Goal: Task Accomplishment & Management: Manage account settings

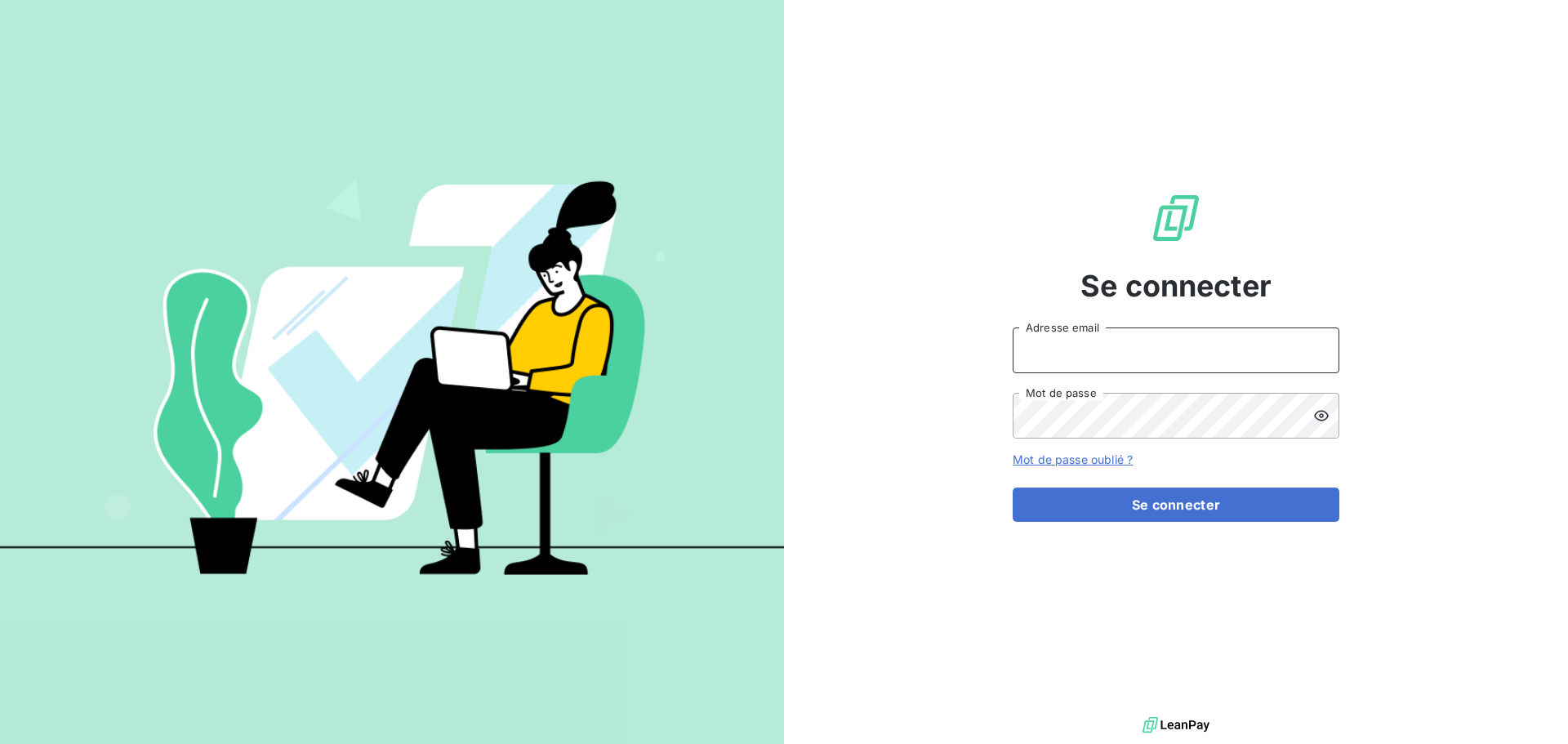
type input "[EMAIL_ADDRESS][DOMAIN_NAME]"
click at [1196, 344] on input "[EMAIL_ADDRESS][DOMAIN_NAME]" at bounding box center [1176, 351] width 327 height 46
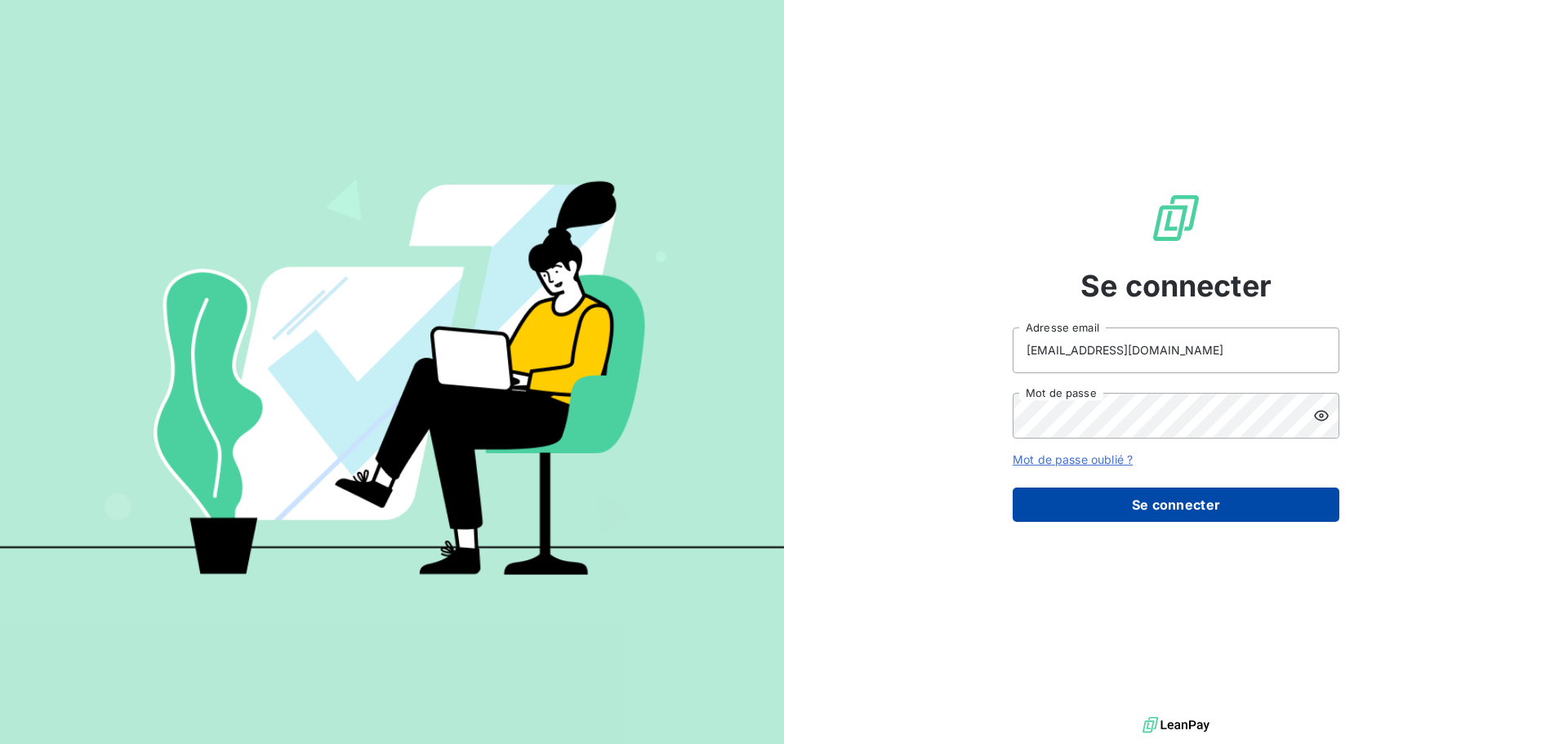
click at [1195, 502] on button "Se connecter" at bounding box center [1176, 504] width 327 height 34
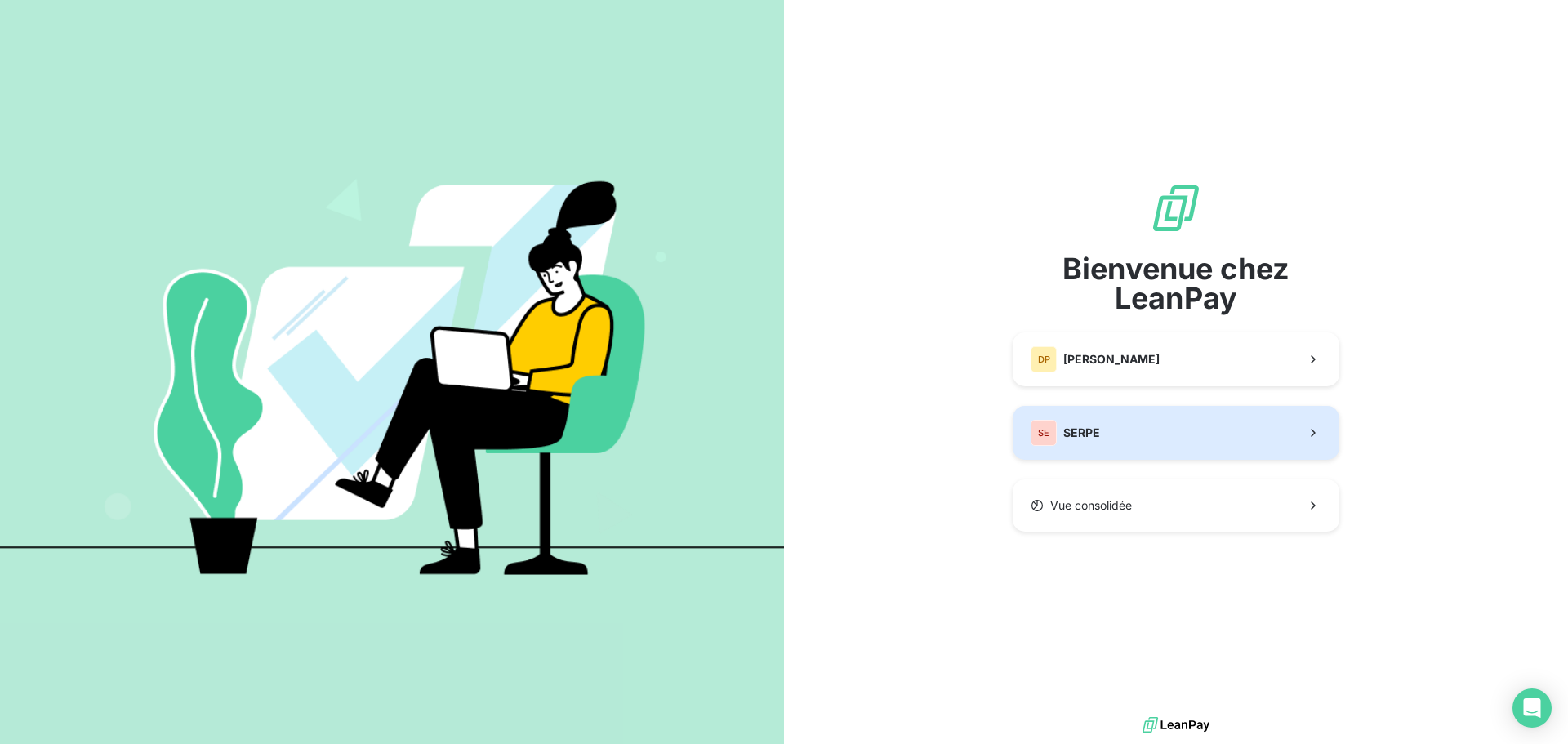
click at [1133, 420] on button "SE SERPE" at bounding box center [1176, 433] width 327 height 54
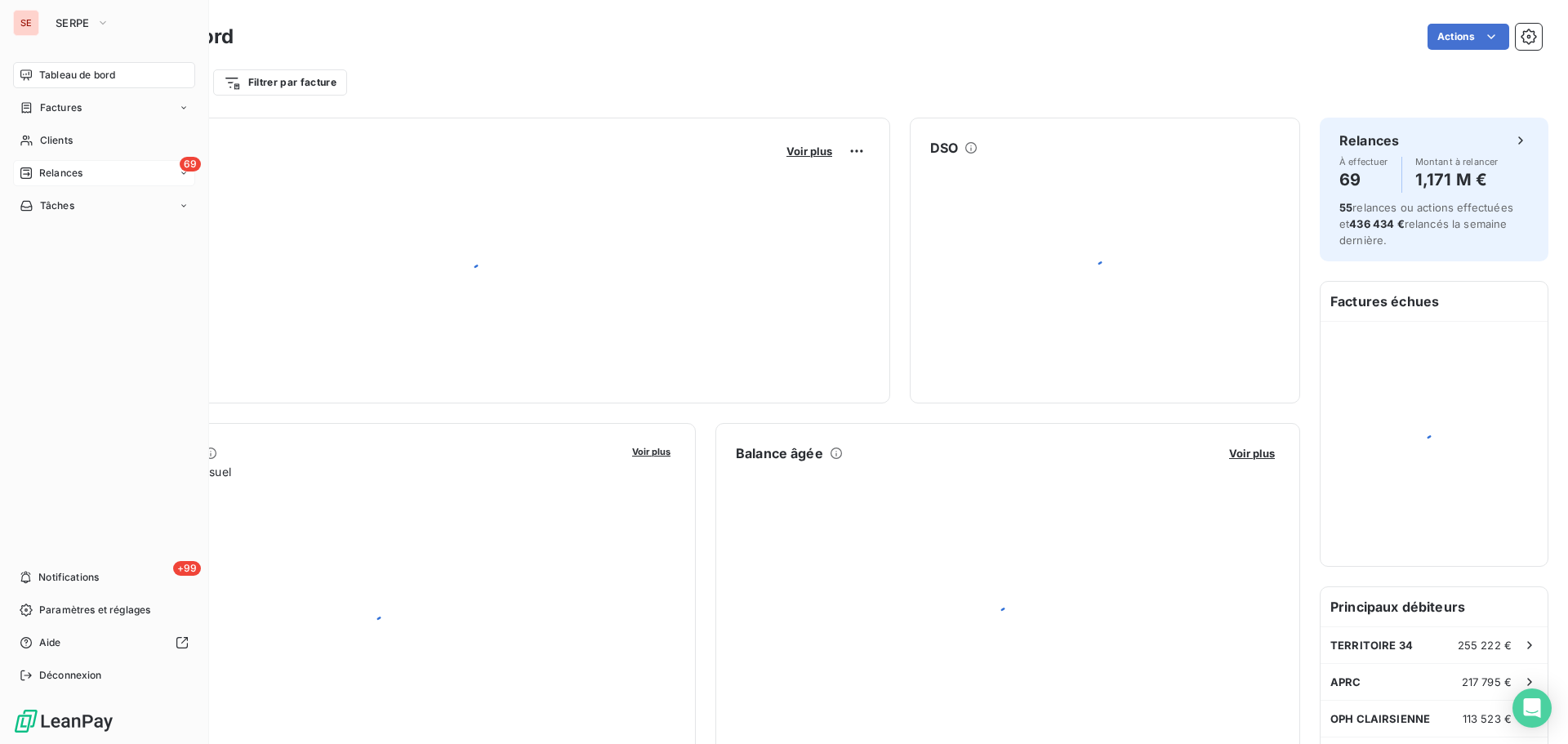
click at [81, 161] on div "69 Relances" at bounding box center [103, 173] width 182 height 26
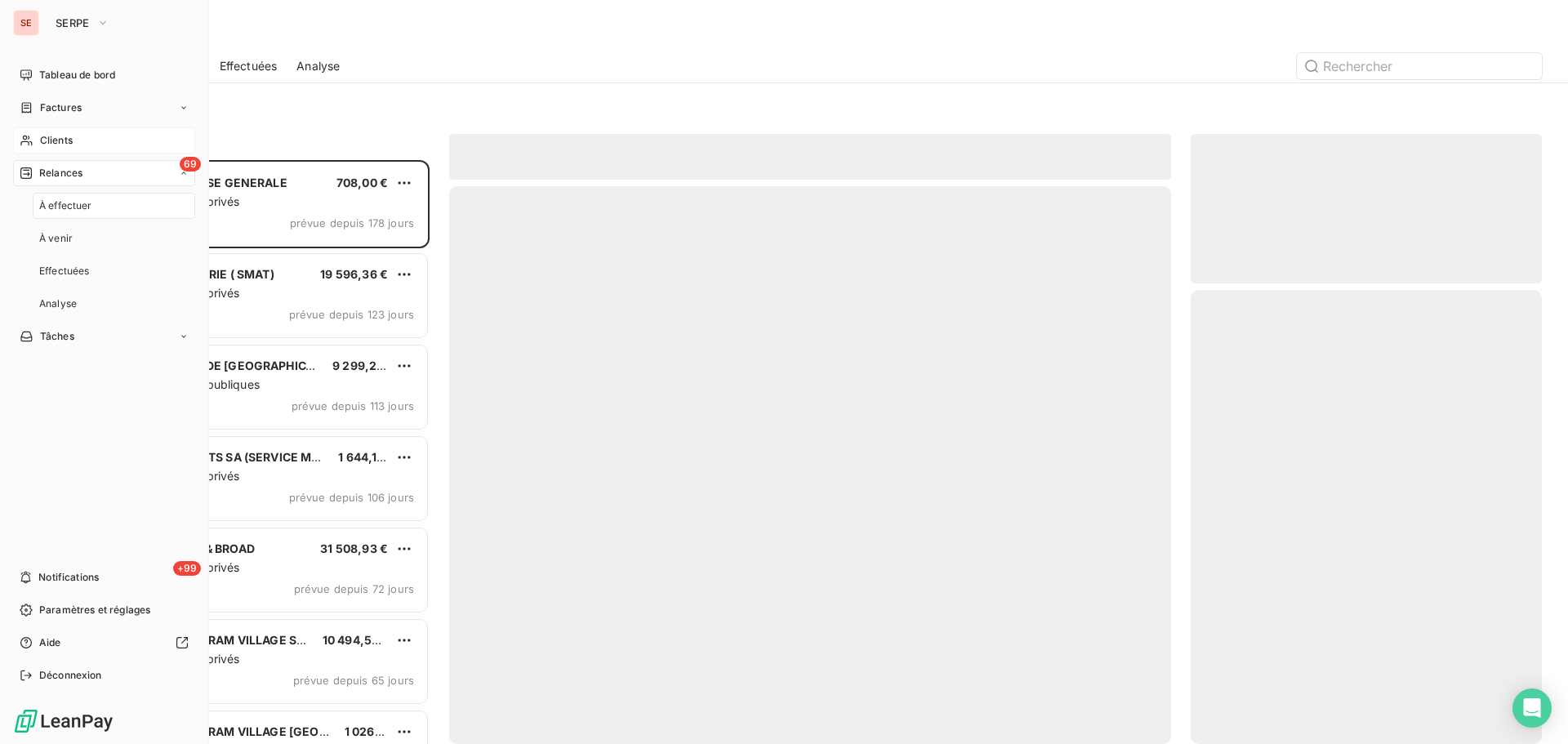
scroll to position [571, 339]
click at [77, 138] on div "Clients" at bounding box center [103, 140] width 182 height 26
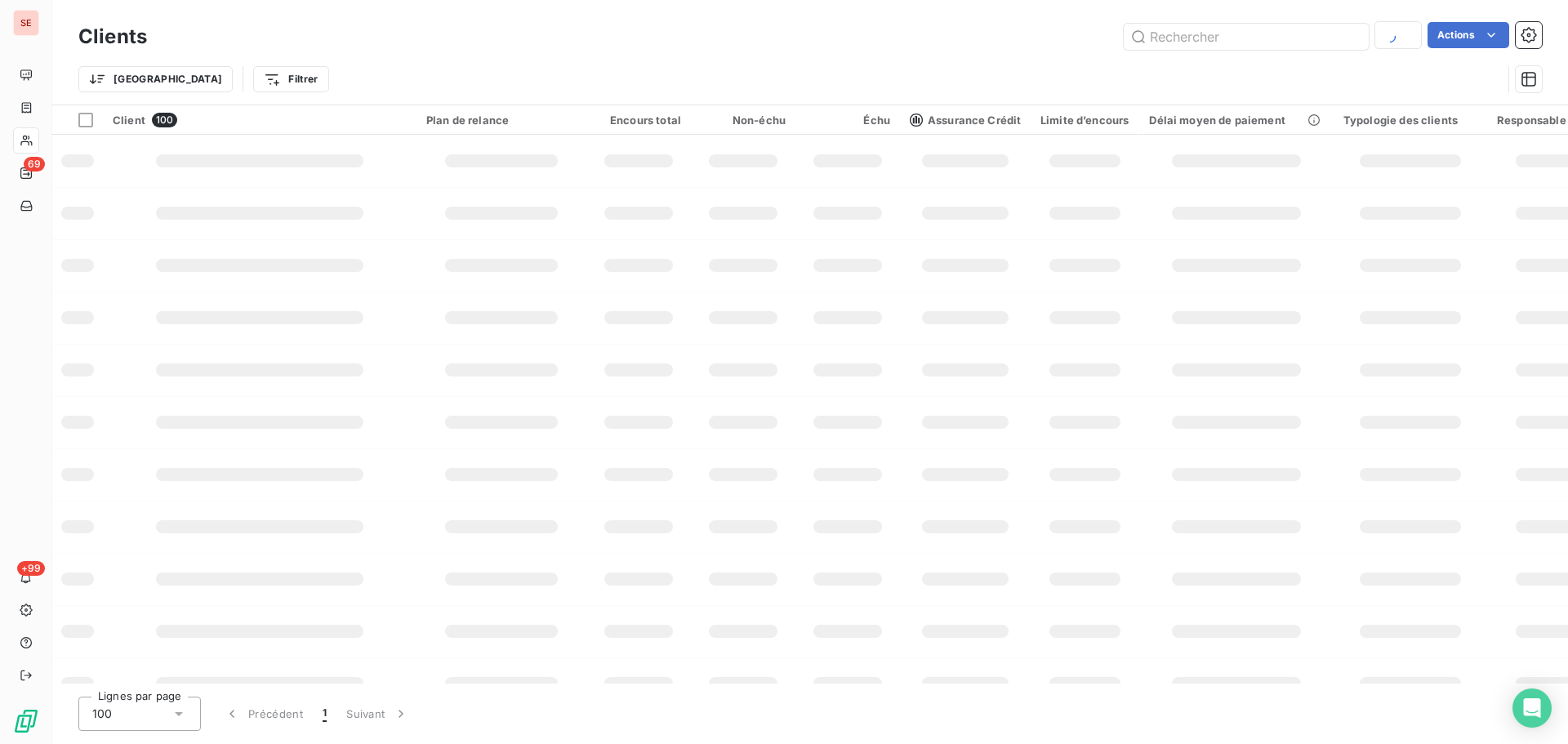
click at [269, 51] on div "Actions" at bounding box center [855, 36] width 1375 height 29
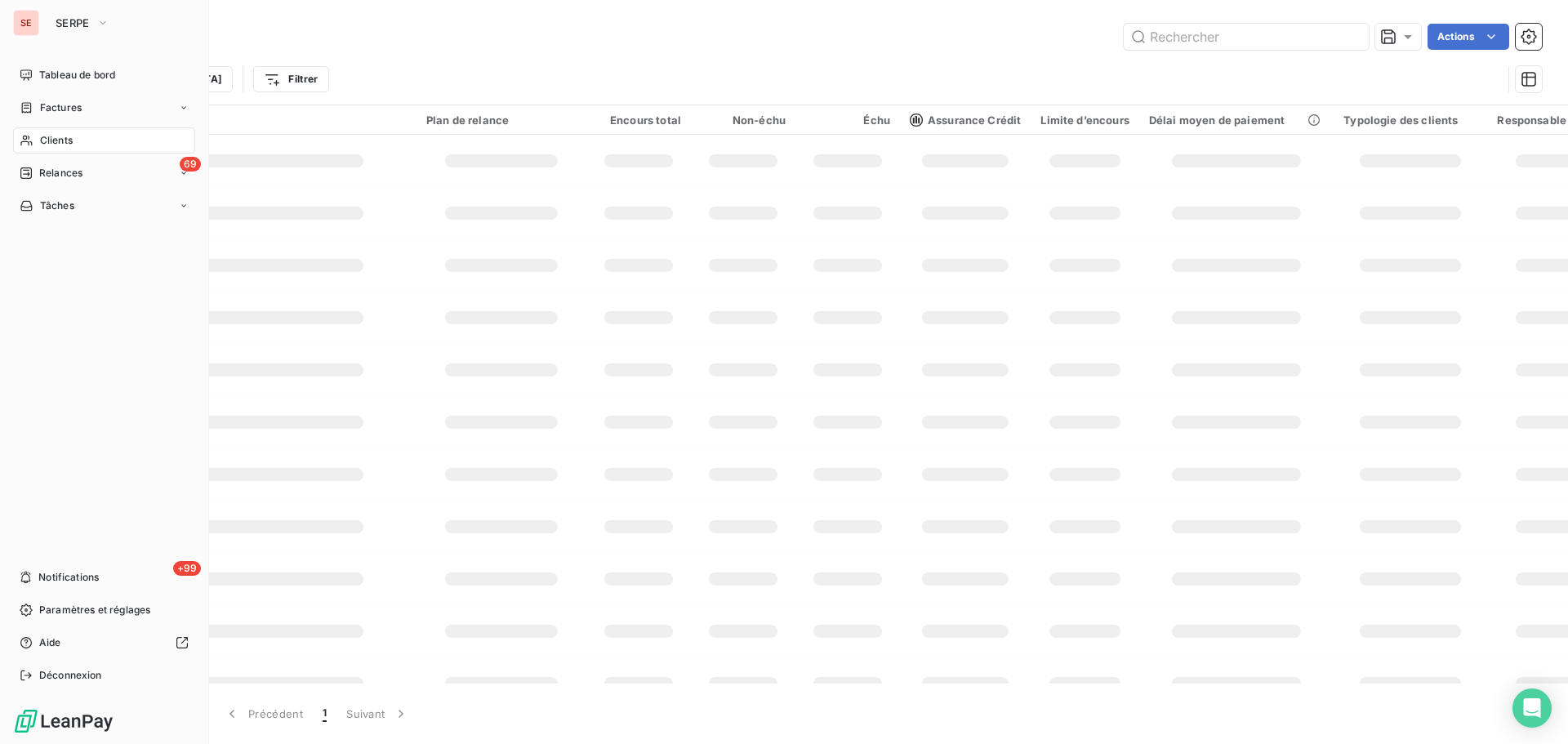
click at [40, 109] on span "Factures" at bounding box center [60, 108] width 42 height 15
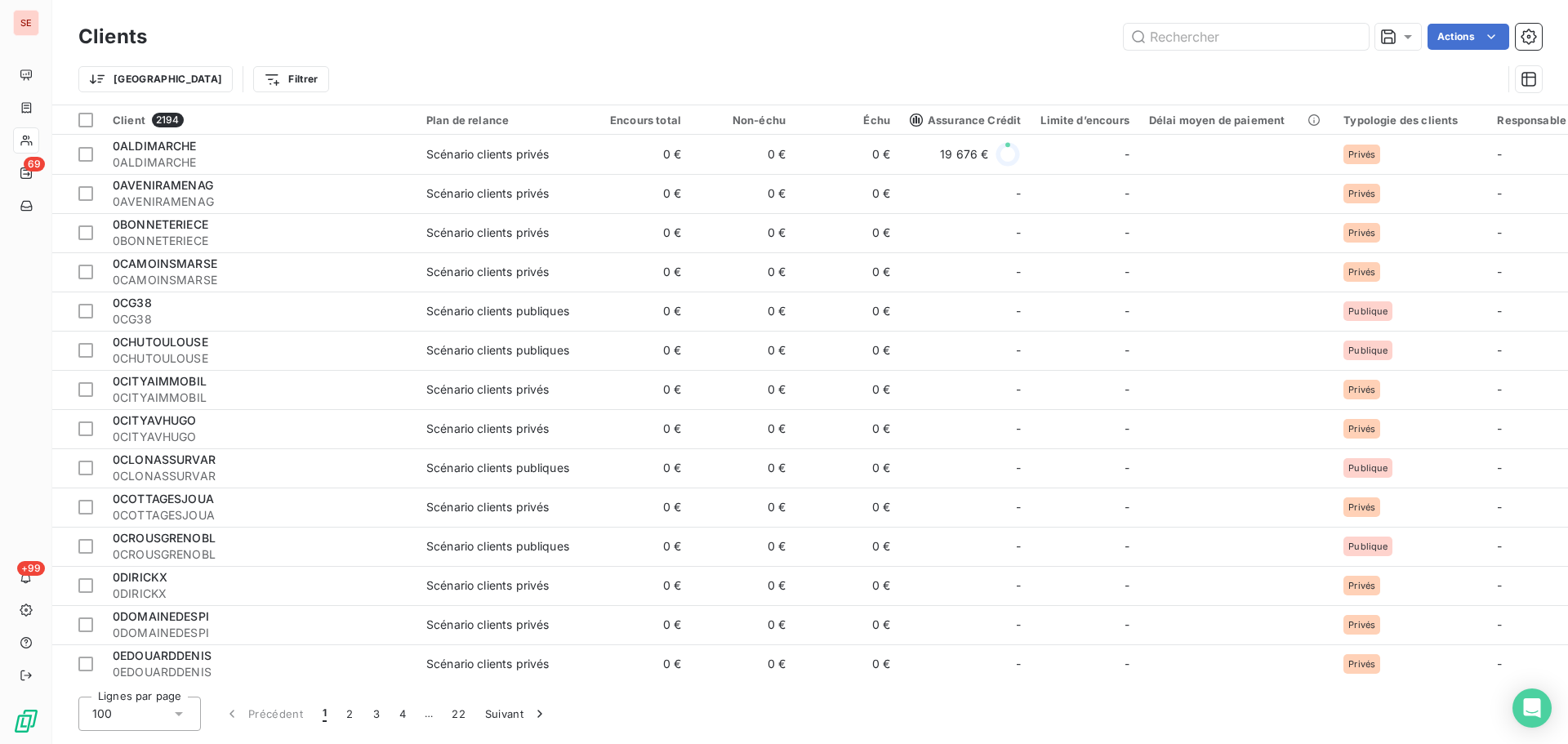
click at [343, 83] on div "Trier Filtrer" at bounding box center [790, 79] width 1424 height 31
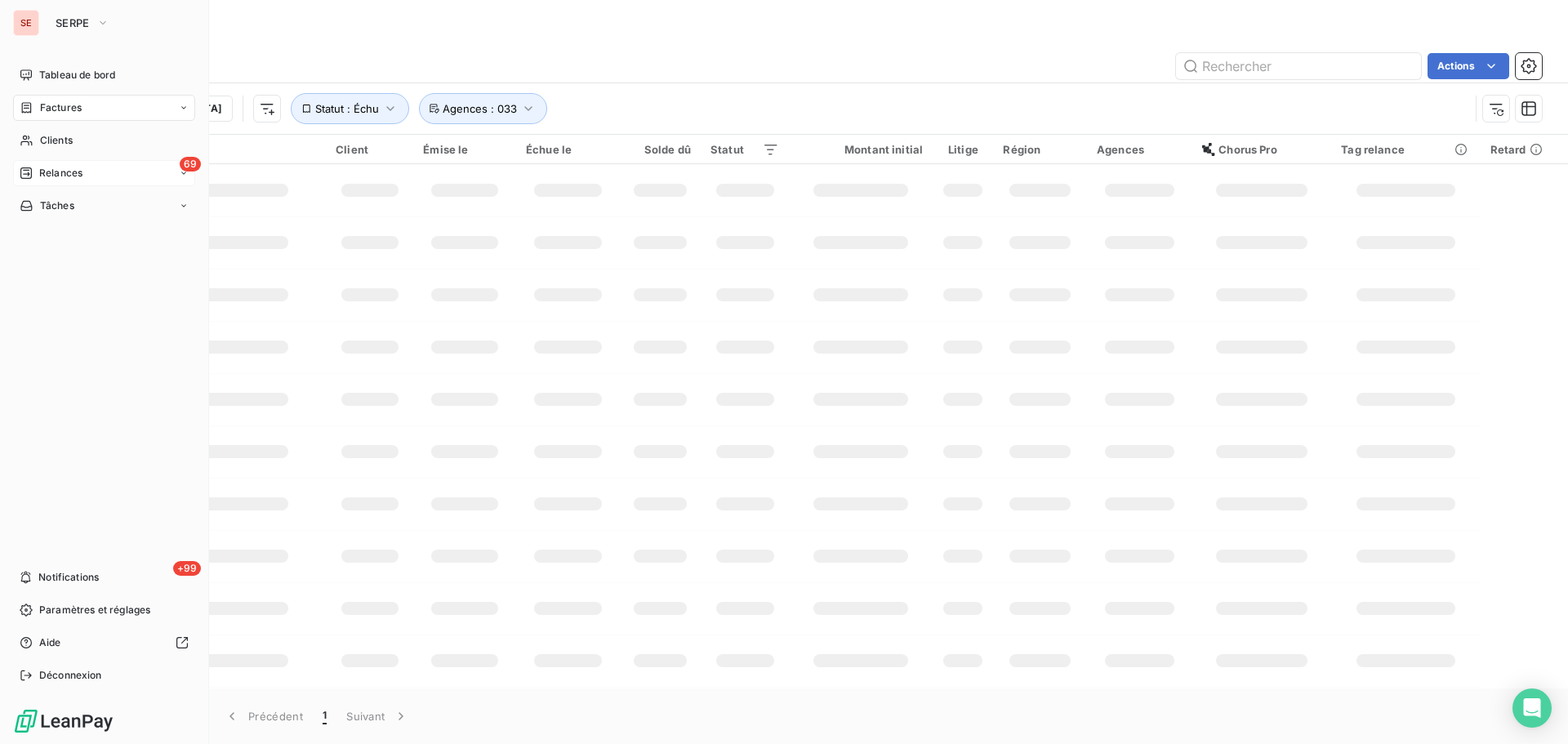
click at [37, 181] on div "69 Relances" at bounding box center [103, 173] width 182 height 26
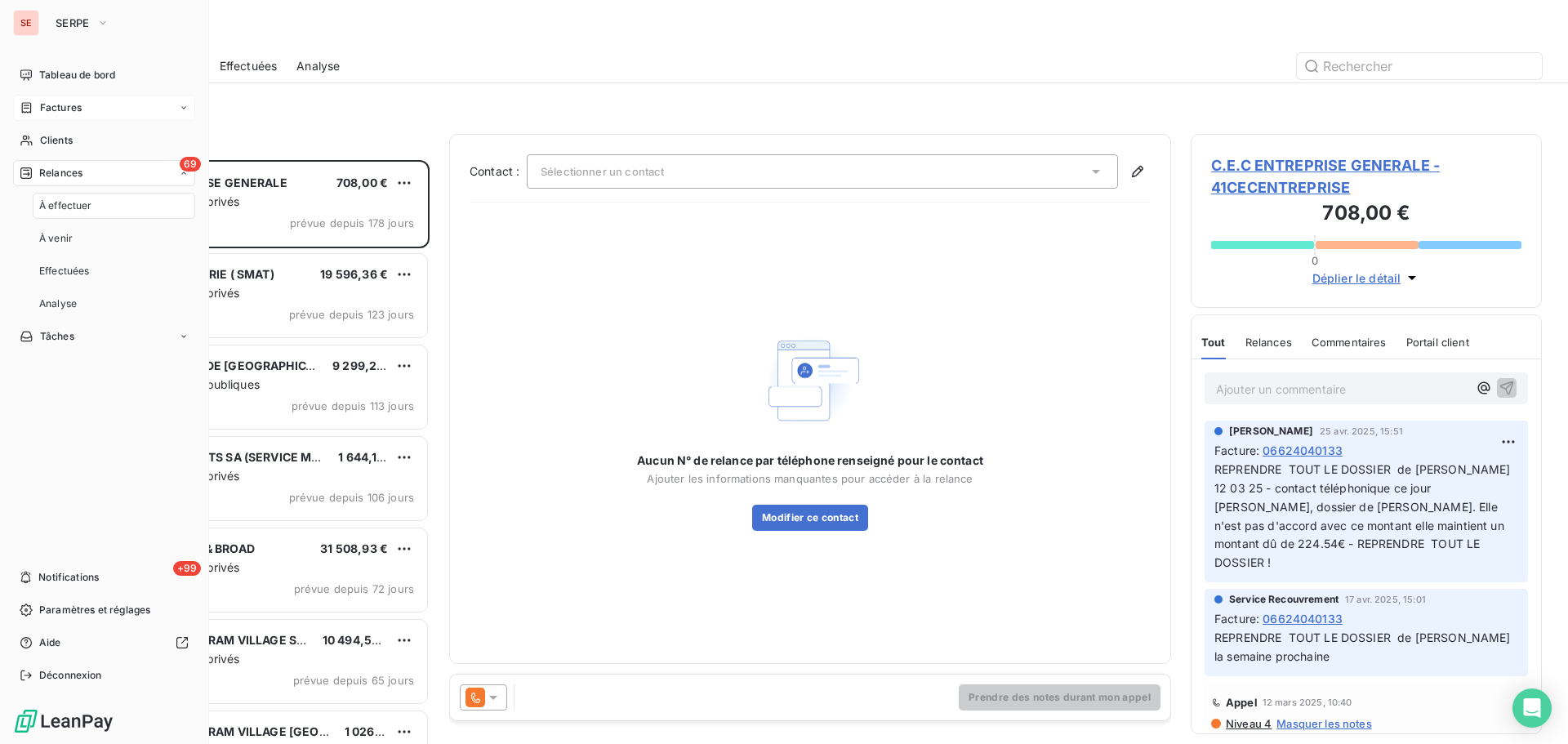
scroll to position [571, 339]
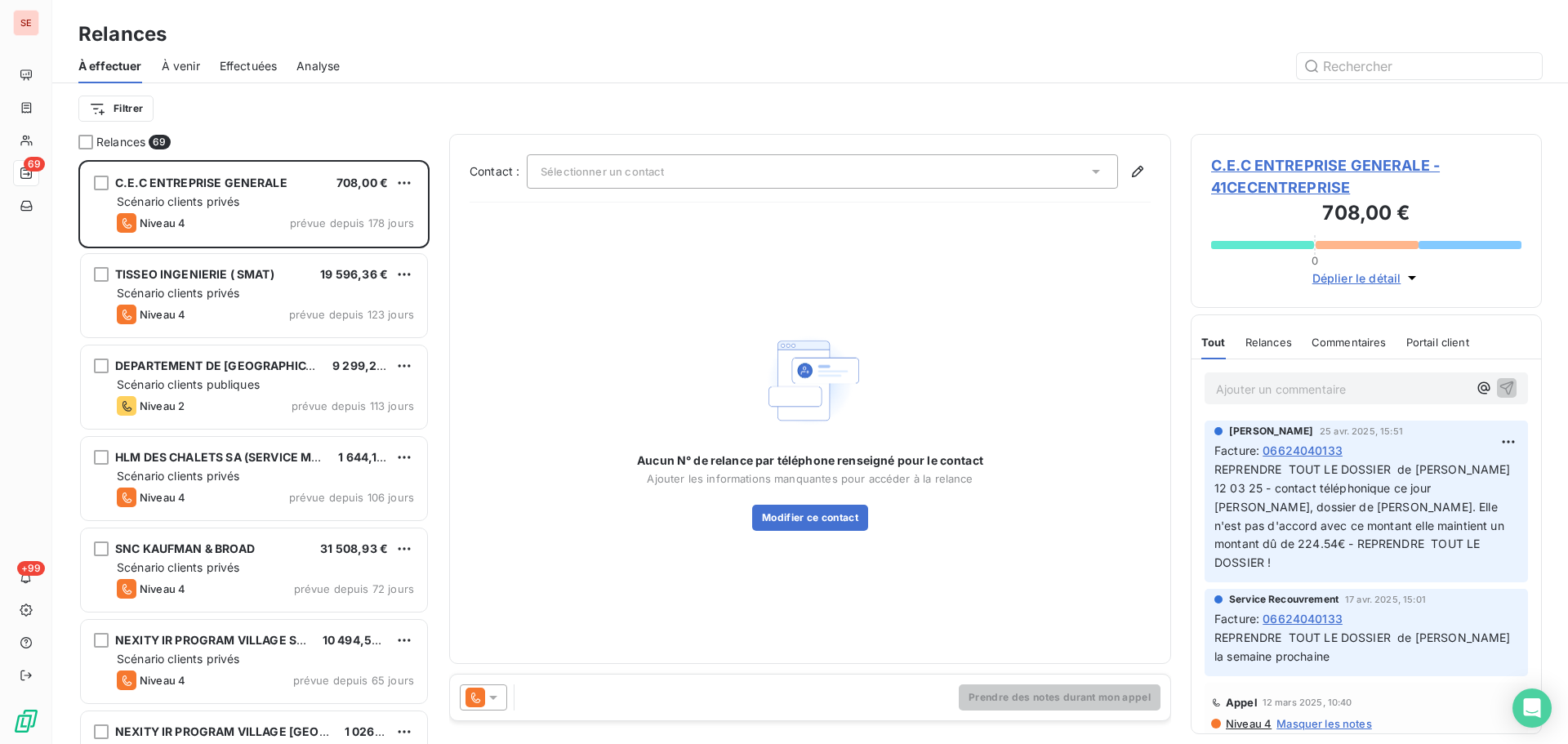
click at [259, 60] on span "Effectuées" at bounding box center [248, 66] width 58 height 17
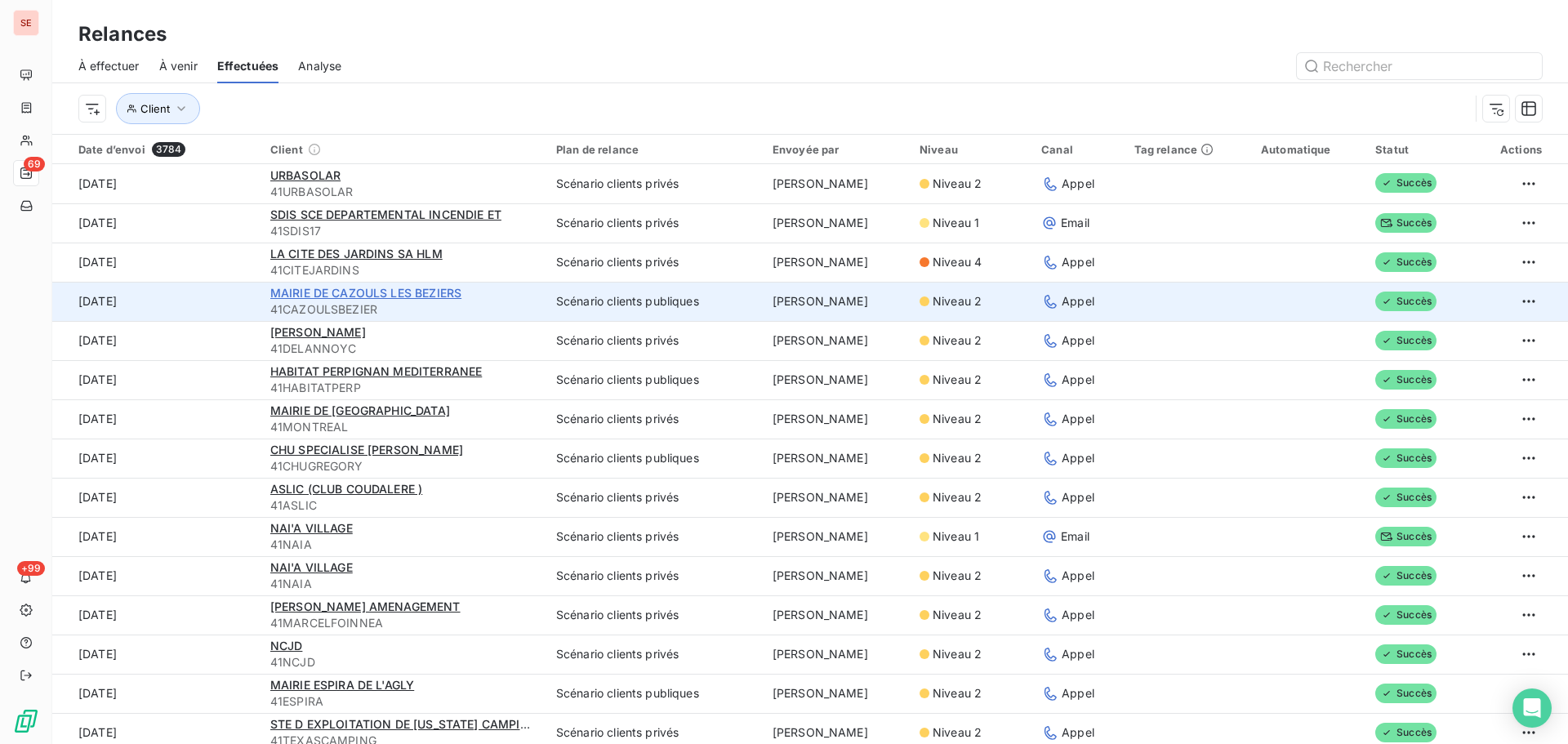
click at [352, 289] on span "MAIRIE DE CAZOULS LES BEZIERS" at bounding box center [365, 293] width 191 height 14
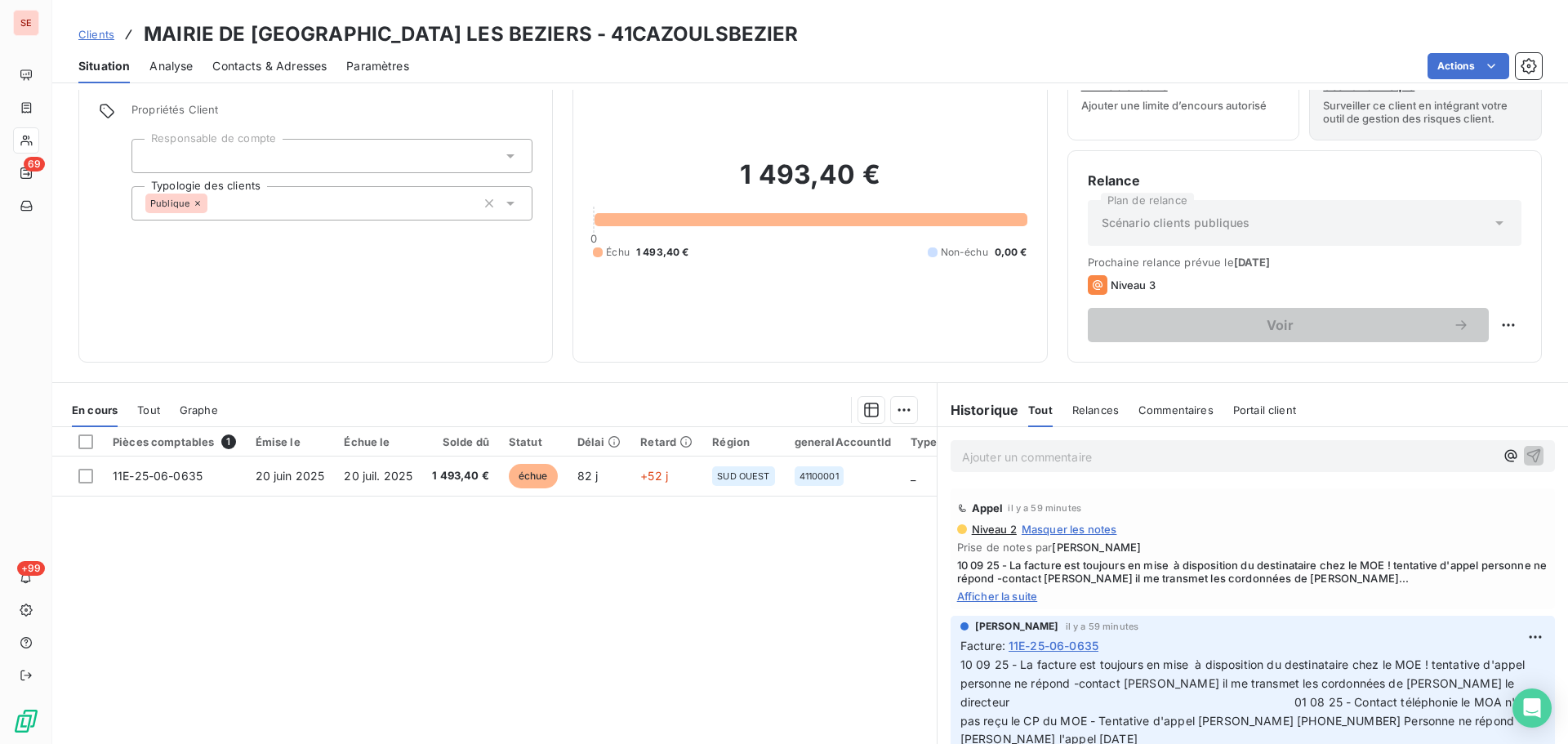
scroll to position [110, 0]
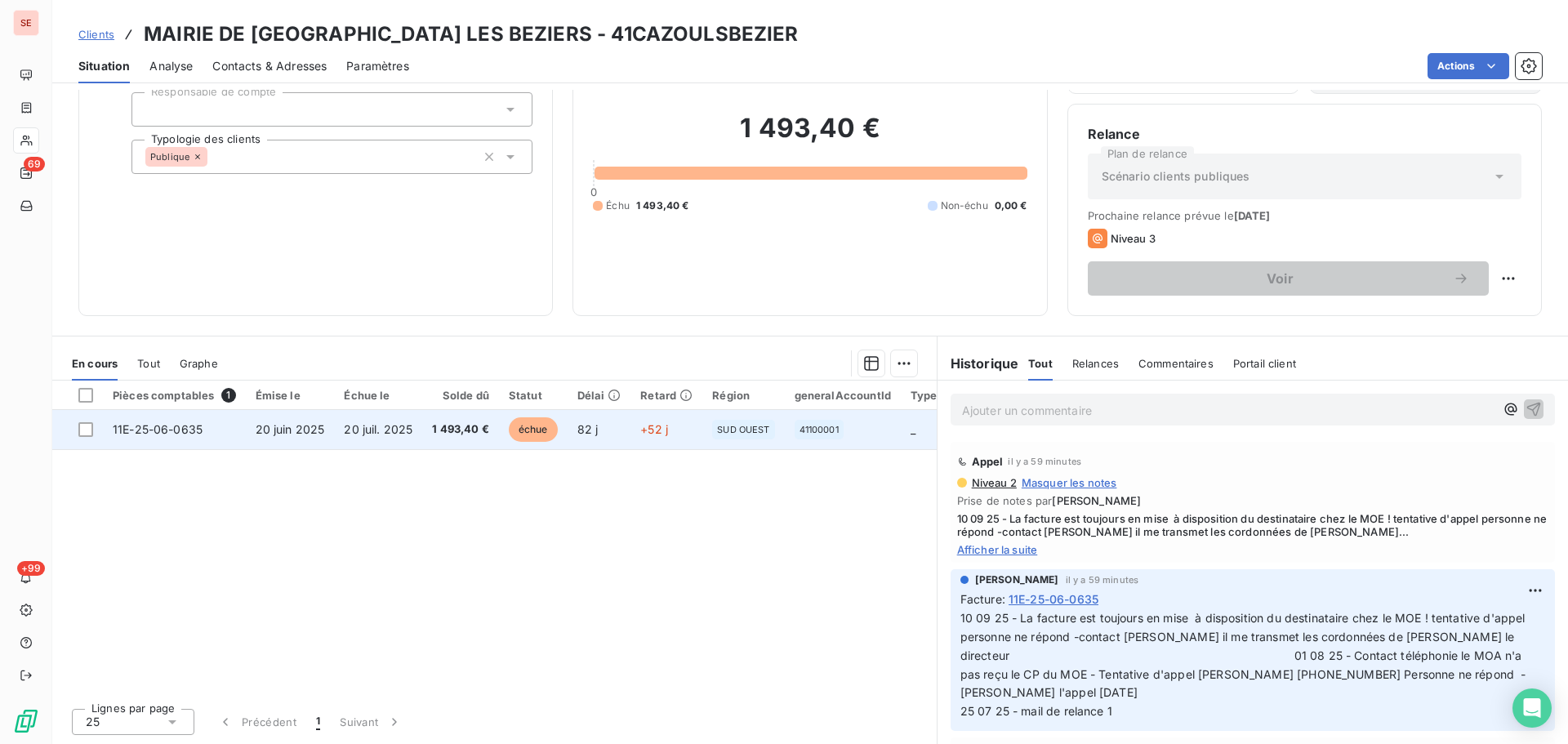
click at [302, 420] on td "20 juin 2025" at bounding box center [290, 429] width 89 height 39
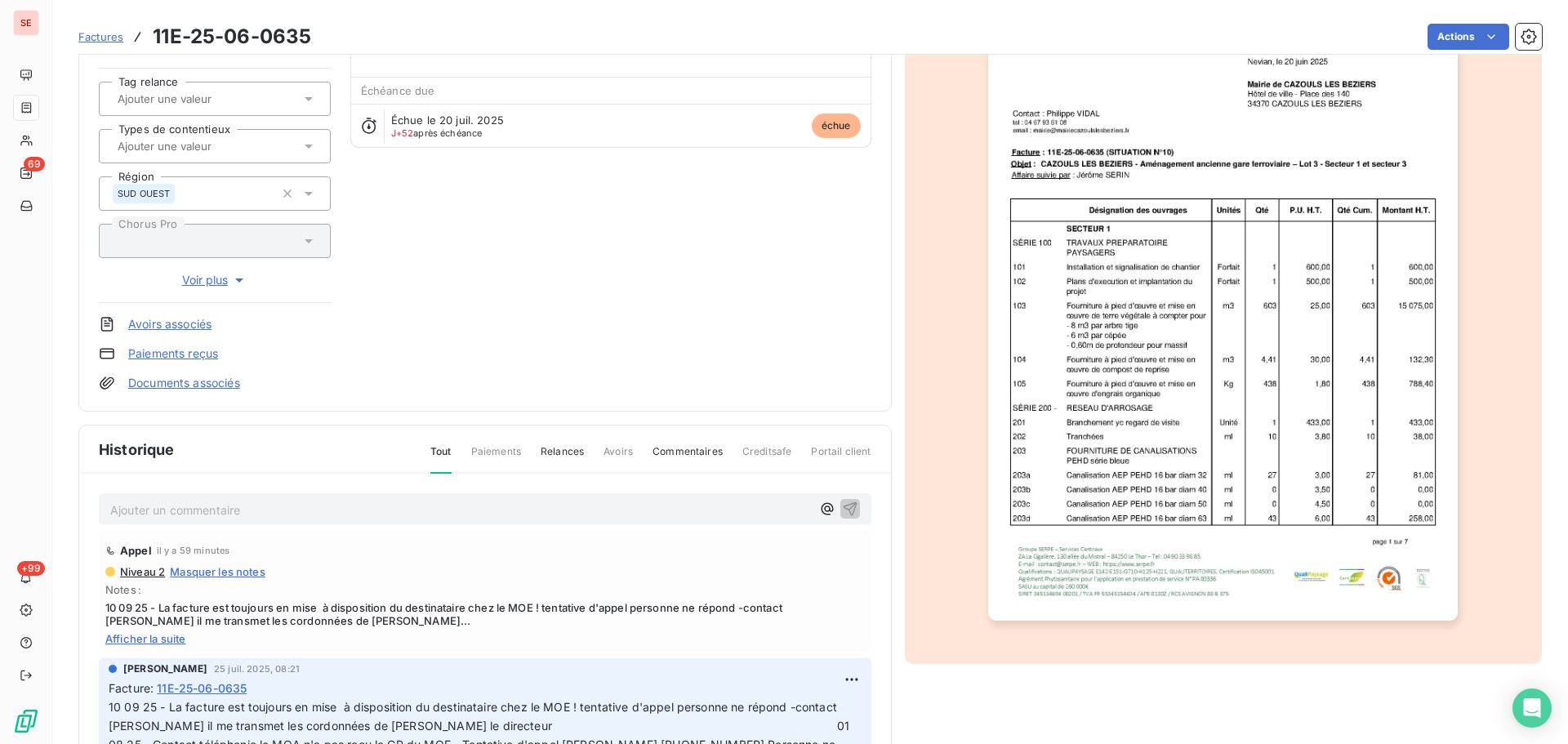
scroll to position [238, 0]
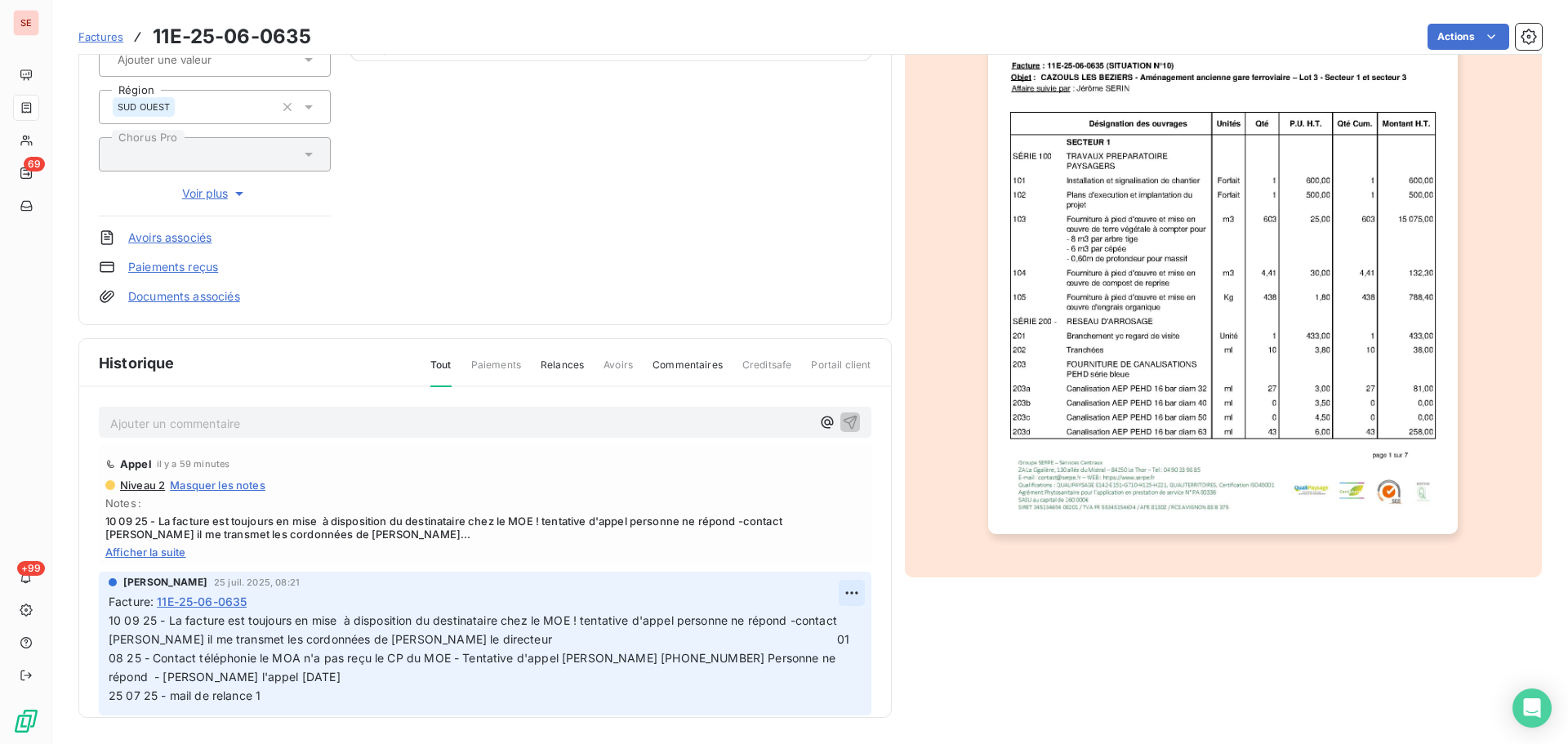
click at [838, 594] on html "SE 69 +99 Factures 11E-25-06-0635 Actions MAIRIE DE [GEOGRAPHIC_DATA] LES BEZIE…" at bounding box center [784, 372] width 1568 height 744
click at [806, 624] on div "Editer" at bounding box center [794, 629] width 91 height 26
click at [503, 643] on span "10 09 25 - La facture est toujours en mise à disposition du destinataire chez l…" at bounding box center [521, 658] width 825 height 89
click at [624, 642] on span "10 09 25 - La facture est toujours en mise à disposition du destinataire chez l…" at bounding box center [521, 658] width 825 height 89
drag, startPoint x: 668, startPoint y: 643, endPoint x: 640, endPoint y: 641, distance: 28.1
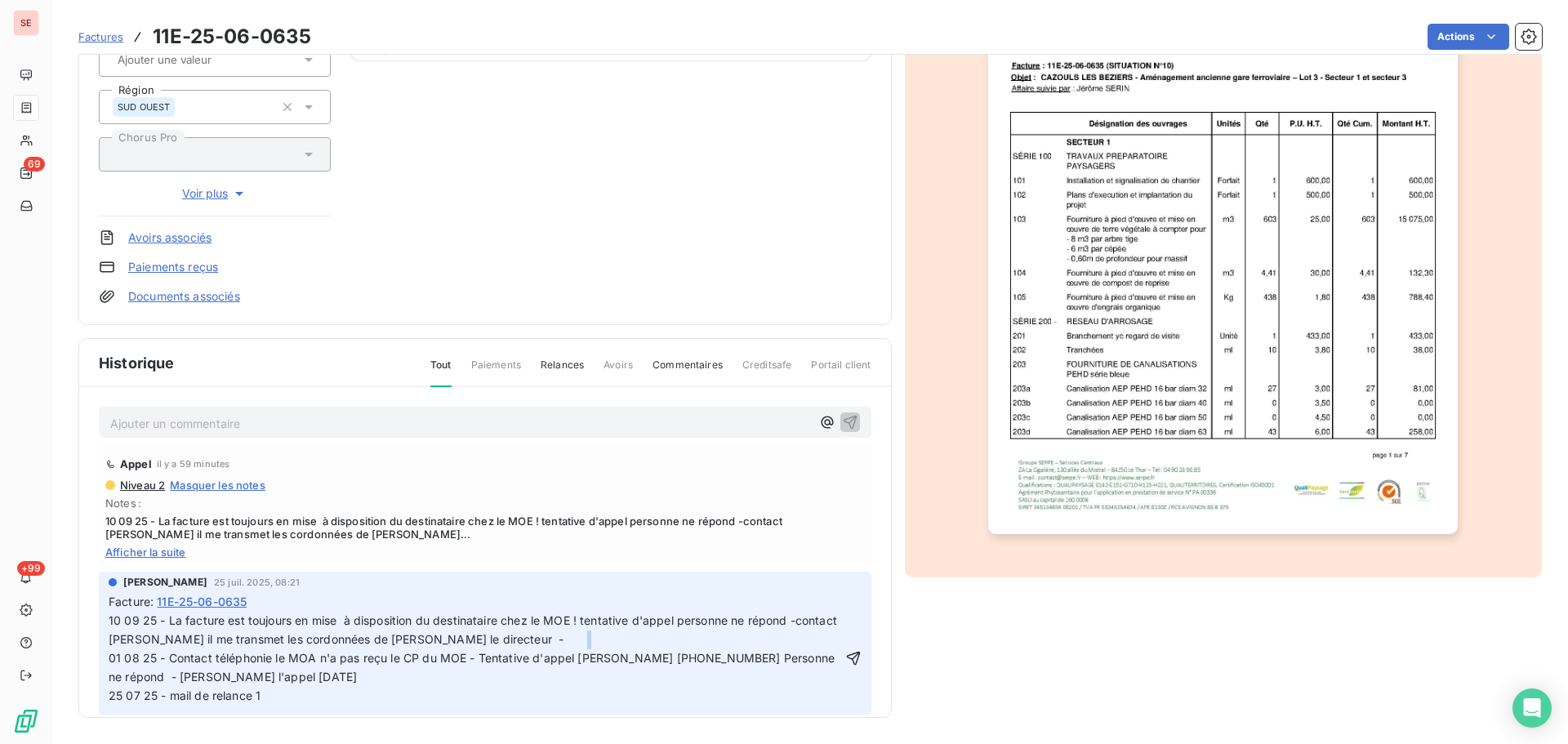
click at [636, 641] on span "10 09 25 - La facture est toujours en mise à disposition du destinataire chez l…" at bounding box center [521, 658] width 825 height 89
click at [643, 636] on span "10 09 25 - La facture est toujours en mise à disposition du destinataire chez l…" at bounding box center [521, 658] width 825 height 89
click at [628, 639] on span "10 09 25 - La facture est toujours en mise à disposition du destinataire chez l…" at bounding box center [521, 658] width 825 height 89
click at [294, 639] on span "10 09 25 - La facture est toujours en mise à disposition du destinataire chez l…" at bounding box center [521, 658] width 825 height 89
click at [348, 638] on span "10 09 25 - La facture est toujours en mise à disposition du destinataire chez l…" at bounding box center [521, 658] width 825 height 89
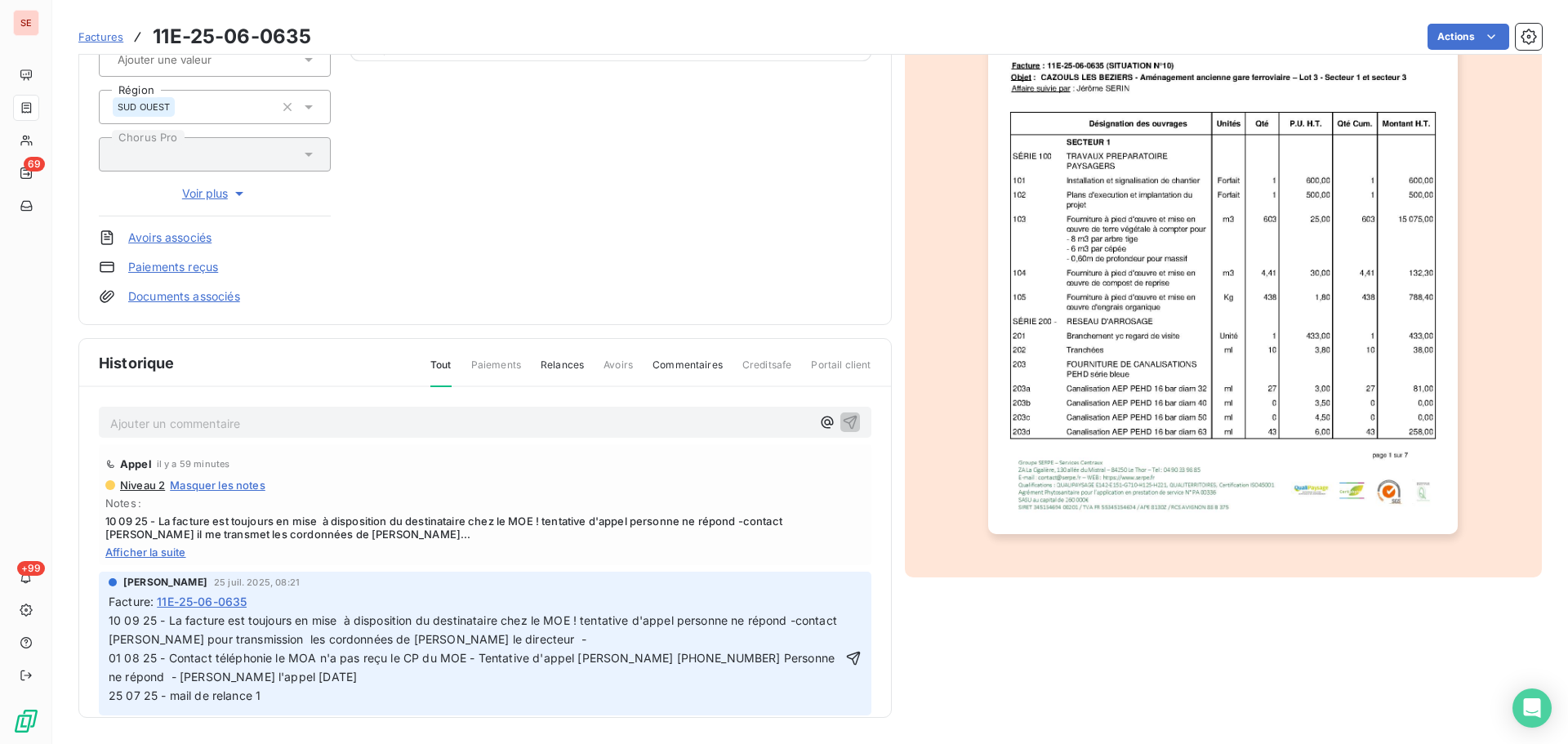
click at [381, 646] on span "10 09 25 - La facture est toujours en mise à disposition du destinataire chez l…" at bounding box center [521, 658] width 825 height 89
click at [396, 642] on span "10 09 25 - La facture est toujours en mise à disposition du destinataire chez l…" at bounding box center [521, 658] width 825 height 89
click at [483, 641] on span "10 09 25 - La facture est toujours en mise à disposition du destinataire chez l…" at bounding box center [521, 658] width 825 height 89
click at [658, 633] on span "10 09 25 - La facture est toujours en mise à disposition du destinataire chez l…" at bounding box center [521, 658] width 825 height 89
click at [812, 624] on p "10 09 25 - La facture est toujours en mise à disposition du destinataire chez l…" at bounding box center [475, 658] width 734 height 93
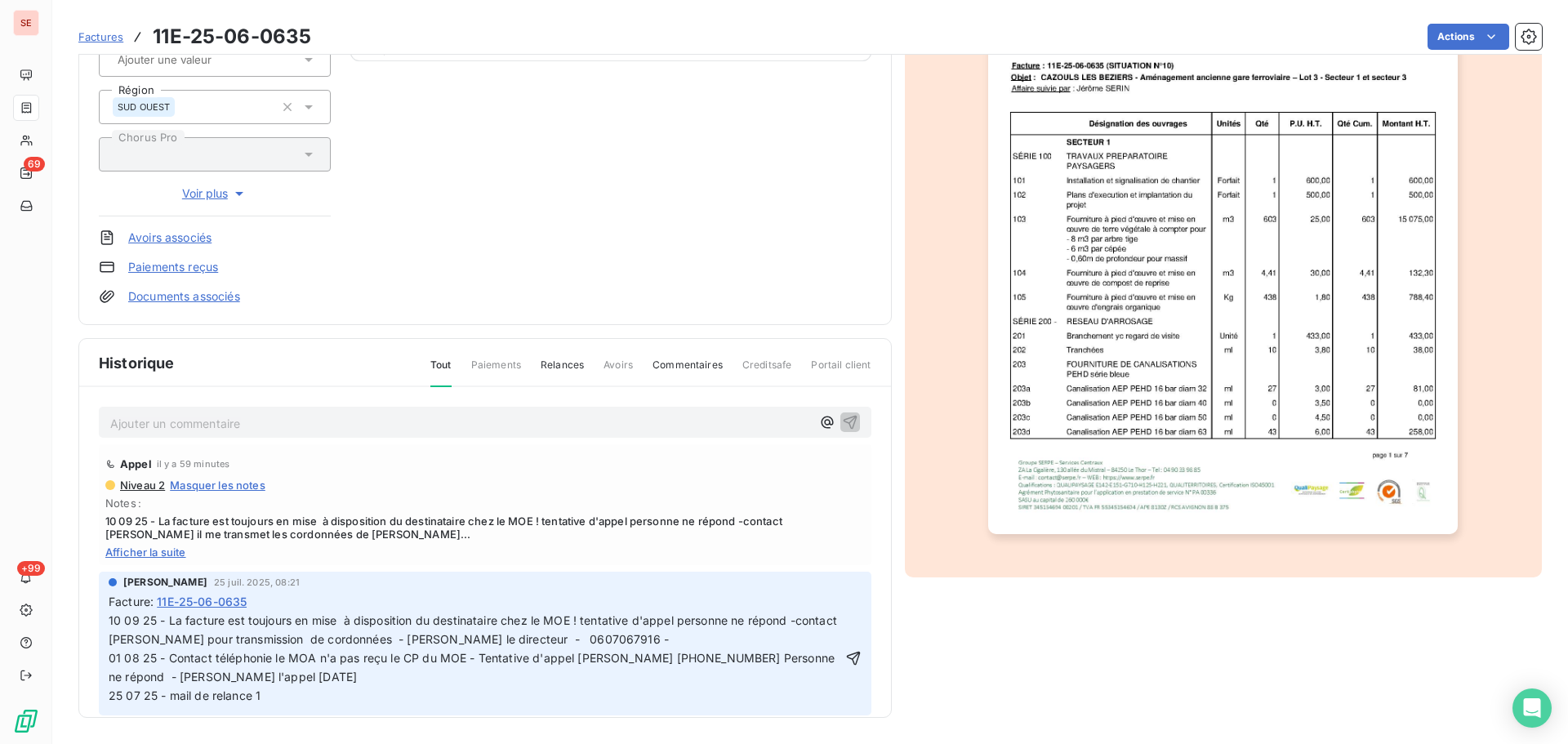
click at [762, 642] on span "10 09 25 - La facture est toujours en mise à disposition du destinataire chez l…" at bounding box center [526, 658] width 834 height 89
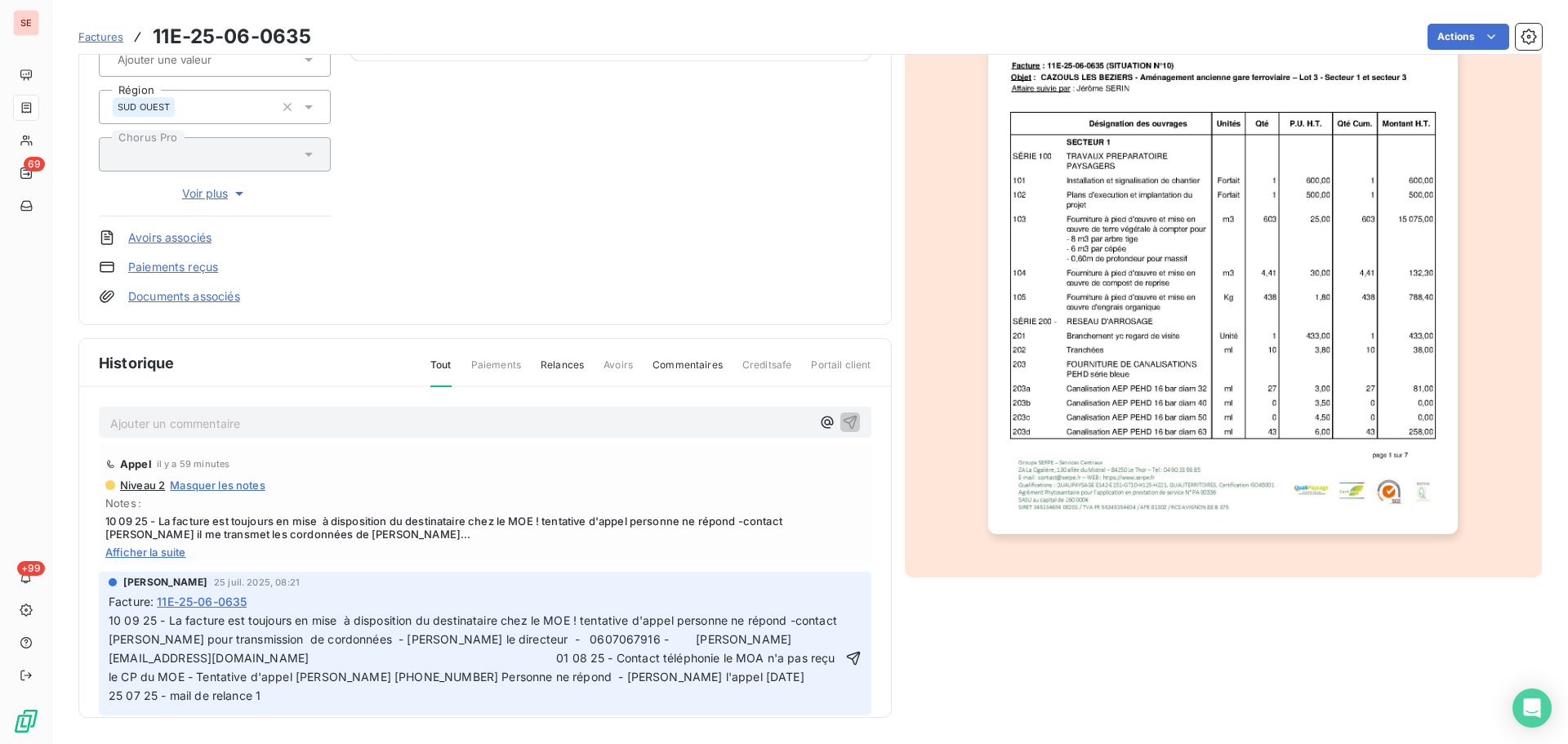
click at [509, 654] on span "10 09 25 - La facture est toujours en mise à disposition du destinataire chez l…" at bounding box center [745, 658] width 1272 height 89
click at [845, 664] on icon "button" at bounding box center [854, 667] width 17 height 17
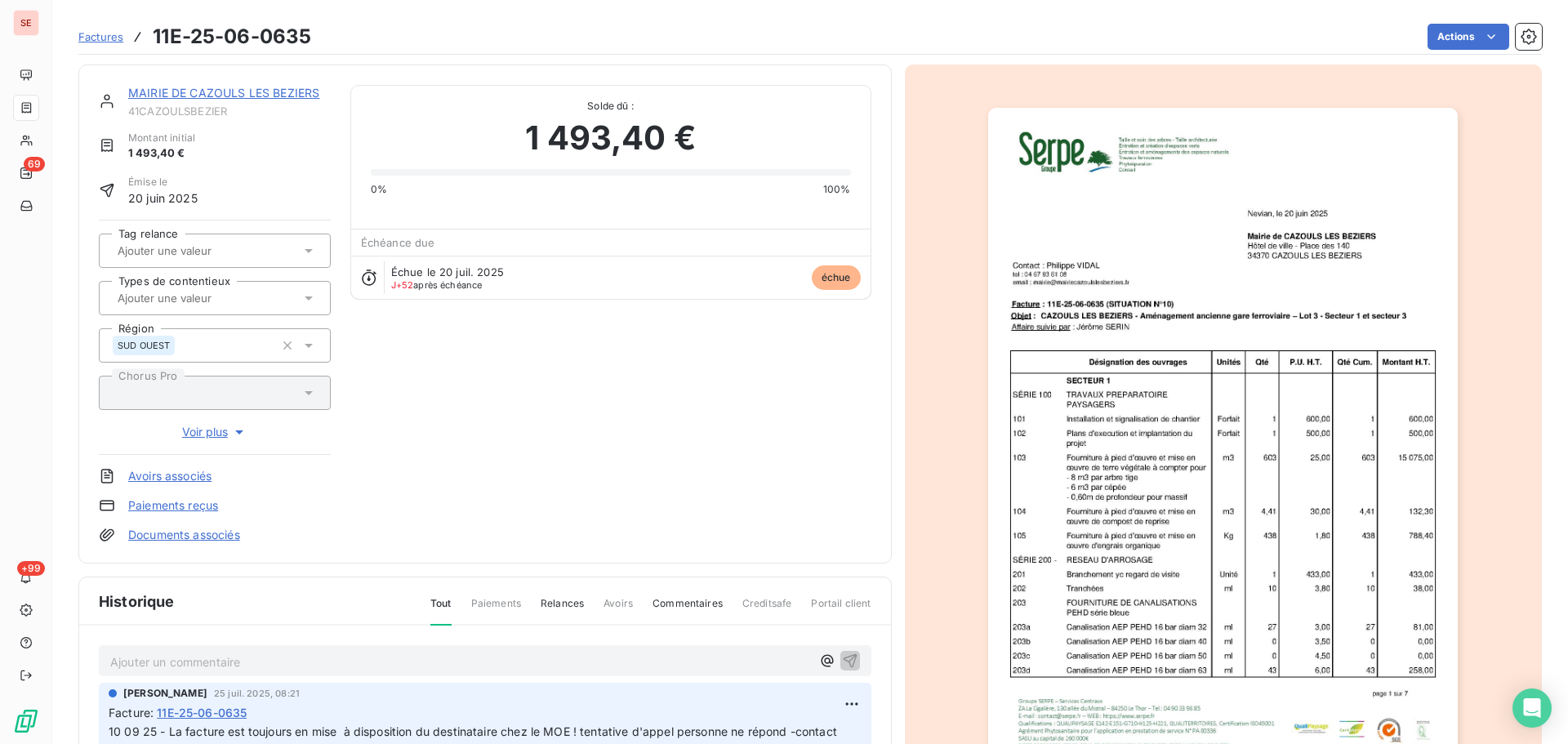
scroll to position [219, 0]
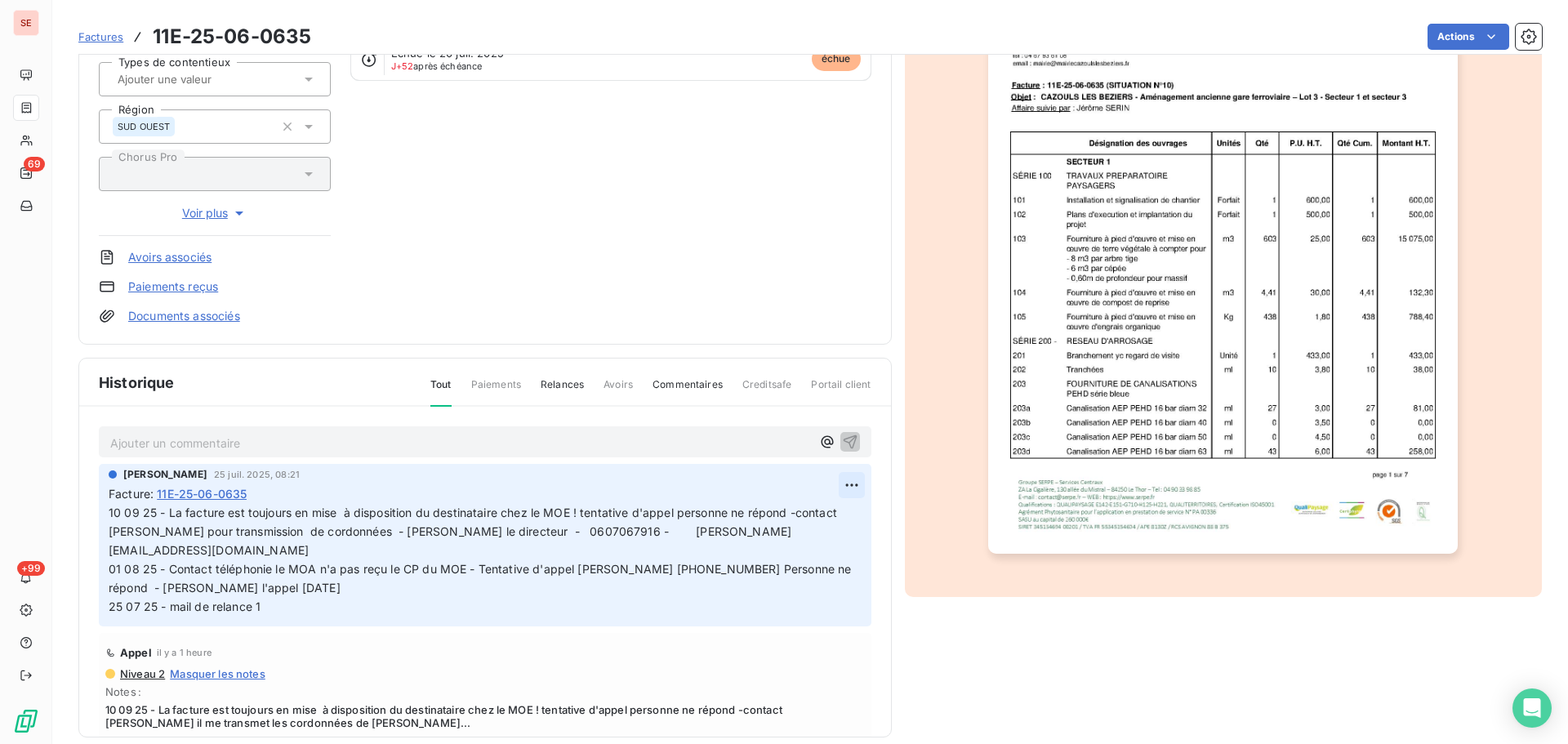
click at [834, 478] on html "SE 69 +99 Factures 11E-25-06-0635 Actions MAIRIE DE [GEOGRAPHIC_DATA] LES BEZIE…" at bounding box center [784, 372] width 1568 height 744
click at [803, 526] on div "Editer" at bounding box center [794, 521] width 91 height 26
click at [166, 506] on span "10 09 25 - La facture est toujours en mise à disposition du destinataire chez l…" at bounding box center [521, 559] width 825 height 107
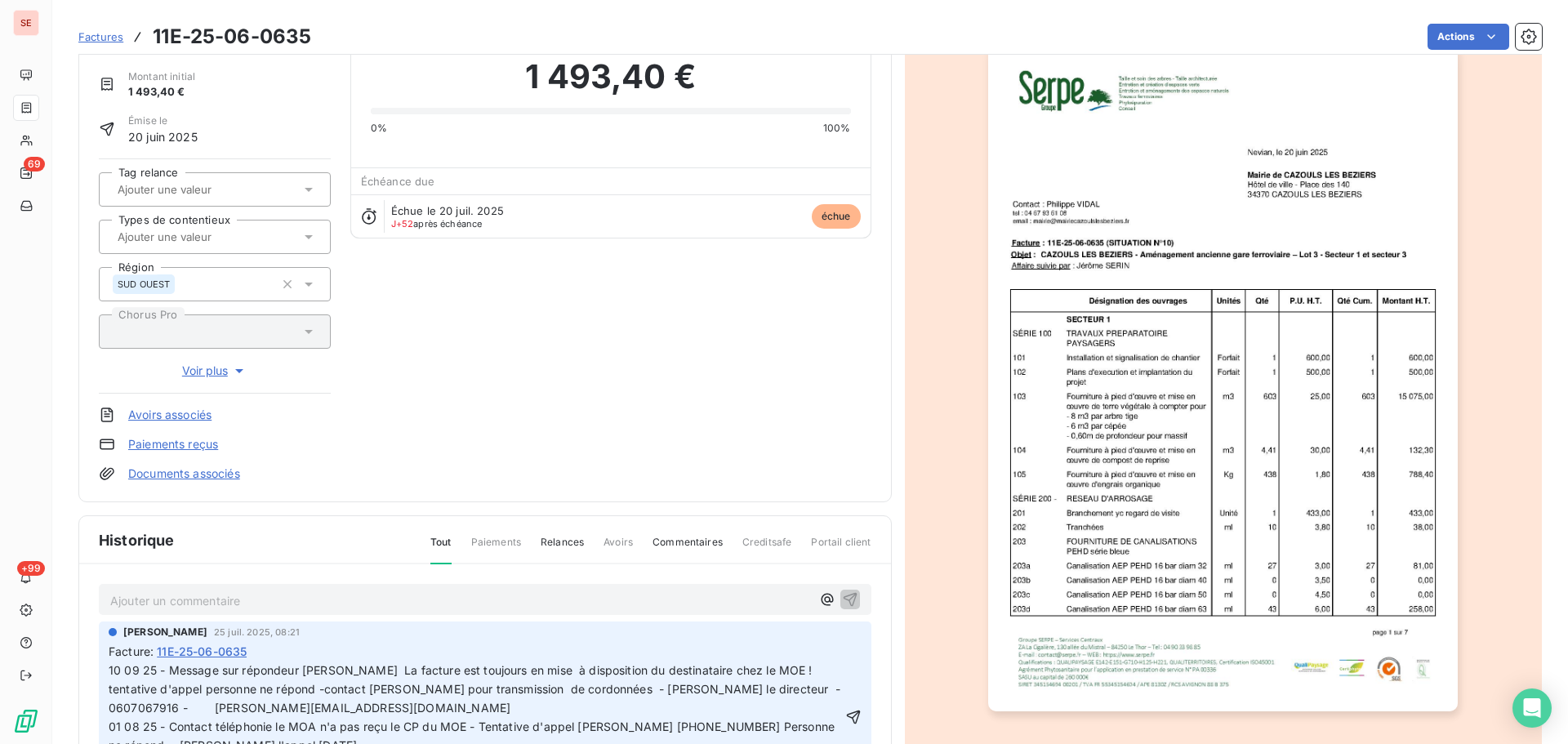
scroll to position [0, 0]
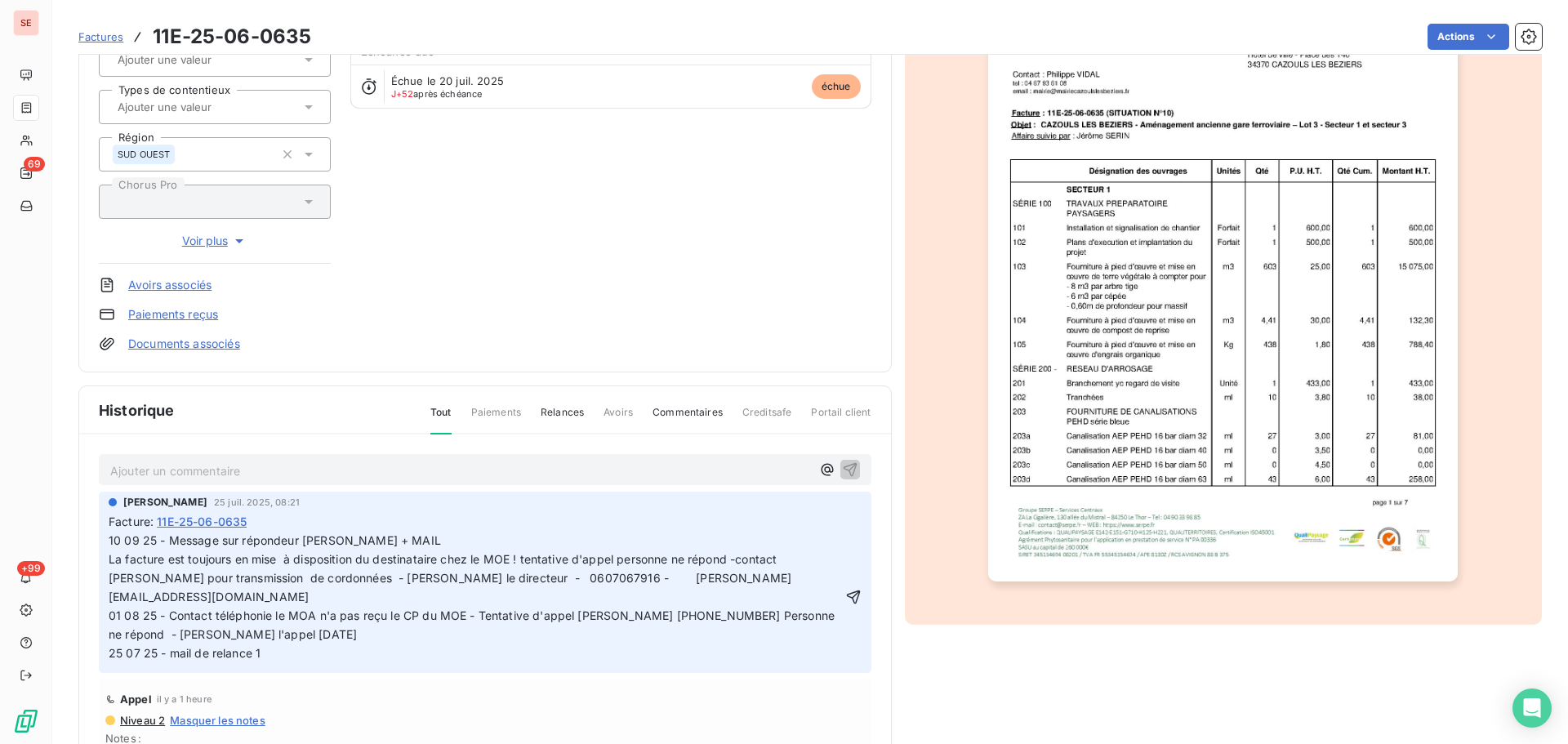
scroll to position [223, 0]
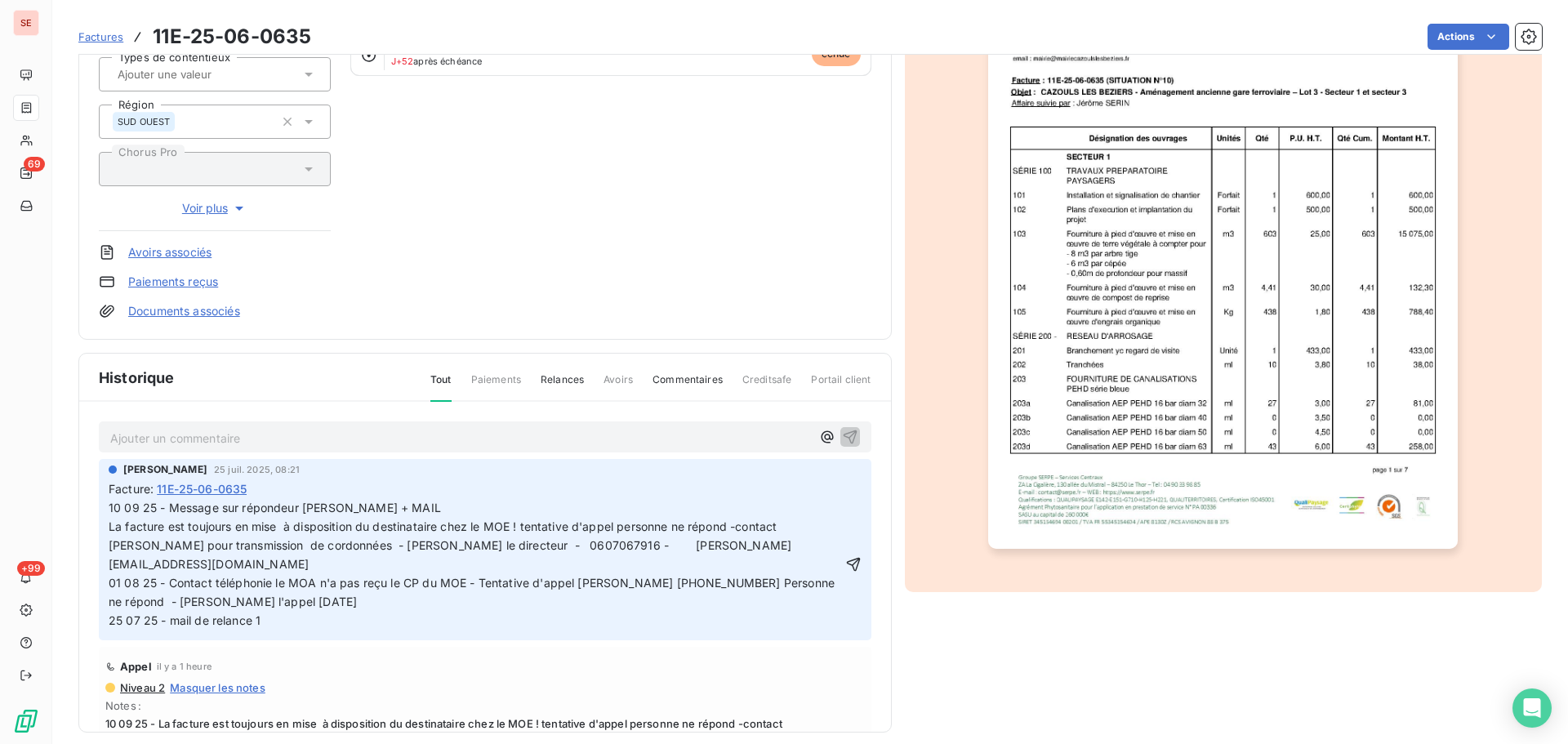
click at [441, 503] on span "10 09 25 - Message sur répondeur [PERSON_NAME] + MAIL La facture est toujours e…" at bounding box center [521, 563] width 825 height 126
click at [845, 570] on icon "button" at bounding box center [854, 565] width 17 height 17
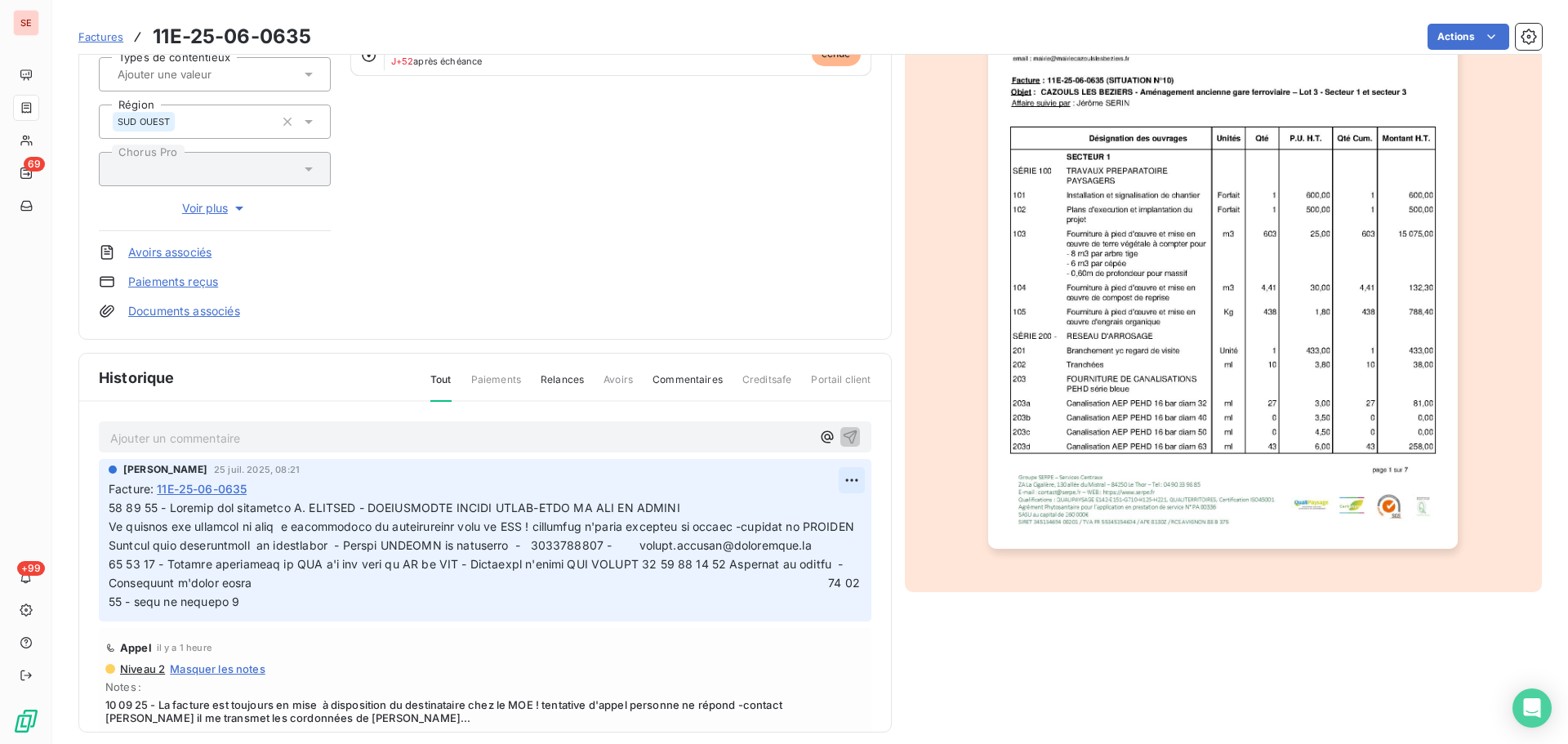
click at [836, 478] on html "SE 69 +99 Factures 11E-25-06-0635 Actions MAIRIE DE [GEOGRAPHIC_DATA] LES BEZIE…" at bounding box center [784, 372] width 1568 height 744
click at [800, 518] on div "Editer" at bounding box center [794, 516] width 91 height 26
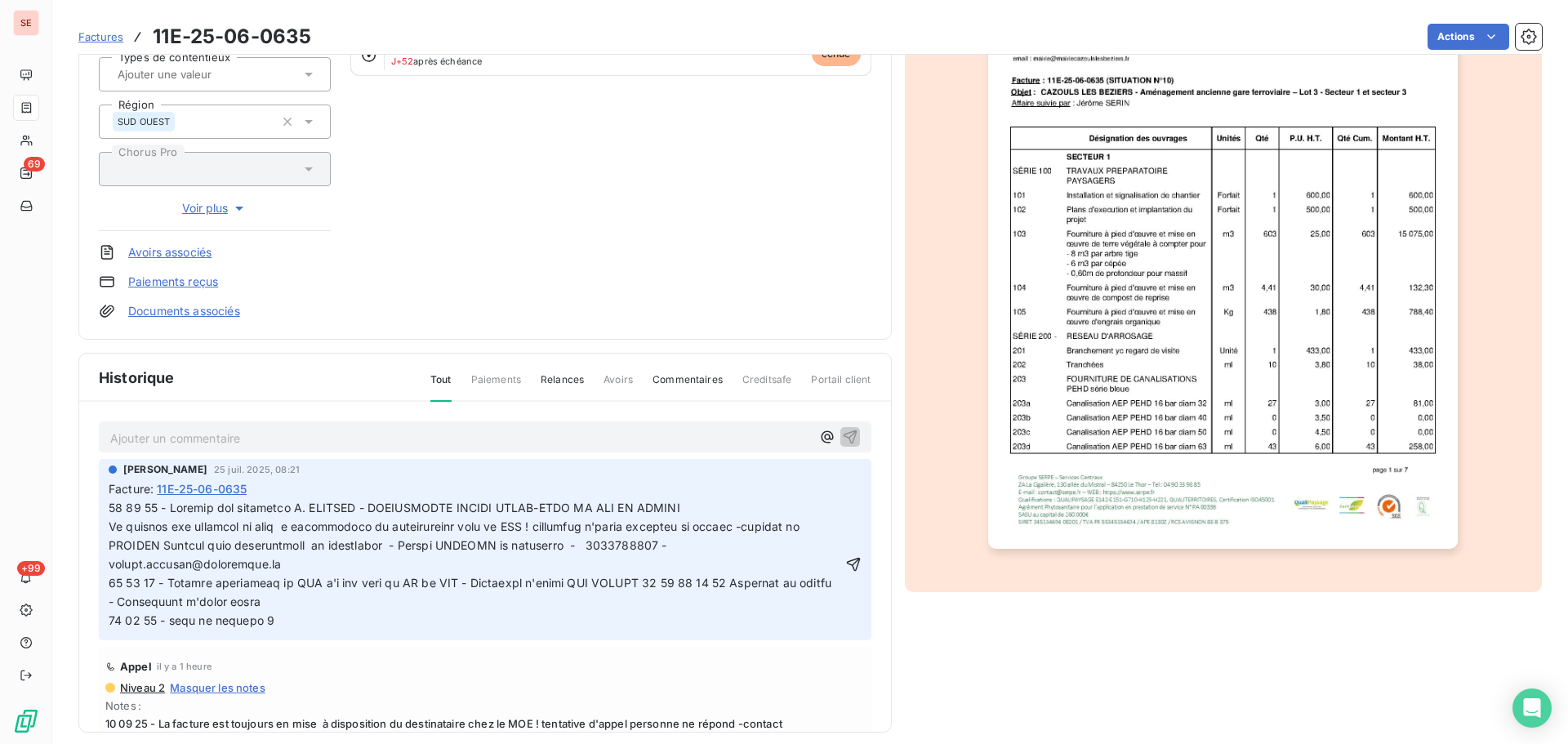
click at [379, 507] on span at bounding box center [616, 563] width 1015 height 126
click at [386, 506] on span at bounding box center [616, 563] width 1015 height 126
drag, startPoint x: 377, startPoint y: 506, endPoint x: 168, endPoint y: 503, distance: 209.0
click at [168, 503] on span at bounding box center [616, 563] width 1015 height 126
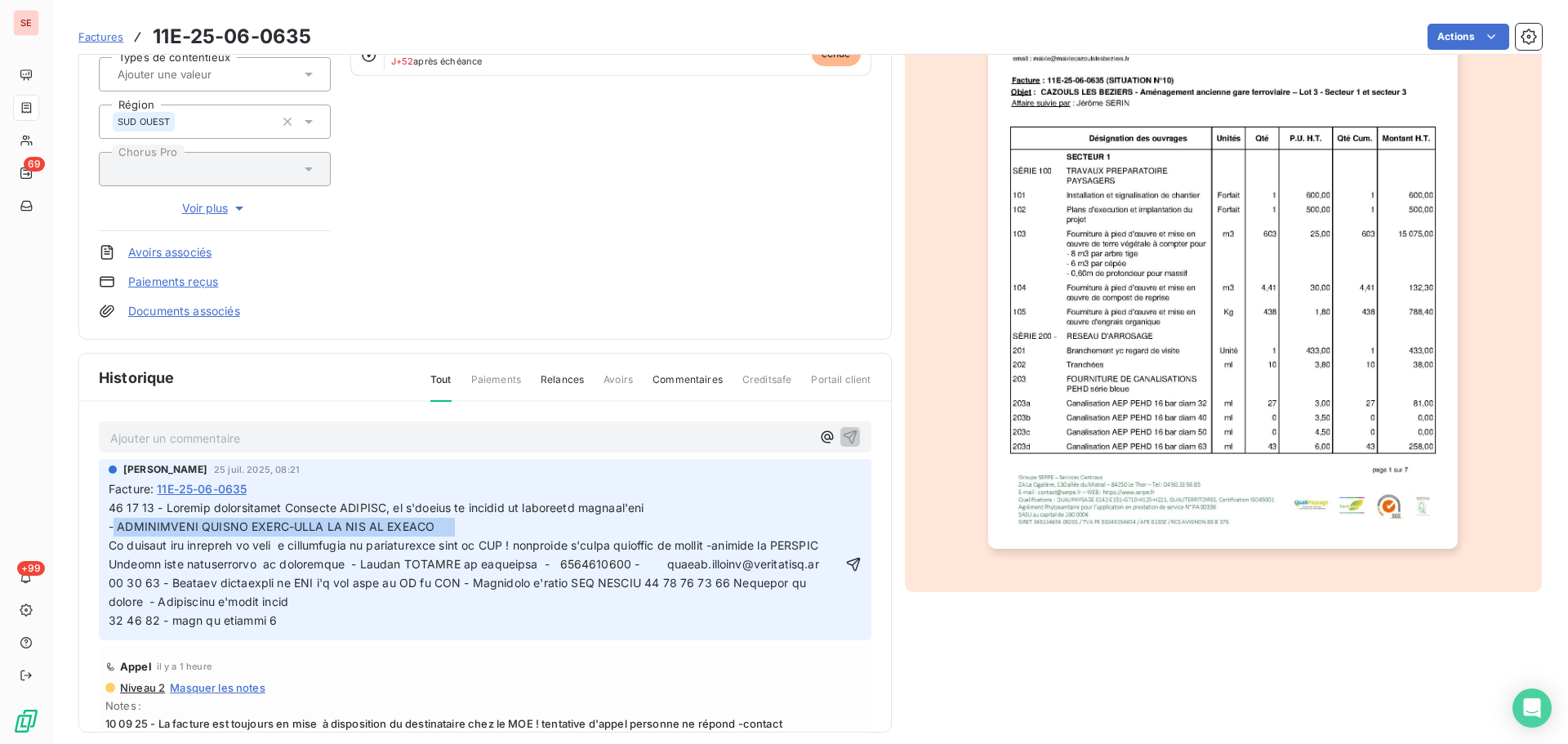
drag, startPoint x: 451, startPoint y: 531, endPoint x: 112, endPoint y: 531, distance: 339.0
click at [112, 531] on span at bounding box center [772, 563] width 1327 height 126
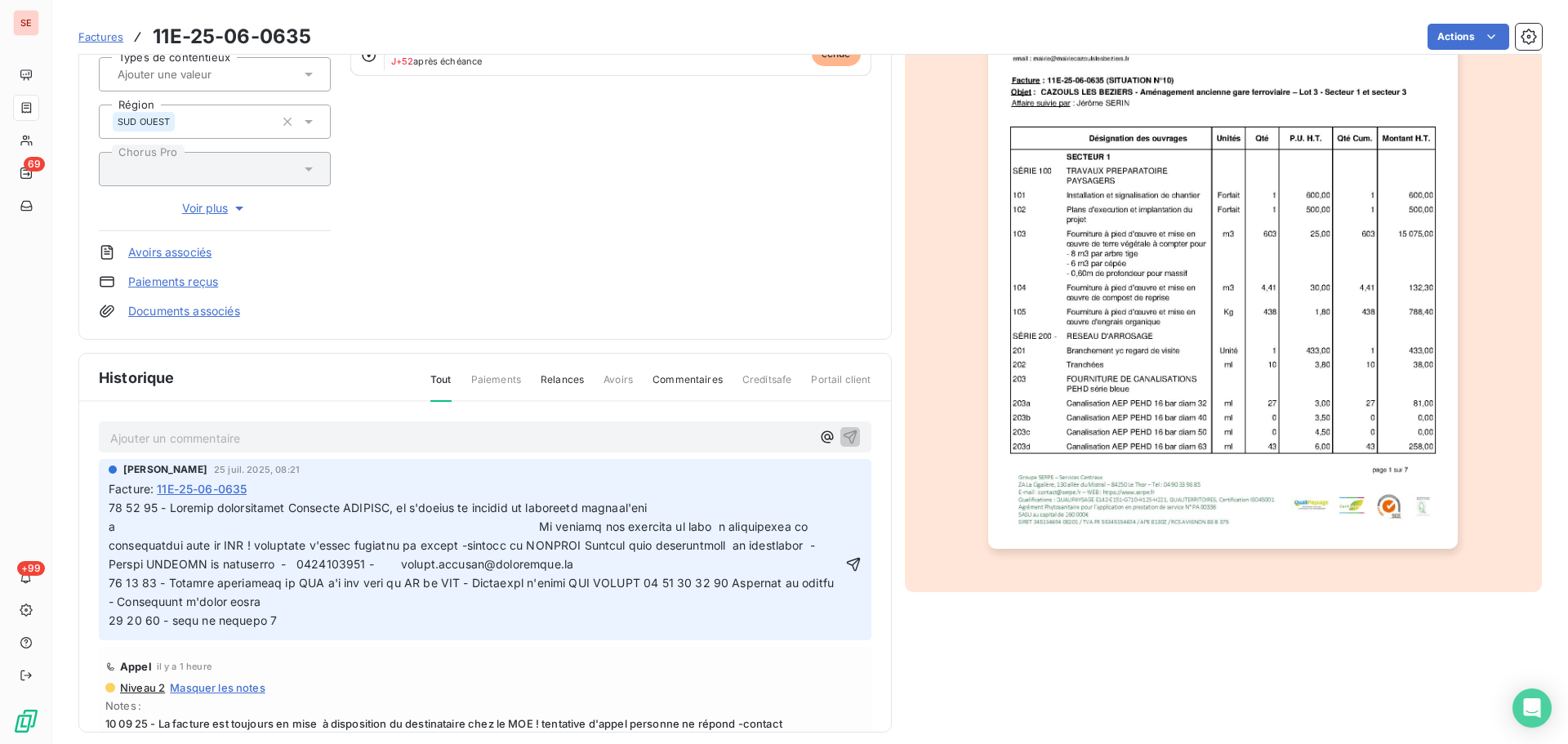
click at [150, 536] on p at bounding box center [475, 565] width 734 height 131
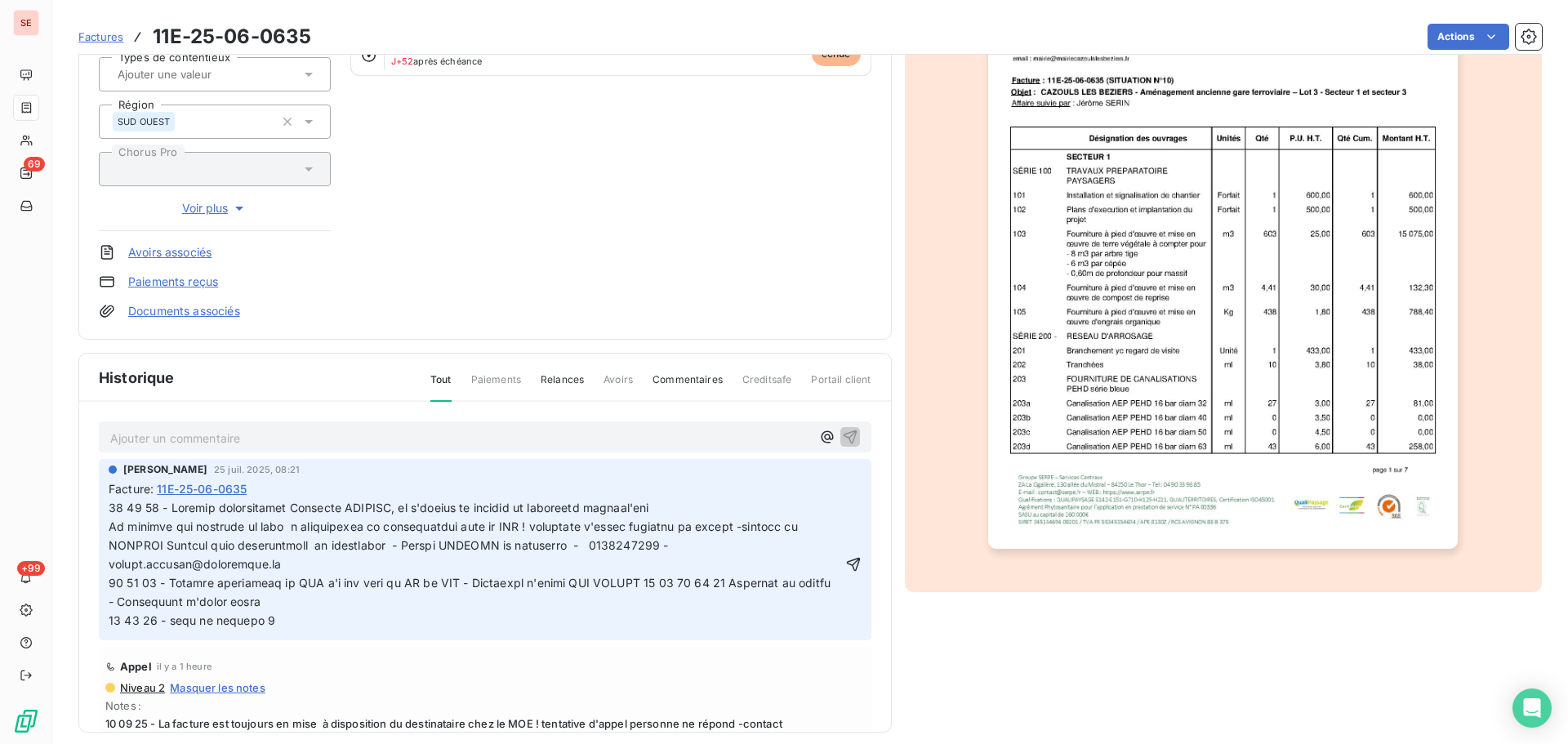
click at [843, 563] on div at bounding box center [485, 563] width 753 height 132
click at [845, 562] on icon "button" at bounding box center [854, 565] width 17 height 17
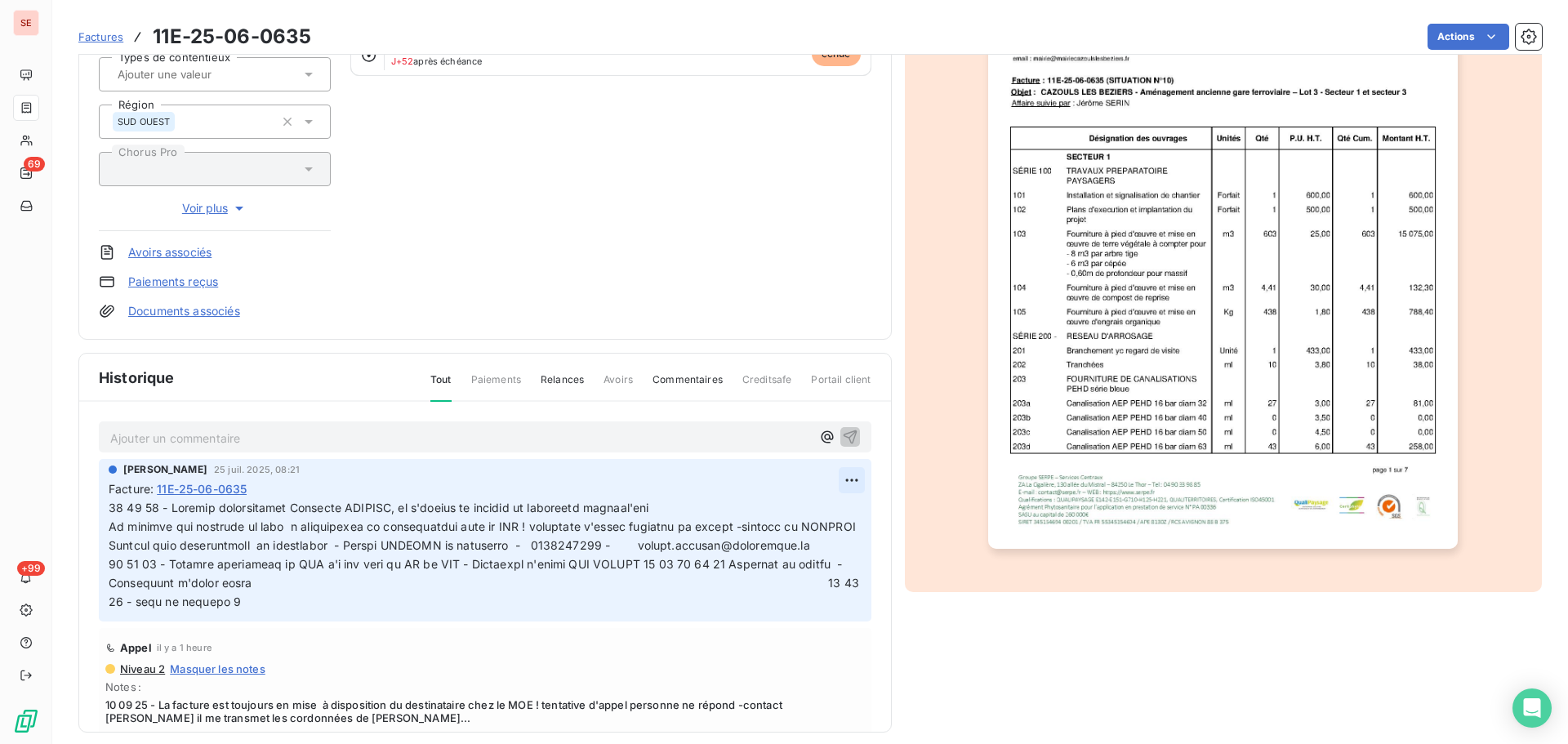
click at [844, 475] on html "SE 69 +99 Factures 11E-25-06-0635 Actions MAIRIE DE [GEOGRAPHIC_DATA] LES BEZIE…" at bounding box center [784, 372] width 1568 height 744
click at [812, 513] on div "Editer" at bounding box center [794, 516] width 91 height 26
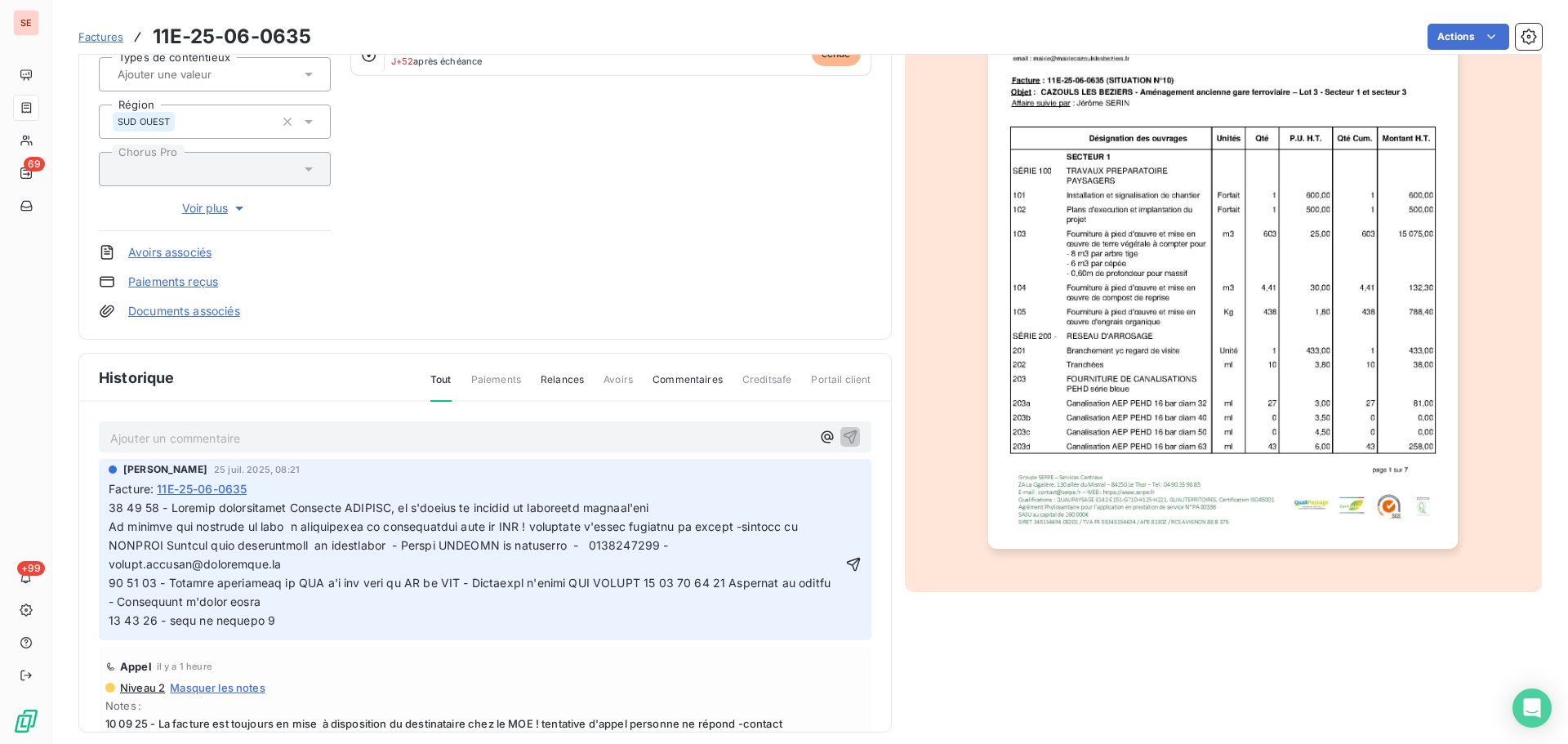
click at [678, 510] on span at bounding box center [704, 563] width 1191 height 126
click at [665, 508] on span at bounding box center [704, 563] width 1191 height 126
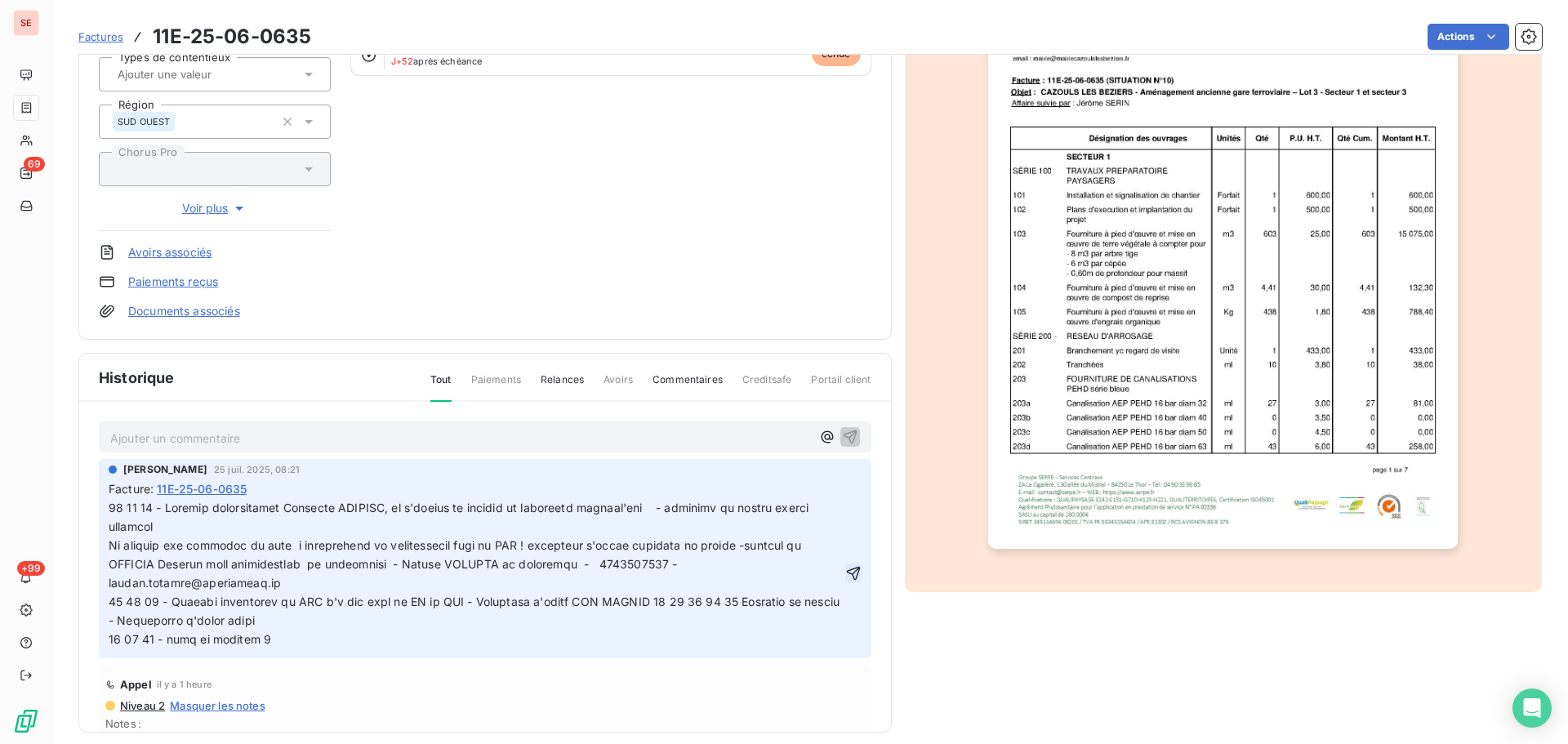
click at [845, 573] on icon "button" at bounding box center [854, 573] width 17 height 17
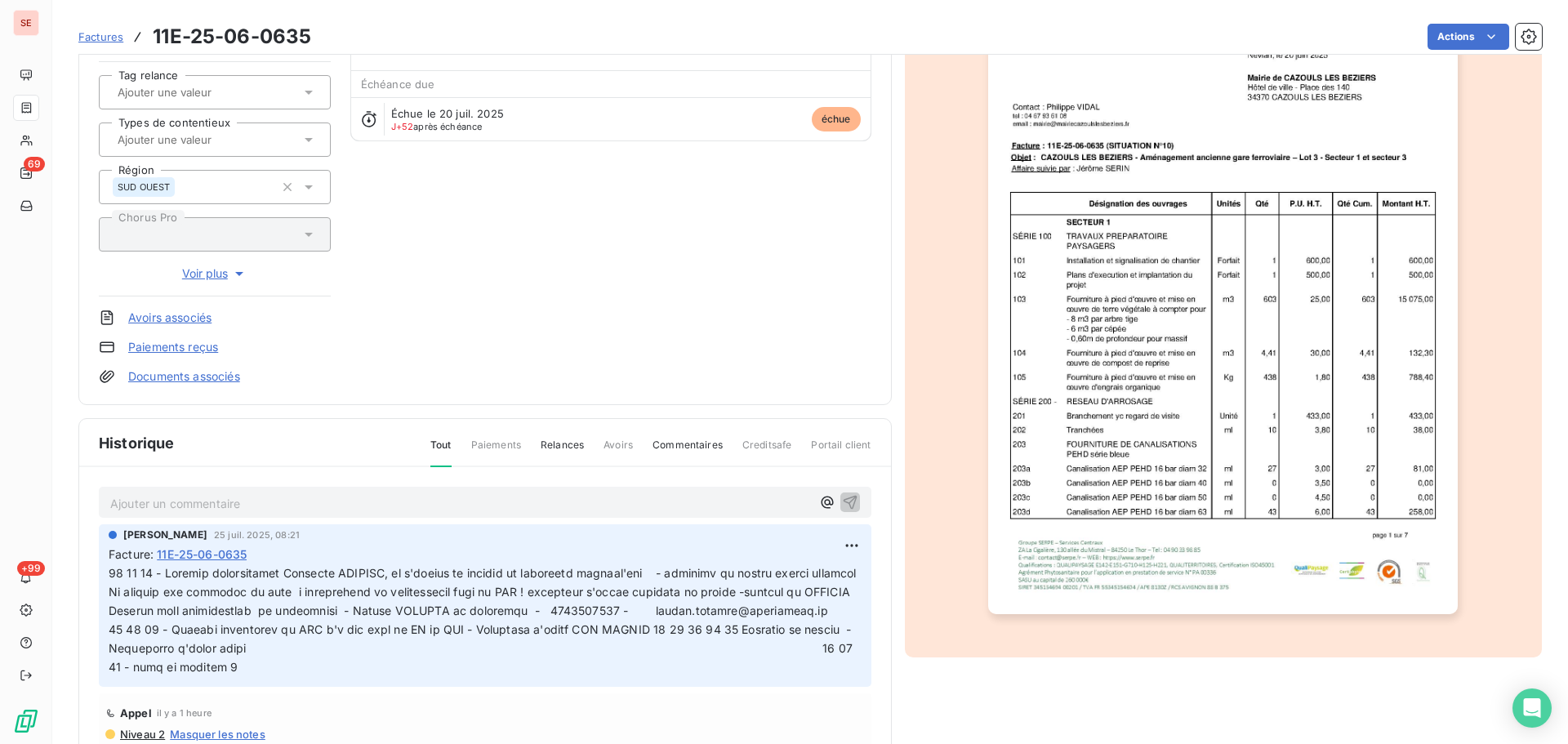
scroll to position [219, 0]
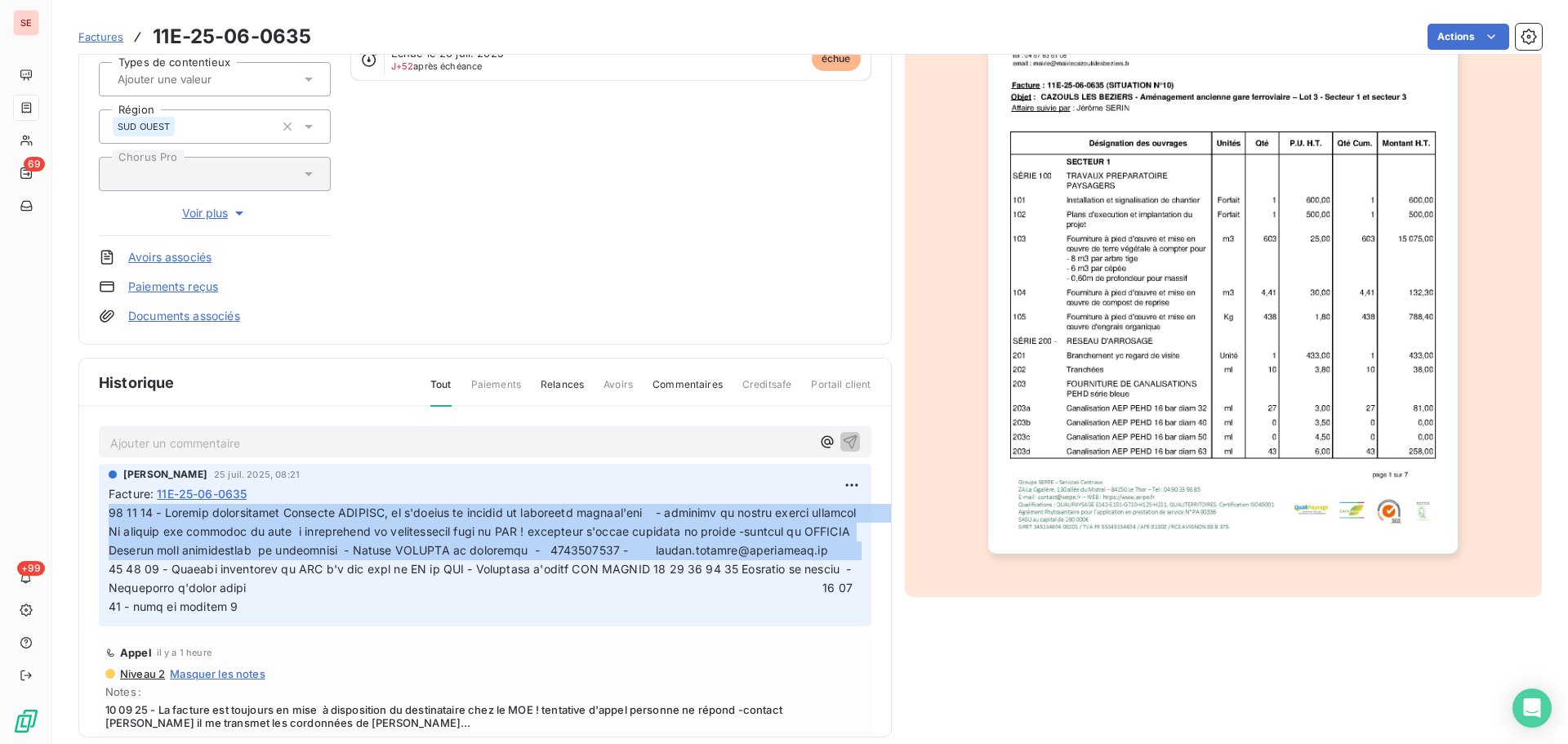
drag, startPoint x: 309, startPoint y: 593, endPoint x: 107, endPoint y: 509, distance: 218.8
click at [107, 509] on div "[PERSON_NAME] [DATE] 08:21 Facture : 11E-25-06-0635" at bounding box center [485, 545] width 772 height 162
copy span "10 09 25 - Contact téléphonique Monsieur [PERSON_NAME], il s'occupe de valider …"
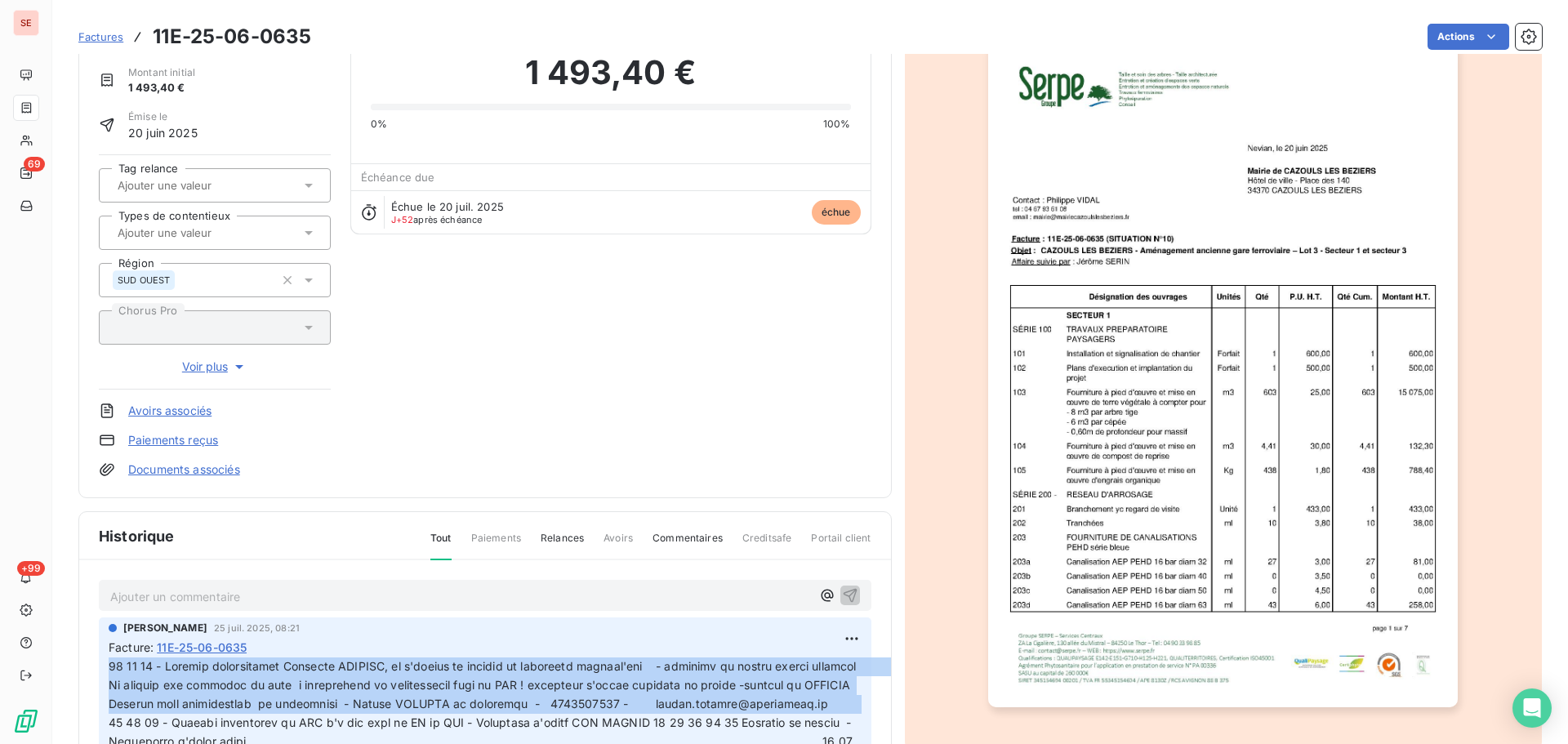
scroll to position [0, 0]
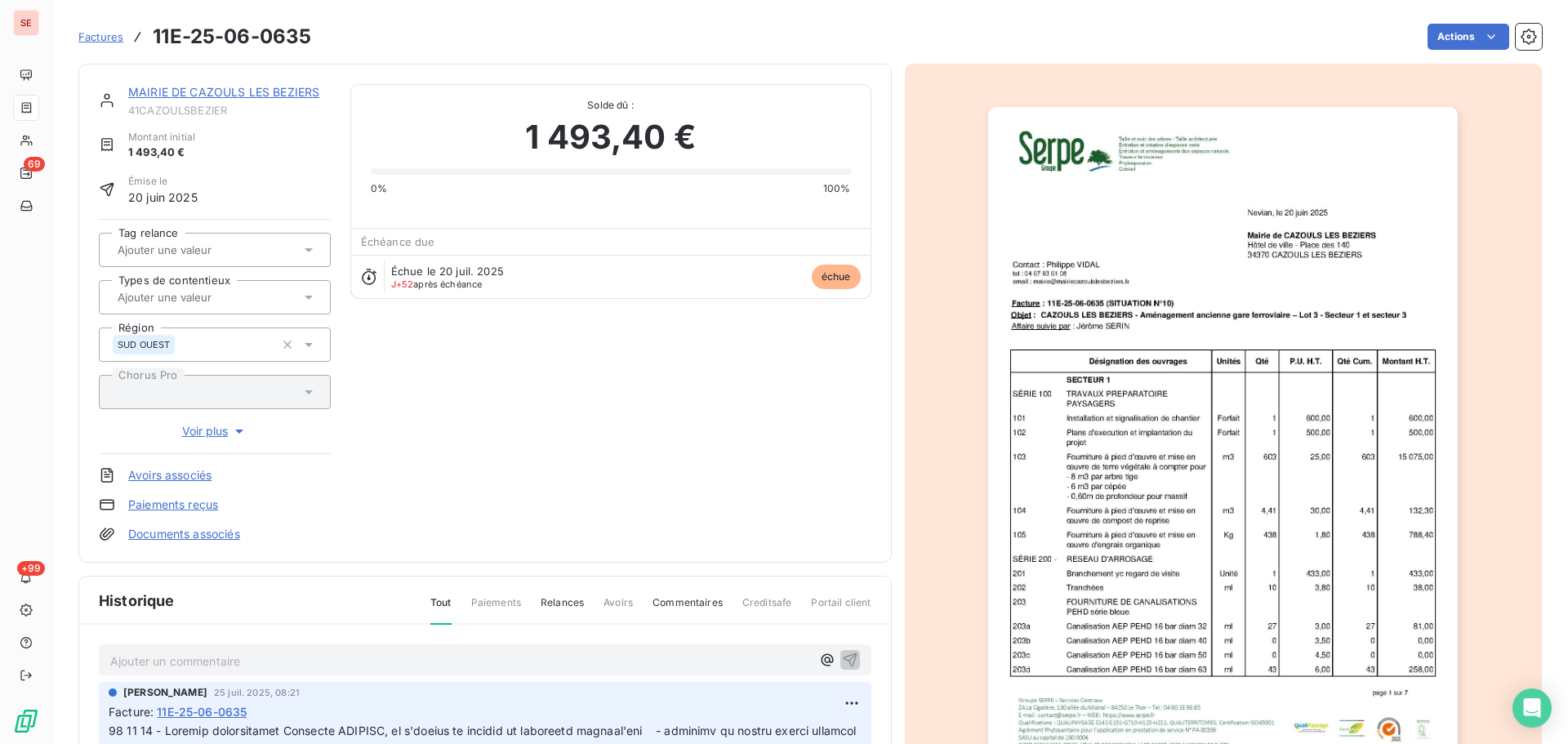
click at [245, 96] on link "MAIRIE DE CAZOULS LES BEZIERS" at bounding box center [223, 91] width 191 height 14
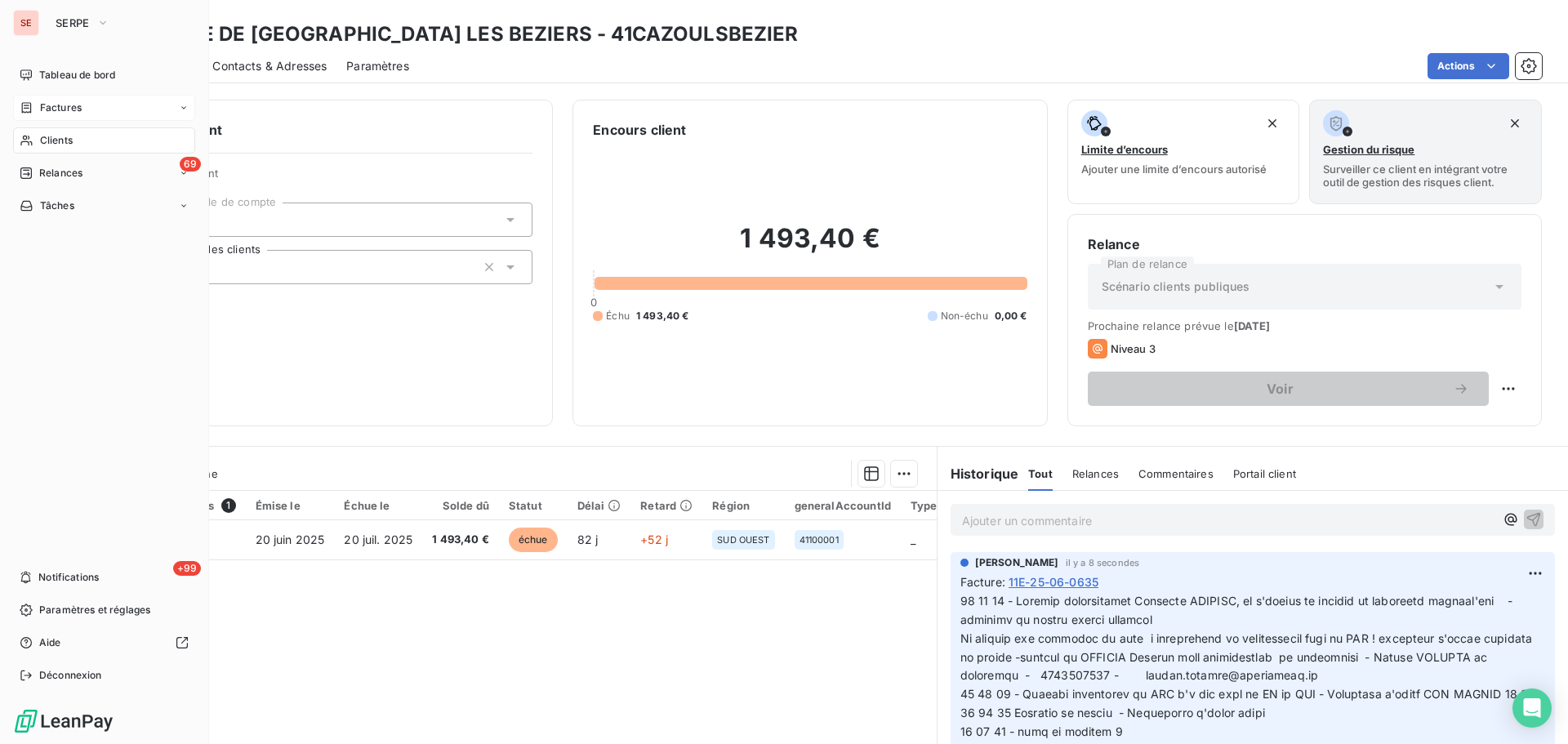
click at [72, 117] on div "Factures" at bounding box center [103, 108] width 182 height 26
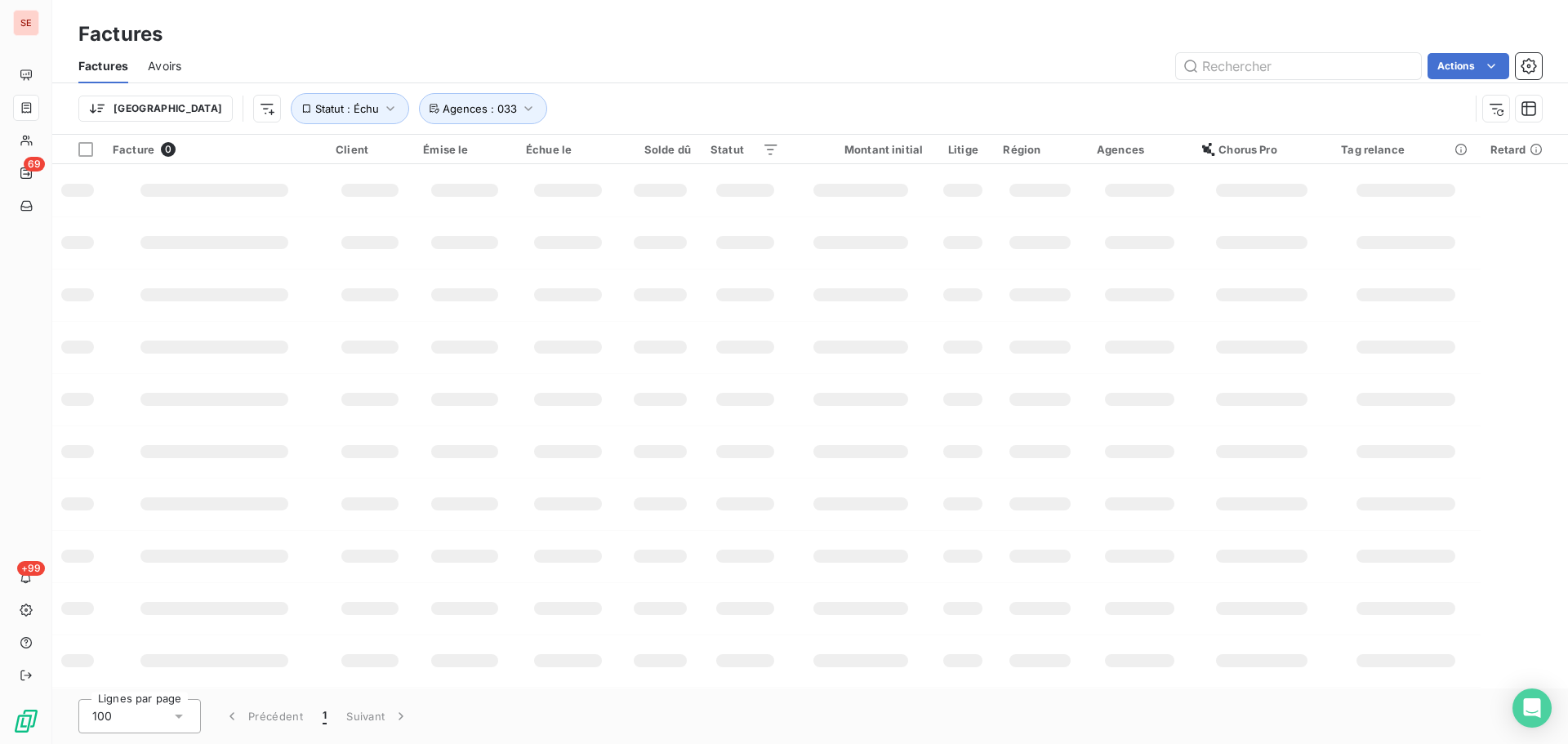
click at [604, 107] on div "Trier Statut : Échu Agences : 033" at bounding box center [773, 109] width 1391 height 31
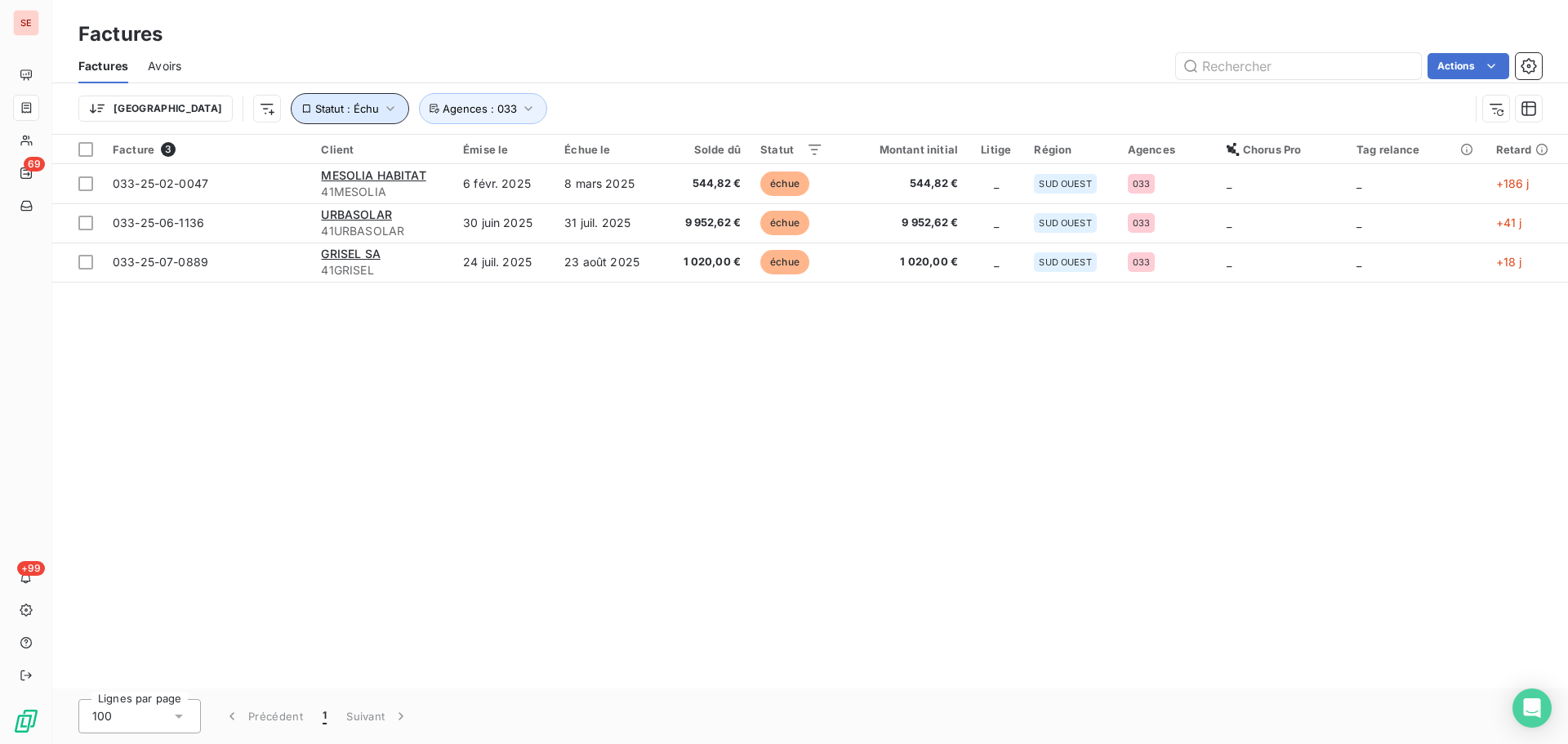
click at [382, 110] on icon "button" at bounding box center [390, 109] width 17 height 17
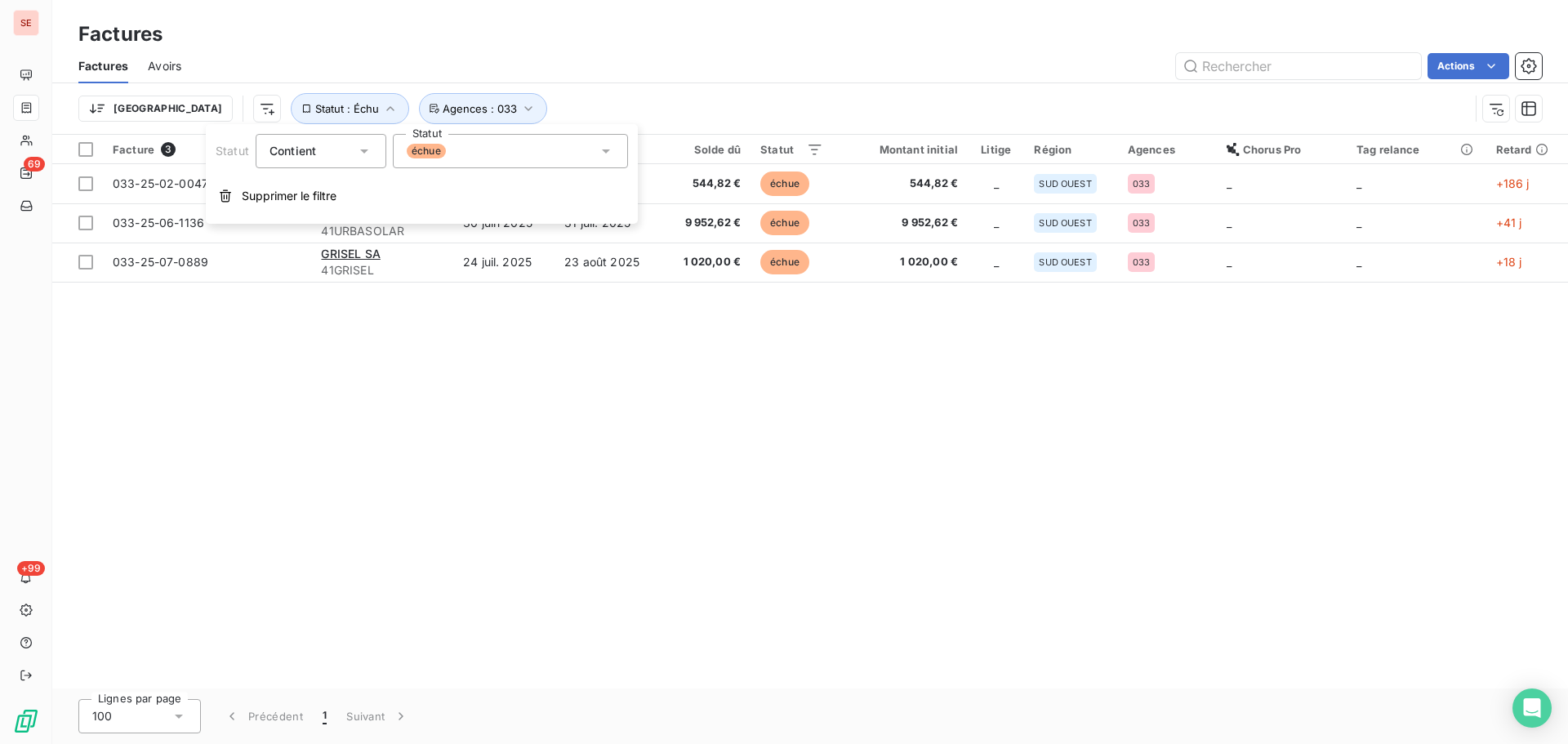
click at [453, 160] on div "échue" at bounding box center [510, 150] width 235 height 34
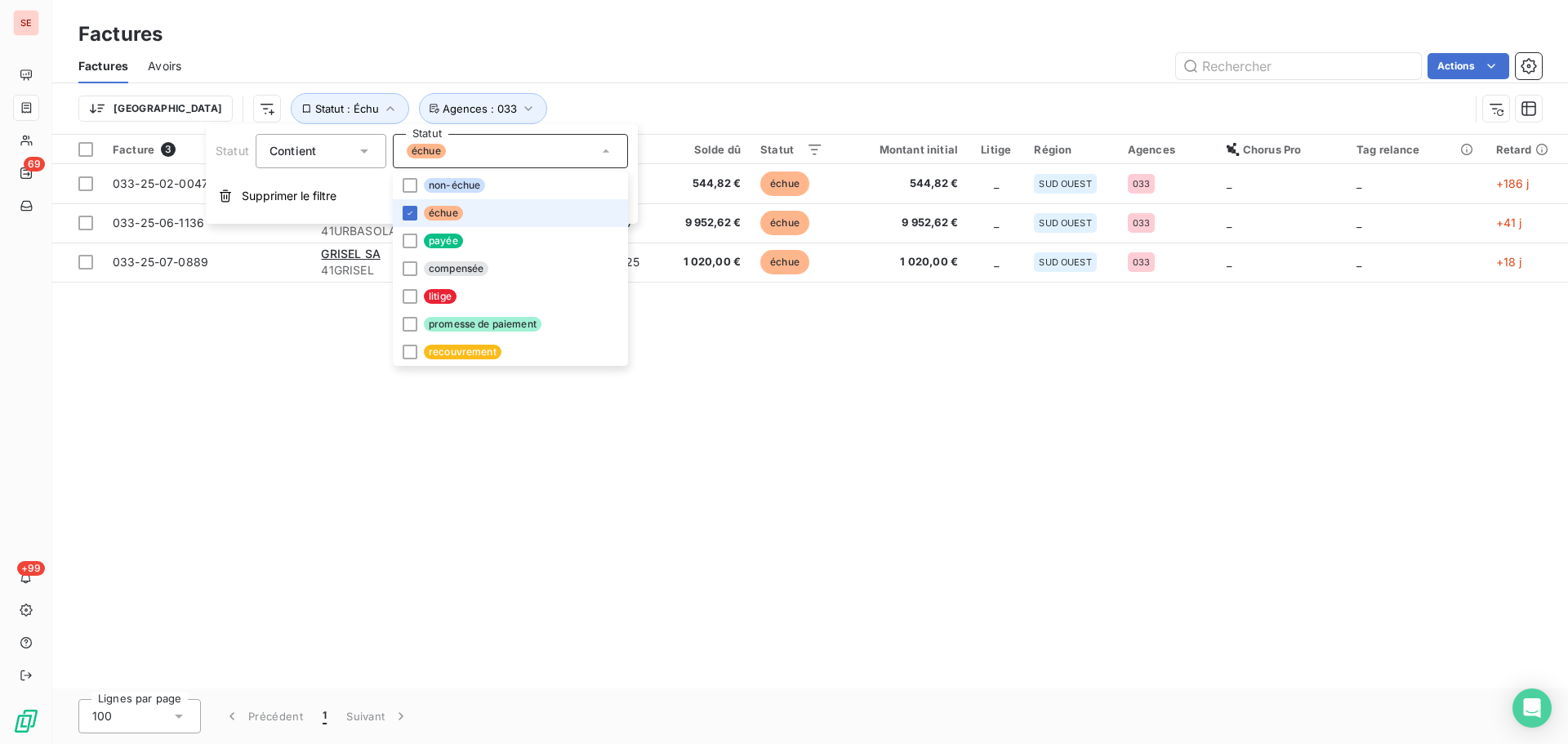
click at [458, 211] on span "échue" at bounding box center [443, 213] width 39 height 15
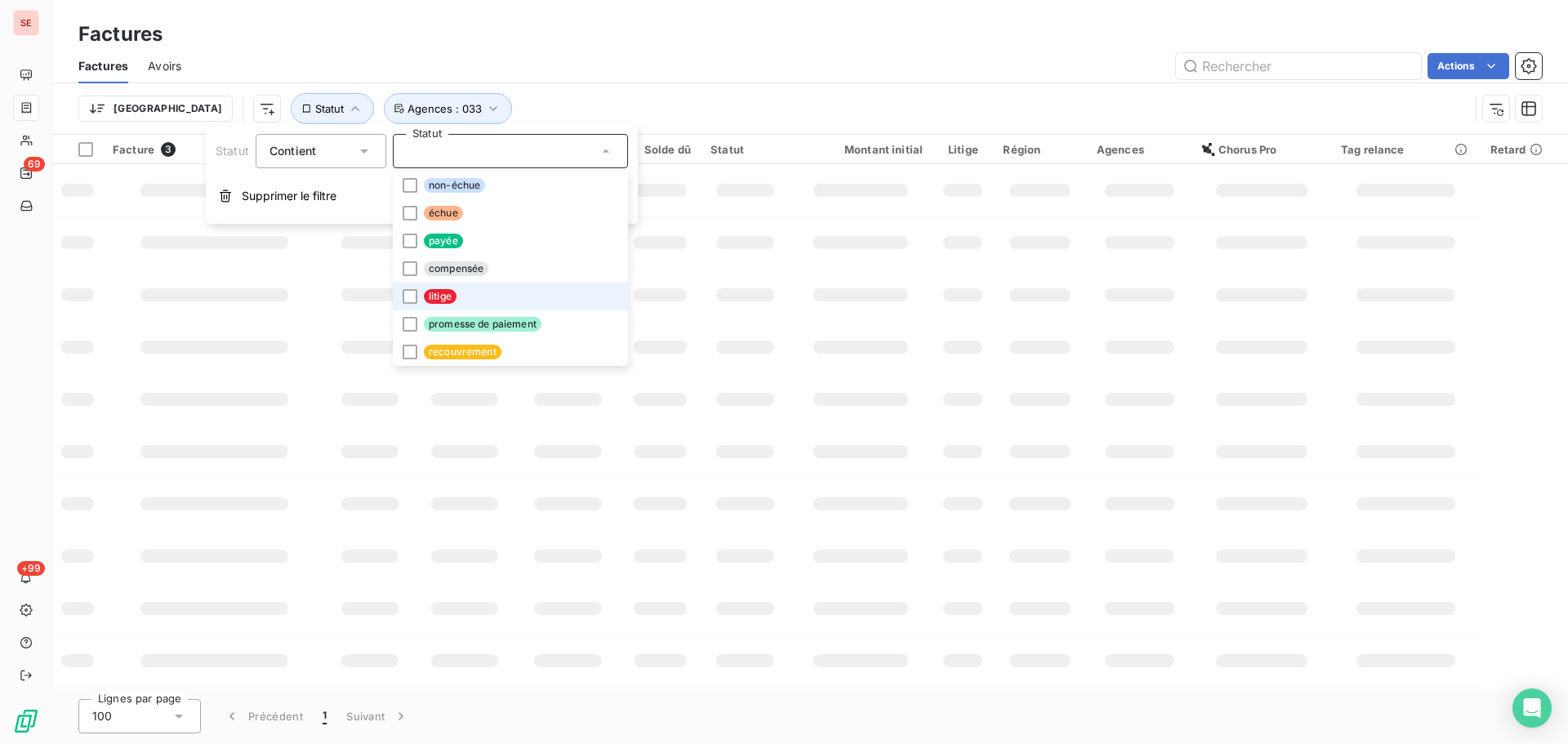
click at [452, 287] on li "litige" at bounding box center [510, 296] width 235 height 28
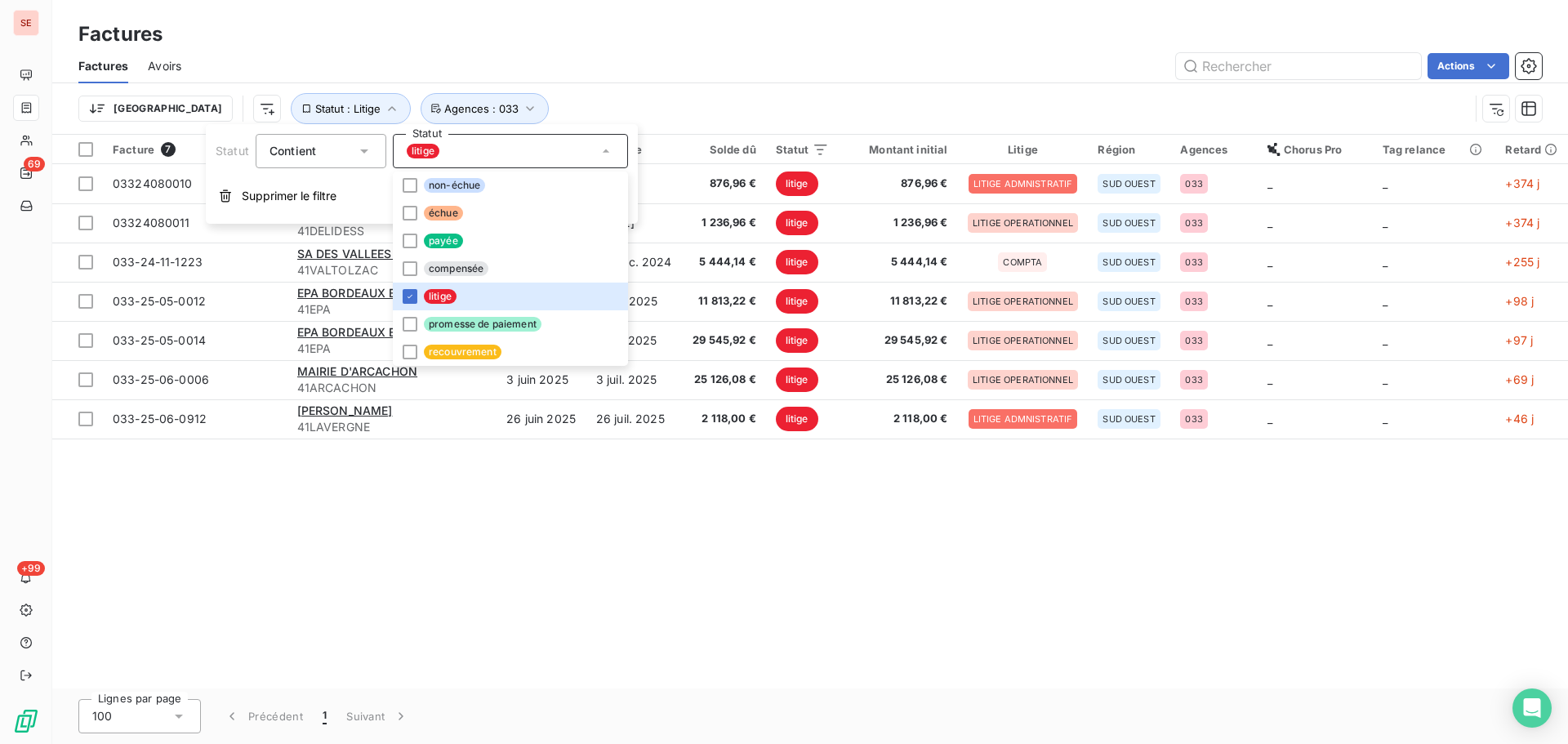
drag, startPoint x: 583, startPoint y: 37, endPoint x: 582, endPoint y: 45, distance: 8.1
click at [583, 38] on div "Factures" at bounding box center [810, 34] width 1516 height 30
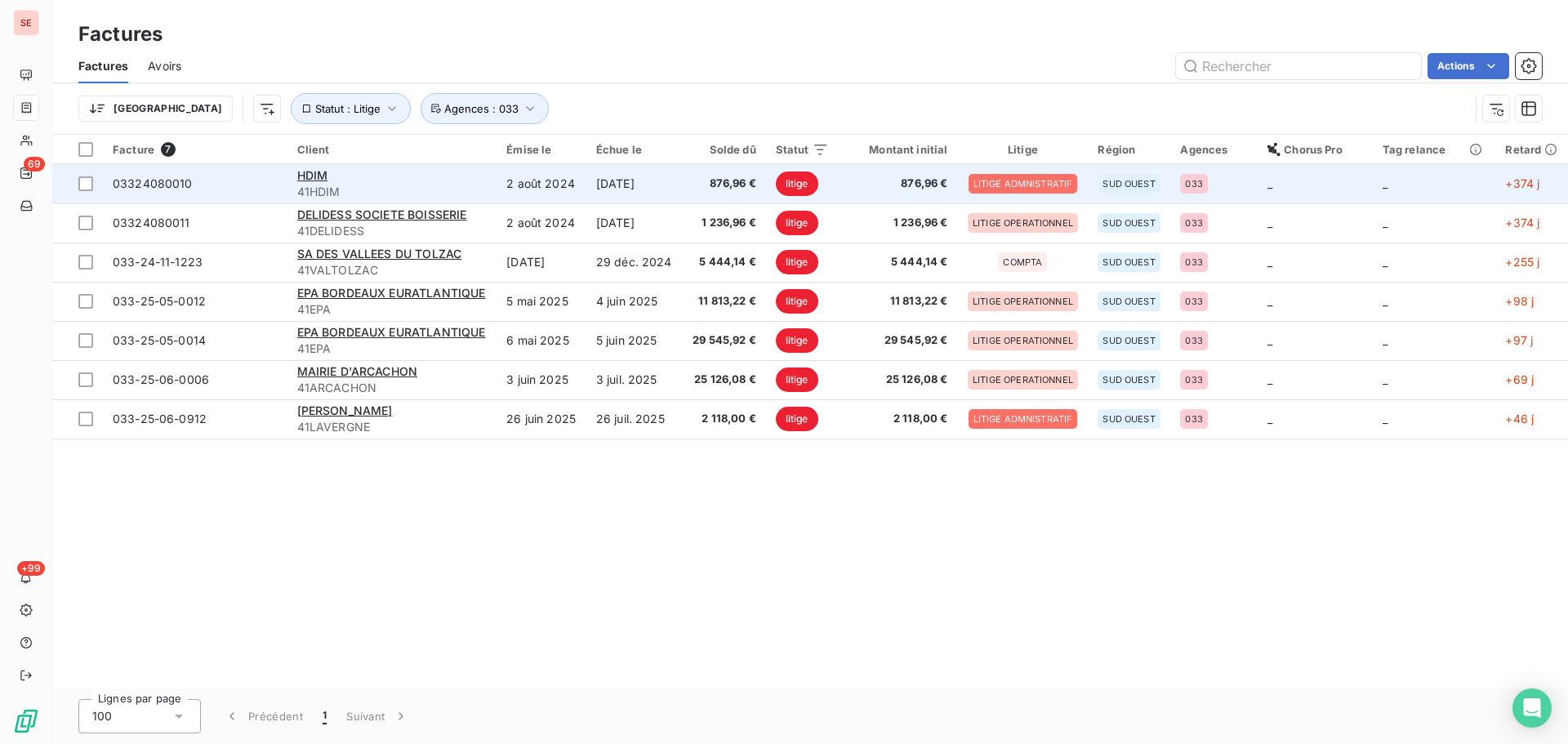
click at [606, 201] on td "[DATE]" at bounding box center [634, 184] width 96 height 39
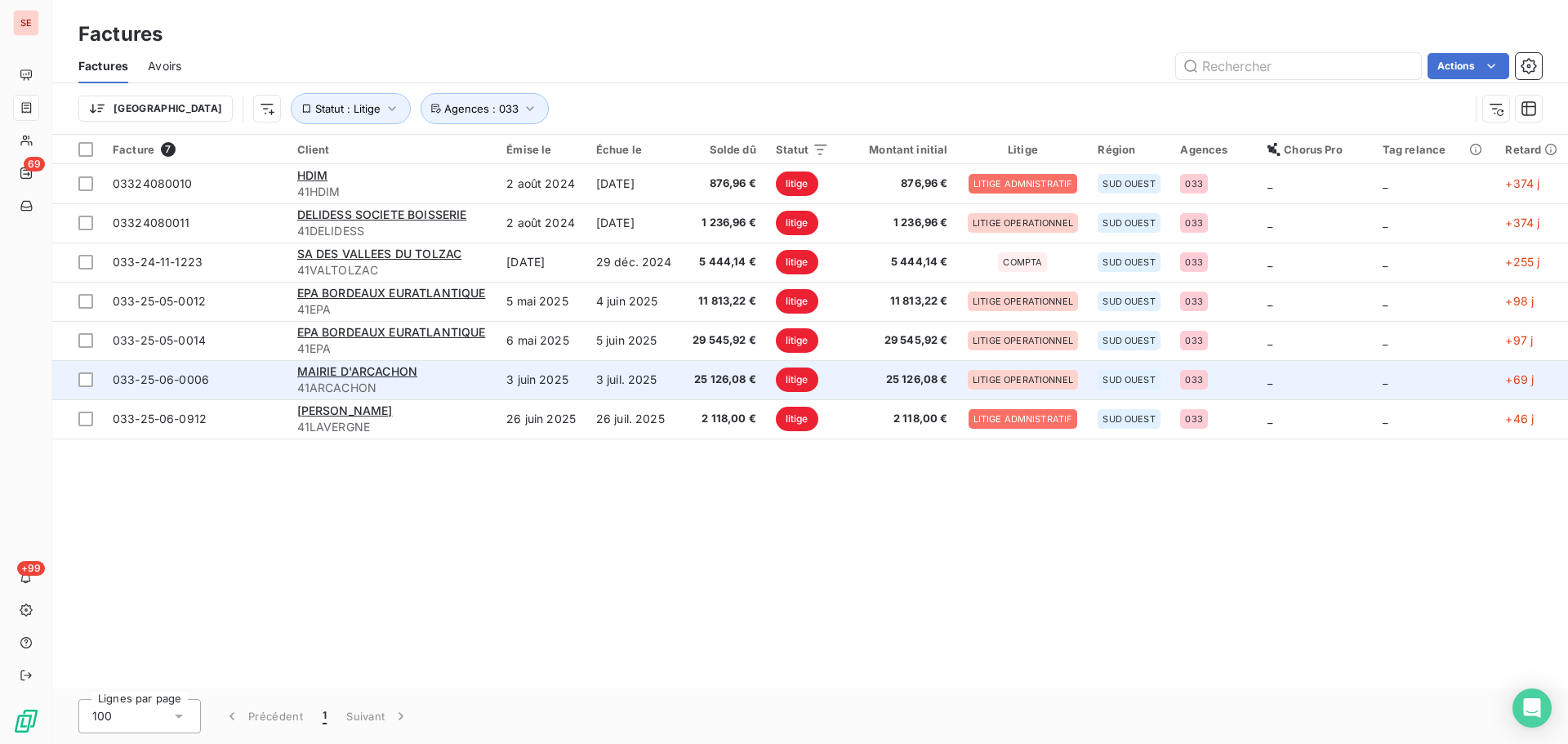
click at [748, 378] on span "25 126,08 €" at bounding box center [724, 380] width 64 height 17
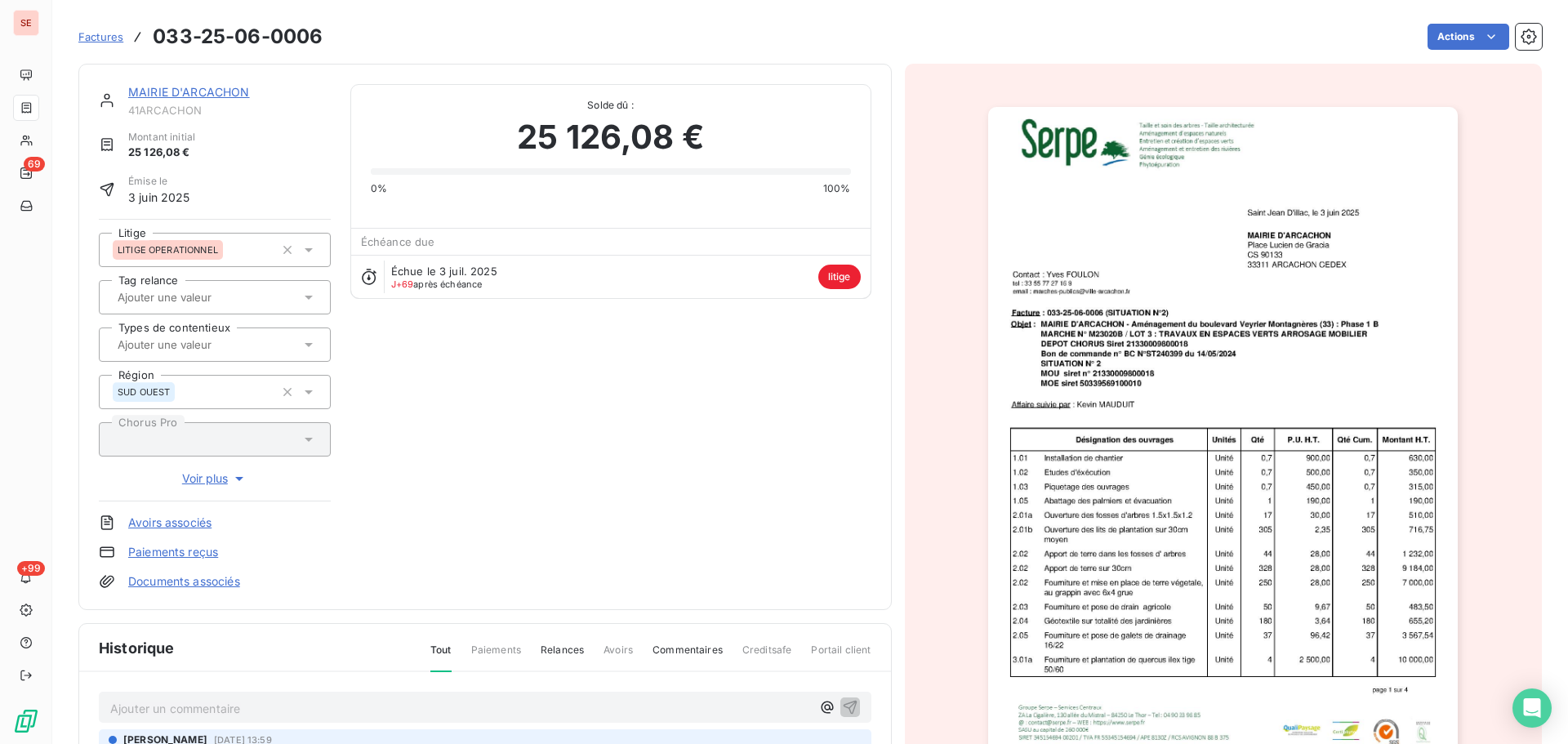
click at [232, 93] on link "MAIRIE D'ARCACHON" at bounding box center [189, 91] width 122 height 14
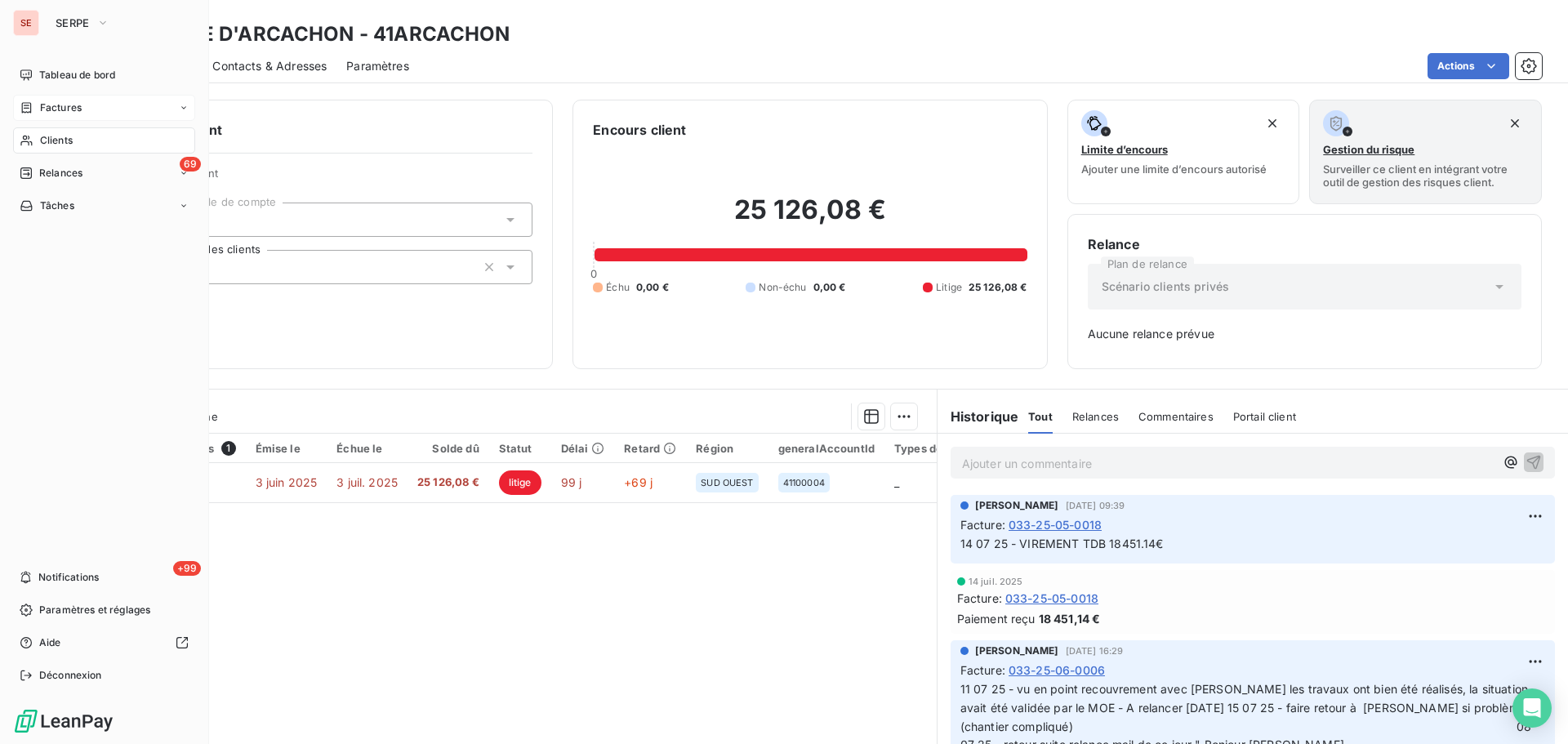
click at [18, 101] on div "Factures" at bounding box center [103, 108] width 182 height 26
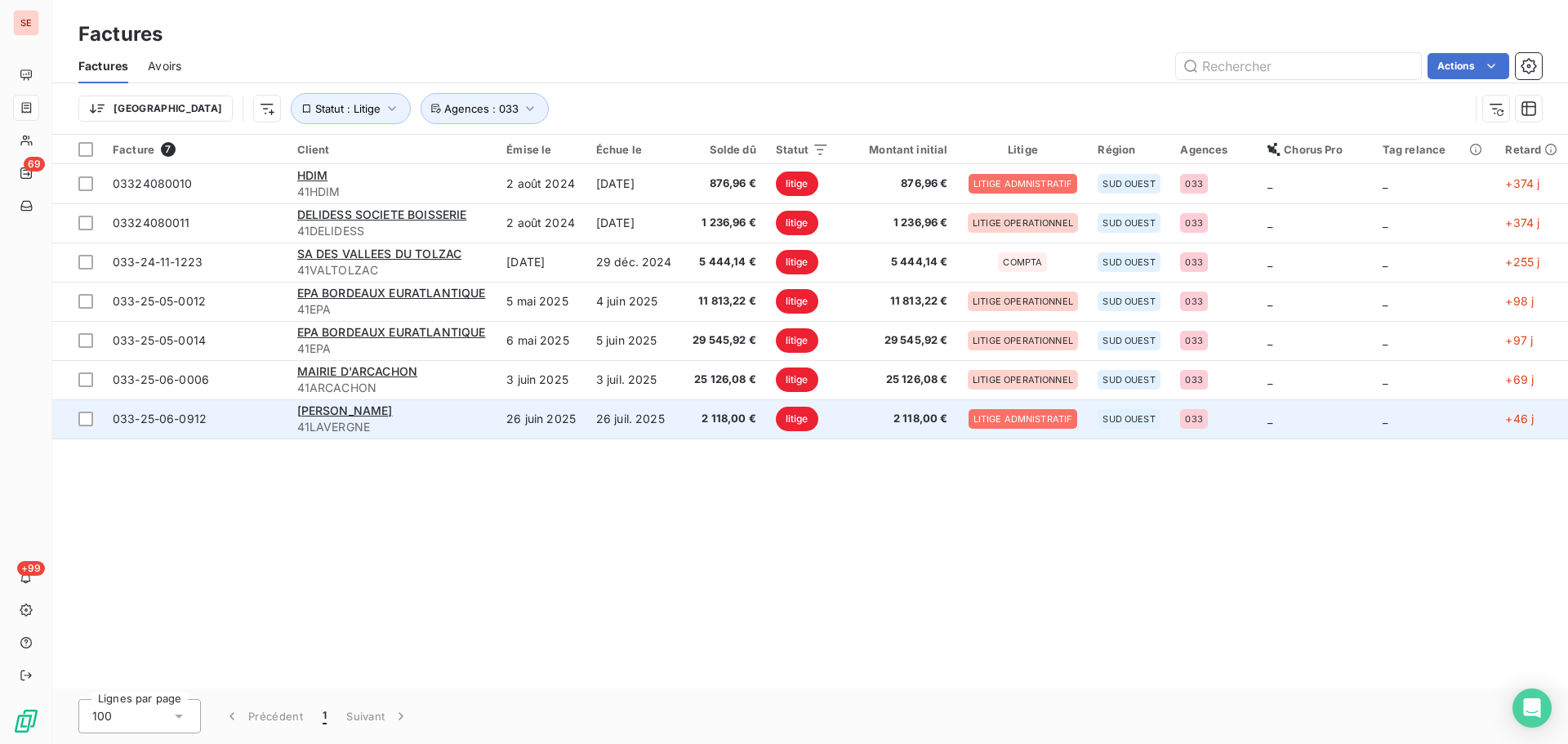
click at [391, 428] on span "41LAVERGNE" at bounding box center [392, 427] width 190 height 17
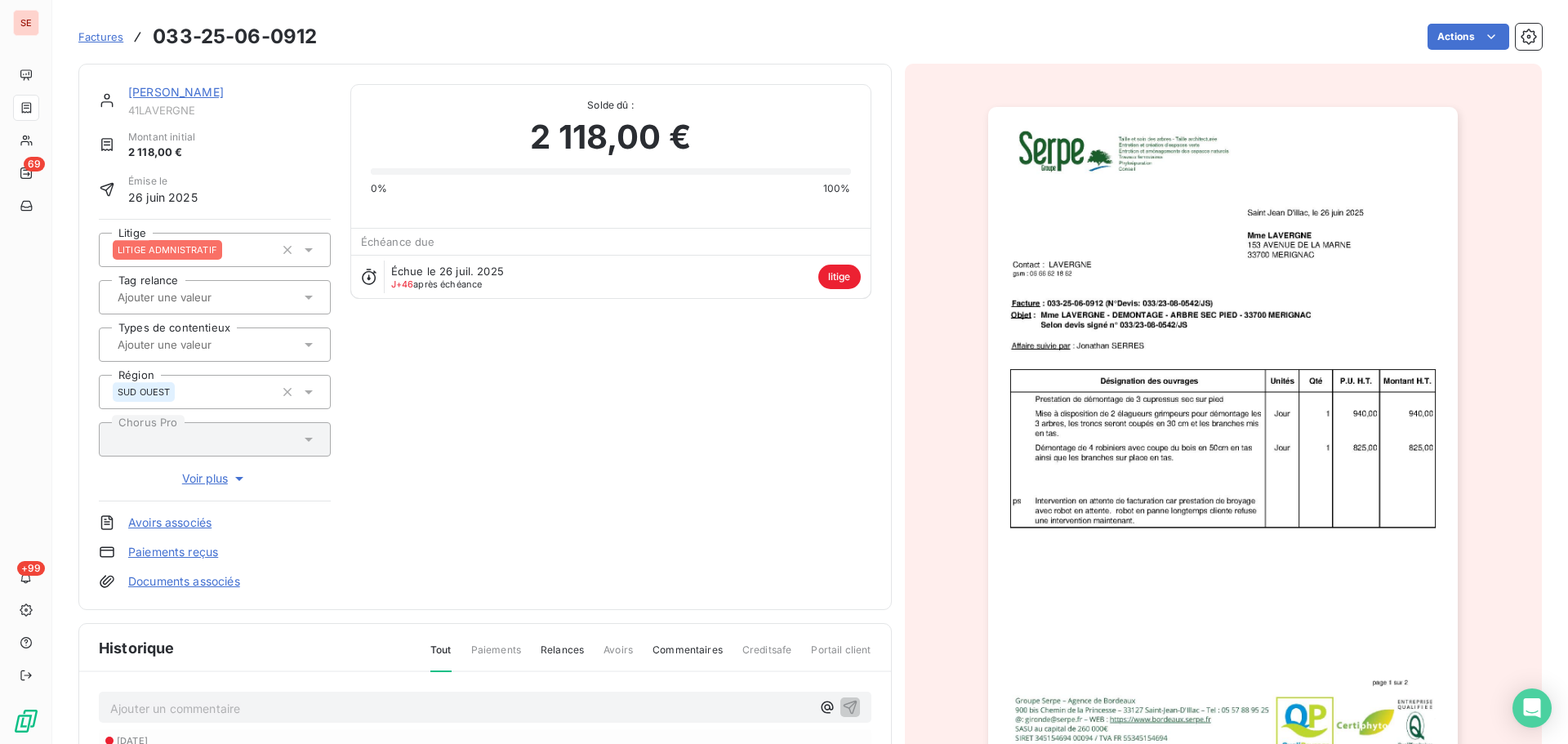
click at [192, 90] on link "[PERSON_NAME]" at bounding box center [176, 91] width 96 height 14
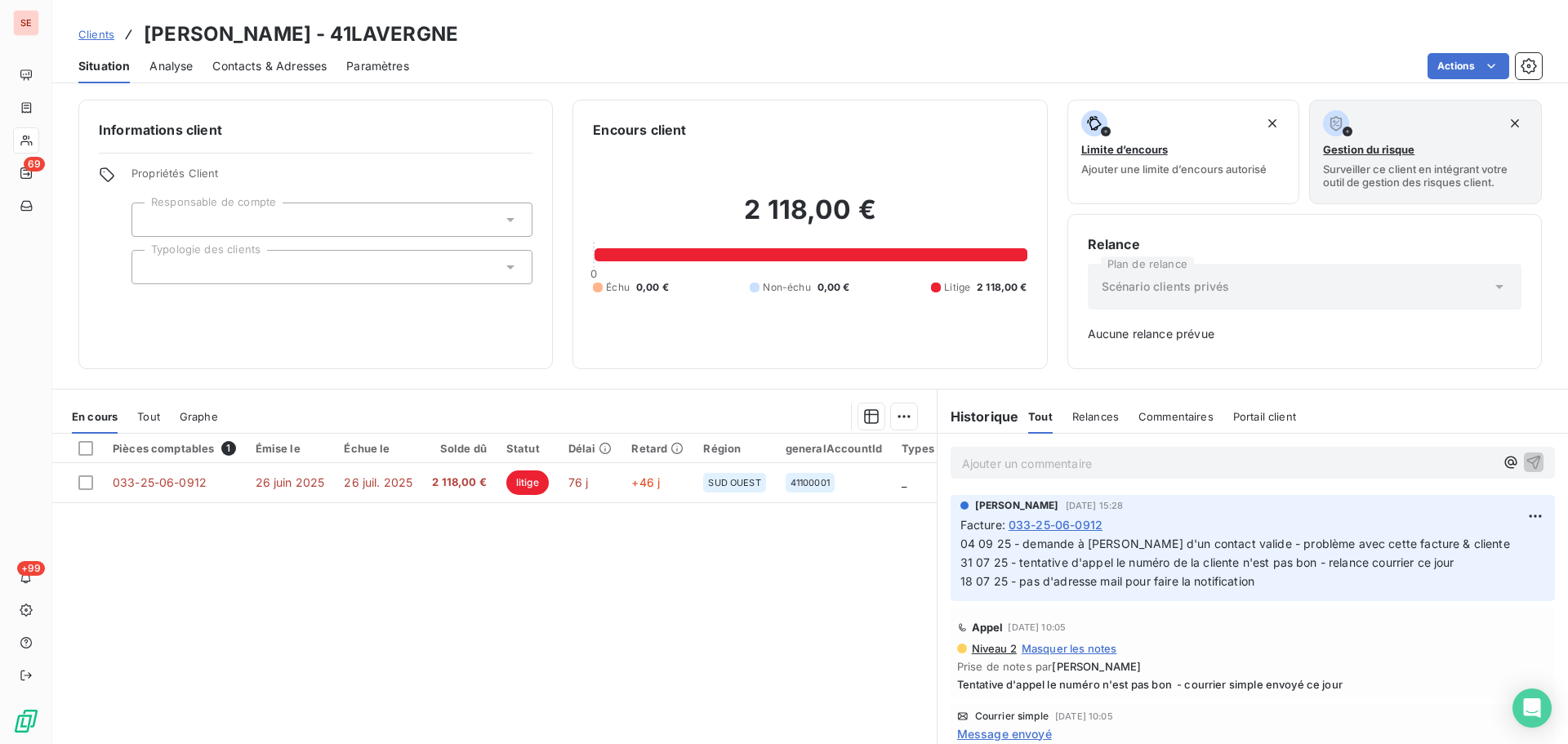
click at [312, 67] on span "Contacts & Adresses" at bounding box center [269, 66] width 114 height 17
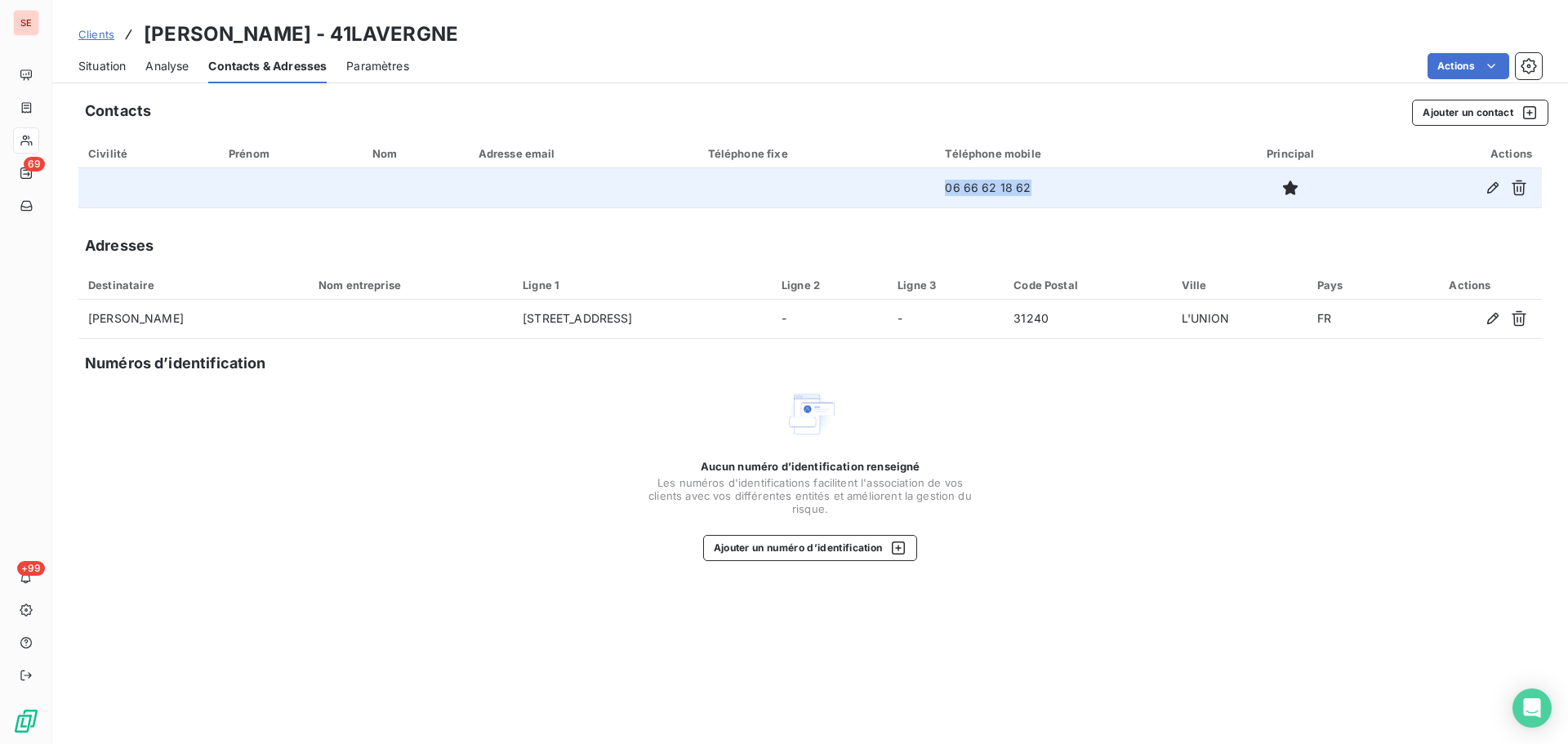
drag, startPoint x: 1039, startPoint y: 188, endPoint x: 839, endPoint y: 181, distance: 200.1
click at [839, 181] on tr "06 66 62 18 62" at bounding box center [810, 187] width 1464 height 39
copy tr "06 66 62 18 62"
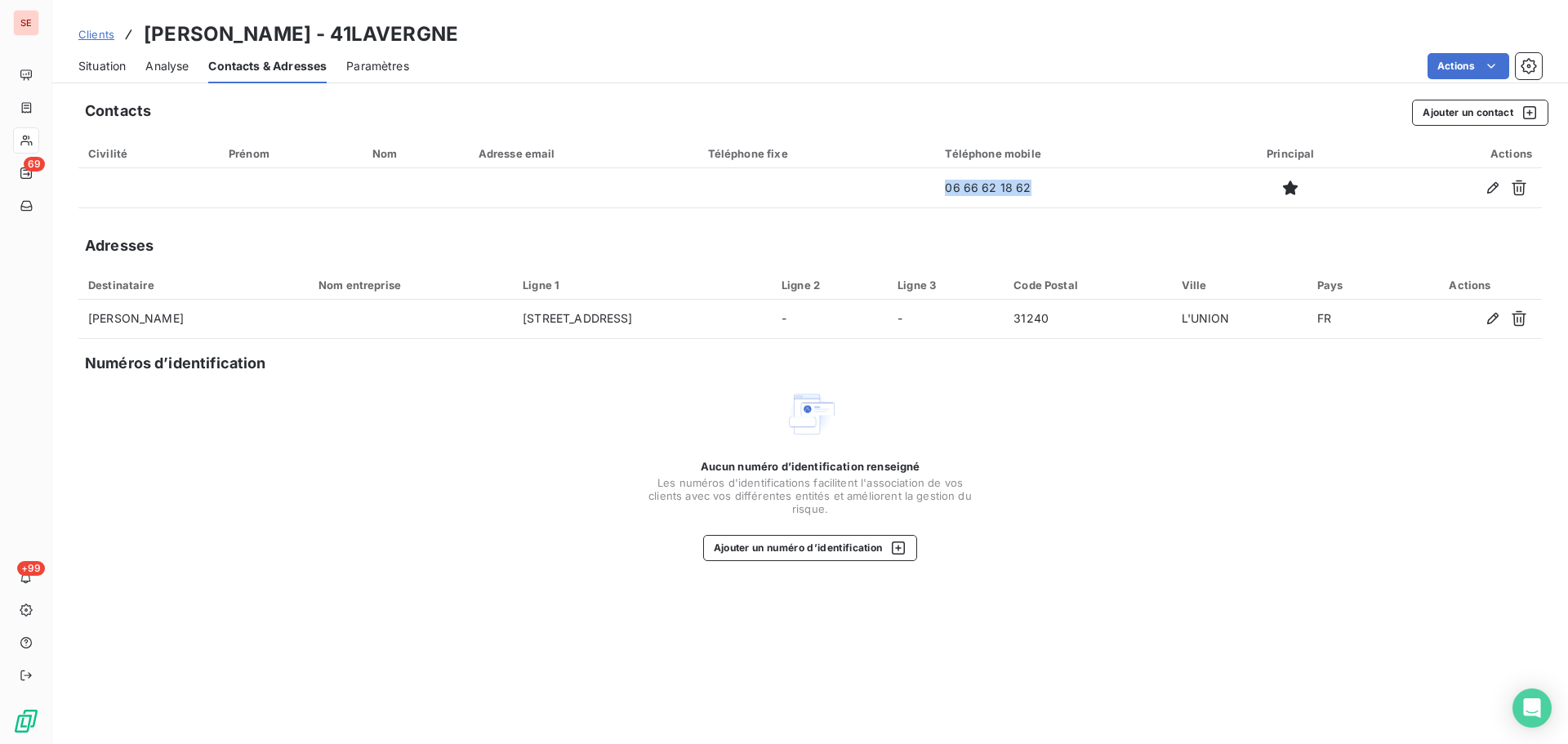
click at [101, 60] on span "Situation" at bounding box center [102, 66] width 47 height 17
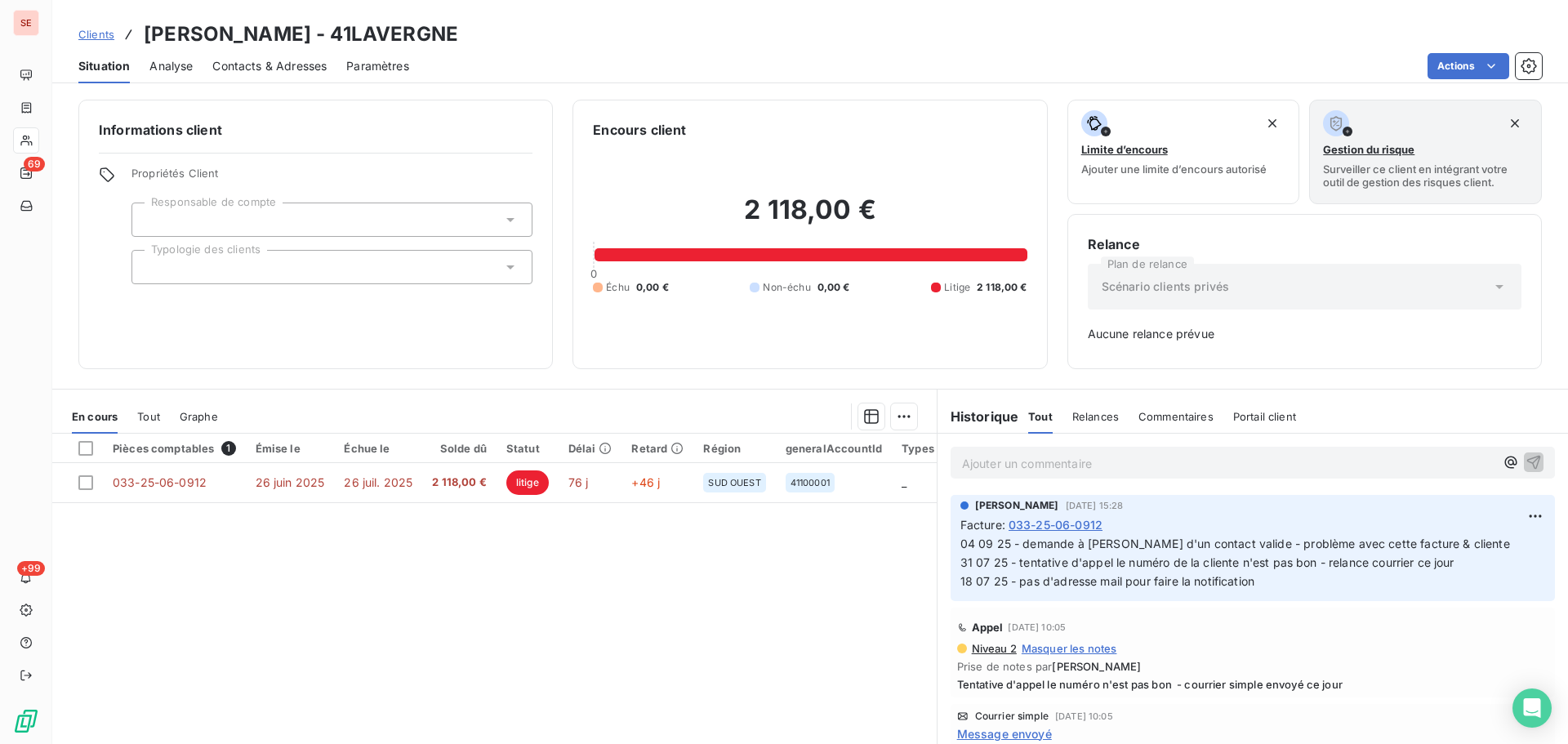
click at [297, 66] on span "Contacts & Adresses" at bounding box center [269, 66] width 114 height 17
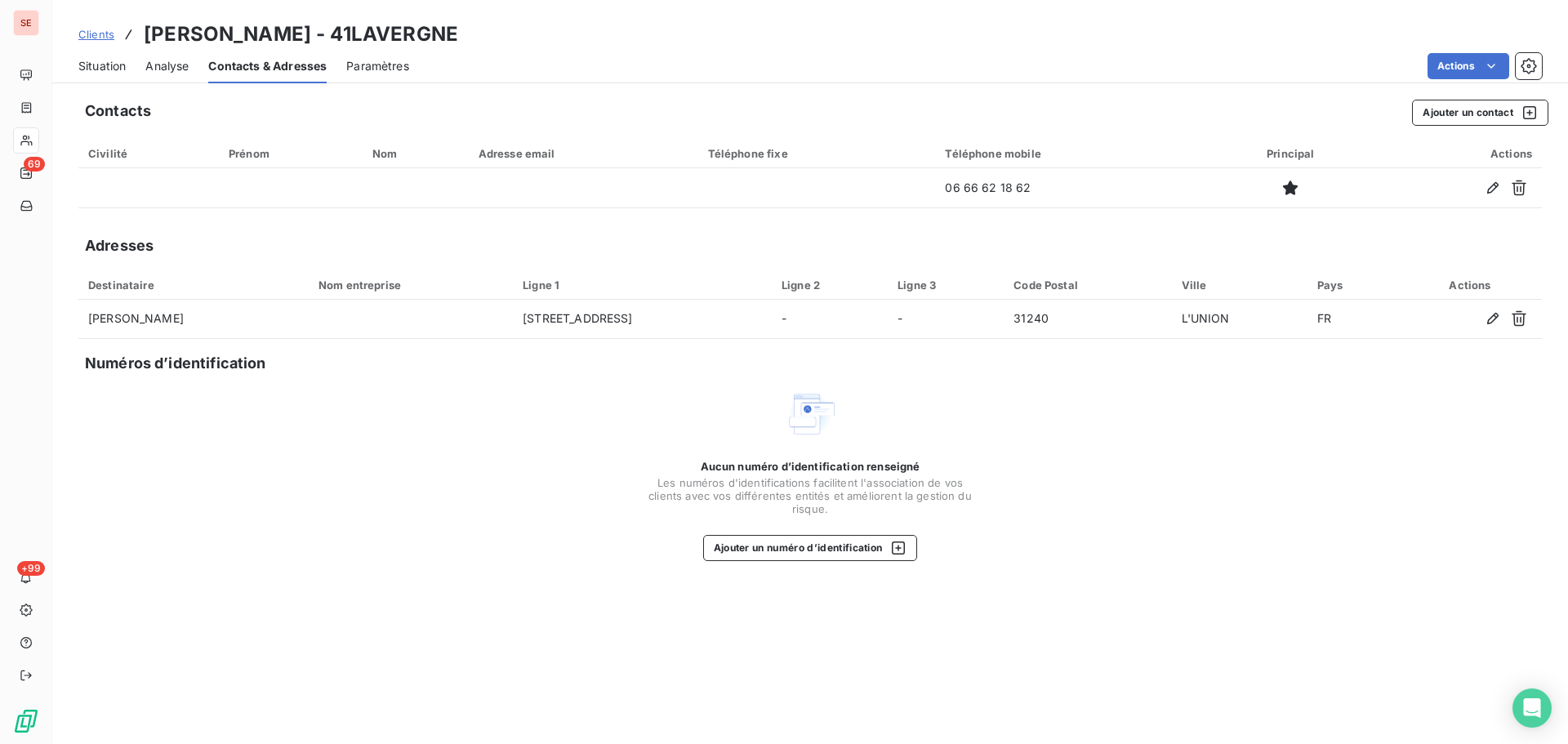
click at [108, 64] on span "Situation" at bounding box center [102, 66] width 47 height 17
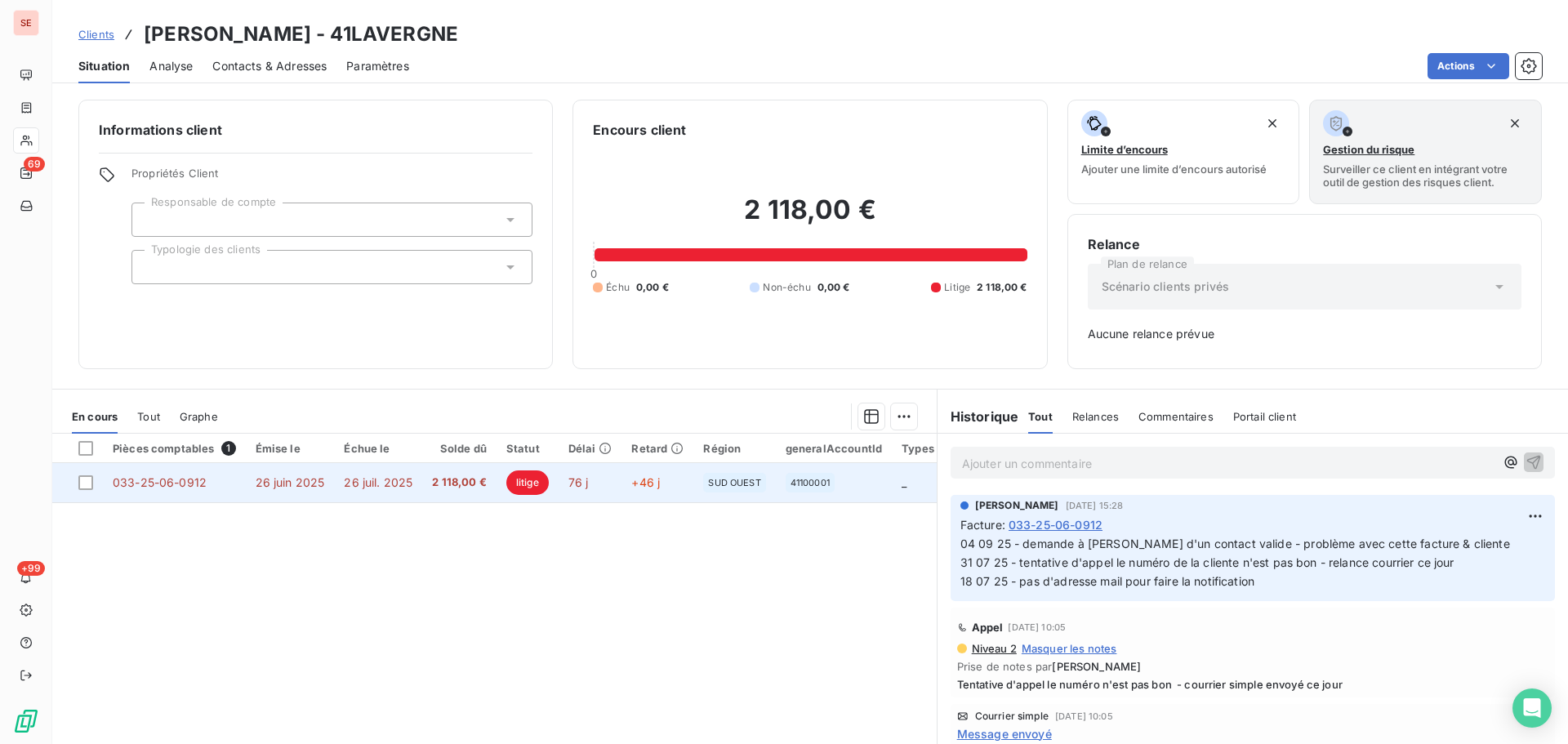
click at [424, 491] on td "2 118,00 €" at bounding box center [460, 483] width 75 height 39
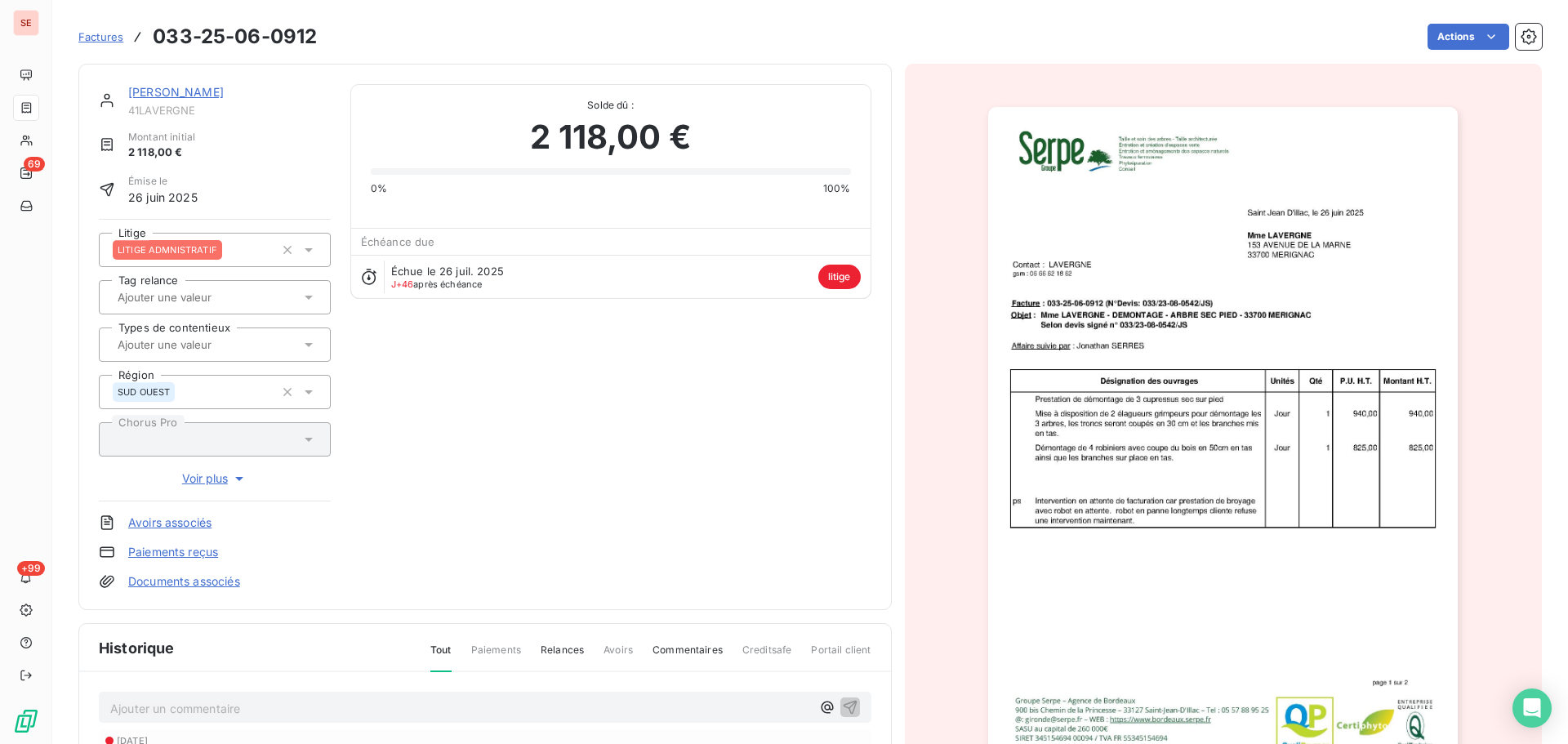
click at [1245, 282] on img "button" at bounding box center [1223, 439] width 470 height 665
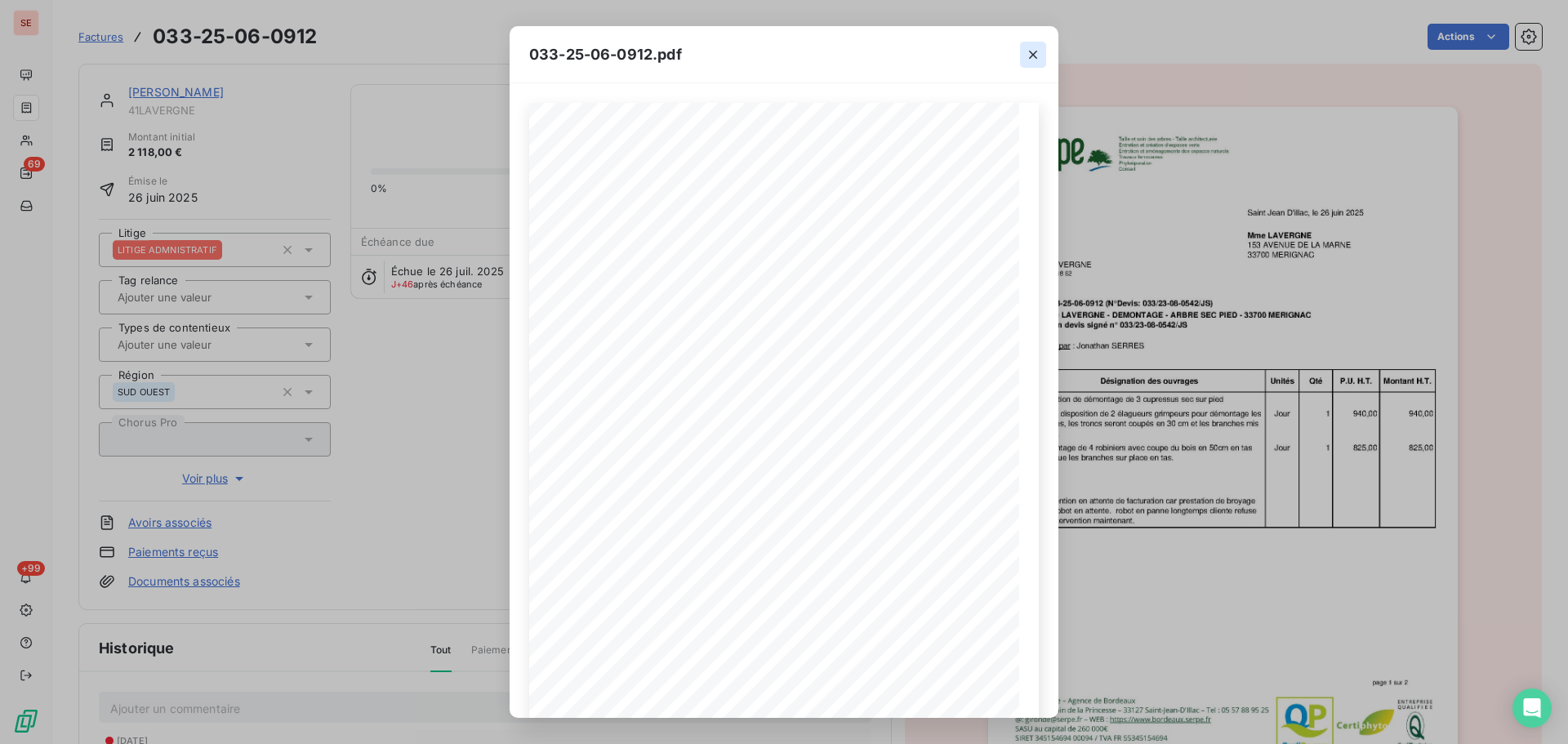
click at [1029, 54] on icon "button" at bounding box center [1034, 54] width 17 height 17
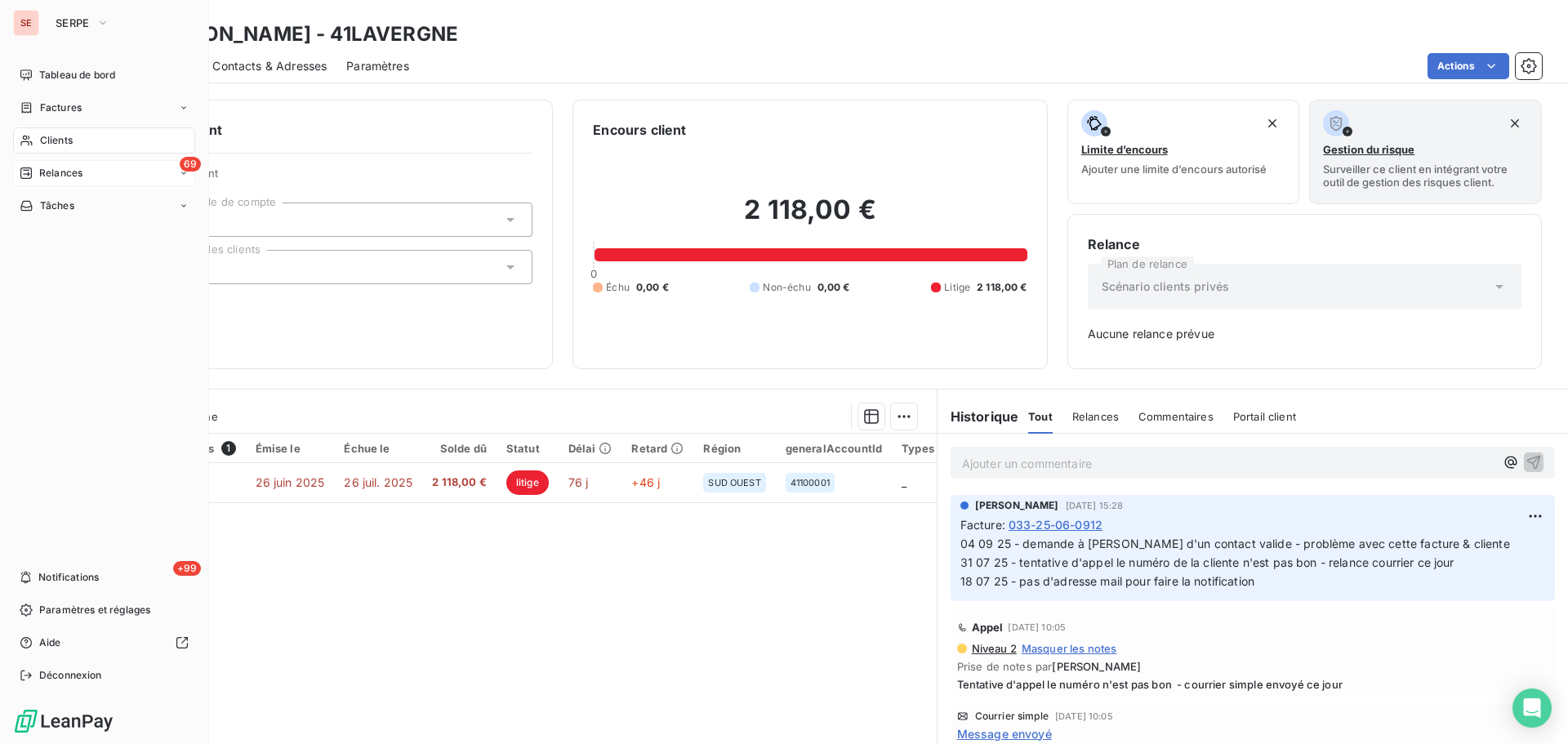
click at [82, 179] on span "Relances" at bounding box center [60, 174] width 43 height 15
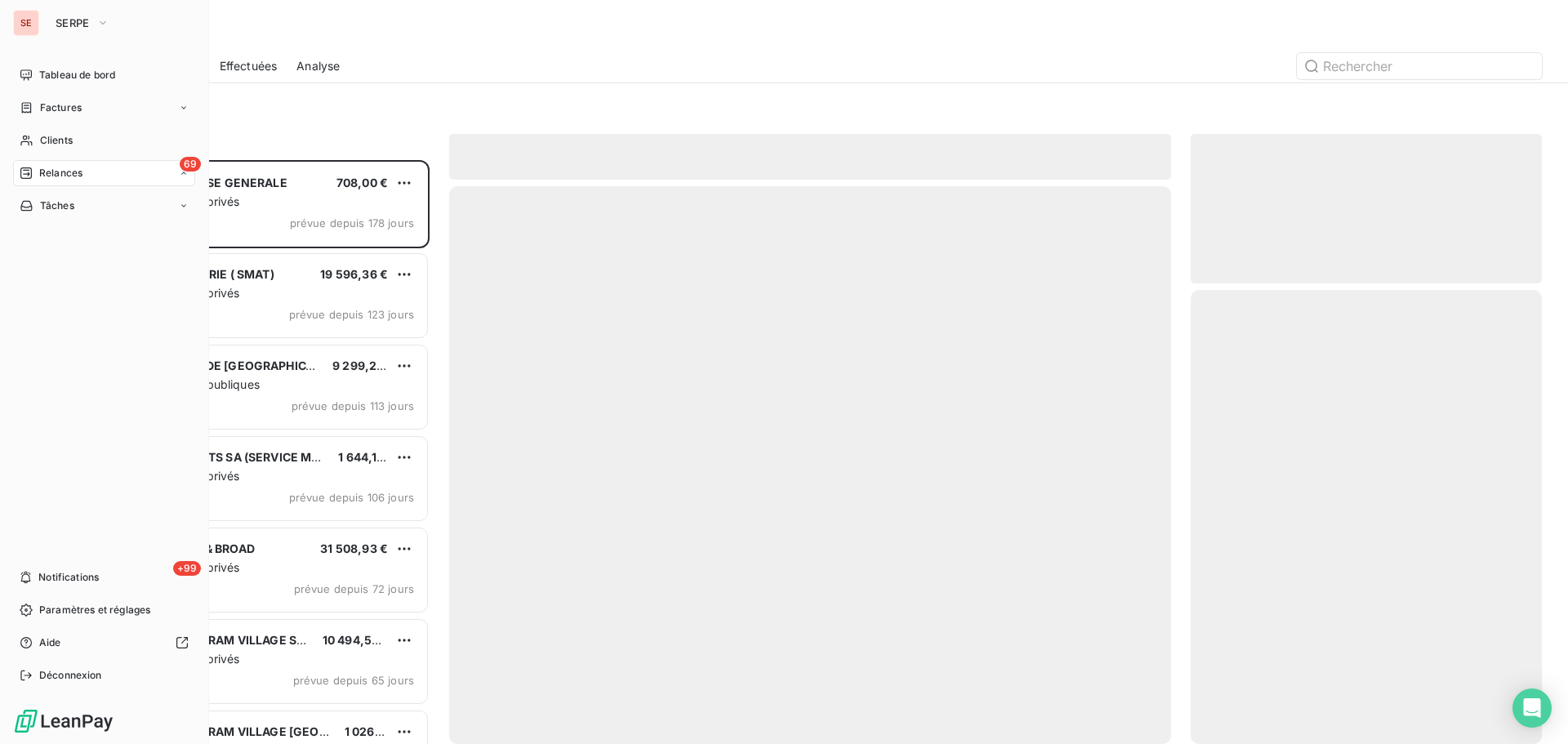
scroll to position [571, 339]
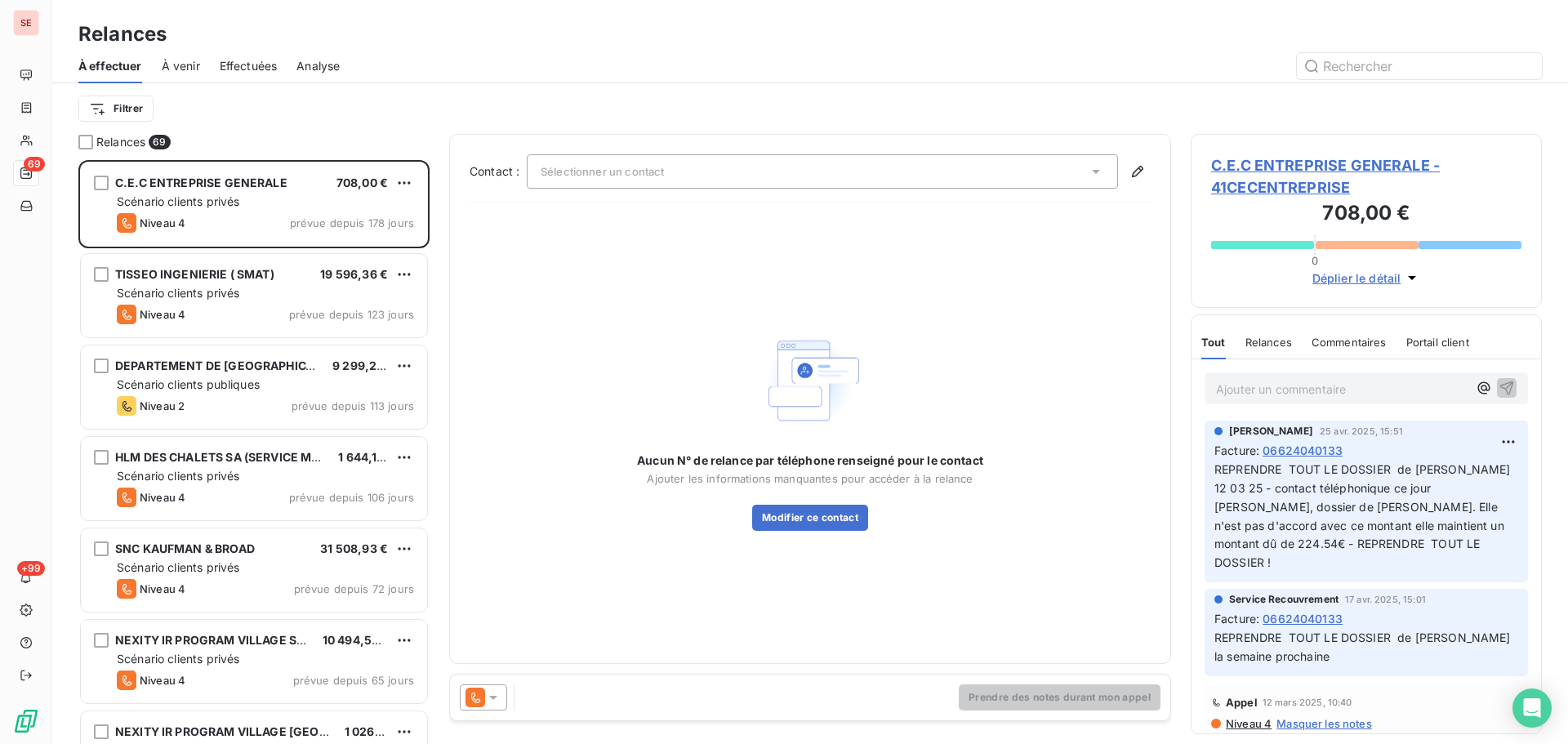
click at [252, 68] on span "Effectuées" at bounding box center [248, 66] width 58 height 17
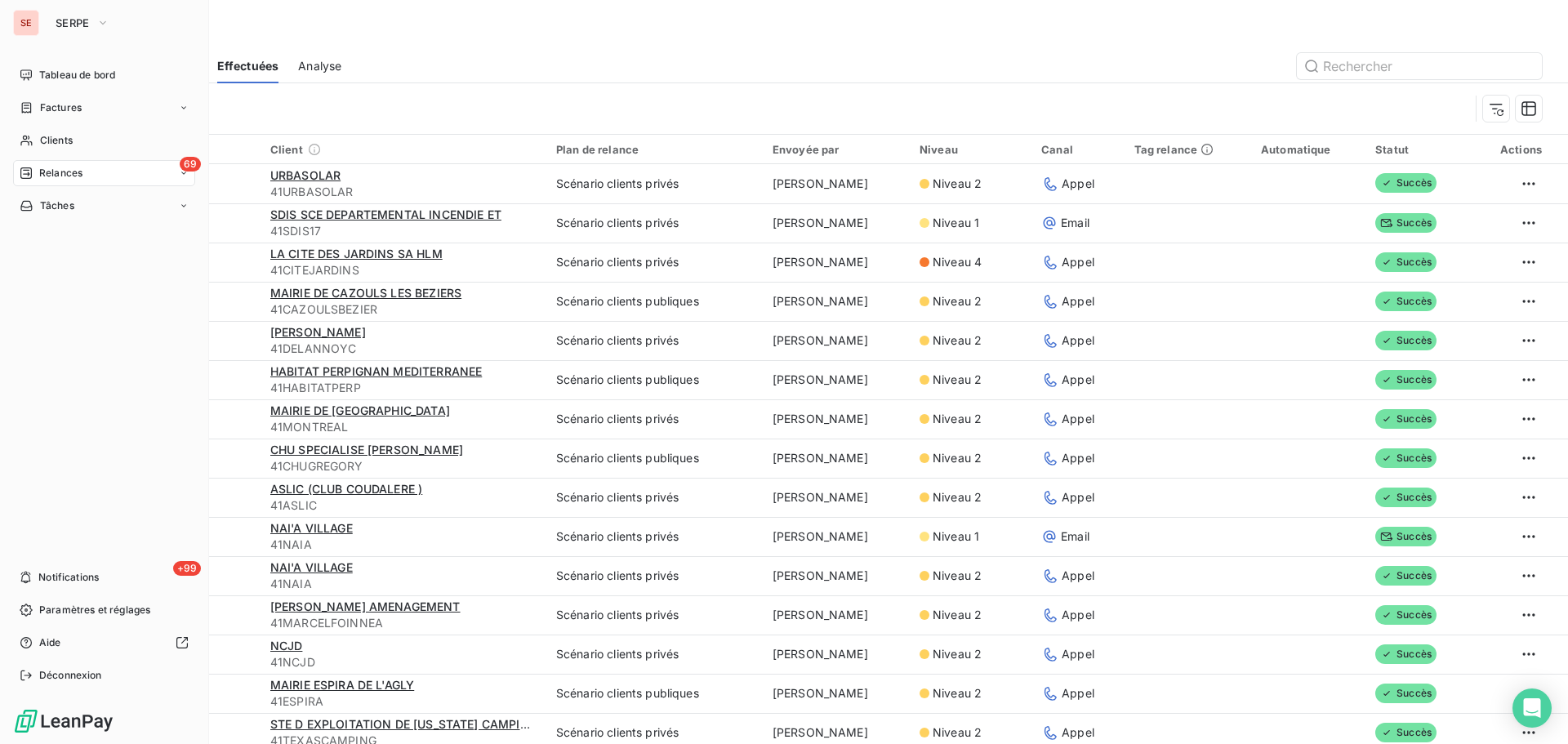
click at [44, 175] on span "Relances" at bounding box center [60, 174] width 43 height 15
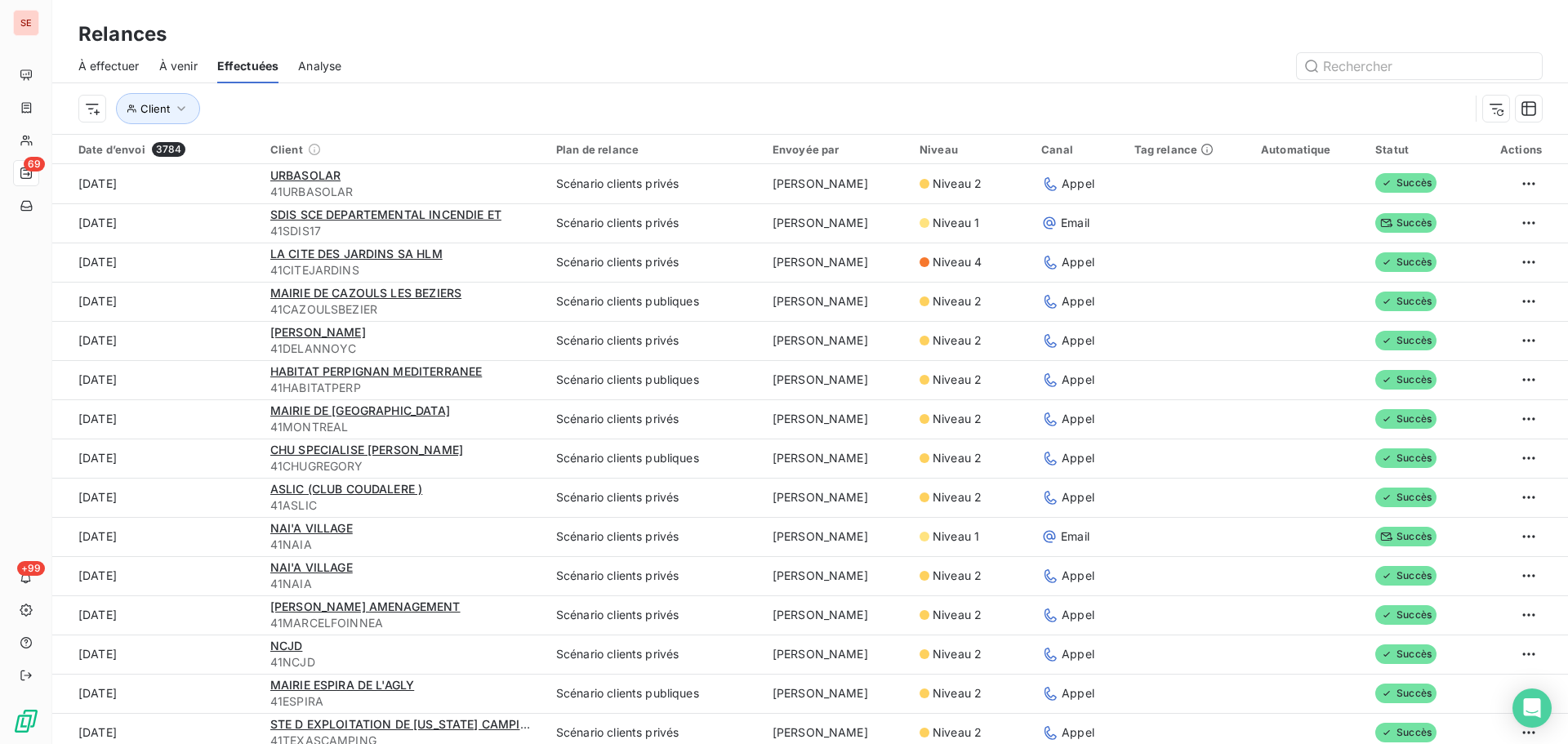
click at [128, 68] on span "À effectuer" at bounding box center [109, 66] width 61 height 17
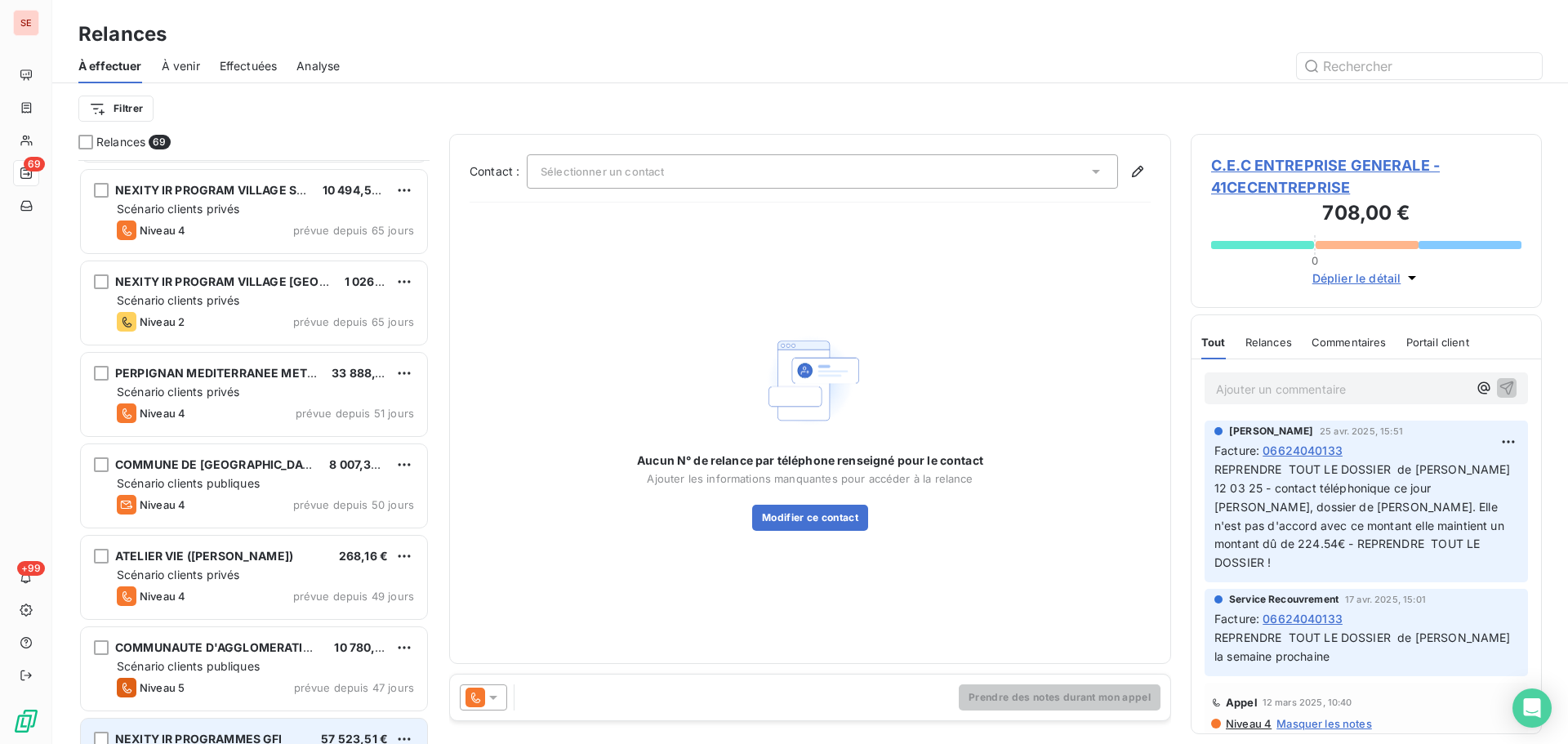
scroll to position [437, 0]
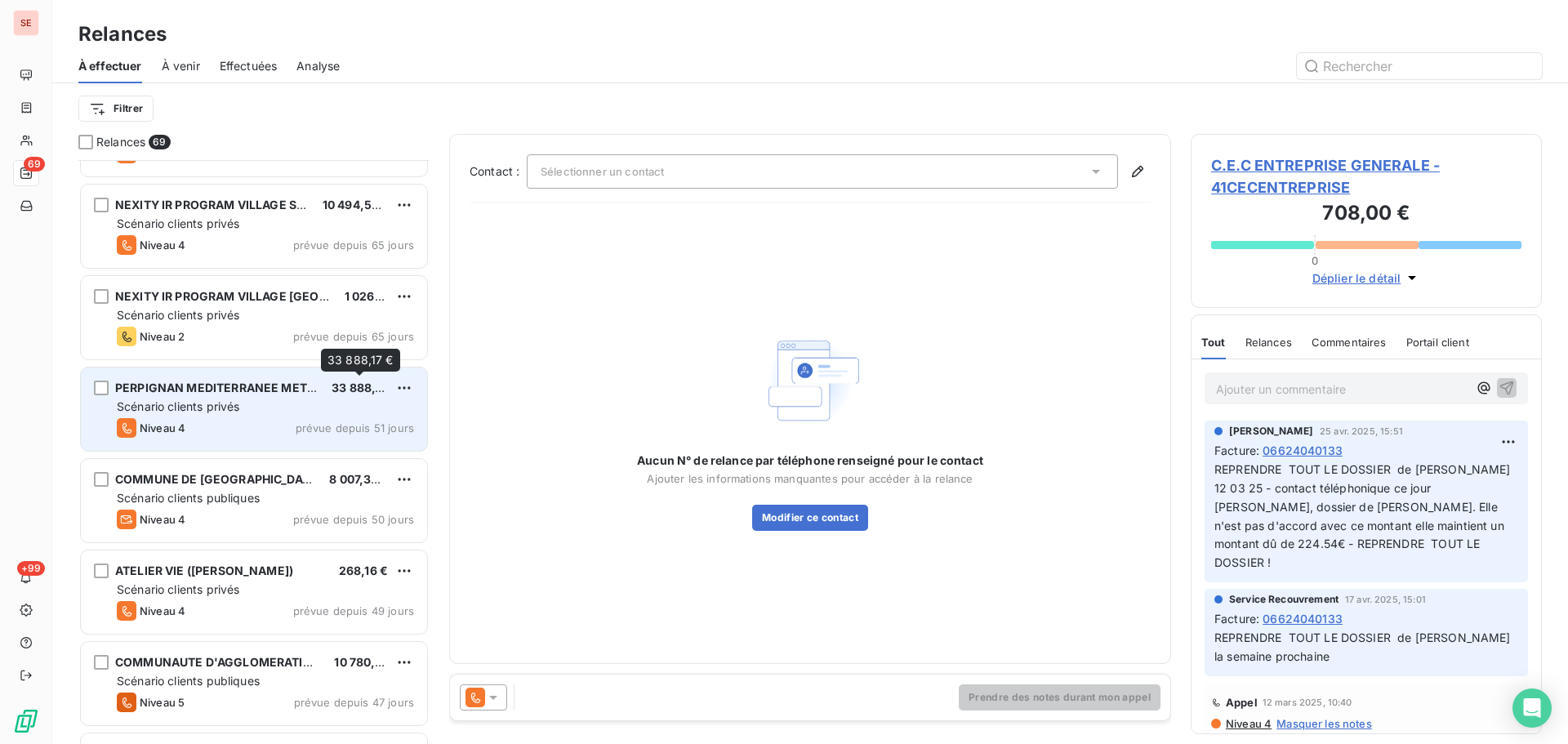
click at [344, 380] on span "33 888,17 €" at bounding box center [365, 387] width 66 height 14
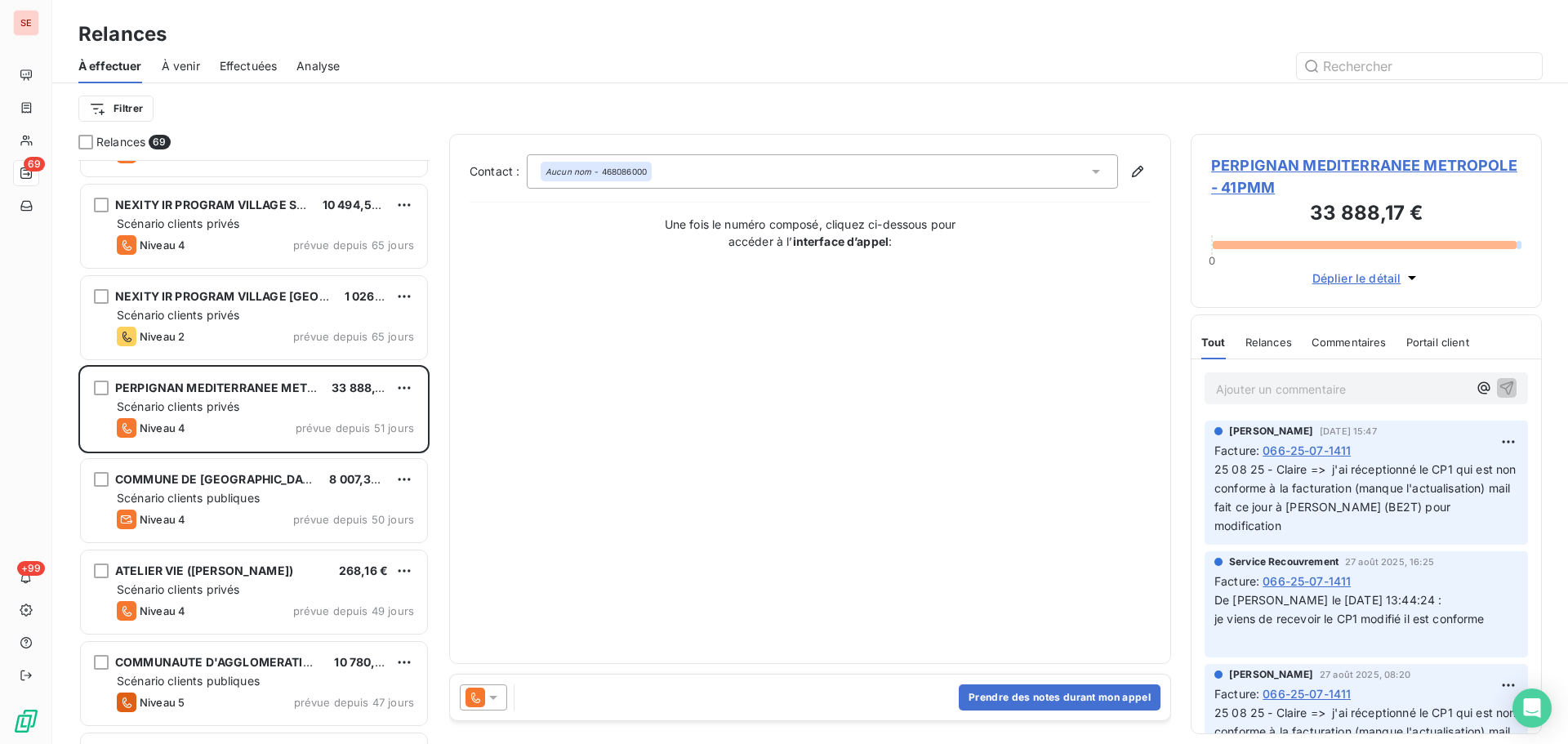
click at [1267, 165] on span "PERPIGNAN MEDITERRANEE METROPOLE - 41PMM" at bounding box center [1366, 176] width 310 height 44
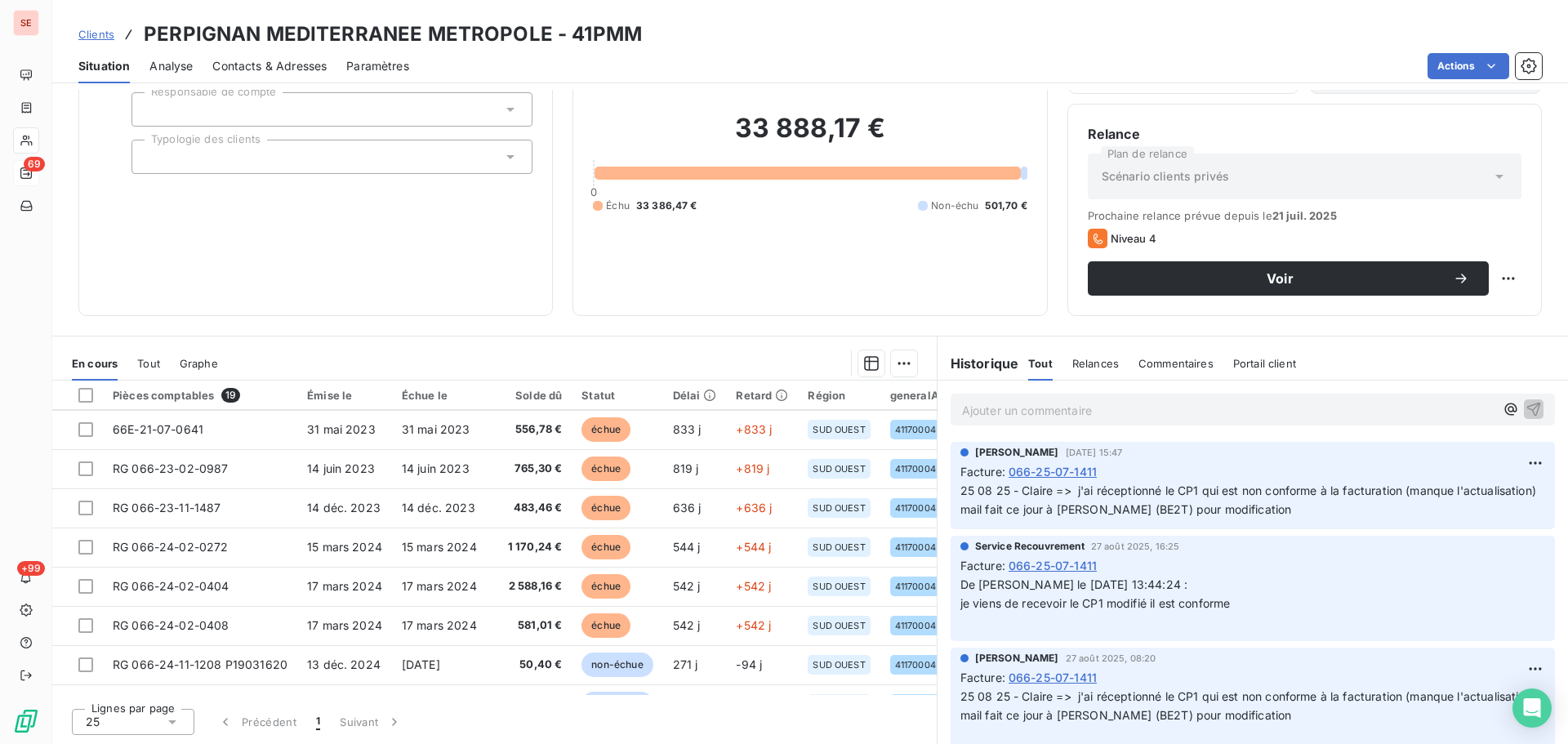
scroll to position [32, 0]
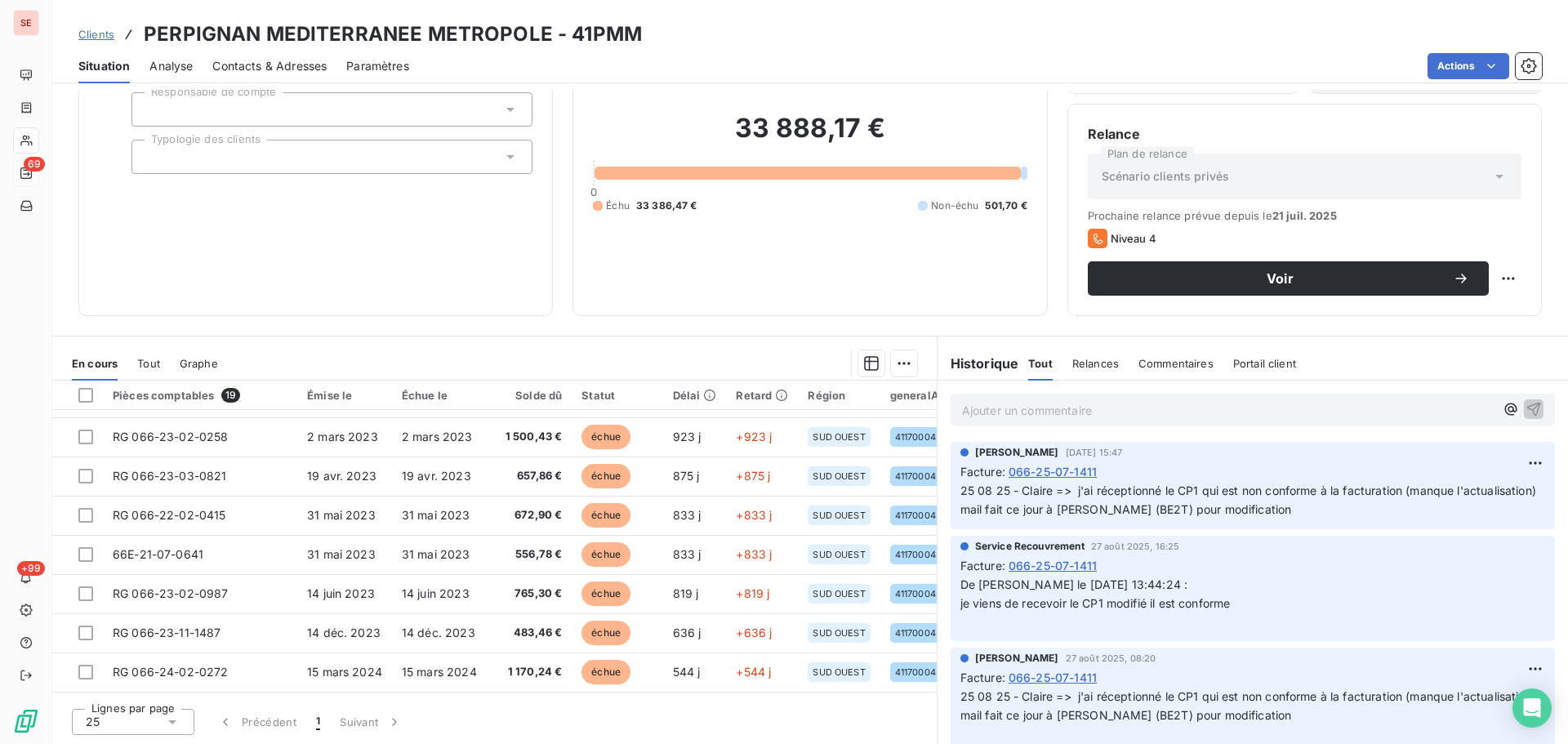
click at [298, 70] on span "Contacts & Adresses" at bounding box center [269, 66] width 114 height 17
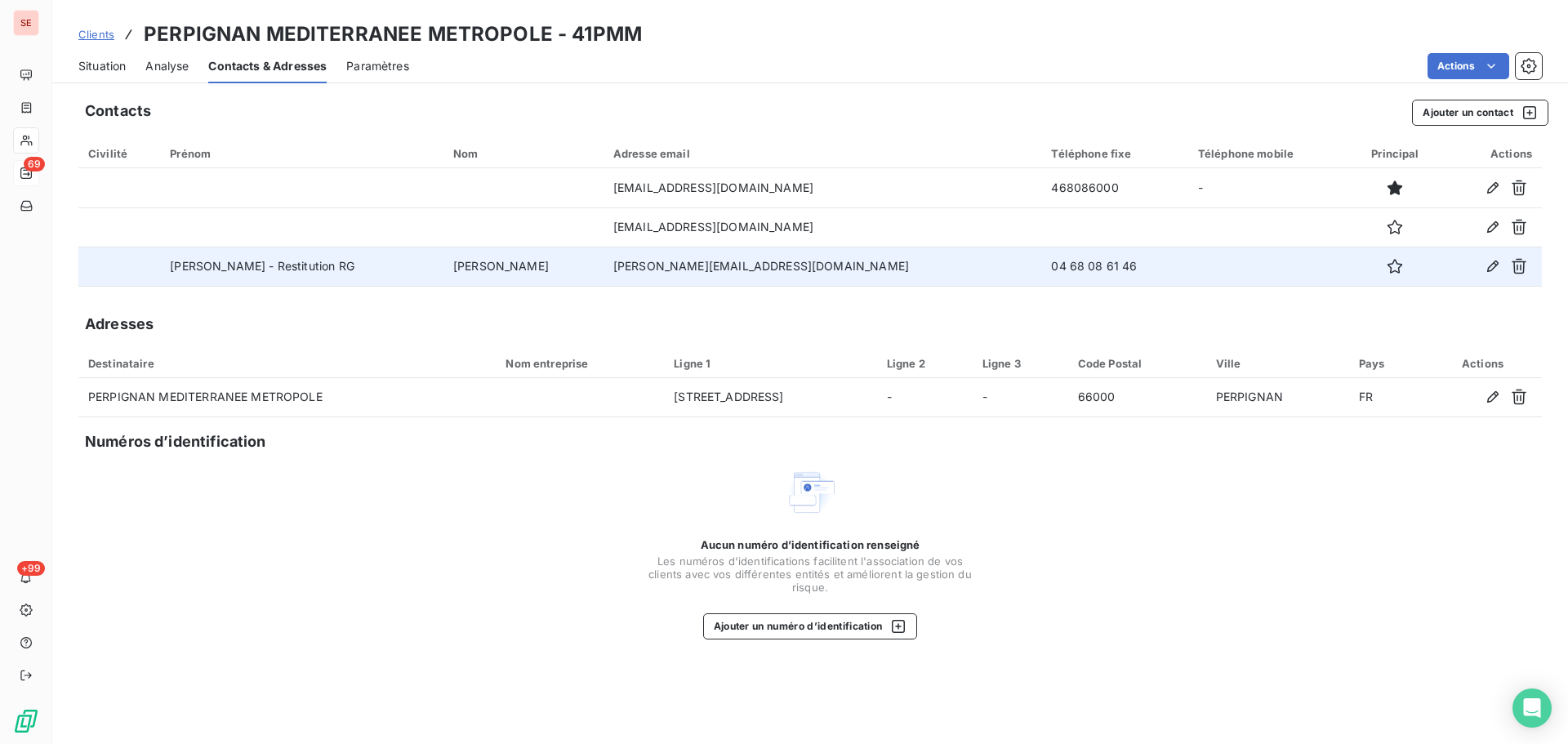
click at [752, 265] on td "[PERSON_NAME][EMAIL_ADDRESS][DOMAIN_NAME]" at bounding box center [822, 266] width 438 height 39
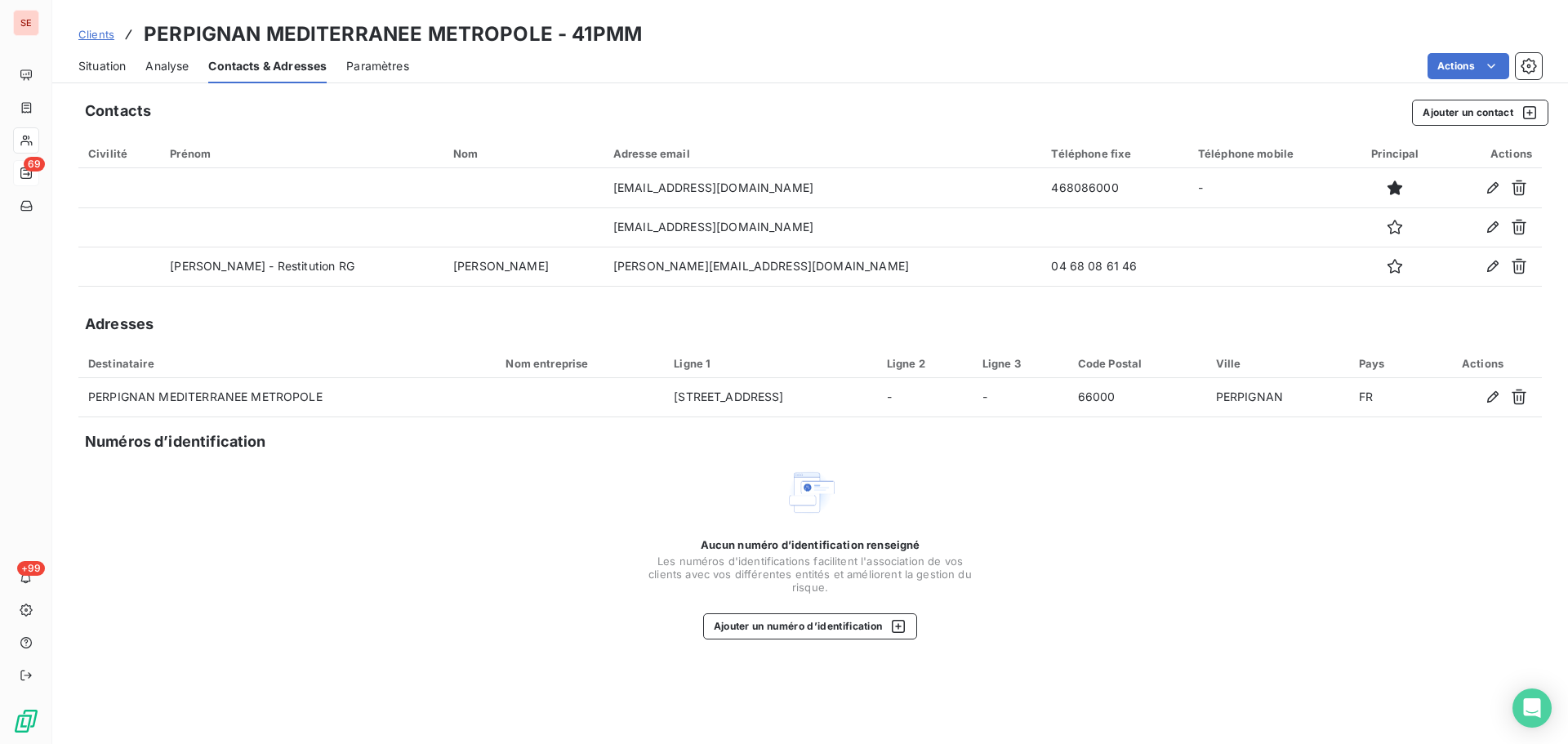
click at [126, 64] on span "Situation" at bounding box center [102, 66] width 47 height 17
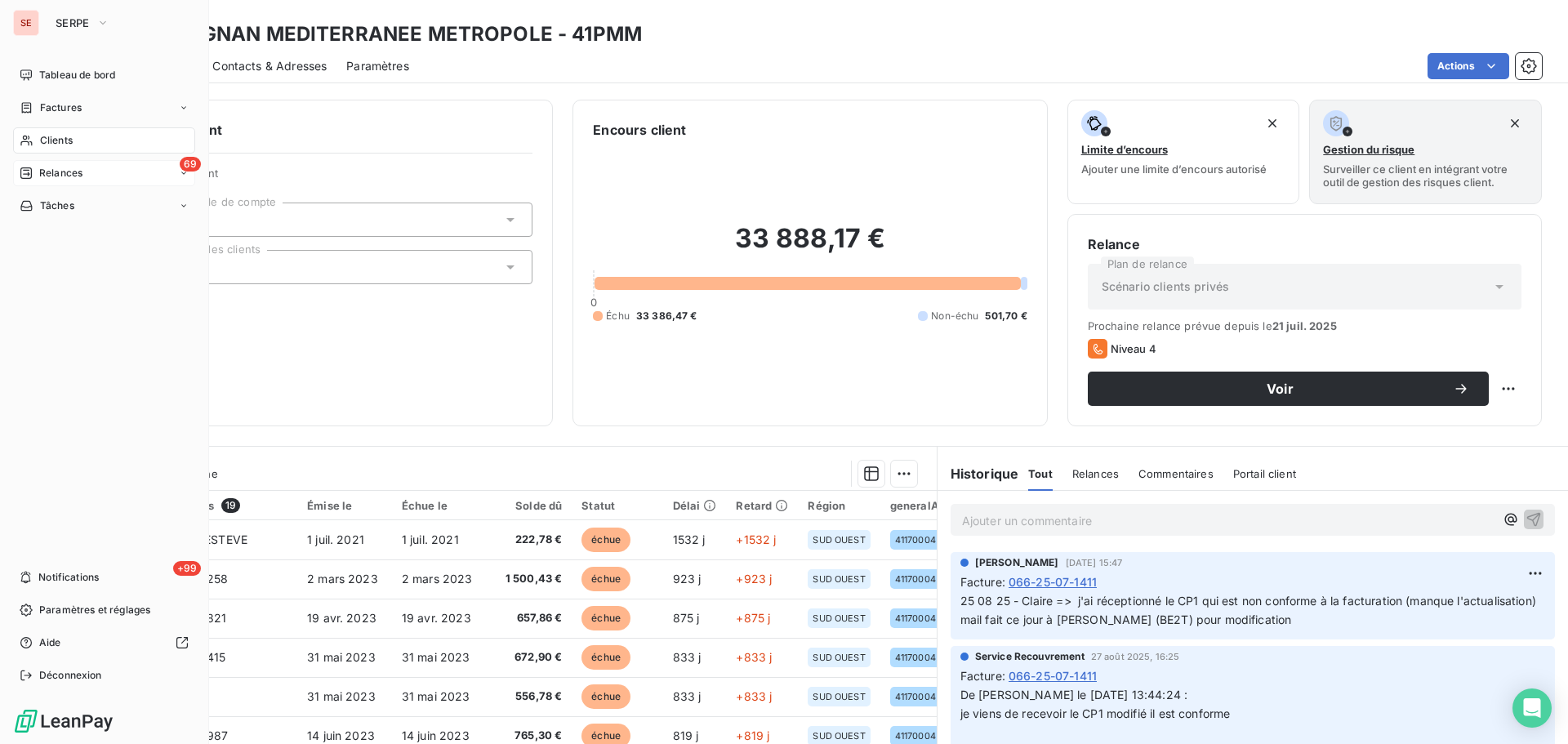
click at [59, 173] on span "Relances" at bounding box center [60, 174] width 43 height 15
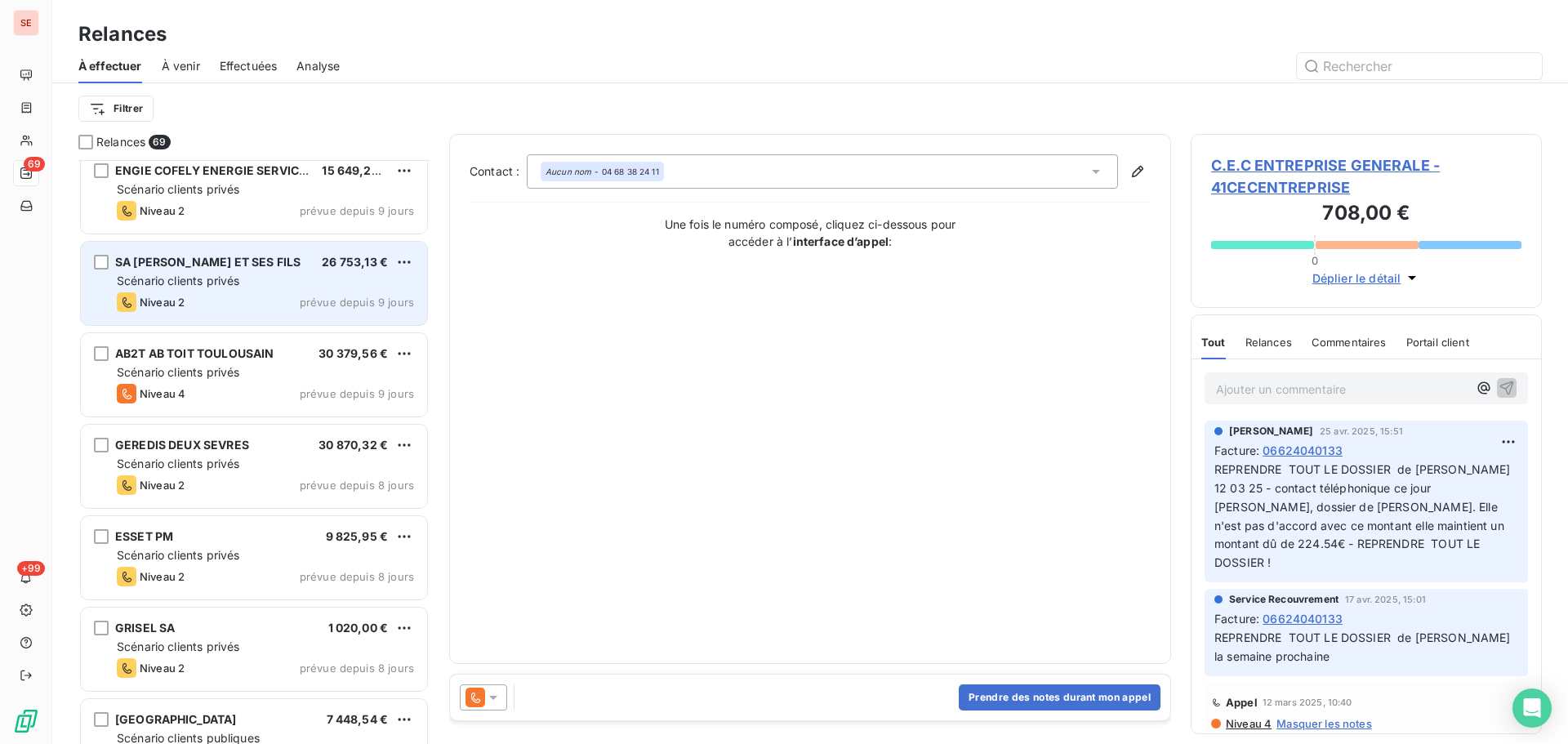
scroll to position [3704, 0]
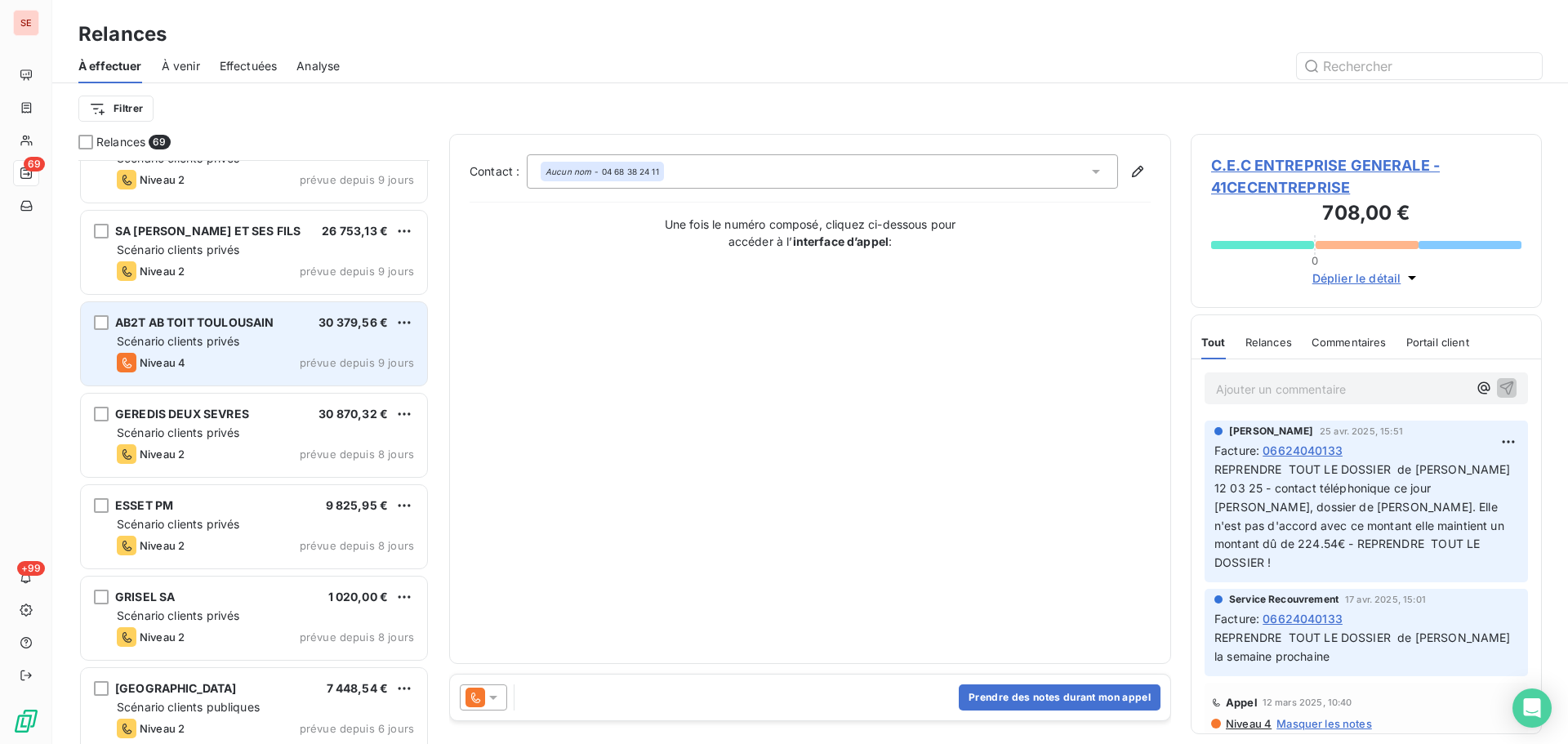
click at [335, 363] on span "prévue depuis 9 jours" at bounding box center [357, 363] width 114 height 13
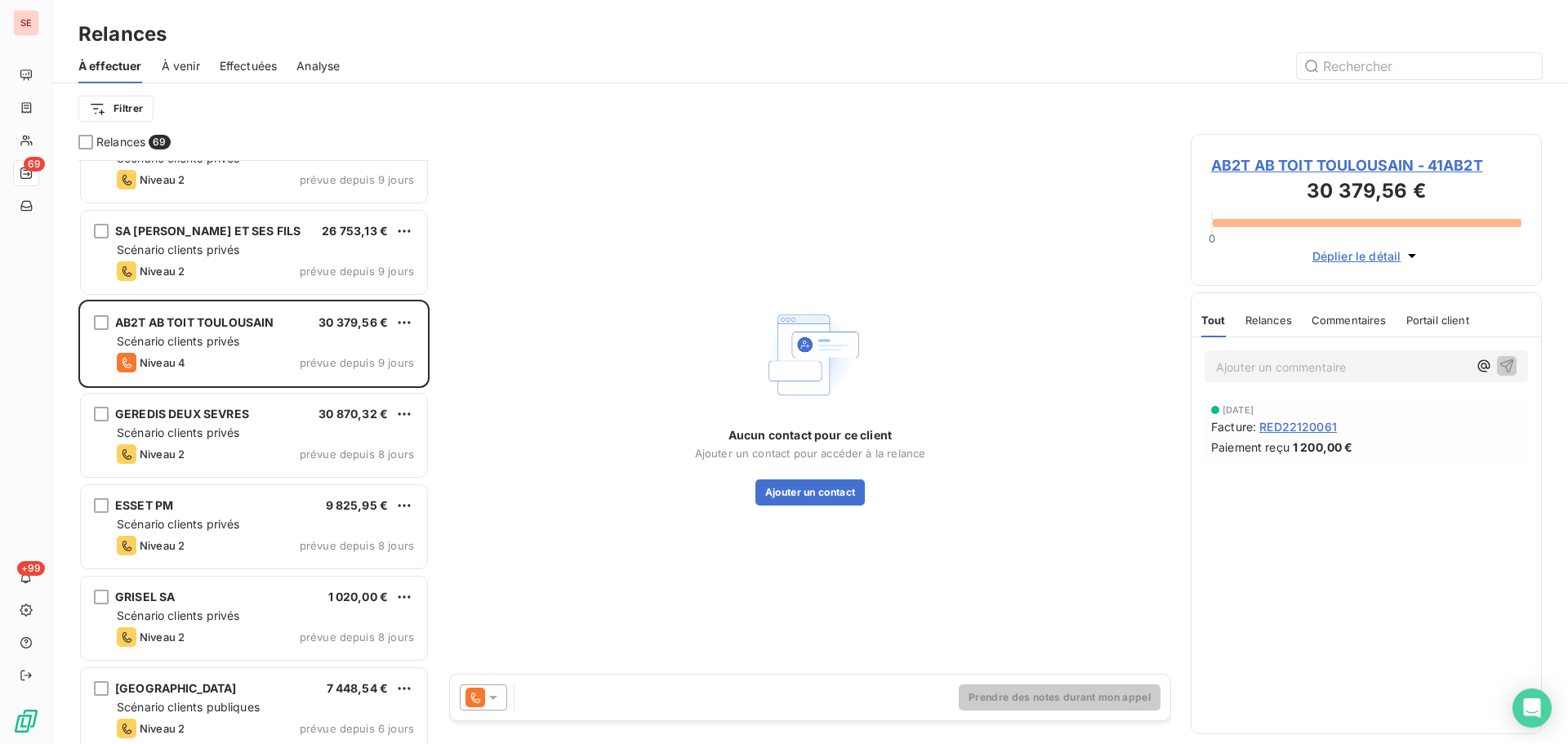
click at [1346, 162] on span "AB2T AB TOIT TOULOUSAIN - 41AB2T" at bounding box center [1366, 165] width 310 height 22
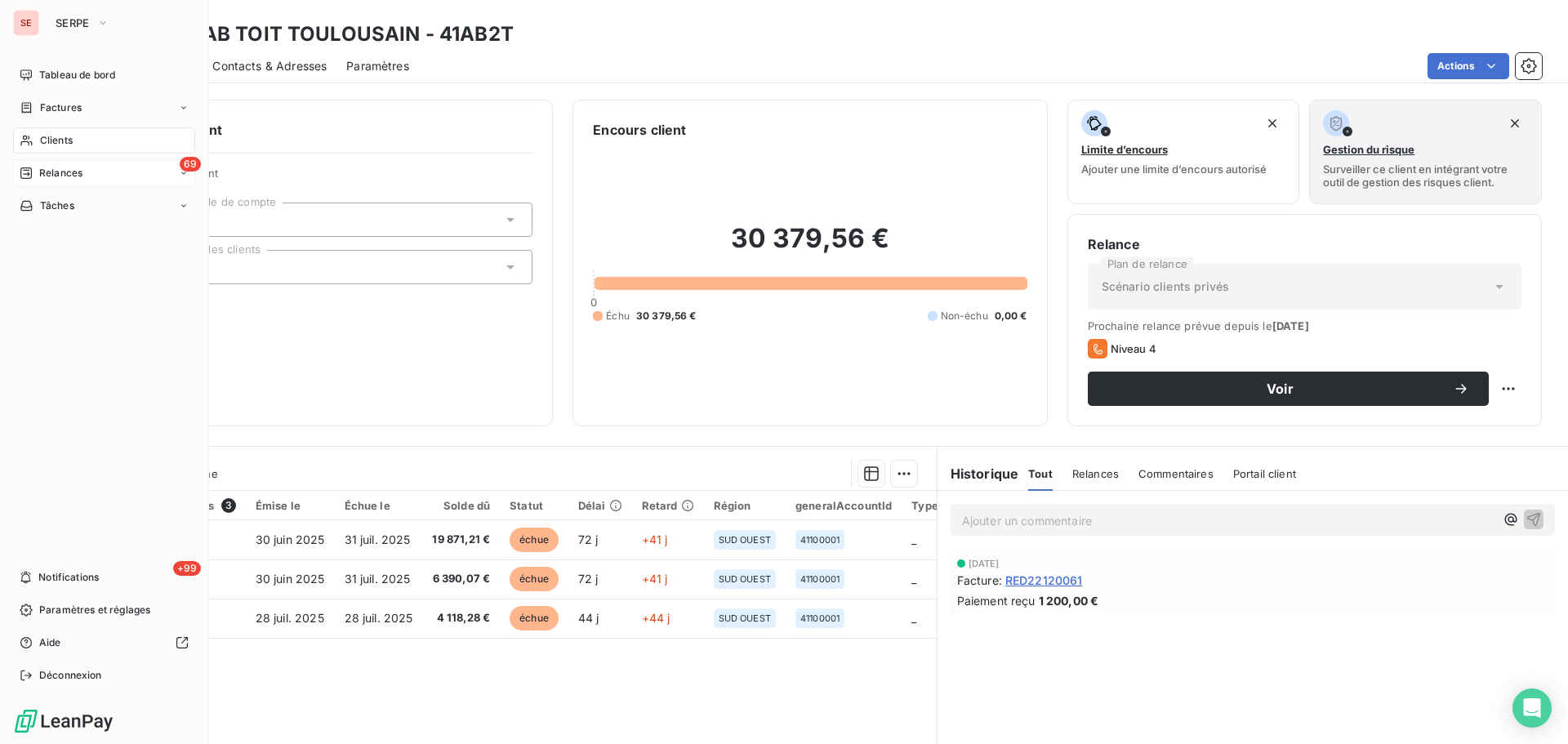
click at [96, 174] on div "69 Relances" at bounding box center [103, 173] width 182 height 26
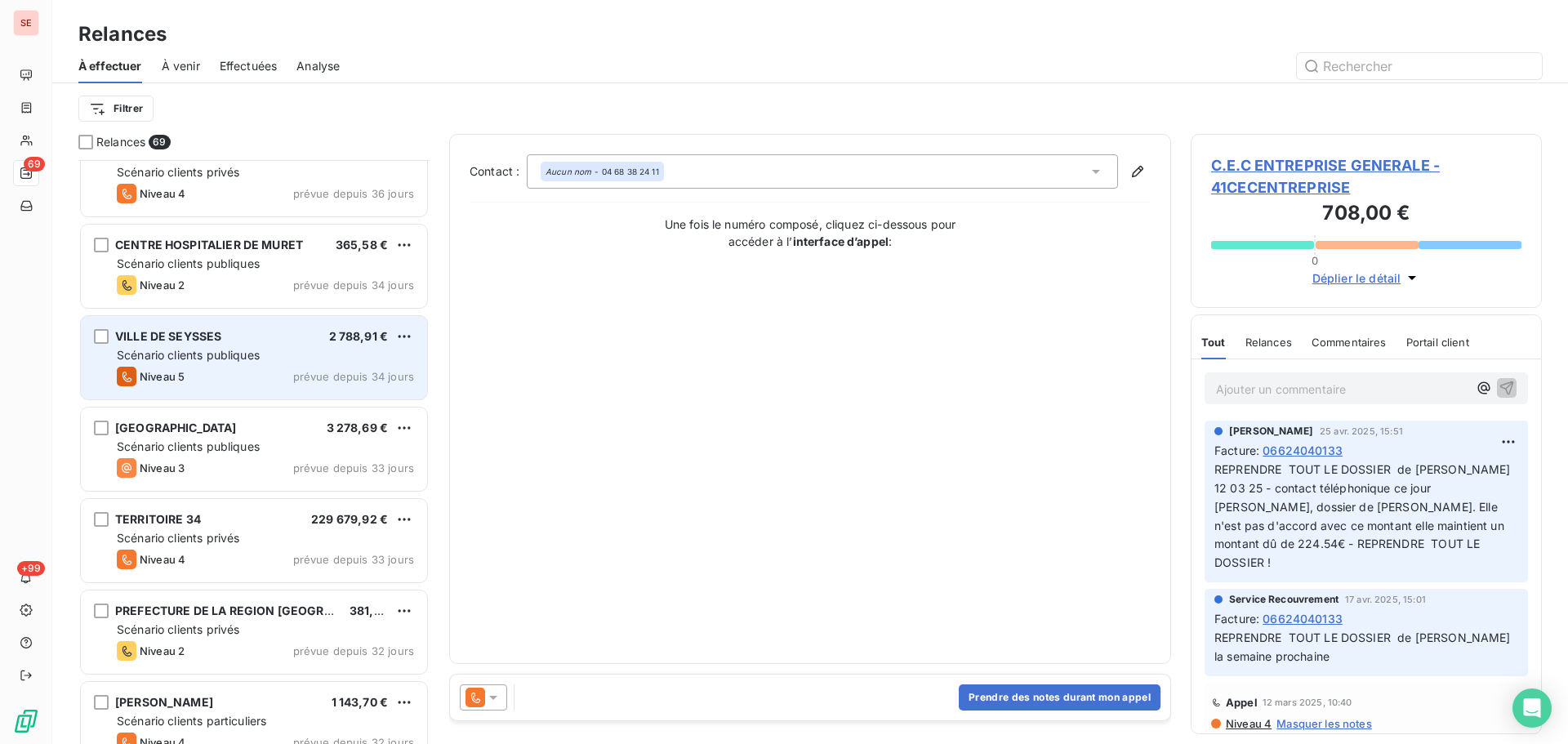
scroll to position [1526, 0]
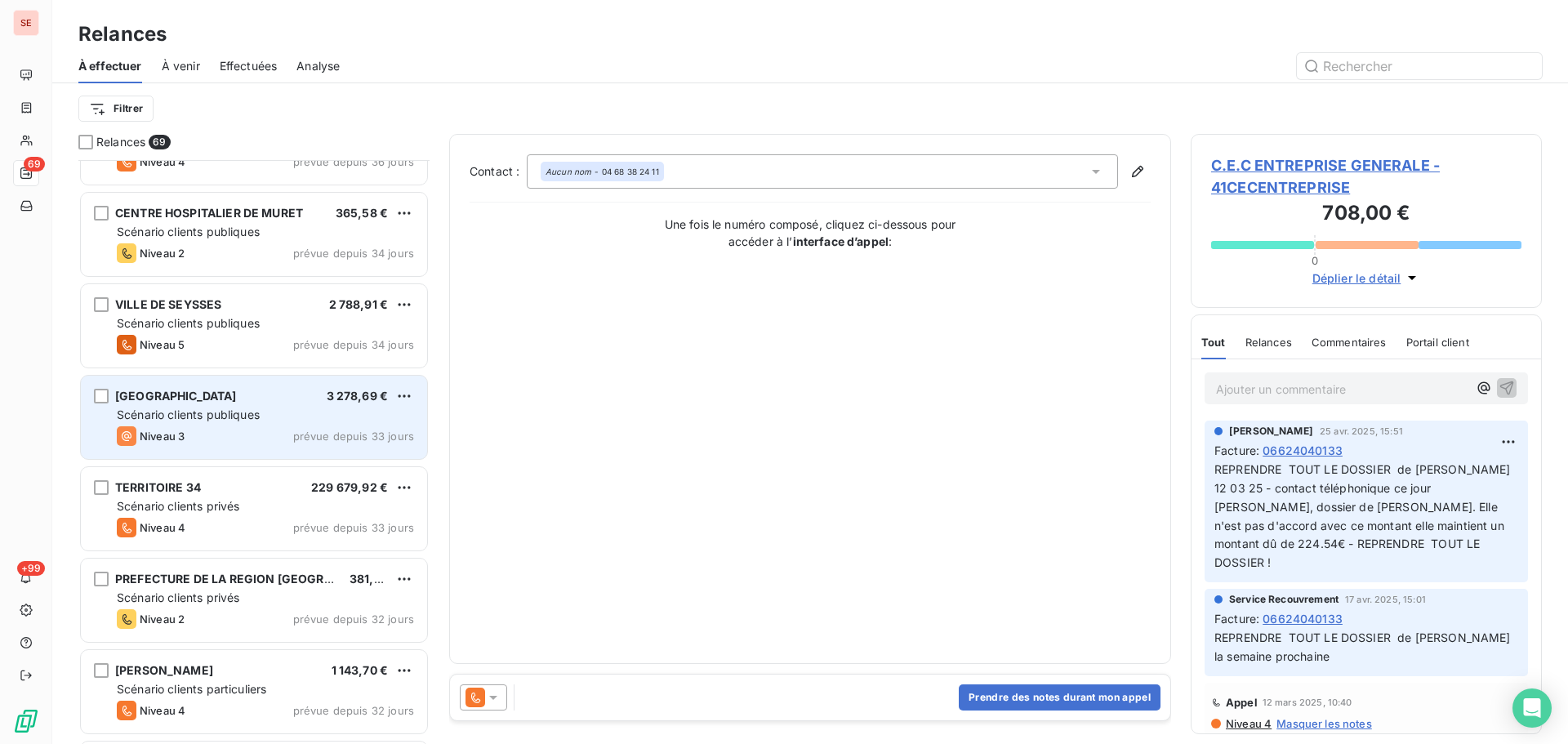
click at [380, 434] on span "prévue depuis 33 jours" at bounding box center [353, 437] width 121 height 13
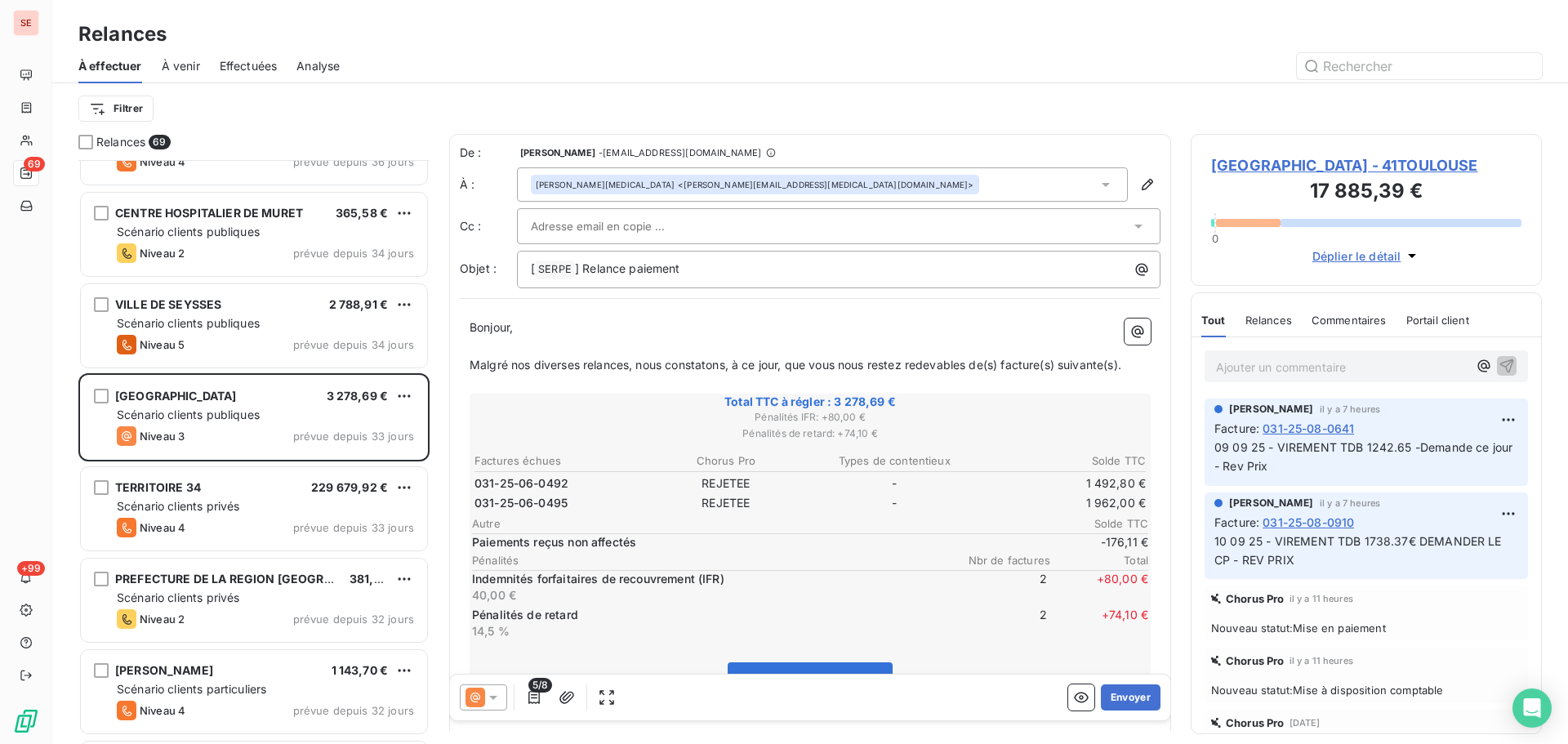
click at [1285, 156] on span "[GEOGRAPHIC_DATA] - 41TOULOUSE" at bounding box center [1366, 165] width 310 height 22
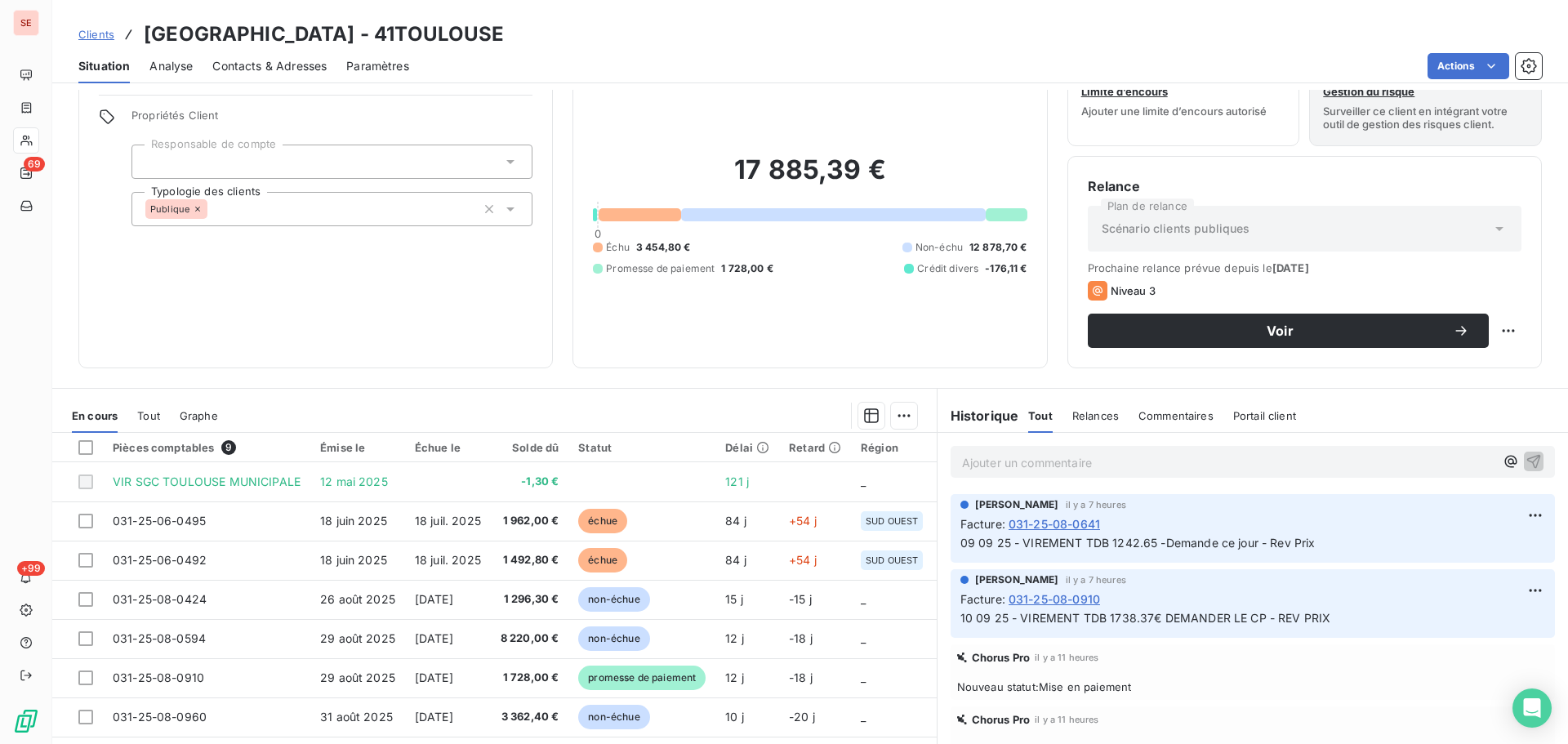
scroll to position [110, 0]
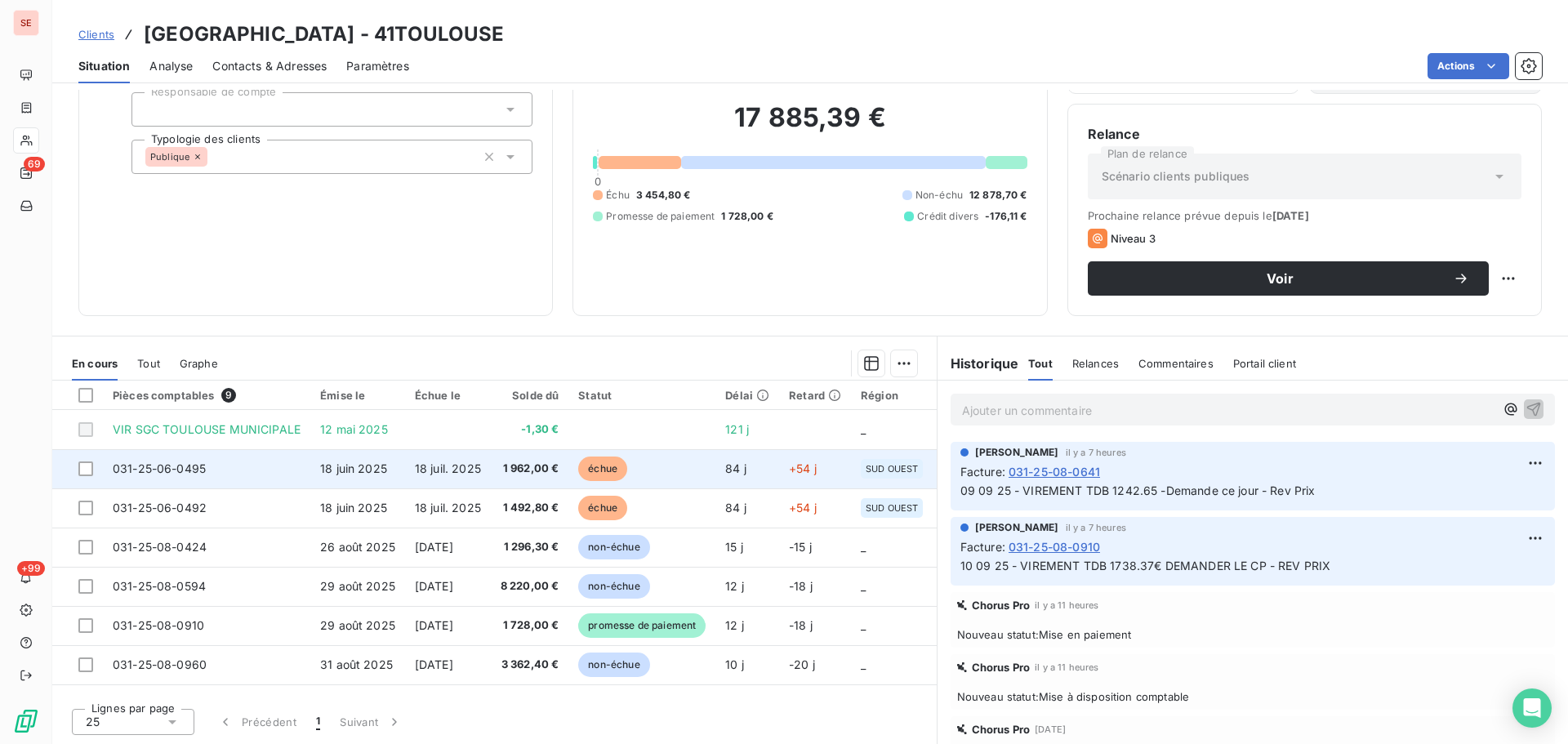
click at [375, 454] on td "18 juin 2025" at bounding box center [357, 469] width 95 height 39
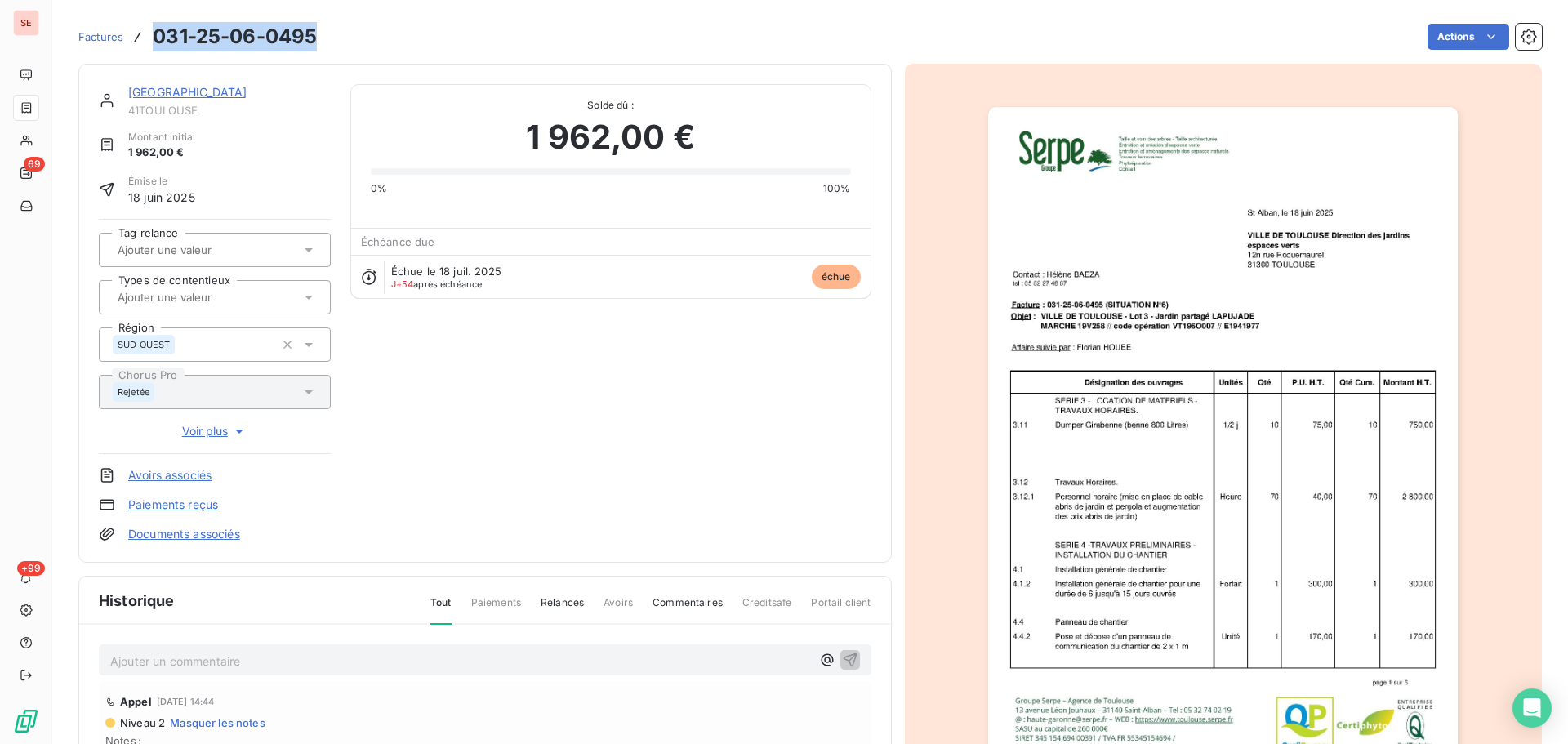
drag, startPoint x: 316, startPoint y: 46, endPoint x: 151, endPoint y: 38, distance: 165.2
click at [151, 38] on div "Factures 031-25-06-0495" at bounding box center [197, 37] width 238 height 30
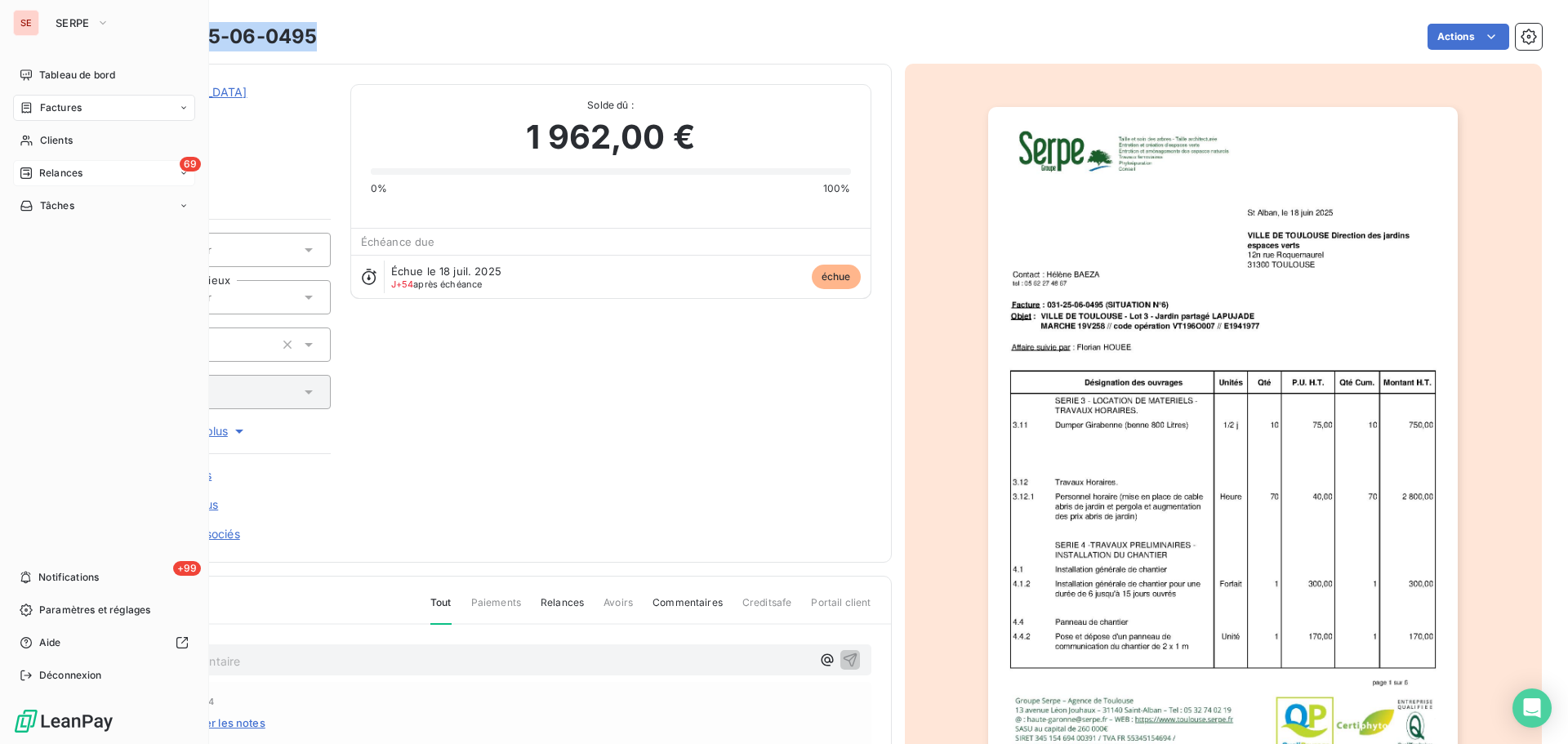
drag, startPoint x: 187, startPoint y: 43, endPoint x: 40, endPoint y: 171, distance: 194.9
click at [40, 171] on div "69 Relances" at bounding box center [103, 173] width 182 height 26
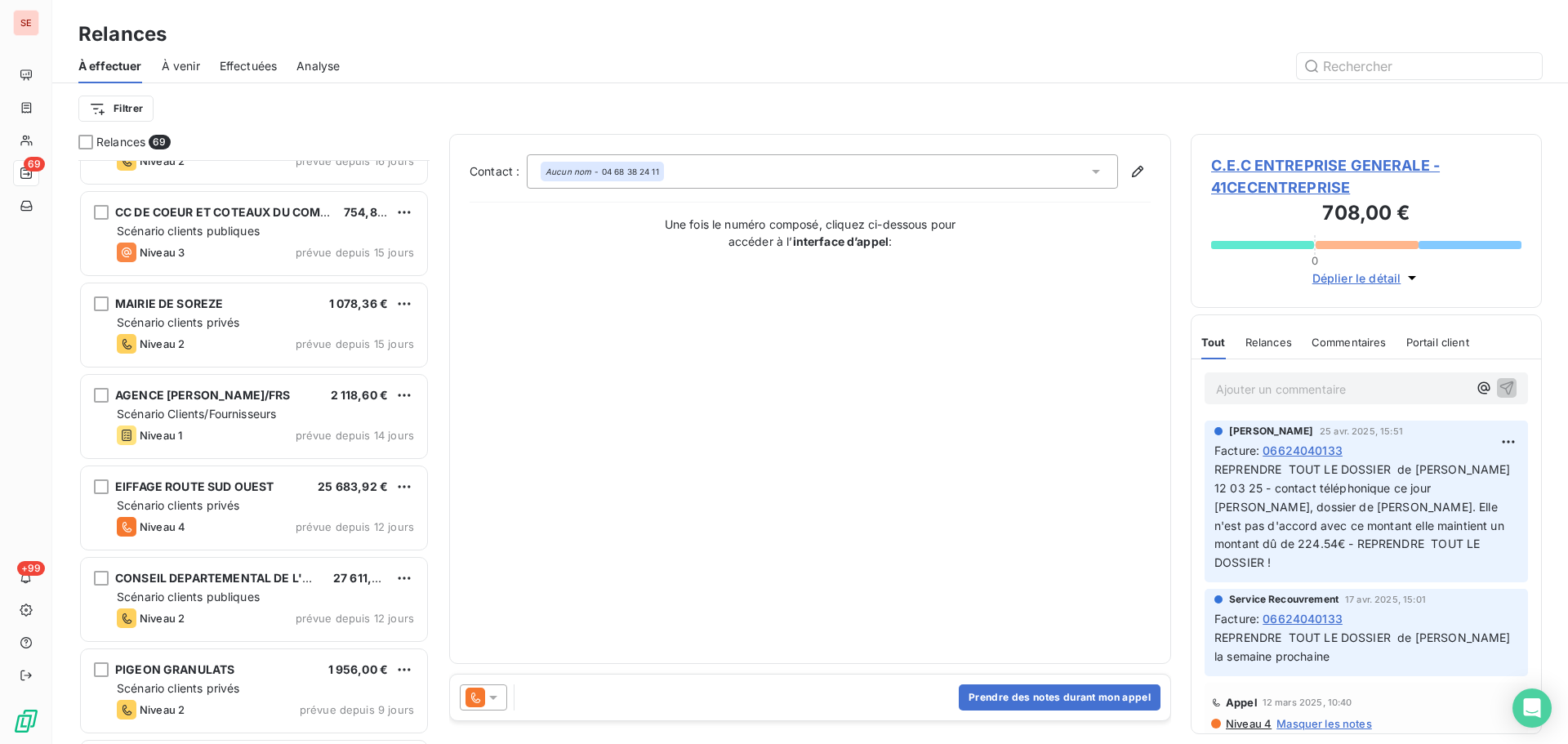
scroll to position [3051, 0]
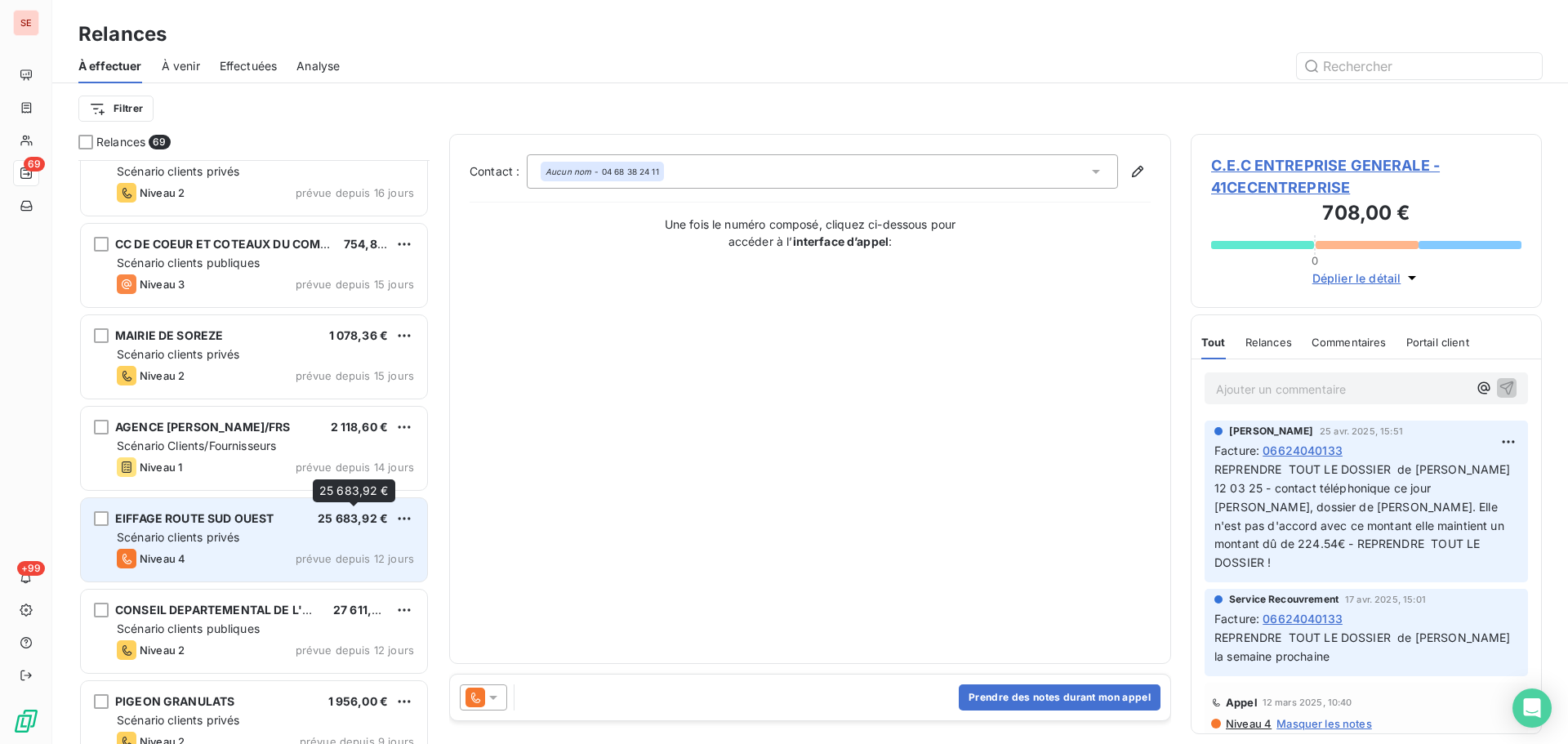
click at [323, 526] on div "25 683,92 €" at bounding box center [353, 519] width 70 height 17
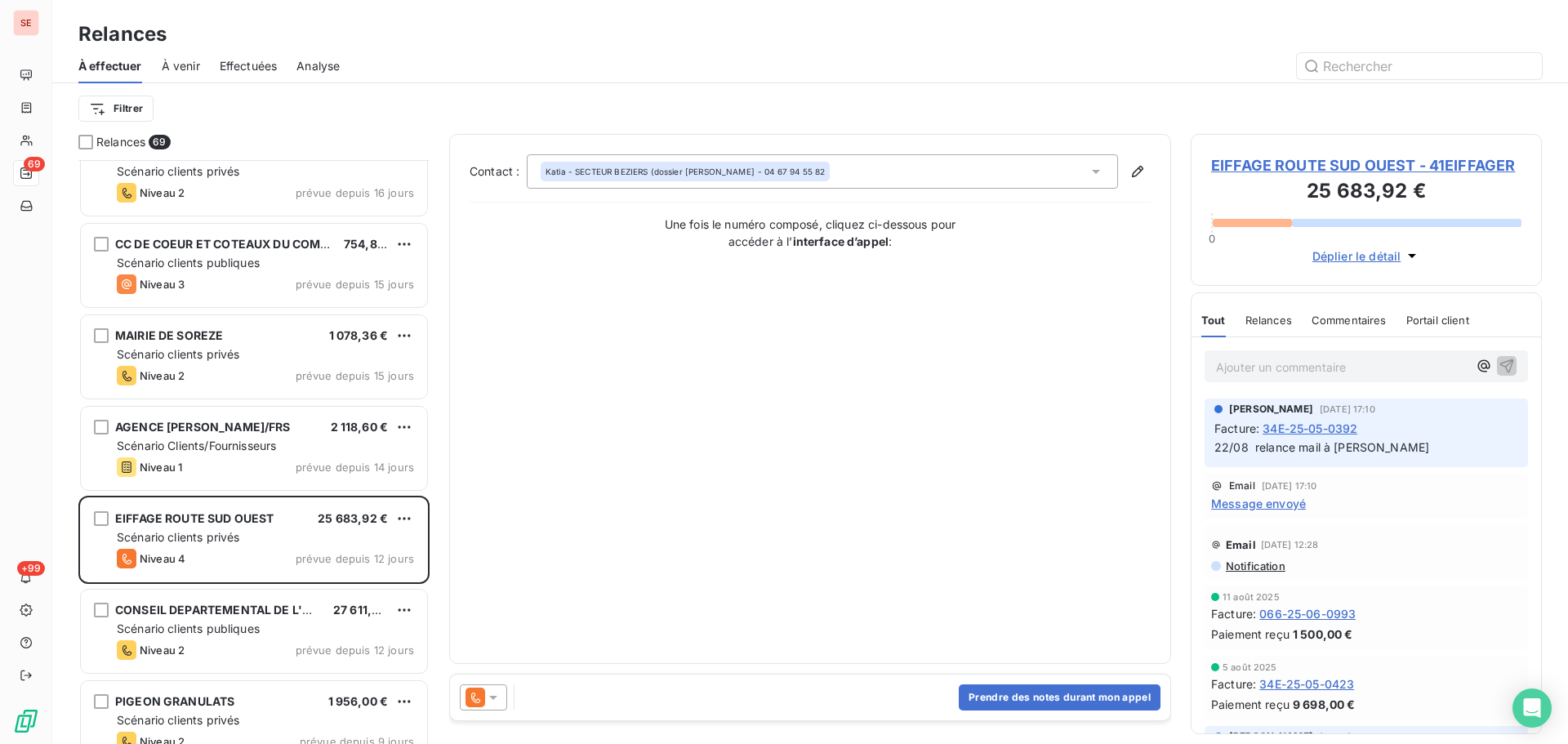
click at [1349, 154] on span "EIFFAGE ROUTE SUD OUEST - 41EIFFAGER" at bounding box center [1366, 165] width 310 height 22
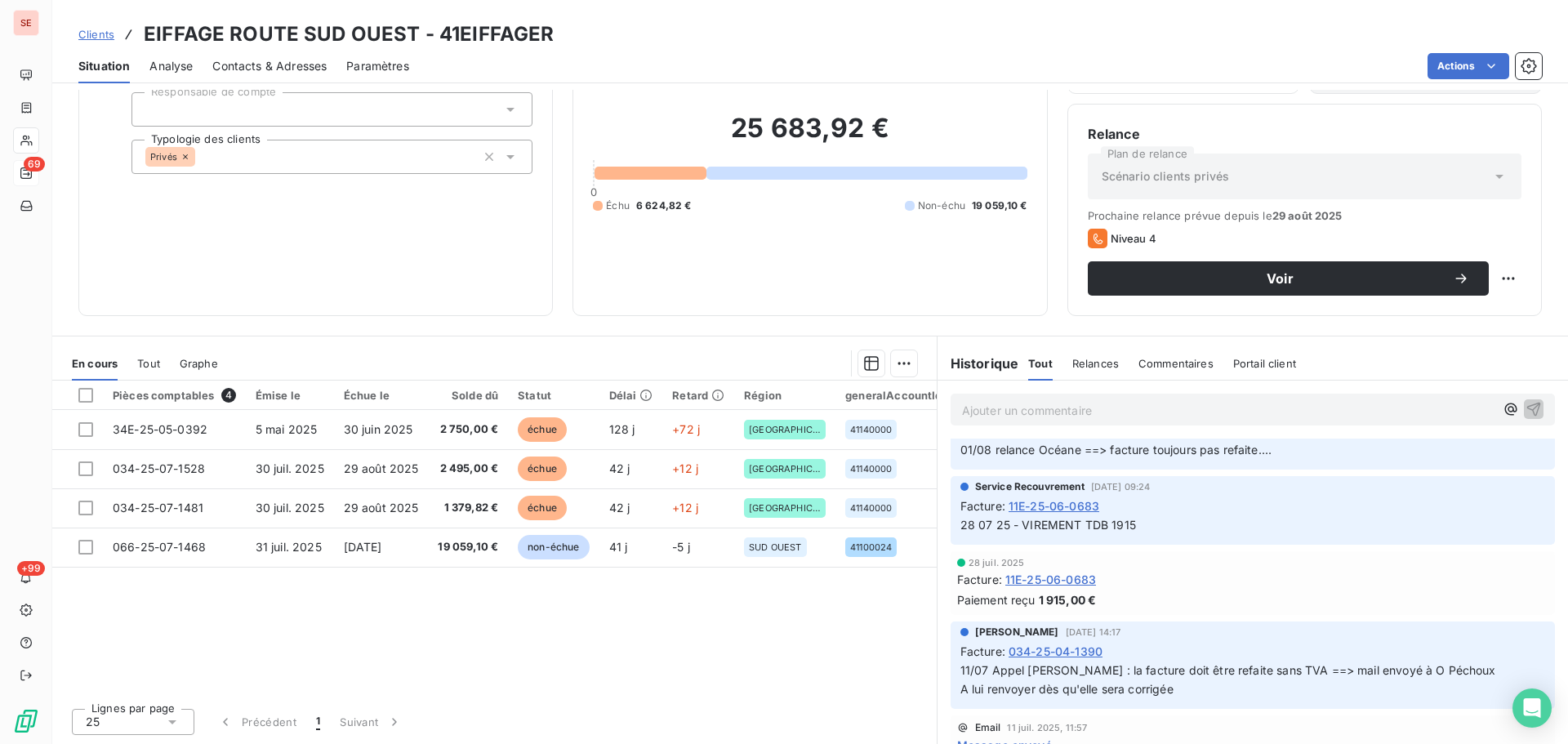
scroll to position [1089, 0]
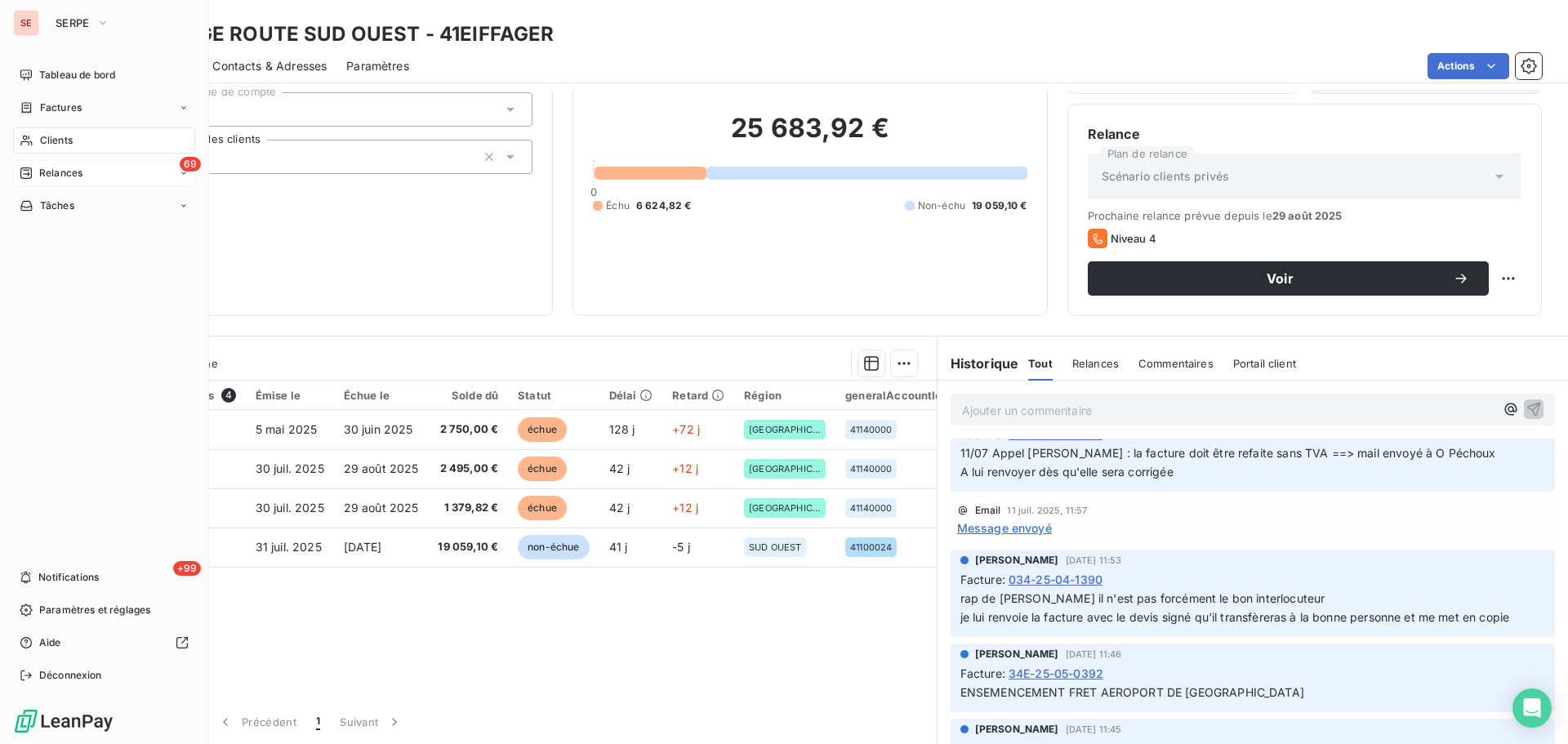
click at [101, 173] on div "69 Relances" at bounding box center [103, 173] width 182 height 26
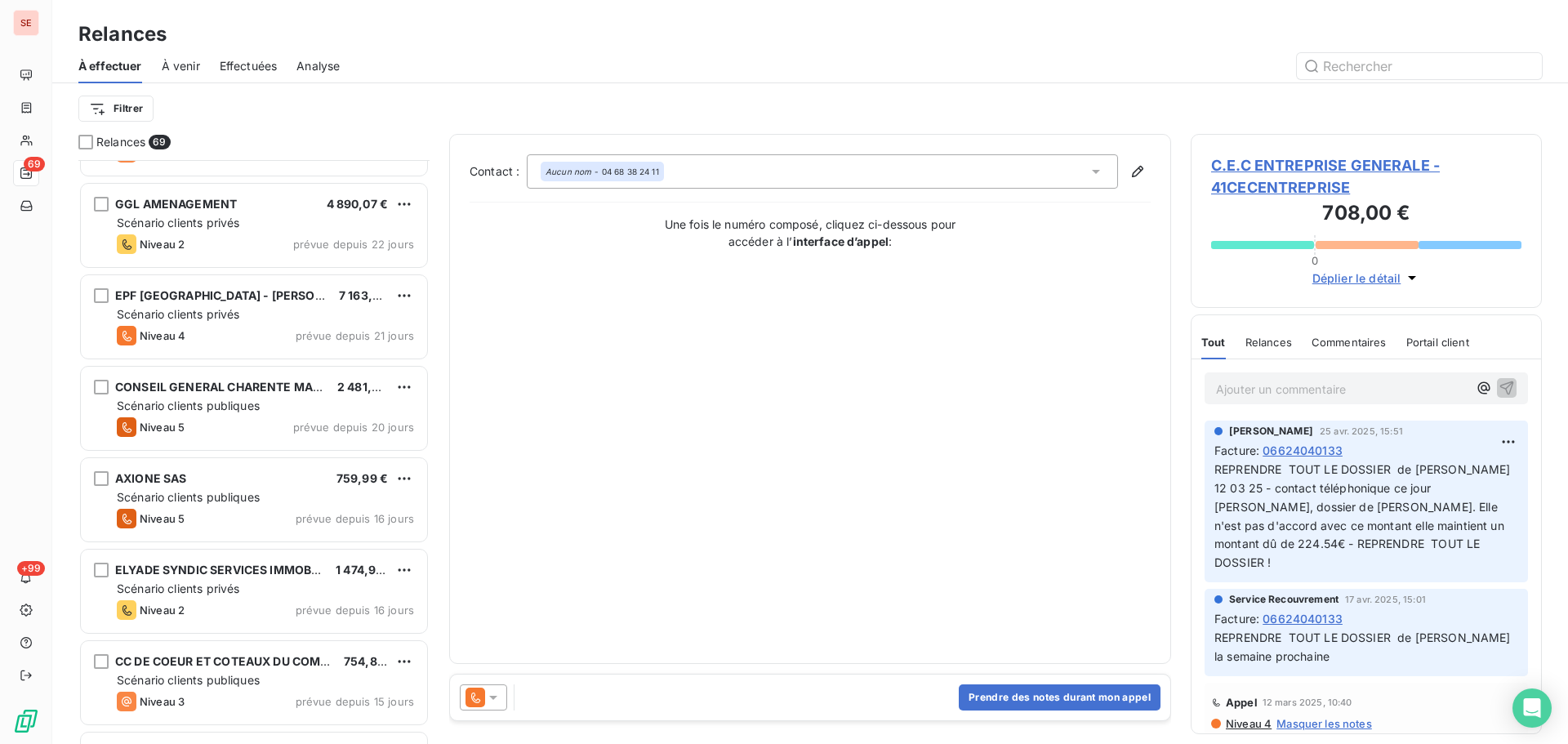
scroll to position [2615, 0]
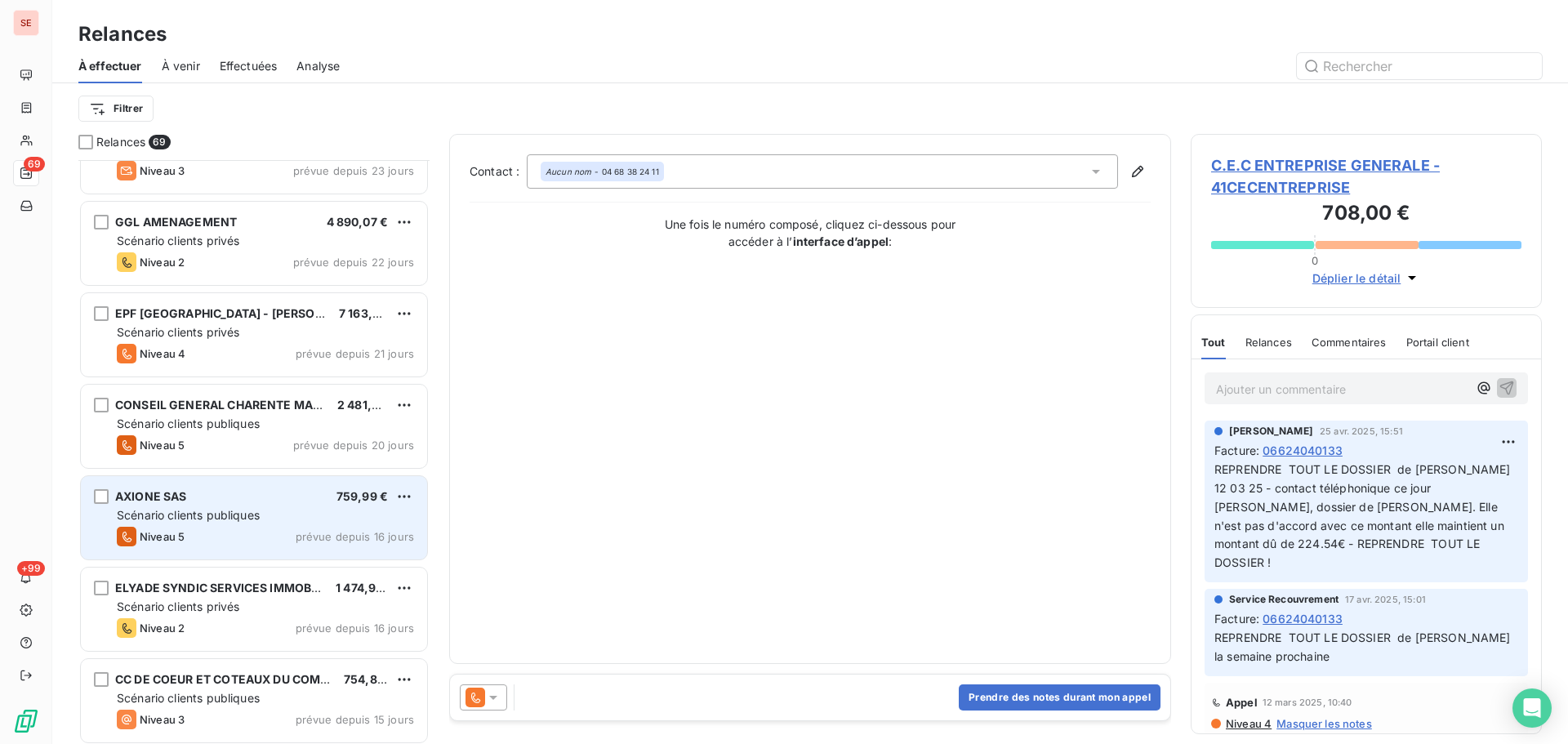
click at [261, 508] on div "Scénario clients publiques" at bounding box center [266, 516] width 297 height 17
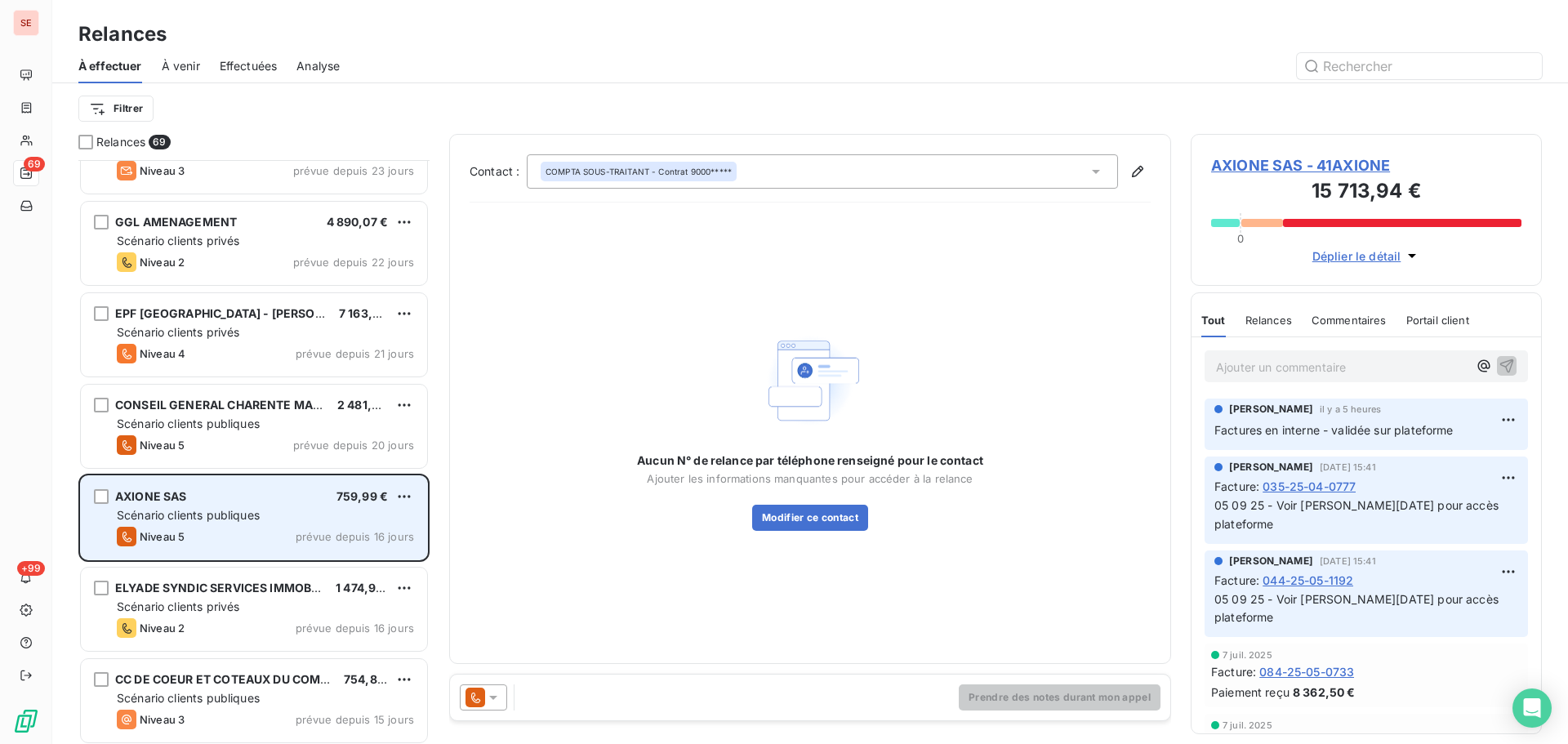
scroll to position [3051, 0]
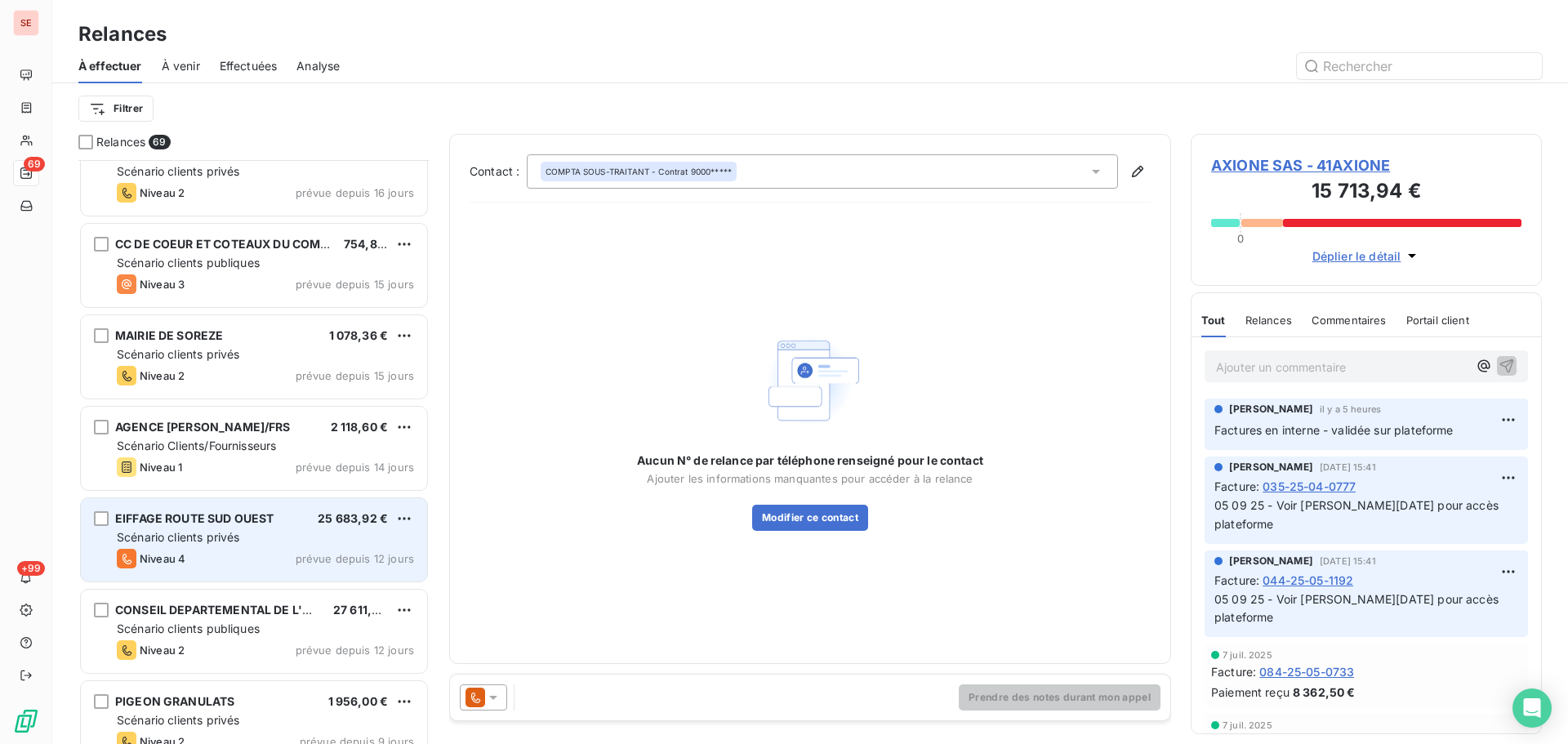
click at [294, 533] on div "Scénario clients privés" at bounding box center [266, 537] width 297 height 17
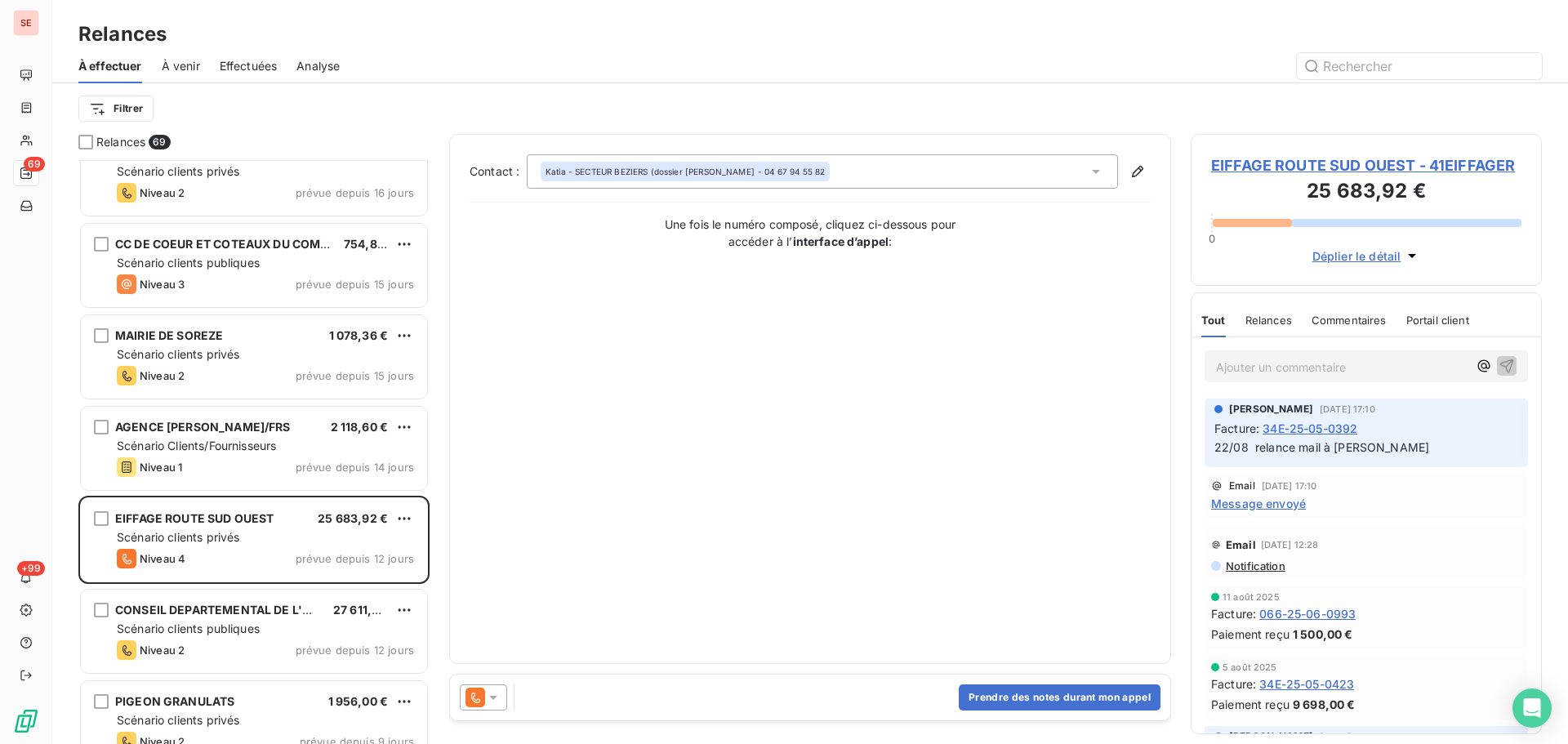
click at [1342, 160] on span "EIFFAGE ROUTE SUD OUEST - 41EIFFAGER" at bounding box center [1366, 165] width 310 height 22
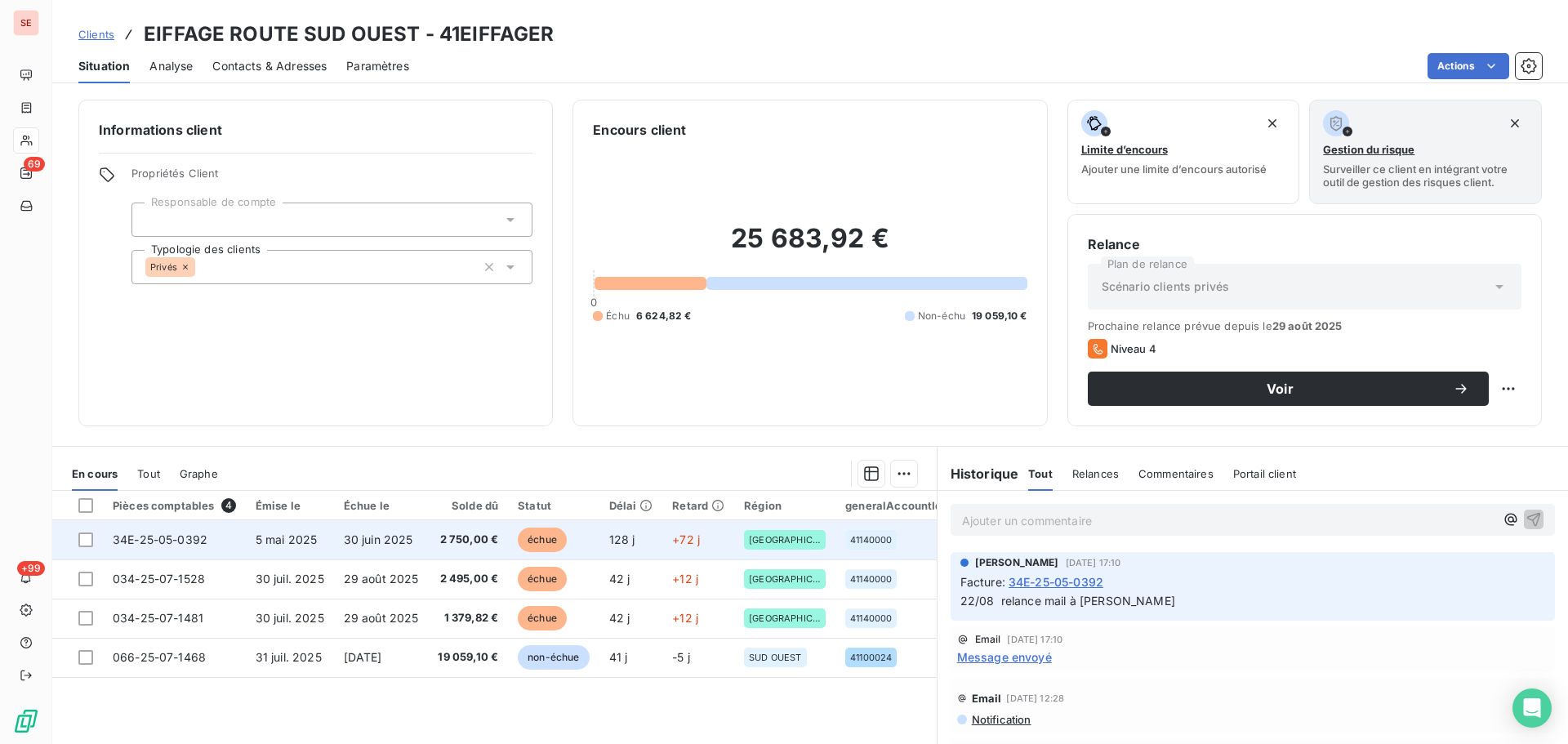
click at [401, 548] on td "30 juin 2025" at bounding box center [381, 540] width 95 height 39
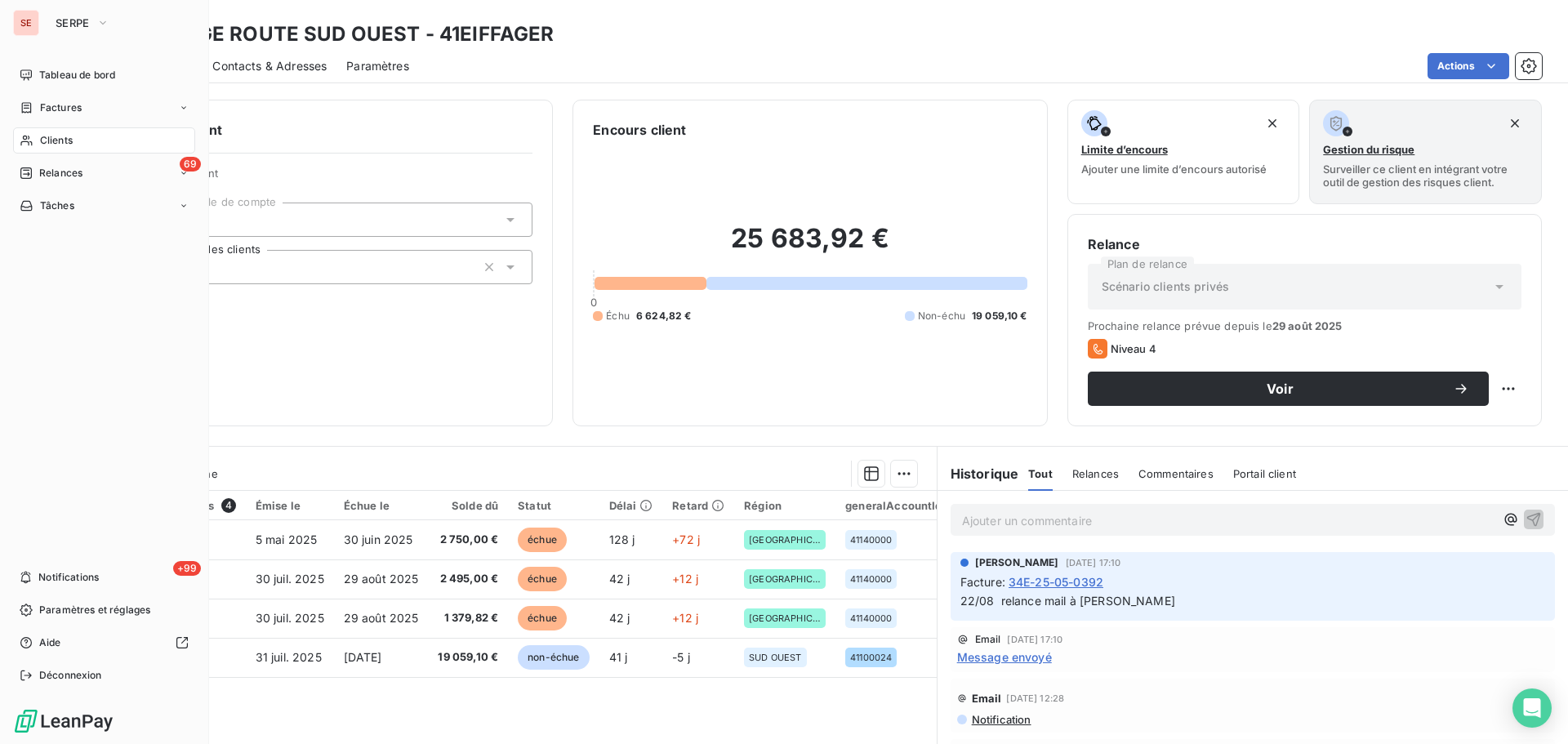
click at [49, 172] on span "Relances" at bounding box center [60, 174] width 43 height 15
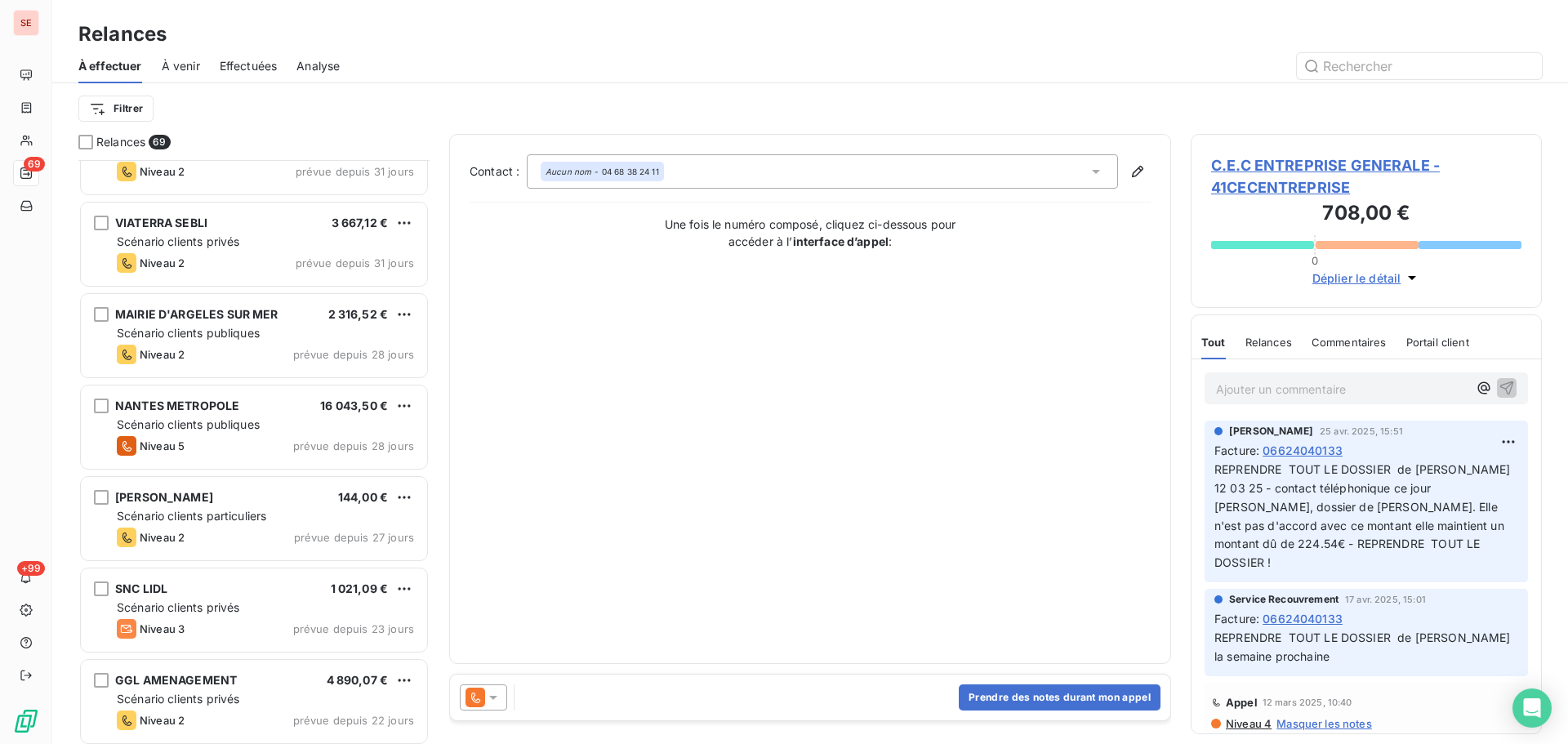
scroll to position [2179, 0]
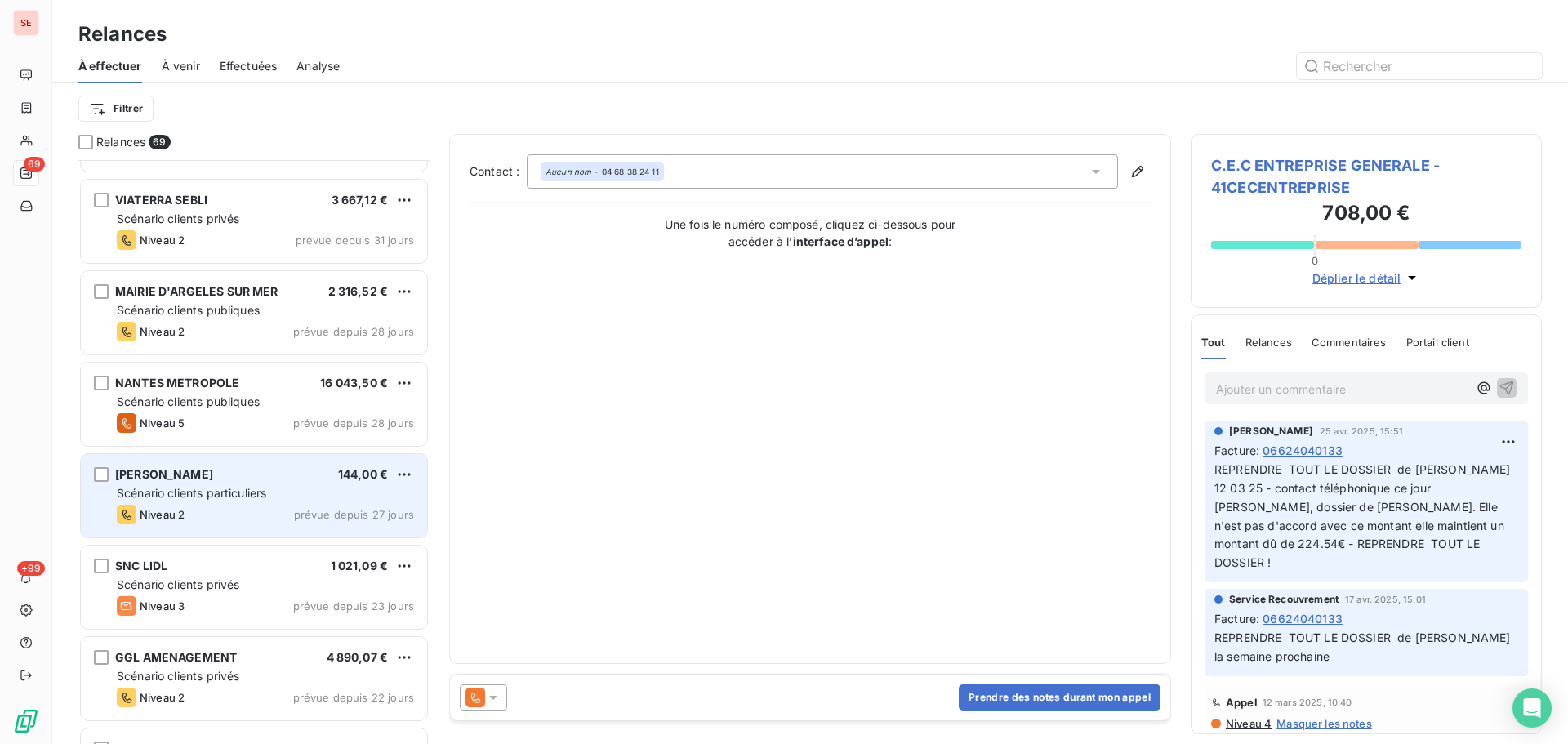
click at [358, 513] on span "prévue depuis 27 jours" at bounding box center [354, 514] width 120 height 13
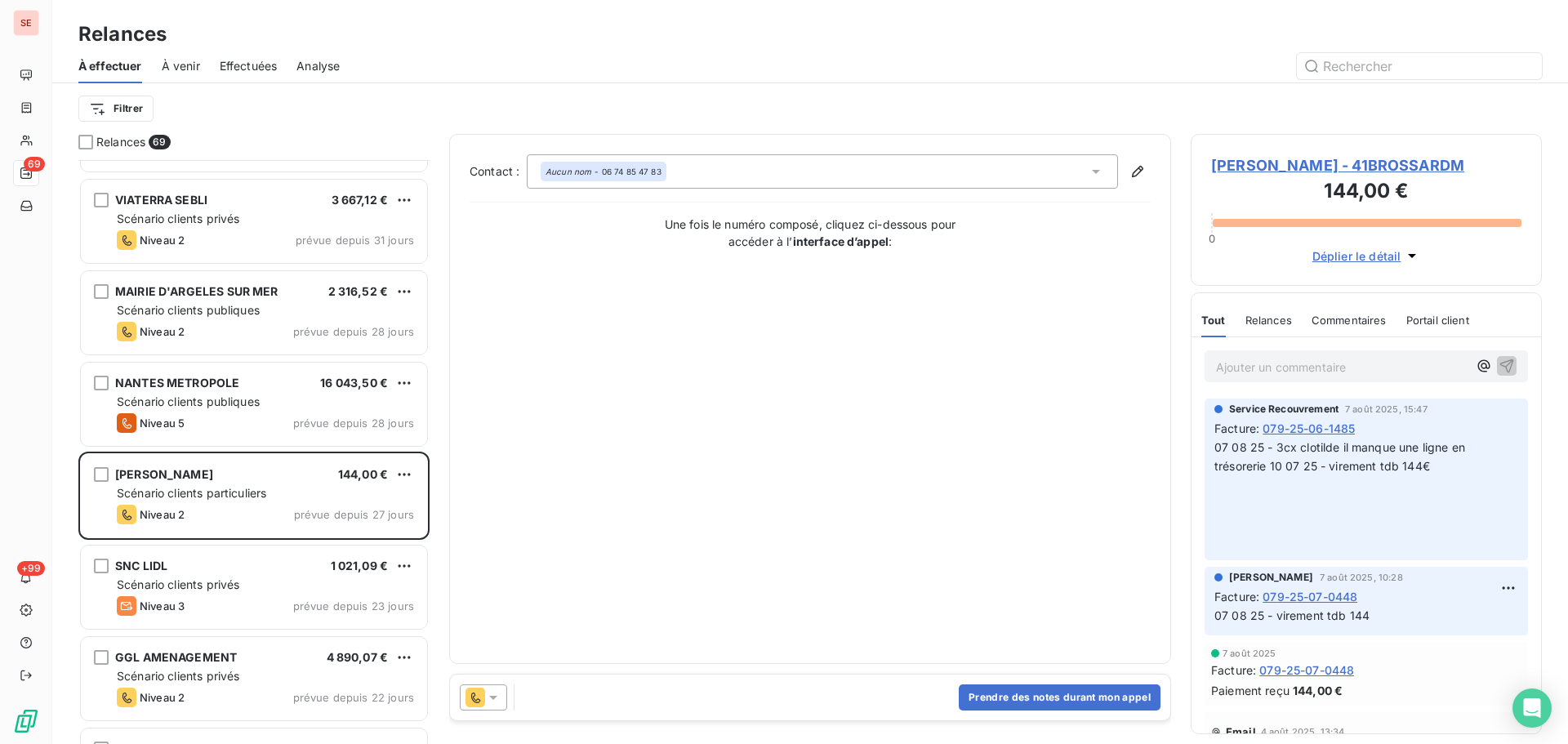
click at [1302, 166] on span "[PERSON_NAME] - 41BROSSARDM" at bounding box center [1366, 165] width 310 height 22
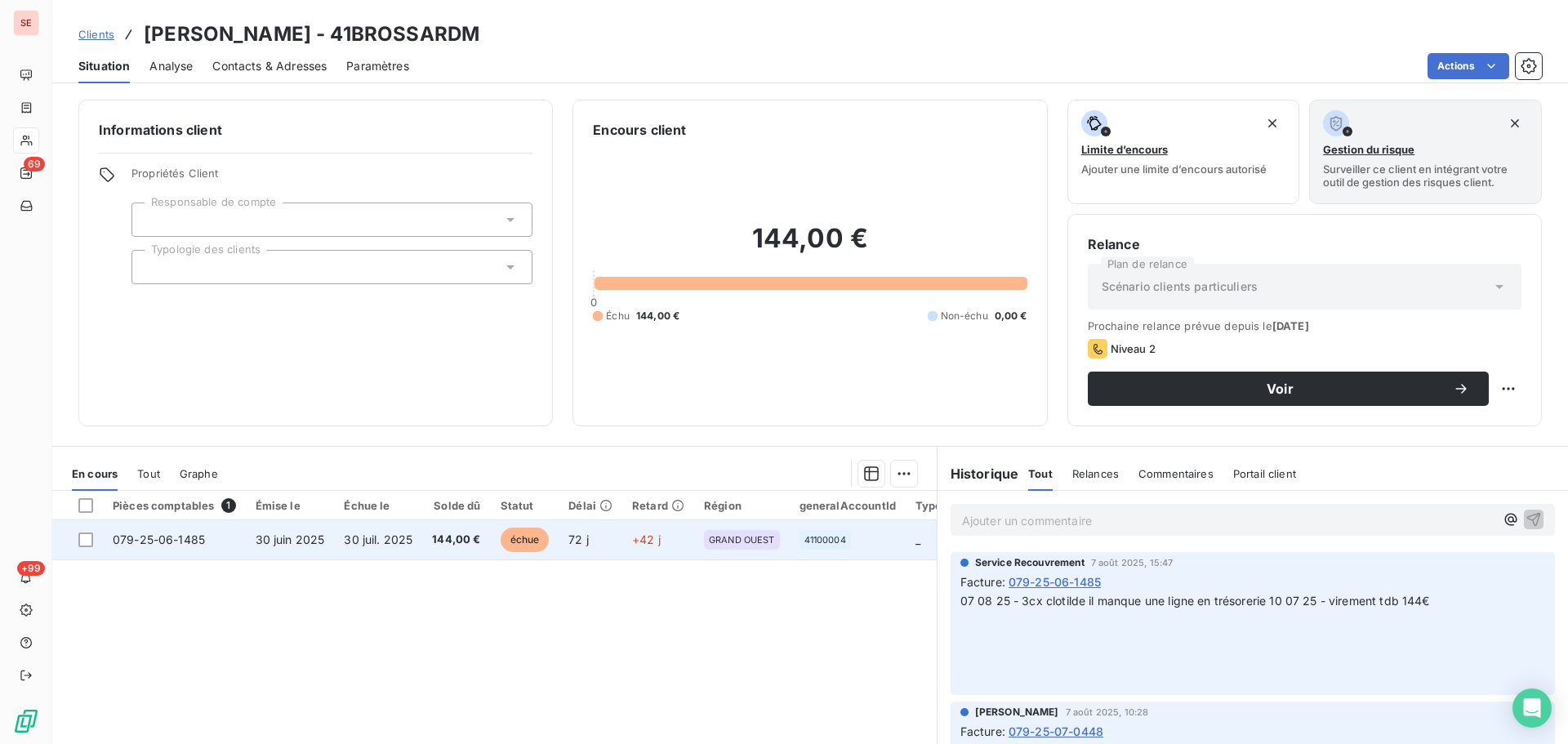
click at [373, 544] on span "30 juil. 2025" at bounding box center [378, 539] width 68 height 14
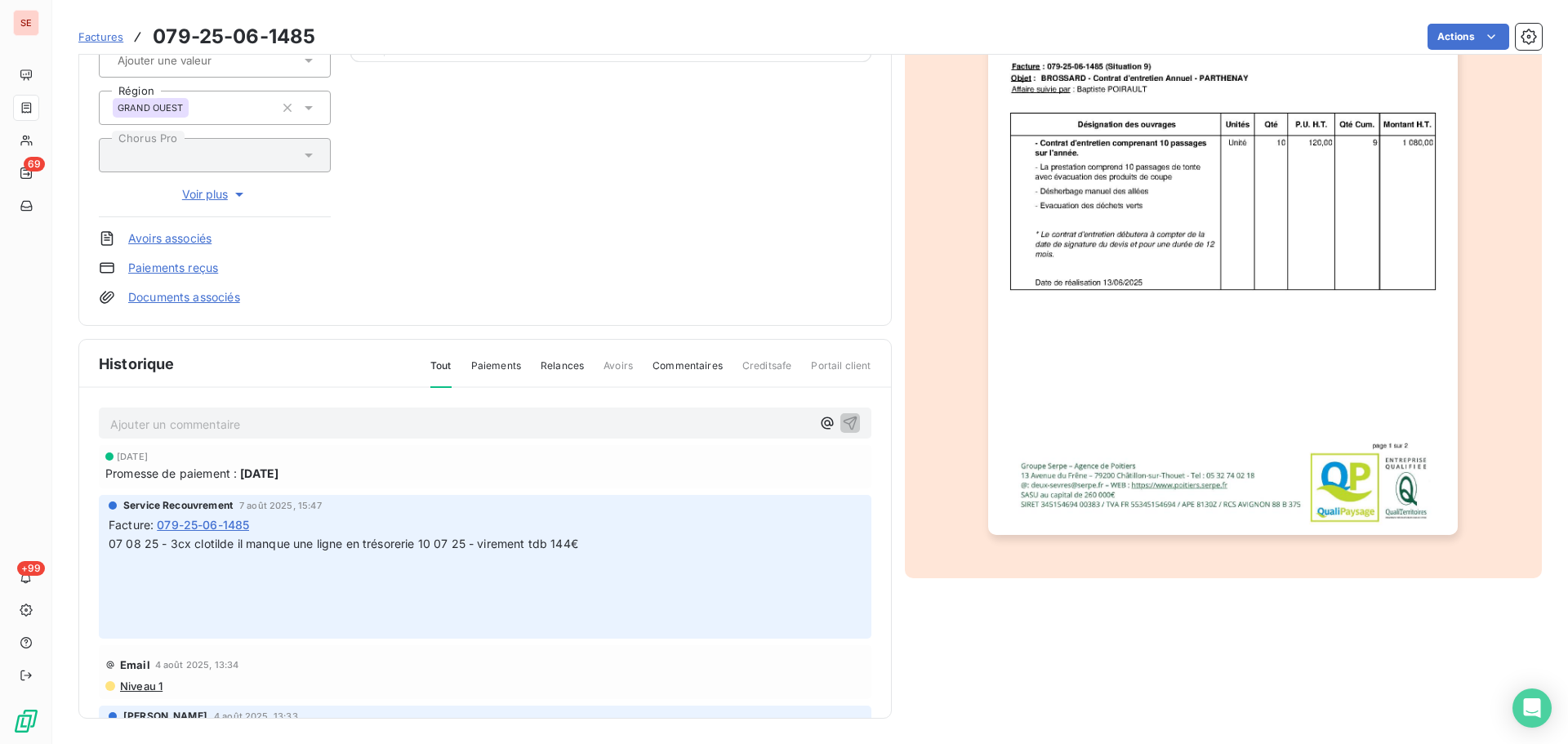
scroll to position [238, 0]
click at [498, 540] on span "07 08 25 - 3cx clotilde il manque une ligne en trésorerie 10 07 25 - virement t…" at bounding box center [343, 543] width 470 height 14
click at [516, 544] on span "07 08 25 - 3cx clotilde il manque une ligne en trésorerie 10 07 25 - virement t…" at bounding box center [343, 543] width 470 height 14
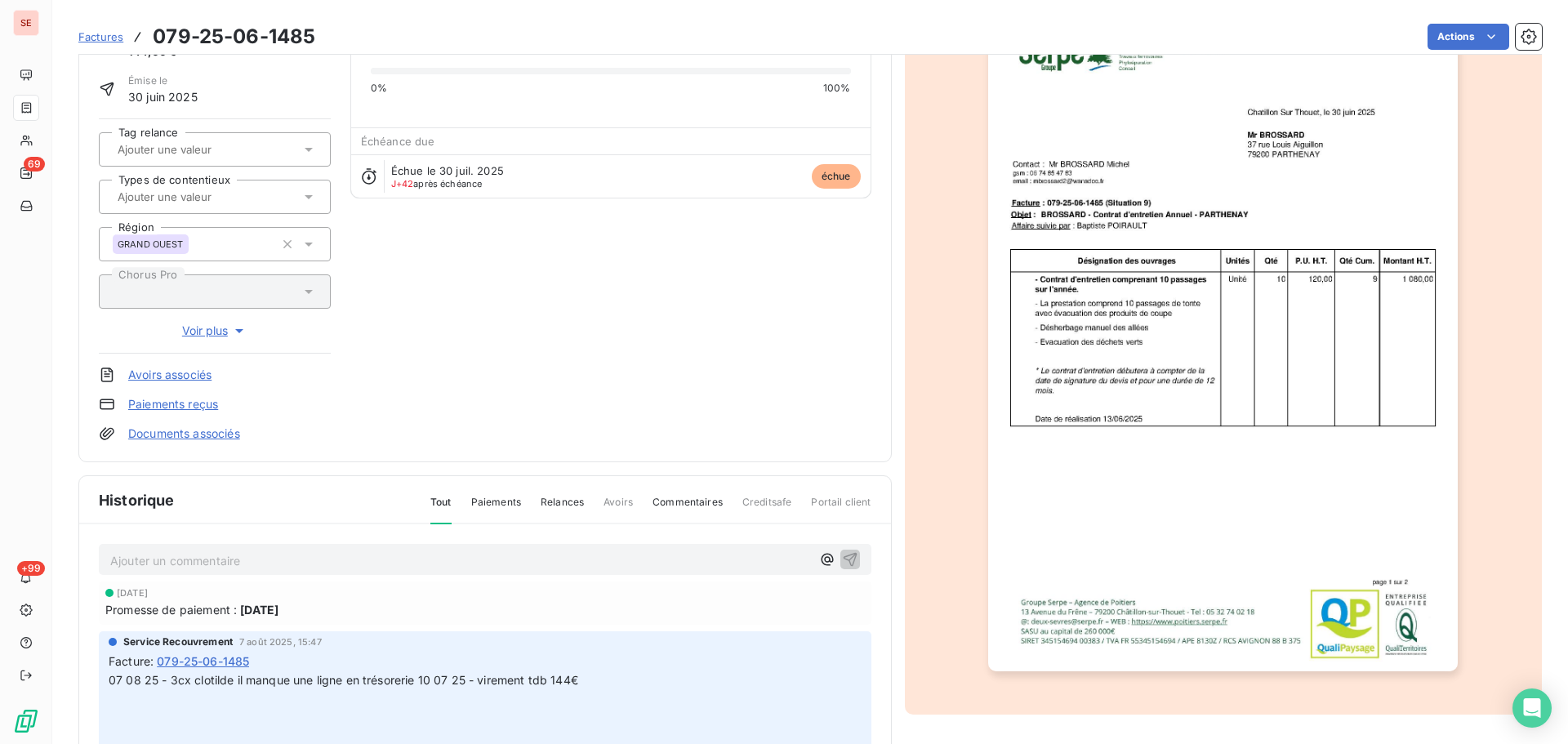
scroll to position [0, 0]
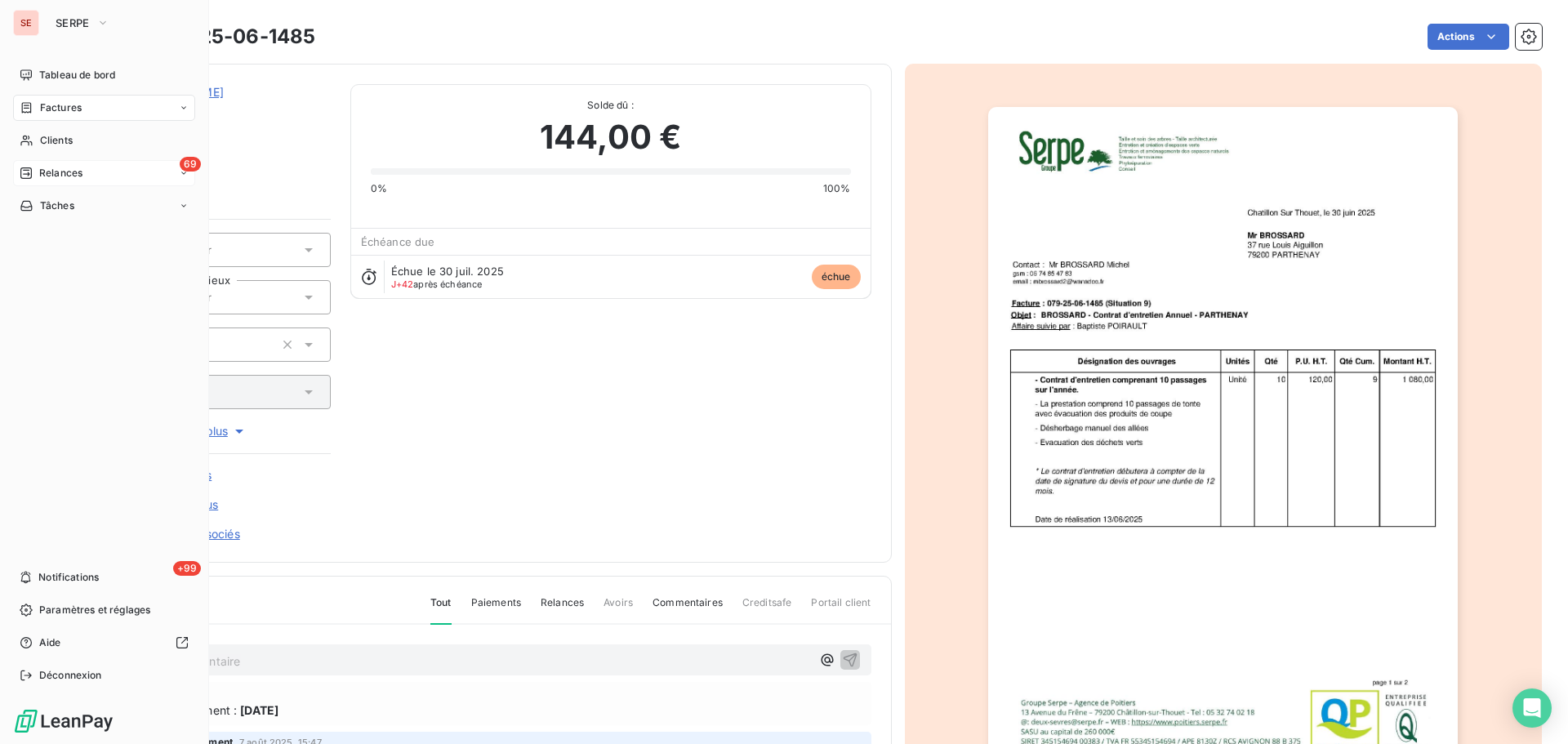
click at [87, 183] on div "69 Relances" at bounding box center [103, 173] width 182 height 26
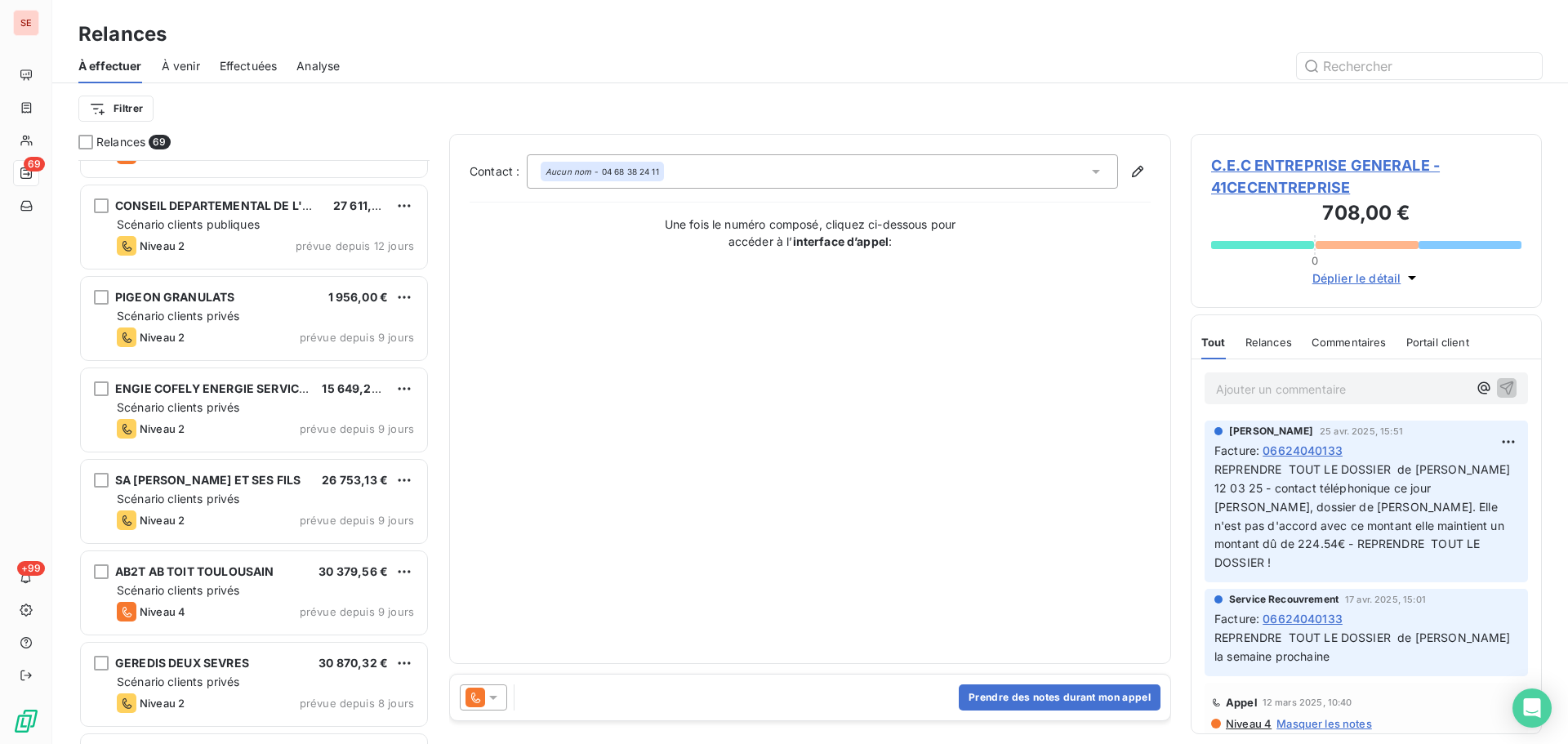
scroll to position [3486, 0]
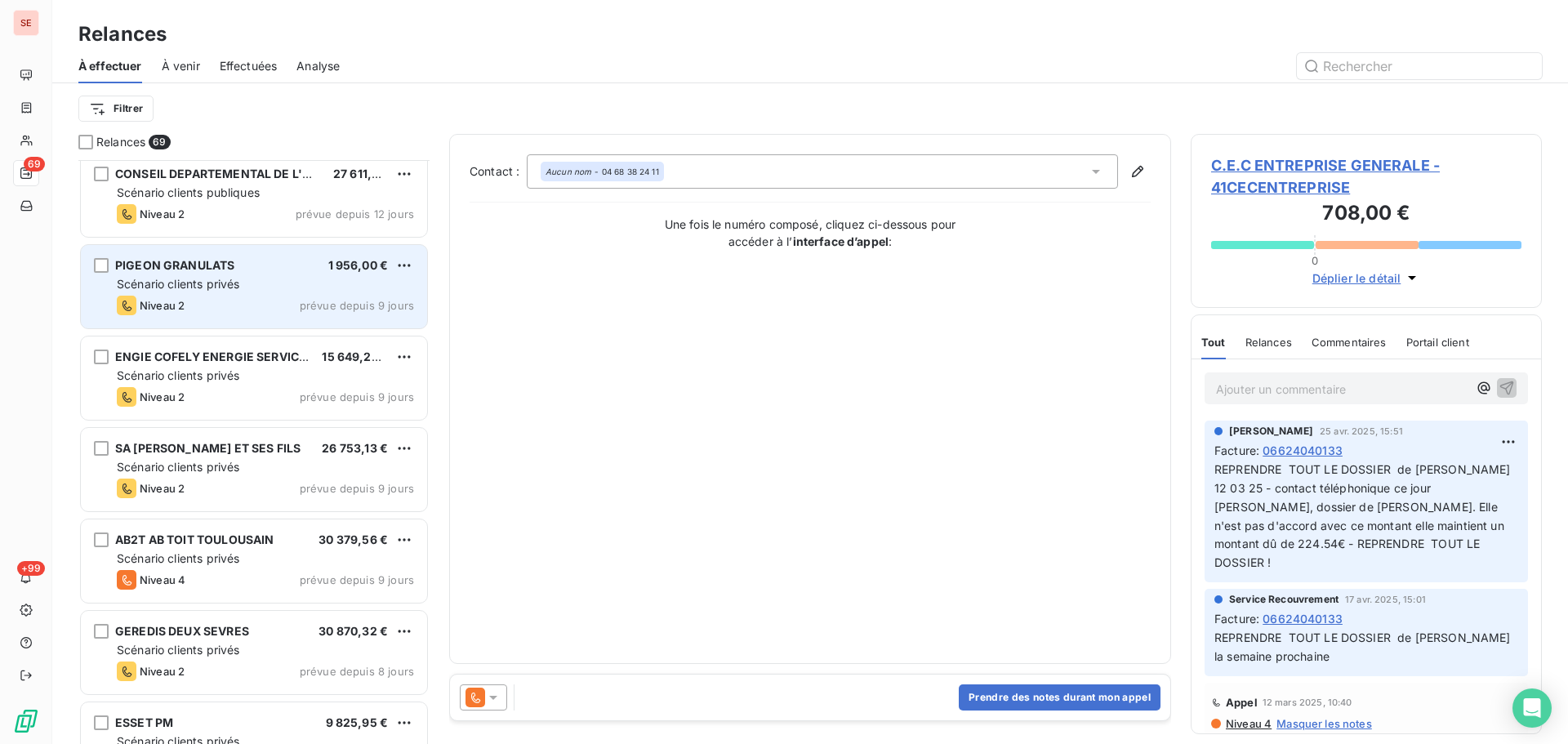
click at [344, 293] on div "PIGEON GRANULATS 1 956,00 € Scénario clients privés Niveau 2 prévue depuis 9 jo…" at bounding box center [254, 286] width 346 height 83
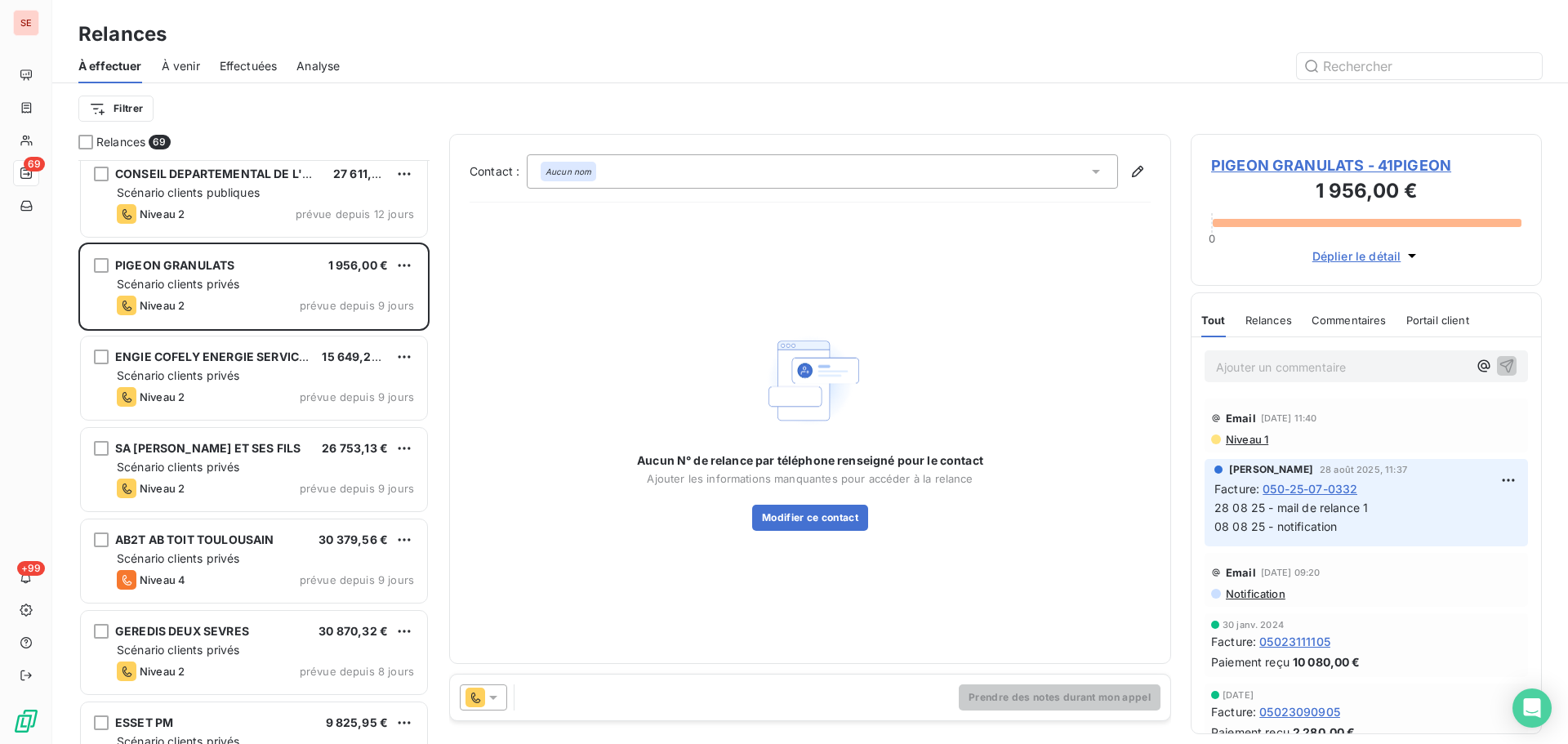
click at [1341, 167] on span "PIGEON GRANULATS - 41PIGEON" at bounding box center [1366, 165] width 310 height 22
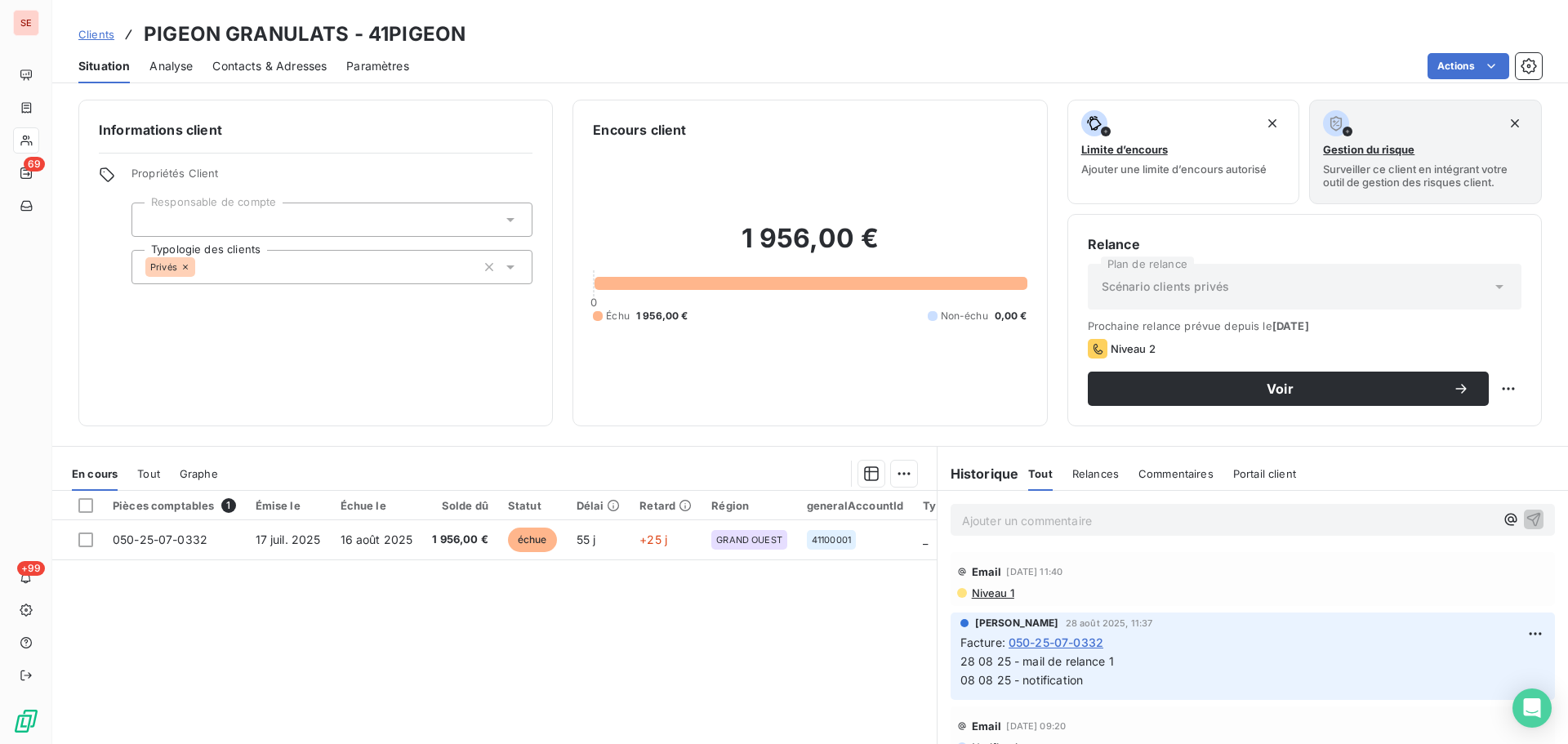
click at [269, 66] on span "Contacts & Adresses" at bounding box center [269, 66] width 114 height 17
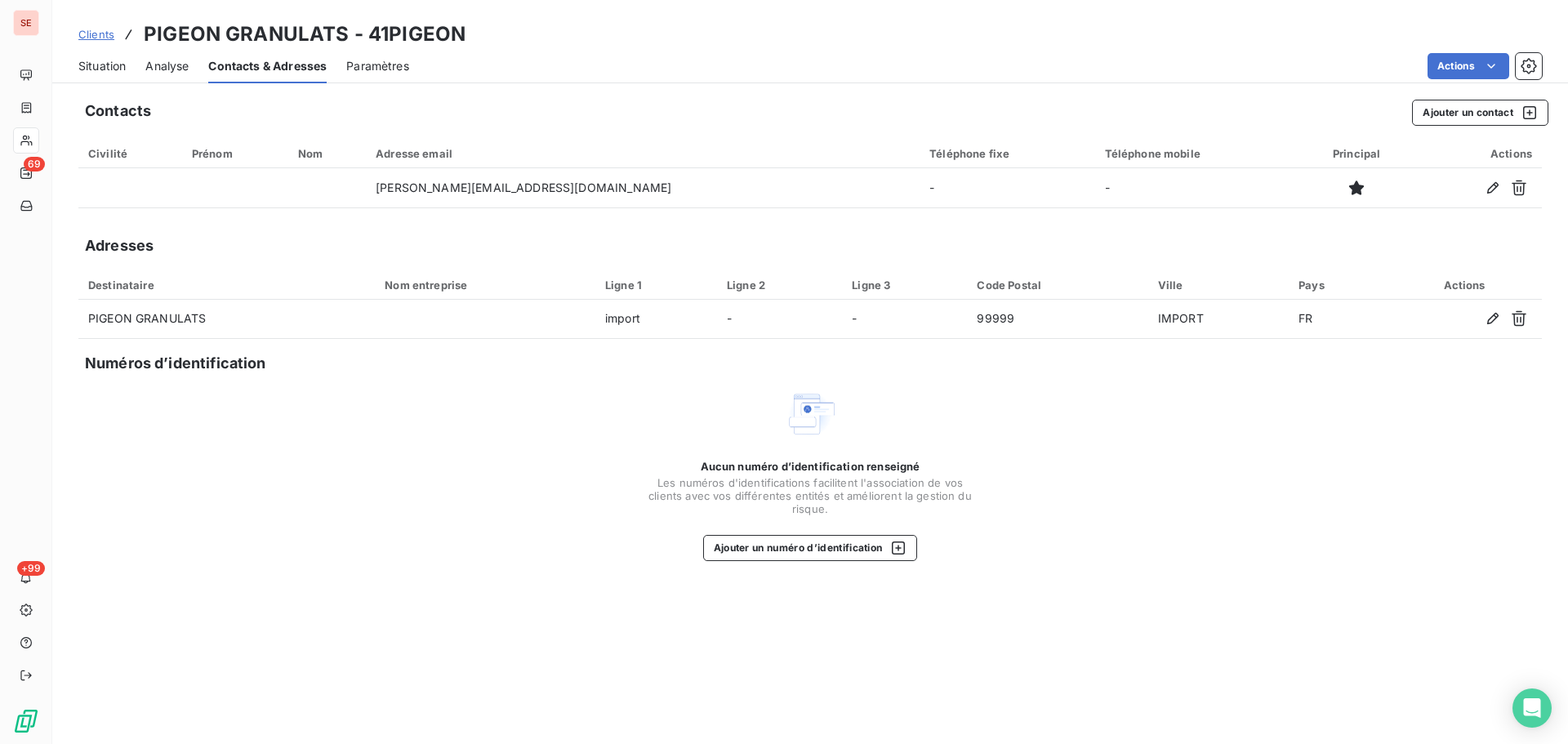
click at [111, 66] on span "Situation" at bounding box center [102, 66] width 47 height 17
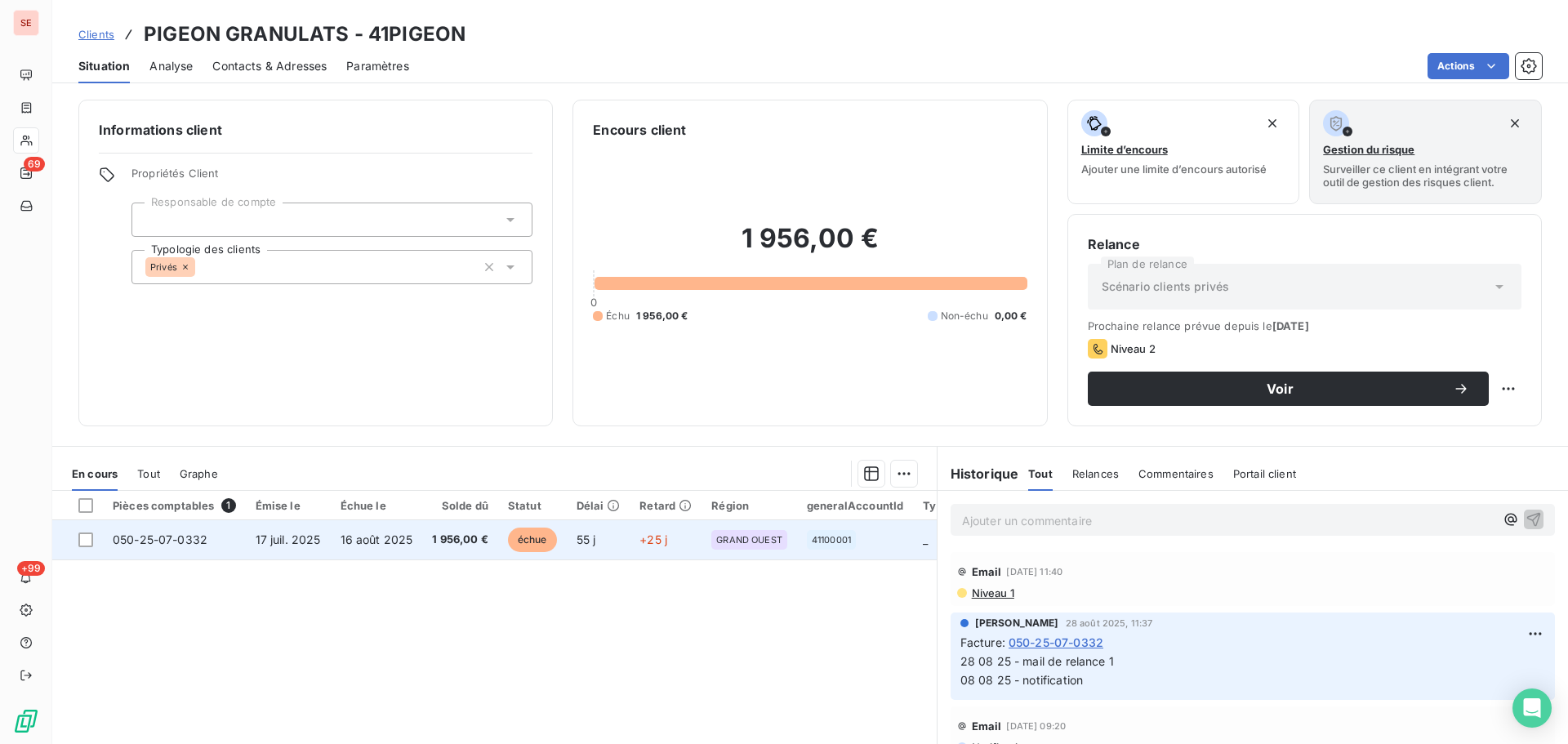
click at [286, 555] on td "17 juil. 2025" at bounding box center [288, 540] width 85 height 39
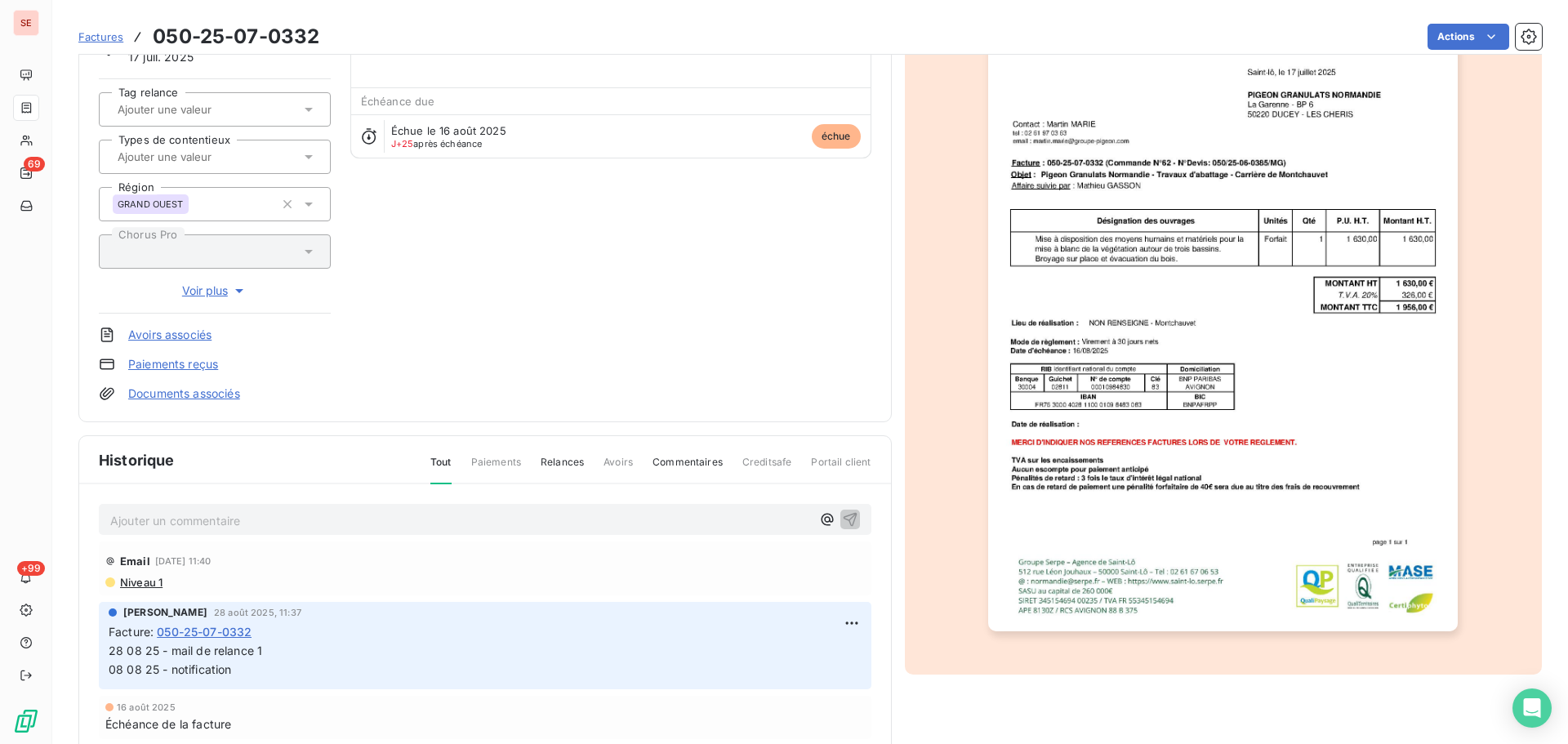
scroll to position [238, 0]
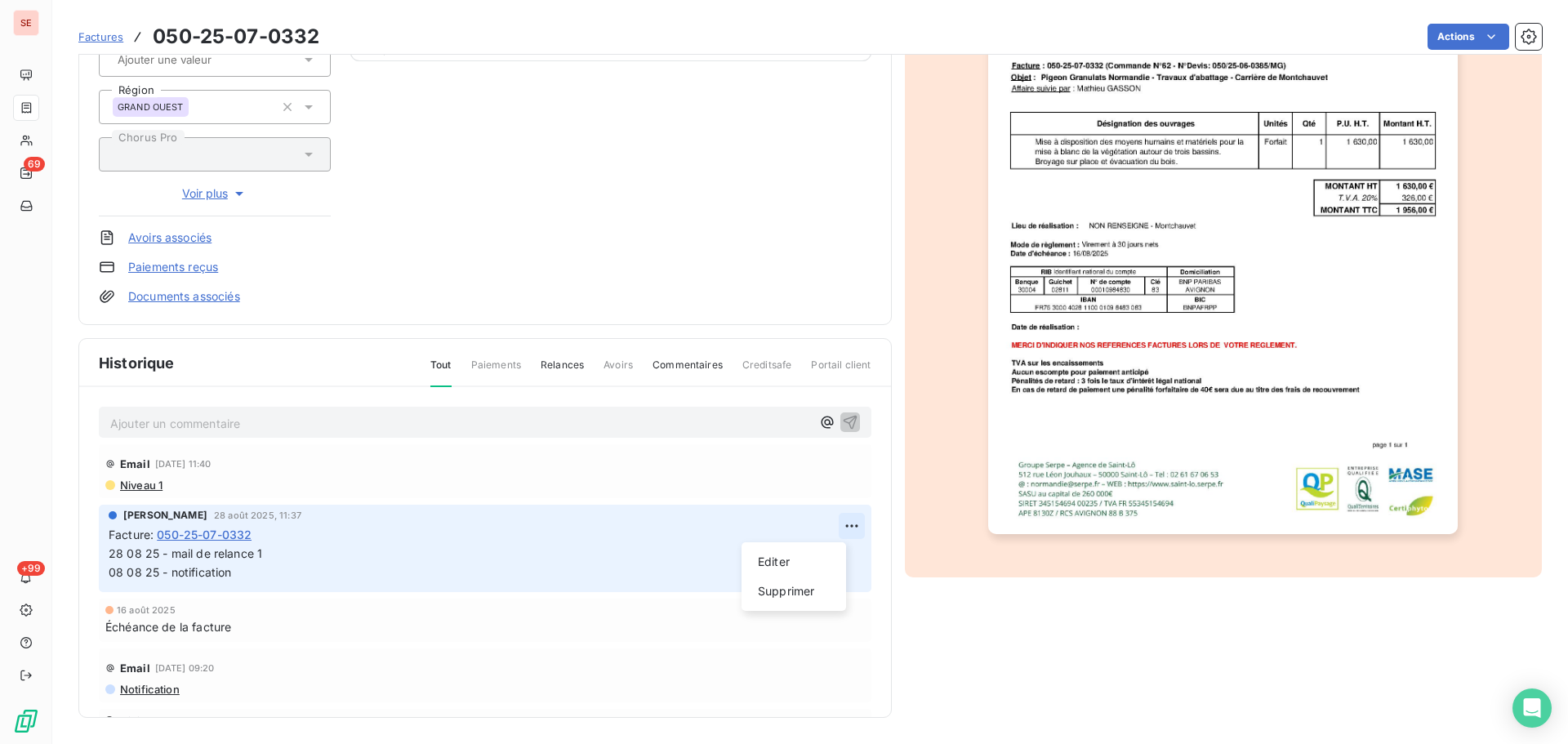
click at [834, 520] on html "SE 69 +99 Factures 050-25-07-0332 Actions PIGEON GRANULATS 41PIGEON Montant ini…" at bounding box center [784, 372] width 1568 height 744
click at [764, 568] on div "Editer" at bounding box center [794, 562] width 91 height 26
click at [110, 555] on span "28 08 25 - mail de relance 1 08 08 25 - notification" at bounding box center [489, 562] width 760 height 32
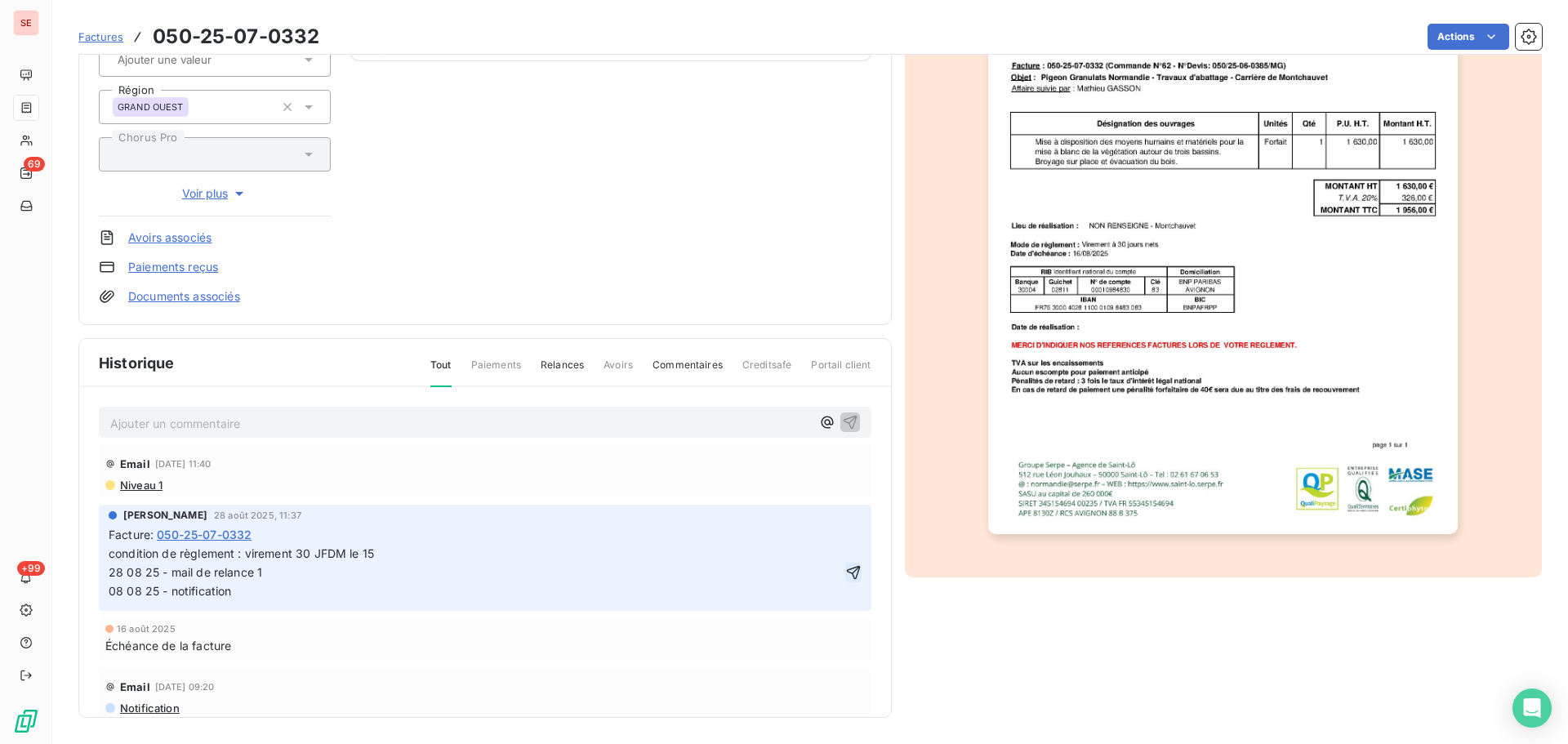
click at [845, 568] on icon "button" at bounding box center [854, 573] width 17 height 17
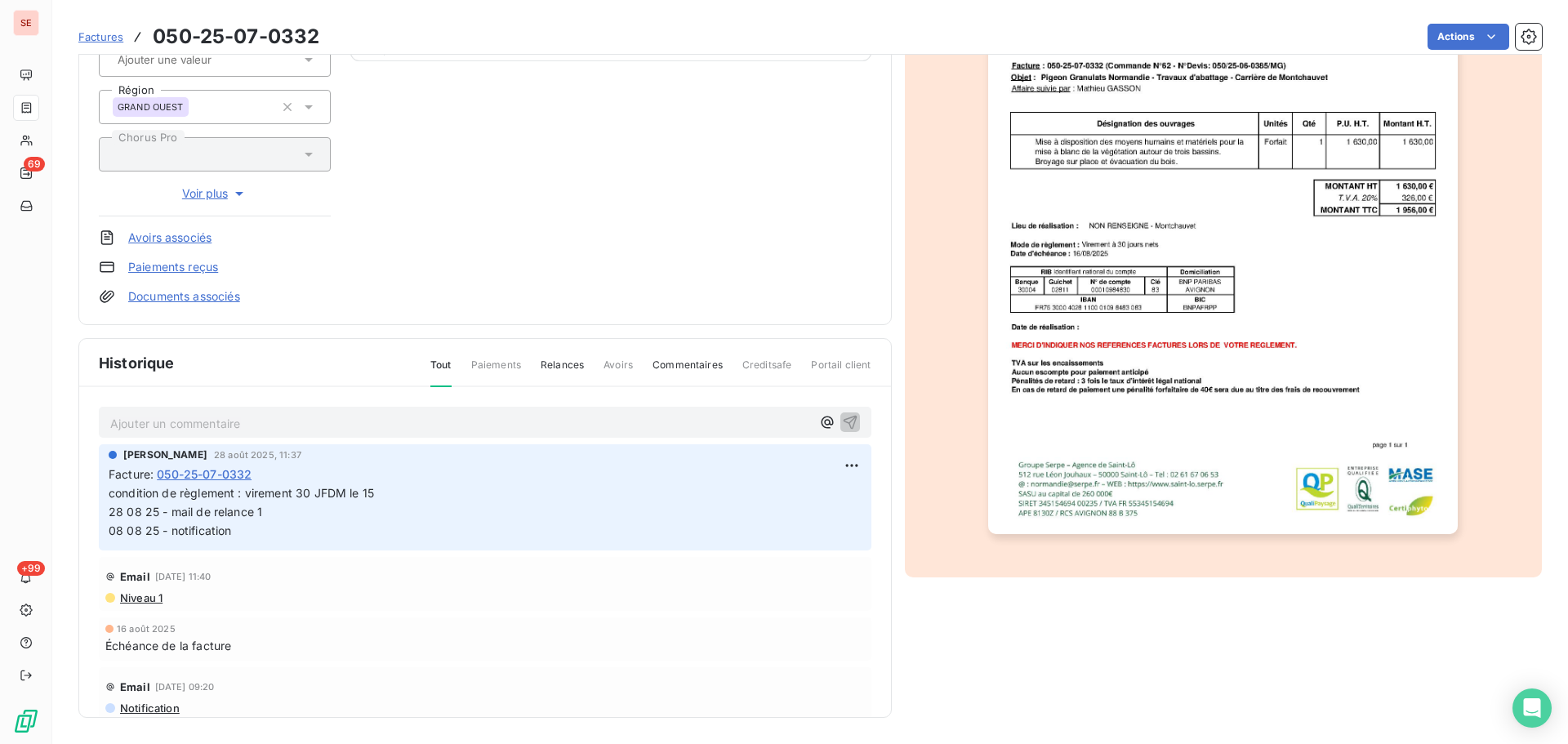
click at [419, 493] on span "condition de règlement : virement 30 JFDM le 15 28 08 25 - mail de relance 1 08…" at bounding box center [516, 512] width 814 height 52
click at [836, 467] on html "SE 69 +99 Factures 050-25-07-0332 Actions PIGEON GRANULATS 41PIGEON Montant ini…" at bounding box center [784, 372] width 1568 height 744
click at [820, 494] on div "Editer" at bounding box center [794, 501] width 91 height 26
click at [414, 492] on span "condition de règlement : virement 30 JFDM le 15 28 08 25 - mail de relance 1 08…" at bounding box center [516, 512] width 814 height 52
click at [379, 499] on span "condition de règlement : virement 30 JFDM le 15 28 08 25 - mail de relance 1 08…" at bounding box center [516, 512] width 814 height 52
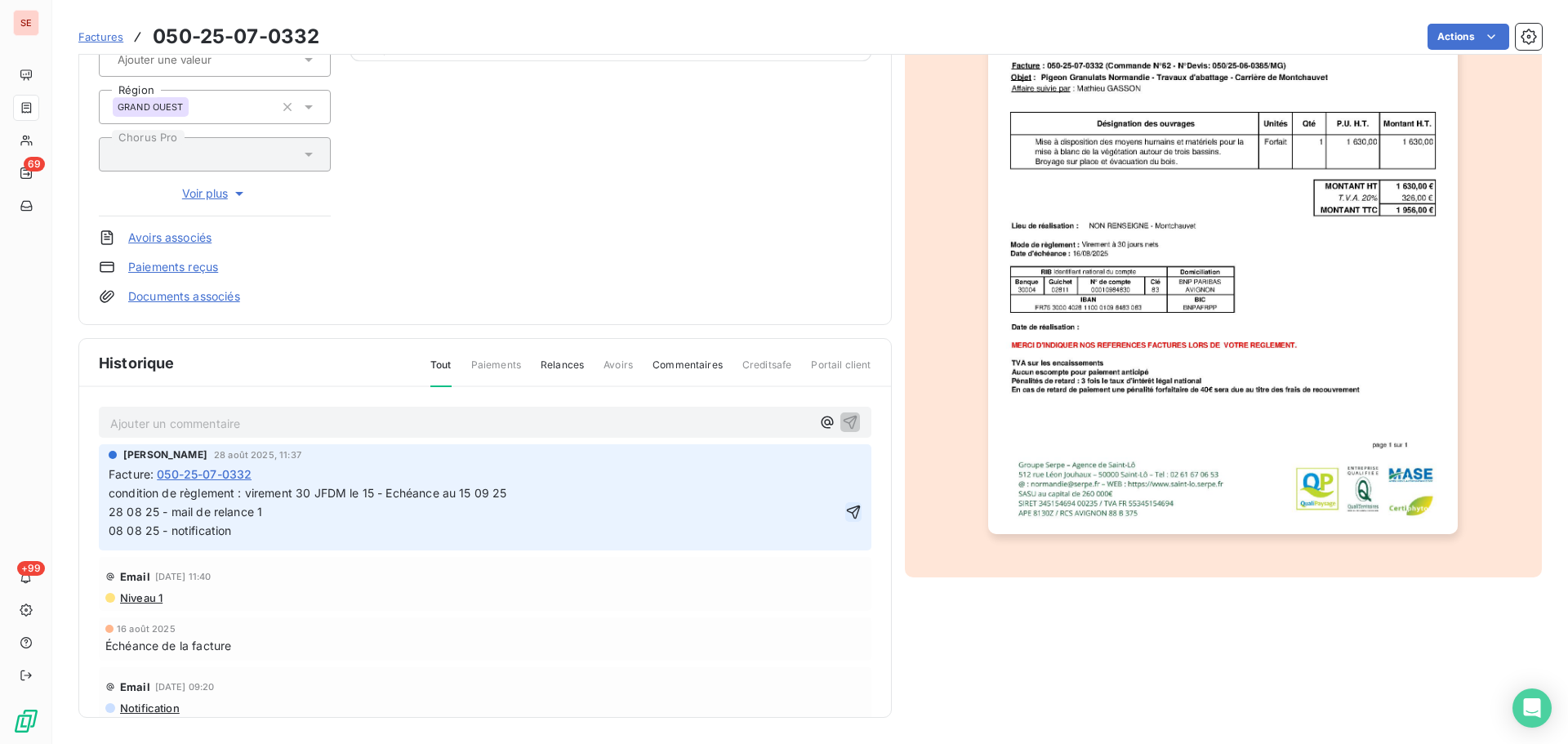
click at [845, 513] on icon "button" at bounding box center [854, 512] width 17 height 17
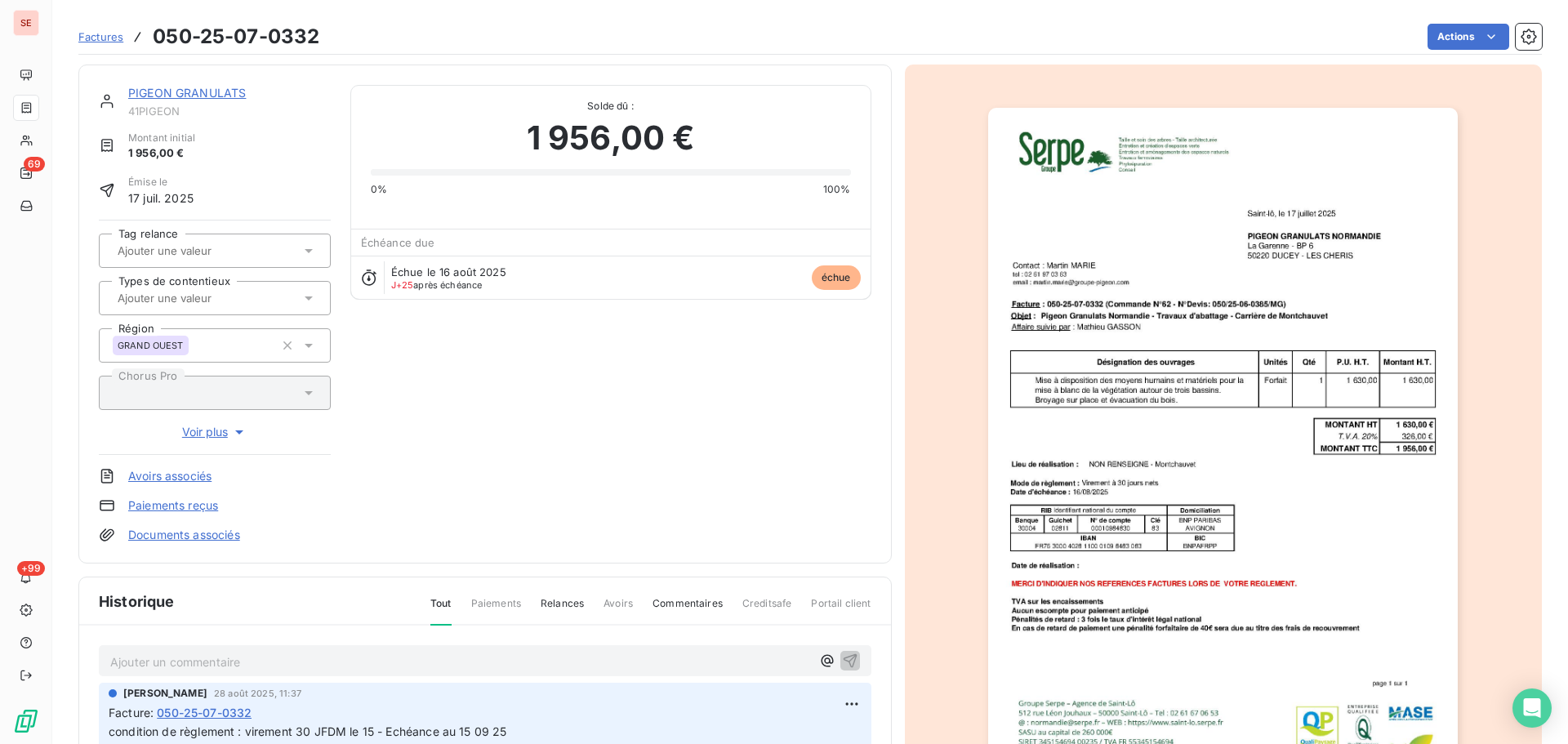
scroll to position [219, 0]
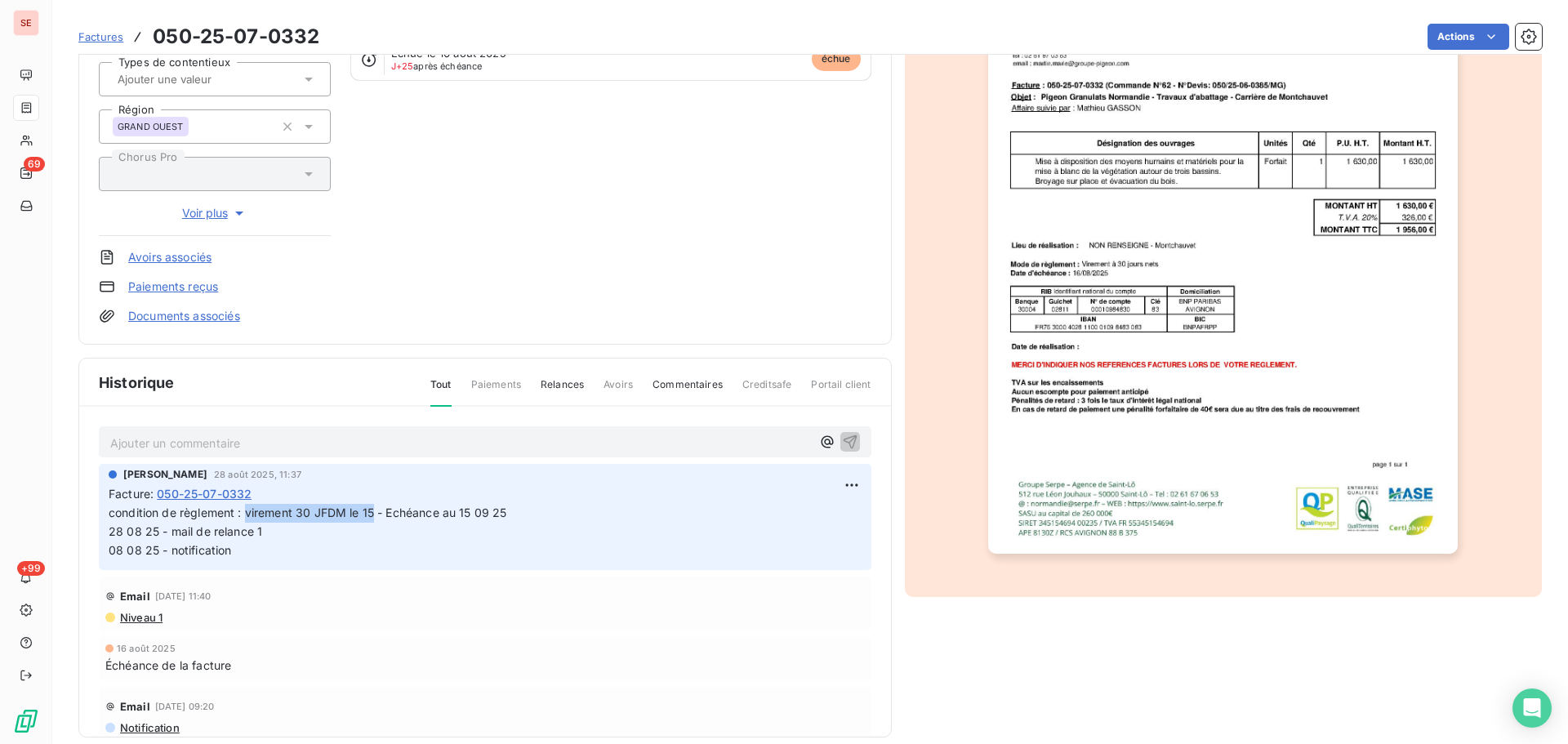
drag, startPoint x: 377, startPoint y: 518, endPoint x: 271, endPoint y: 504, distance: 106.9
click at [247, 508] on span "condition de règlement : virement 30 JFDM le 15 - Echéance au 15 09 25 28 08 25…" at bounding box center [582, 532] width 948 height 52
copy span "virement 30 JFDM le 15"
click at [345, 544] on span "condition de règlement : virement 30 JFDM le 15 - Echéance au 15 09 25 28 08 25…" at bounding box center [582, 532] width 948 height 52
drag, startPoint x: 377, startPoint y: 513, endPoint x: 96, endPoint y: 512, distance: 281.0
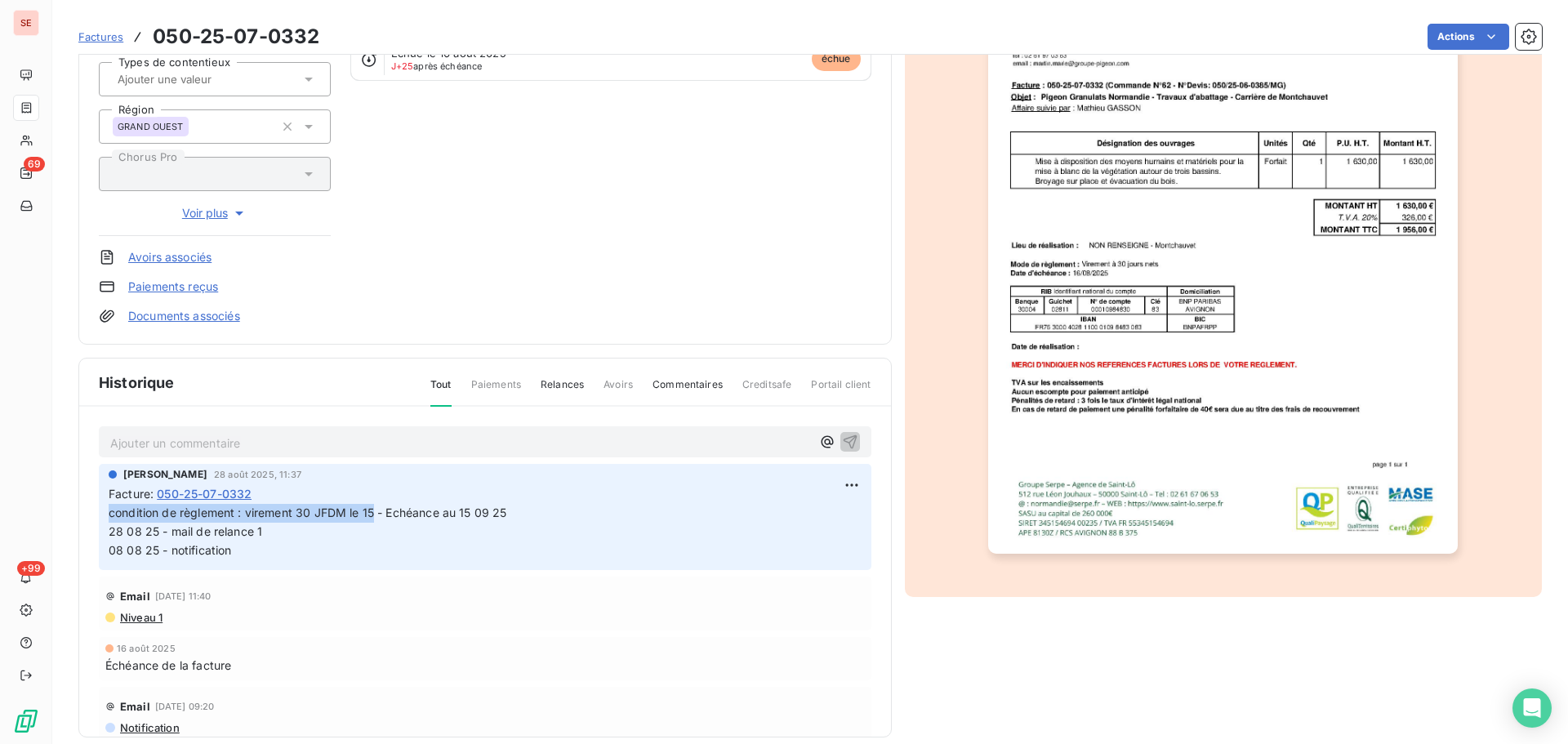
click at [96, 512] on div "Ajouter un commentaire ﻿ [PERSON_NAME] [DATE] 11:37 Facture : 050-25-07-0332 co…" at bounding box center [485, 596] width 812 height 378
copy span "condition de règlement : virement 30 JFDM le 15"
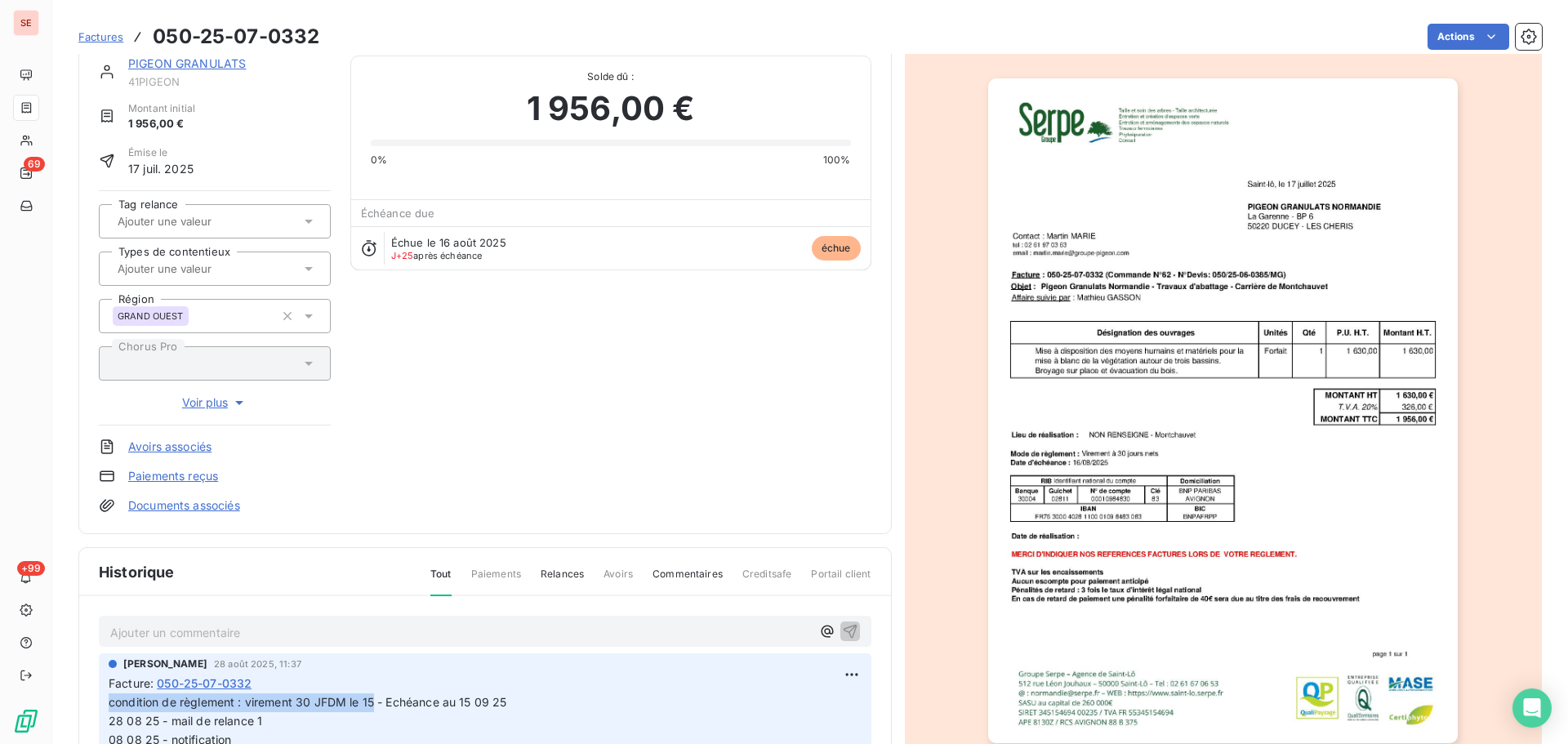
scroll to position [0, 0]
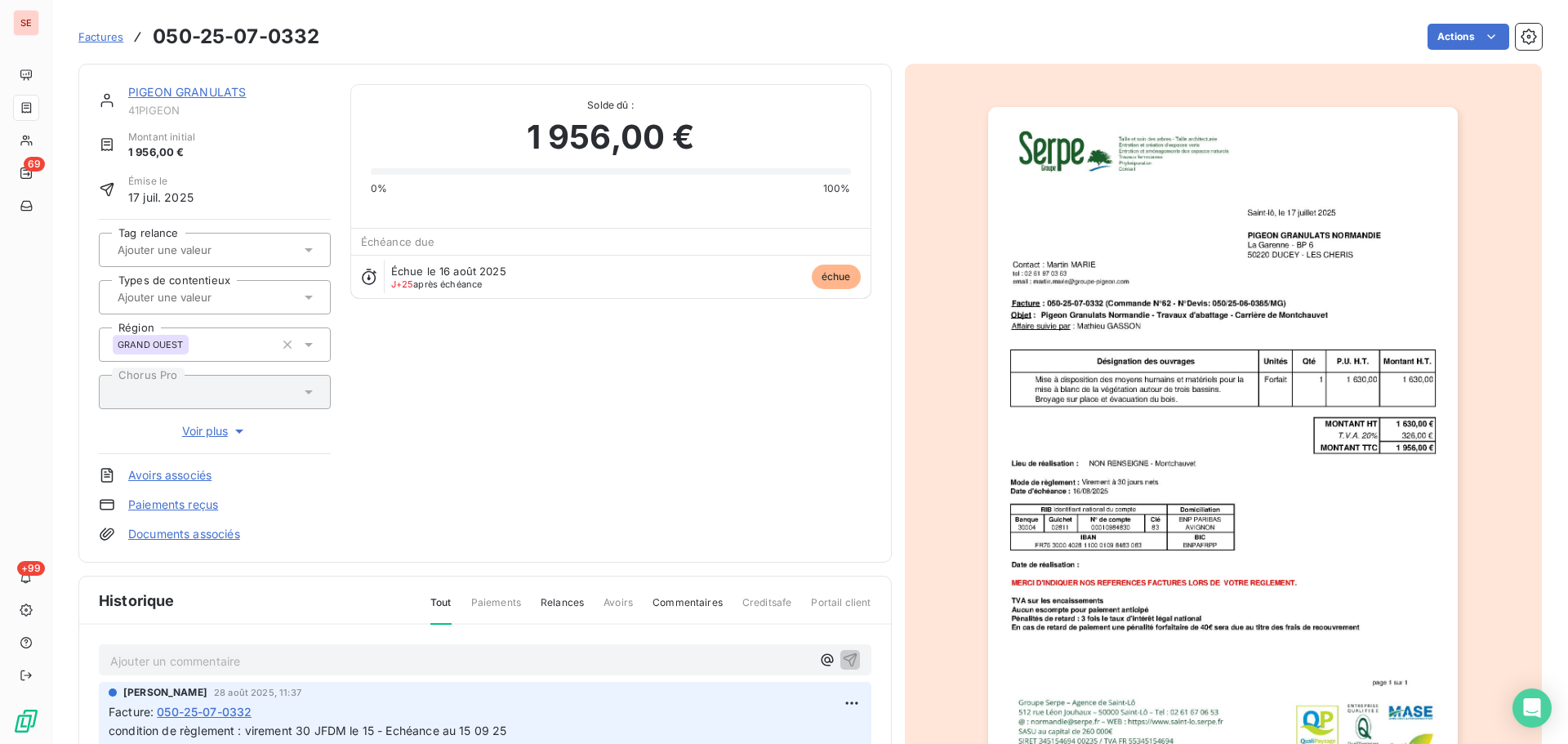
click at [210, 101] on div "PIGEON GRANULATS" at bounding box center [229, 92] width 202 height 17
click at [224, 93] on link "PIGEON GRANULATS" at bounding box center [186, 91] width 117 height 14
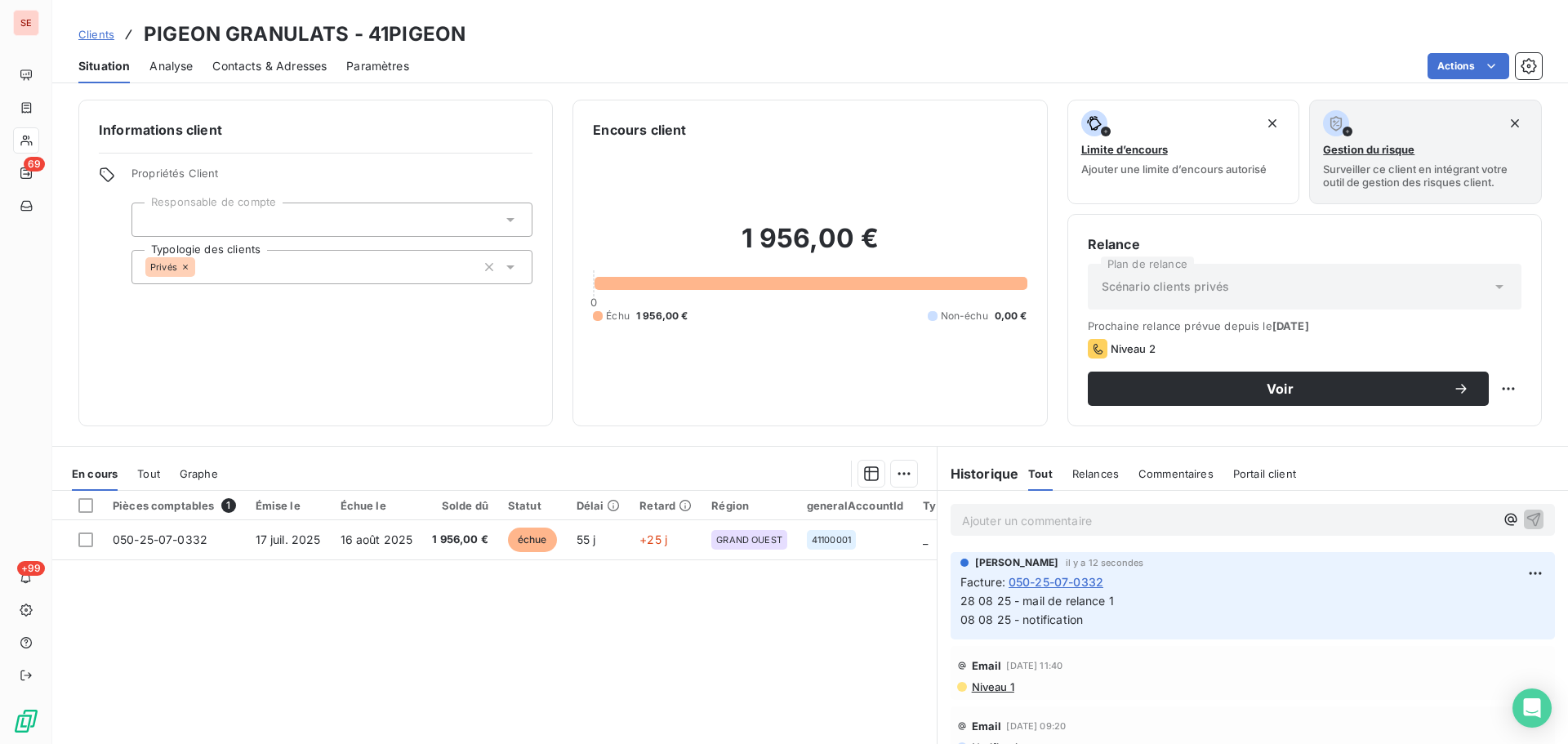
click at [258, 72] on span "Contacts & Adresses" at bounding box center [269, 66] width 114 height 17
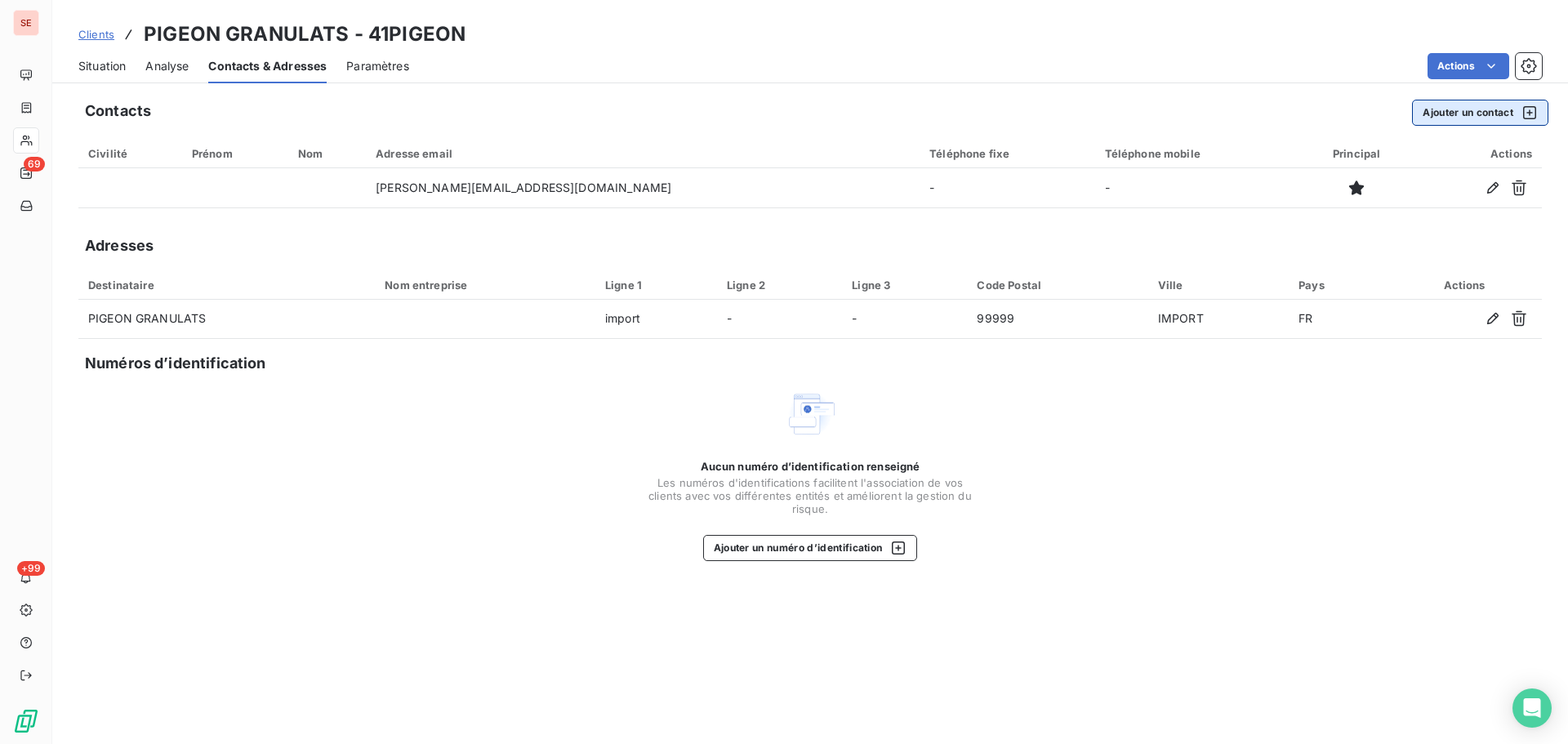
click at [1418, 115] on button "Ajouter un contact" at bounding box center [1480, 113] width 137 height 26
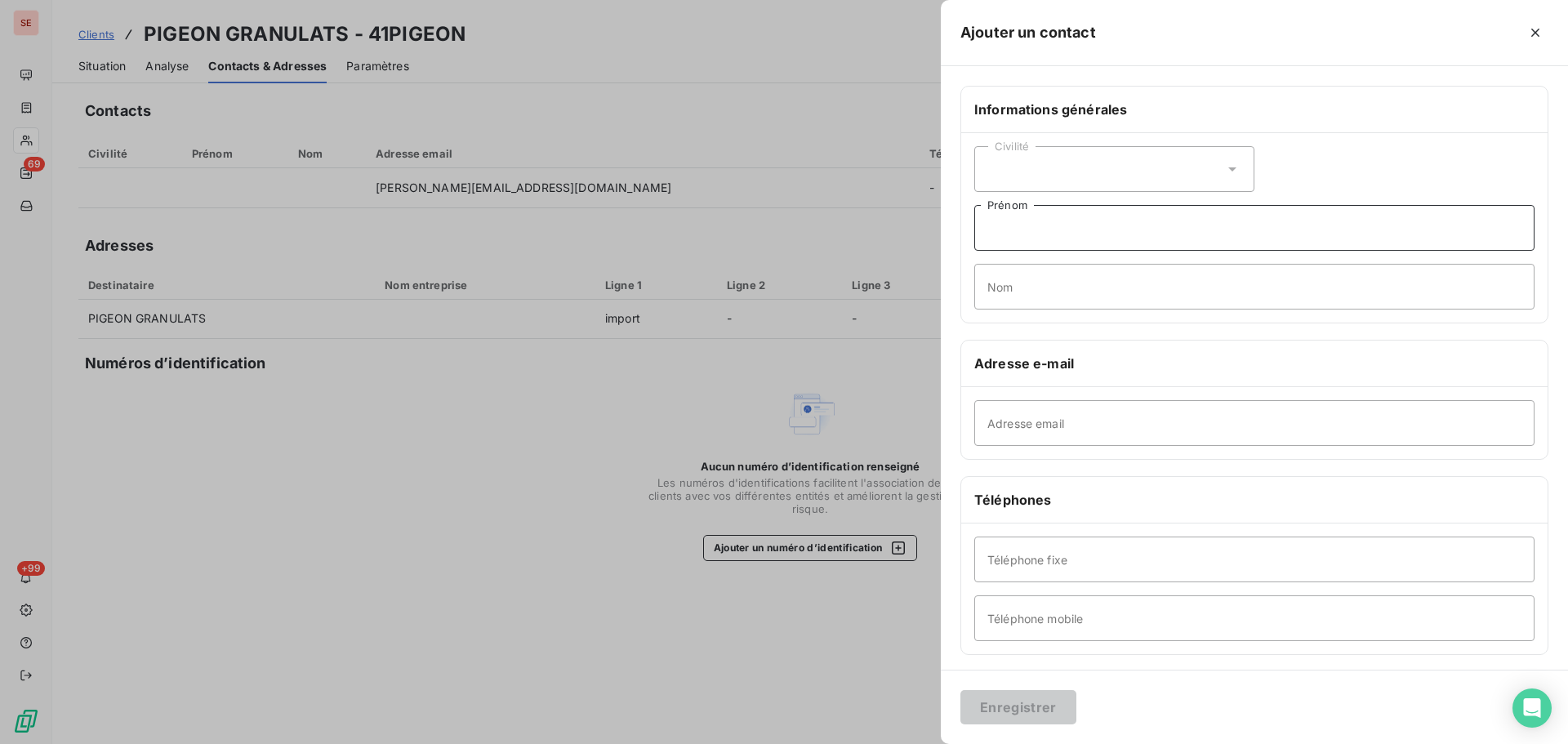
paste input "condition de règlement : virement 30 JFDM le 15"
type input "condition de règlement : virement 30 JFDM le 15"
click at [1005, 711] on button "Enregistrer" at bounding box center [1019, 707] width 116 height 34
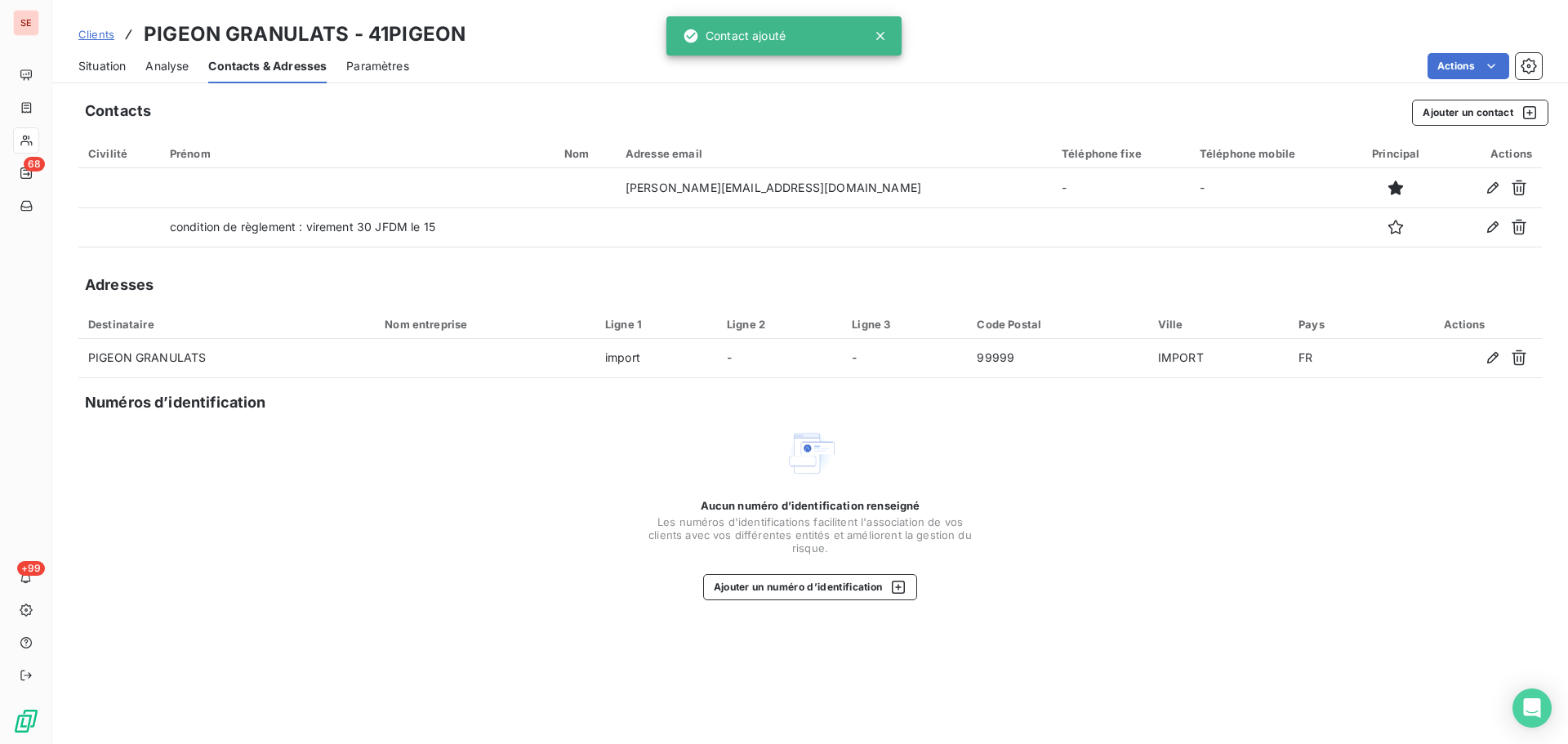
click at [109, 68] on span "Situation" at bounding box center [102, 66] width 47 height 17
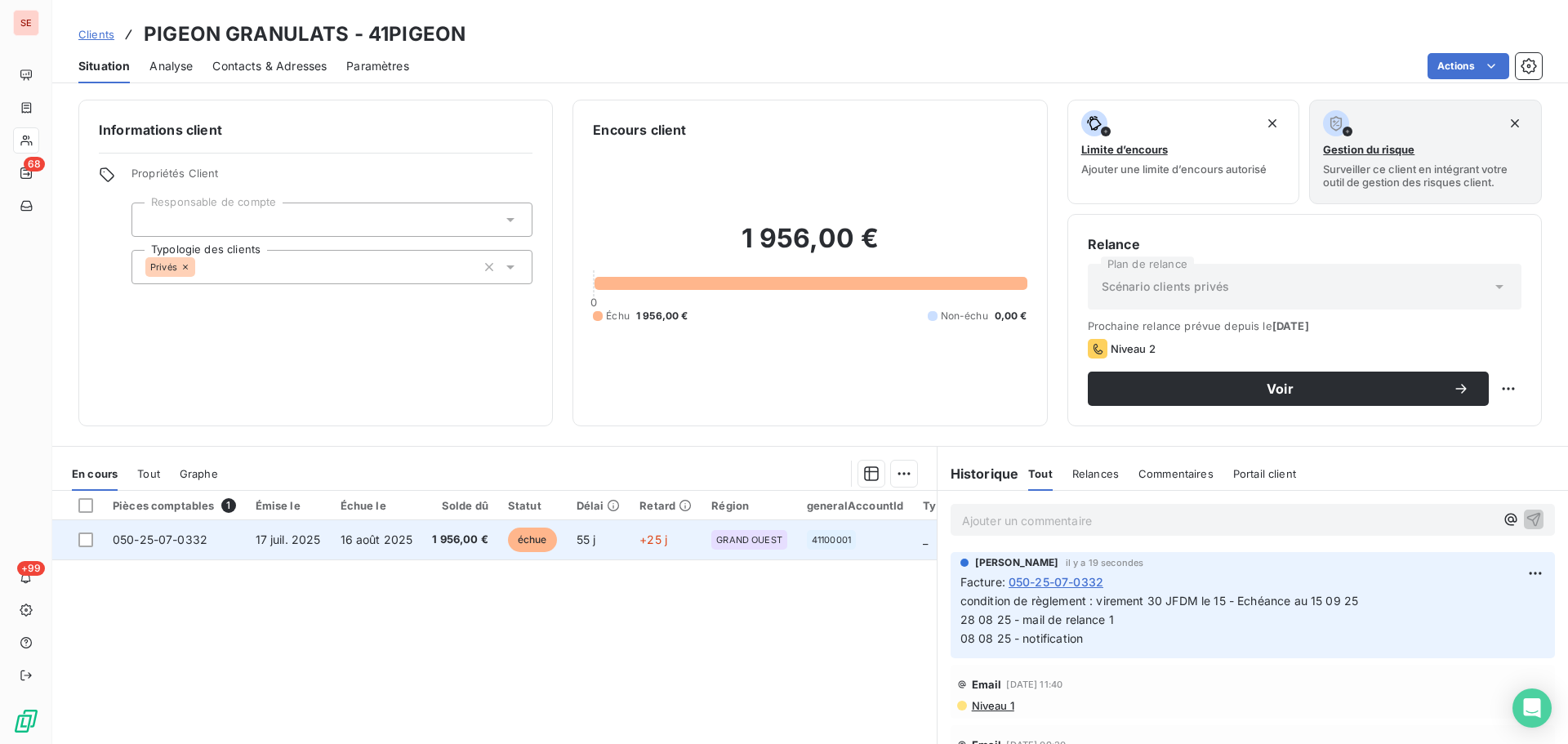
click at [293, 556] on td "17 juil. 2025" at bounding box center [288, 540] width 85 height 39
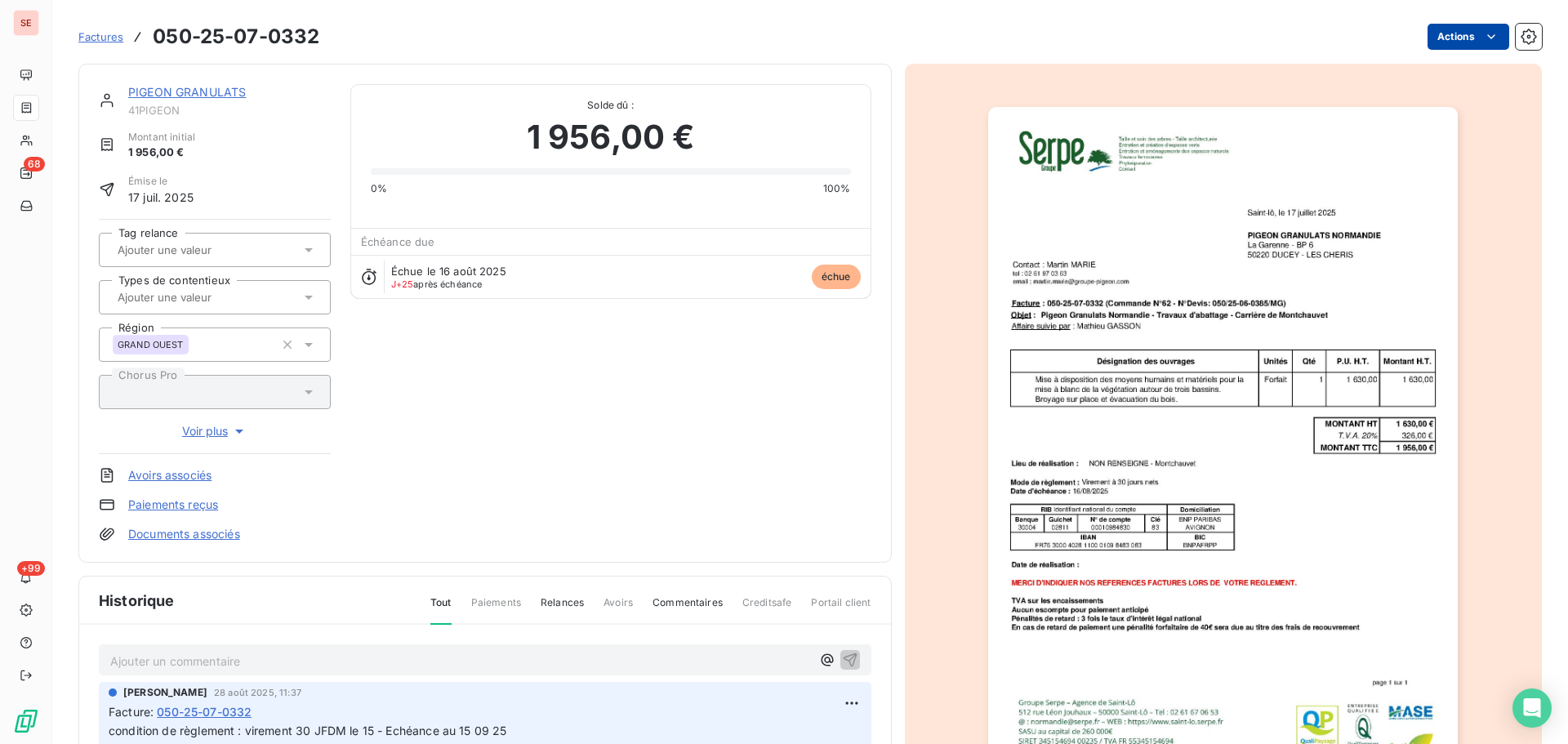
click at [1435, 33] on html "SE 68 +99 Factures 050-25-07-0332 Actions PIGEON GRANULATS 41PIGEON Montant ini…" at bounding box center [784, 372] width 1568 height 744
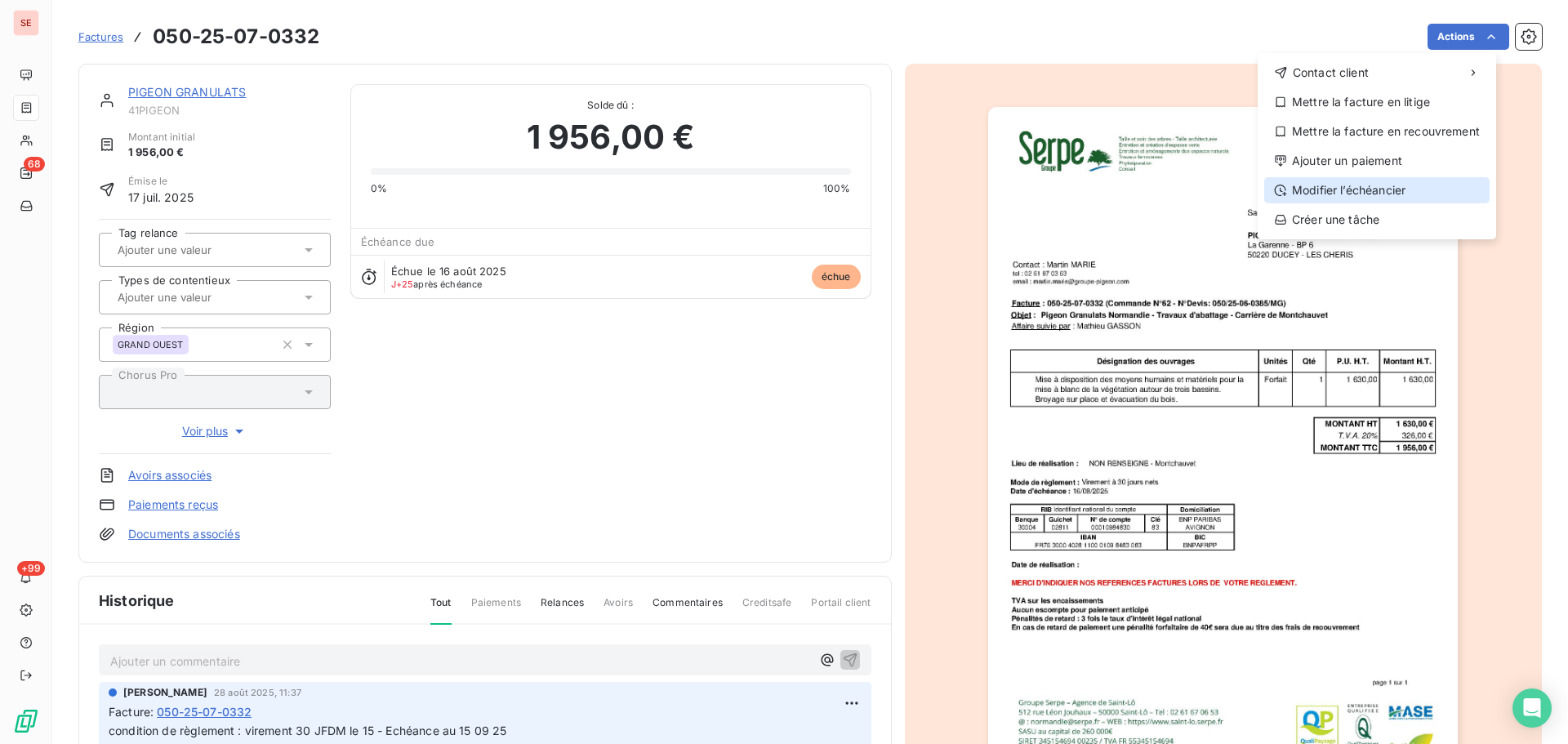
click at [1345, 191] on div "Modifier l’échéancier" at bounding box center [1377, 190] width 225 height 26
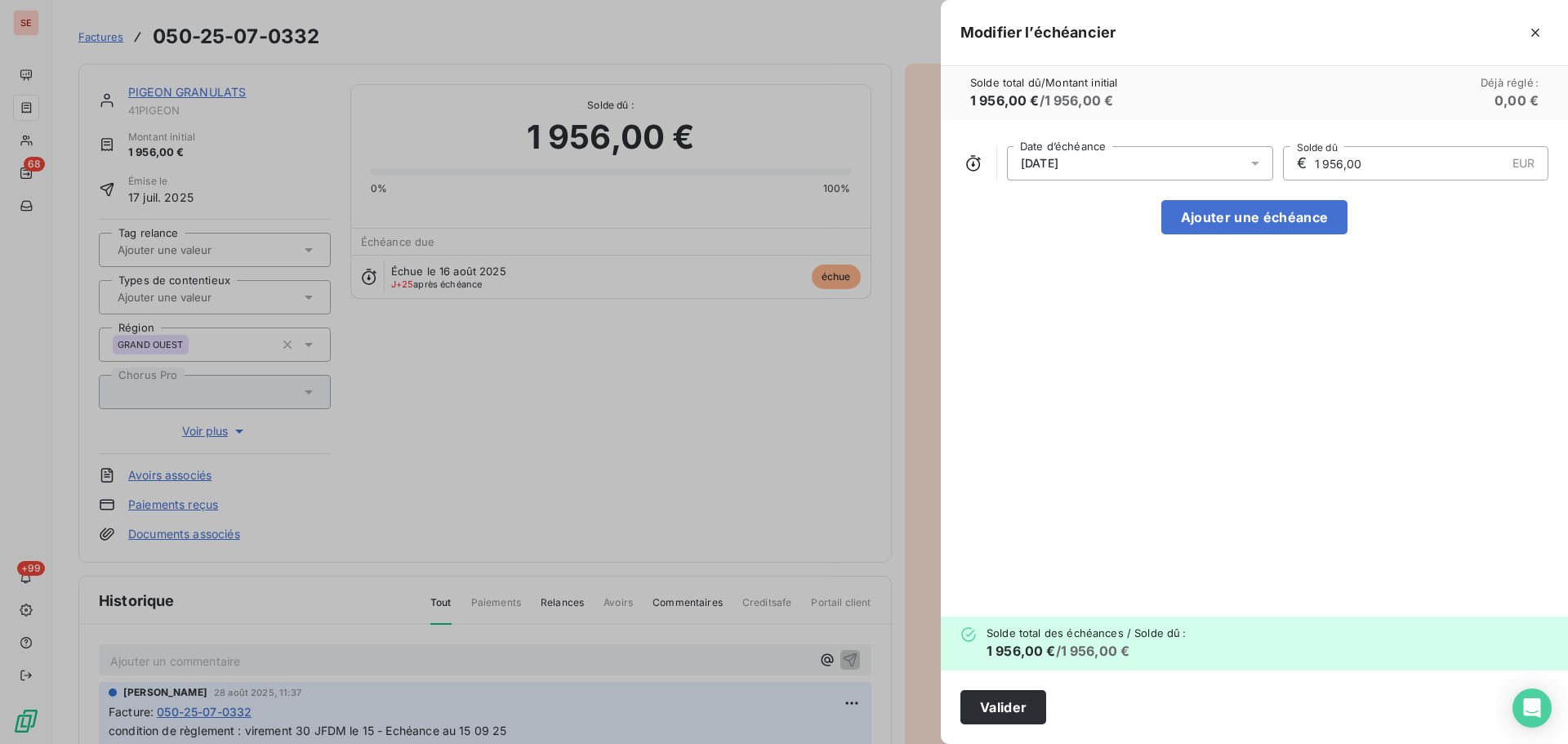
click at [1230, 162] on div "[DATE]" at bounding box center [1140, 162] width 267 height 34
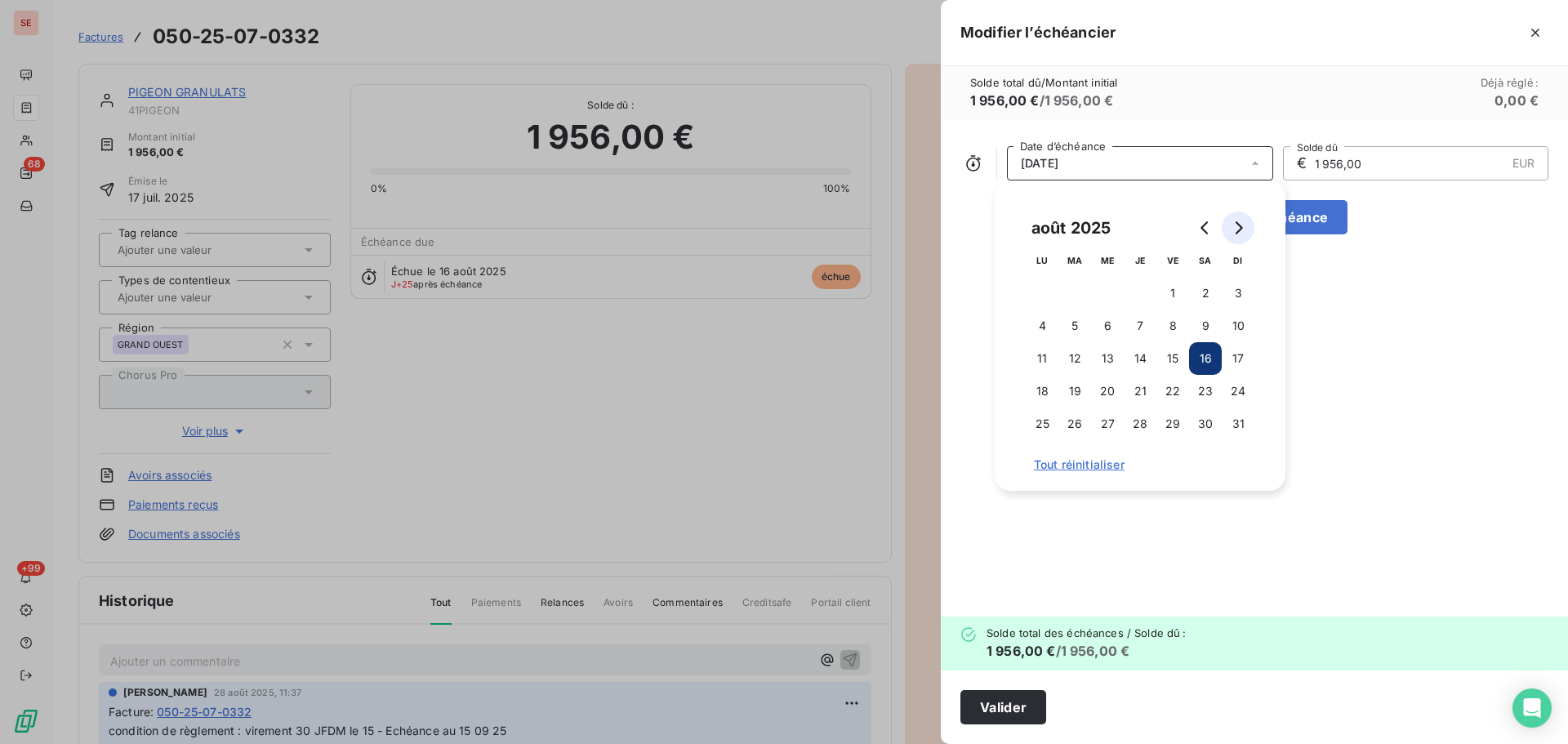
click at [1242, 231] on icon "Go to next month" at bounding box center [1239, 228] width 13 height 13
click at [1041, 359] on button "15" at bounding box center [1042, 358] width 32 height 32
click at [987, 701] on button "Valider" at bounding box center [1003, 707] width 86 height 34
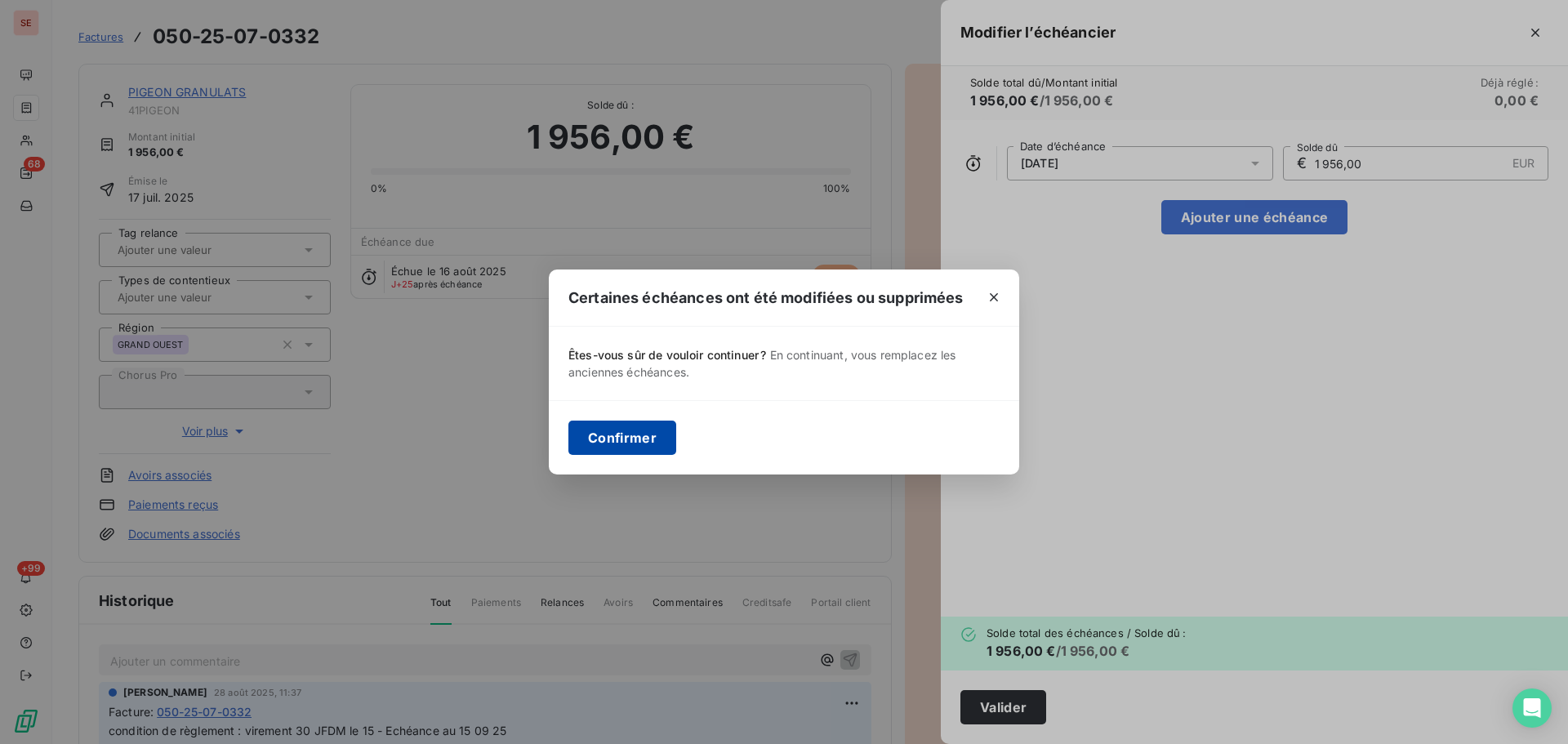
click at [641, 438] on button "Confirmer" at bounding box center [622, 438] width 108 height 34
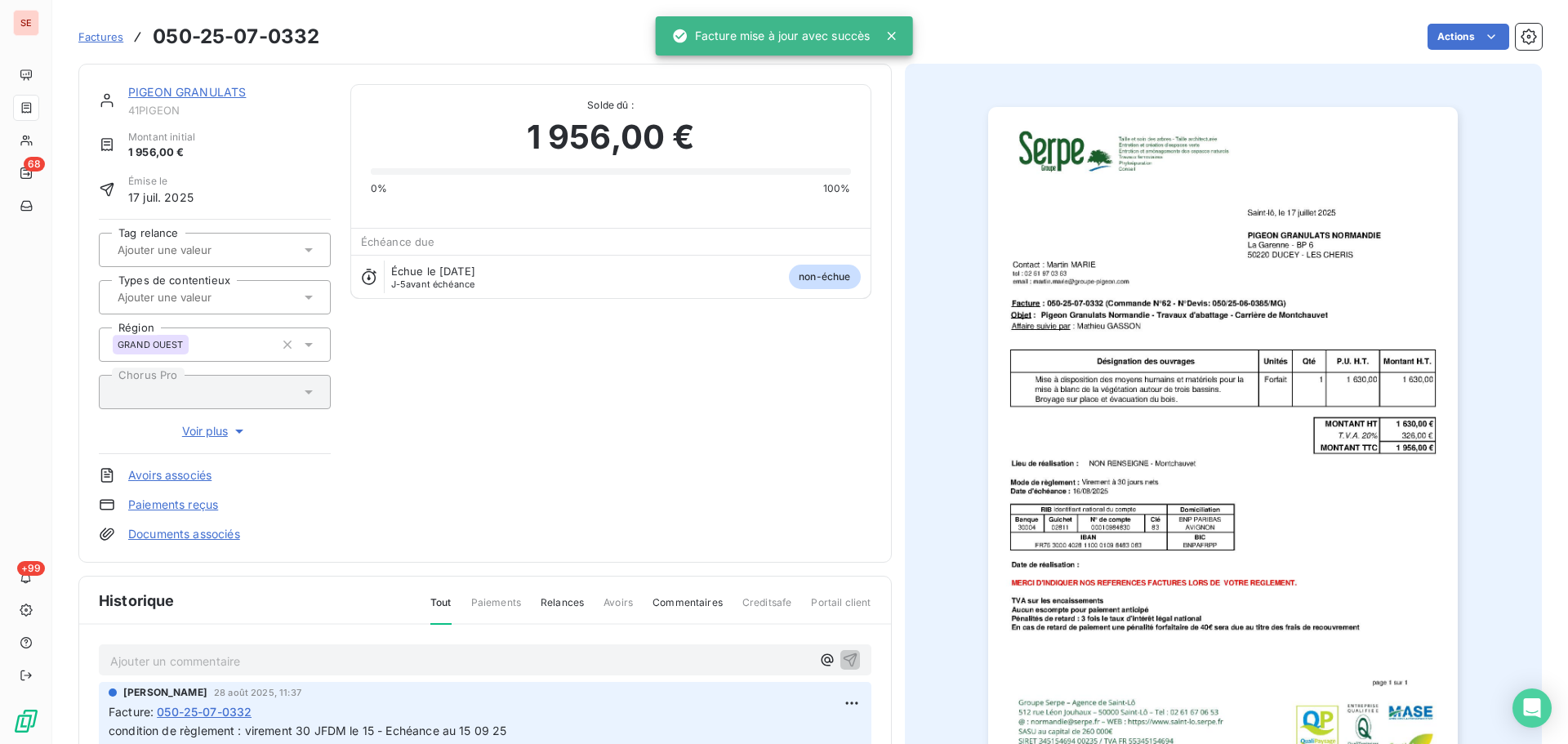
click at [233, 97] on link "PIGEON GRANULATS" at bounding box center [186, 91] width 117 height 14
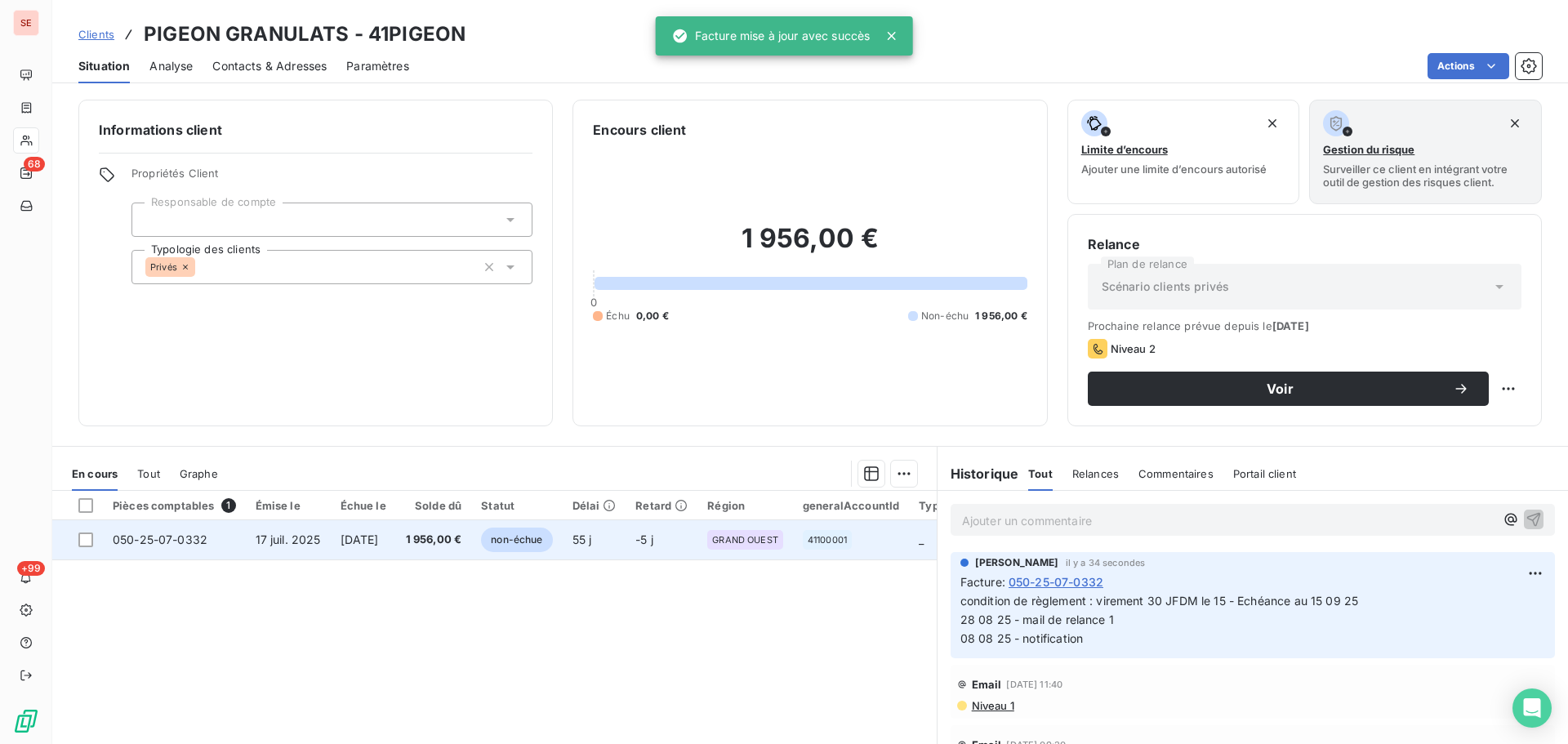
click at [379, 535] on span "[DATE]" at bounding box center [360, 539] width 39 height 14
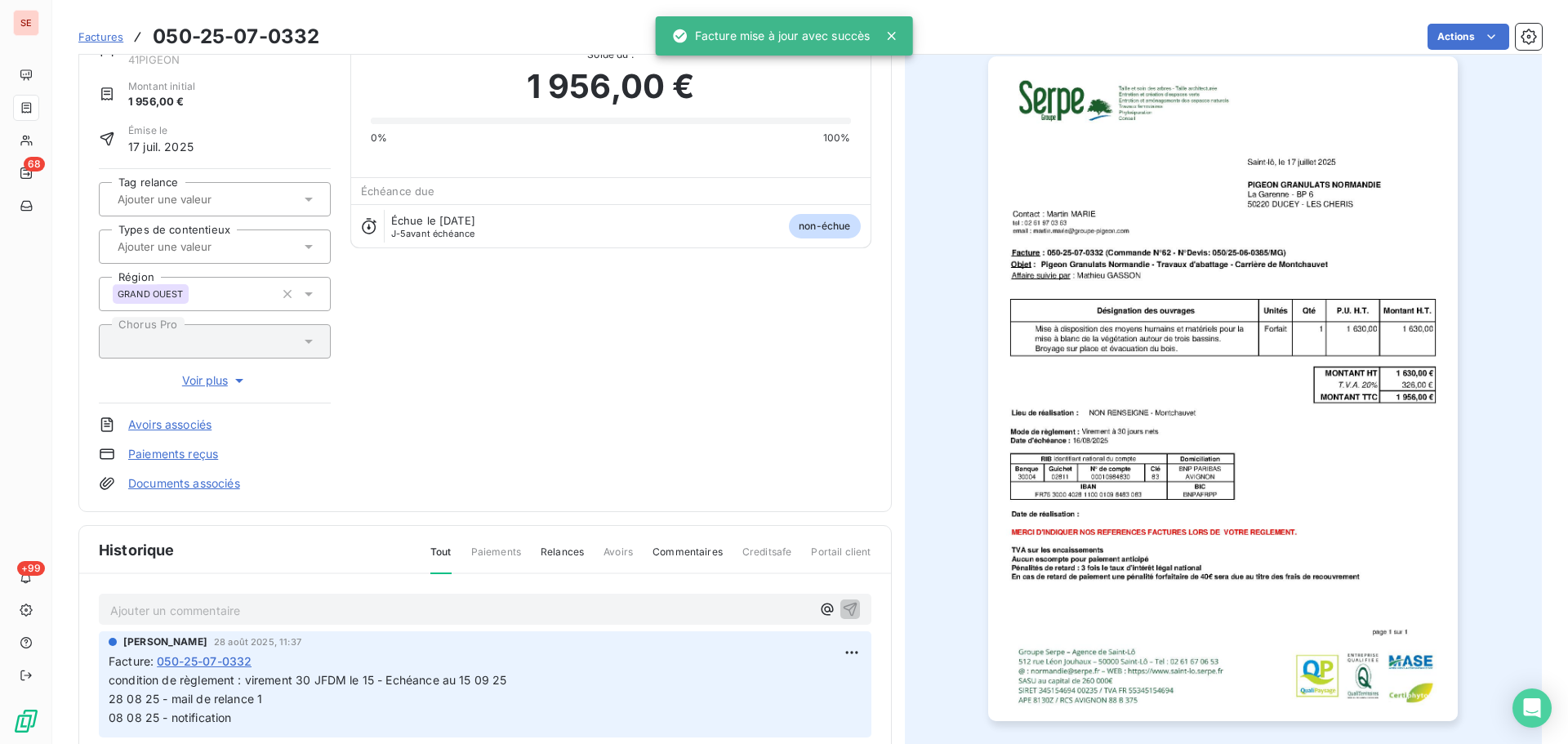
scroll to position [223, 0]
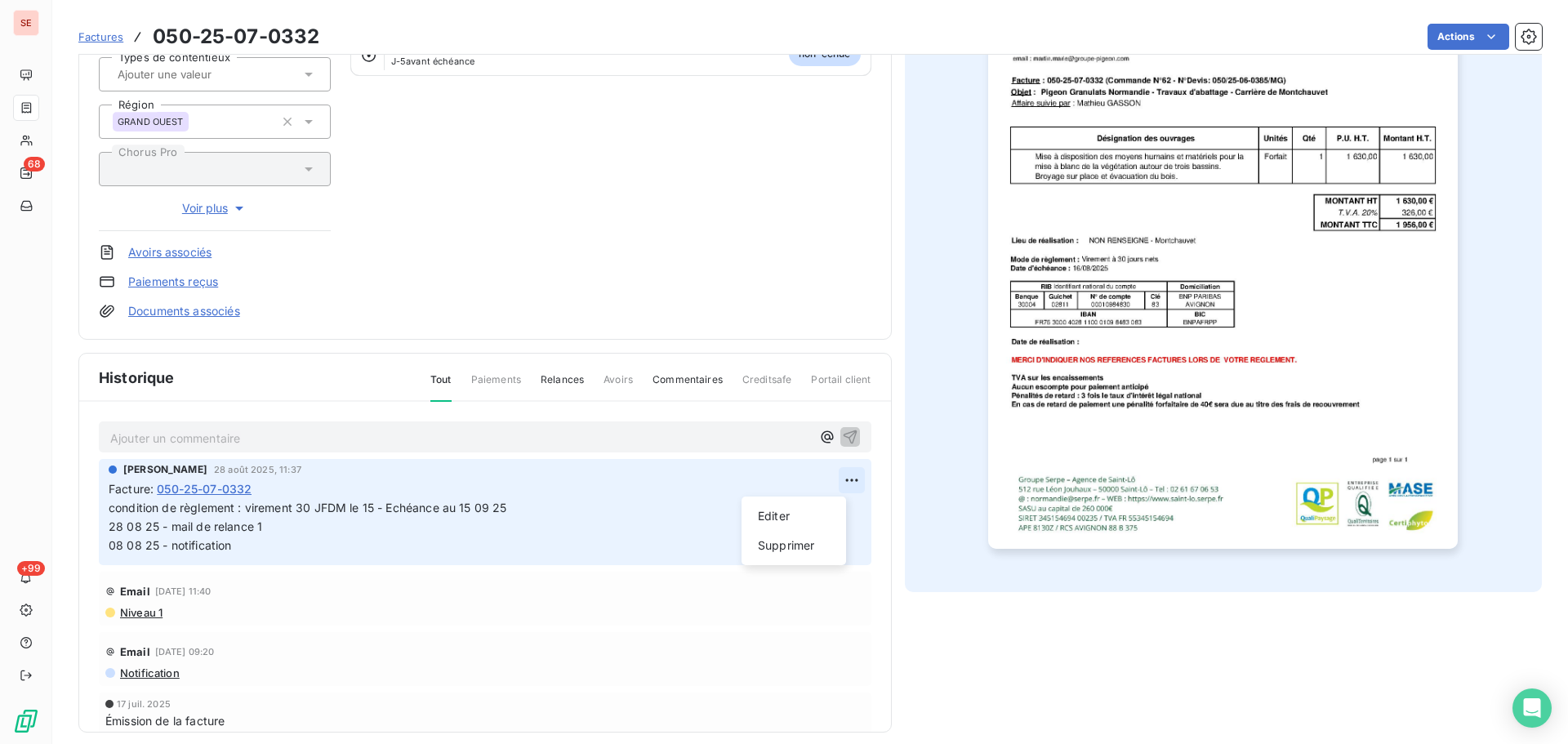
click at [828, 484] on html "SE 68 +99 Factures 050-25-07-0332 Actions PIGEON GRANULATS 41PIGEON Montant ini…" at bounding box center [784, 372] width 1568 height 744
click at [812, 508] on div "Editer" at bounding box center [794, 516] width 91 height 26
click at [514, 504] on span "condition de règlement : virement 30 JFDM le 15 - Echéance au 15 09 25 28 08 25…" at bounding box center [582, 526] width 948 height 52
click at [428, 514] on span "condition de règlement : virement 30 JFDM le 15 - Echéance au 15 09 25 28 08 25…" at bounding box center [582, 526] width 948 height 52
click at [522, 510] on span "condition de règlement : virement 30 JFDM le 15 - Échéance au 15 09 25 28 08 25…" at bounding box center [582, 526] width 948 height 52
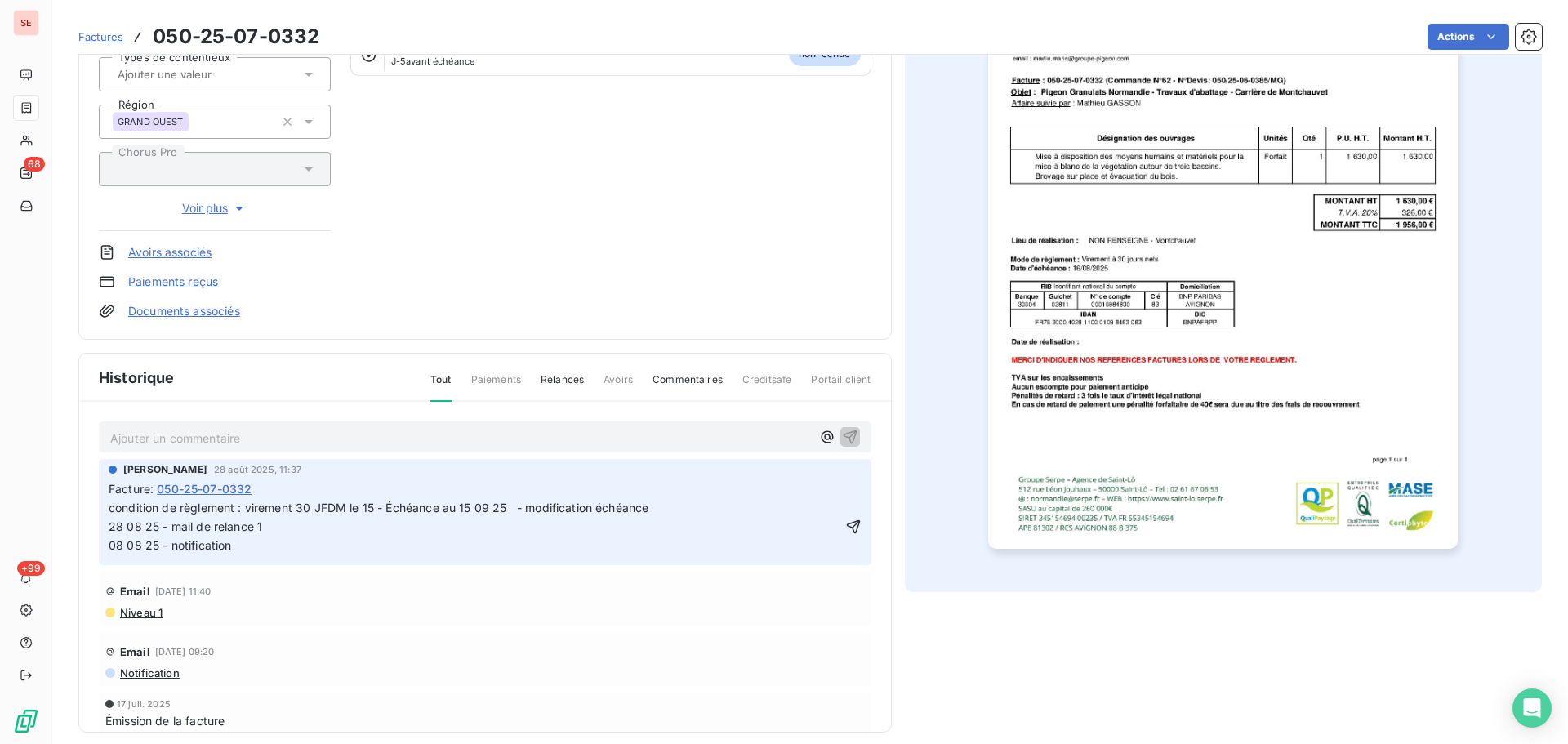
click at [105, 512] on div "[PERSON_NAME] [DATE] 11:37 Facture : 050-25-07-0332 condition de règlement : vi…" at bounding box center [485, 511] width 772 height 106
click at [111, 510] on span "condition de règlement : virement 30 JFDM le 15 - Échéance au 15 09 25 - modifi…" at bounding box center [648, 526] width 1079 height 52
click at [845, 523] on icon "button" at bounding box center [854, 527] width 17 height 17
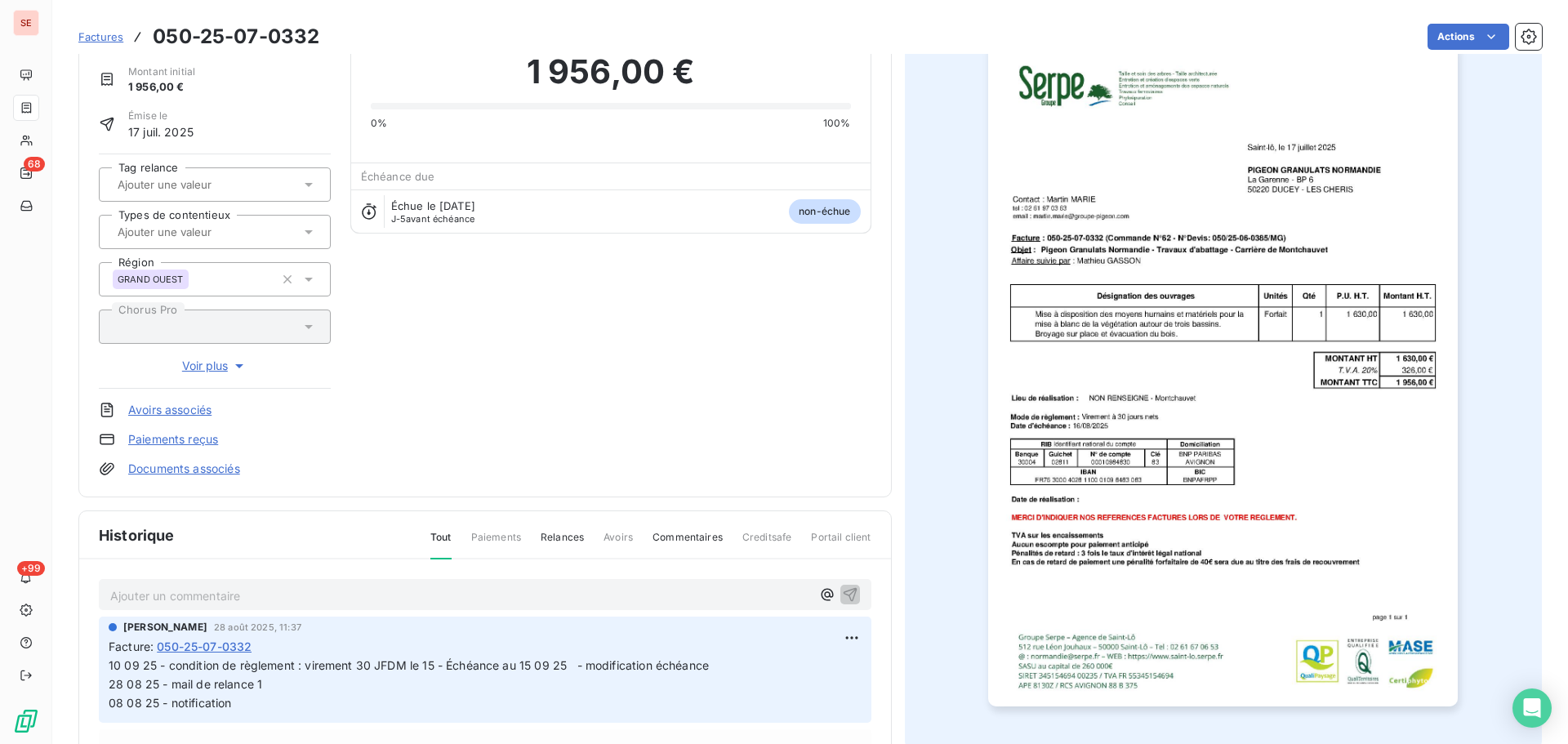
scroll to position [0, 0]
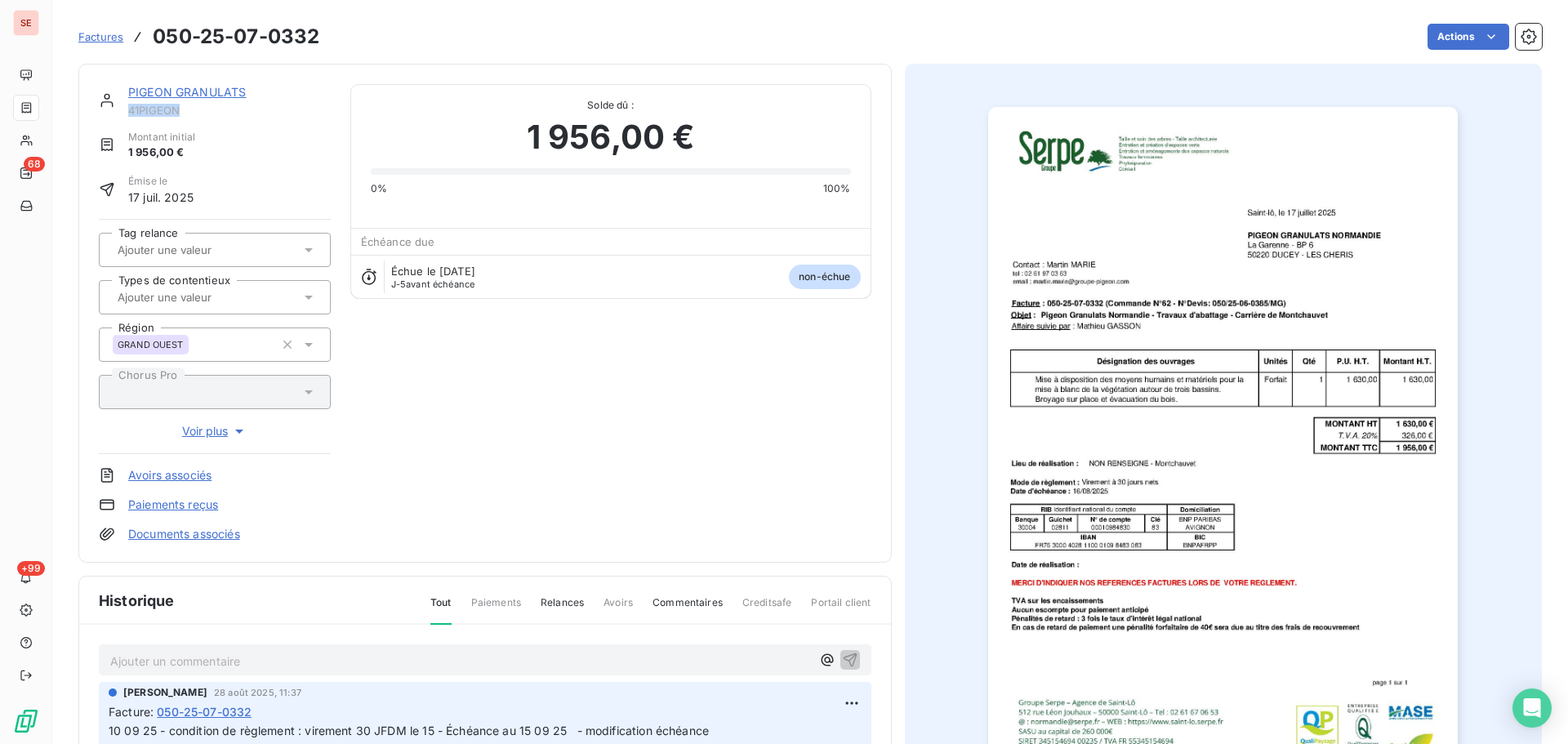
drag, startPoint x: 192, startPoint y: 110, endPoint x: 126, endPoint y: 112, distance: 66.0
click at [126, 112] on div "PIGEON GRANULATS 41PIGEON" at bounding box center [214, 100] width 232 height 32
copy span "41PIGEON"
click at [209, 90] on link "PIGEON GRANULATS" at bounding box center [186, 91] width 117 height 14
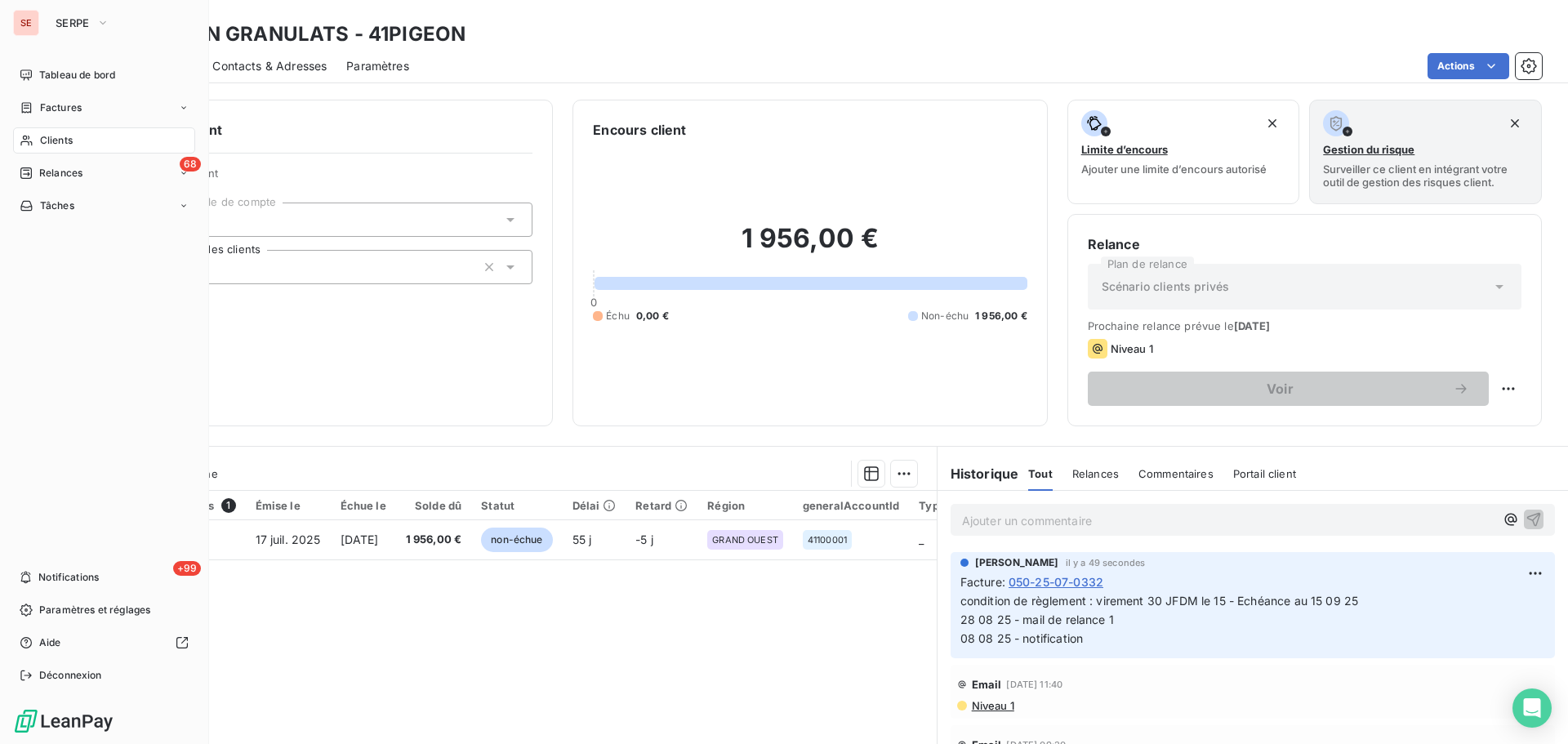
click at [64, 175] on span "Relances" at bounding box center [60, 174] width 43 height 15
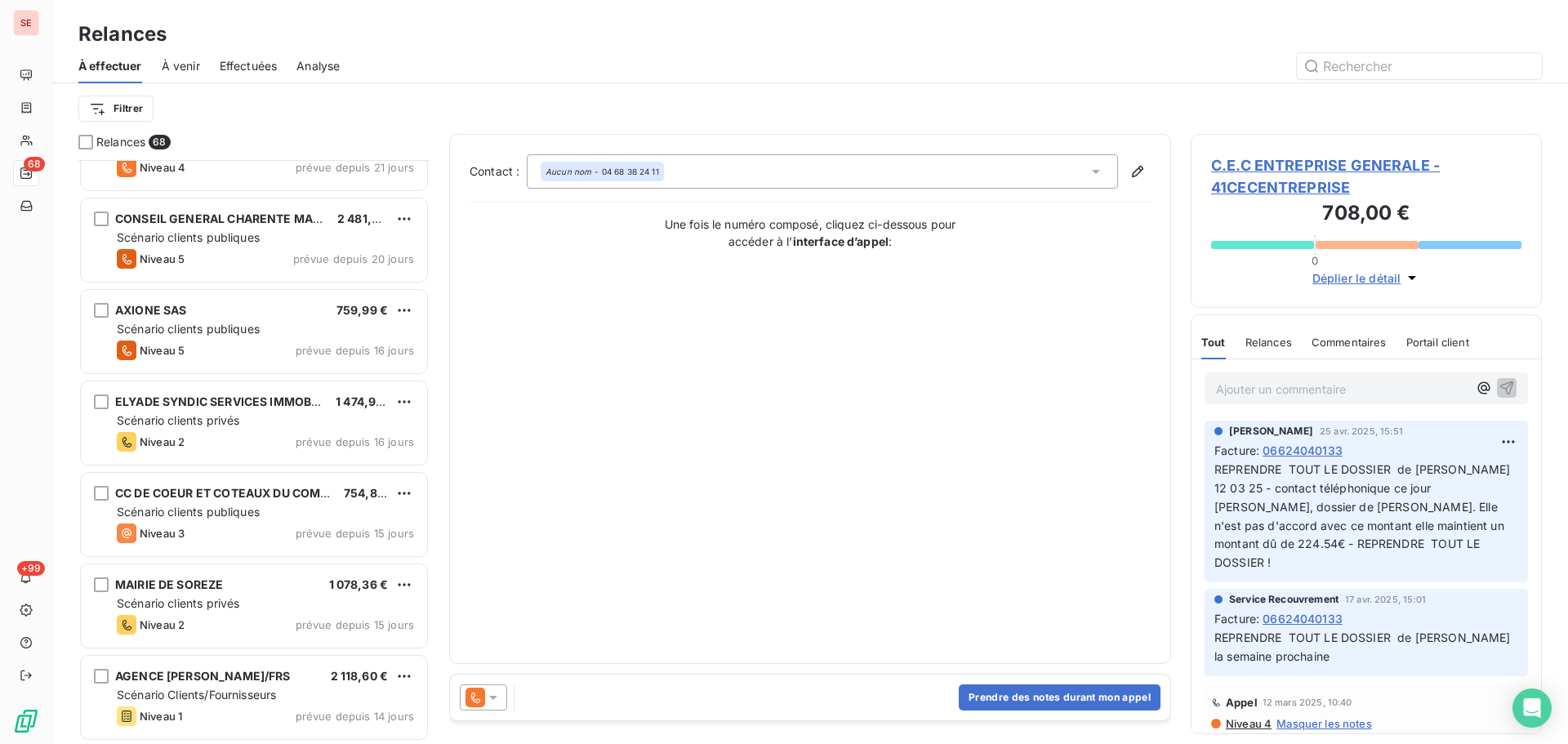
scroll to position [2833, 0]
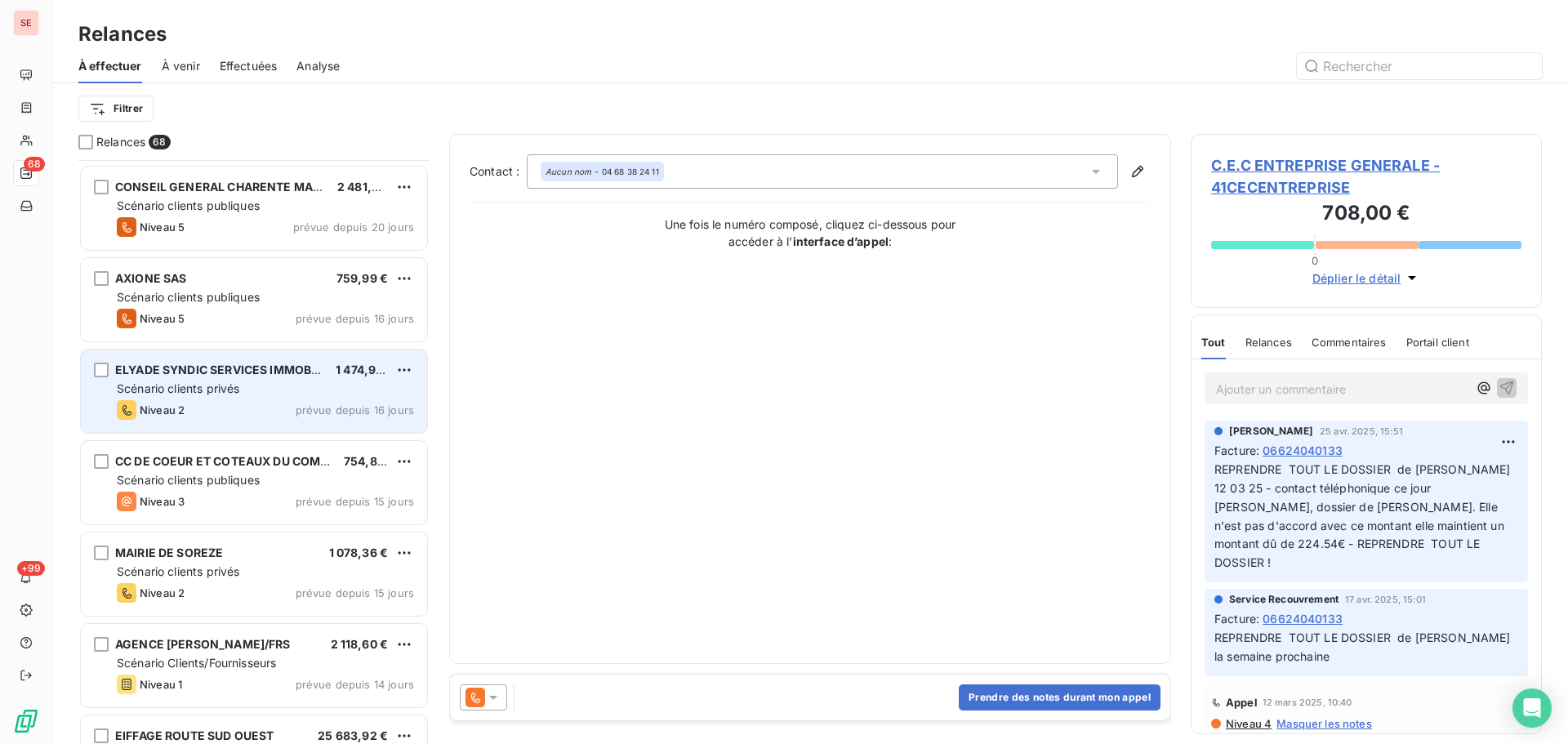
click at [354, 400] on div "ELYADE SYNDIC SERVICES IMMOBILIERS 1 474,90 € Scénario clients privés Niveau 2 …" at bounding box center [254, 391] width 346 height 83
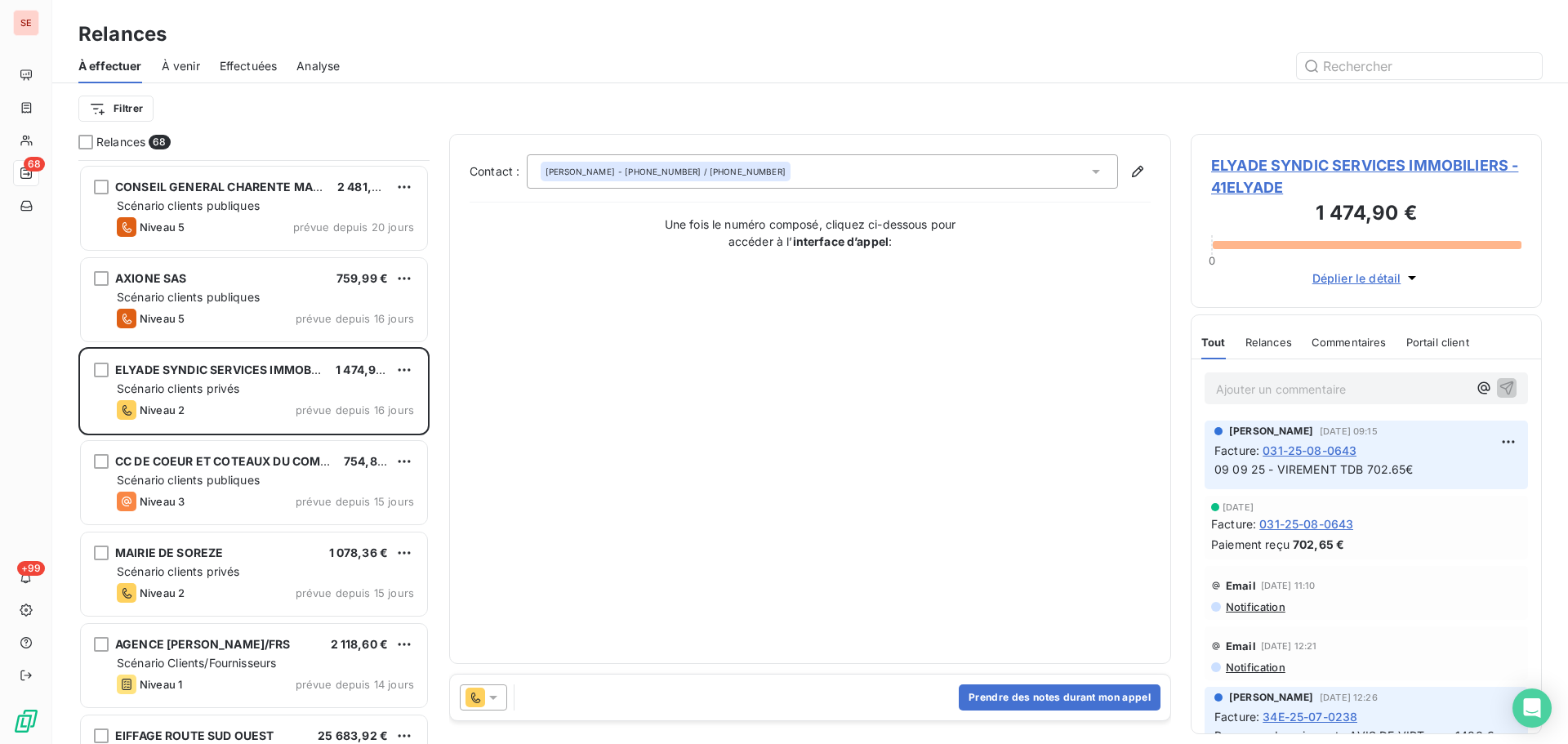
click at [1293, 160] on span "ELYADE SYNDIC SERVICES IMMOBILIERS - 41ELYADE" at bounding box center [1366, 176] width 310 height 44
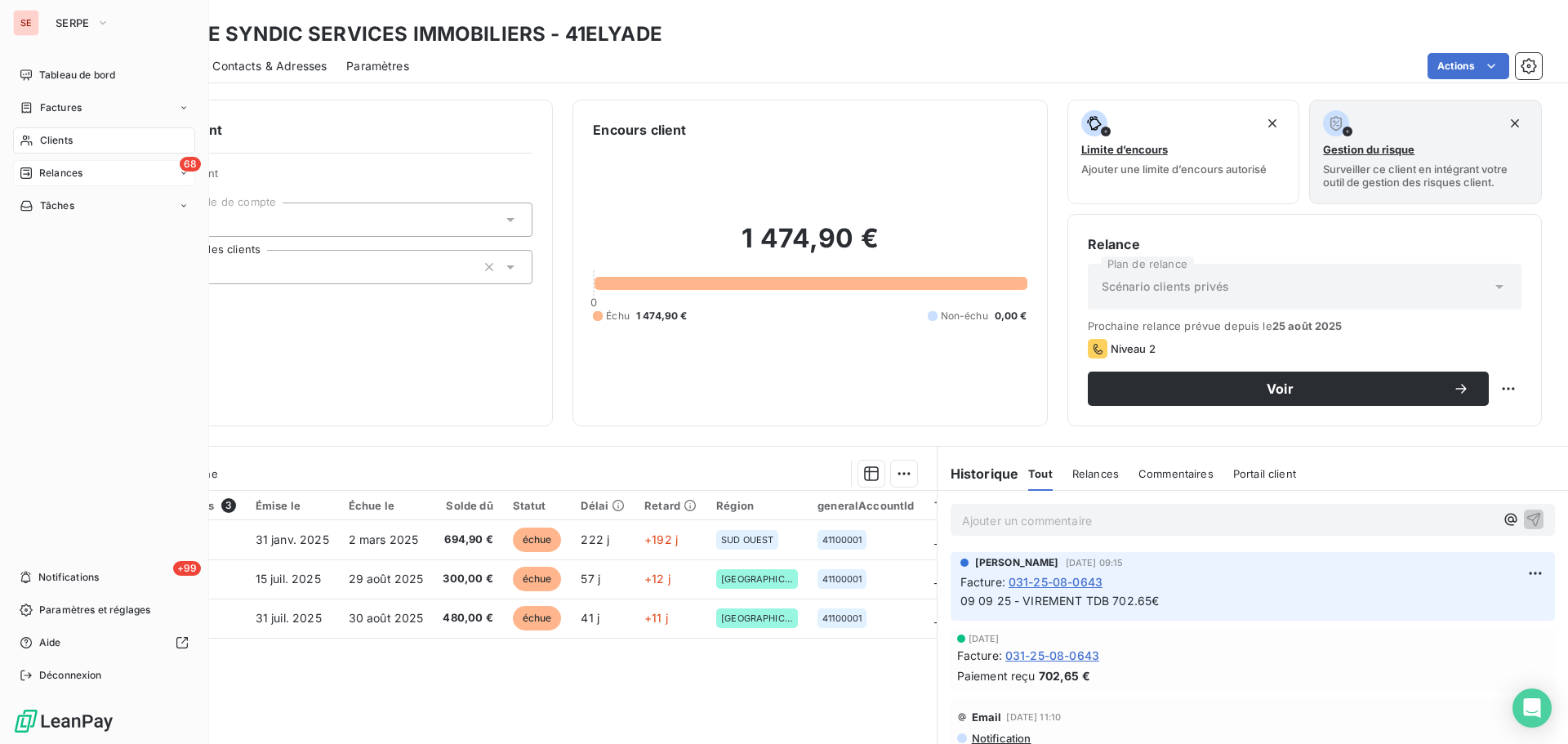
click at [68, 182] on div "68 Relances" at bounding box center [103, 173] width 182 height 26
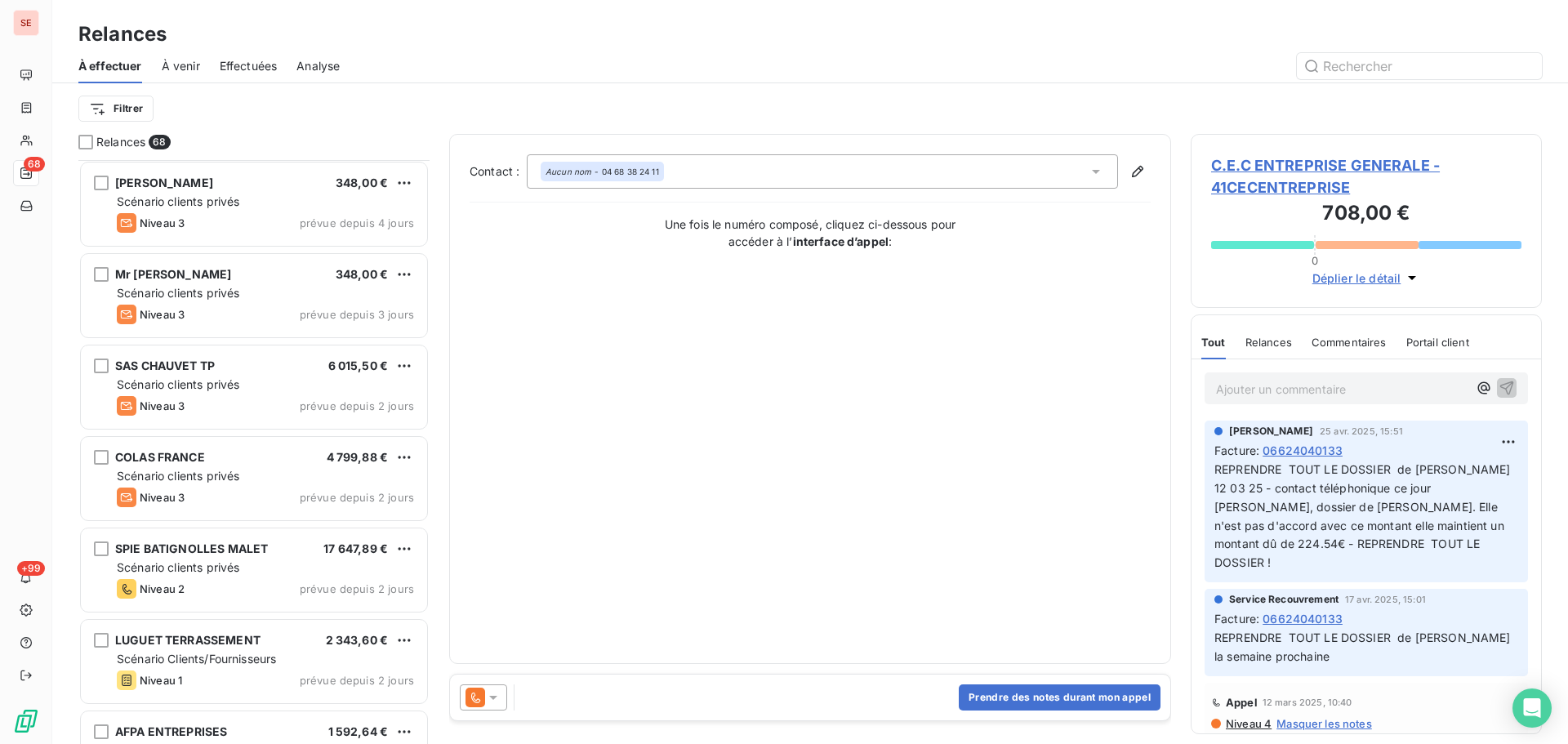
scroll to position [5011, 0]
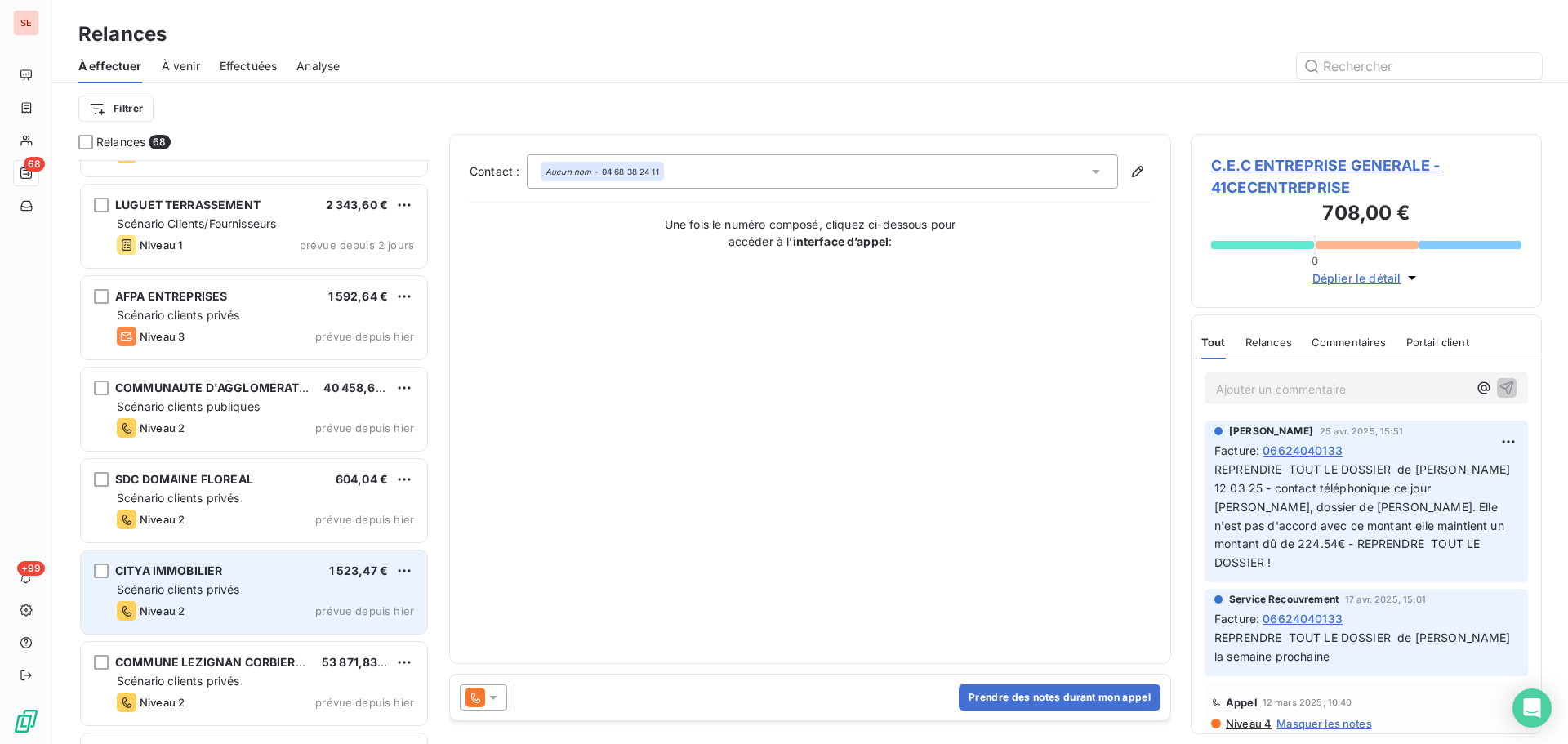
click at [306, 596] on div "Scénario clients privés" at bounding box center [266, 590] width 297 height 17
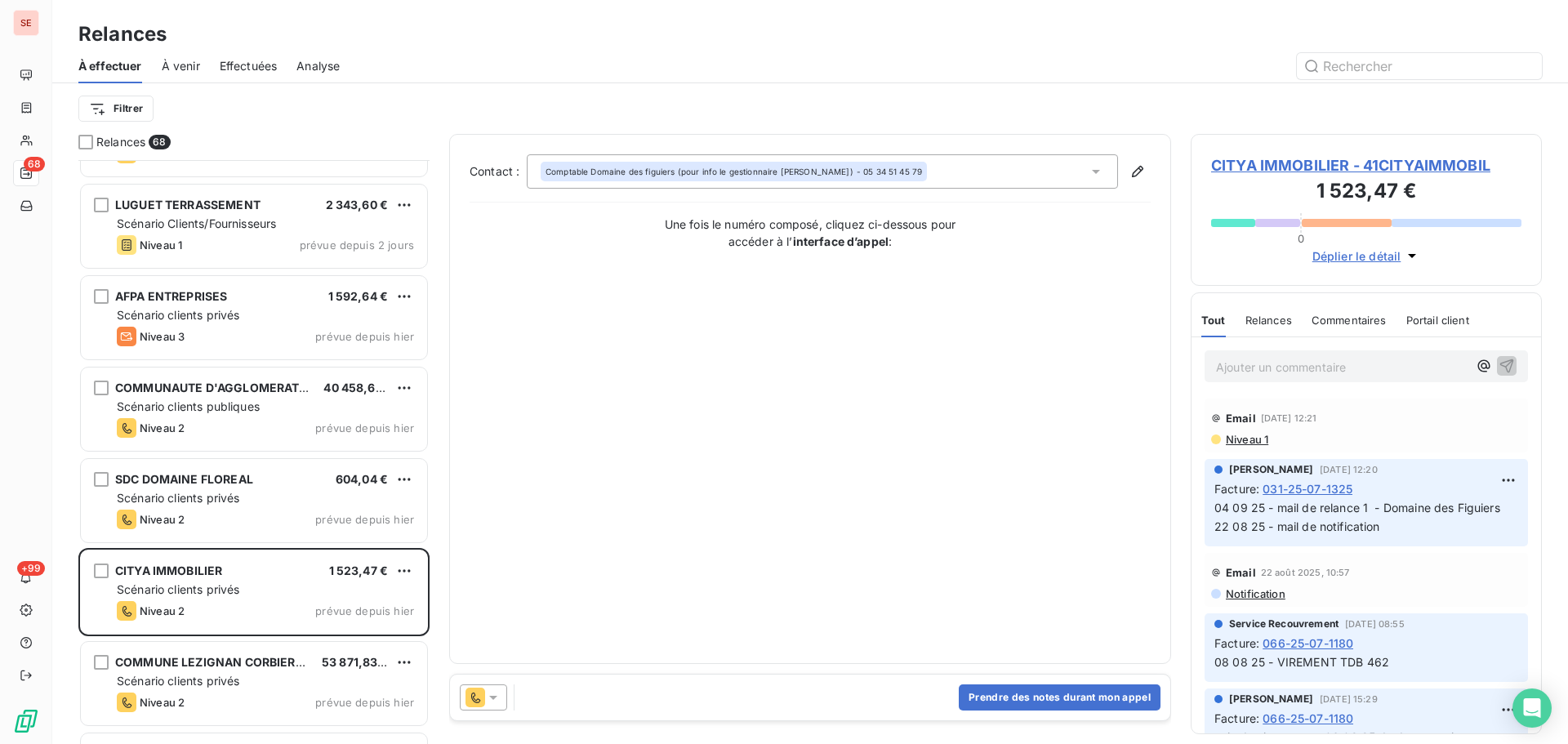
click at [1378, 164] on span "CITYA IMMOBILIER - 41CITYAIMMOBIL" at bounding box center [1366, 165] width 310 height 22
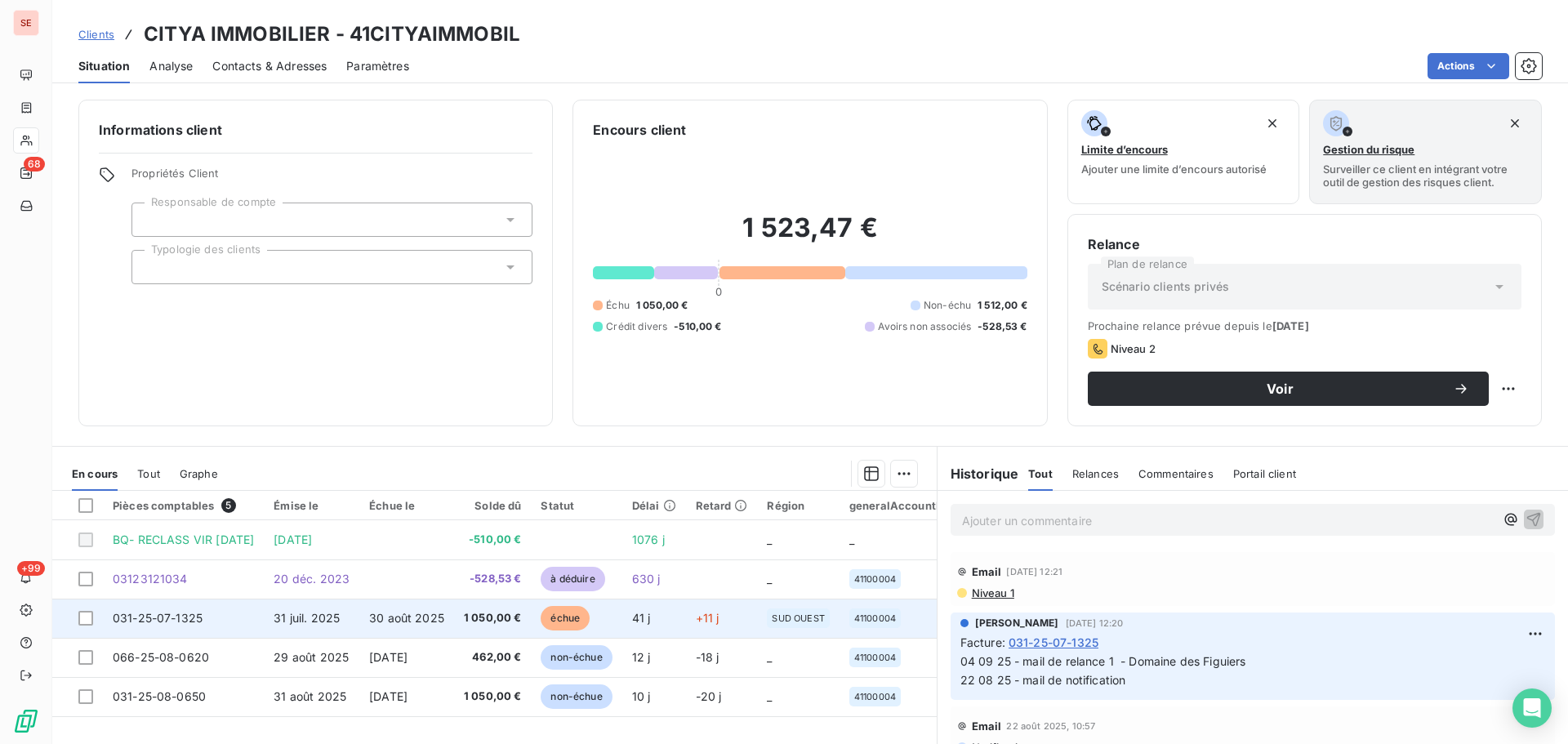
click at [454, 618] on td "30 août 2025" at bounding box center [406, 618] width 95 height 39
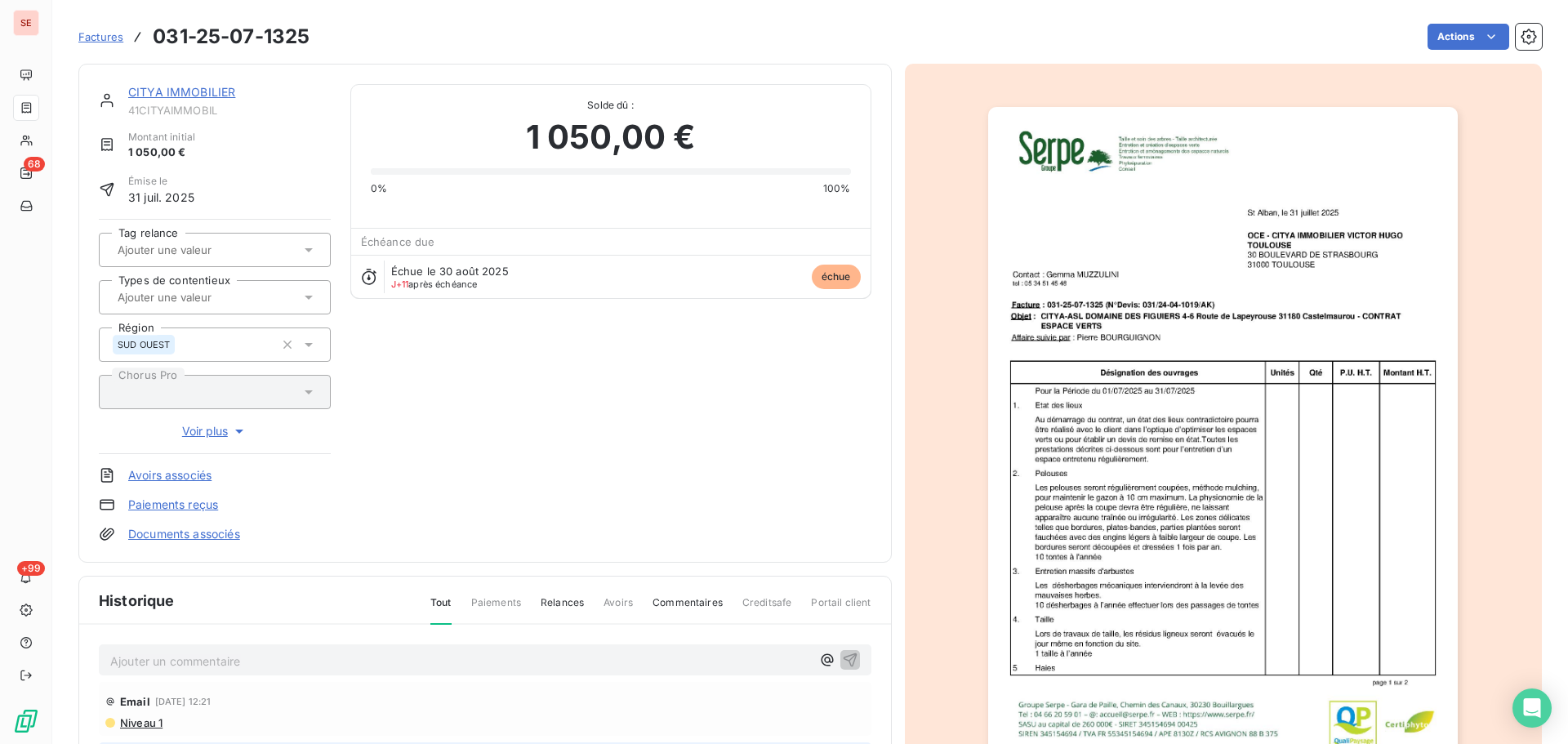
click at [186, 87] on link "CITYA IMMOBILIER" at bounding box center [182, 91] width 107 height 14
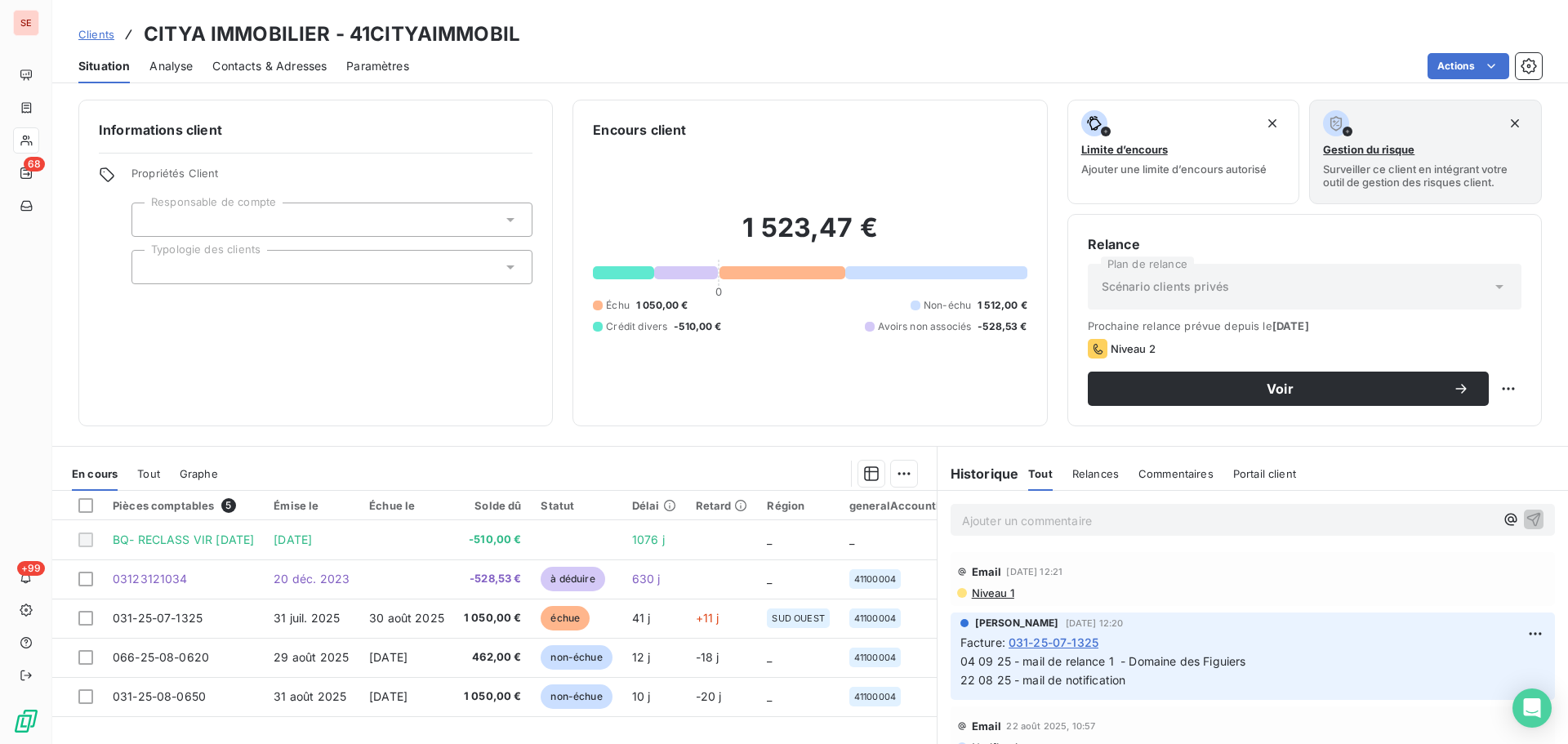
click at [293, 67] on span "Contacts & Adresses" at bounding box center [269, 66] width 114 height 17
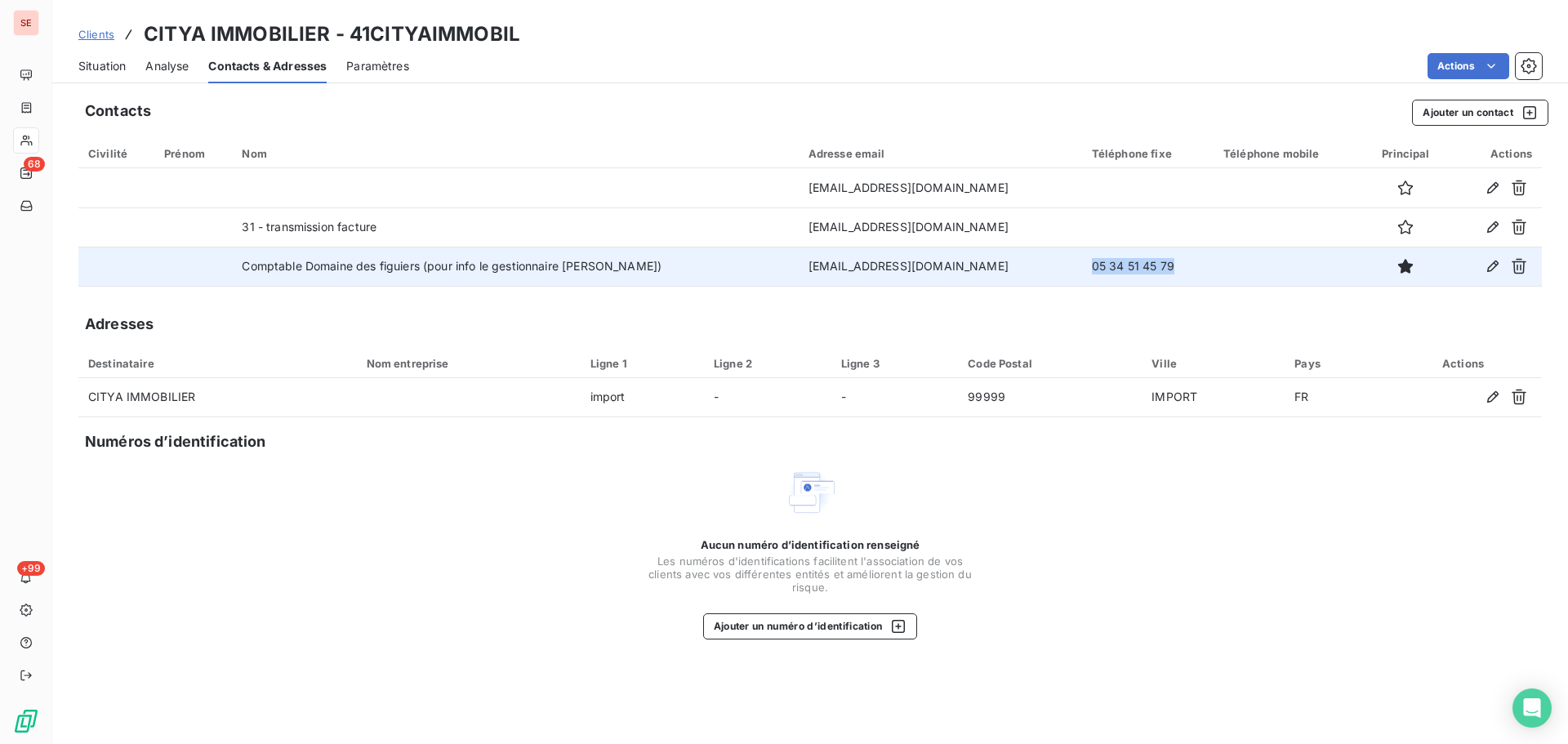
drag, startPoint x: 1168, startPoint y: 266, endPoint x: 1058, endPoint y: 267, distance: 110.0
click at [1059, 266] on tr "Comptable Domaine des figuiers (pour info le gestionnaire [PERSON_NAME]) [EMAIL…" at bounding box center [810, 266] width 1464 height 39
copy tr "05 34 51 45 79"
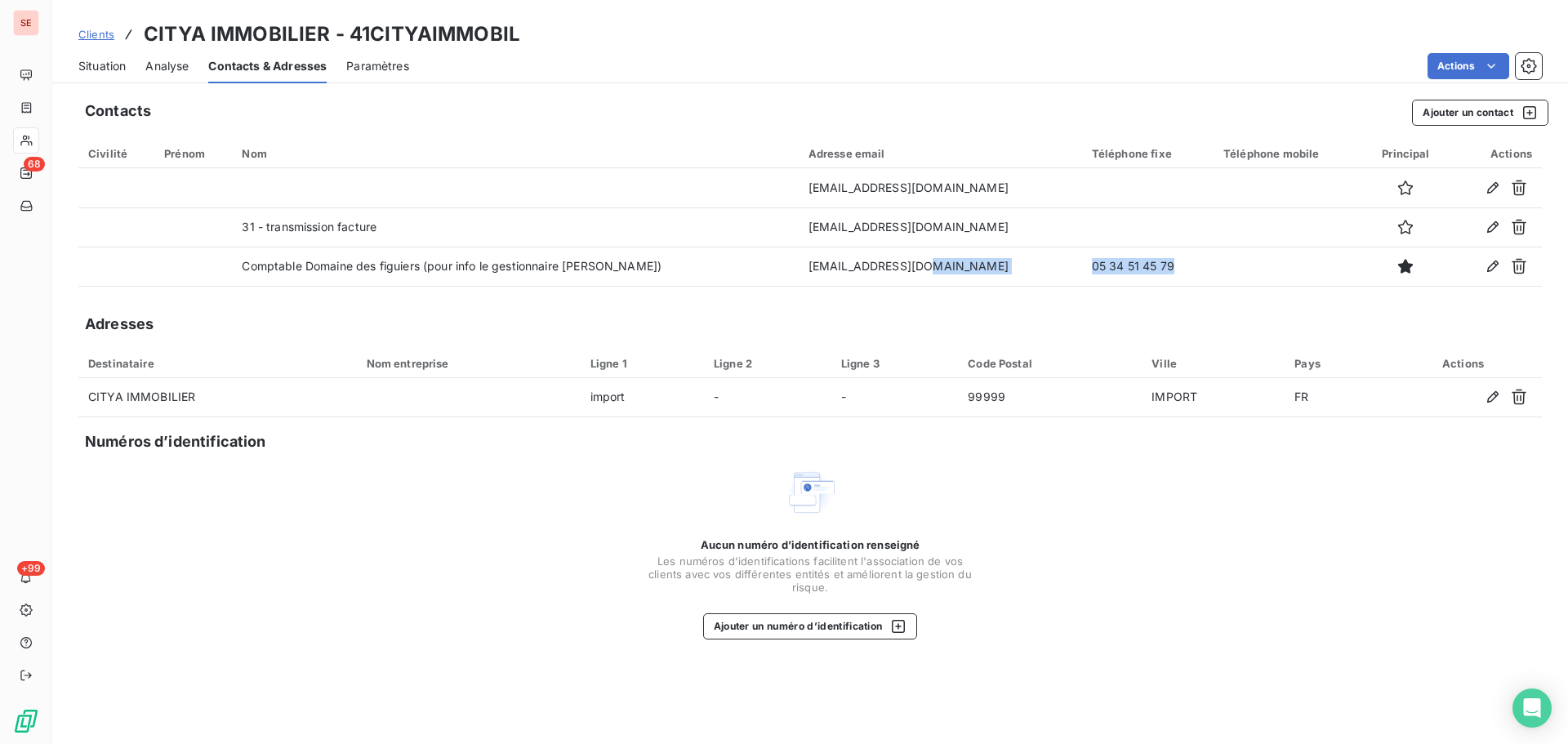
click at [122, 67] on span "Situation" at bounding box center [102, 66] width 47 height 17
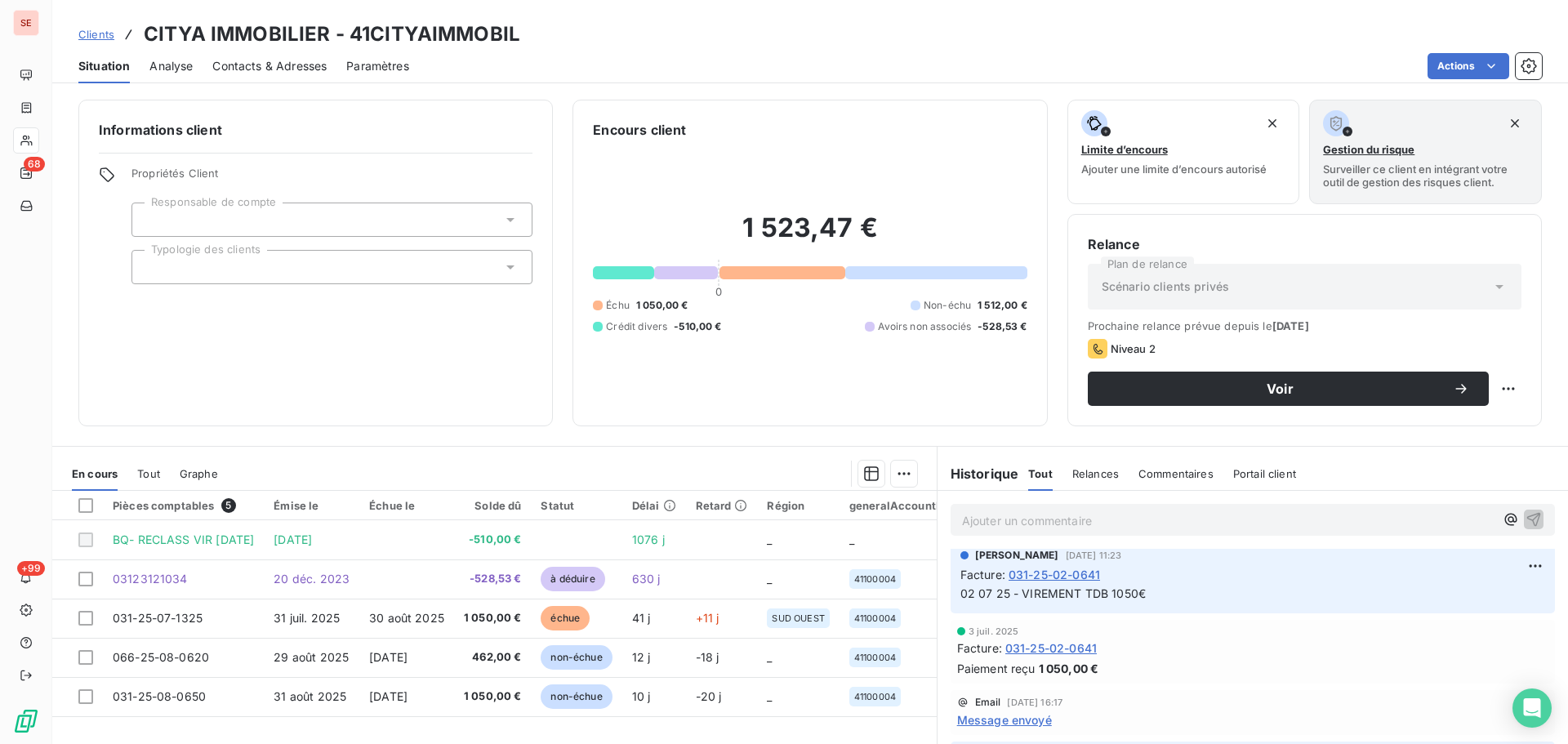
scroll to position [1307, 0]
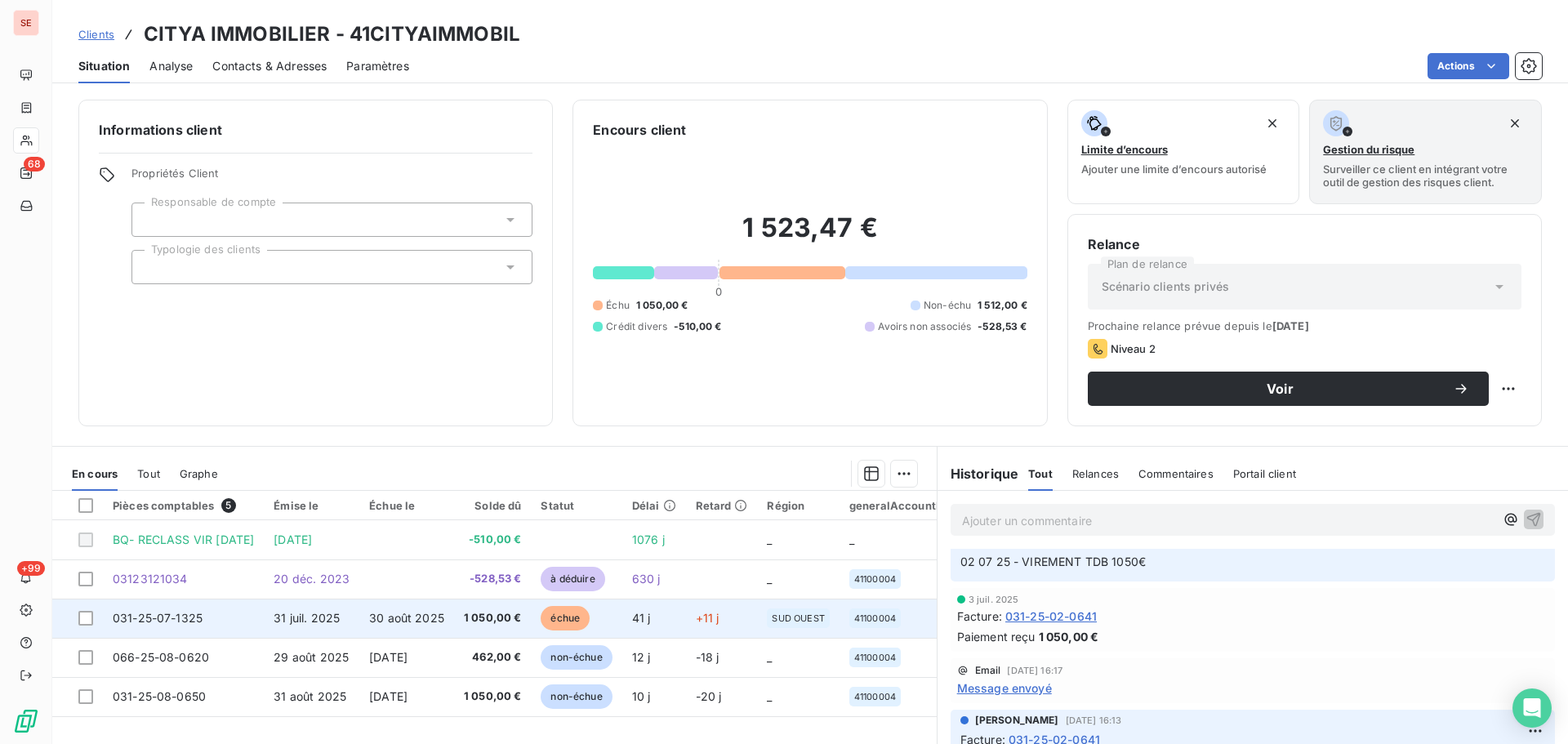
click at [444, 617] on span "30 août 2025" at bounding box center [406, 618] width 75 height 14
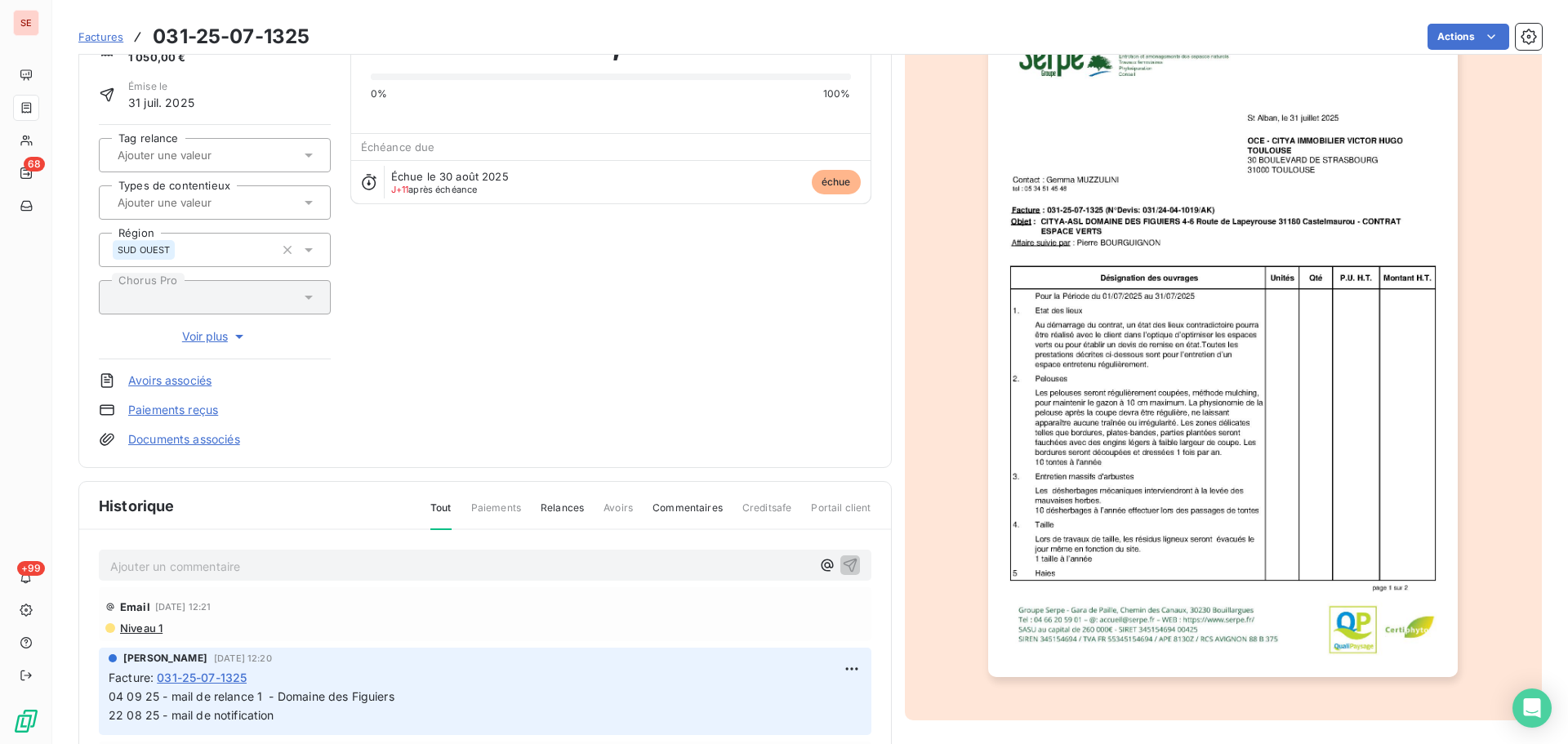
scroll to position [223, 0]
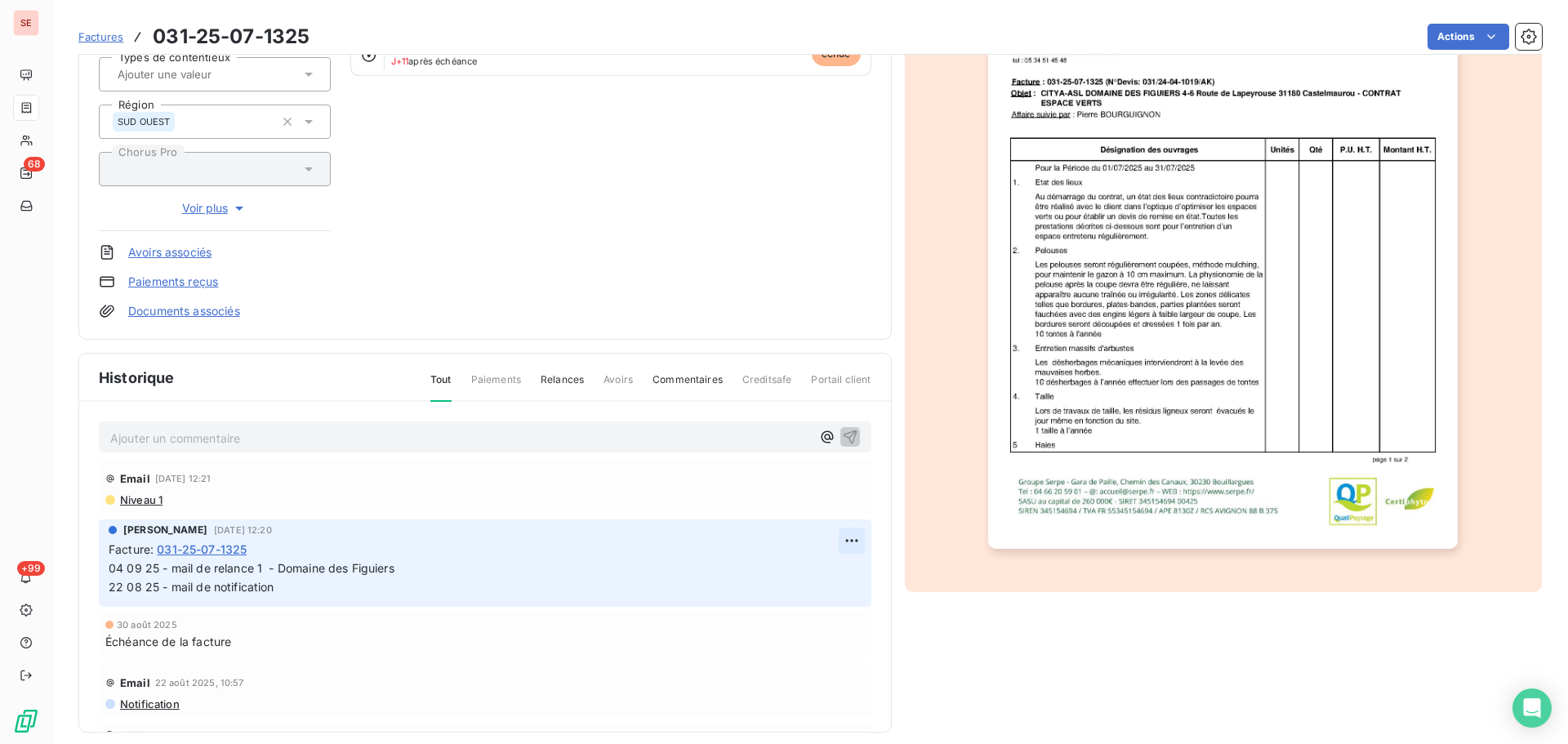
click at [842, 534] on html "SE 68 +99 Factures 031-25-07-1325 Actions CITYA IMMOBILIER 41CITYAIMMOBIL Monta…" at bounding box center [784, 372] width 1568 height 744
click at [808, 567] on div "Editer" at bounding box center [794, 577] width 91 height 26
click at [113, 572] on span "04 09 25 - mail de relance 1 - Domaine des Figuiers 22 08 25 - mail de notifica…" at bounding box center [516, 577] width 814 height 32
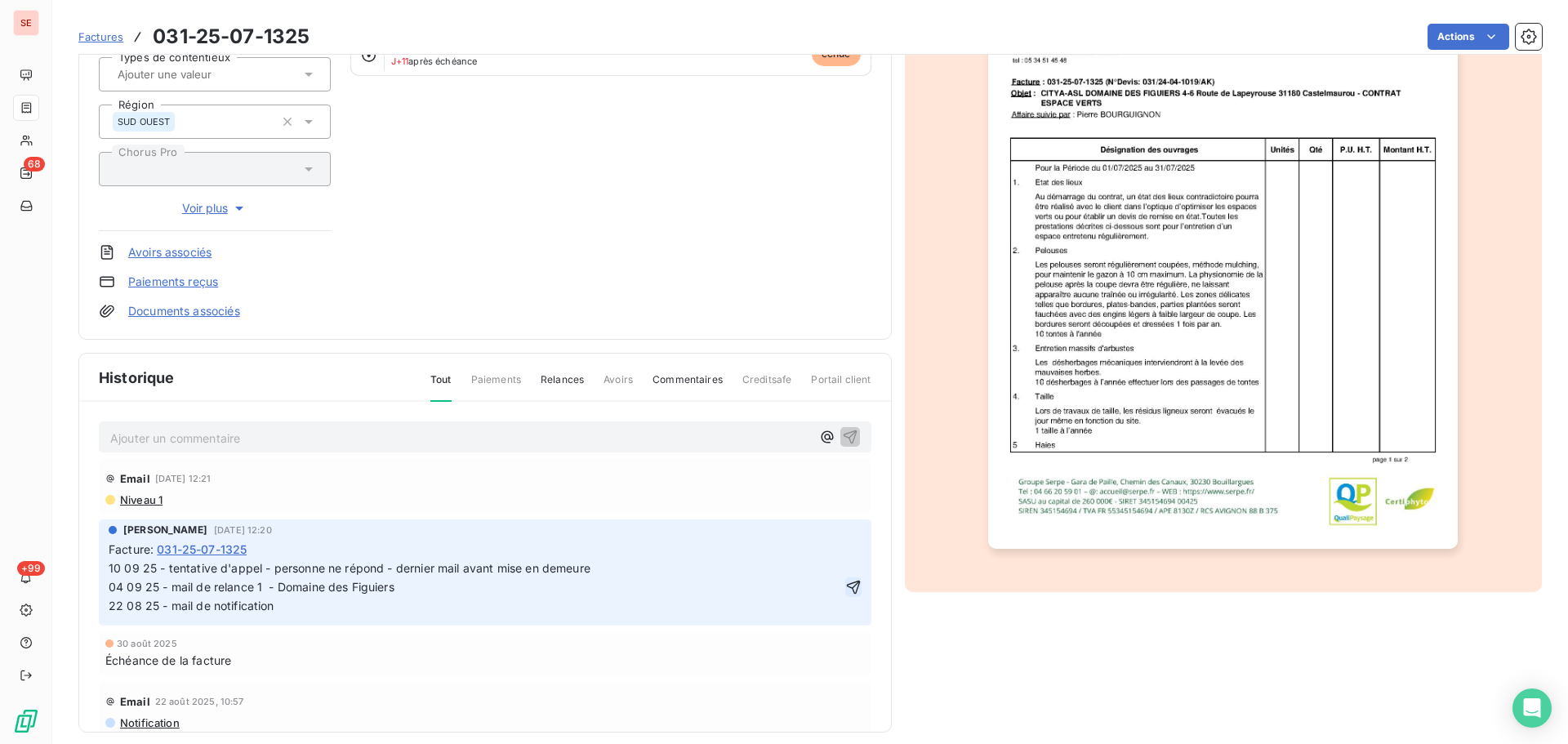
click at [846, 586] on icon "button" at bounding box center [853, 586] width 14 height 14
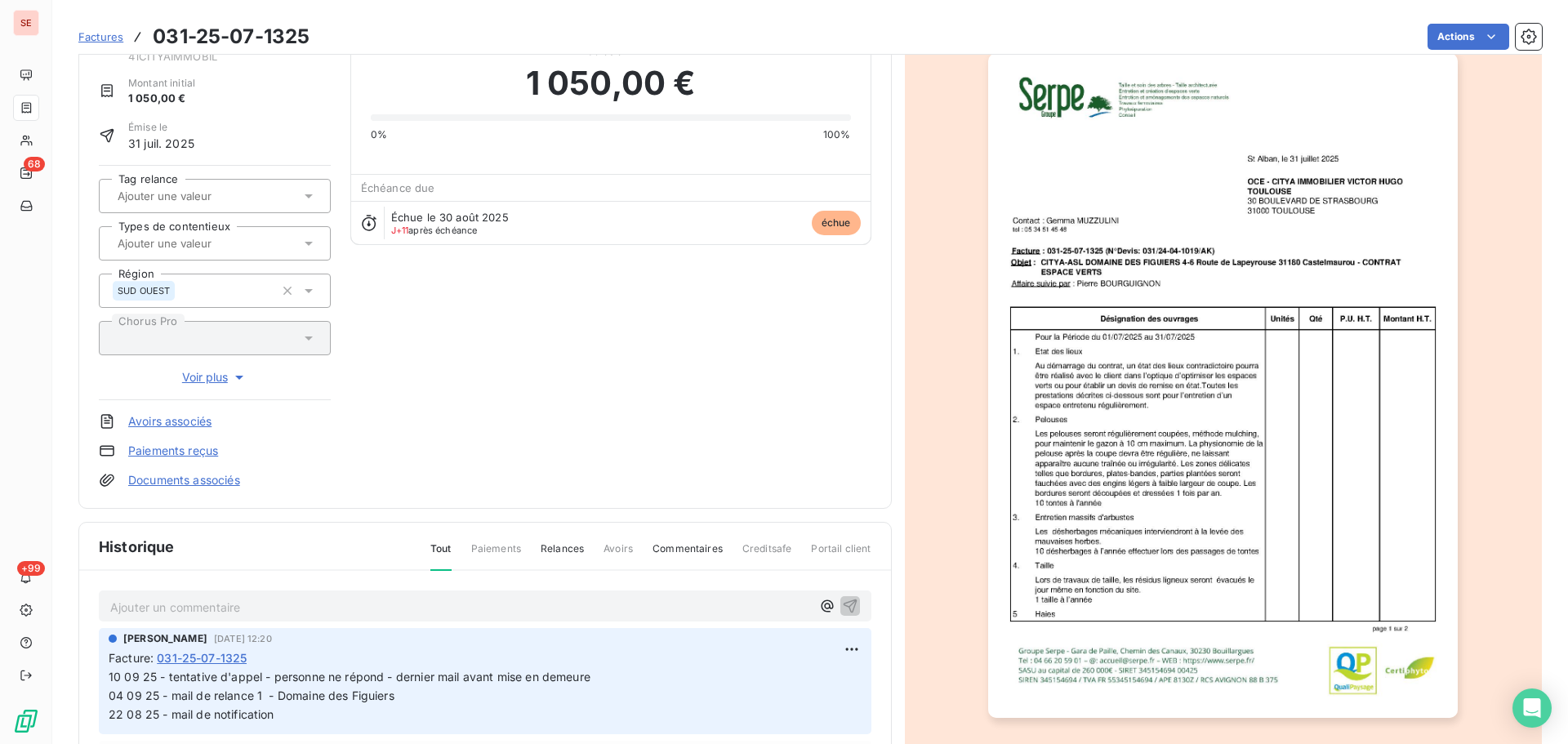
scroll to position [0, 0]
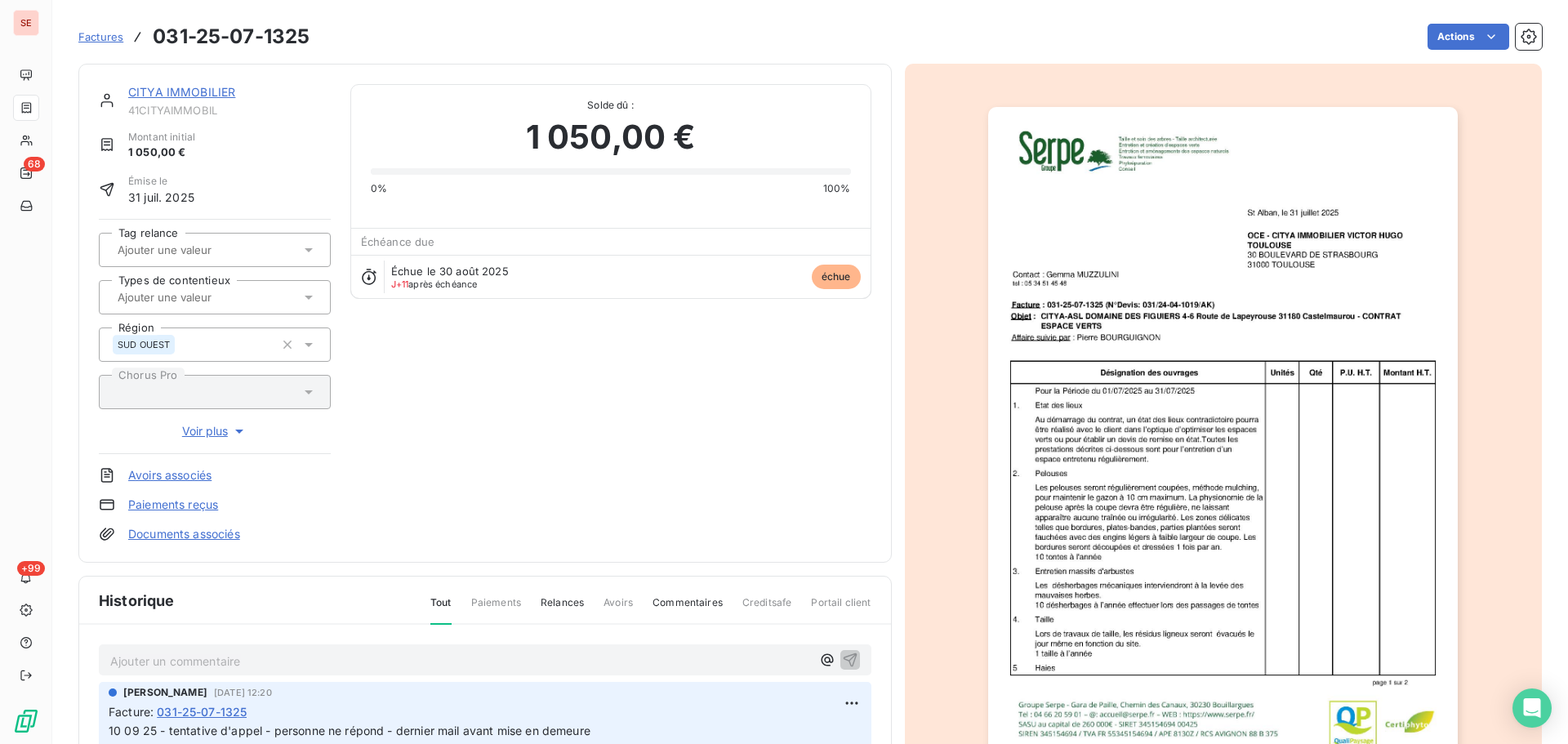
click at [184, 90] on link "CITYA IMMOBILIER" at bounding box center [182, 91] width 107 height 14
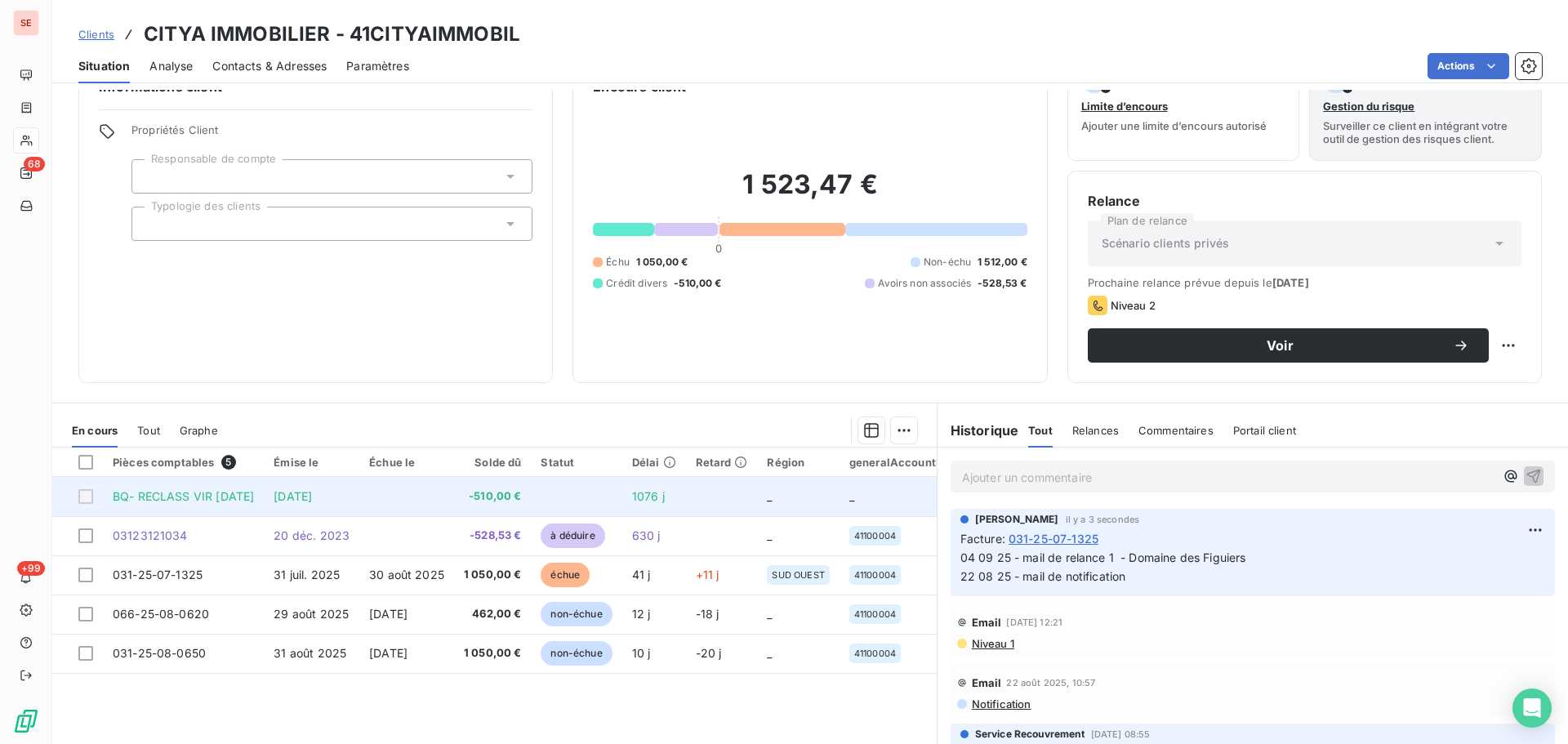
scroll to position [110, 0]
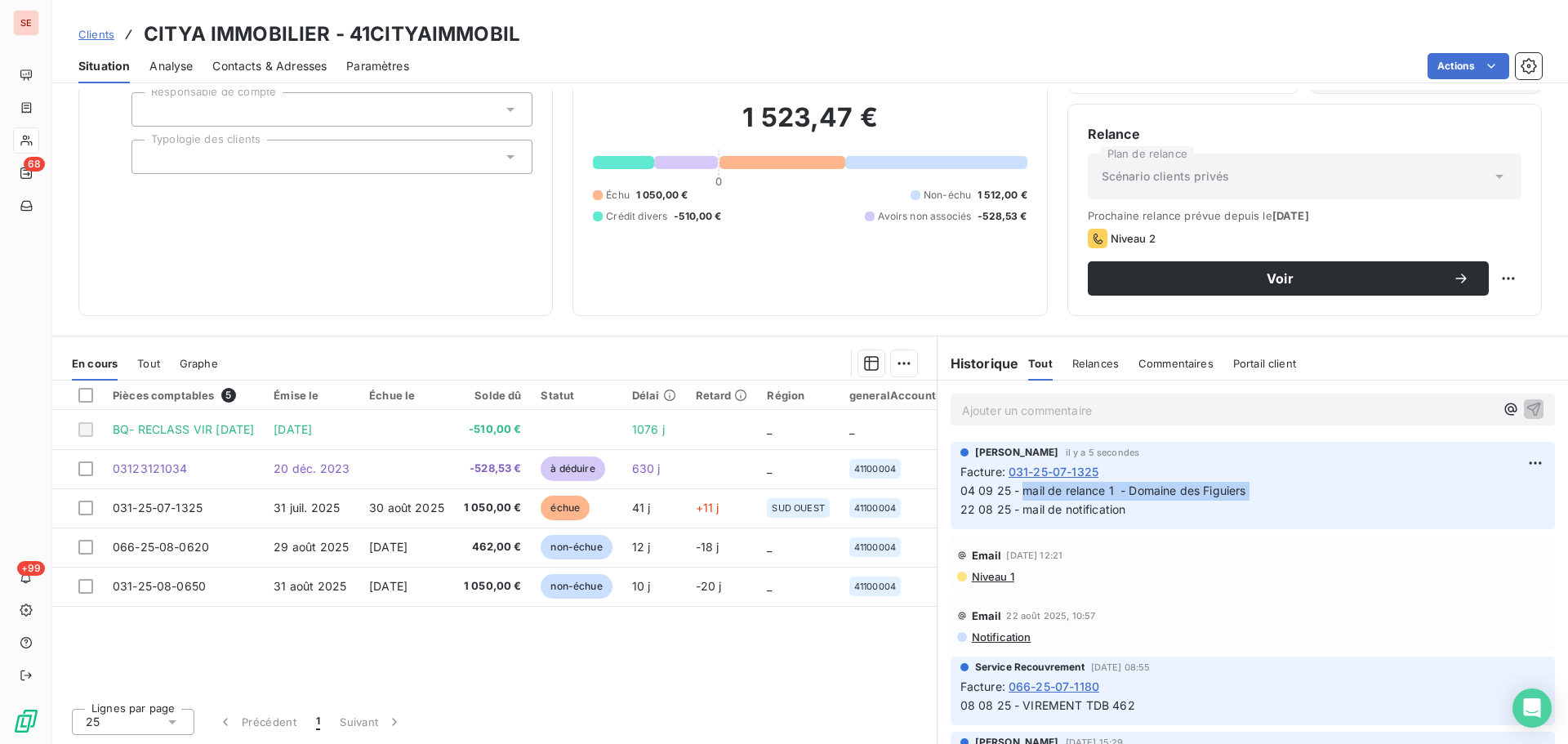
drag, startPoint x: 1246, startPoint y: 496, endPoint x: 1017, endPoint y: 493, distance: 229.0
click at [1017, 493] on span "04 09 25 - mail de relance 1 - Domaine des Figuiers 22 08 25 - mail de notifica…" at bounding box center [1368, 499] width 814 height 32
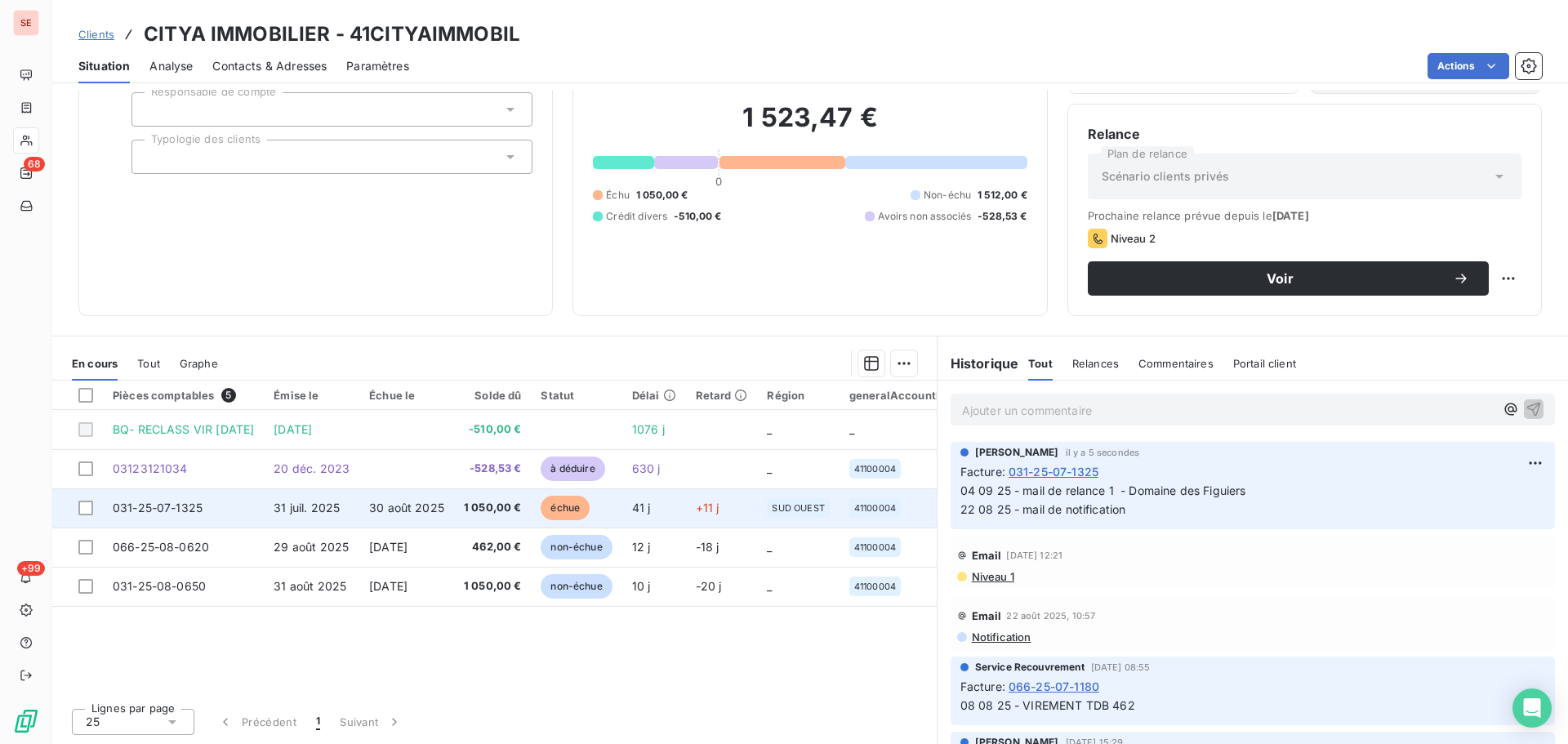
click at [486, 513] on span "1 050,00 €" at bounding box center [493, 509] width 58 height 17
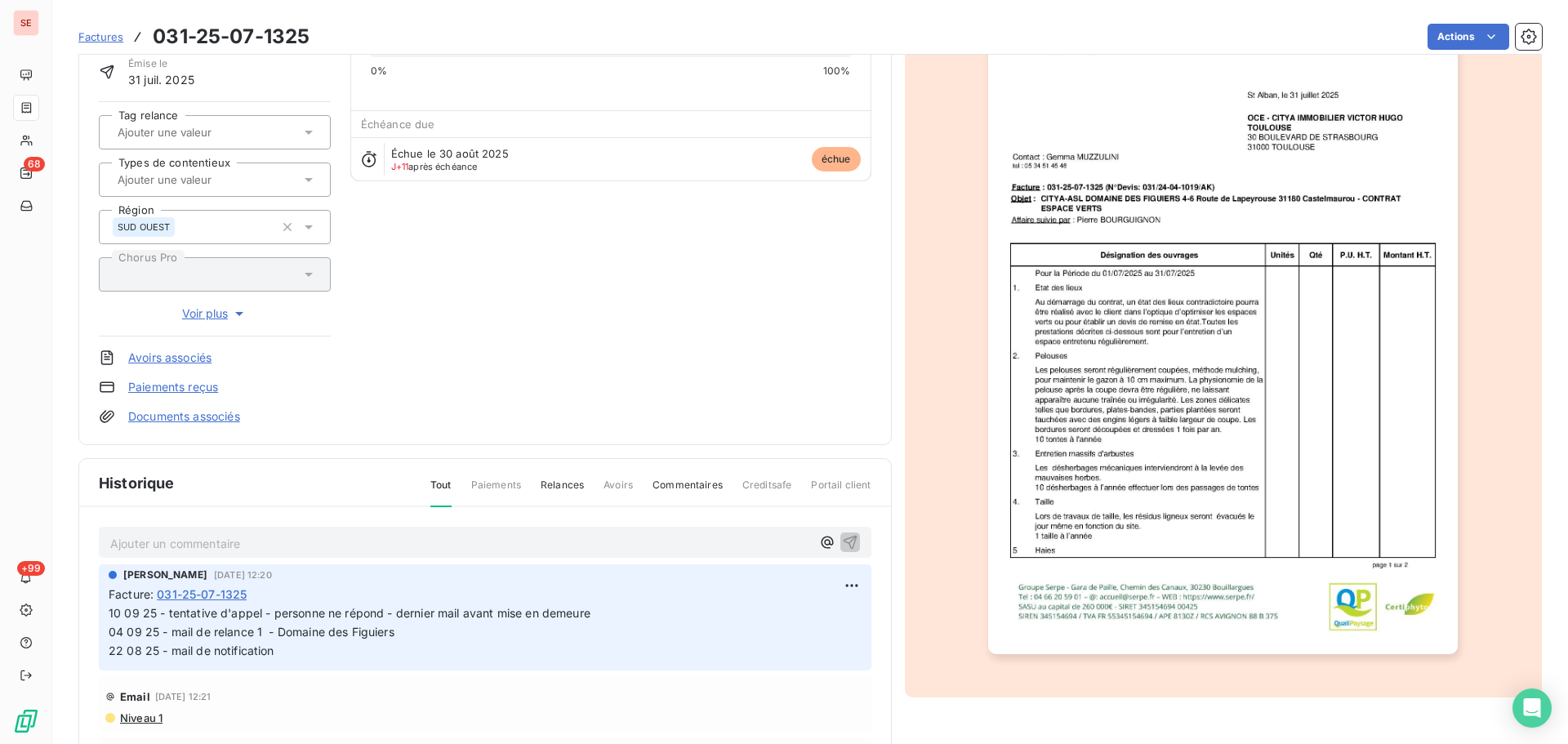
scroll to position [238, 0]
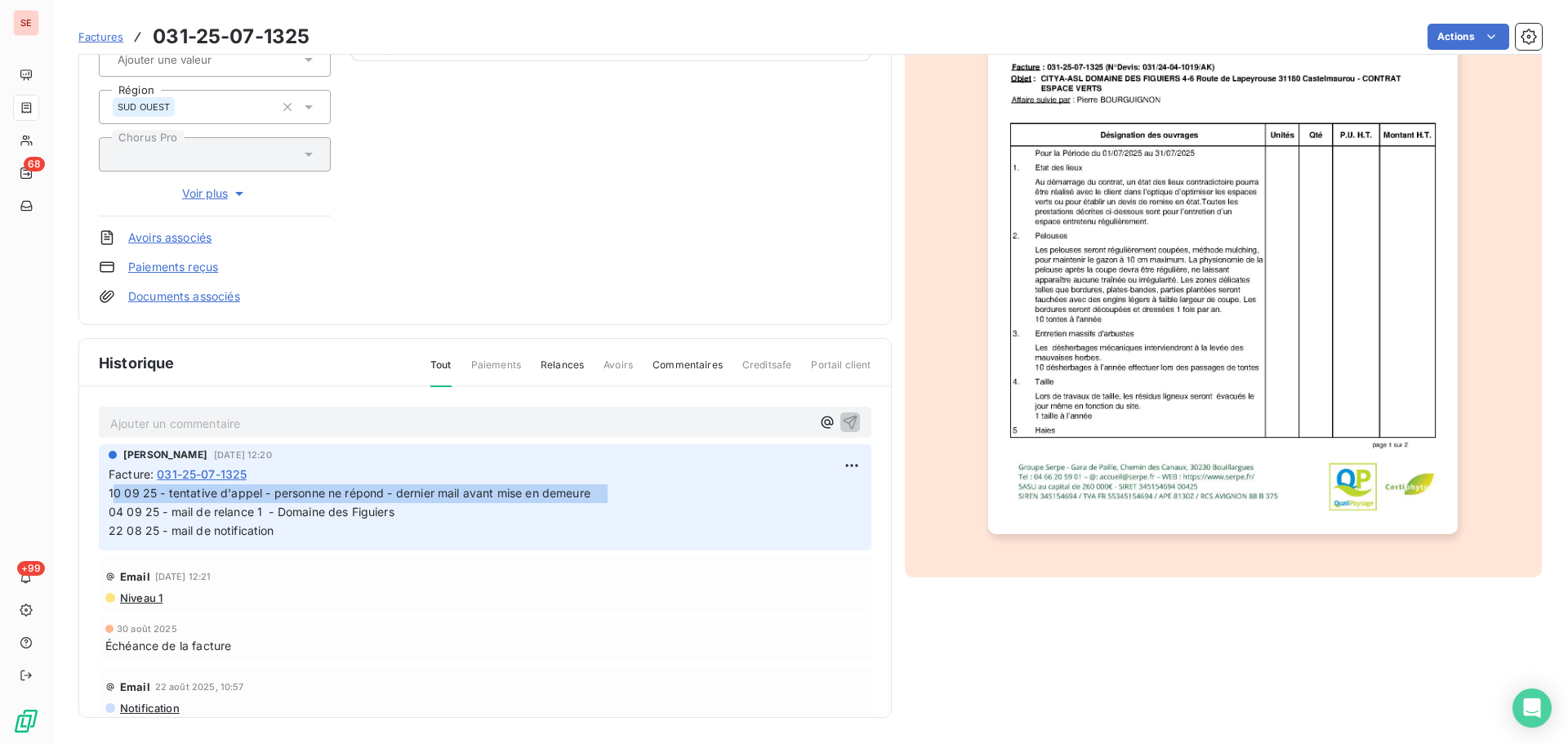
drag, startPoint x: 608, startPoint y: 492, endPoint x: 111, endPoint y: 497, distance: 497.0
click at [111, 497] on span "10 09 25 - tentative d'appel - personne ne répond - dernier mail avant mise en …" at bounding box center [516, 512] width 814 height 52
drag, startPoint x: 221, startPoint y: 494, endPoint x: 517, endPoint y: 443, distance: 300.4
click at [517, 443] on div "Ajouter un commentaire ﻿ [PERSON_NAME] [DATE] 12:20 Facture : 031-25-07-1325 10…" at bounding box center [485, 576] width 812 height 378
drag, startPoint x: 606, startPoint y: 493, endPoint x: 81, endPoint y: 490, distance: 525.0
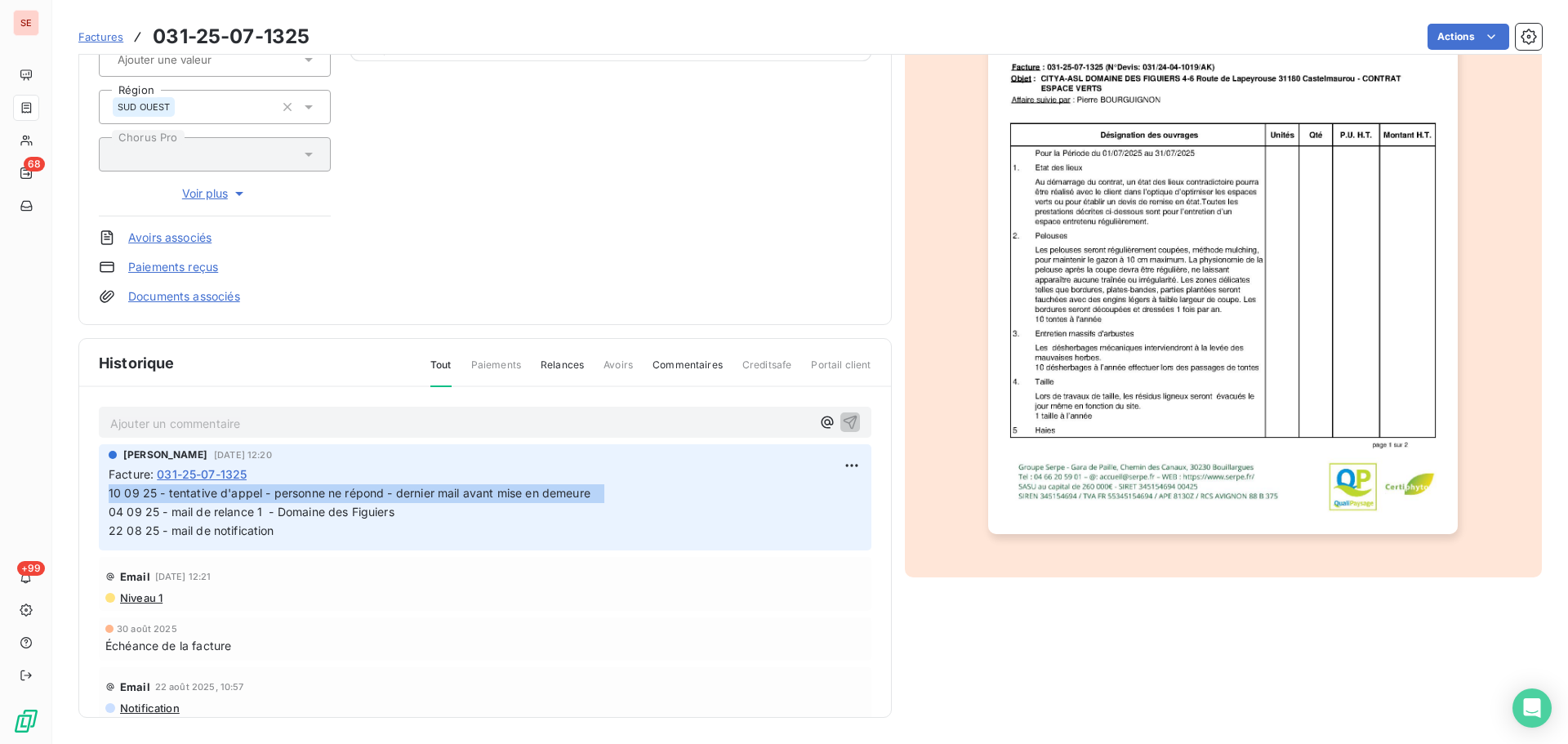
click at [81, 490] on div "Ajouter un commentaire ﻿ [PERSON_NAME] [DATE] 12:20 Facture : 031-25-07-1325 10…" at bounding box center [485, 576] width 812 height 378
copy span "10 09 25 - tentative d'appel - personne ne répond - dernier mail avant mise en …"
click at [834, 467] on html "SE 68 +99 Factures 031-25-07-1325 Actions CITYA IMMOBILIER 41CITYAIMMOBIL Monta…" at bounding box center [784, 372] width 1568 height 744
copy span "10 09 25 - tentative d'appel - personne ne répond - dernier mail avant mise en …"
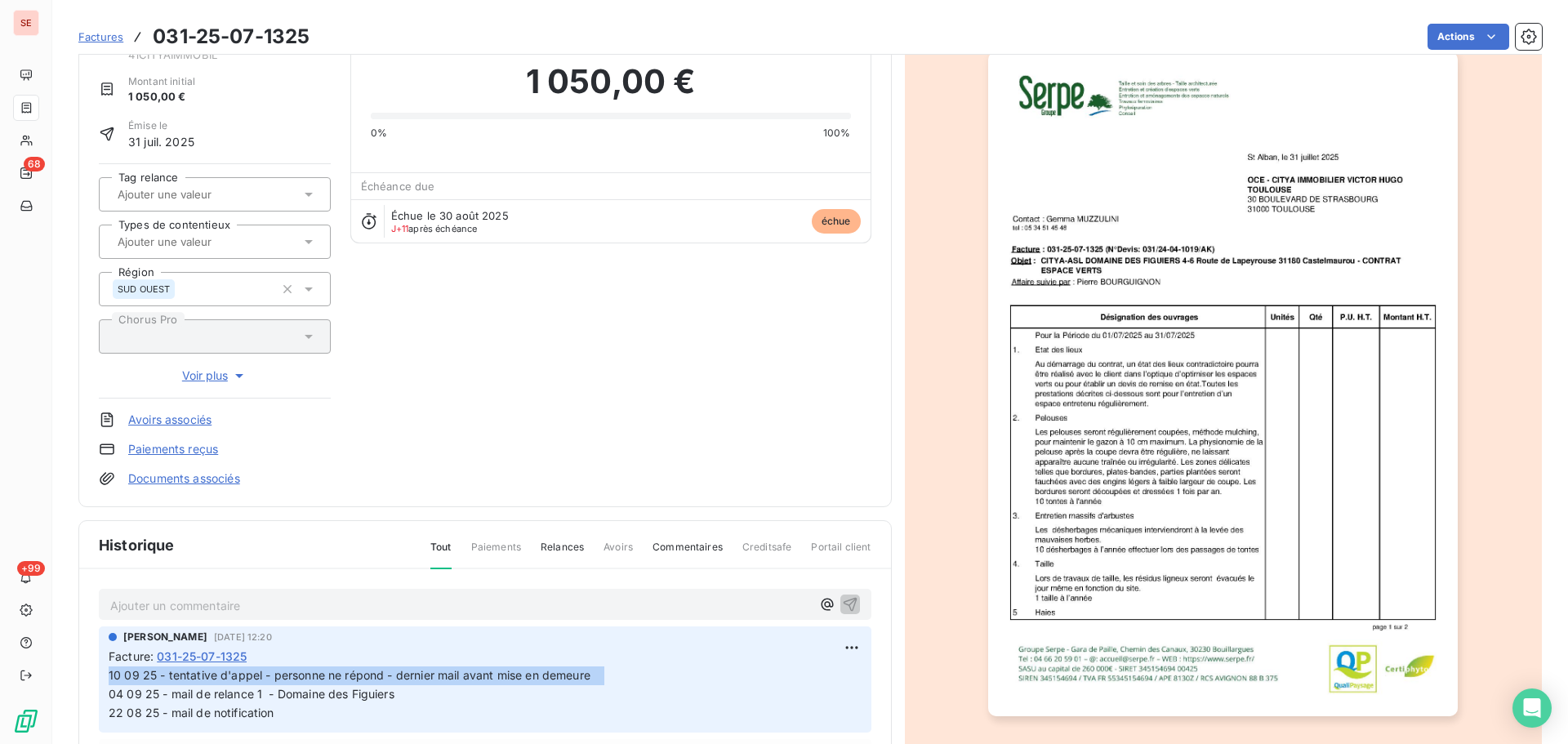
scroll to position [0, 0]
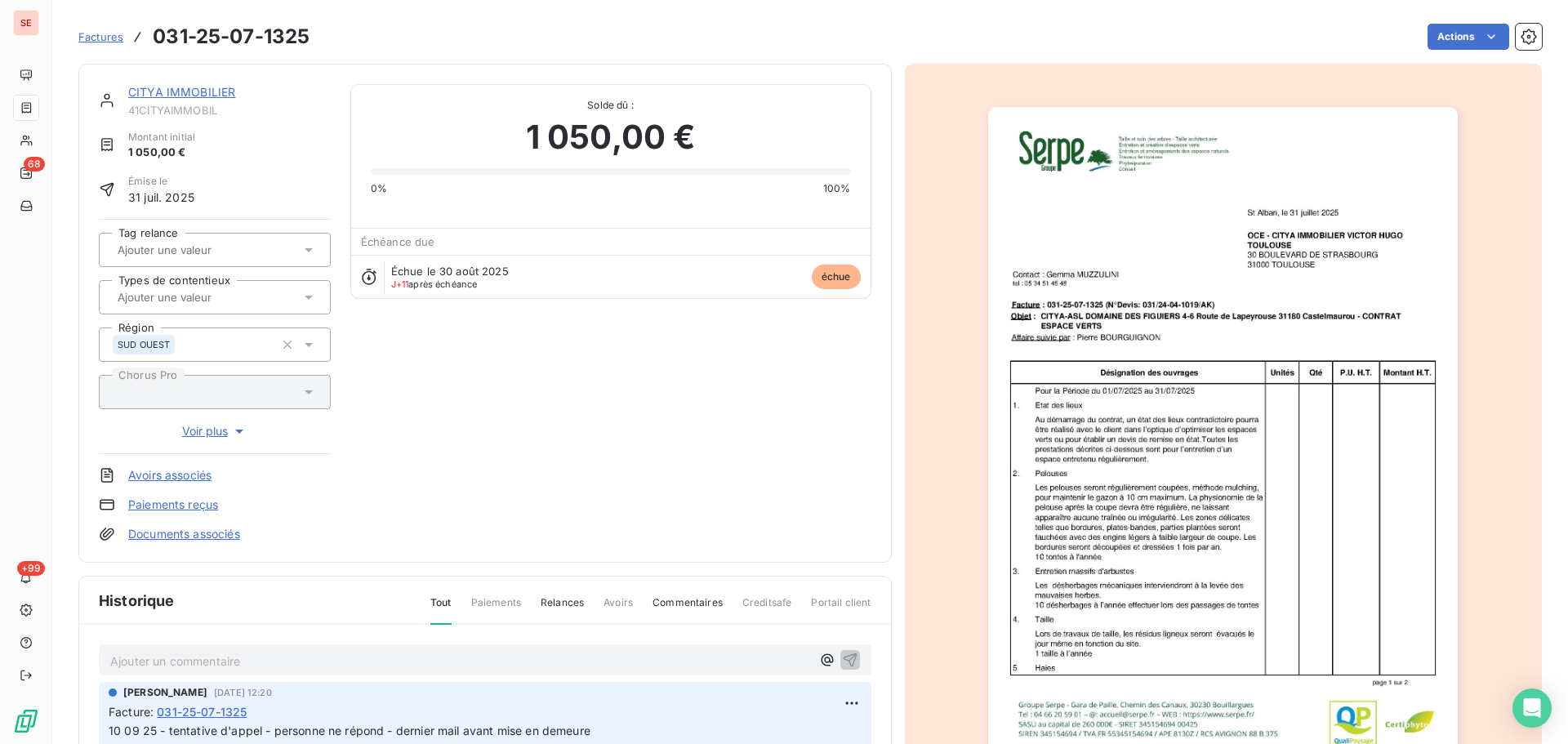
click at [205, 93] on link "CITYA IMMOBILIER" at bounding box center [182, 91] width 107 height 14
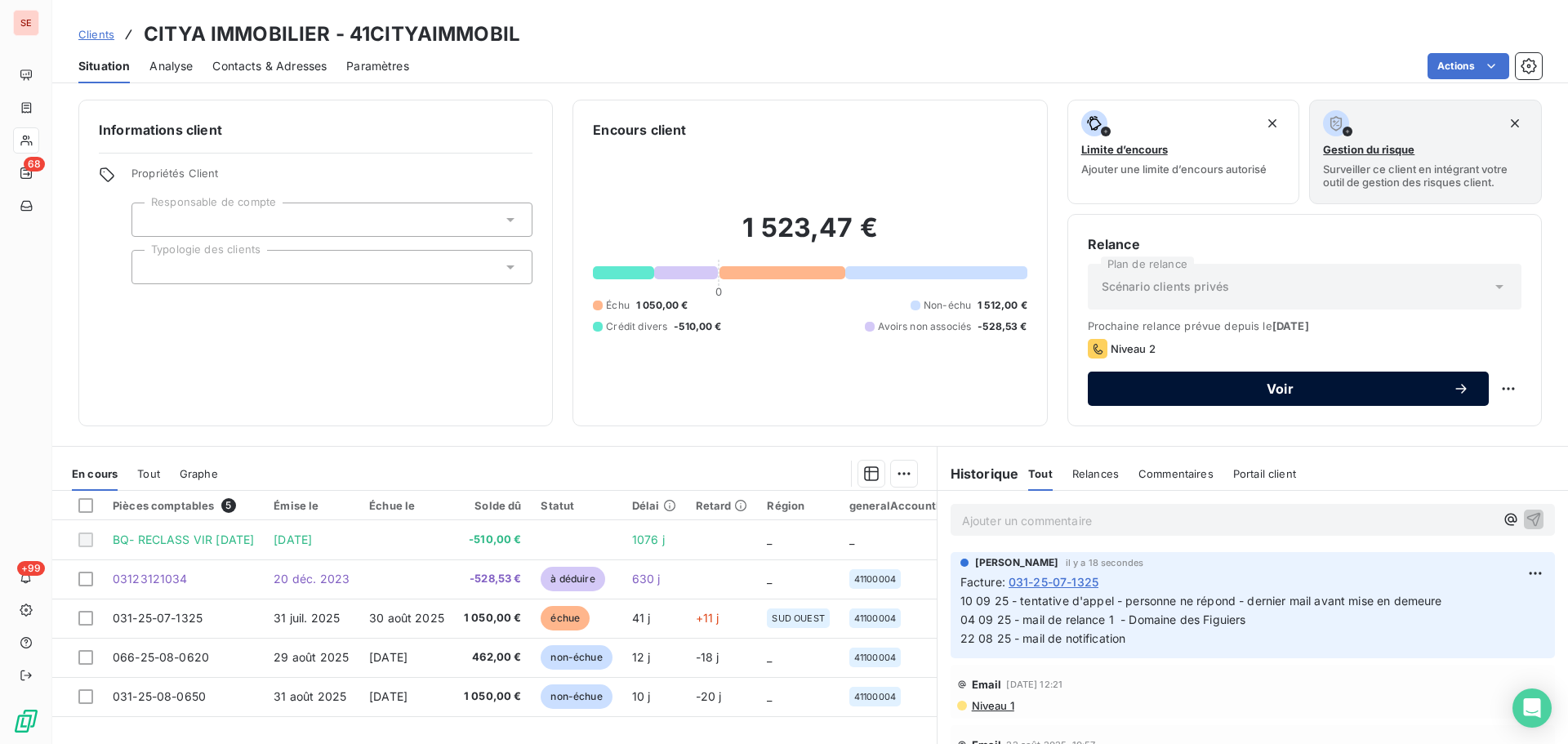
click at [1227, 386] on span "Voir" at bounding box center [1280, 389] width 345 height 13
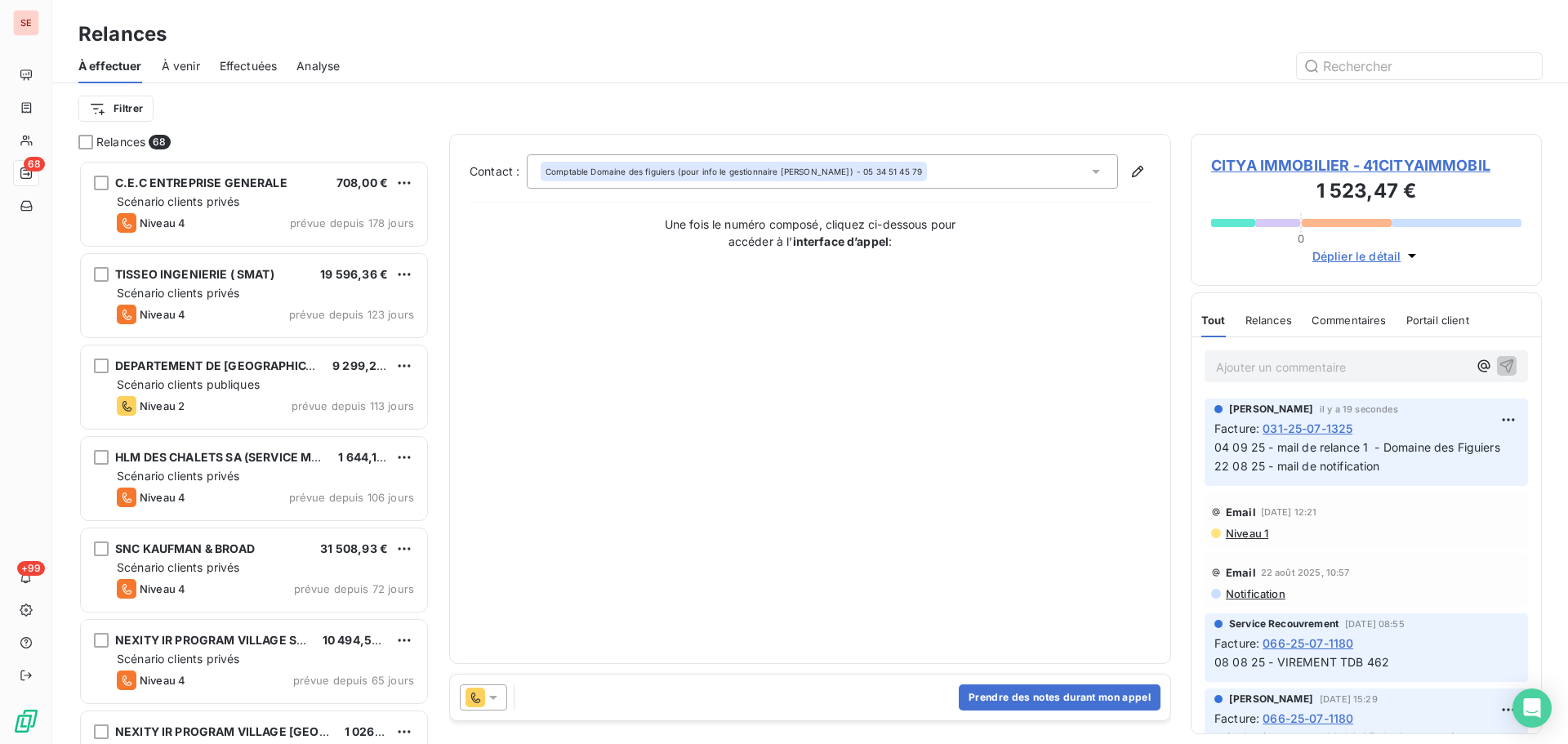
scroll to position [571, 339]
click at [922, 168] on div "Comptable Domaine des figuiers (pour info le gestionnaire [PERSON_NAME]) - 05 3…" at bounding box center [822, 171] width 592 height 34
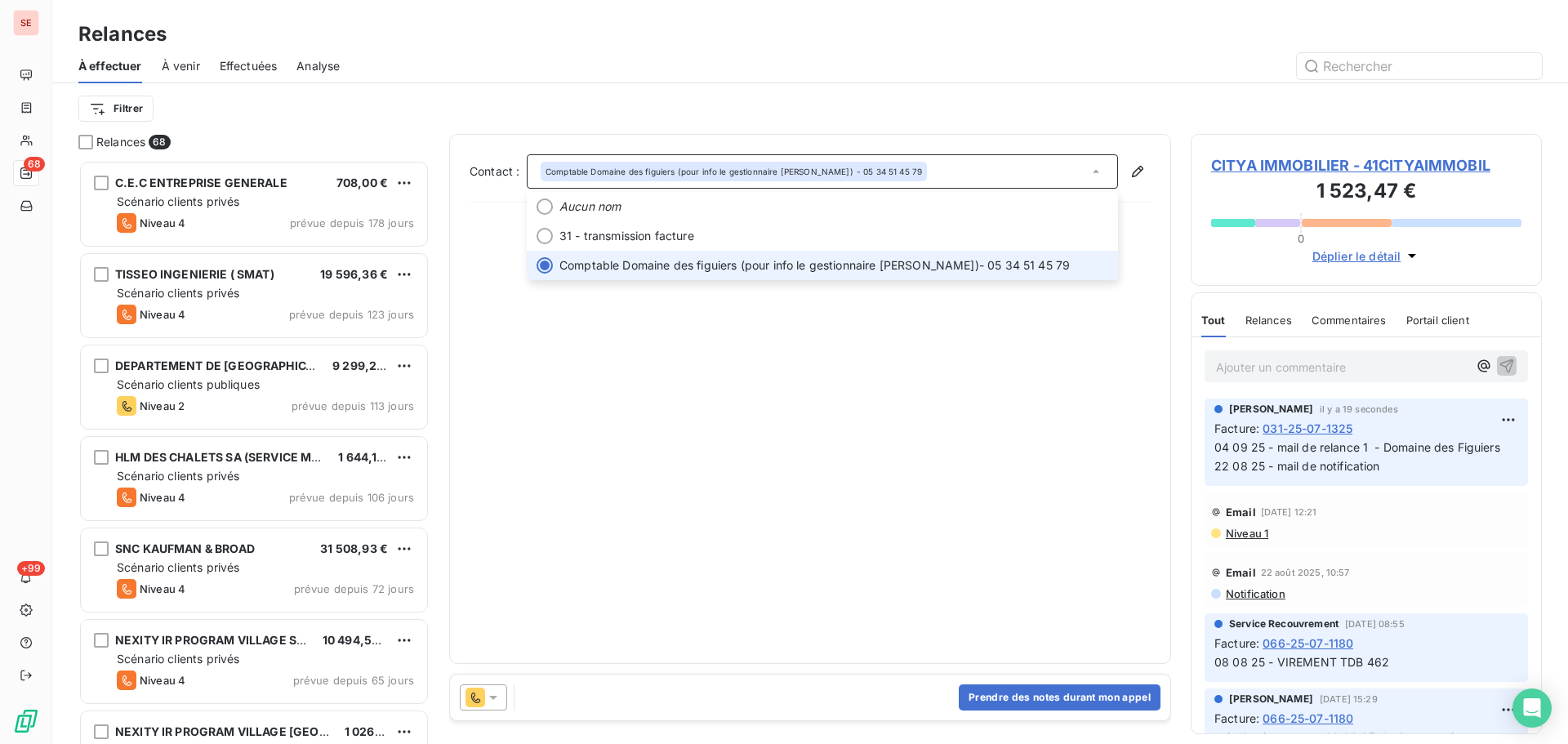
click at [920, 170] on div "Comptable Domaine des figuiers (pour info le gestionnaire [PERSON_NAME]) - 05 3…" at bounding box center [822, 171] width 592 height 34
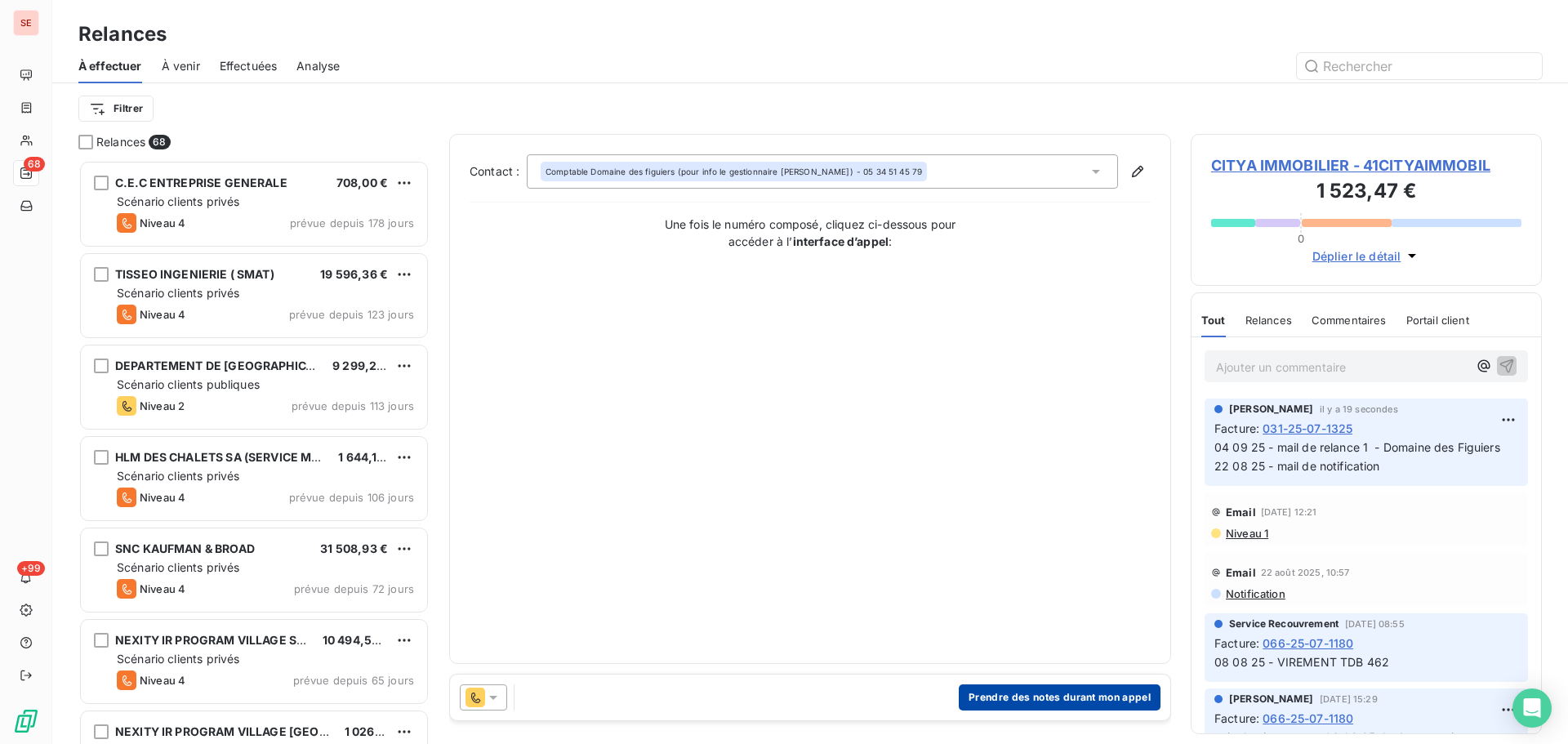
click at [1057, 696] on button "Prendre des notes durant mon appel" at bounding box center [1059, 698] width 202 height 26
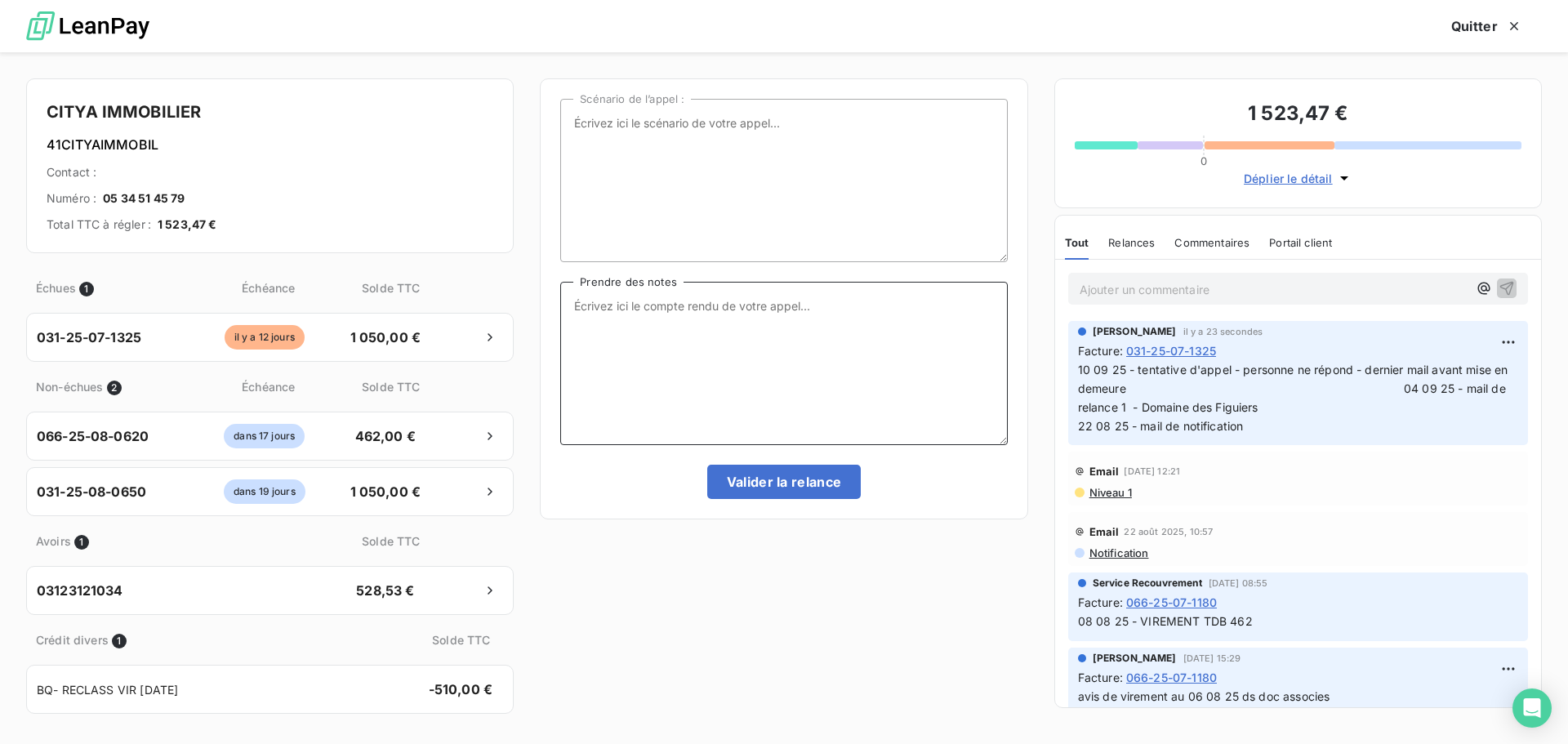
paste textarea "10 09 25 - tentative d'appel - personne ne répond - dernier mail avant mise en …"
type textarea "10 09 25 - tentative d'appel - personne ne répond - dernier mail avant mise en …"
click at [784, 473] on button "Valider la relance" at bounding box center [784, 482] width 154 height 34
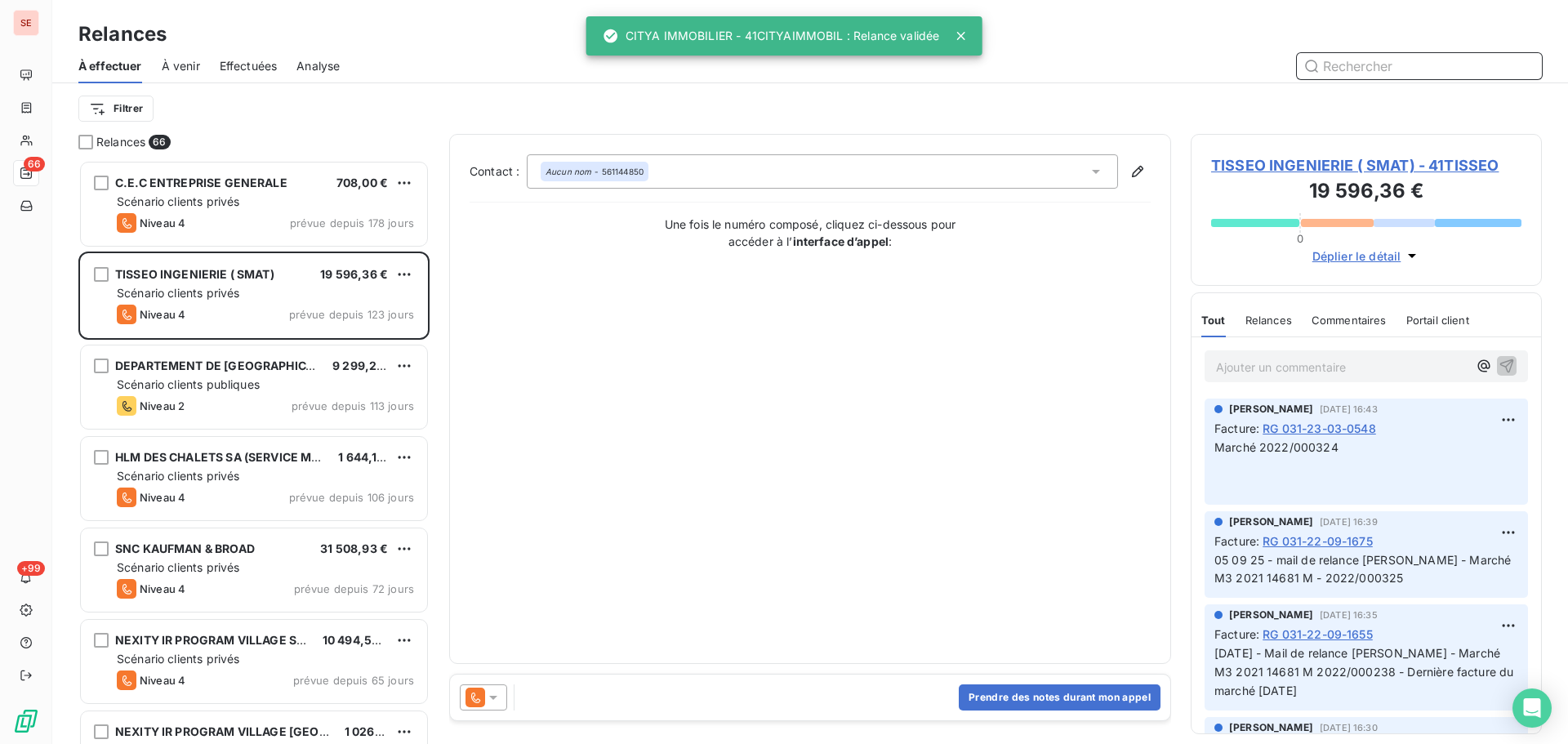
click at [268, 72] on span "Effectuées" at bounding box center [248, 66] width 58 height 17
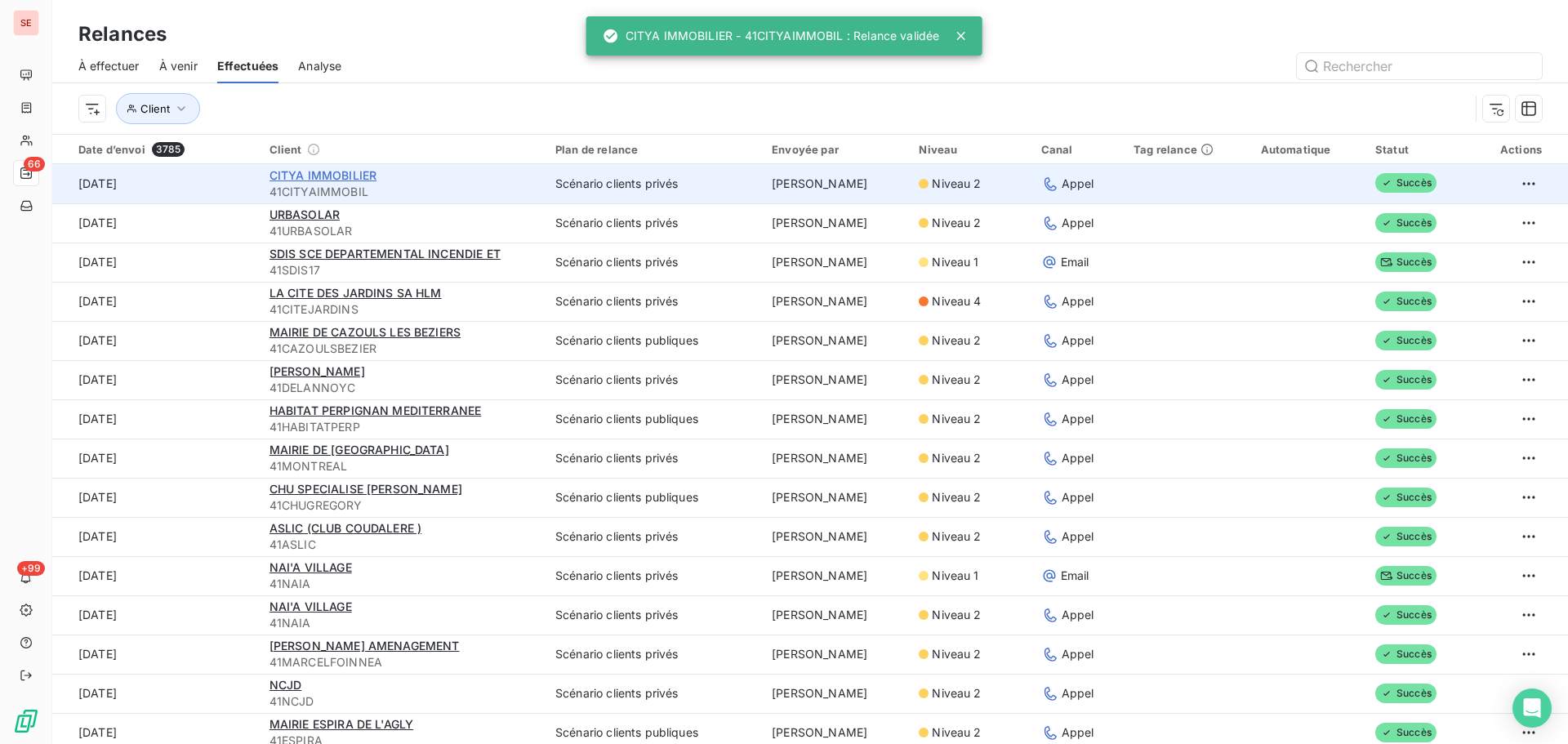
click at [332, 174] on span "CITYA IMMOBILIER" at bounding box center [323, 174] width 107 height 14
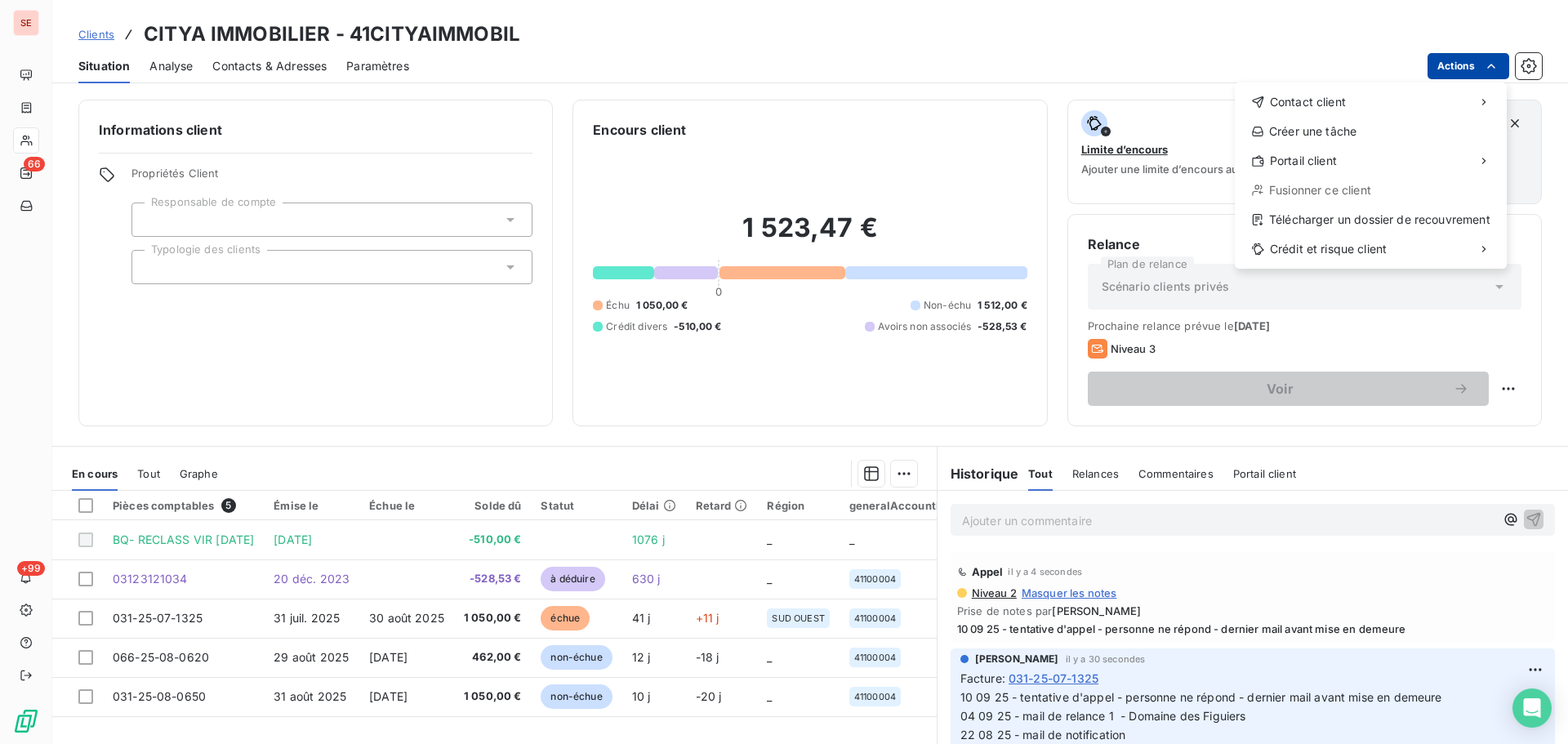
click at [1461, 67] on html "SE 66 +99 Clients CITYA IMMOBILIER - 41CITYAIMMOBIL Situation Analyse Contacts …" at bounding box center [784, 372] width 1568 height 744
click at [1083, 105] on div "Envoyer un email" at bounding box center [1113, 109] width 219 height 26
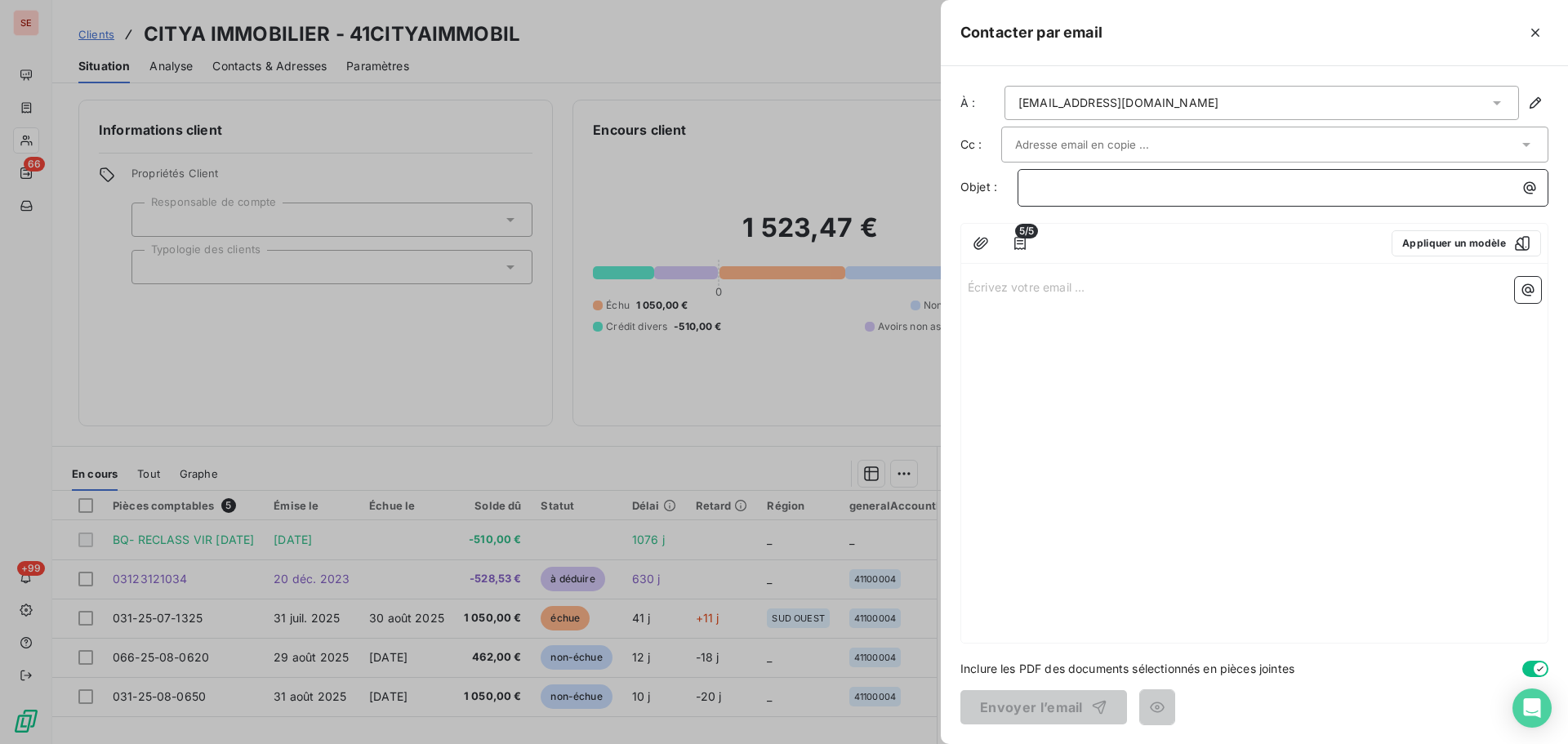
click at [1105, 186] on p "﻿" at bounding box center [1287, 187] width 511 height 18
click at [1065, 293] on p "Écrivez votre email ... ﻿" at bounding box center [1254, 286] width 573 height 18
click at [1439, 252] on button "Appliquer un modèle" at bounding box center [1466, 244] width 150 height 26
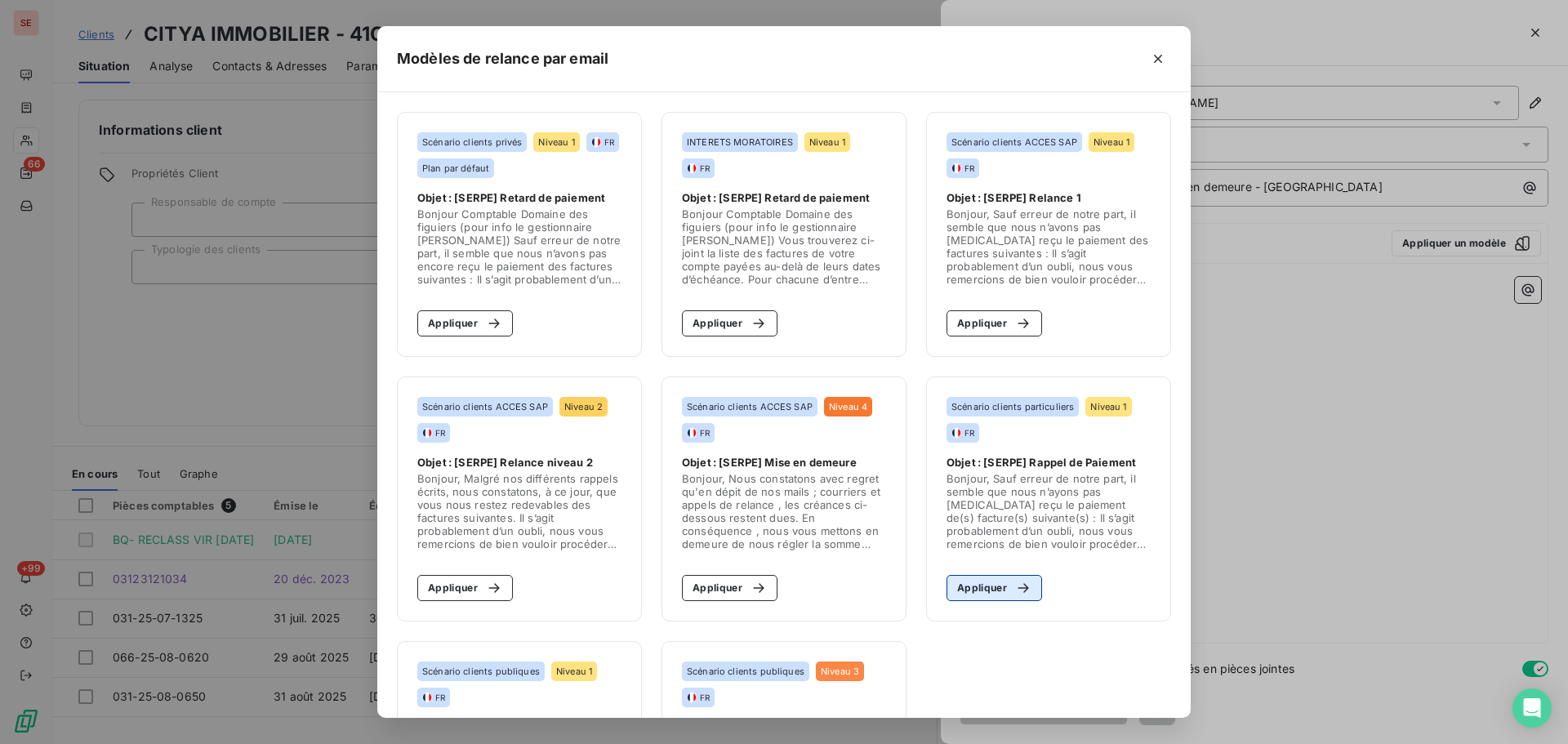
click at [990, 590] on button "Appliquer" at bounding box center [995, 588] width 96 height 26
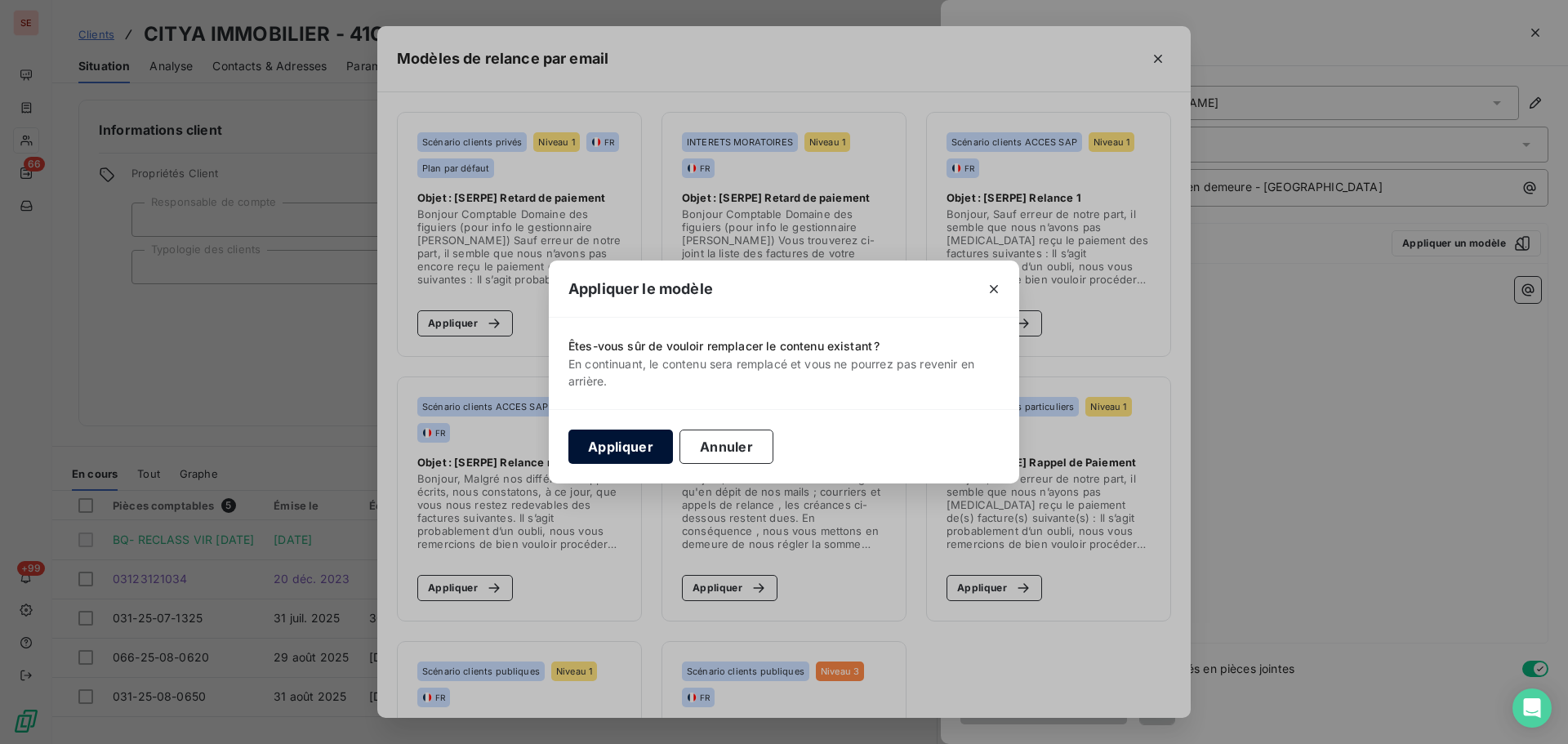
click at [599, 455] on button "Appliquer" at bounding box center [620, 447] width 104 height 34
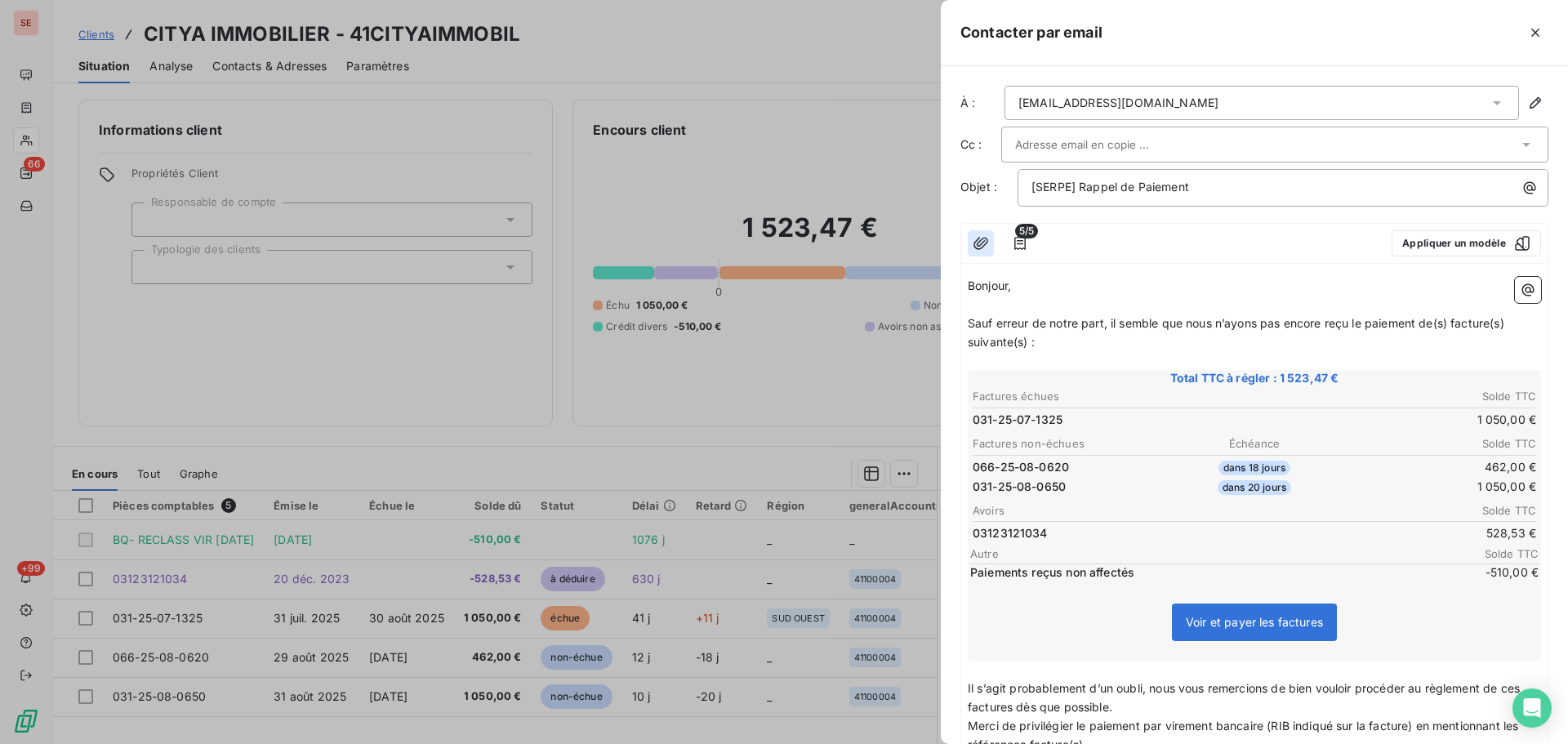
click at [978, 239] on icon "button" at bounding box center [981, 243] width 15 height 12
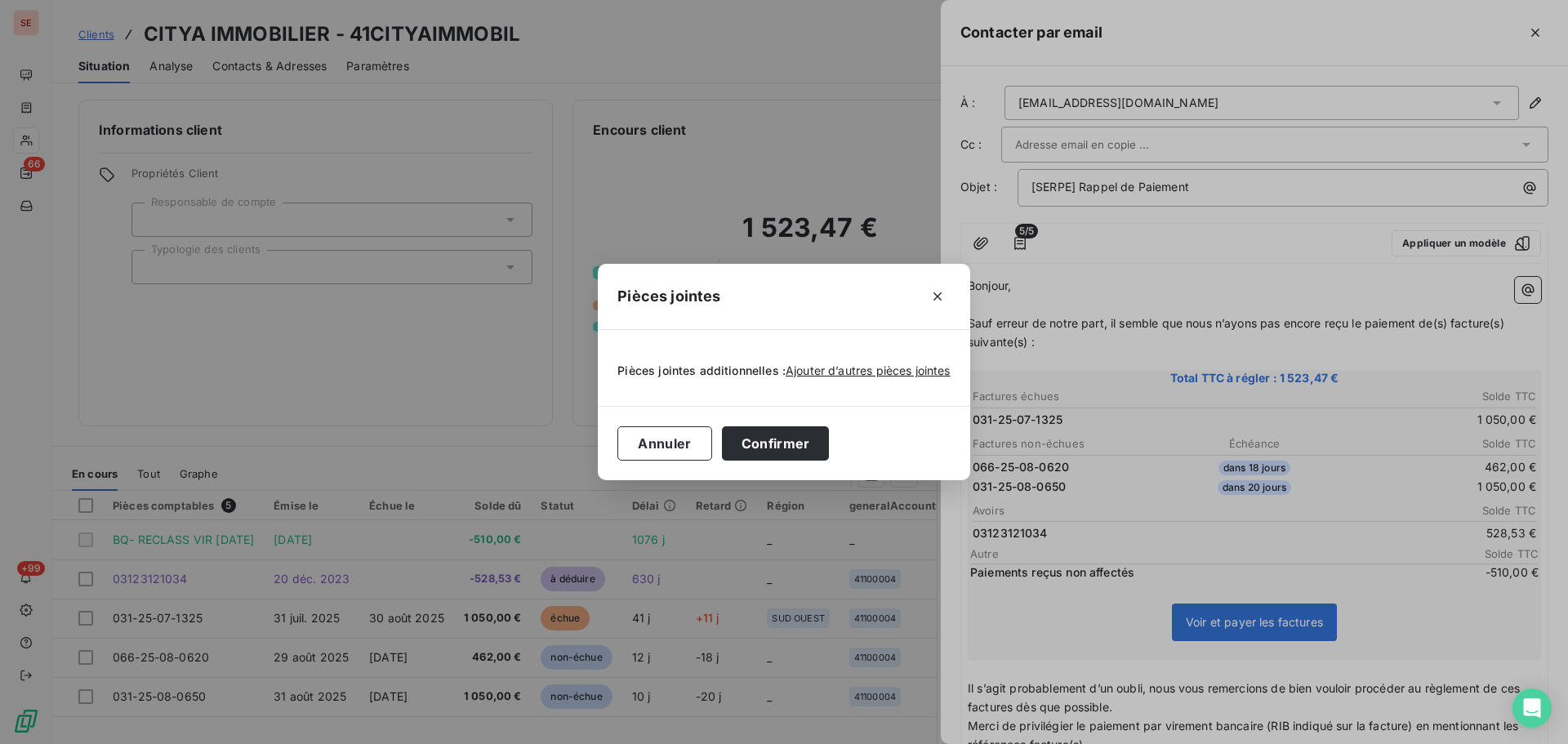
click at [1072, 281] on div "Pièces jointes Pièces jointes additionnelles : Ajouter d’autres pièces jointes …" at bounding box center [784, 372] width 1568 height 744
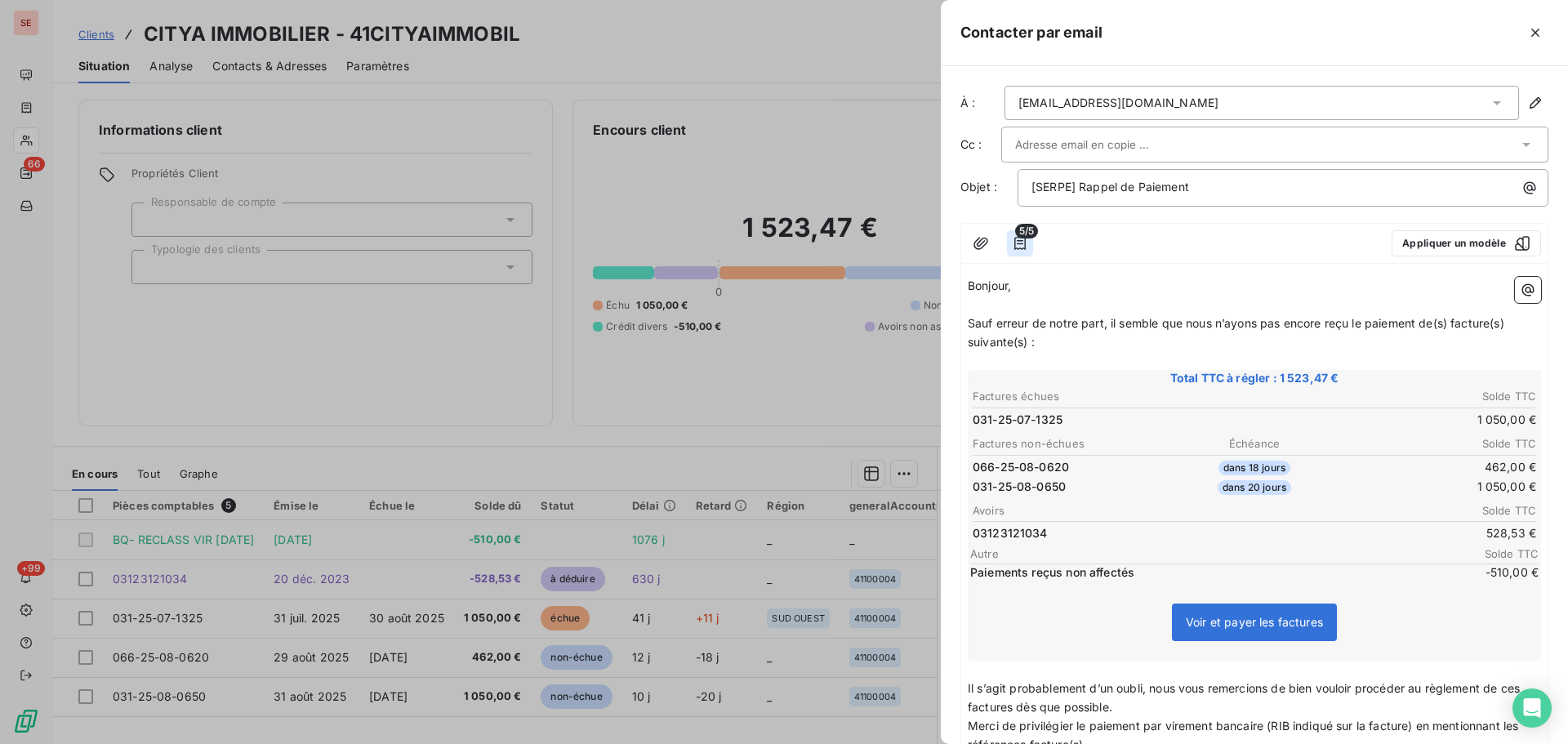
click at [1020, 245] on icon "button" at bounding box center [1020, 244] width 17 height 17
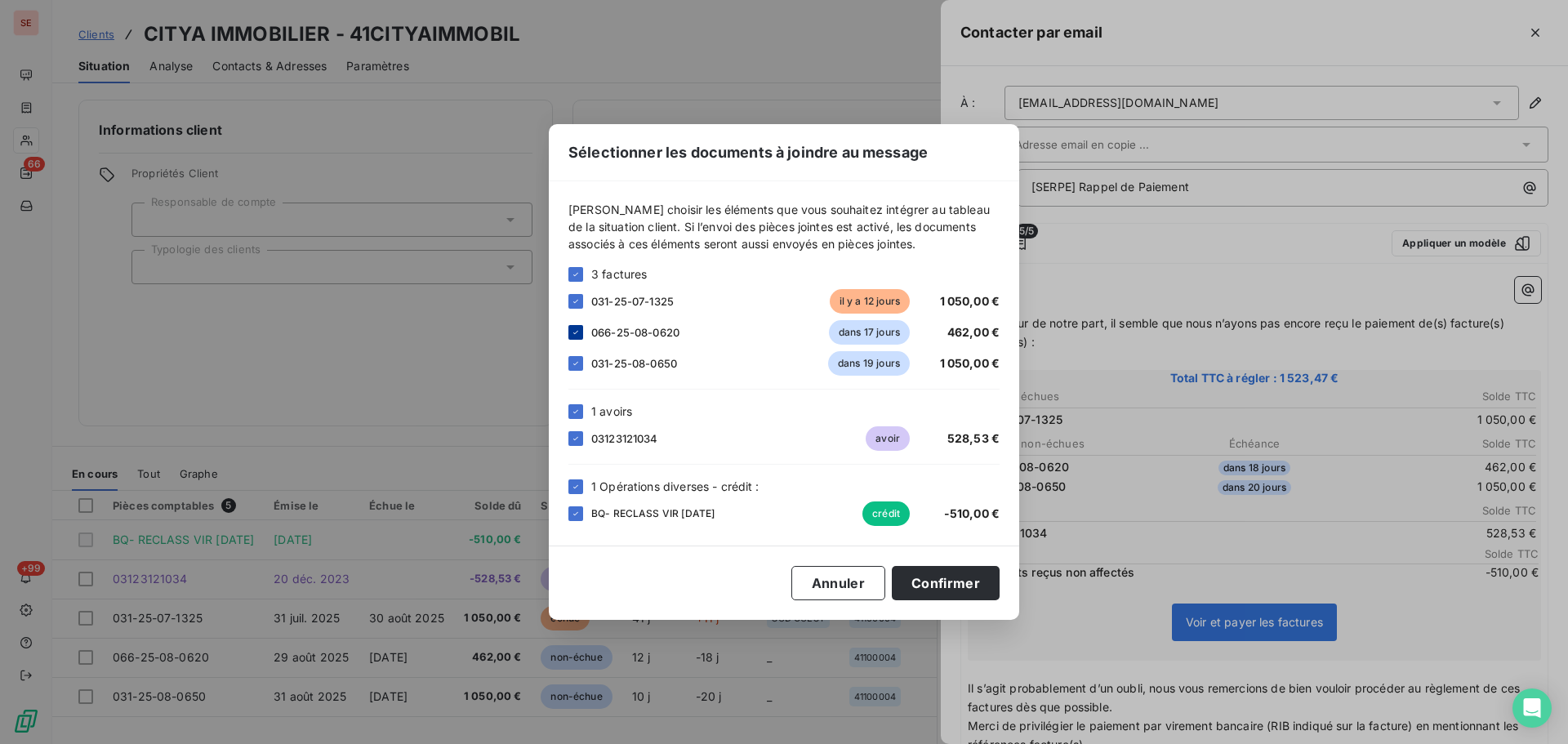
click at [574, 332] on icon at bounding box center [576, 332] width 10 height 10
click at [572, 366] on icon at bounding box center [576, 364] width 10 height 10
click at [576, 410] on icon at bounding box center [576, 412] width 10 height 10
click at [579, 486] on icon at bounding box center [576, 486] width 10 height 10
click at [943, 585] on button "Confirmer" at bounding box center [945, 582] width 108 height 34
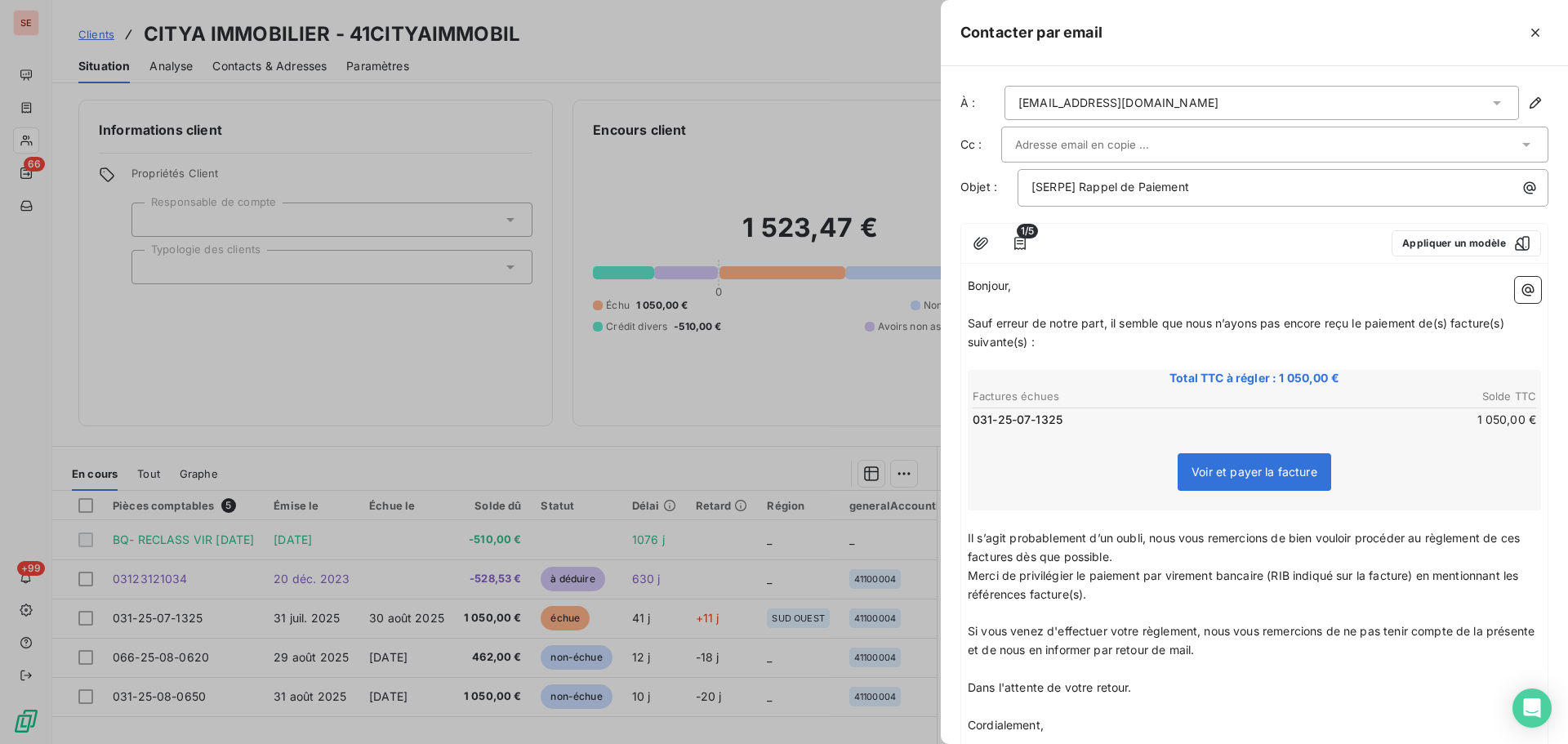
click at [1086, 172] on div "[SERPE] Rappel de Paiement" at bounding box center [1283, 187] width 531 height 38
click at [1082, 191] on span "[SERPE] Rappel de Paiement" at bounding box center [1110, 186] width 158 height 14
drag, startPoint x: 1081, startPoint y: 193, endPoint x: 989, endPoint y: 196, distance: 92.0
click at [990, 196] on div "Objet : [SERPE] Rappel de Paiement" at bounding box center [1254, 187] width 588 height 38
click at [1167, 190] on p "Rappel de Paiement" at bounding box center [1287, 187] width 511 height 18
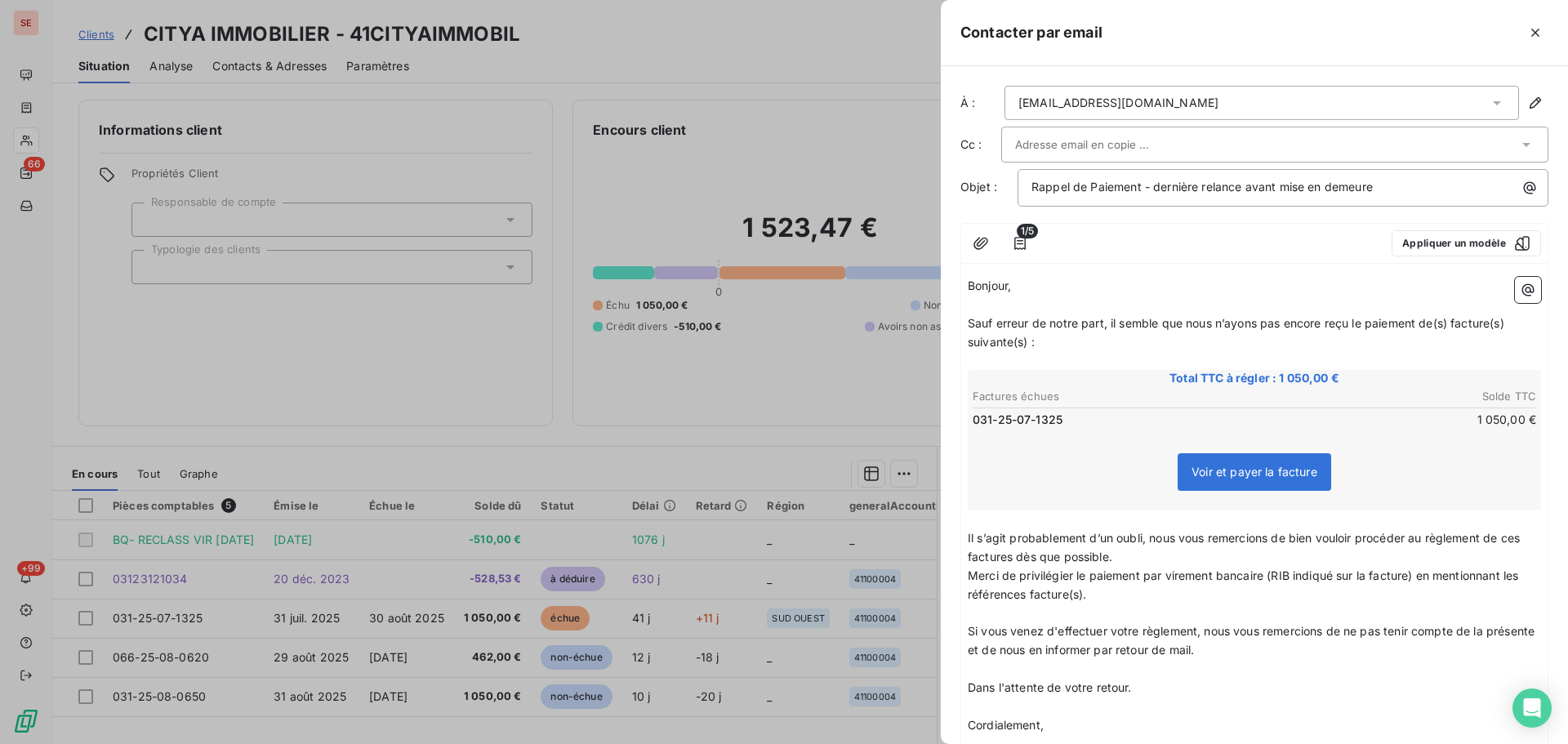
click at [1112, 325] on span "Sauf erreur de notre part, il semble que nous n’ayons pas encore reçu le paieme…" at bounding box center [1238, 331] width 540 height 32
drag, startPoint x: 1104, startPoint y: 323, endPoint x: 940, endPoint y: 330, distance: 164.1
click at [940, 743] on div "Contacter par email À : [EMAIL_ADDRESS][DOMAIN_NAME] Cc : Objet : Rappel de Pai…" at bounding box center [784, 744] width 1568 height 0
click at [1163, 330] on span "Malgré notre relance, il semble que nous n’ayons pas encore reçu le paiement de…" at bounding box center [1227, 331] width 517 height 32
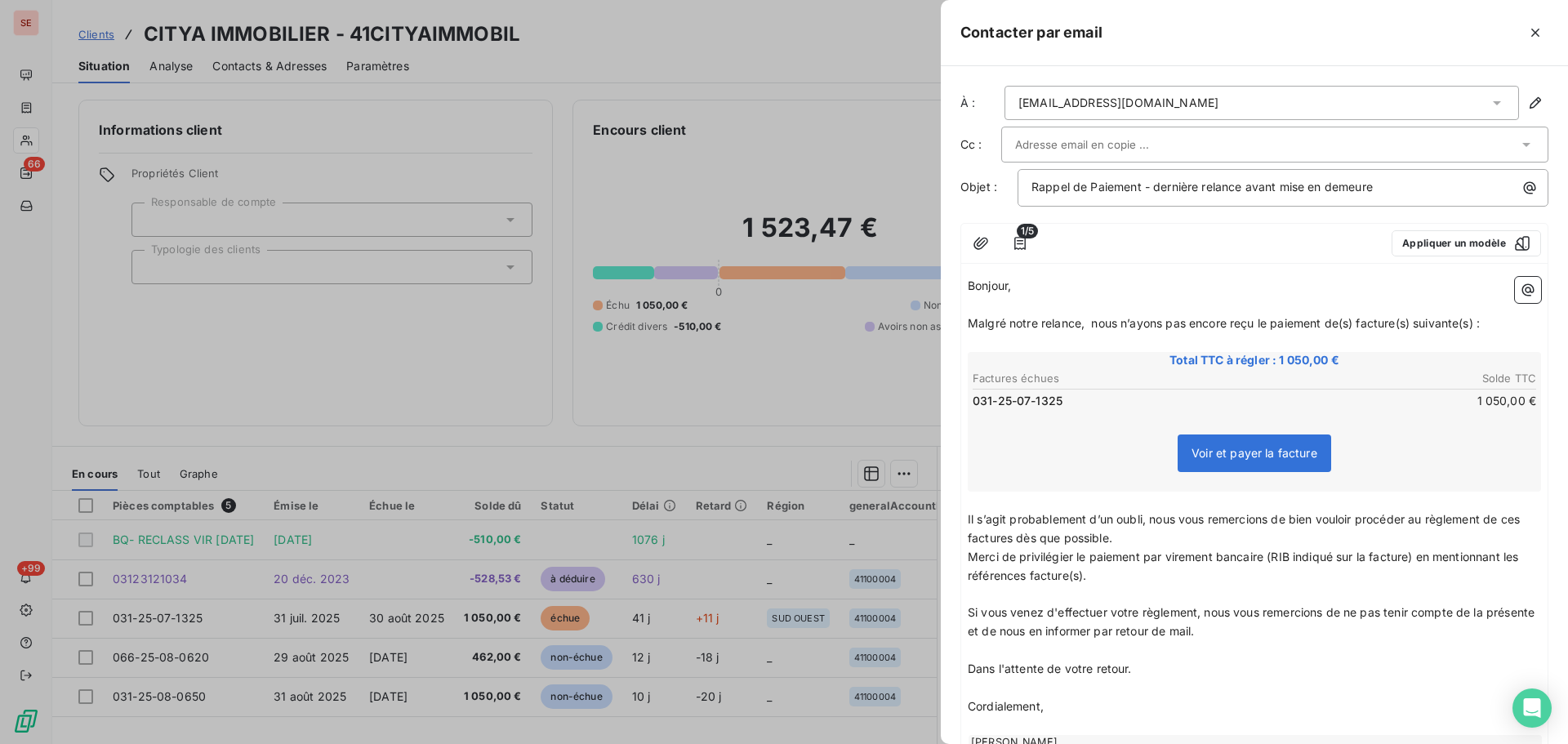
click at [1147, 330] on p "Malgré notre relance, nous n’ayons pas encore reçu le paiement de(s) facture(s)…" at bounding box center [1254, 324] width 573 height 18
click at [1347, 324] on span "Malgré notre relance, nous n’avons pas encore reçu le paiement de(s) facture(s)…" at bounding box center [1224, 322] width 512 height 14
click at [1350, 323] on span "Malgré notre relance, nous n’avons pas encore reçu le paiement des) facture(s) …" at bounding box center [1222, 322] width 508 height 14
click at [1347, 316] on span "Malgré notre relance, nous n’avons pas encore reçu le paiement des facture suiv…" at bounding box center [1205, 322] width 475 height 14
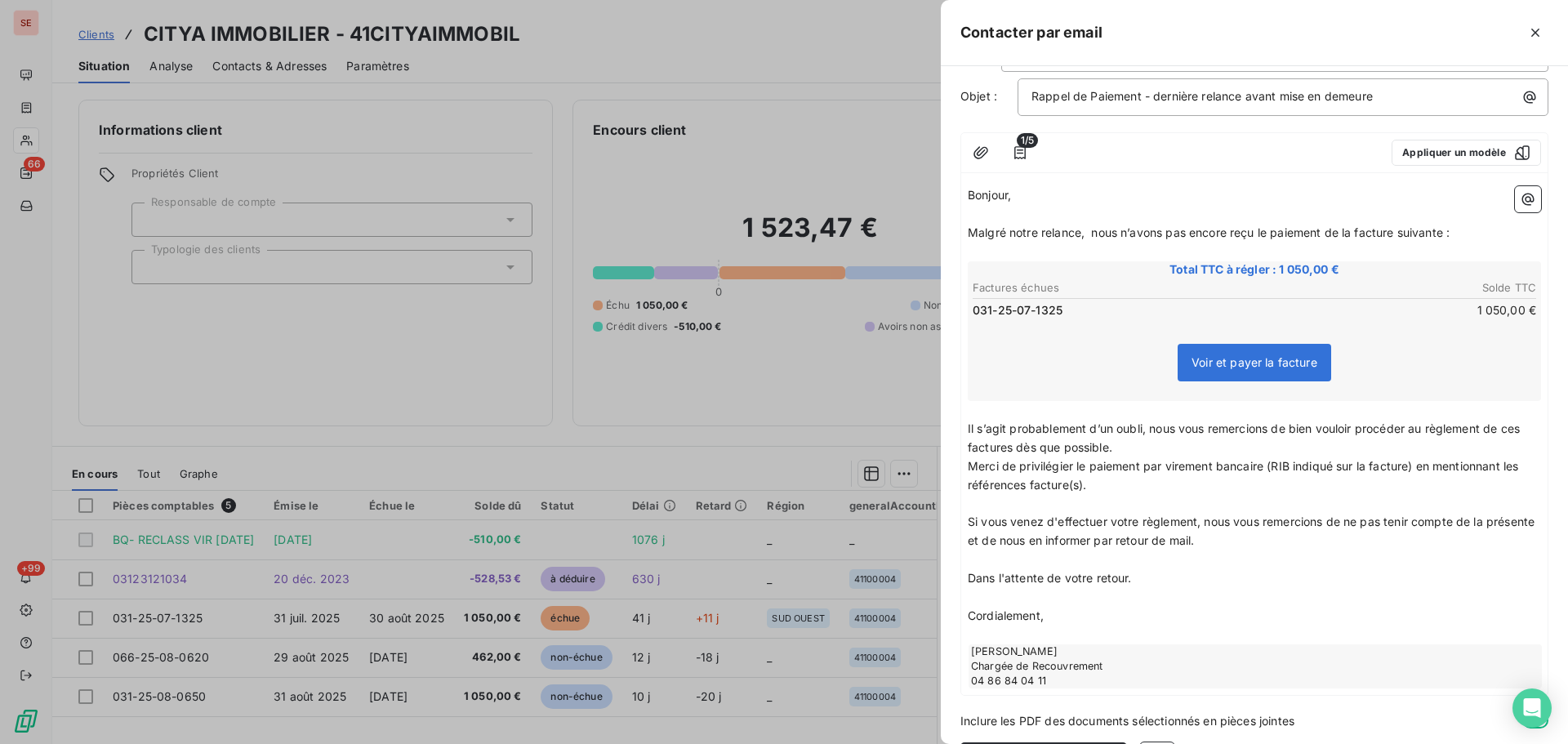
scroll to position [143, 0]
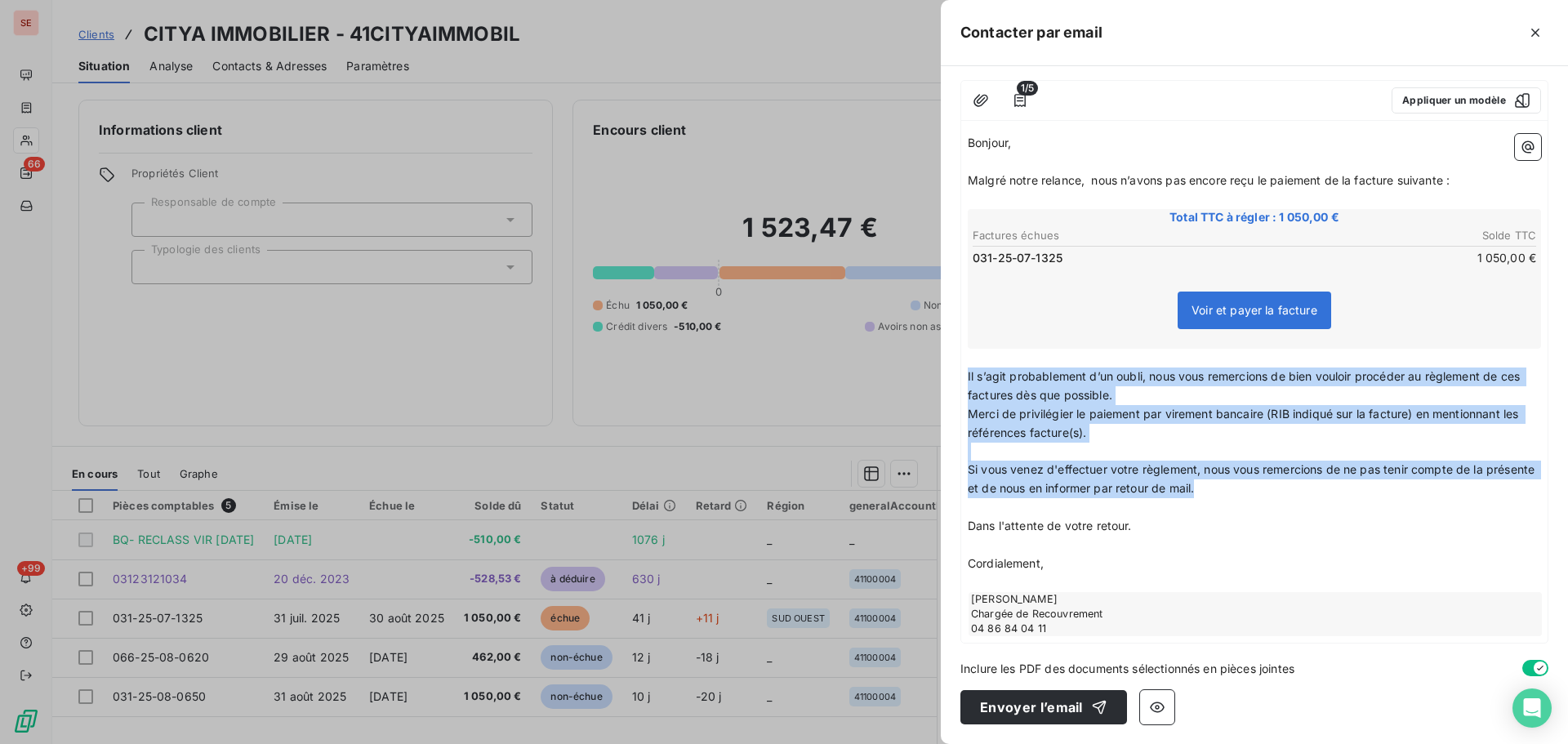
drag, startPoint x: 1269, startPoint y: 493, endPoint x: 962, endPoint y: 382, distance: 326.5
click at [954, 375] on div "À : [EMAIL_ADDRESS][DOMAIN_NAME] Cc : Objet : Rappel de Paiement - dernière rel…" at bounding box center [1255, 405] width 628 height 678
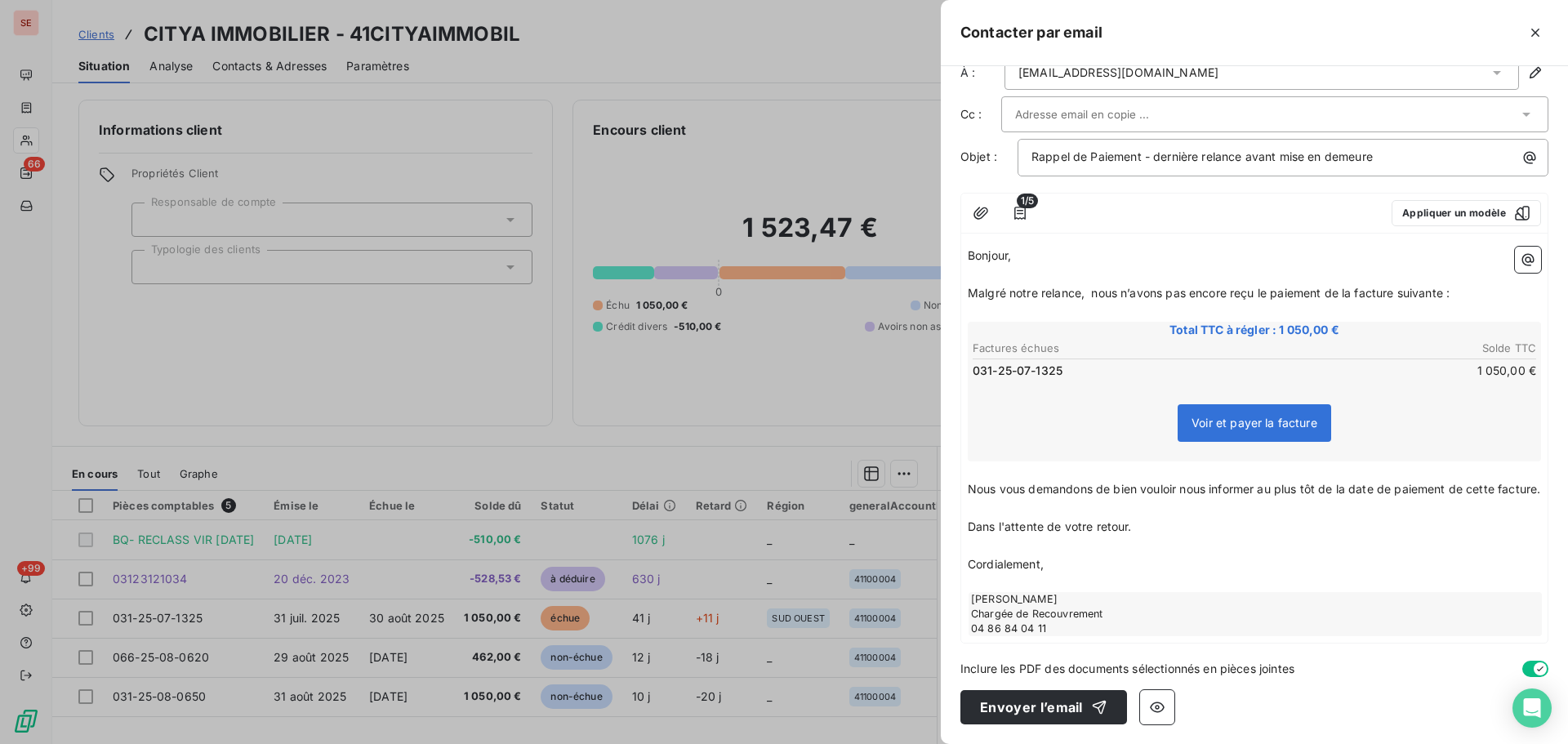
scroll to position [0, 0]
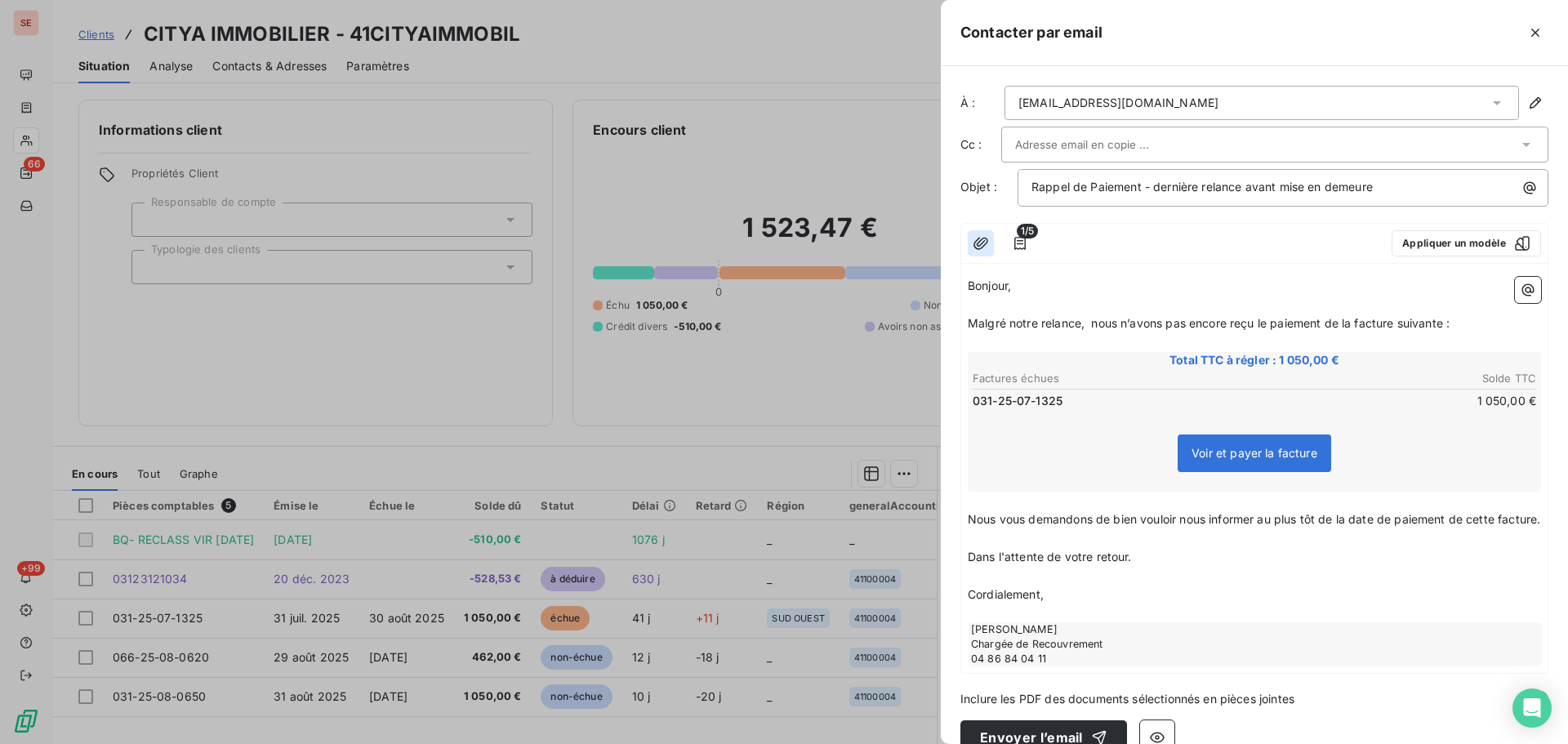
click at [983, 239] on icon "button" at bounding box center [981, 243] width 15 height 12
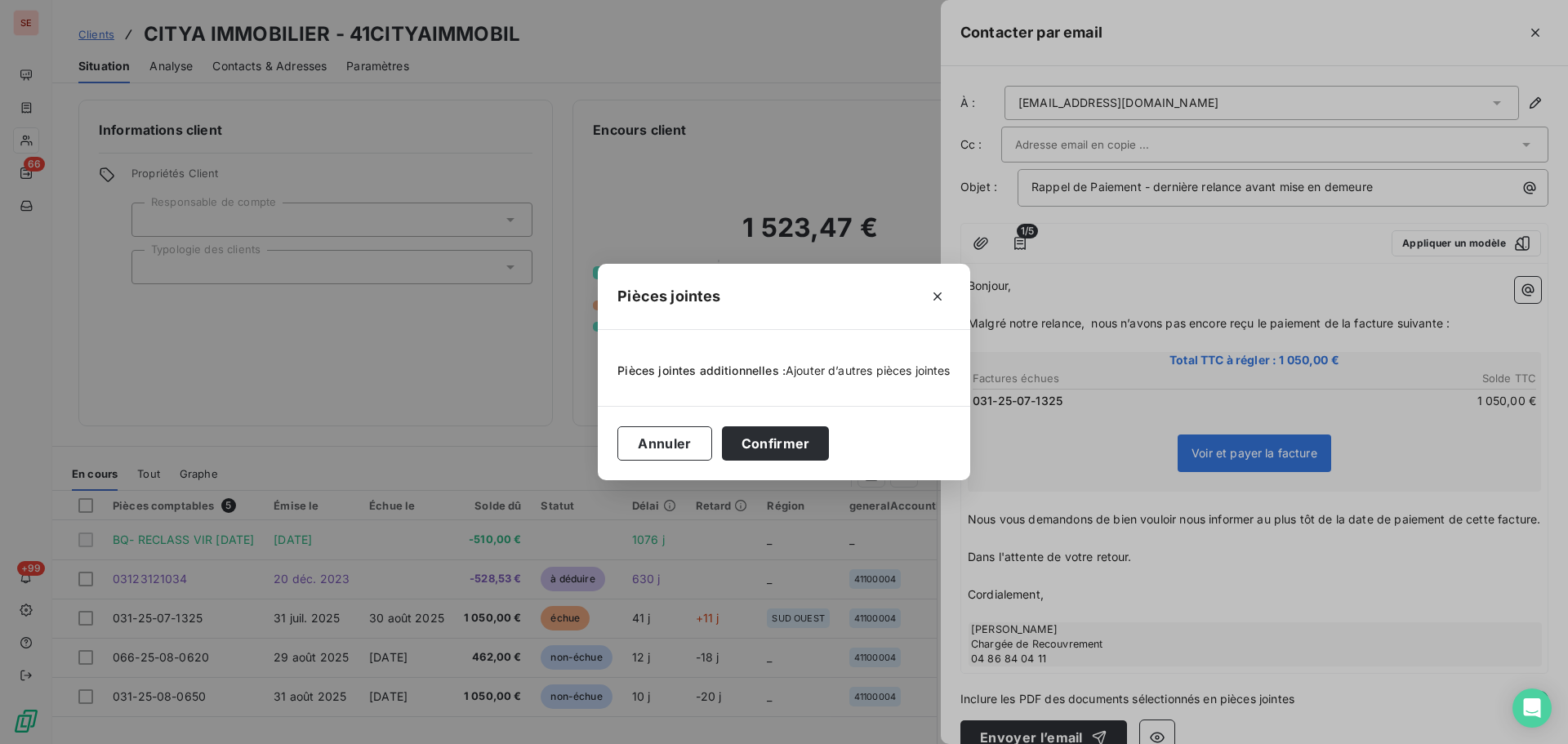
click at [839, 366] on span "Ajouter d’autres pièces jointes" at bounding box center [868, 370] width 165 height 14
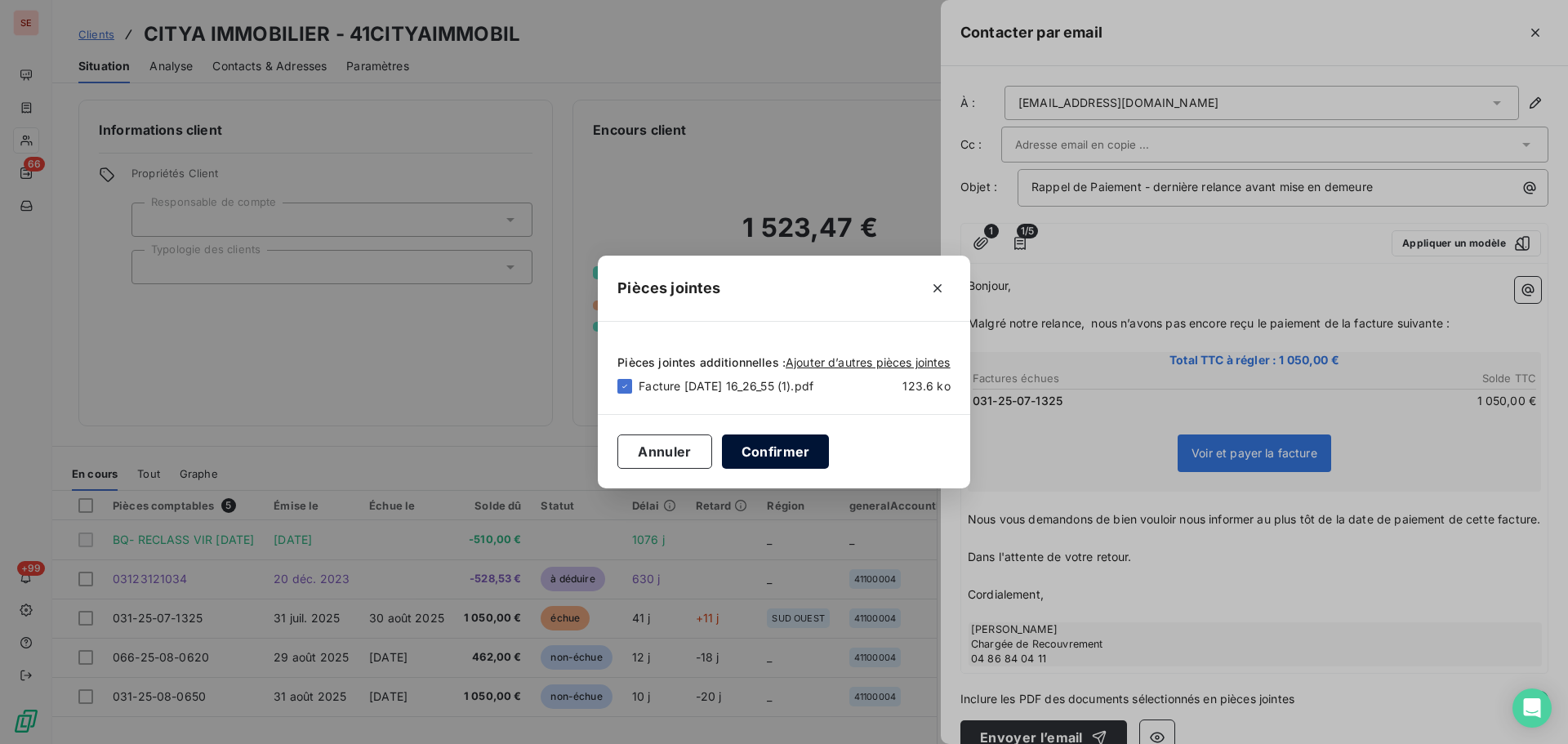
click at [805, 458] on button "Confirmer" at bounding box center [775, 451] width 108 height 34
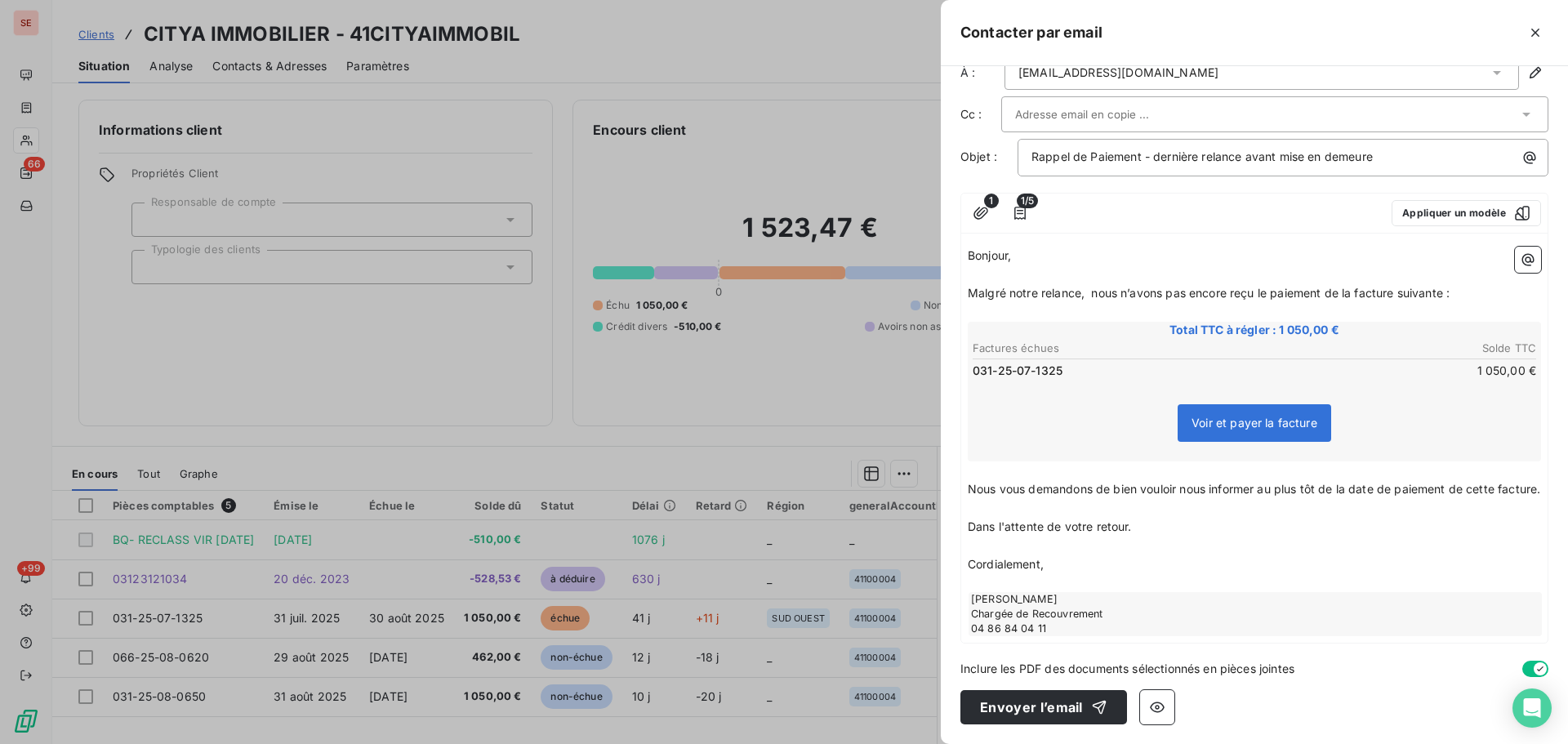
scroll to position [49, 0]
click at [1030, 709] on button "Envoyer l’email" at bounding box center [1044, 707] width 167 height 34
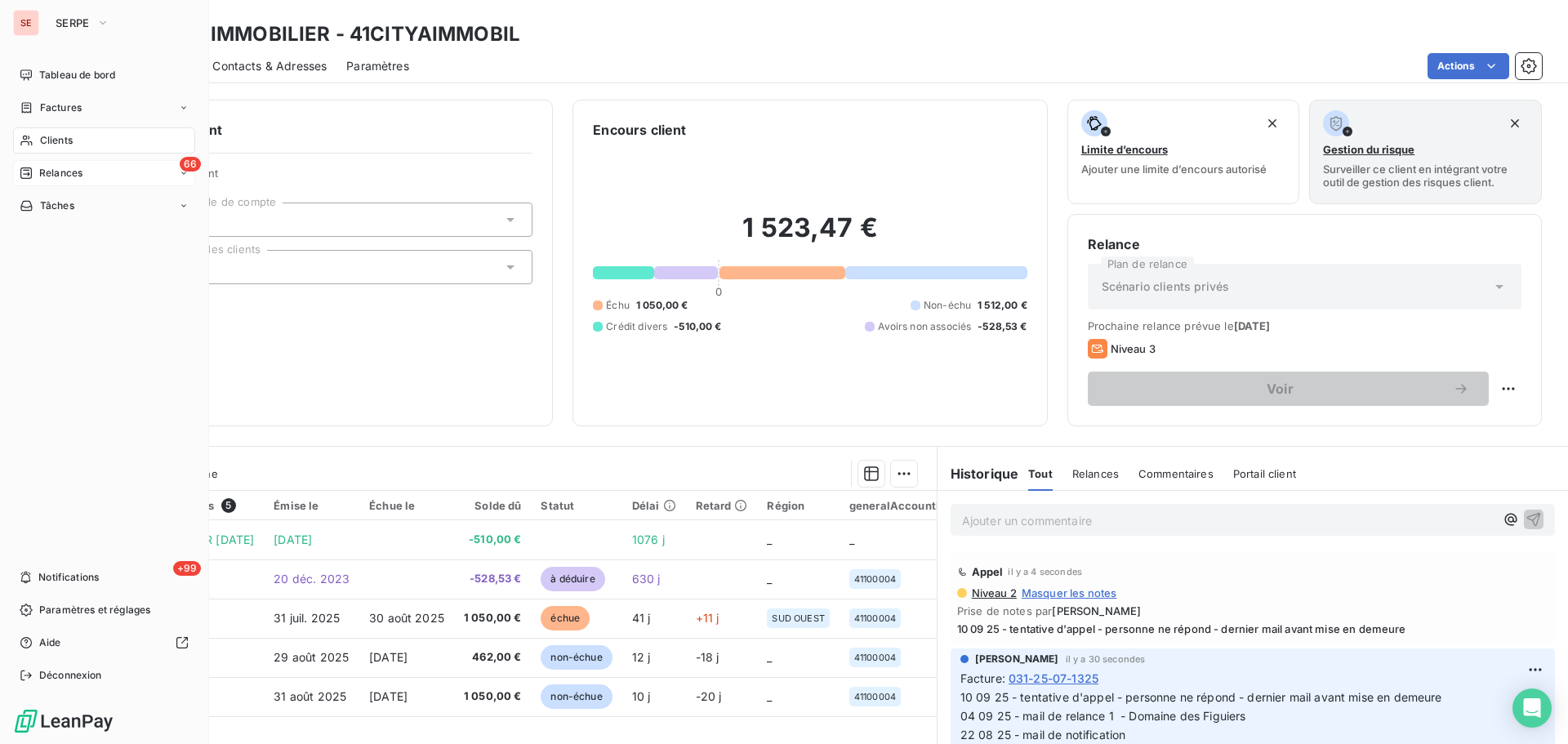
click at [38, 163] on div "66 Relances" at bounding box center [103, 173] width 182 height 26
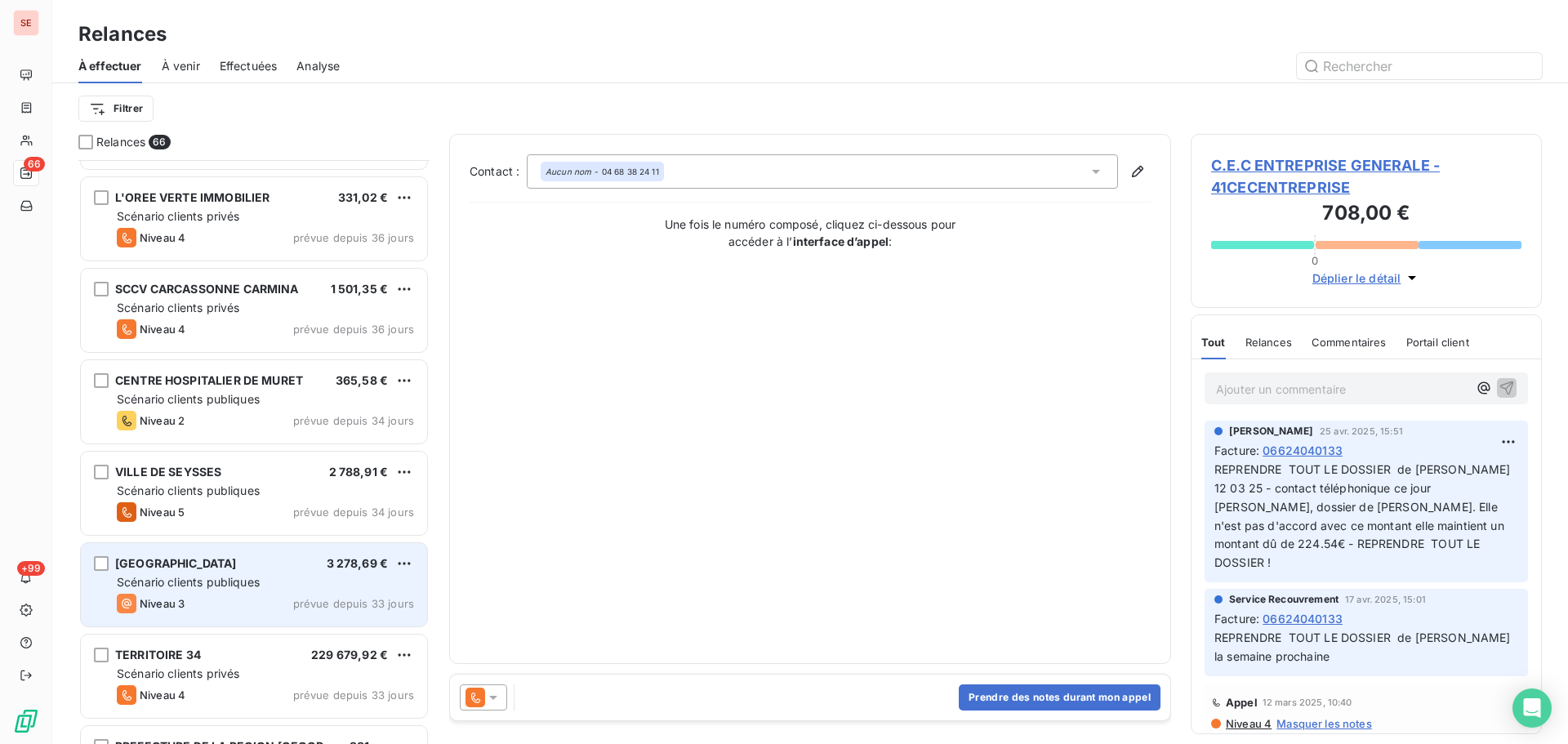
scroll to position [1308, 0]
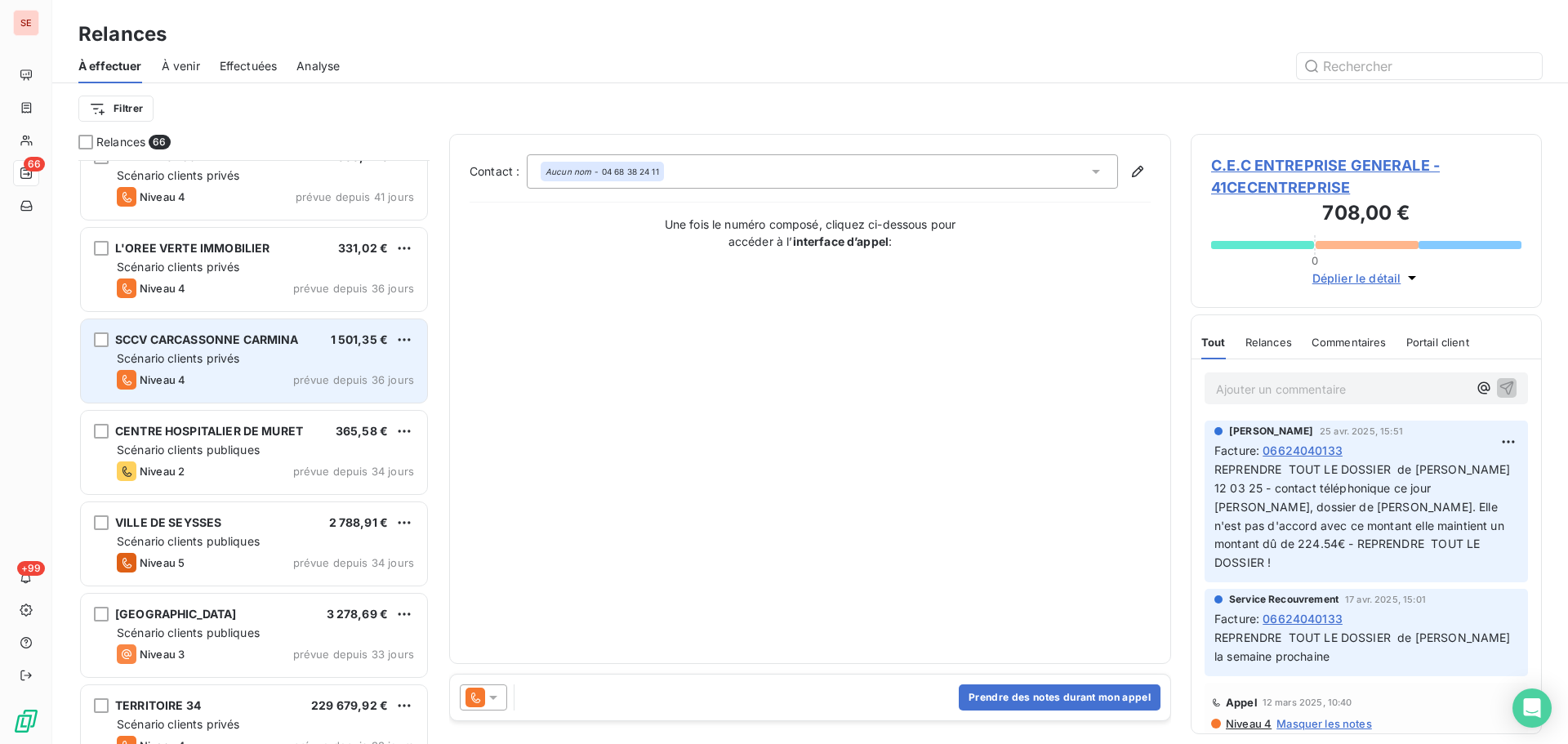
click at [347, 367] on div "SCCV CARCASSONNE CARMINA 1 501,35 € Scénario clients privés Niveau 4 prévue dep…" at bounding box center [254, 361] width 346 height 83
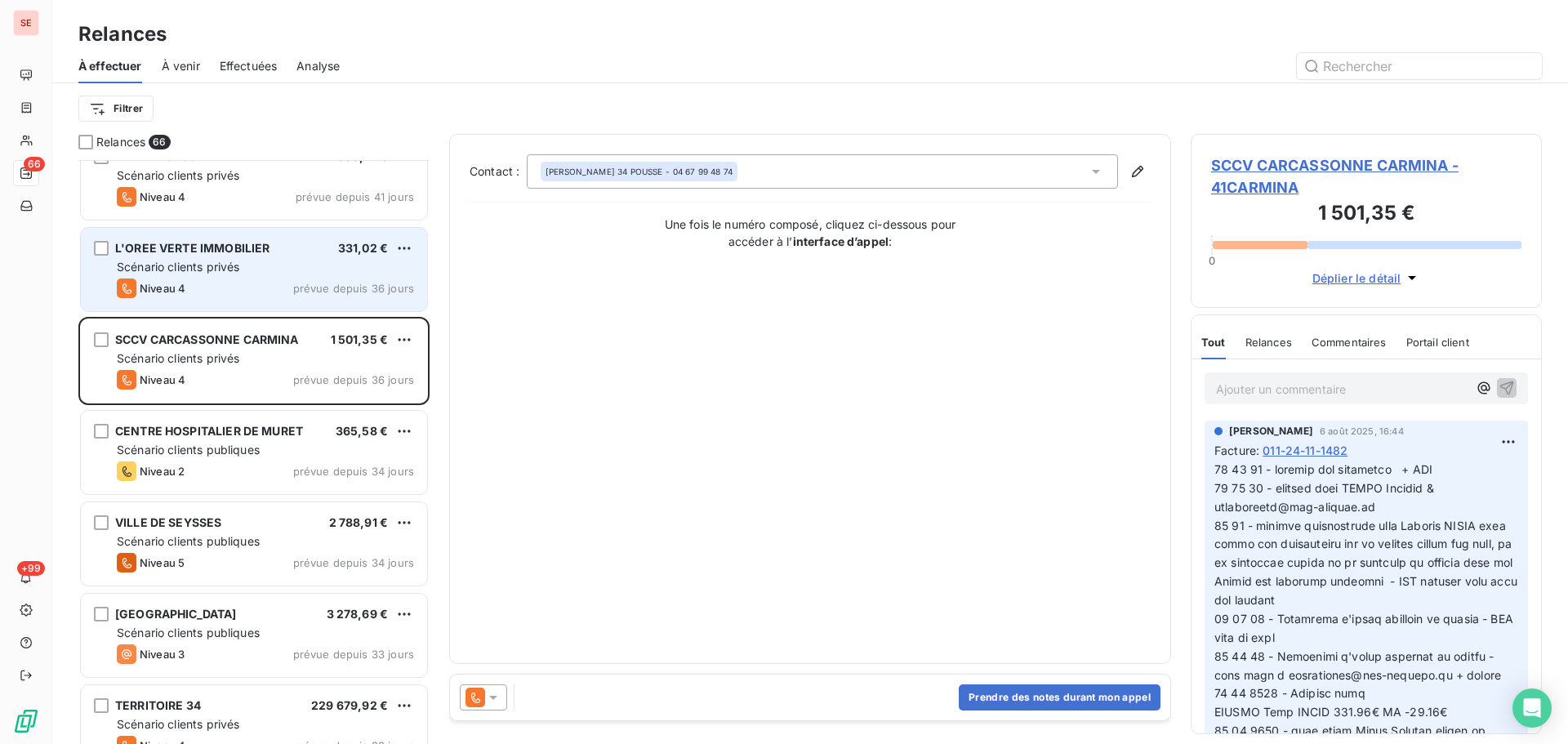
click at [280, 288] on div "Niveau 4 prévue depuis 36 jours" at bounding box center [266, 288] width 297 height 19
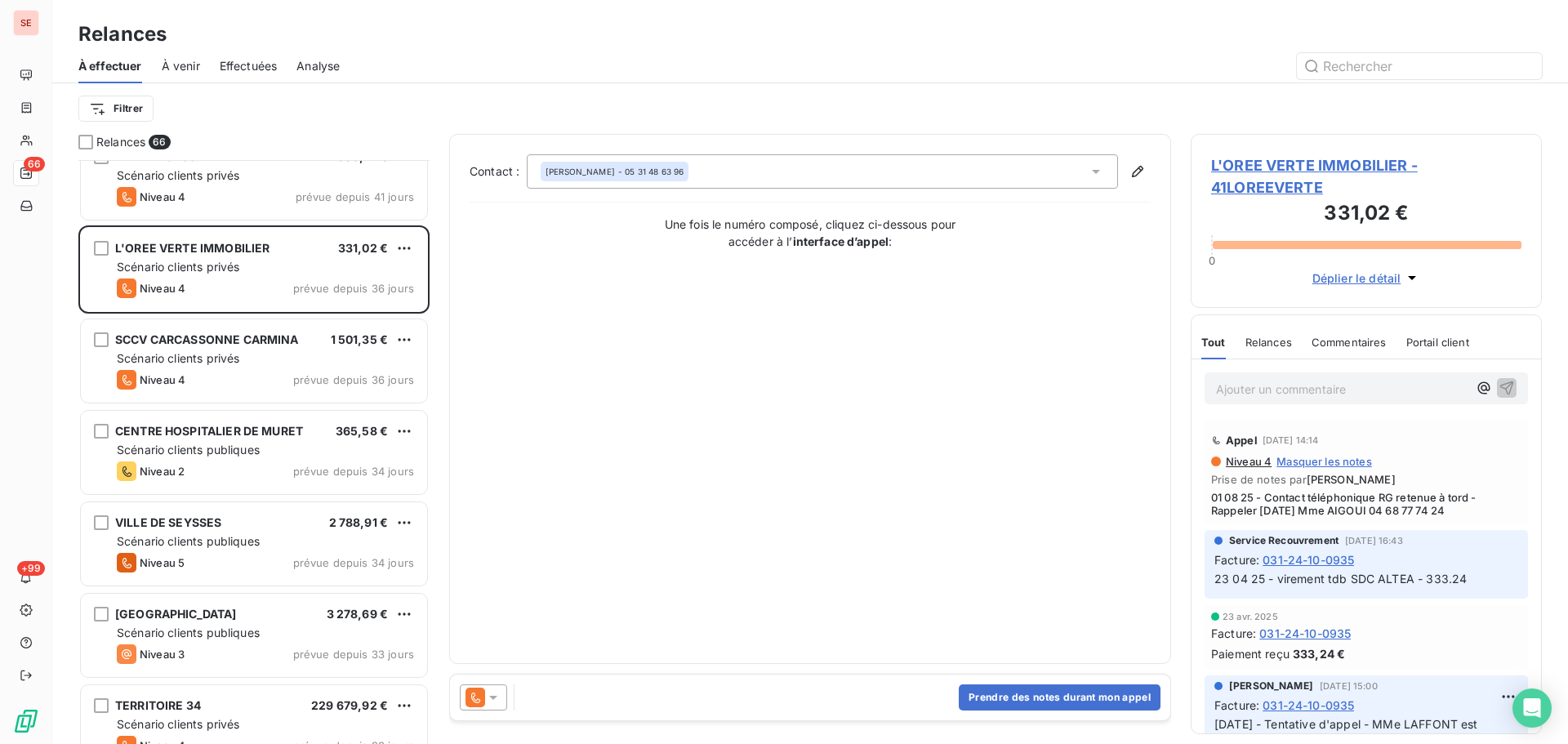
click at [1263, 166] on span "L'OREE VERTE IMMOBILIER - 41LOREEVERTE" at bounding box center [1366, 176] width 310 height 44
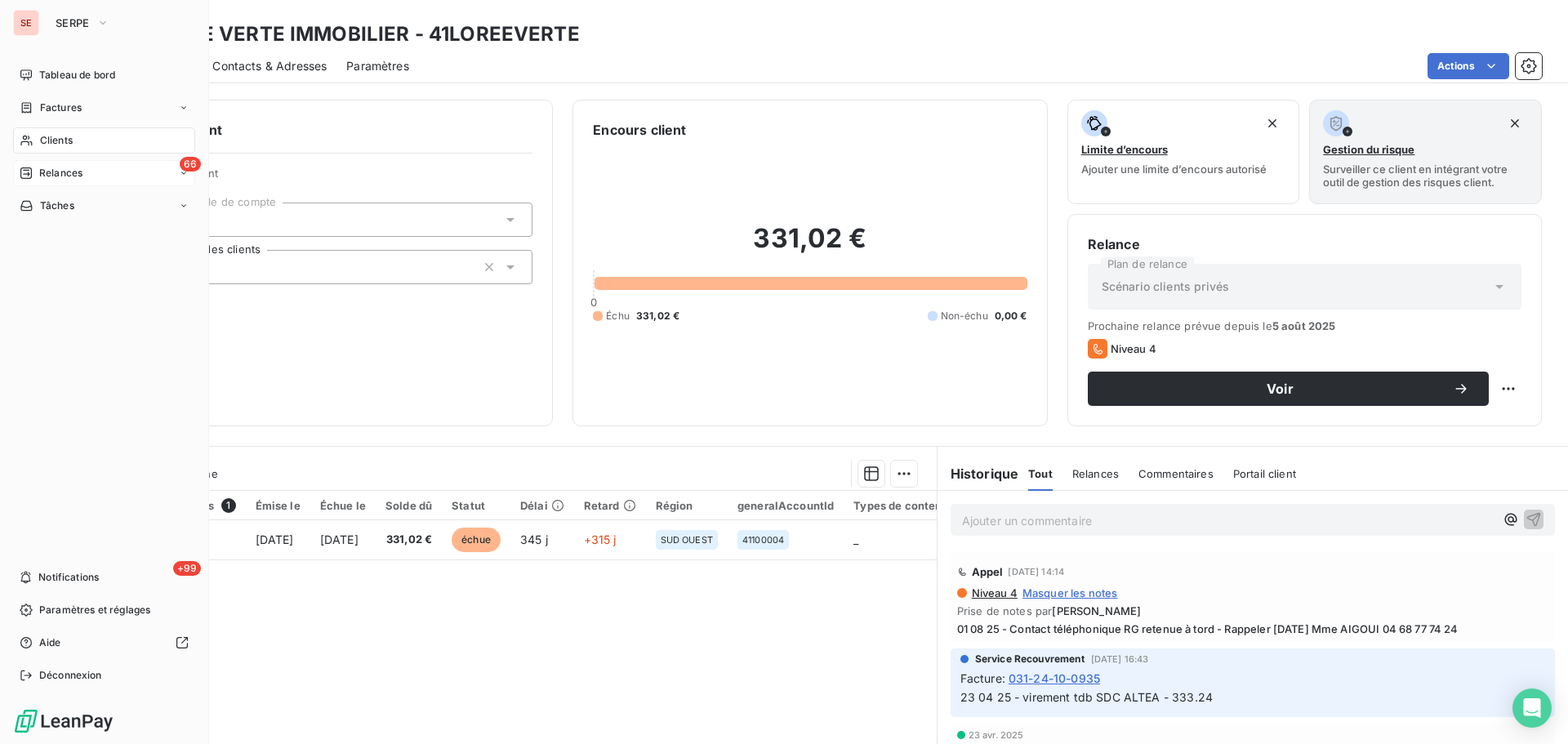
click at [33, 168] on div "Relances" at bounding box center [51, 174] width 63 height 15
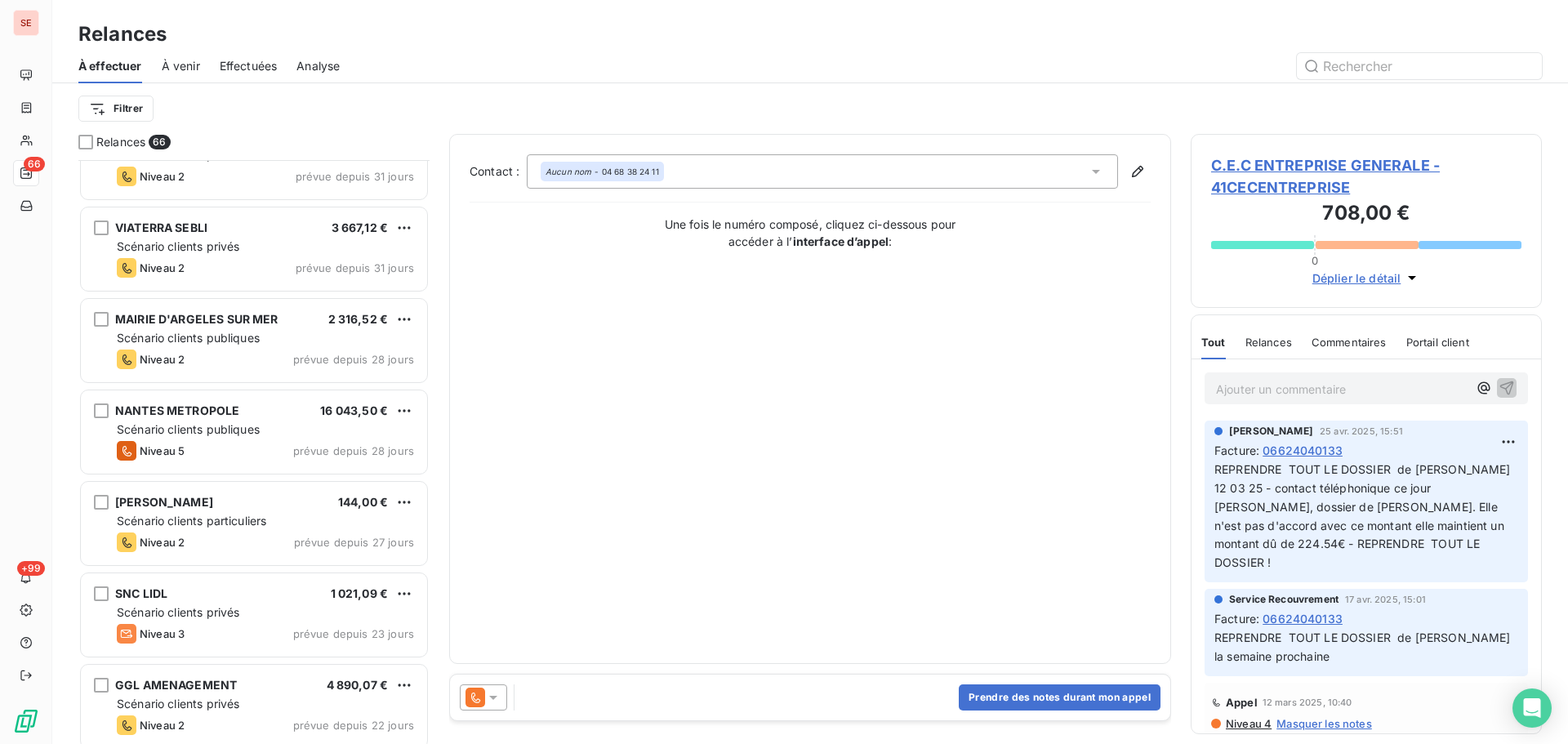
scroll to position [2179, 0]
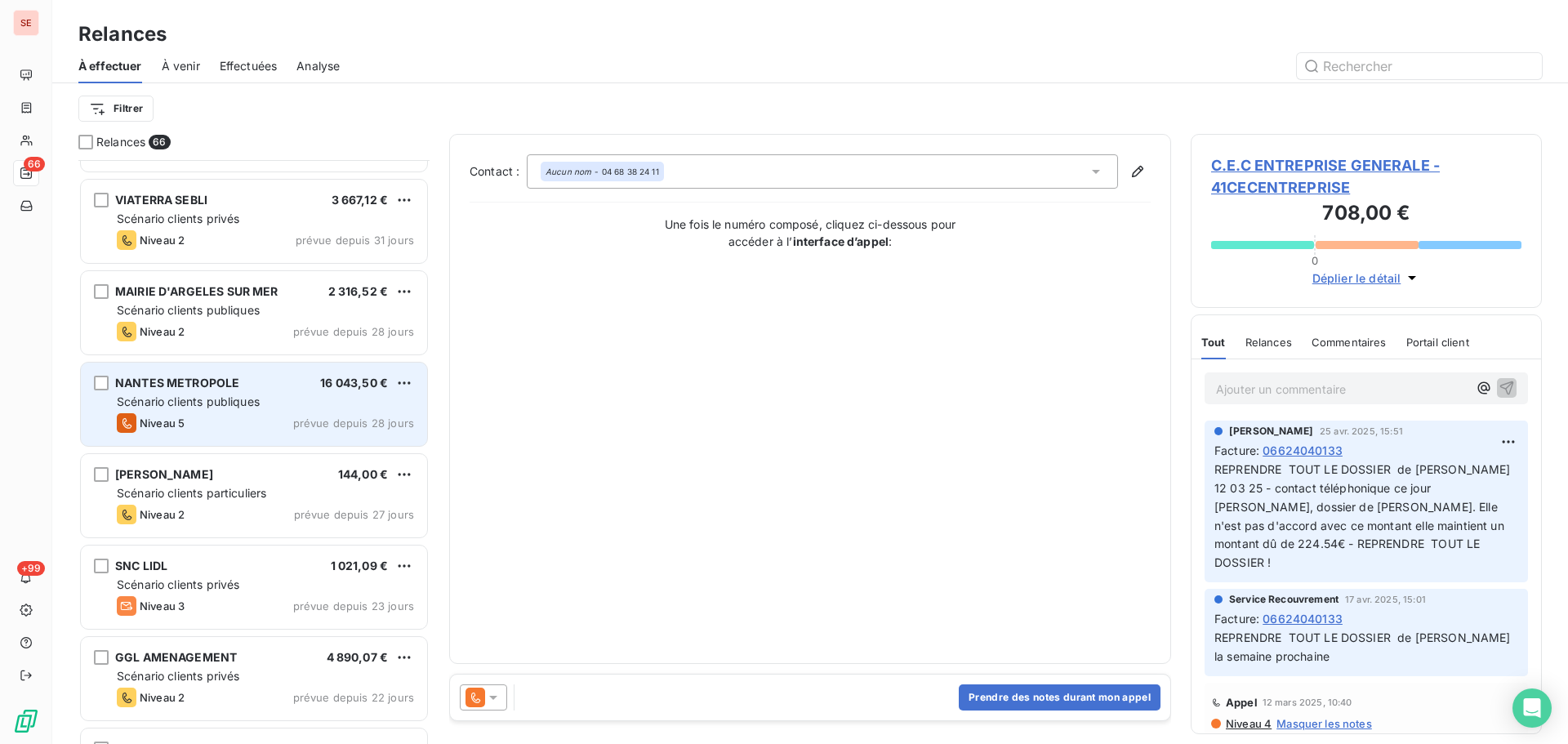
click at [302, 426] on span "prévue depuis 28 jours" at bounding box center [353, 423] width 121 height 13
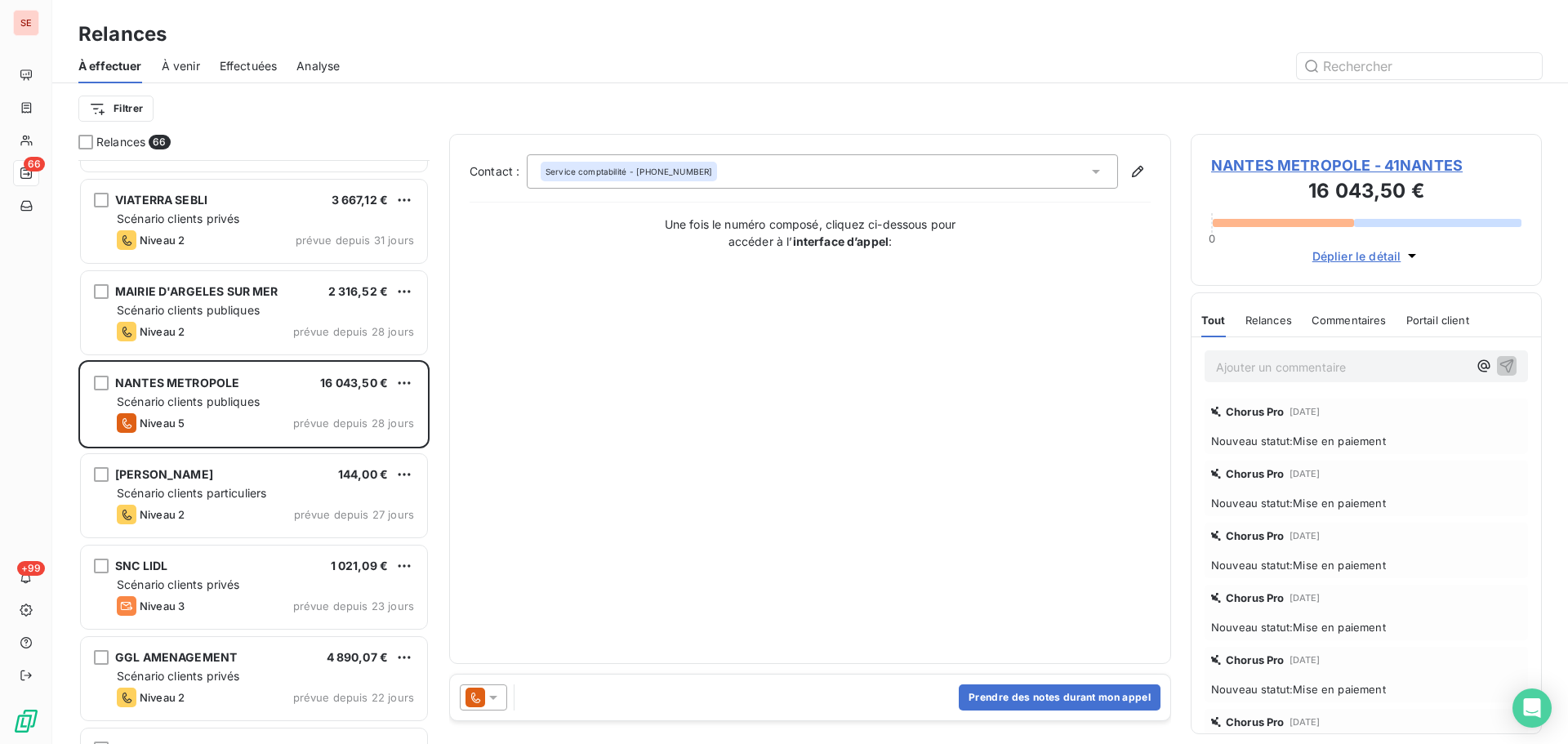
click at [1300, 162] on span "NANTES METROPOLE - 41NANTES" at bounding box center [1366, 165] width 310 height 22
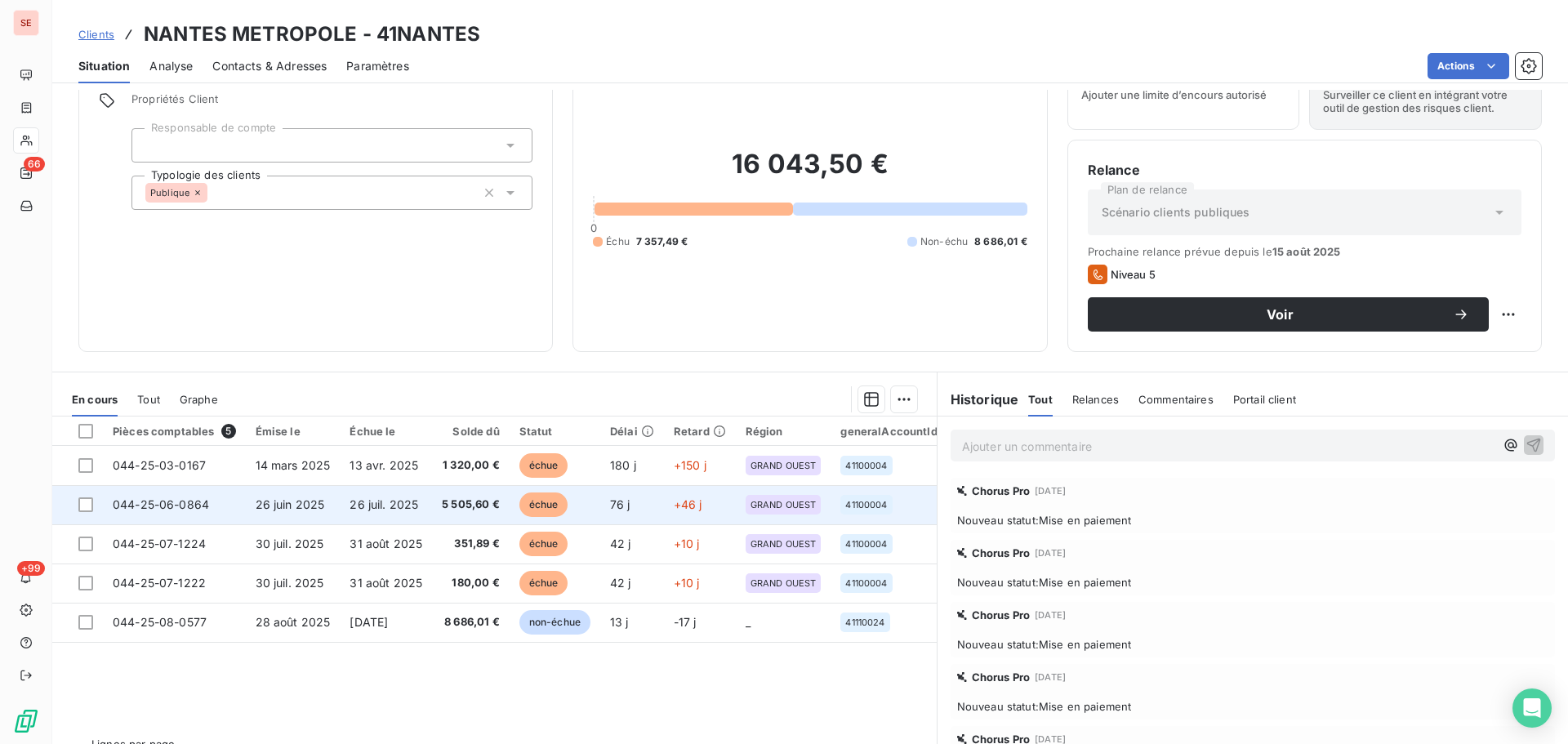
scroll to position [110, 0]
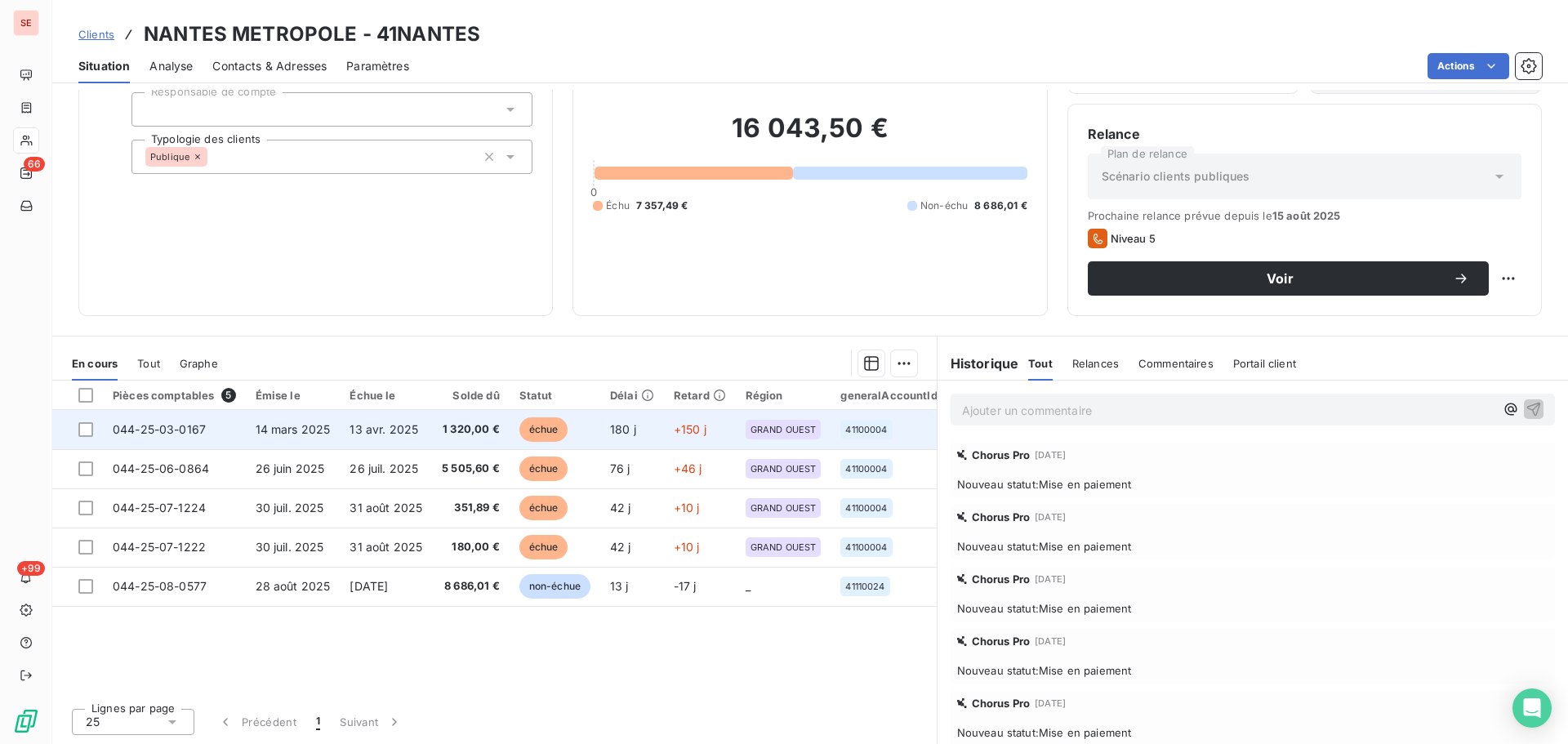
click at [359, 423] on span "13 avr. 2025" at bounding box center [384, 429] width 68 height 14
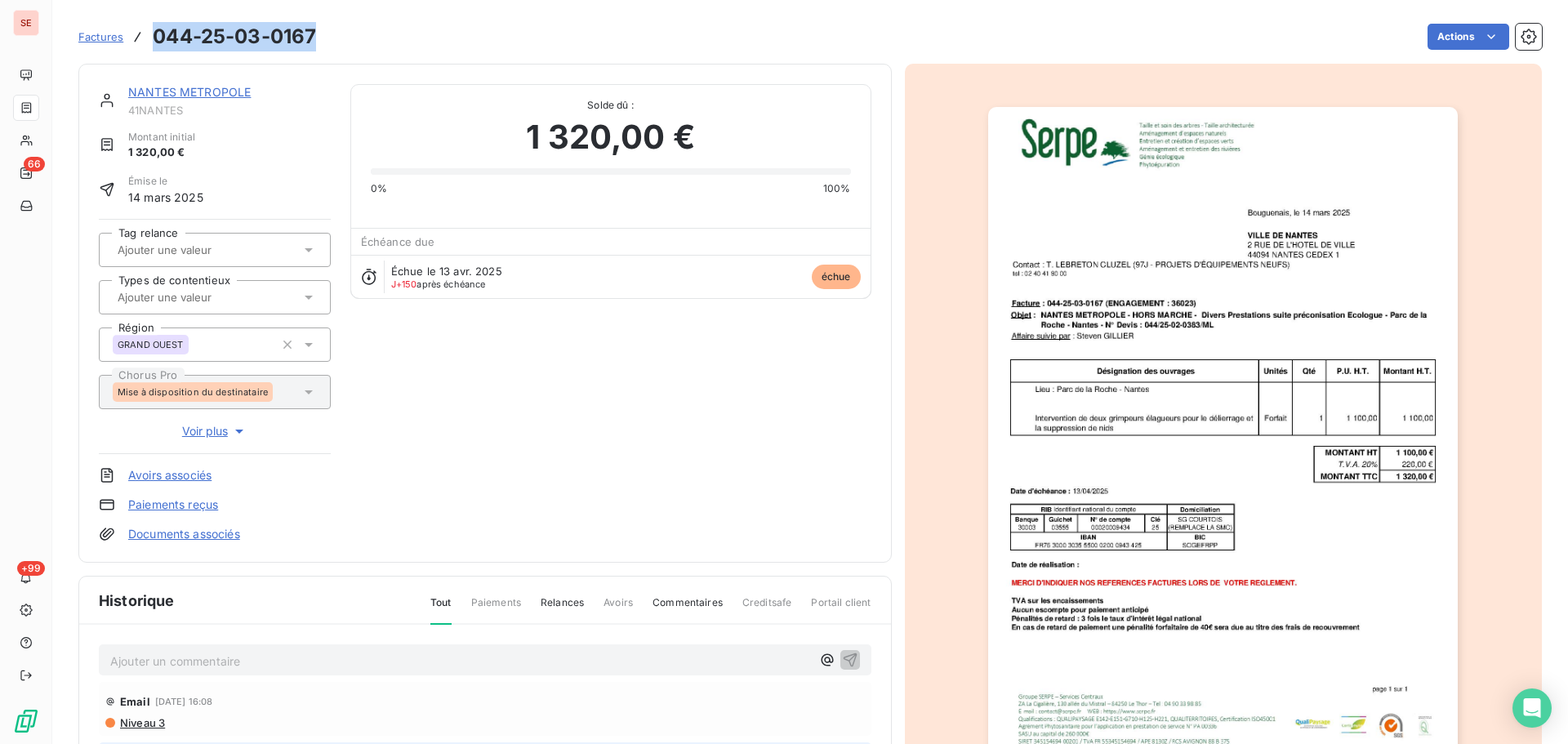
drag, startPoint x: 316, startPoint y: 32, endPoint x: 152, endPoint y: 39, distance: 164.1
click at [152, 39] on div "Factures 044-25-03-0167 Actions" at bounding box center [810, 36] width 1464 height 34
copy h3 "044-25-03-0167"
click at [229, 90] on link "NANTES METROPOLE" at bounding box center [189, 91] width 123 height 14
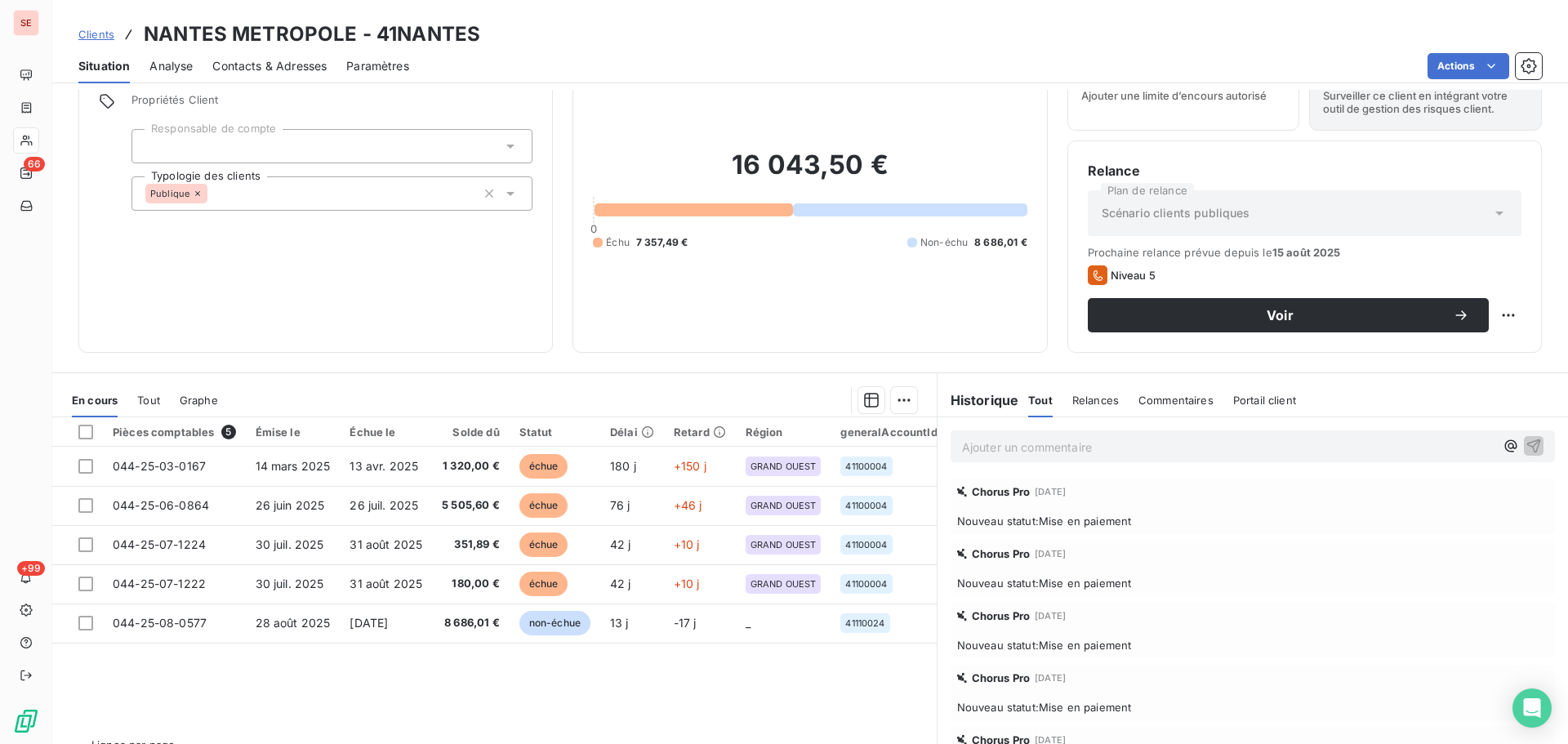
scroll to position [110, 0]
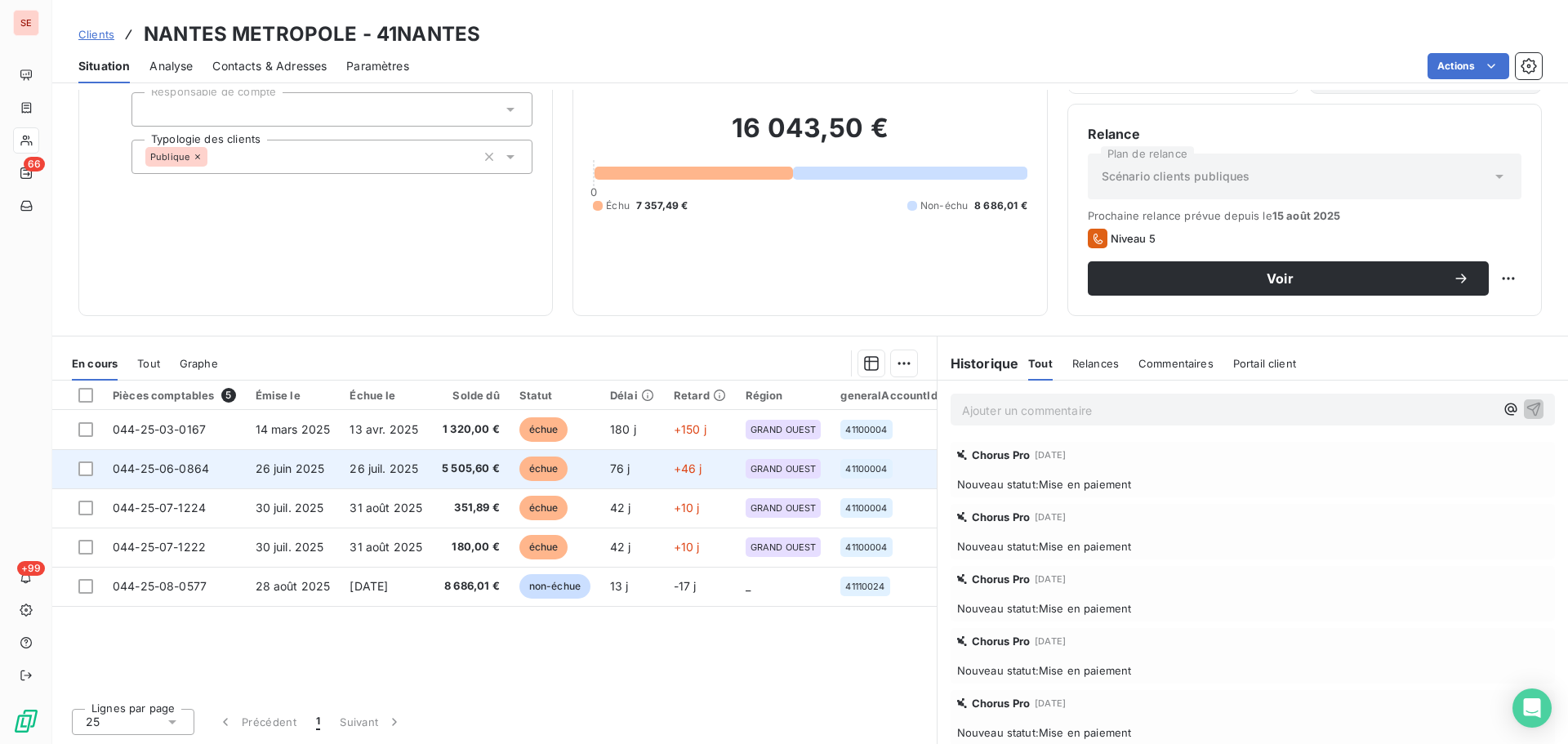
click at [387, 462] on span "26 juil. 2025" at bounding box center [384, 468] width 68 height 14
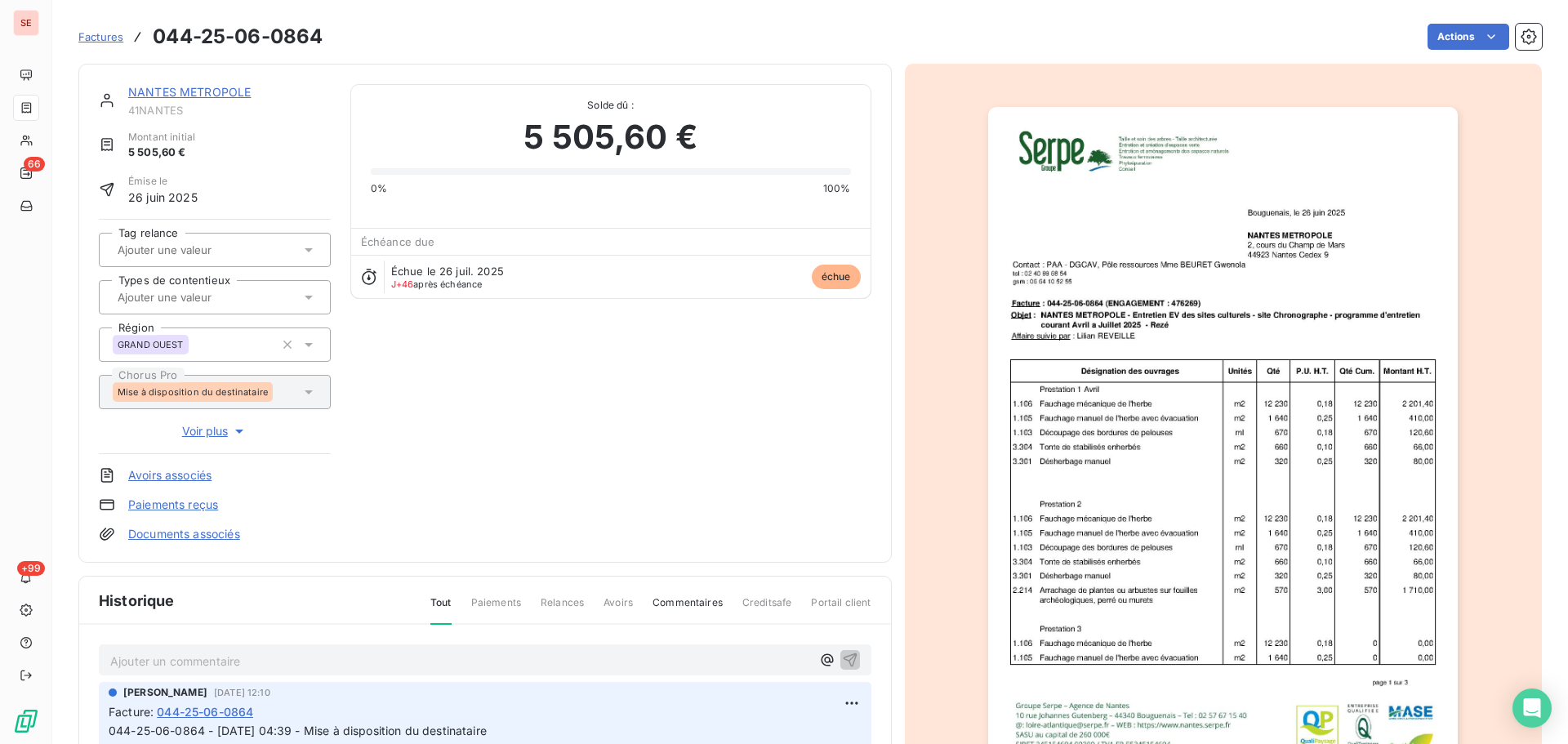
scroll to position [6, 0]
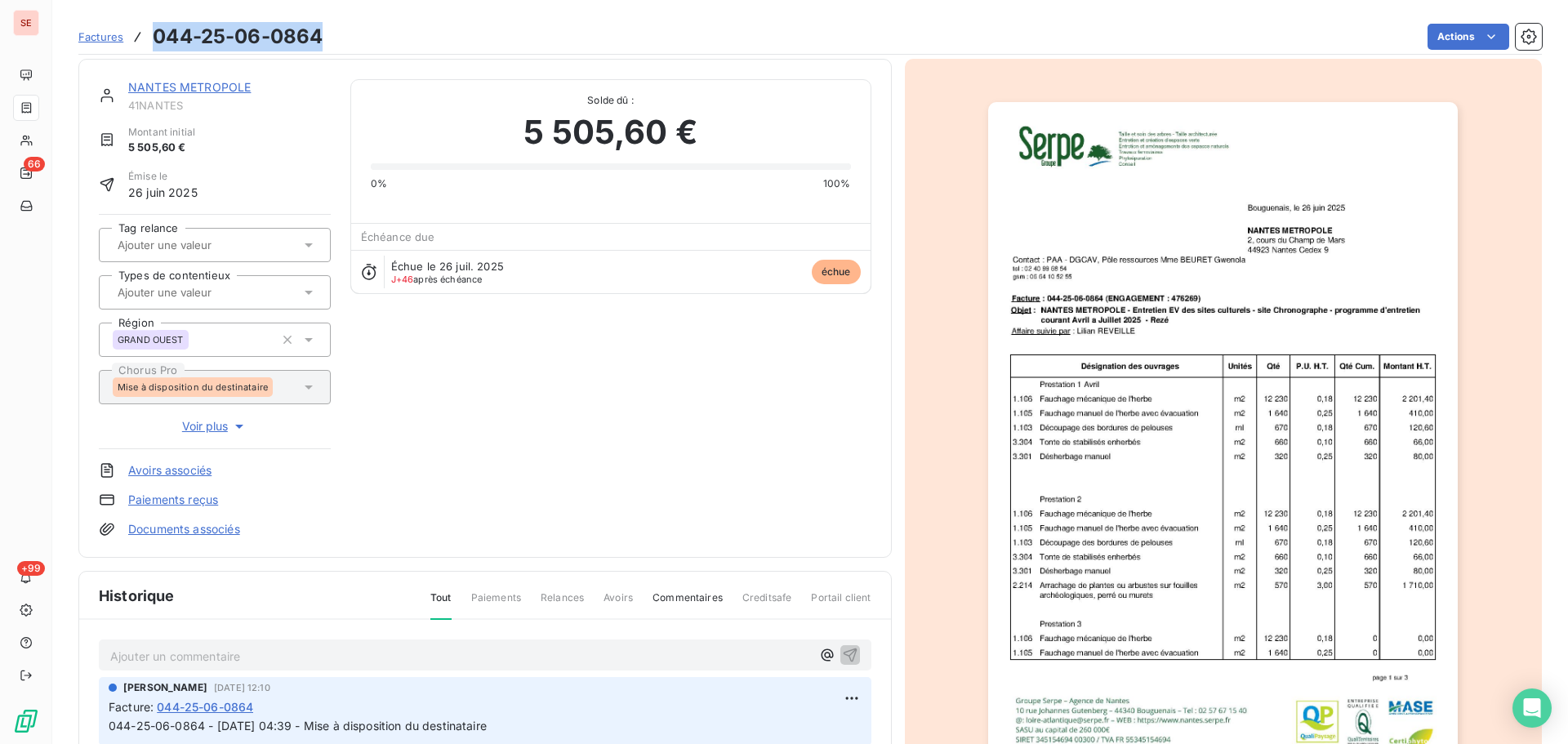
drag, startPoint x: 330, startPoint y: 33, endPoint x: 151, endPoint y: 30, distance: 179.0
click at [151, 30] on div "Factures 044-25-06-0864 Actions" at bounding box center [810, 36] width 1464 height 34
click at [197, 85] on link "NANTES METROPOLE" at bounding box center [189, 87] width 123 height 14
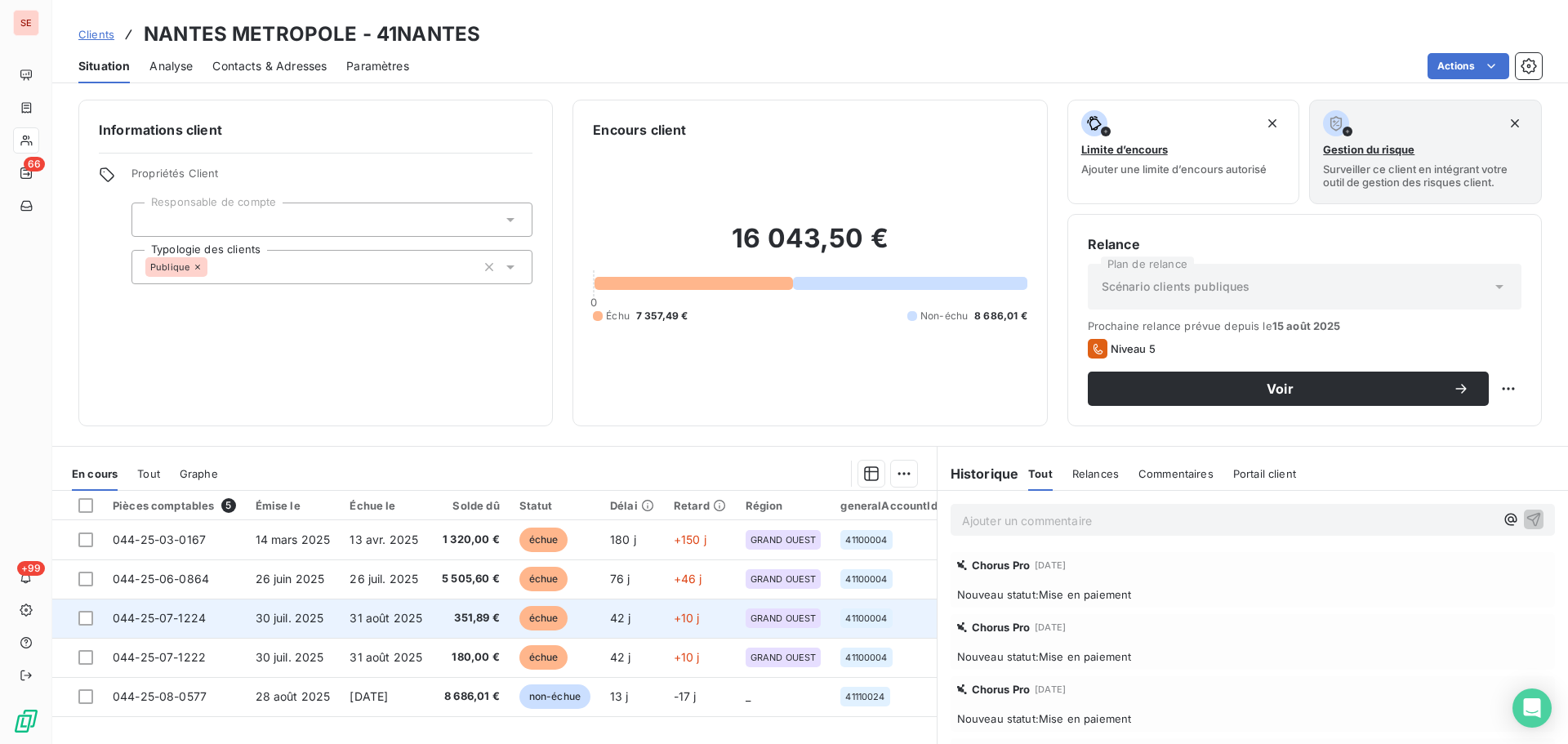
click at [363, 618] on span "31 août 2025" at bounding box center [386, 618] width 73 height 14
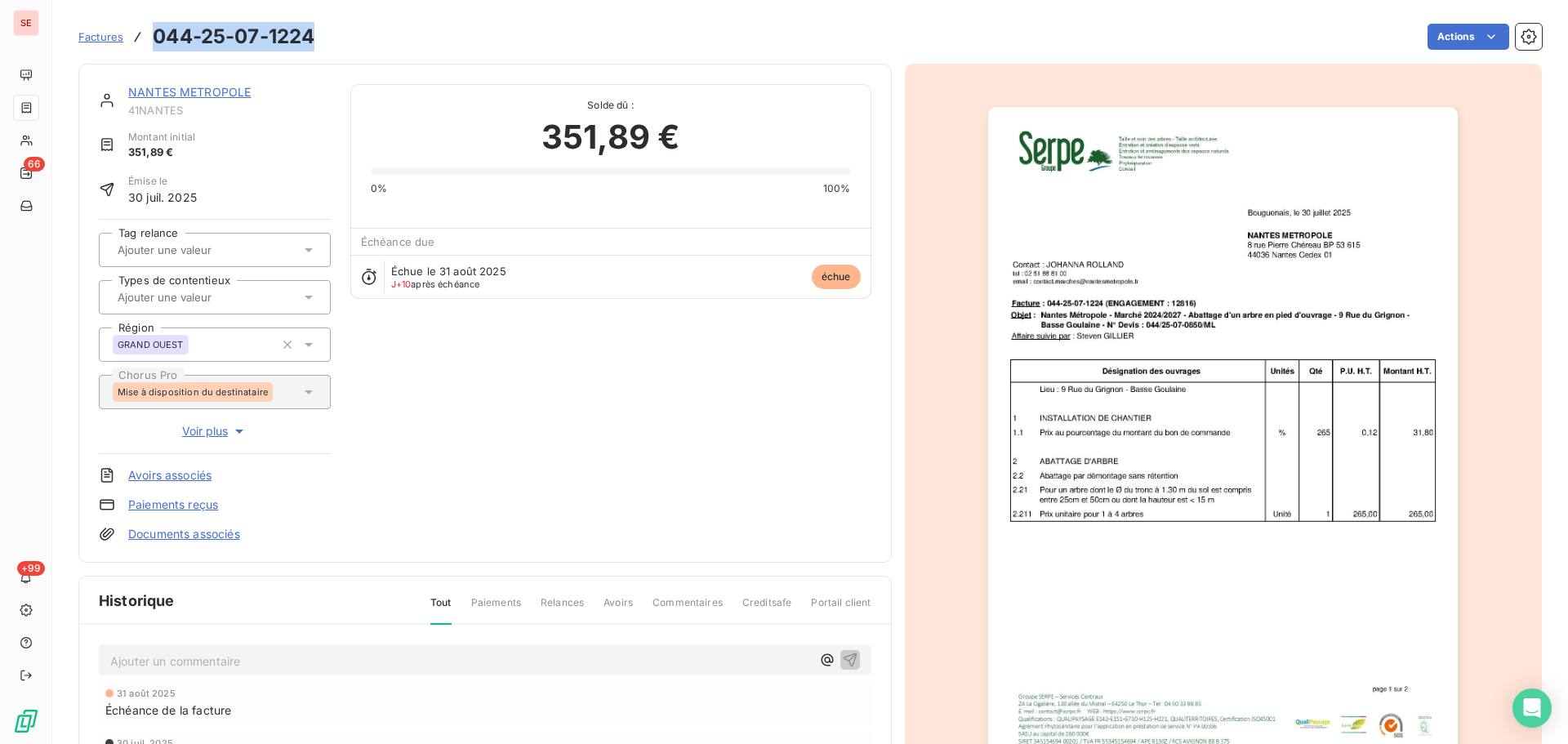
drag, startPoint x: 324, startPoint y: 46, endPoint x: 154, endPoint y: 30, distance: 170.8
click at [154, 30] on div "Factures 044-25-07-1224 Actions" at bounding box center [810, 36] width 1464 height 34
click at [208, 96] on link "NANTES METROPOLE" at bounding box center [189, 91] width 123 height 14
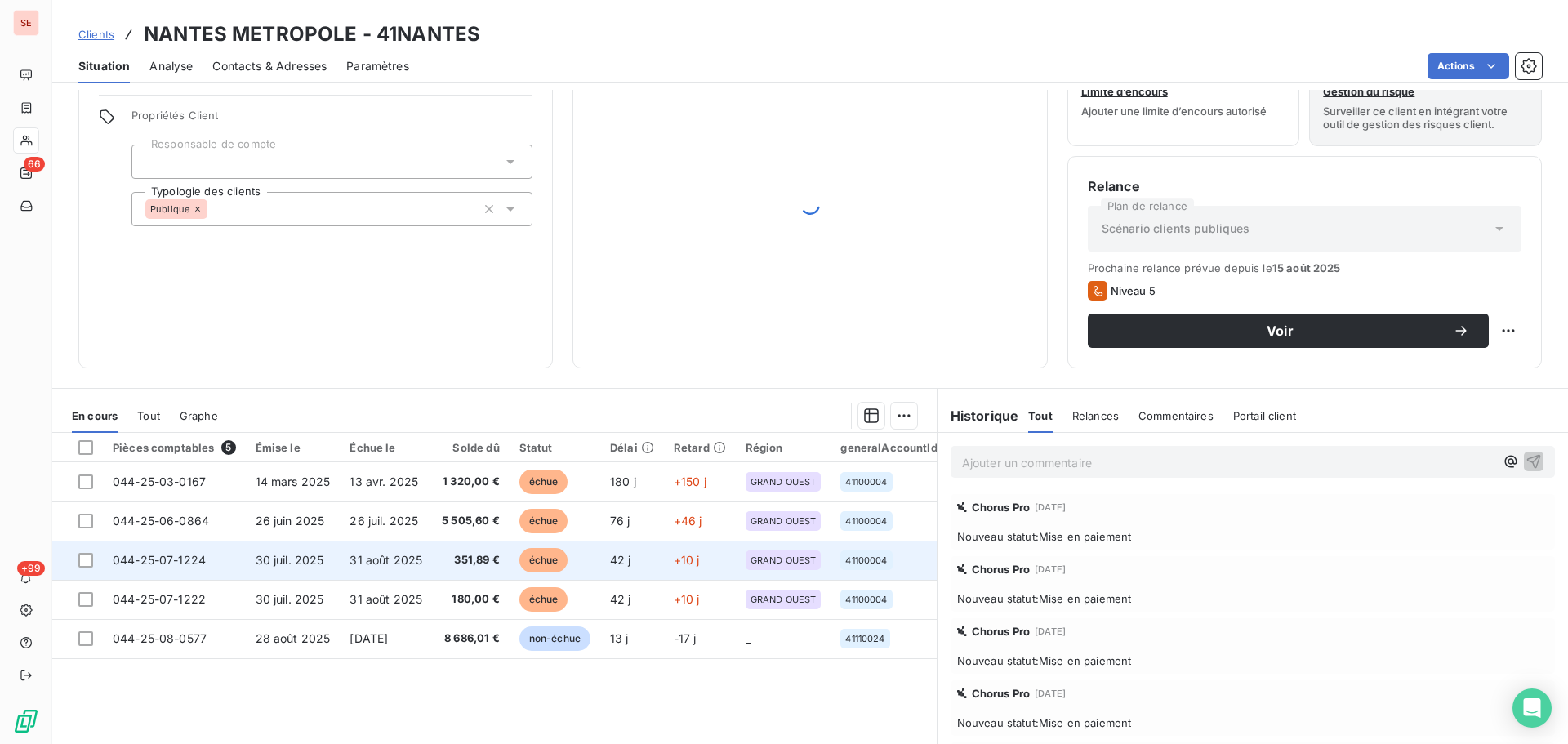
scroll to position [110, 0]
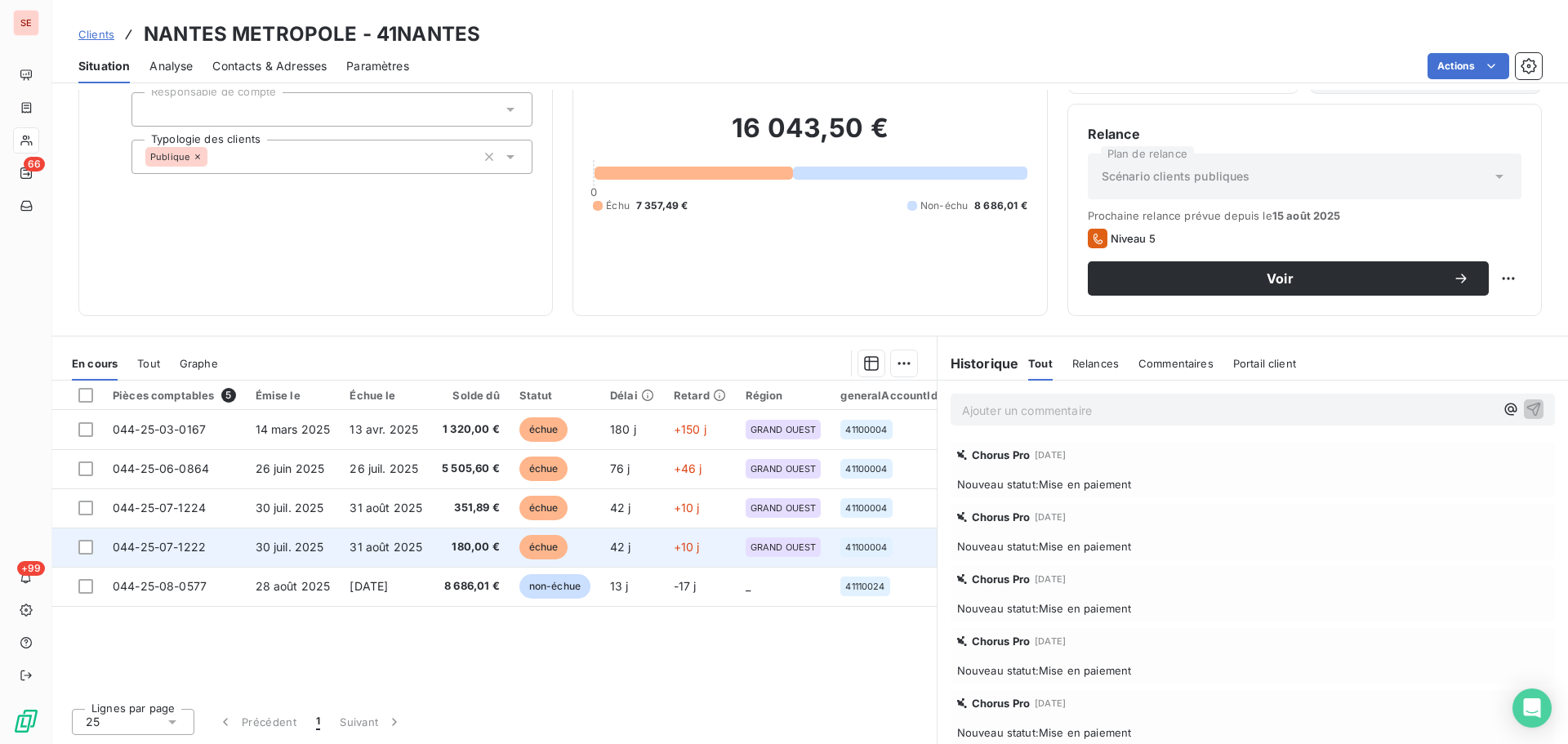
click at [454, 545] on span "180,00 €" at bounding box center [471, 547] width 58 height 17
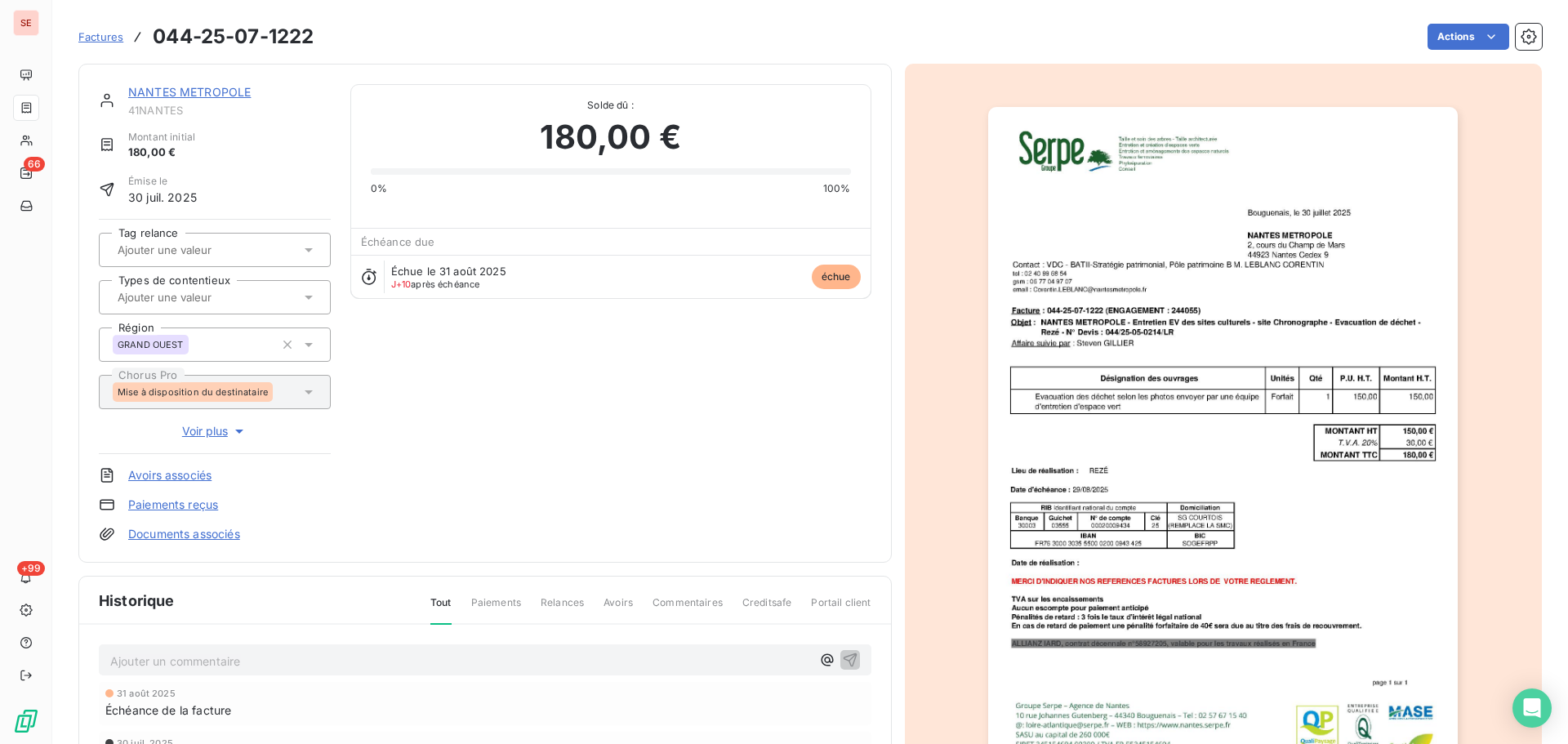
click at [215, 92] on link "NANTES METROPOLE" at bounding box center [189, 91] width 123 height 14
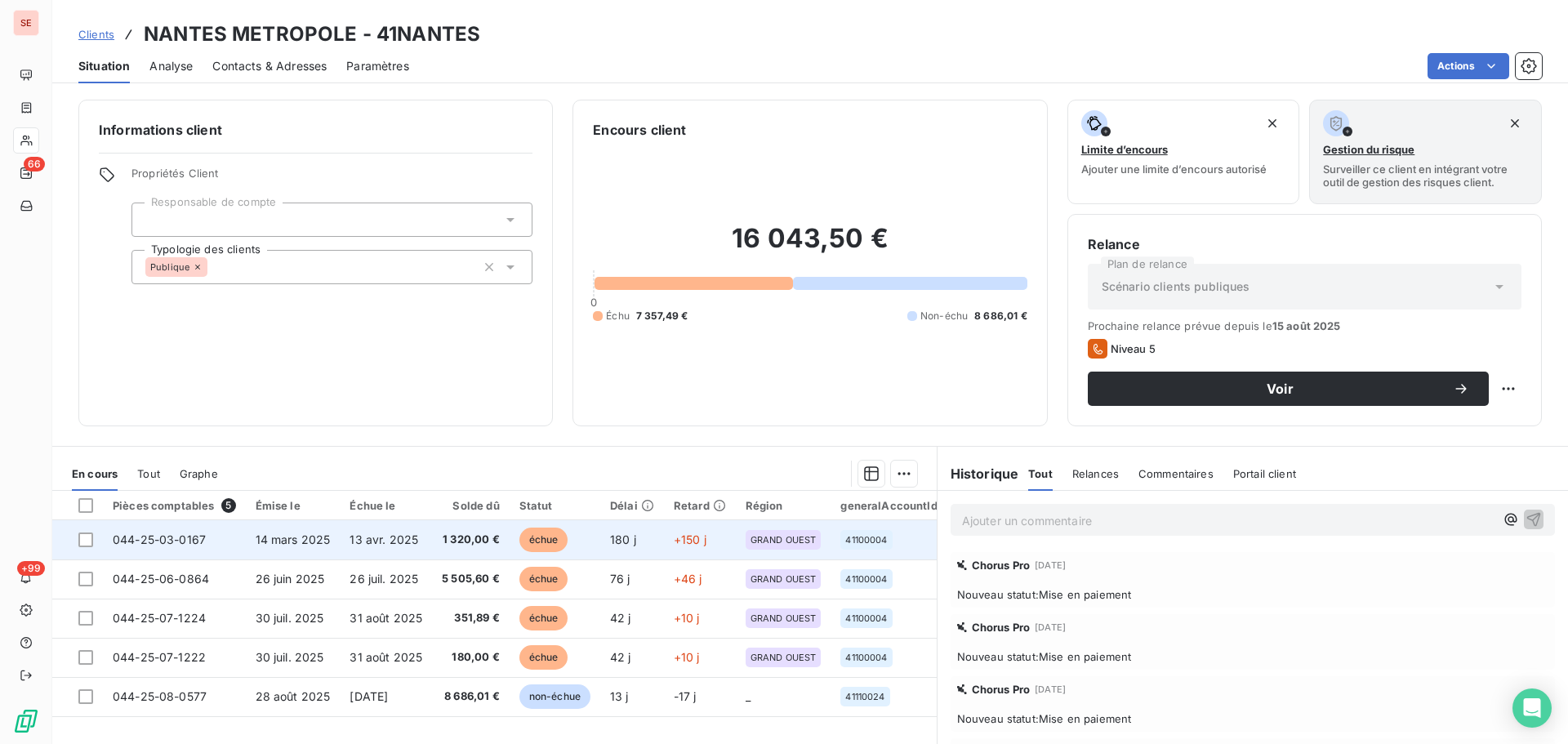
click at [379, 546] on td "13 avr. 2025" at bounding box center [386, 540] width 92 height 39
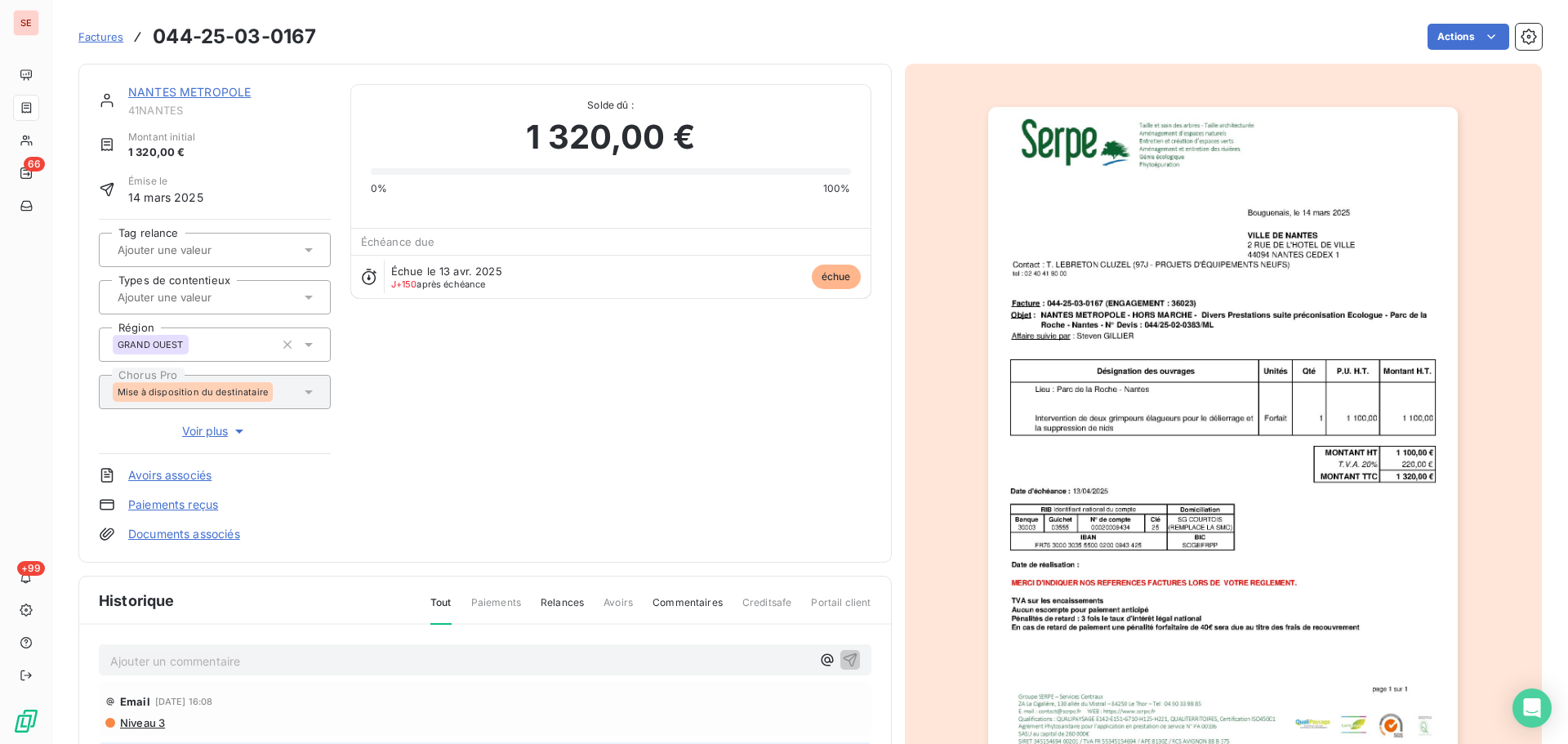
click at [196, 95] on link "NANTES METROPOLE" at bounding box center [189, 91] width 123 height 14
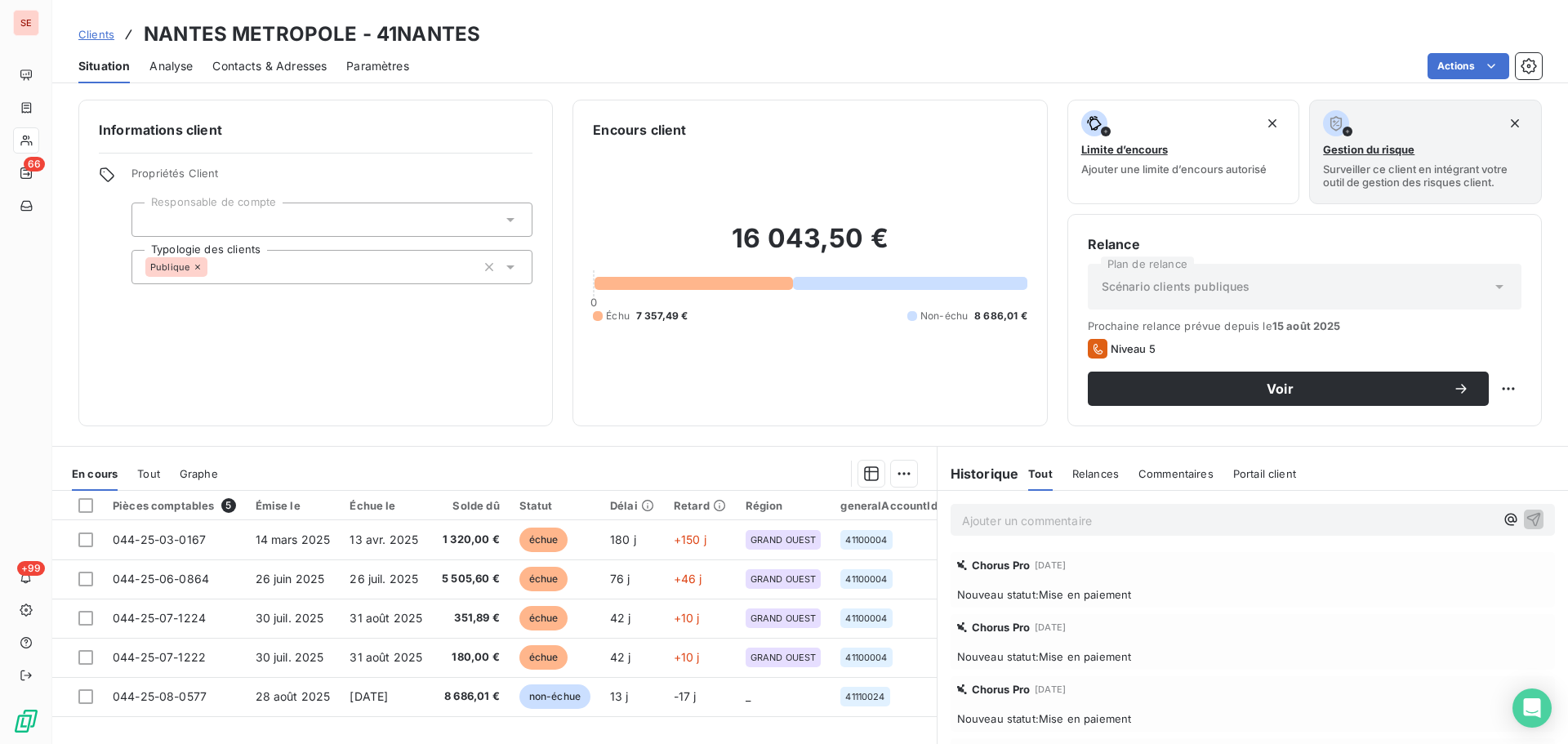
click at [279, 67] on span "Contacts & Adresses" at bounding box center [269, 66] width 114 height 17
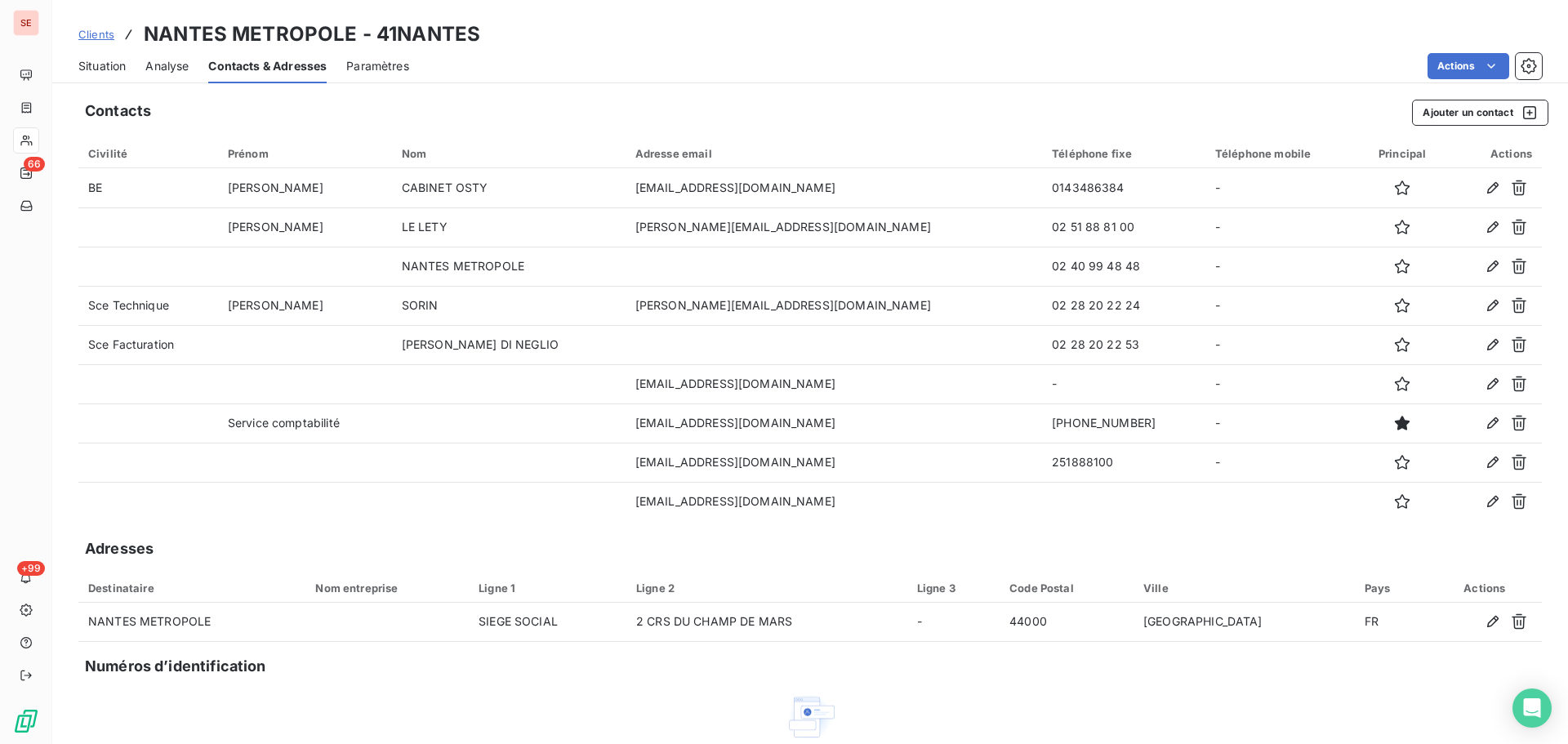
click at [96, 65] on span "Situation" at bounding box center [102, 66] width 47 height 17
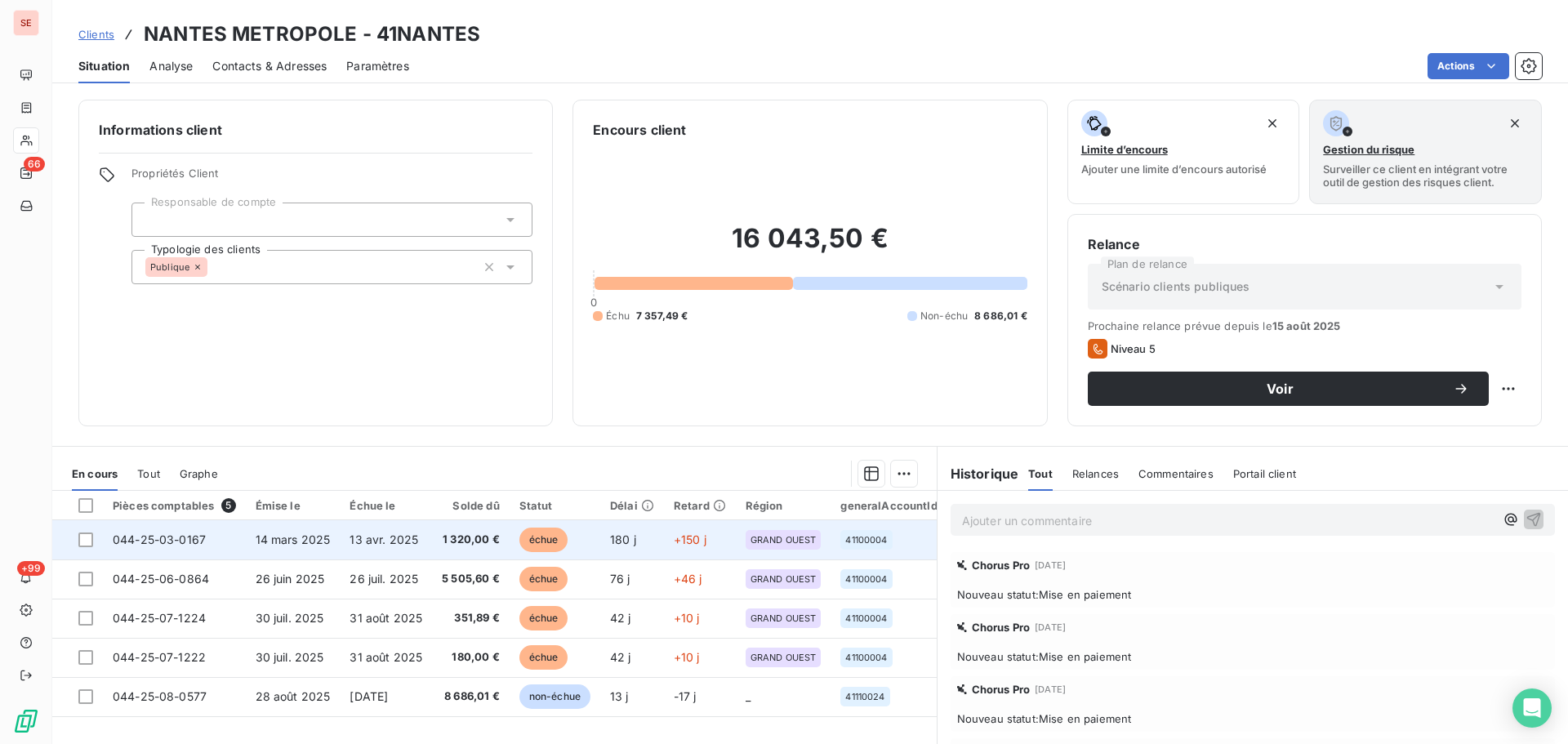
click at [447, 546] on span "1 320,00 €" at bounding box center [471, 540] width 58 height 17
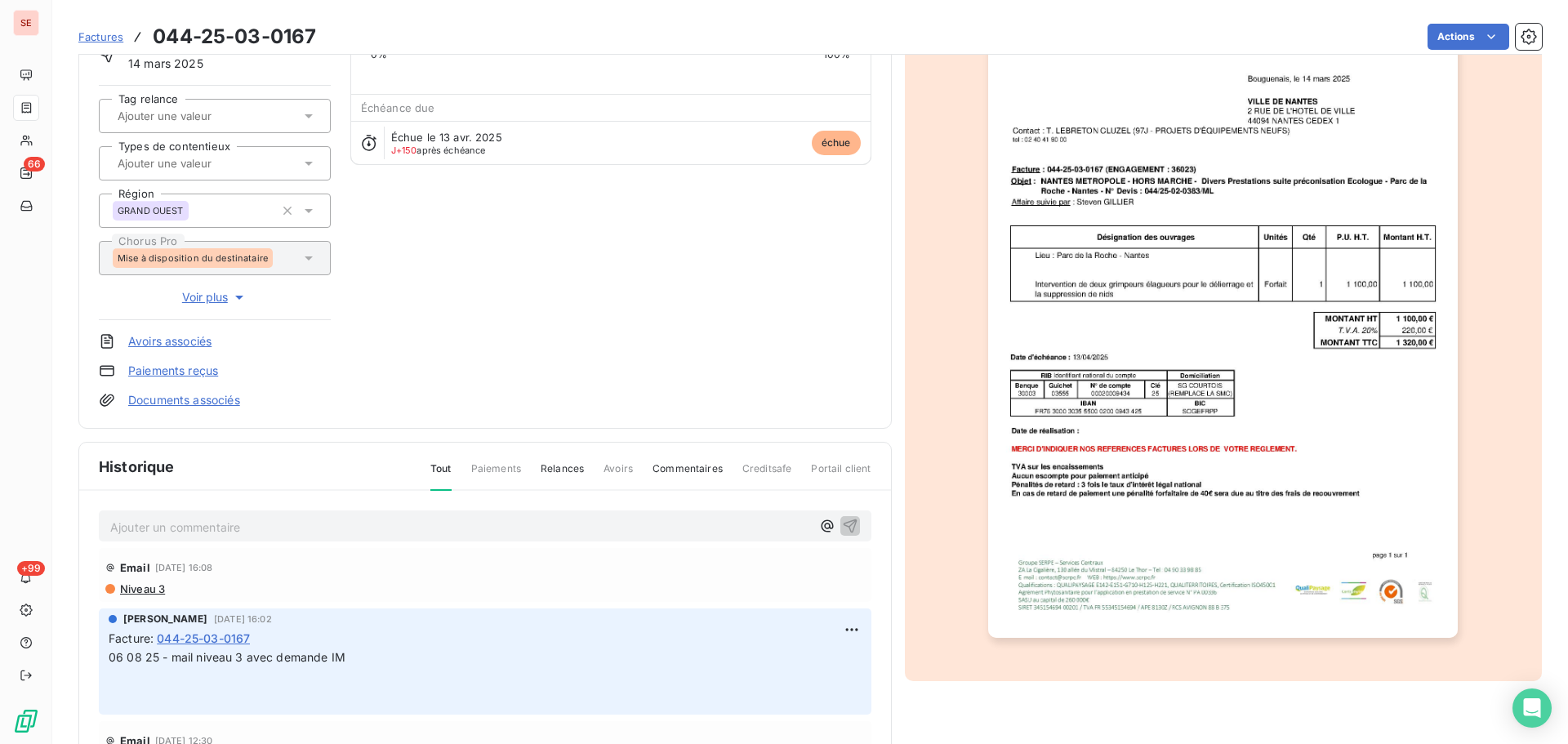
scroll to position [238, 0]
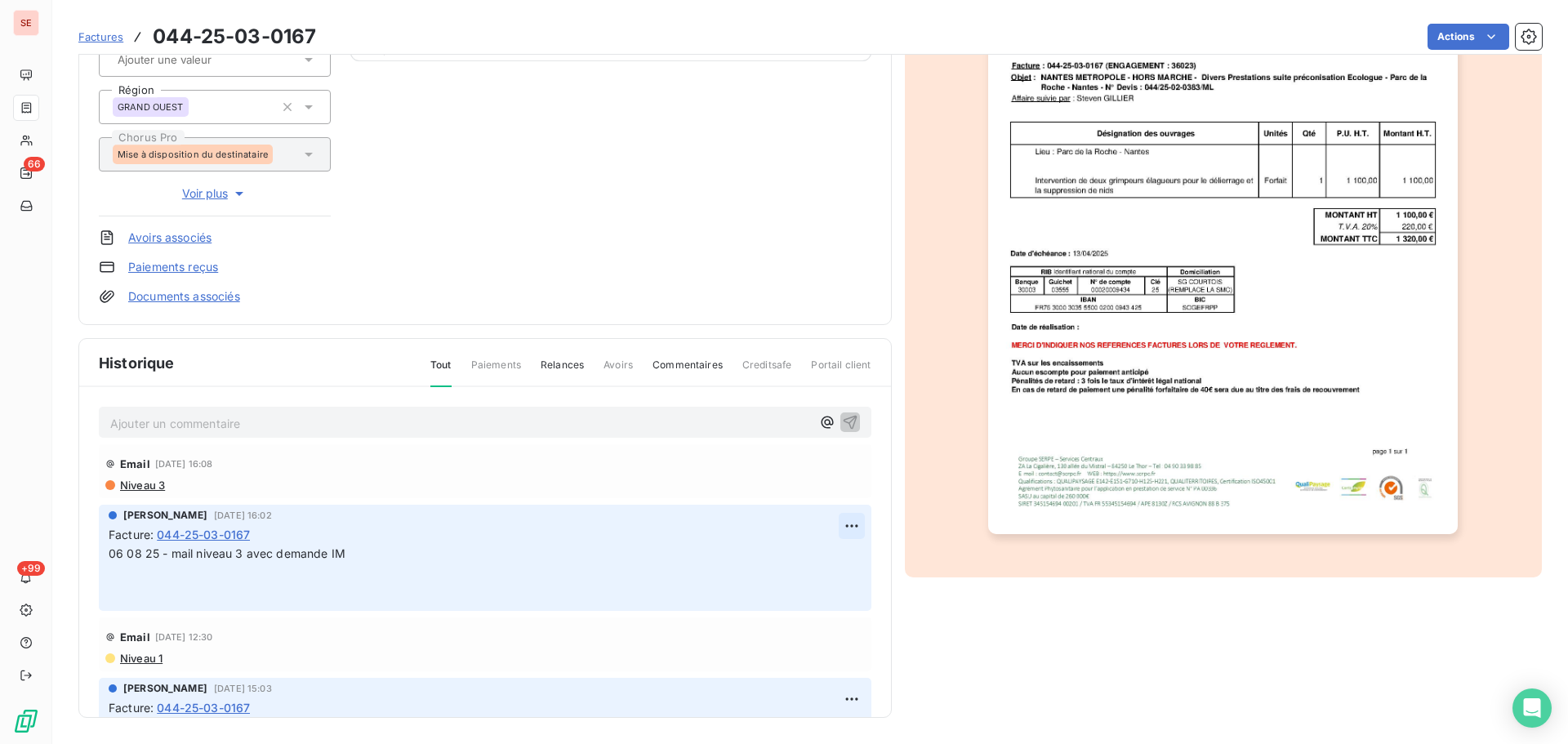
click at [840, 523] on html "SE 66 +99 Factures 044-25-03-0167 Actions NANTES METROPOLE 41NANTES Montant ini…" at bounding box center [784, 372] width 1568 height 744
click at [779, 571] on div "Editer" at bounding box center [794, 562] width 91 height 26
click at [109, 552] on span "06 08 25 - mail niveau 3 avec demande IM" at bounding box center [227, 553] width 237 height 14
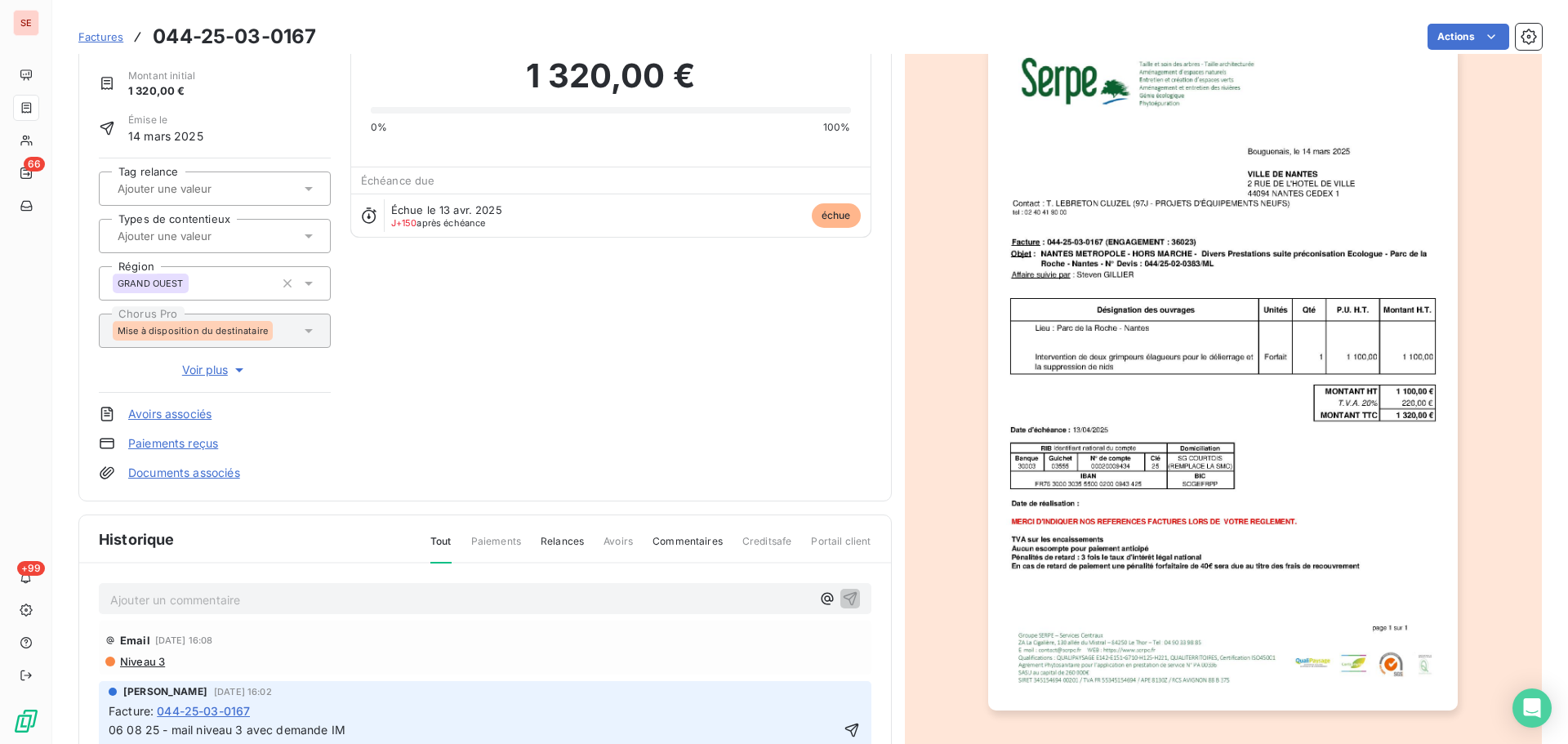
scroll to position [0, 0]
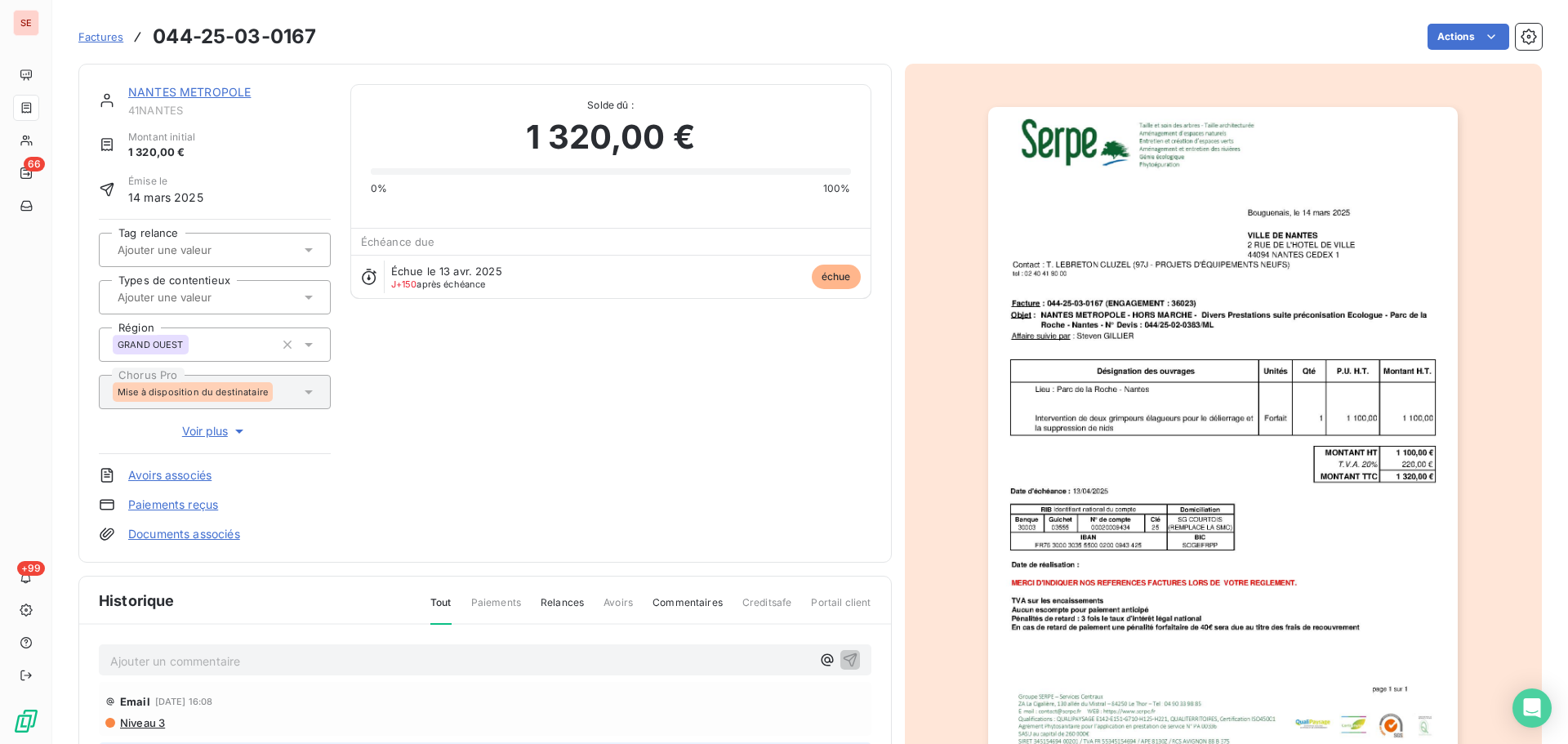
click at [215, 87] on link "NANTES METROPOLE" at bounding box center [189, 91] width 123 height 14
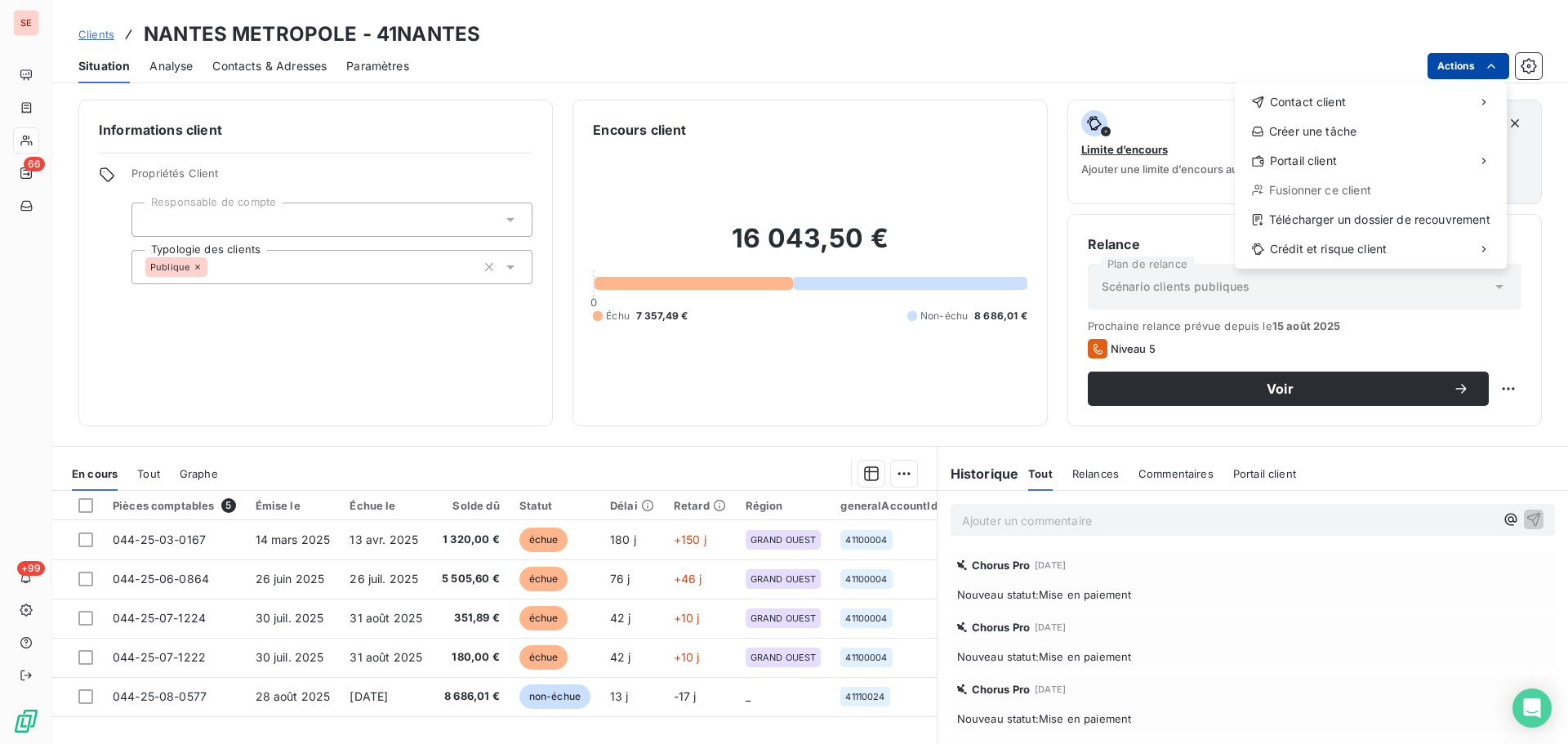
click at [1478, 57] on html "SE 66 +99 Clients NANTES METROPOLE - 41NANTES Situation Analyse Contacts & Adre…" at bounding box center [784, 372] width 1568 height 744
click at [1152, 116] on div "Envoyer un email" at bounding box center [1113, 109] width 219 height 26
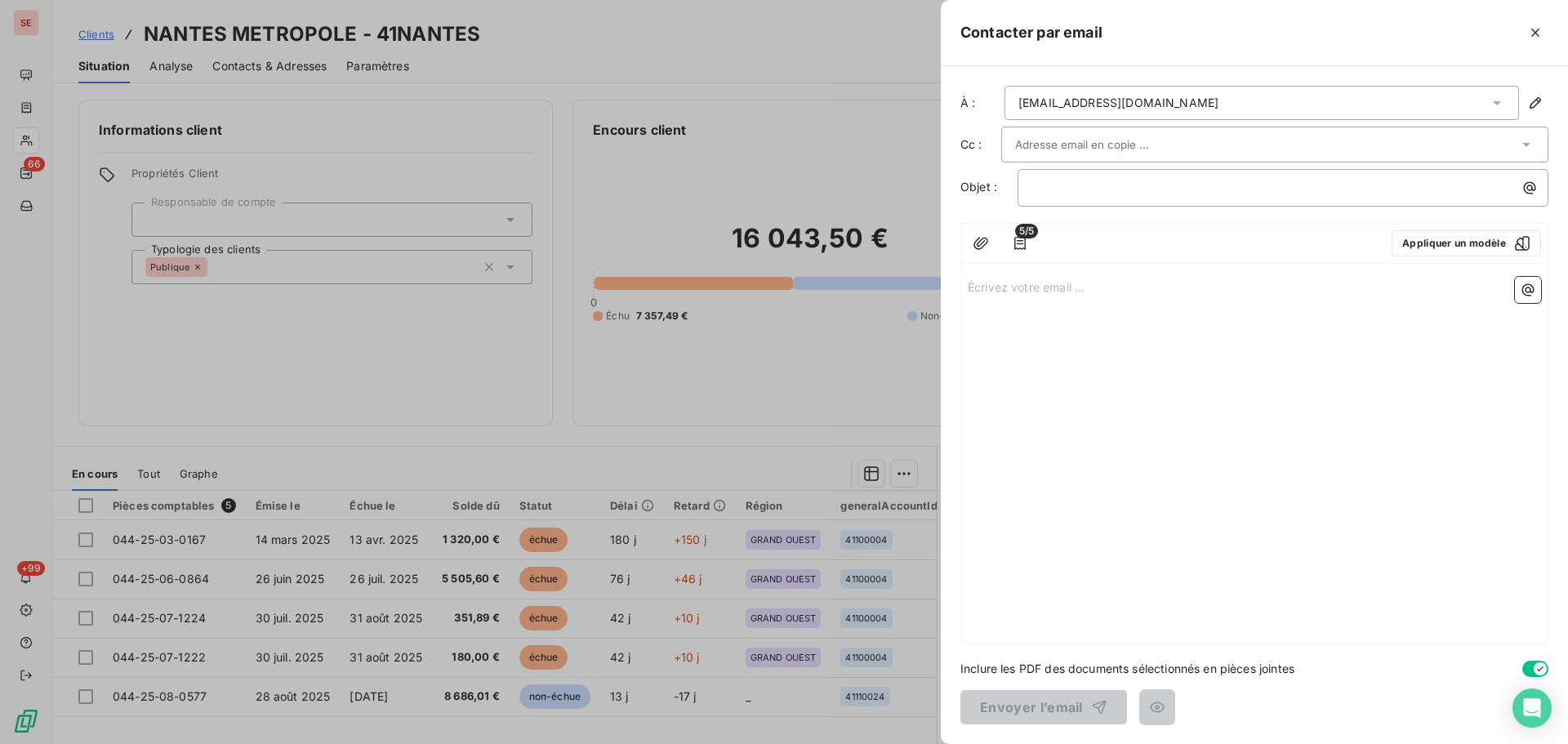
click at [1139, 97] on div "[EMAIL_ADDRESS][DOMAIN_NAME]" at bounding box center [1119, 103] width 200 height 17
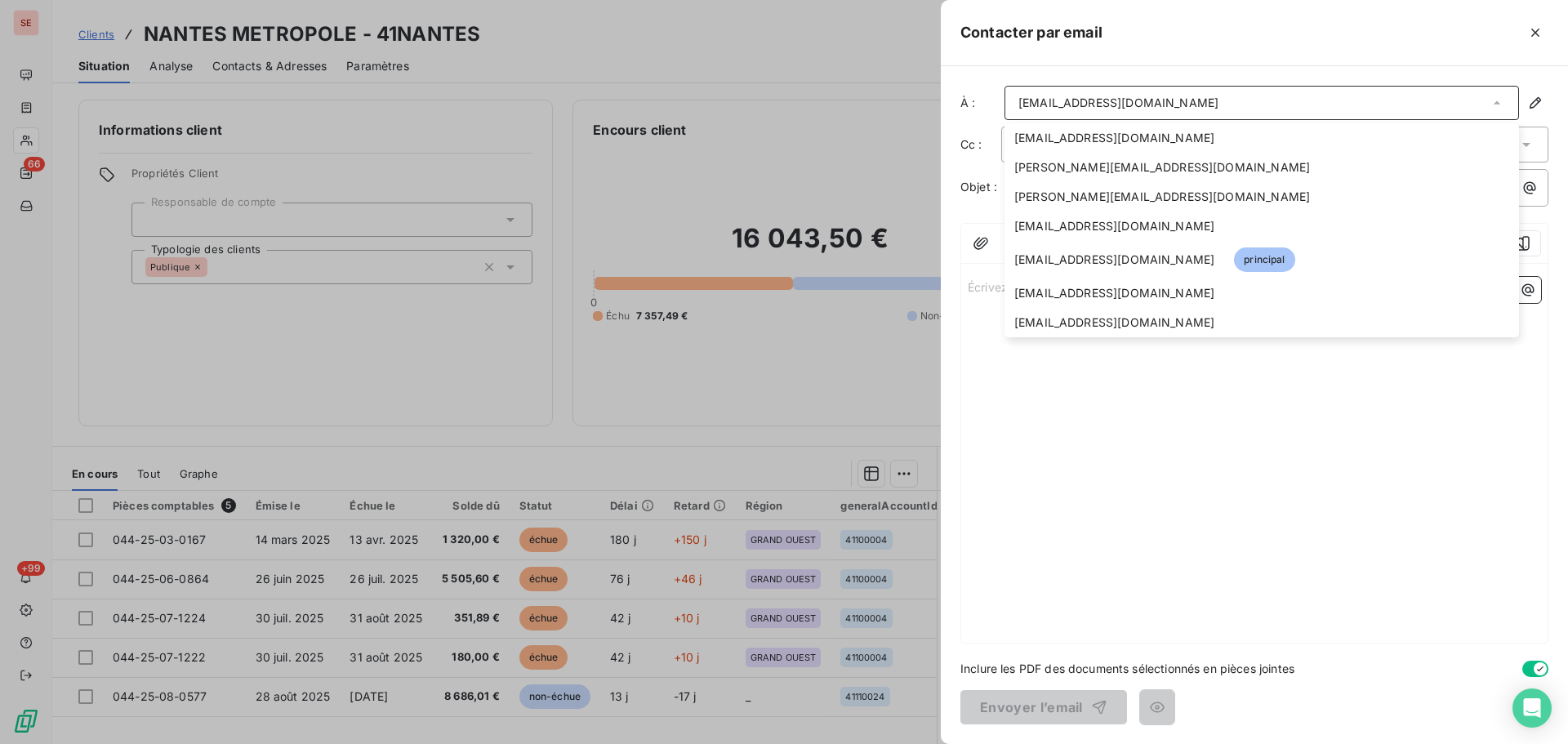
click at [1152, 67] on div "À : [EMAIL_ADDRESS][DOMAIN_NAME] [DOMAIN_NAME][EMAIL_ADDRESS][DOMAIN_NAME] [PER…" at bounding box center [1255, 405] width 628 height 678
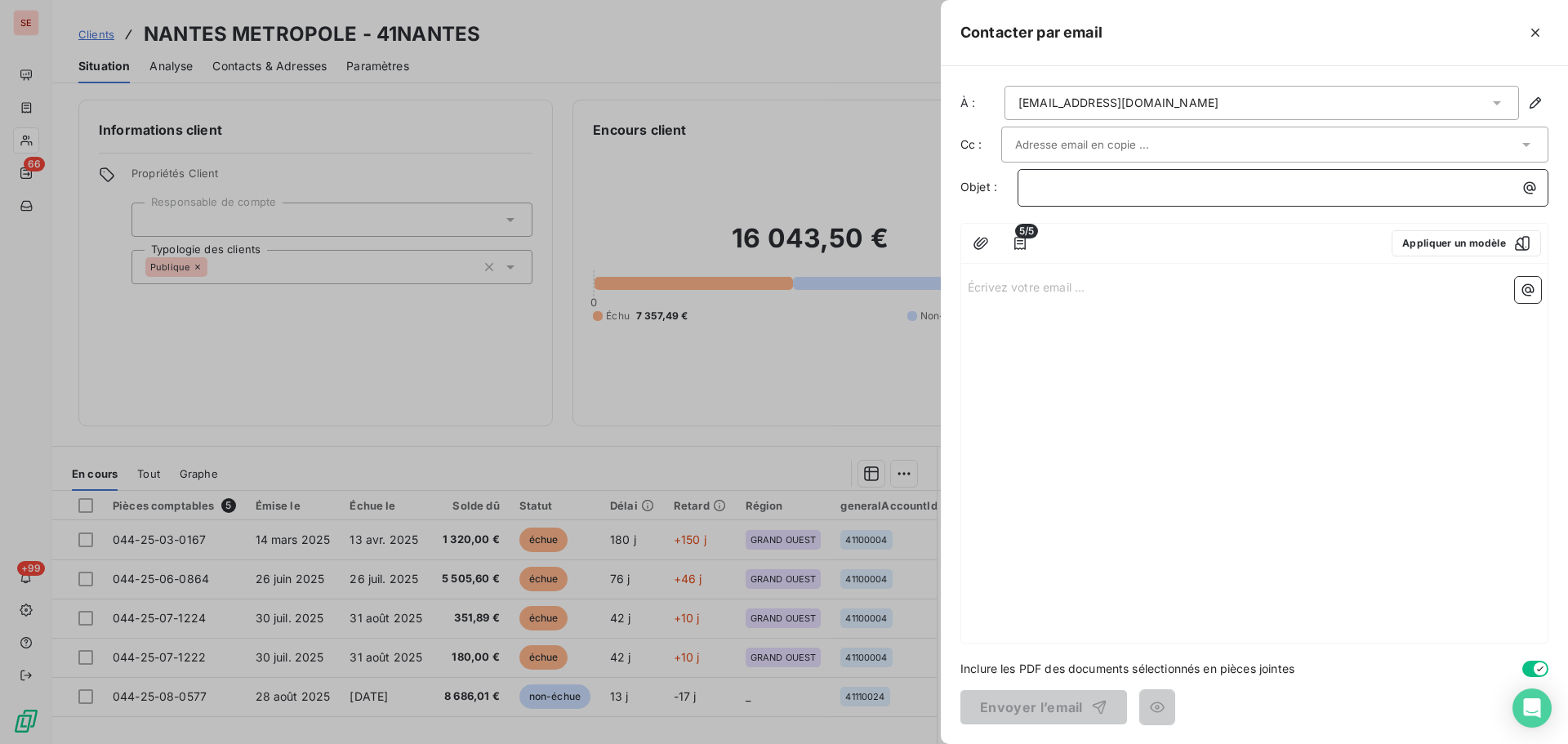
click at [1091, 191] on p "﻿" at bounding box center [1287, 187] width 511 height 18
click at [1475, 246] on button "Appliquer un modèle" at bounding box center [1466, 244] width 150 height 26
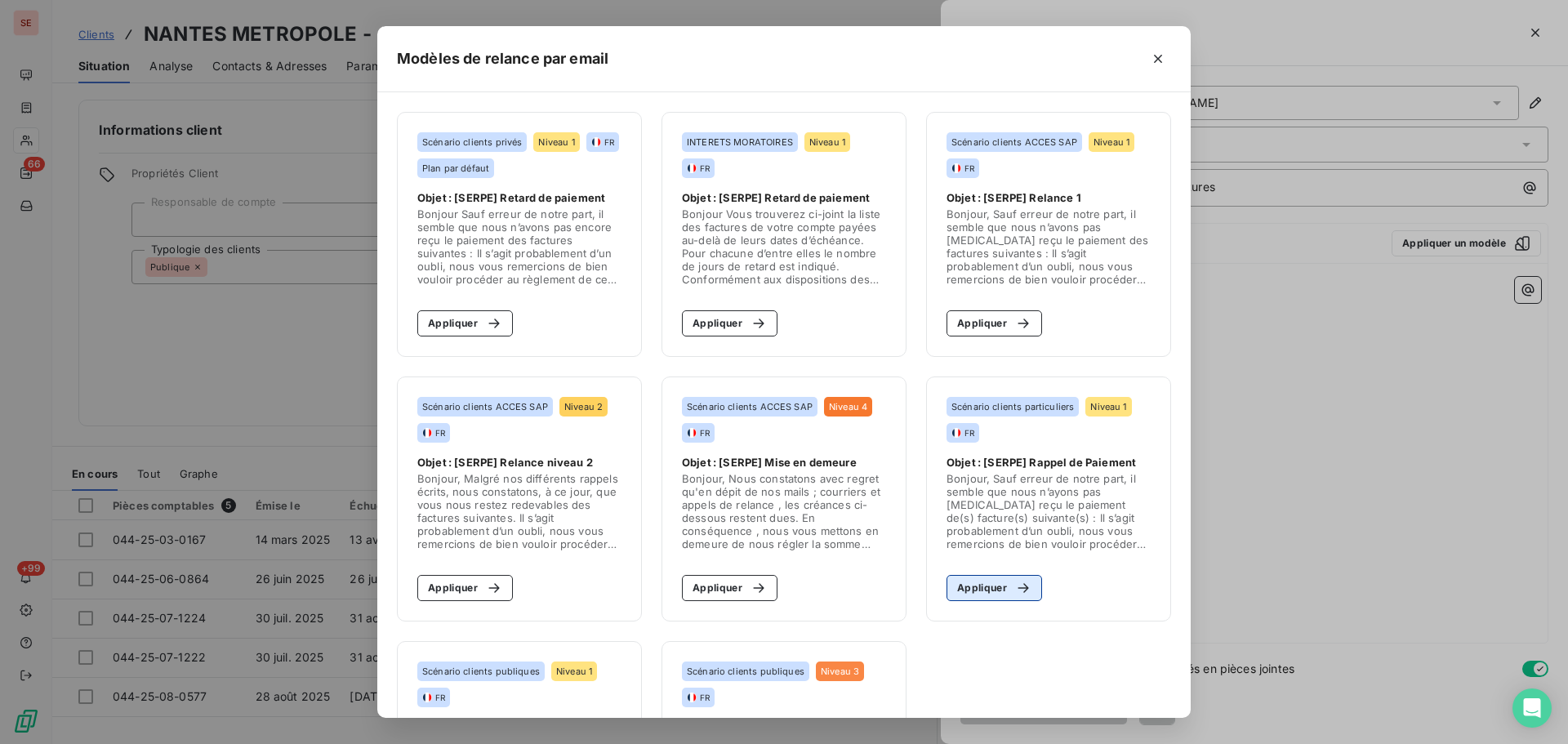
click at [1015, 583] on icon "button" at bounding box center [1023, 588] width 17 height 17
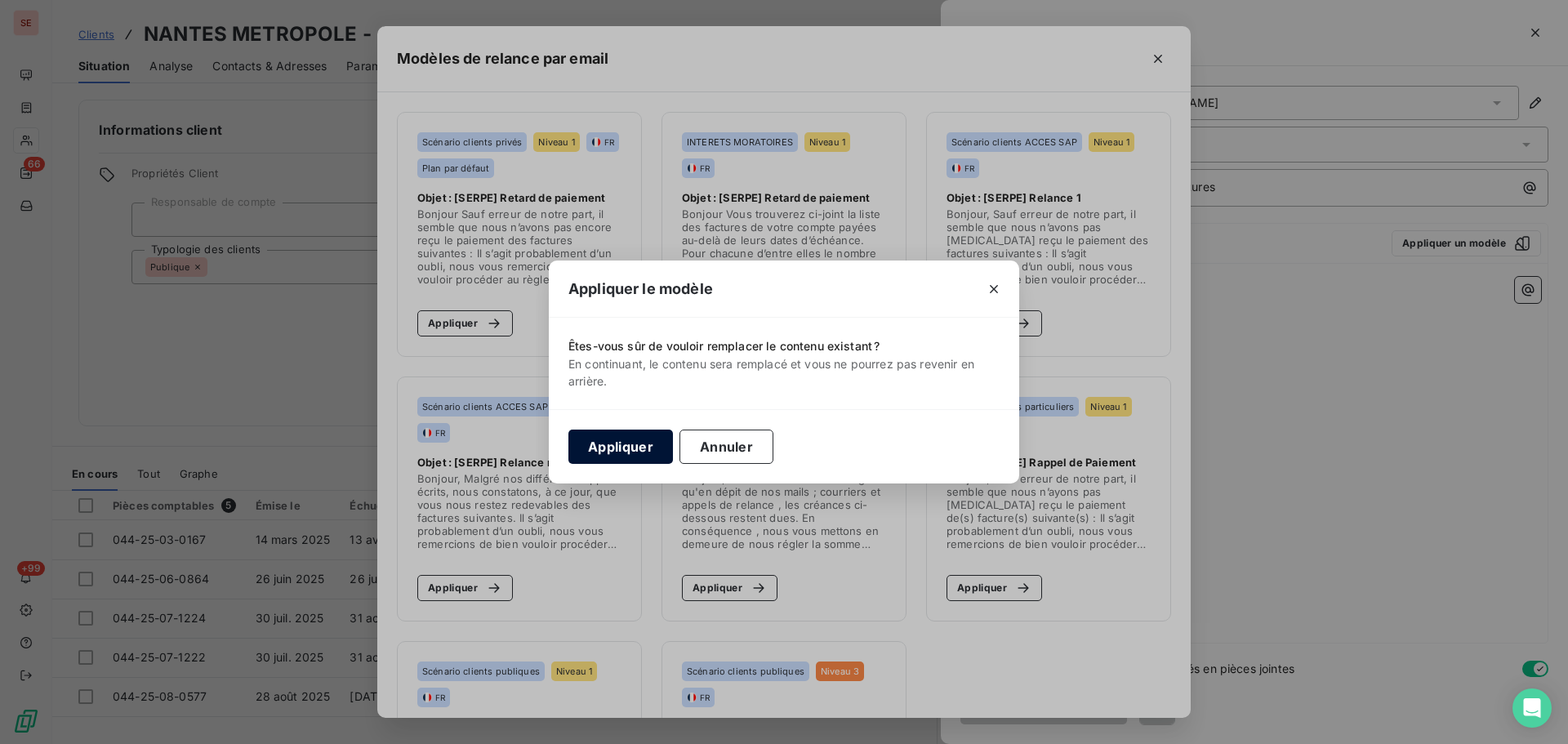
click at [633, 452] on button "Appliquer" at bounding box center [620, 447] width 104 height 34
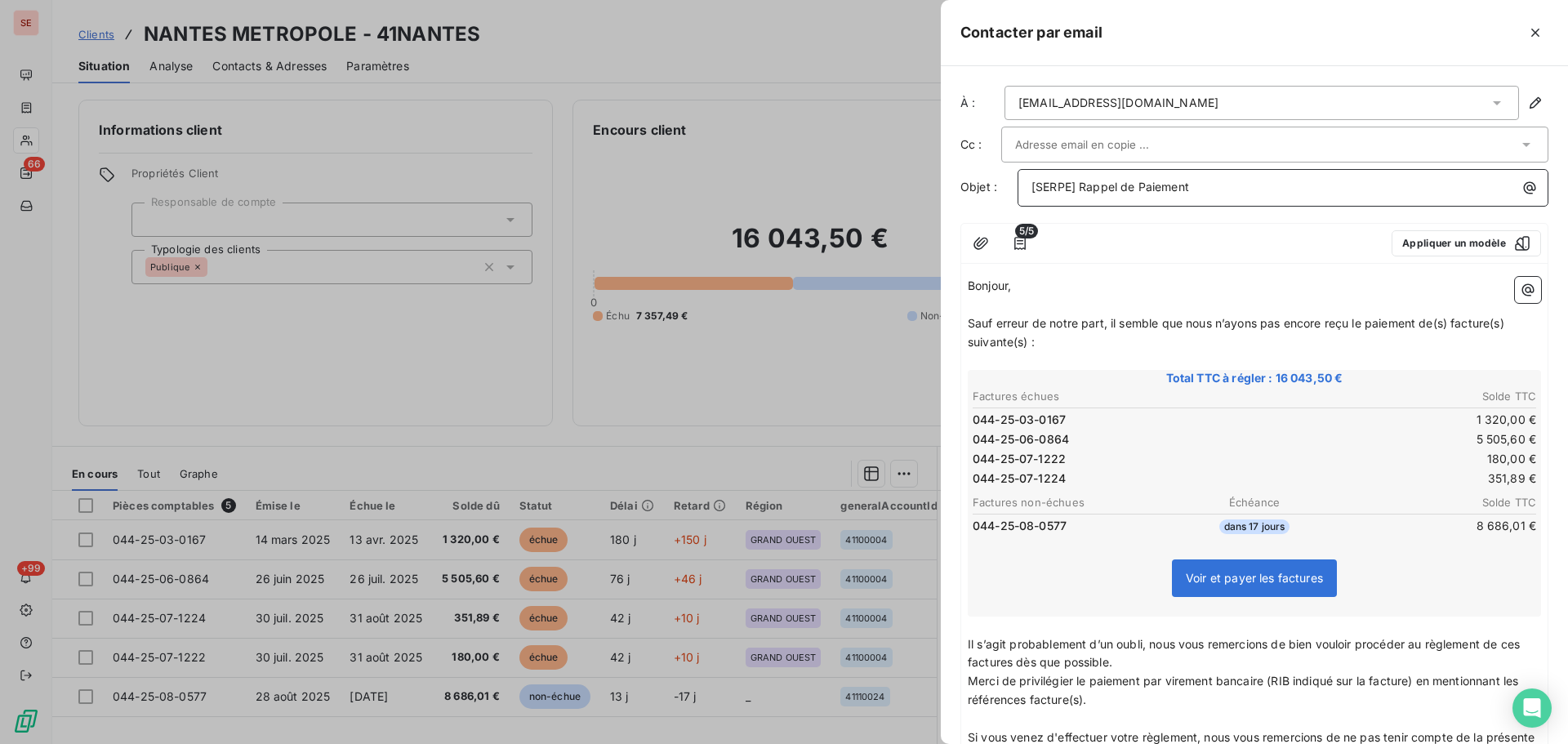
click at [1186, 196] on p "[SERPE] Rappel de Paiement" at bounding box center [1287, 187] width 511 height 18
drag, startPoint x: 1080, startPoint y: 186, endPoint x: 916, endPoint y: 193, distance: 164.1
click at [934, 743] on div "Contacter par email À : [EMAIL_ADDRESS][DOMAIN_NAME] Cc : Objet : [SERPE] Rappe…" at bounding box center [784, 744] width 1568 height 0
click at [1165, 183] on p "Rappel de Paiement" at bounding box center [1287, 187] width 511 height 18
drag, startPoint x: 1190, startPoint y: 323, endPoint x: 968, endPoint y: 323, distance: 222.0
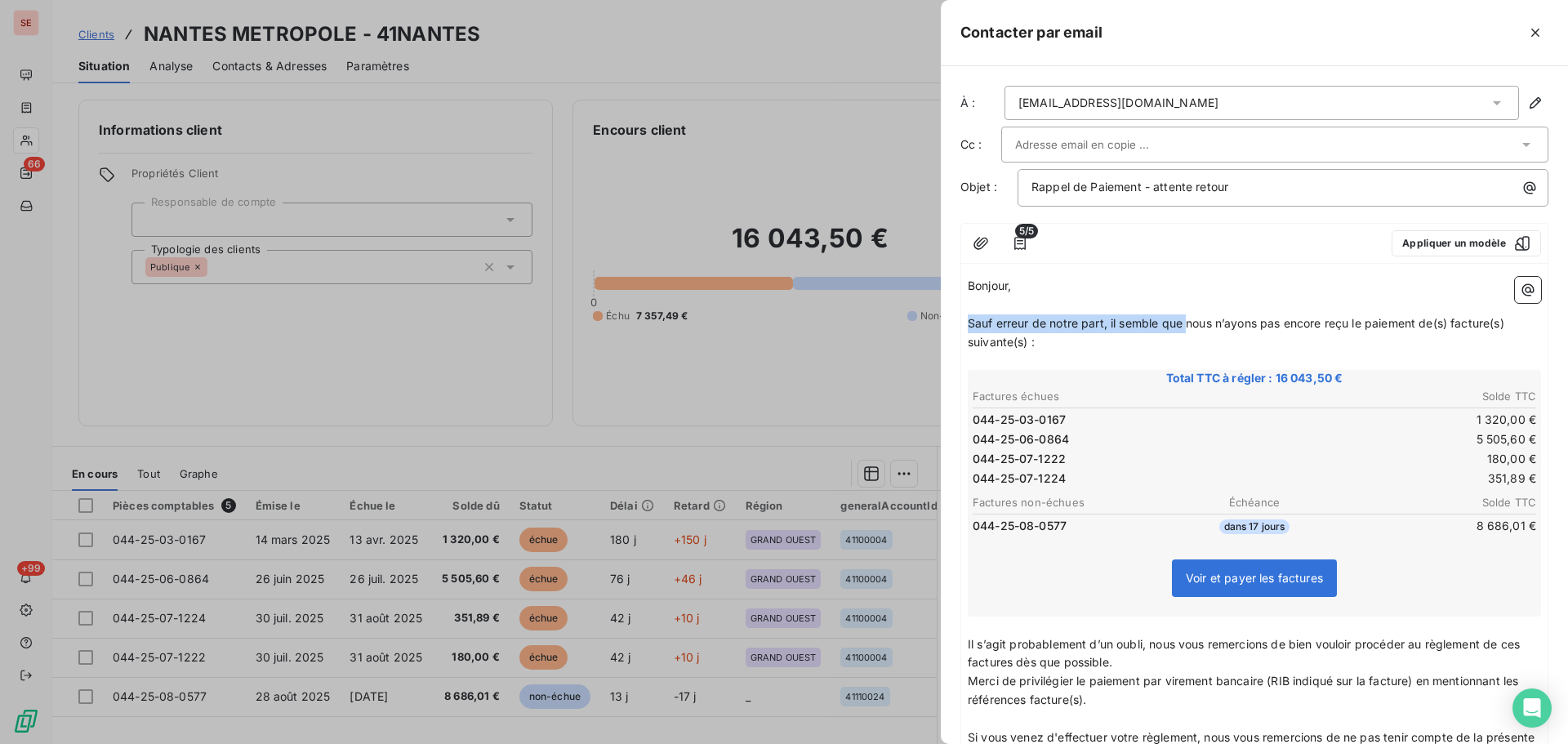
click at [968, 323] on span "Sauf erreur de notre part, il semble que nous n’ayons pas encore reçu le paieme…" at bounding box center [1238, 331] width 540 height 32
click at [1182, 324] on span "Malgré nos différents rappels,nous n’ayons pas [MEDICAL_DATA] reçu le paiement …" at bounding box center [1239, 331] width 544 height 32
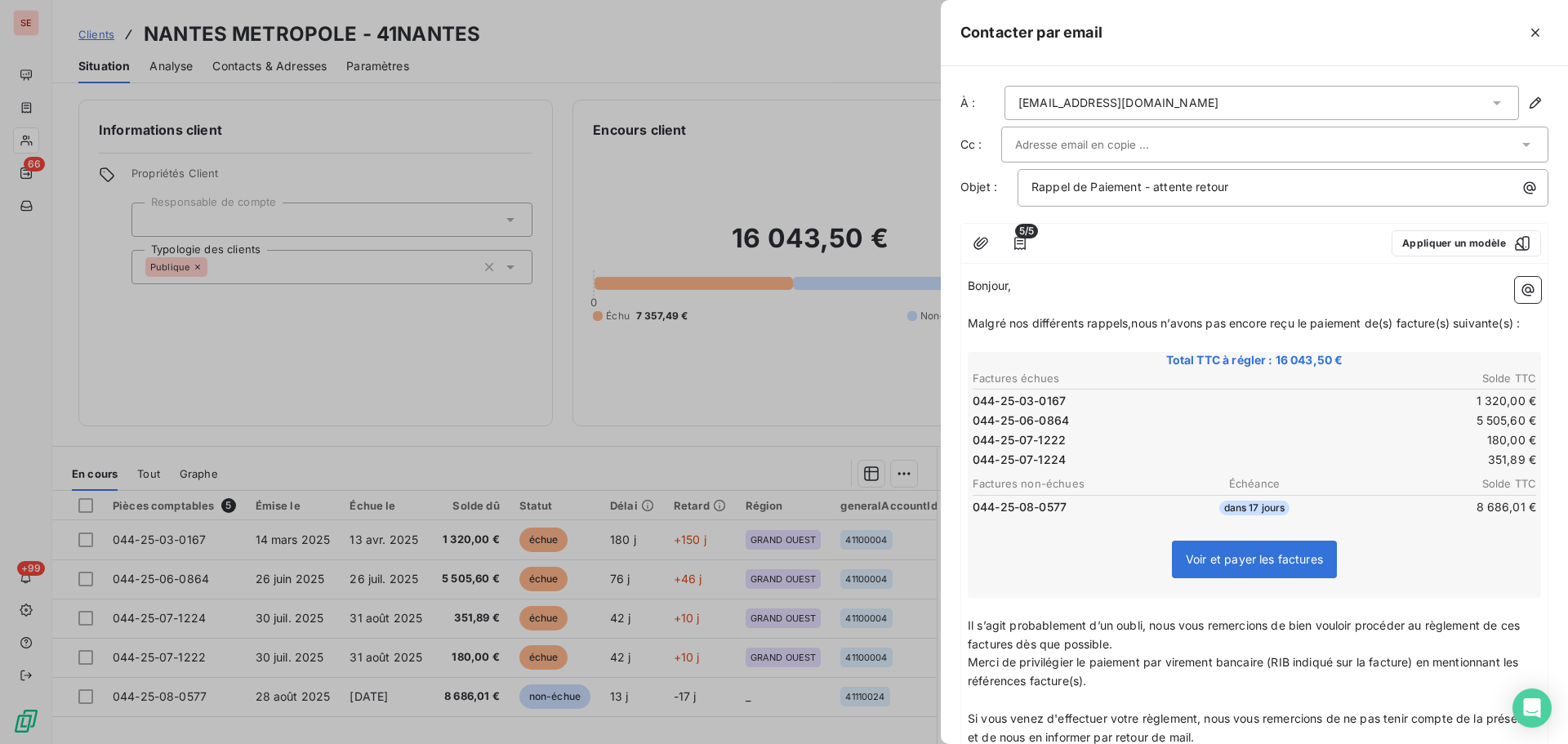
click at [1133, 323] on span "Malgré nos différents rappels,nous n’avons pas encore reçu le paiement de(s) fa…" at bounding box center [1244, 322] width 552 height 14
click at [1207, 321] on span "Malgré nos différents rappels, nous n’avons pas encore reçu le paiement de(s) f…" at bounding box center [1246, 322] width 556 height 14
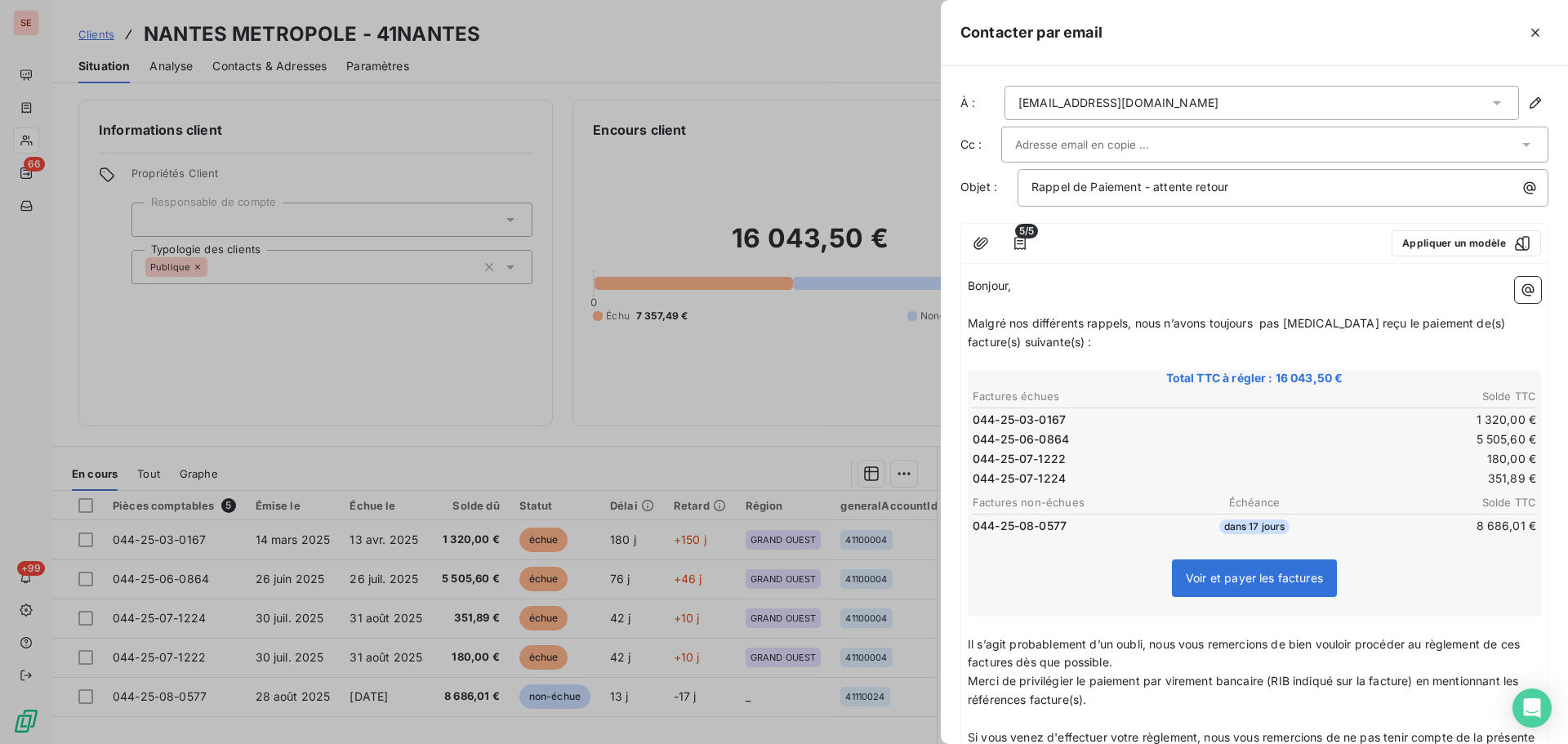
click at [1326, 330] on span "Malgré nos différents rappels, nous n’avons toujours pas [MEDICAL_DATA] reçu le…" at bounding box center [1239, 331] width 541 height 32
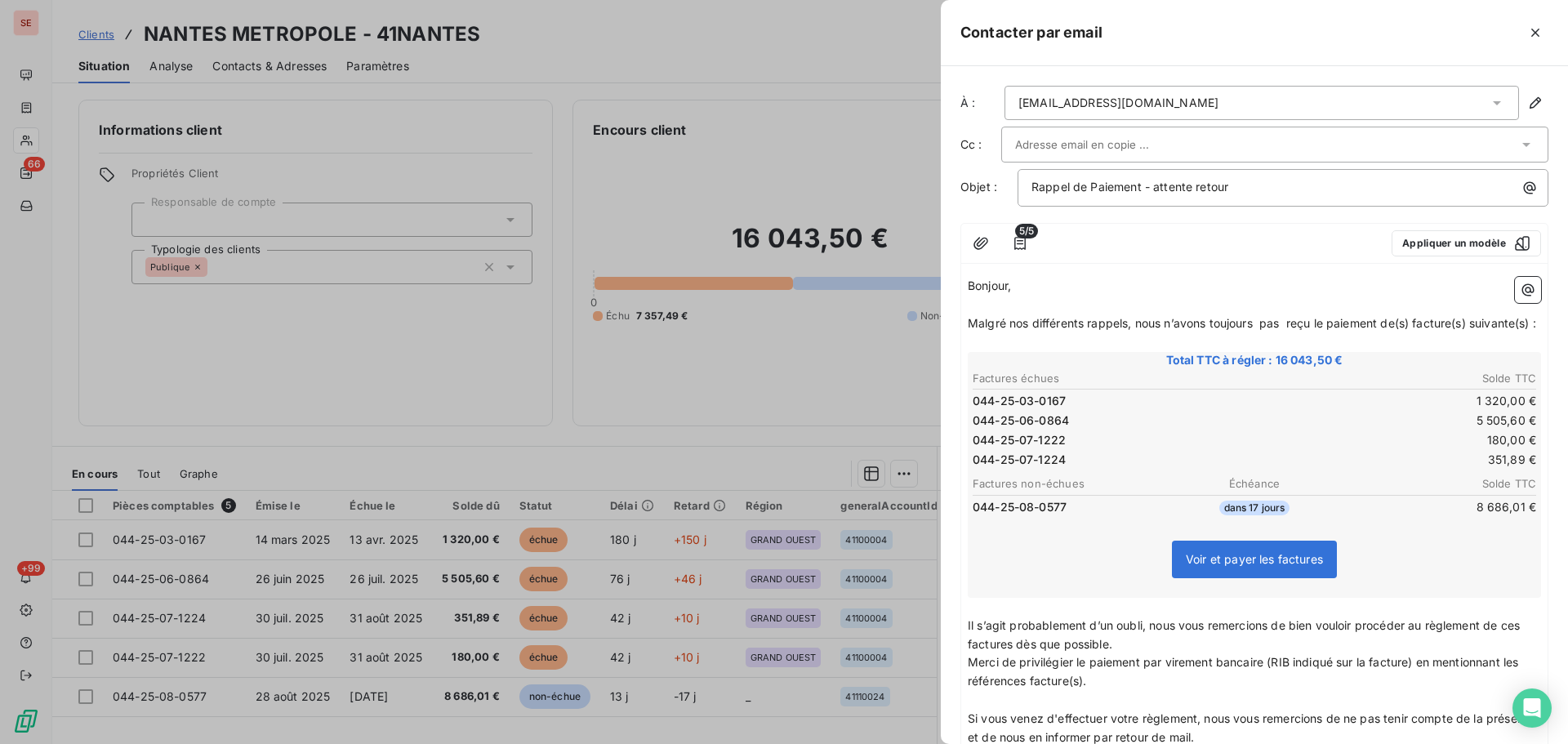
click at [1403, 323] on span "Malgré nos différents rappels, nous n’avons toujours pas reçu le paiement de(s)…" at bounding box center [1252, 322] width 569 height 14
click at [1409, 324] on span "Malgré nos différents rappels, nous n’avons toujours pas reçu le paiement des) …" at bounding box center [1251, 322] width 565 height 14
click at [1453, 323] on span "Malgré nos différents rappels, nous n’avons toujours pas reçu le paiement des f…" at bounding box center [1248, 322] width 560 height 14
click at [1458, 320] on span "Malgré nos différents rappels, nous n’avons toujours pas reçu le paiement des f…" at bounding box center [1246, 322] width 556 height 14
click at [1506, 324] on span "Malgré nos différents rappels, nous n’avons toujours pas reçu le paiement des f…" at bounding box center [1243, 322] width 551 height 14
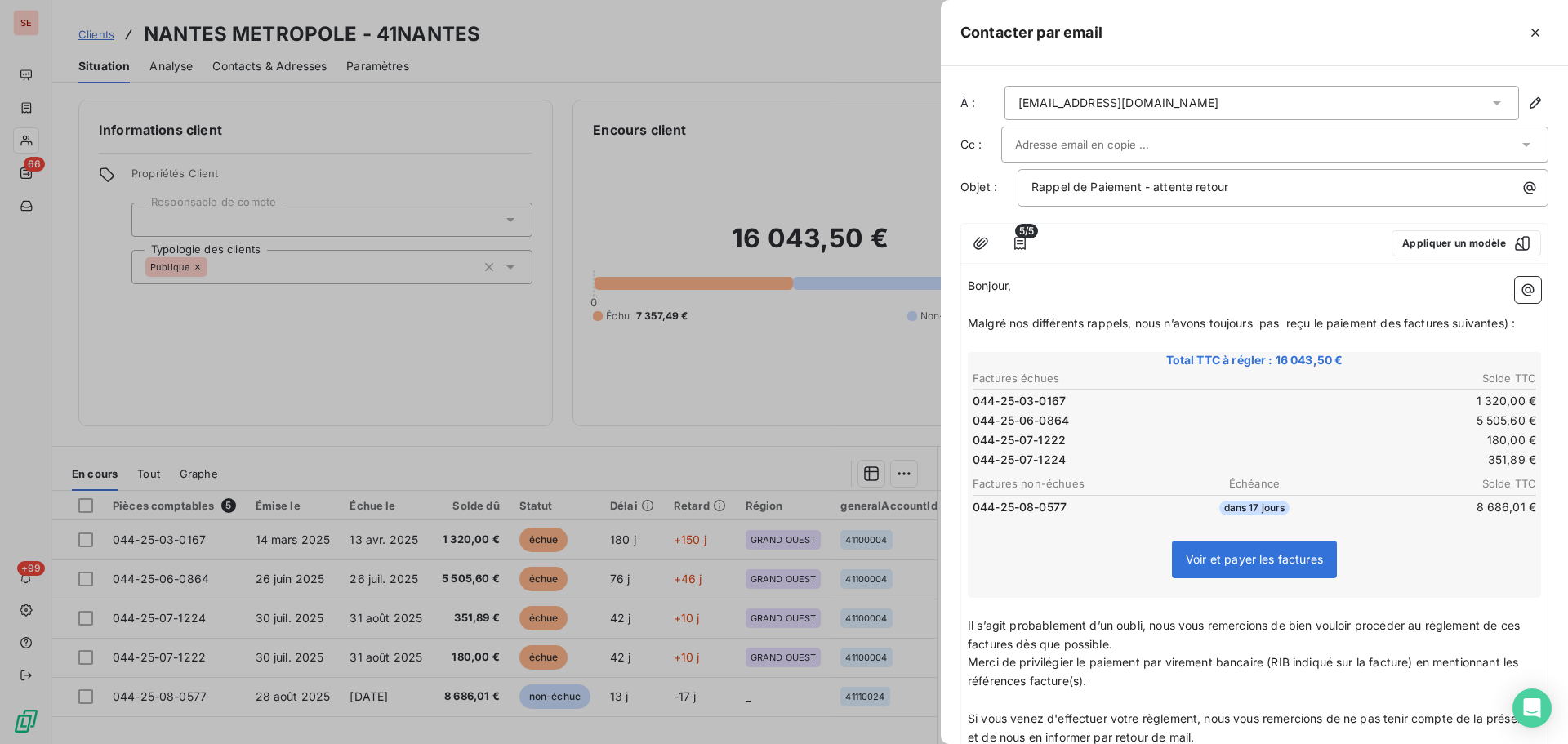
click at [1511, 325] on span "Malgré nos différents rappels, nous n’avons toujours pas reçu le paiement des f…" at bounding box center [1241, 322] width 547 height 14
click at [1512, 325] on span "Malgré nos différents rappels, nous n’avons toujours pas reçu le paiement des f…" at bounding box center [1241, 322] width 547 height 14
click at [1514, 326] on span "Malgré nos différents rappels, nous n’avons toujours pas reçu le paiement des f…" at bounding box center [1241, 322] width 547 height 14
click at [1140, 327] on span "Malgré nos différents rappels, nous n’avons toujours pas reçu le paiement des f…" at bounding box center [1239, 322] width 544 height 14
click at [1146, 323] on span "Malgré nos différents rappels, nous n’avons toujours pas reçu le paiement des f…" at bounding box center [1239, 322] width 544 height 14
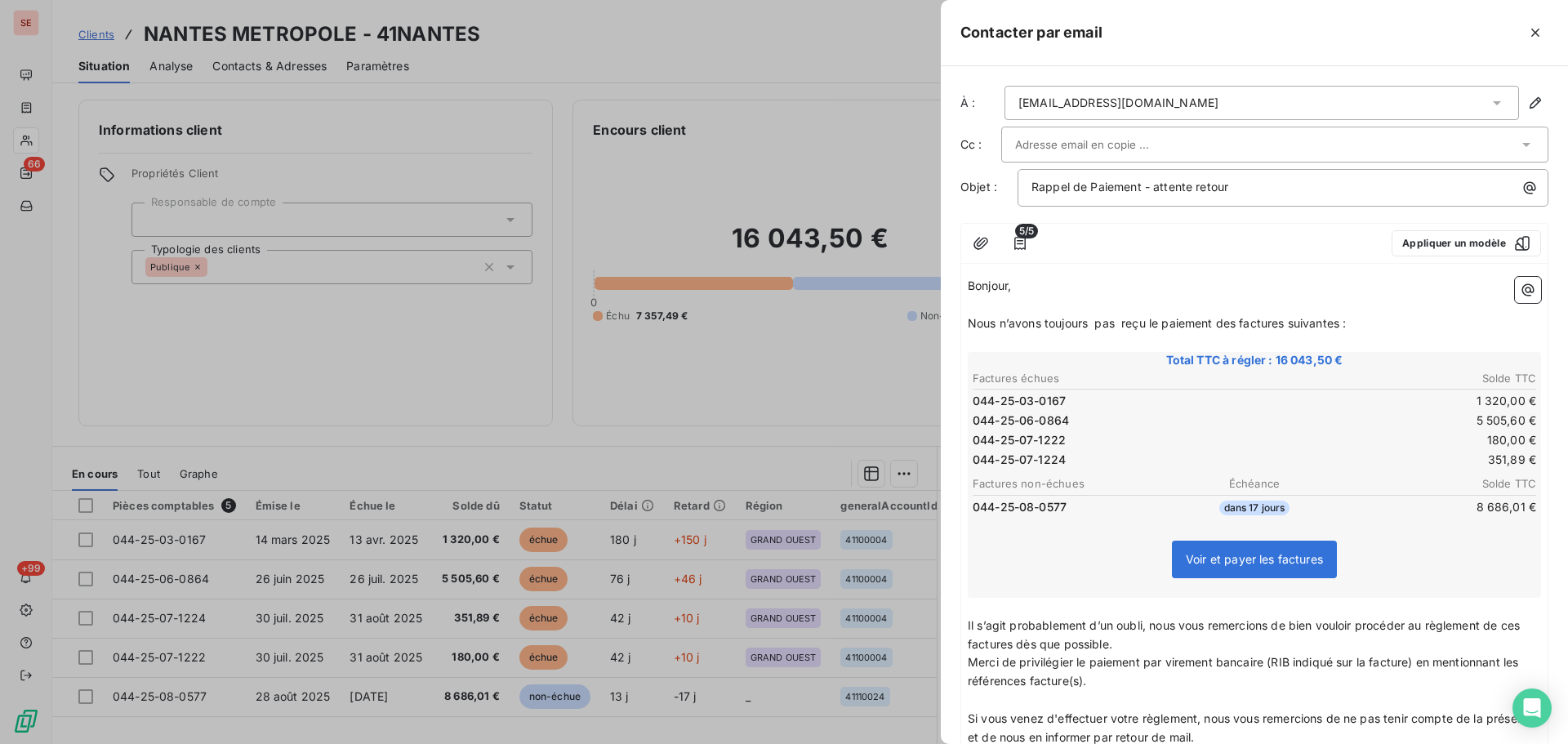
click at [1343, 331] on p "Nous n’avons toujours pas reçu le paiement des factures suivantes :" at bounding box center [1254, 324] width 573 height 18
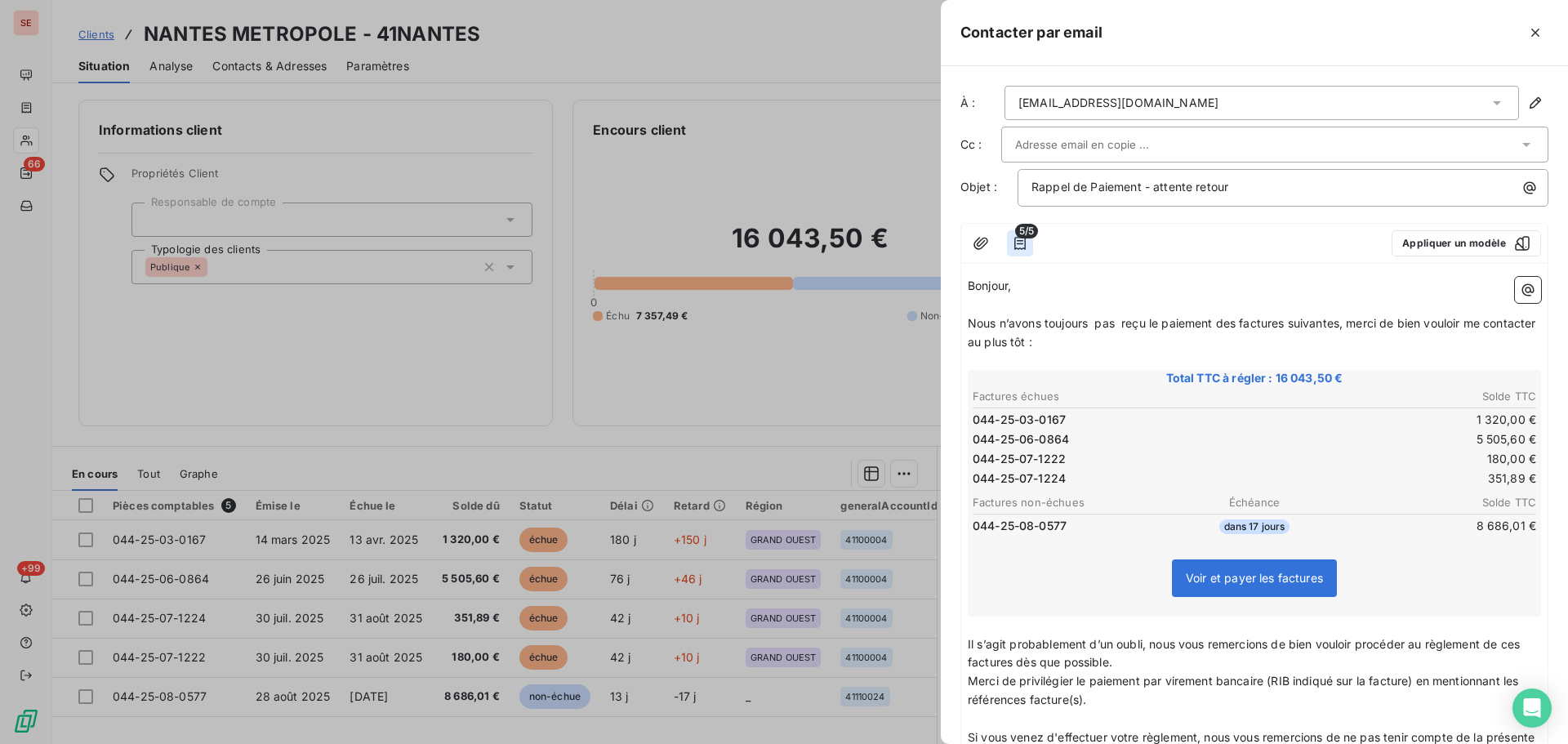
click at [1029, 241] on button "button" at bounding box center [1020, 244] width 26 height 26
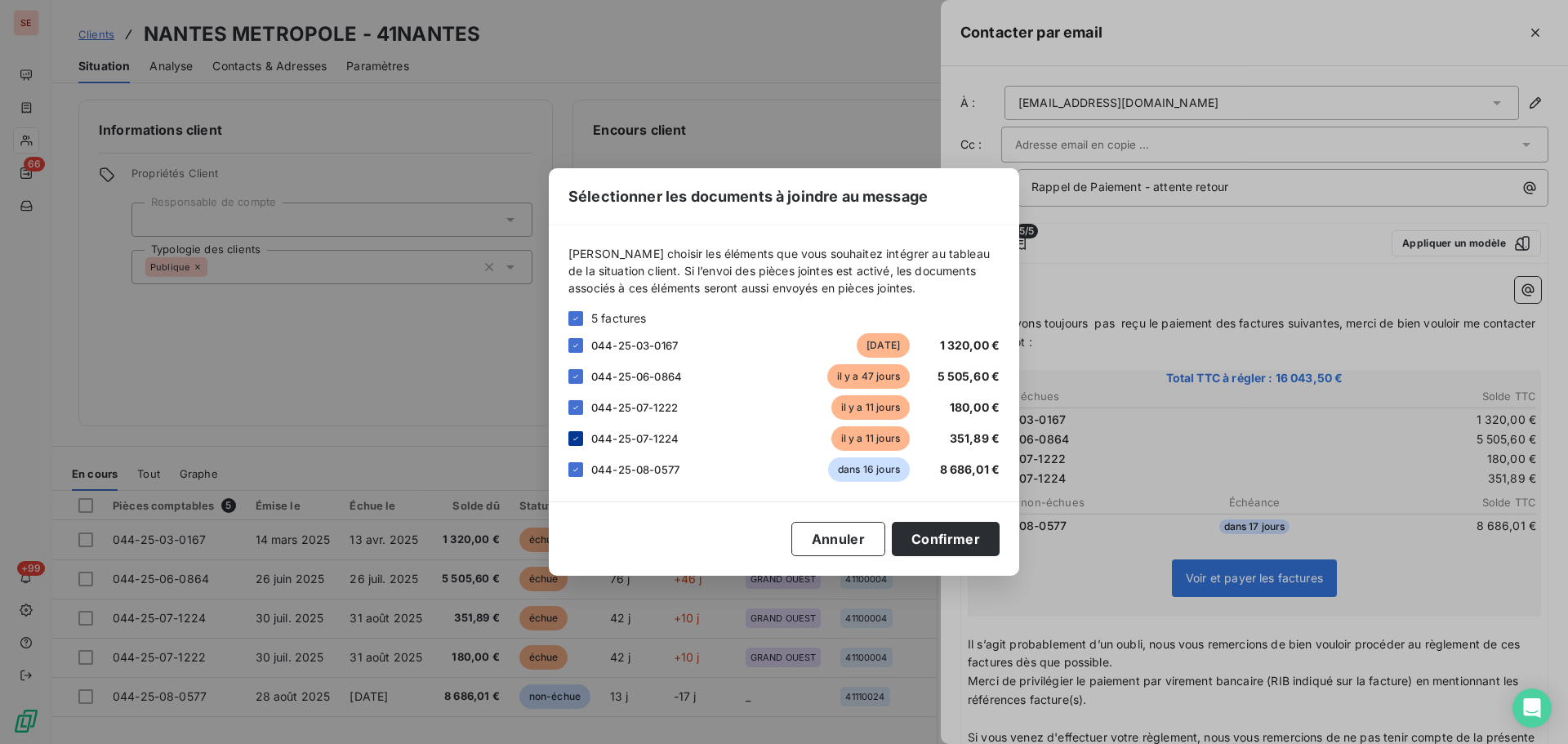
click at [581, 437] on div at bounding box center [576, 438] width 15 height 15
click at [586, 439] on div "044-25-07-1224 [DATE] 351,89 €" at bounding box center [784, 438] width 431 height 25
click at [577, 427] on div "044-25-07-1224 [DATE] 351,89 €" at bounding box center [784, 438] width 431 height 25
click at [580, 437] on div at bounding box center [576, 438] width 15 height 15
click at [578, 467] on icon at bounding box center [576, 470] width 10 height 10
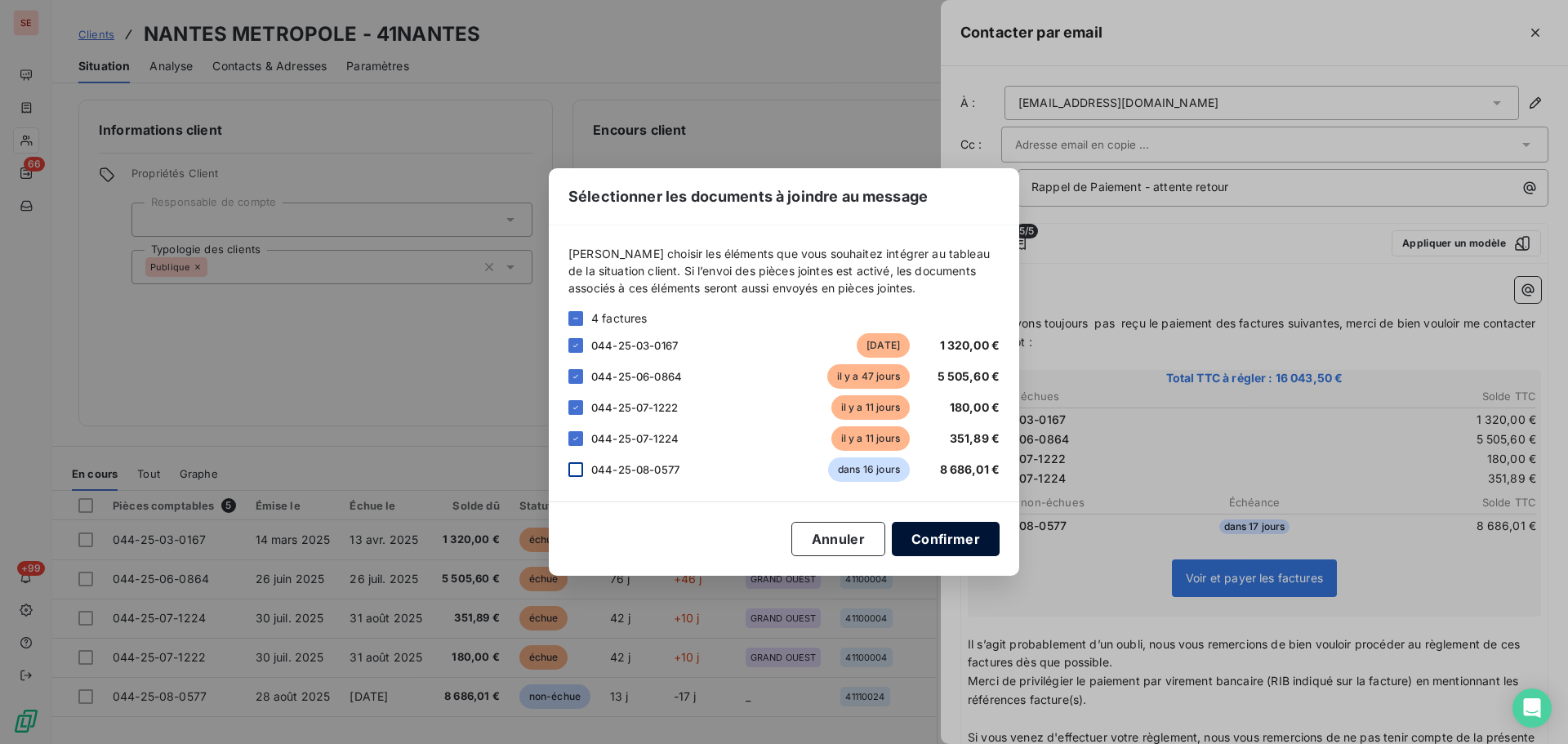
click at [943, 541] on button "Confirmer" at bounding box center [945, 539] width 108 height 34
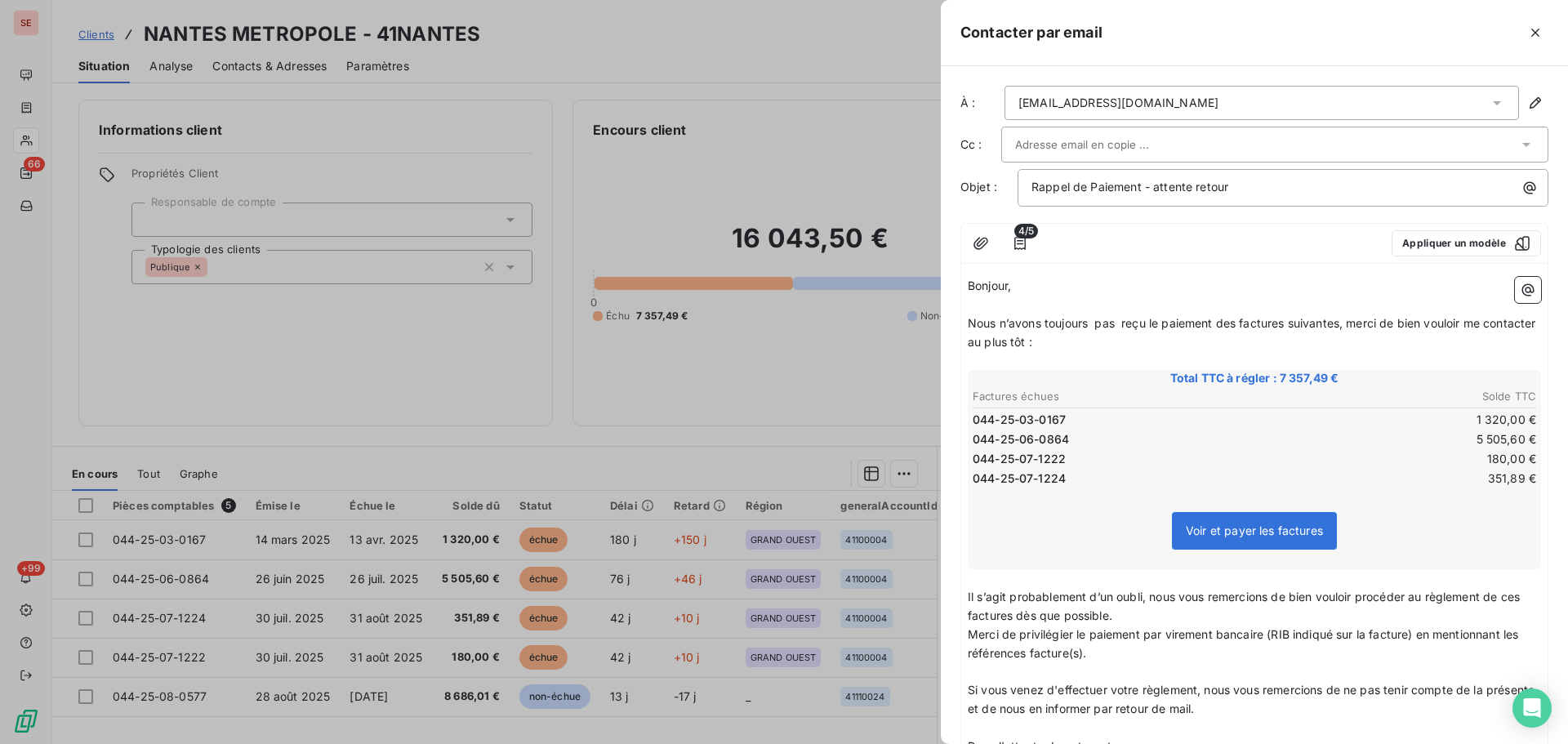
click at [1084, 346] on span "Nous n’avons toujours pas reçu le paiement des factures suivantes, merci de bie…" at bounding box center [1253, 331] width 571 height 32
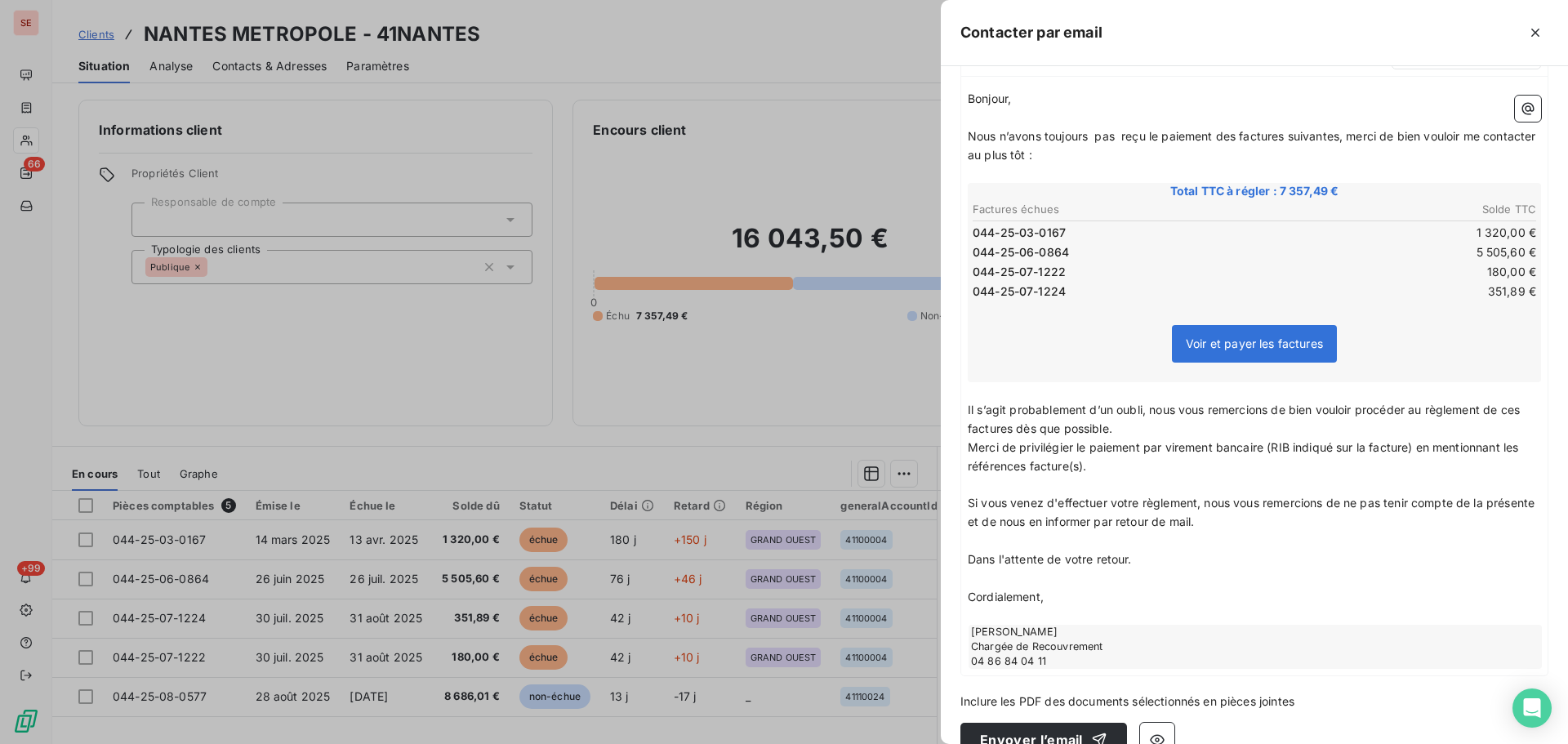
scroll to position [218, 0]
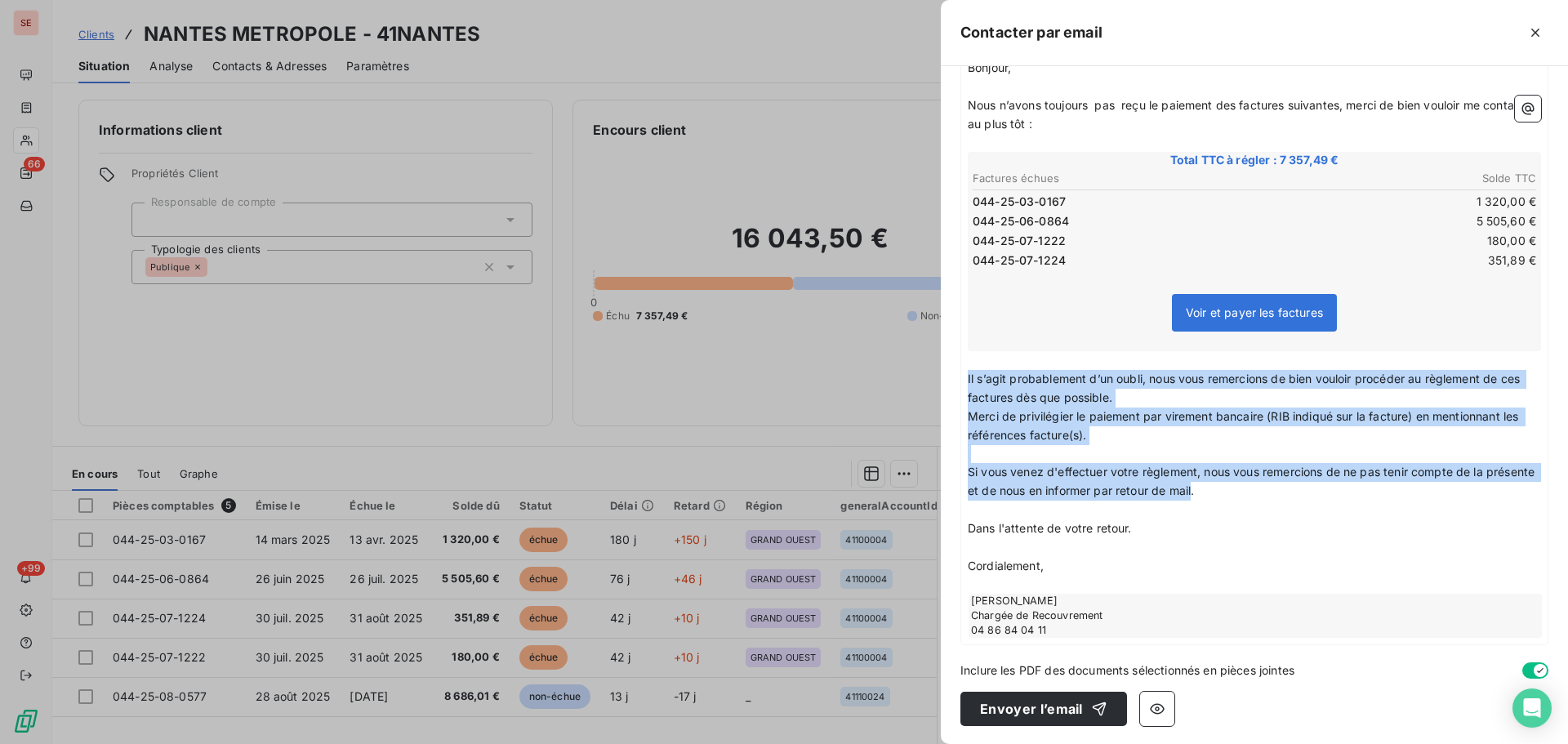
drag, startPoint x: 1230, startPoint y: 493, endPoint x: 962, endPoint y: 378, distance: 291.6
click at [962, 378] on div "Bonjour, ﻿ Nous n’avons toujours pas reçu le paiement des factures suivantes, m…" at bounding box center [1254, 349] width 586 height 593
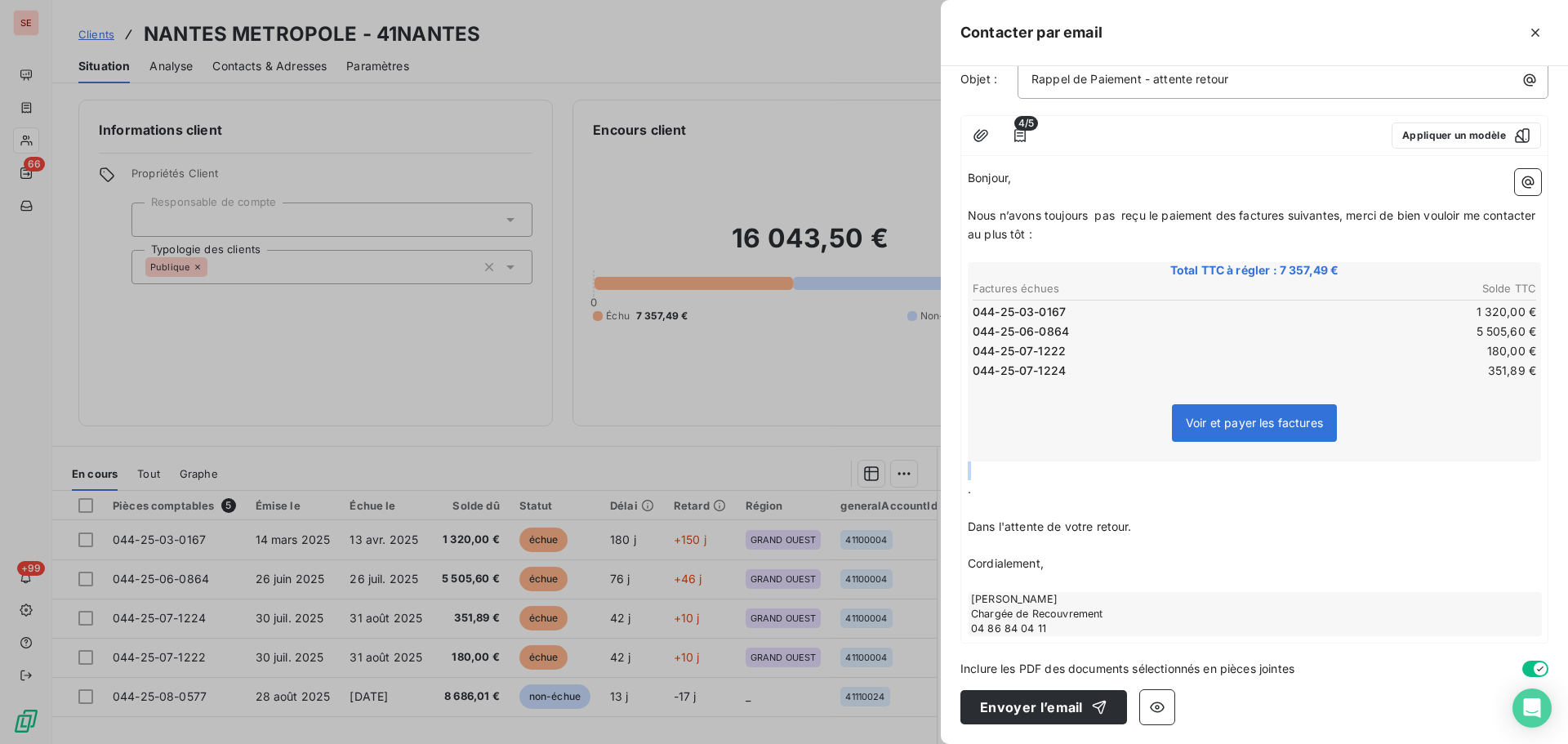
scroll to position [108, 0]
click at [1083, 232] on span "Nous n’avons toujours pas reçu le paiement des factures suivantes, merci de bie…" at bounding box center [1253, 224] width 571 height 32
click at [988, 141] on icon "button" at bounding box center [981, 136] width 17 height 17
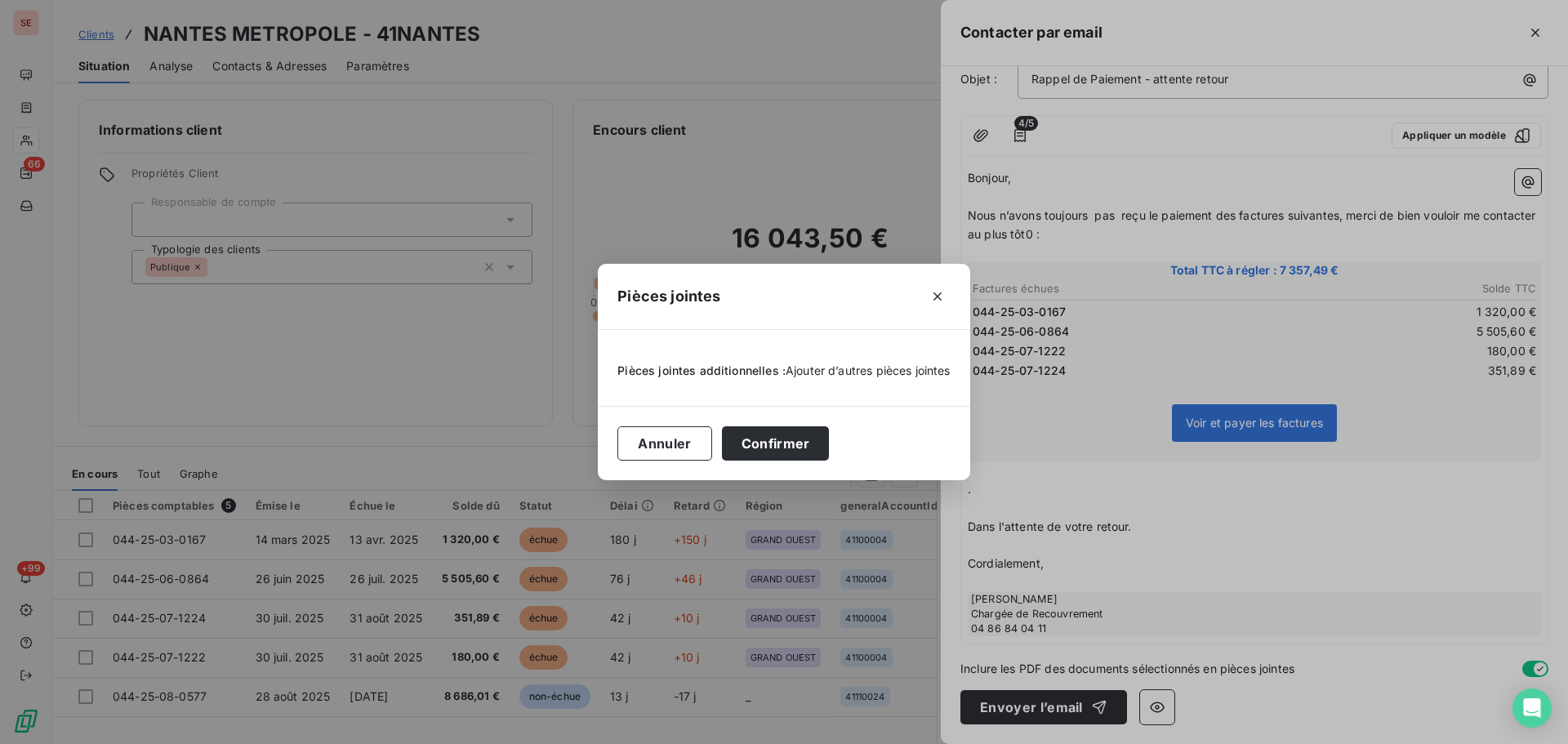
click at [868, 375] on span "Ajouter d’autres pièces jointes" at bounding box center [868, 370] width 165 height 14
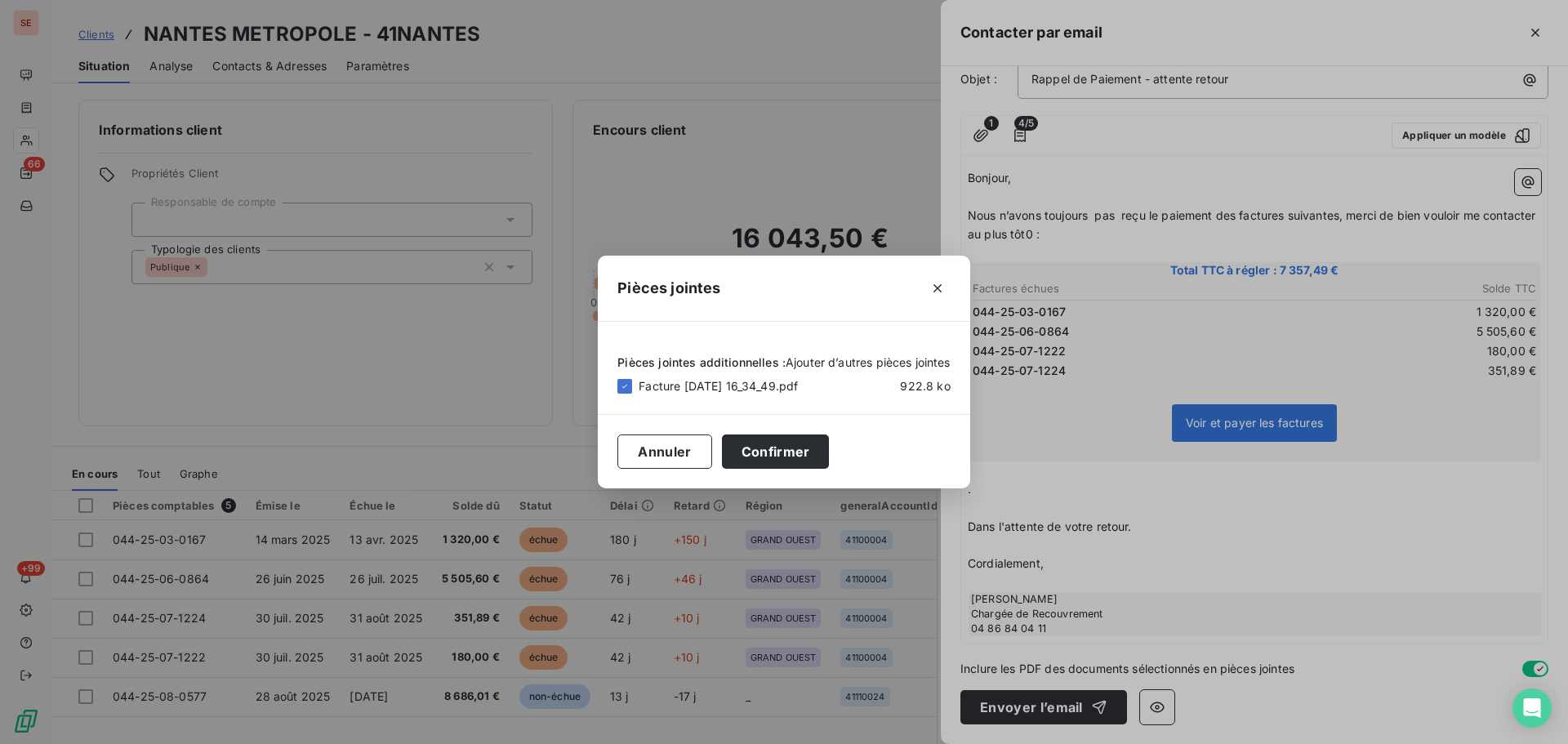
click at [844, 361] on span "Ajouter d’autres pièces jointes" at bounding box center [868, 362] width 165 height 14
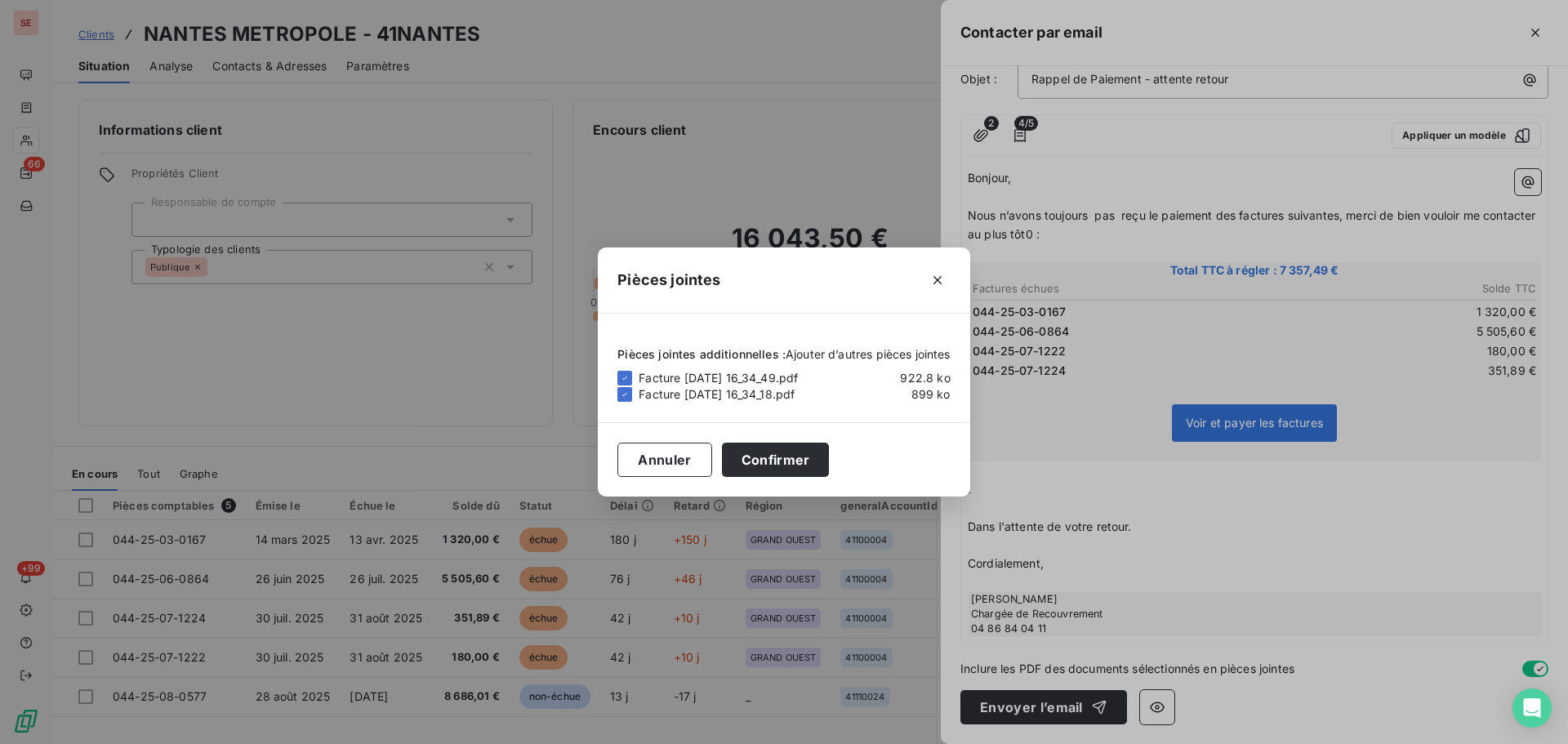
click at [868, 353] on span "Ajouter d’autres pièces jointes" at bounding box center [868, 354] width 165 height 14
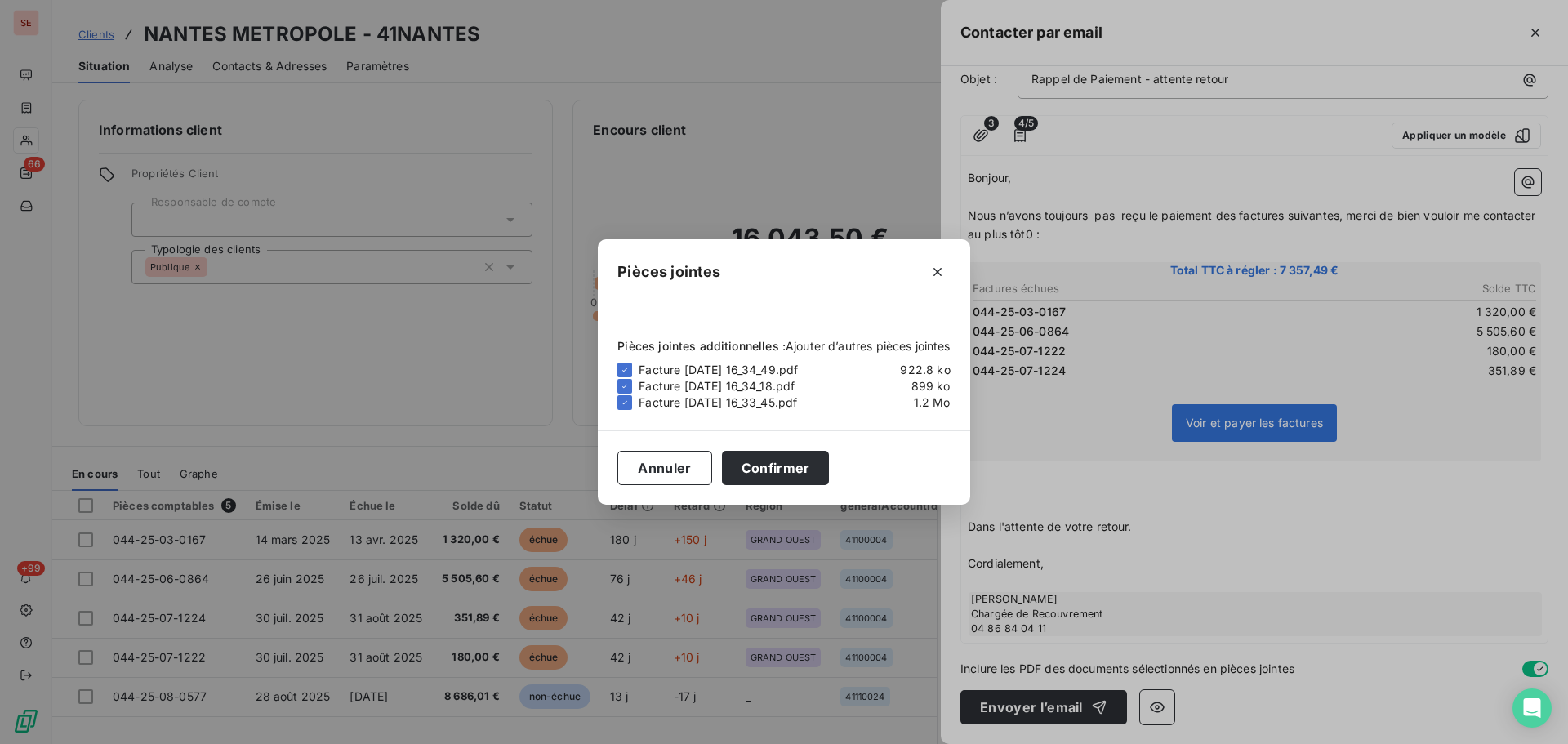
click at [909, 339] on span "Ajouter d’autres pièces jointes" at bounding box center [868, 345] width 165 height 14
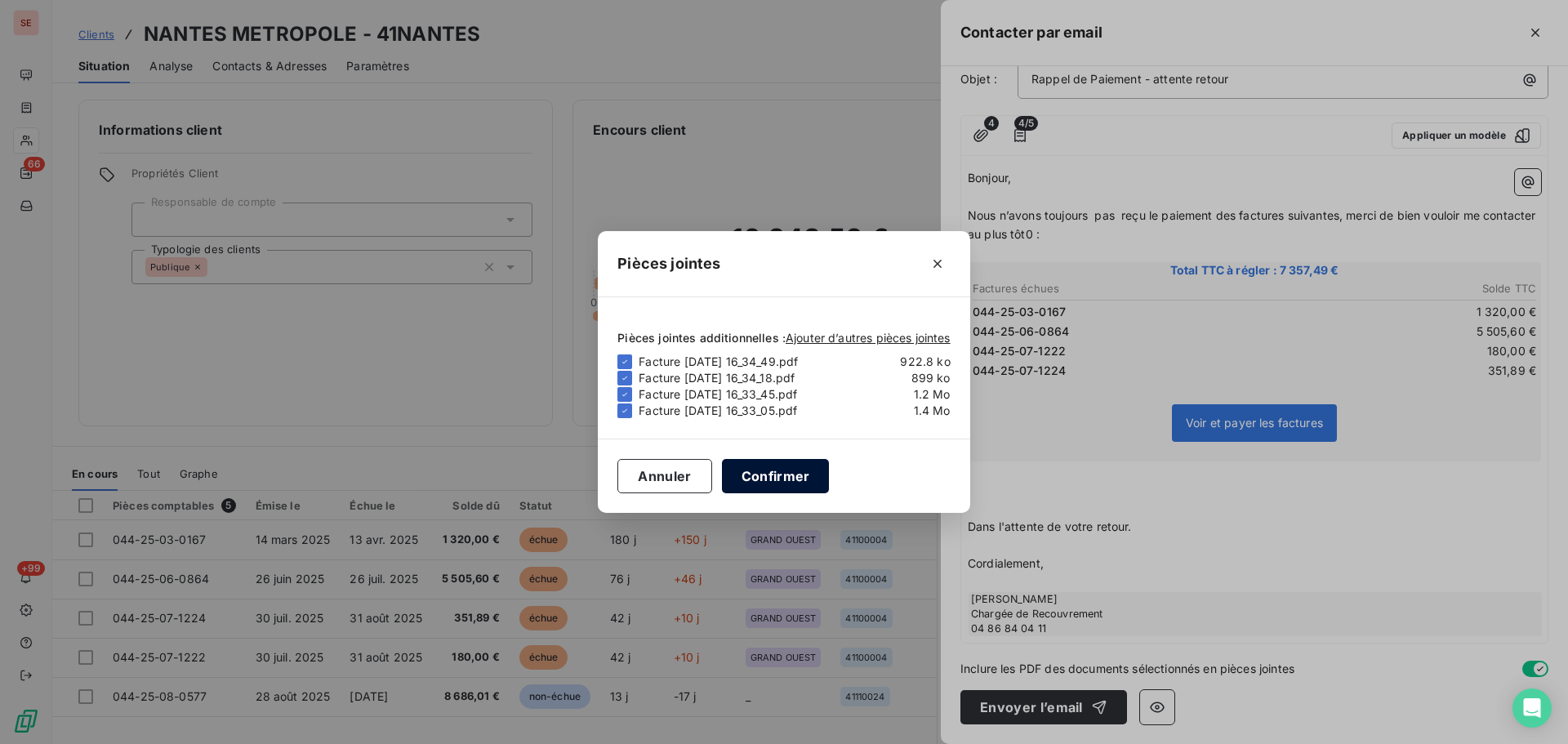
click at [768, 479] on button "Confirmer" at bounding box center [775, 475] width 108 height 34
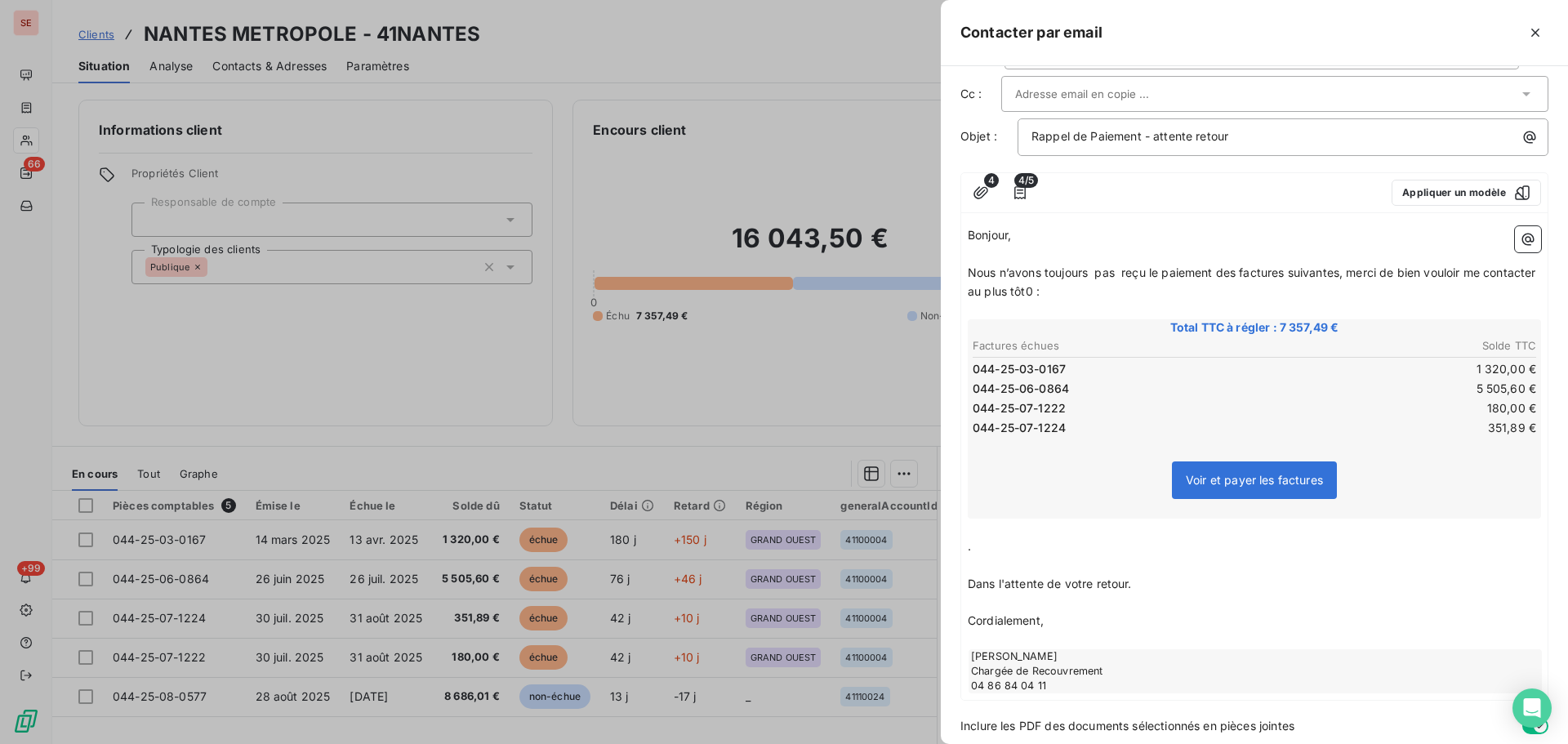
scroll to position [0, 0]
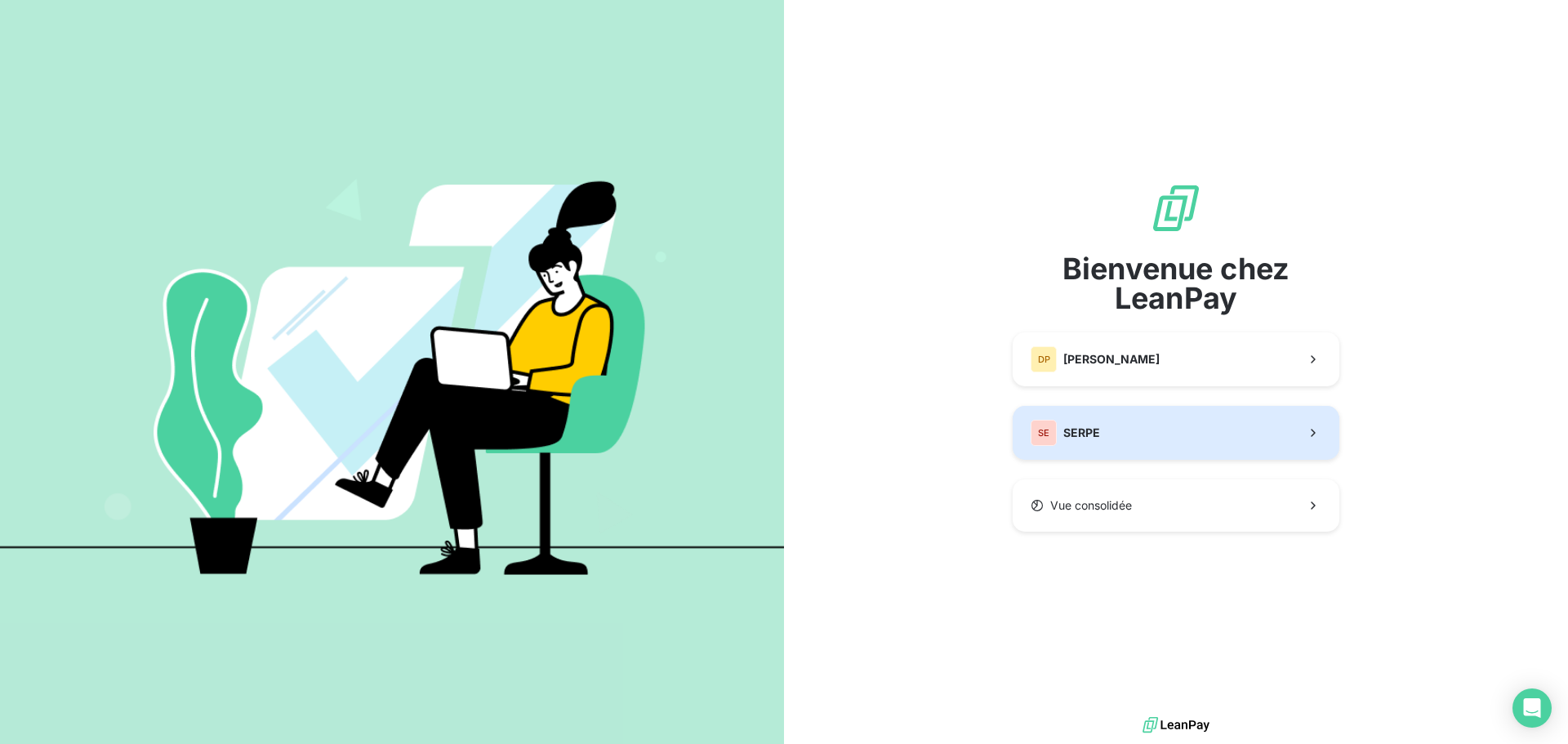
click at [1119, 438] on button "SE SERPE" at bounding box center [1176, 433] width 327 height 54
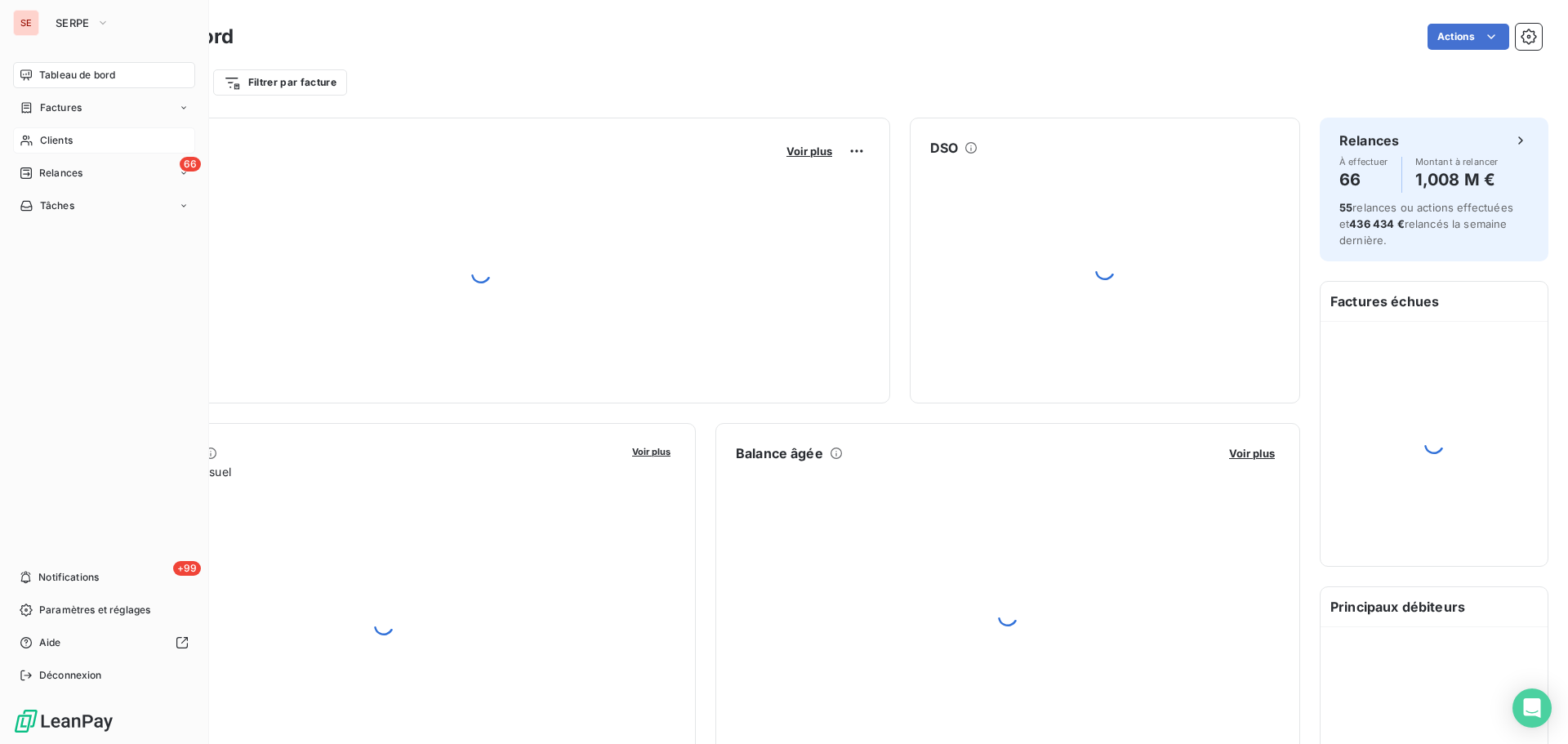
click at [97, 134] on div "Clients" at bounding box center [103, 140] width 182 height 26
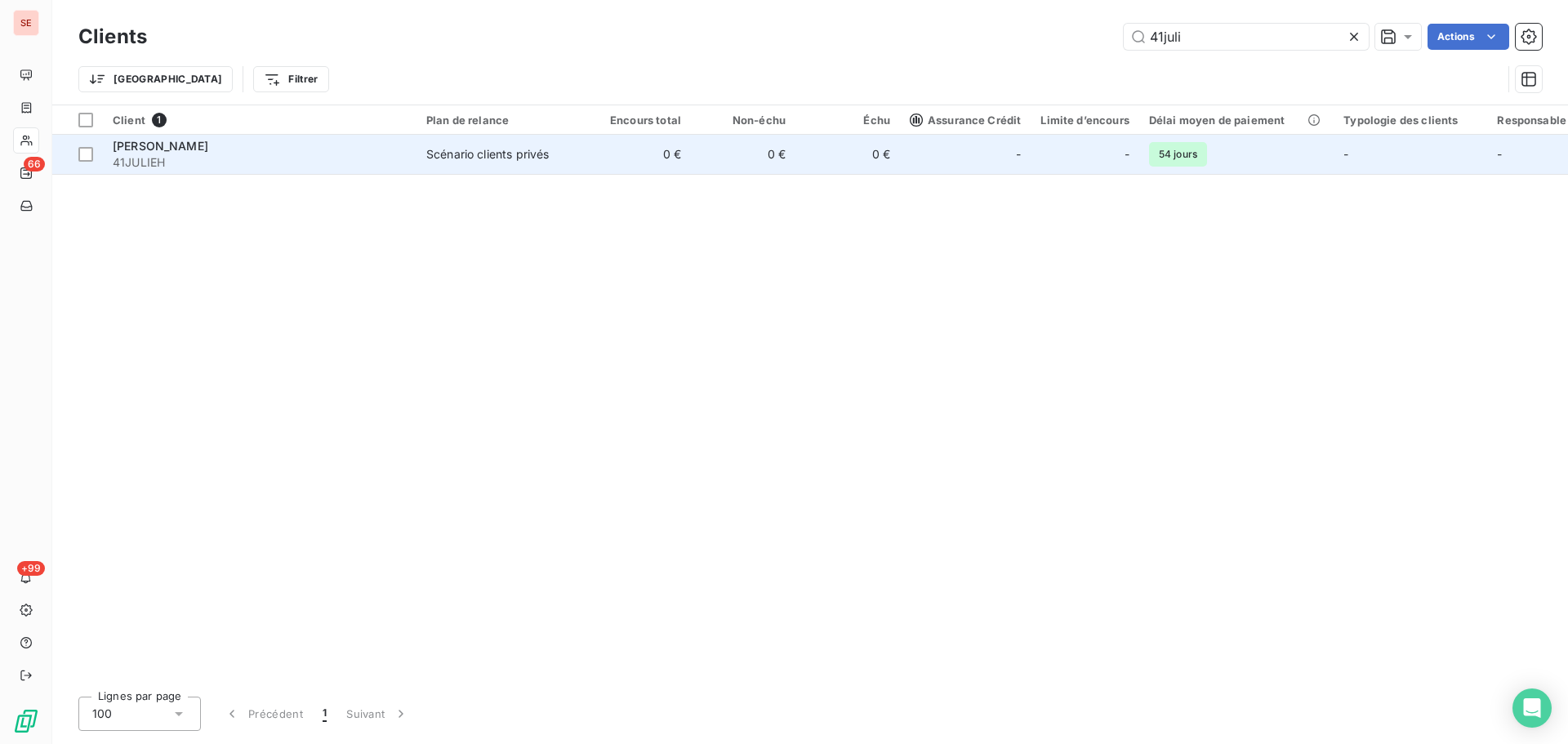
type input "41juli"
click at [835, 142] on td "0 €" at bounding box center [847, 154] width 104 height 39
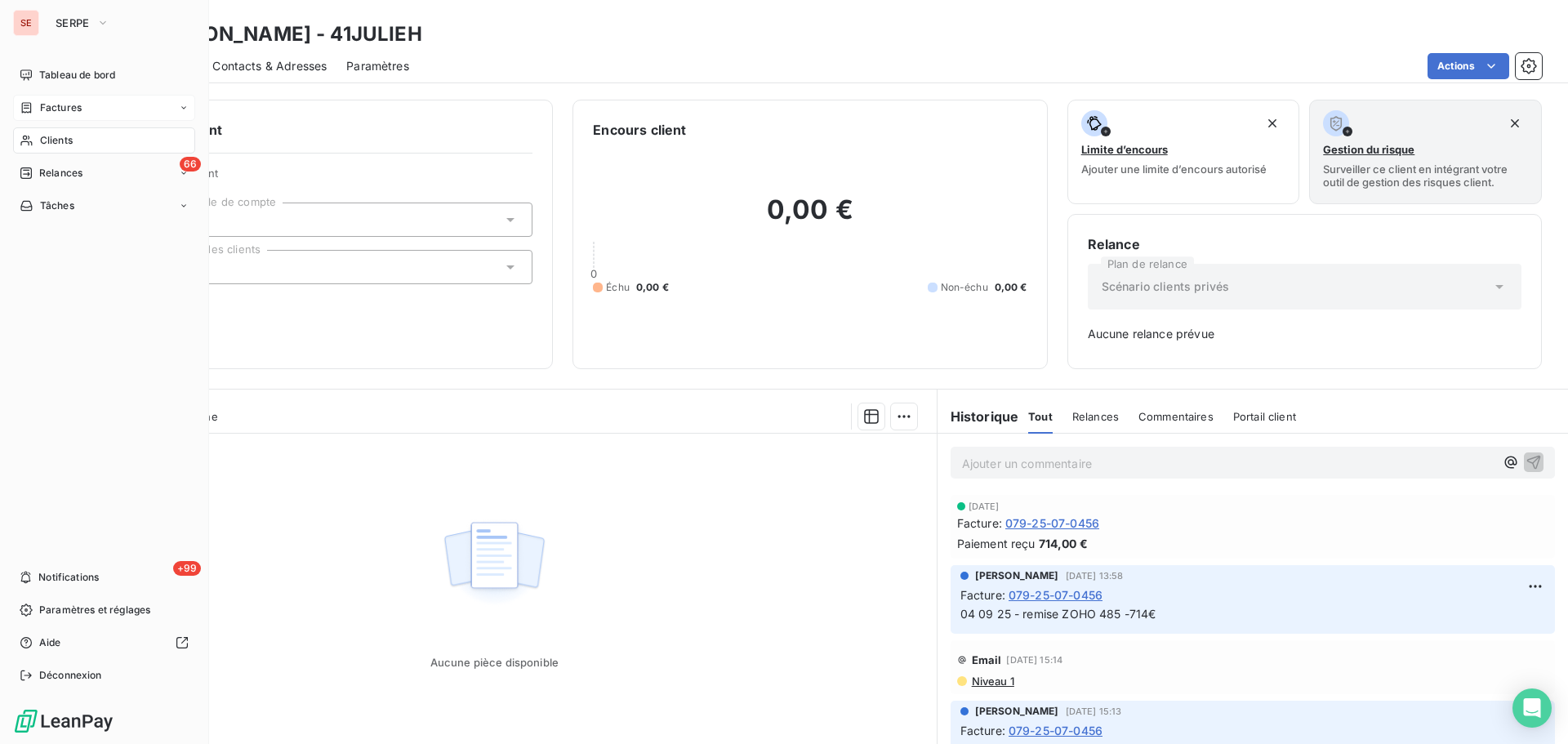
click at [81, 107] on span "Factures" at bounding box center [60, 108] width 42 height 15
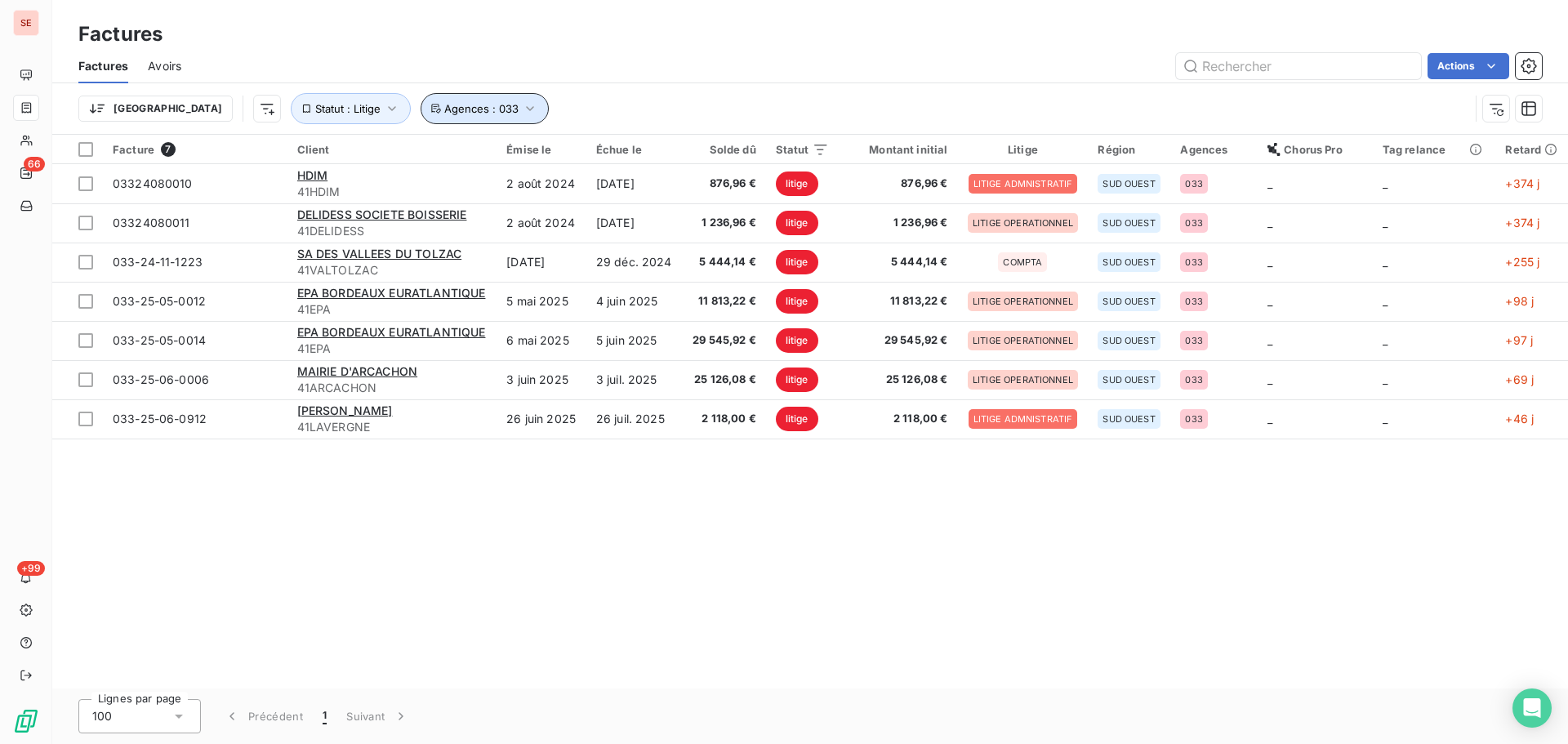
click at [444, 106] on span "Agences : 033" at bounding box center [481, 109] width 75 height 13
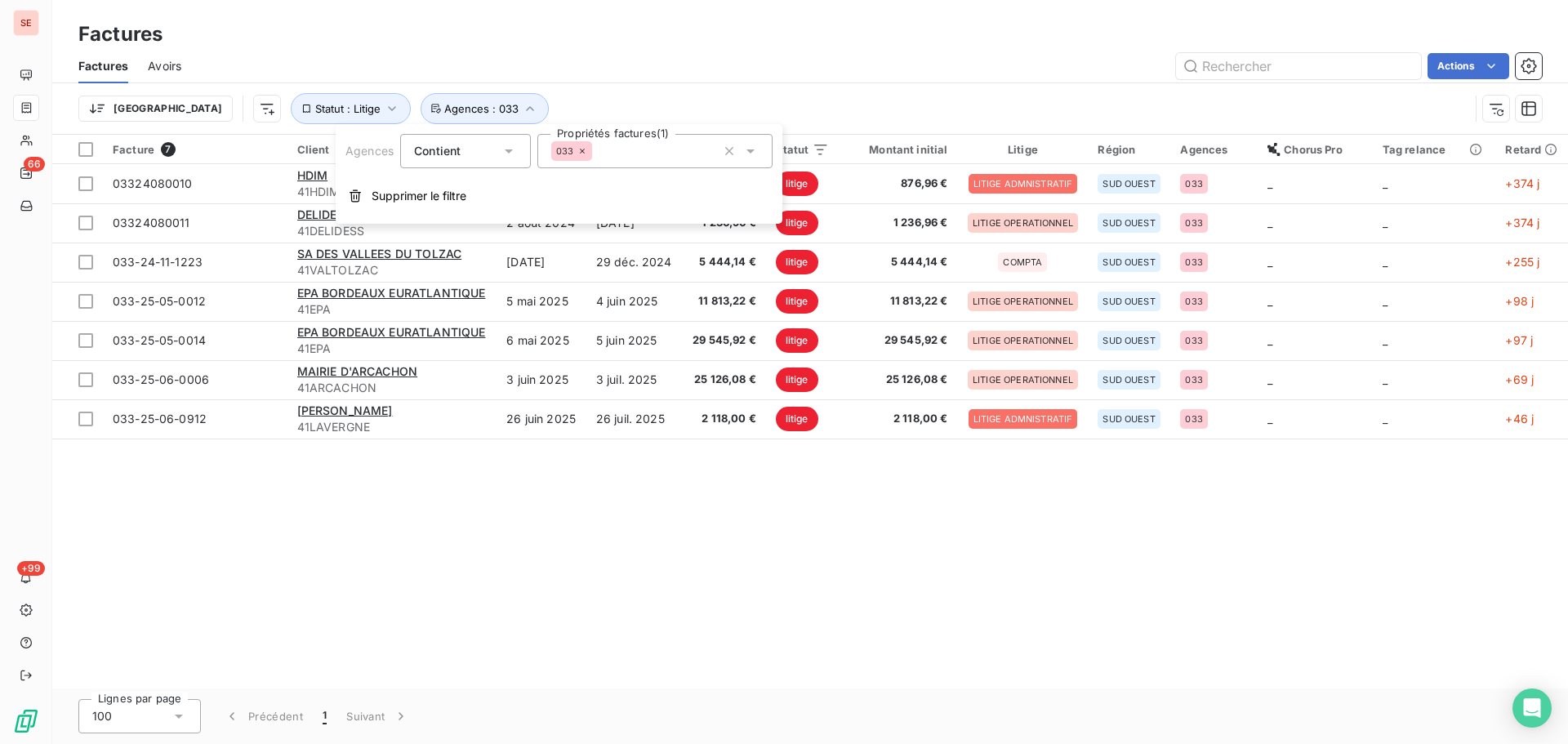
click at [579, 154] on icon at bounding box center [582, 150] width 10 height 10
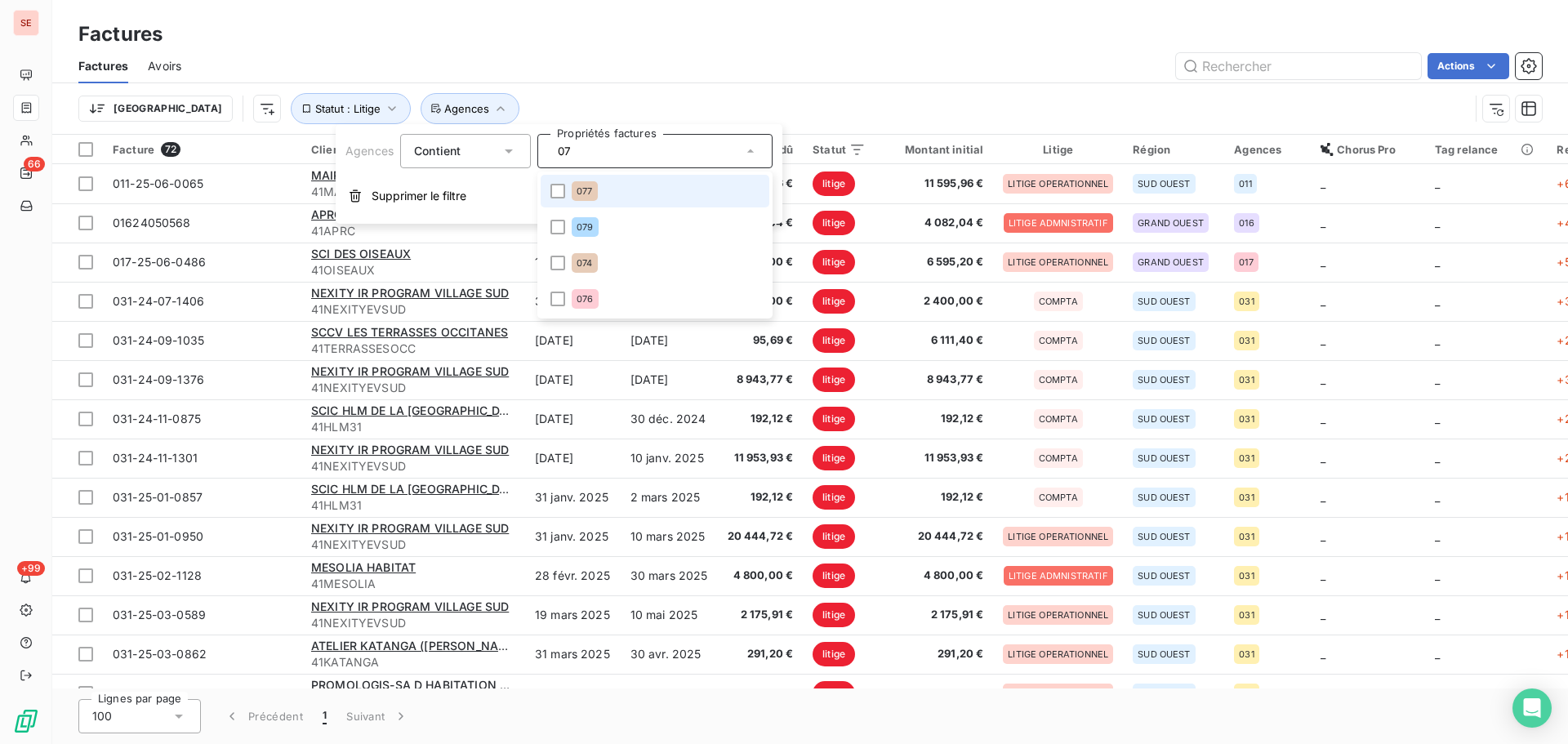
type input "079"
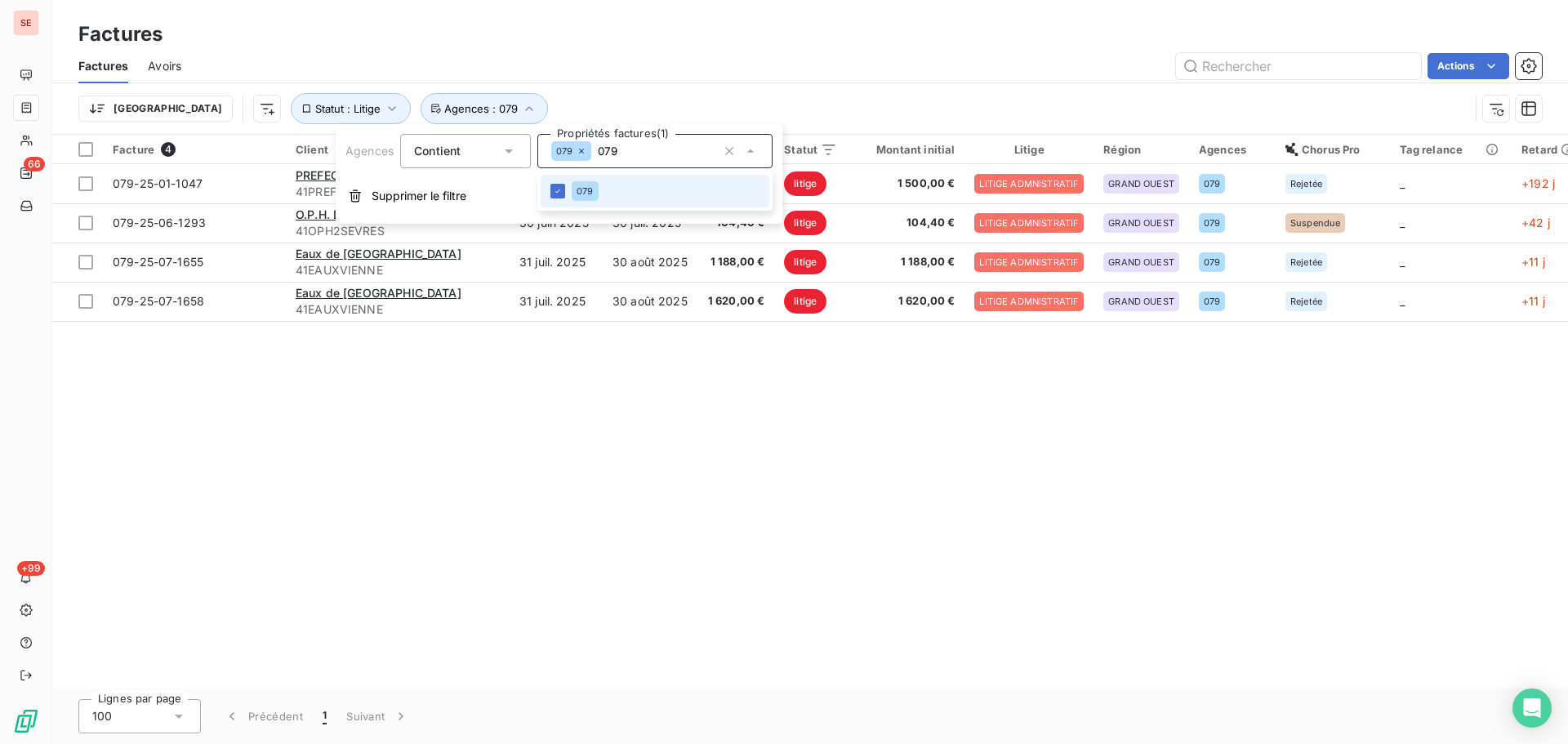
drag, startPoint x: 451, startPoint y: 417, endPoint x: 458, endPoint y: 351, distance: 66.4
click at [454, 416] on div "Facture 4 Client Émise le Échue le Solde dû Statut Montant initial Litige Régio…" at bounding box center [810, 412] width 1516 height 554
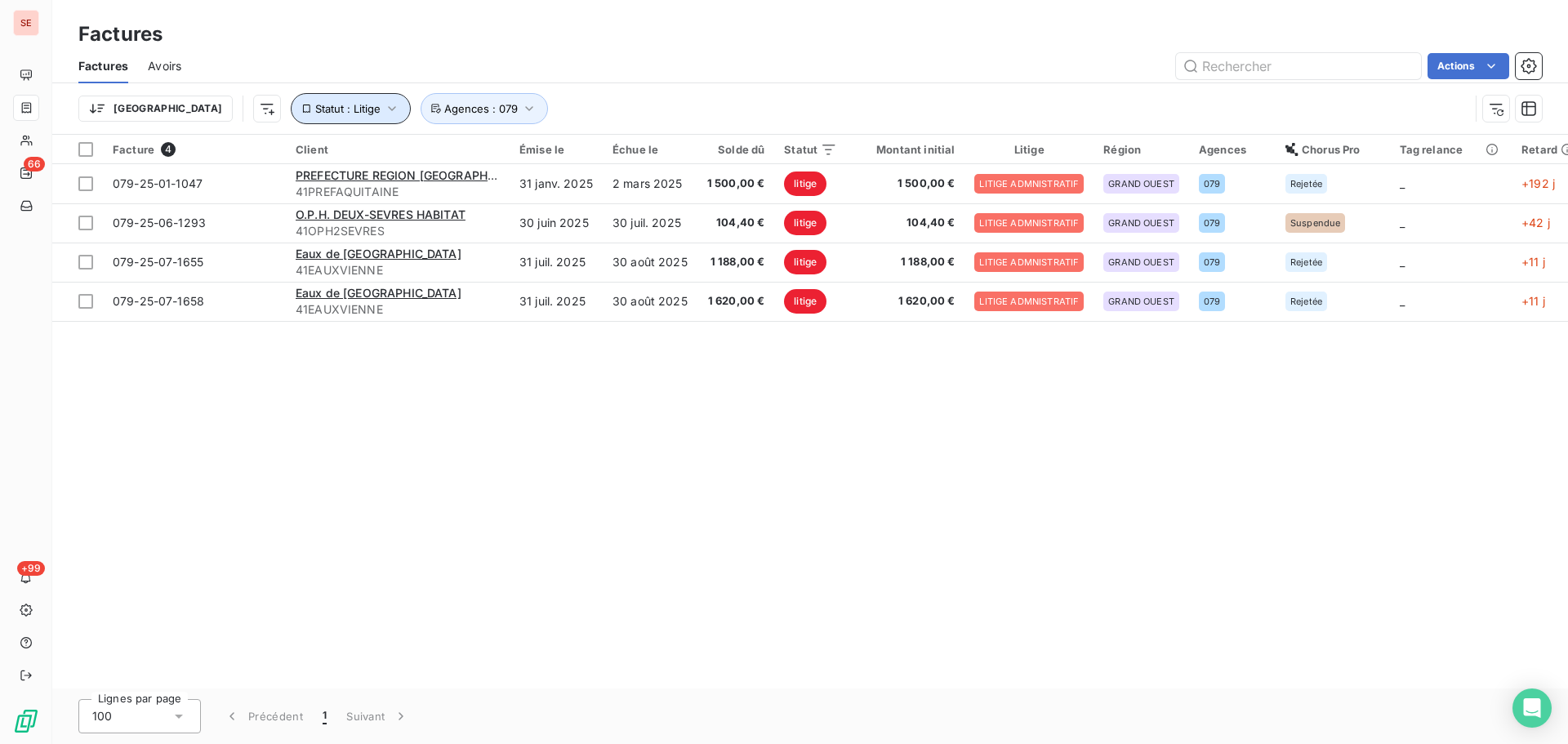
click at [291, 118] on button "Statut : Litige" at bounding box center [351, 109] width 120 height 31
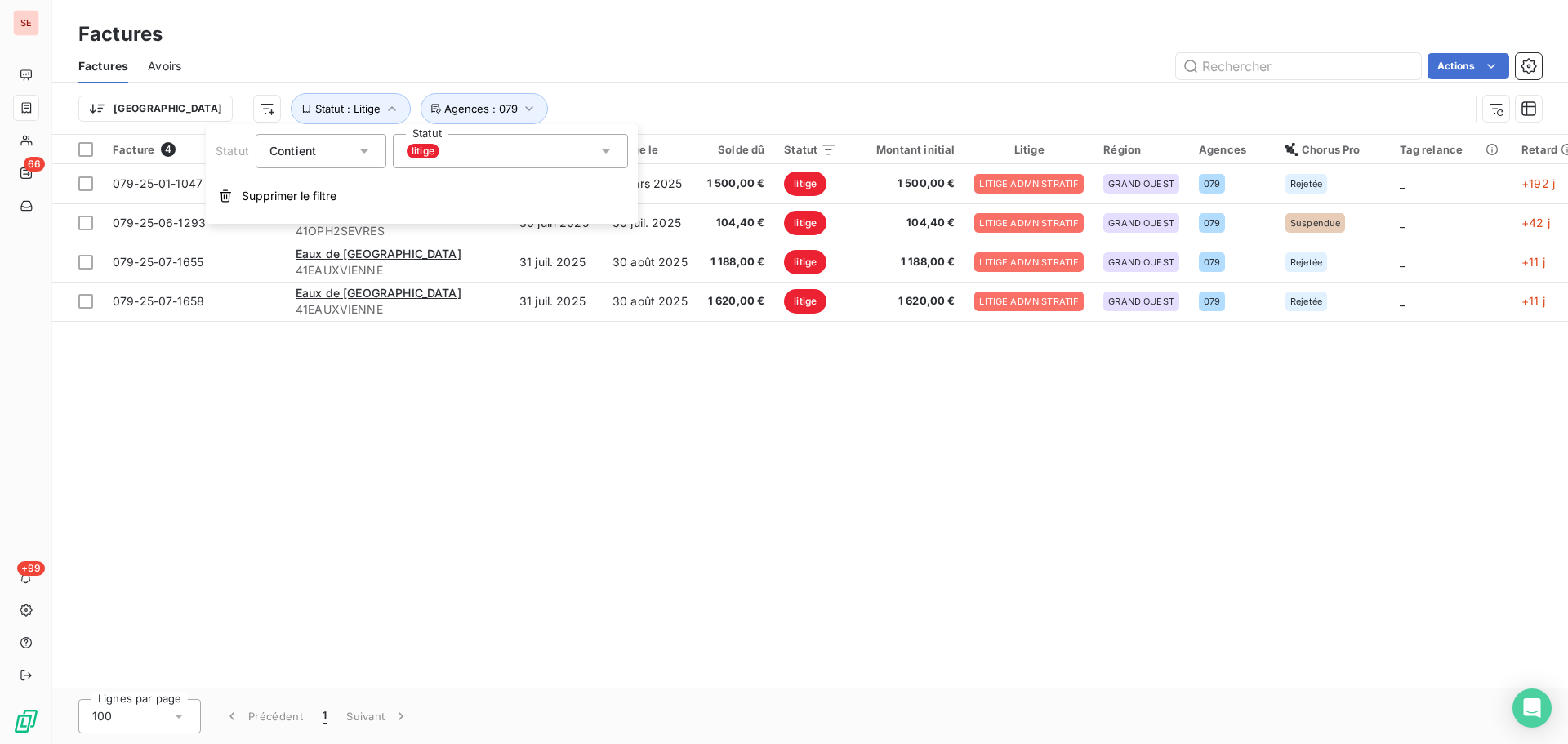
click at [437, 155] on span "litige" at bounding box center [423, 151] width 32 height 15
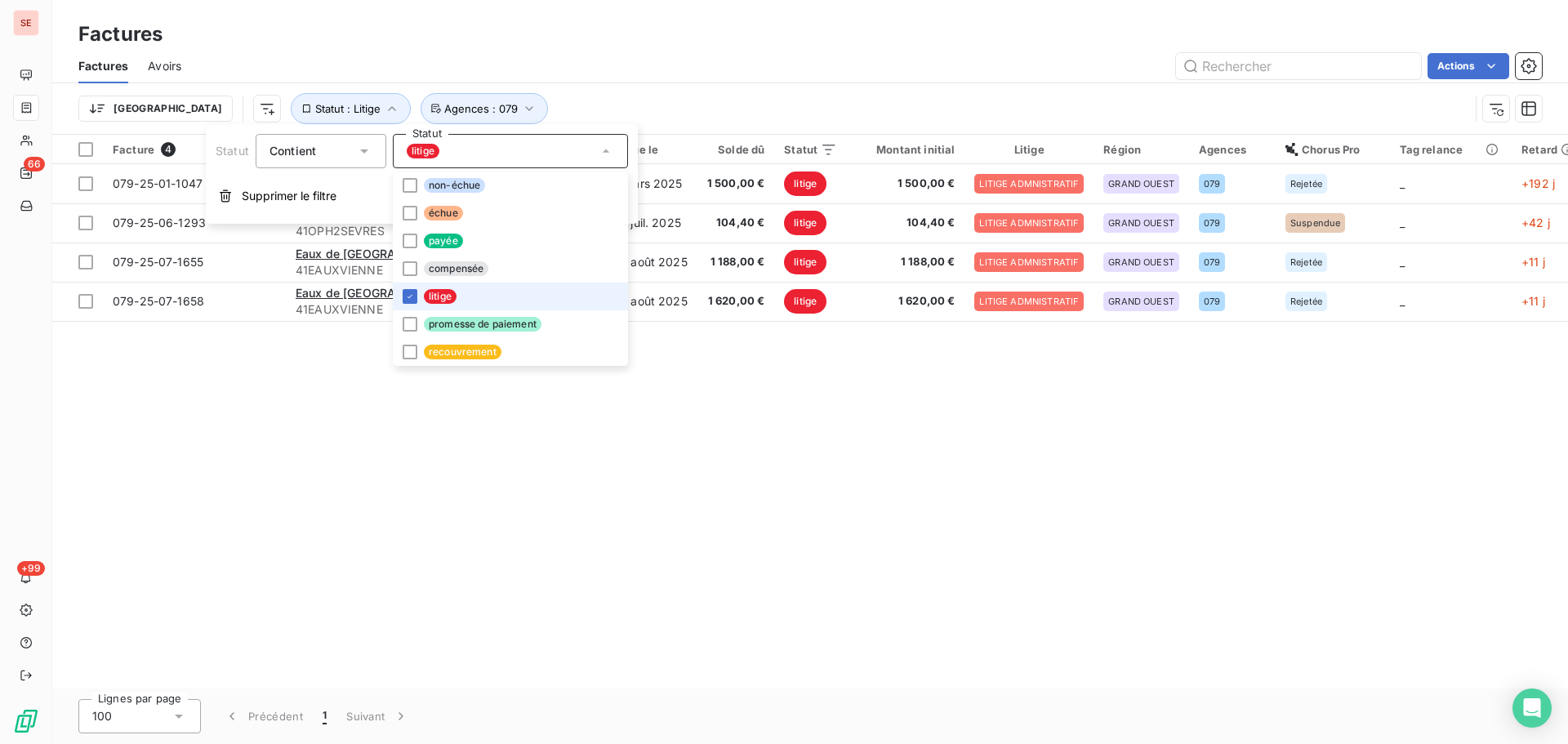
click at [426, 305] on li "litige" at bounding box center [510, 296] width 235 height 28
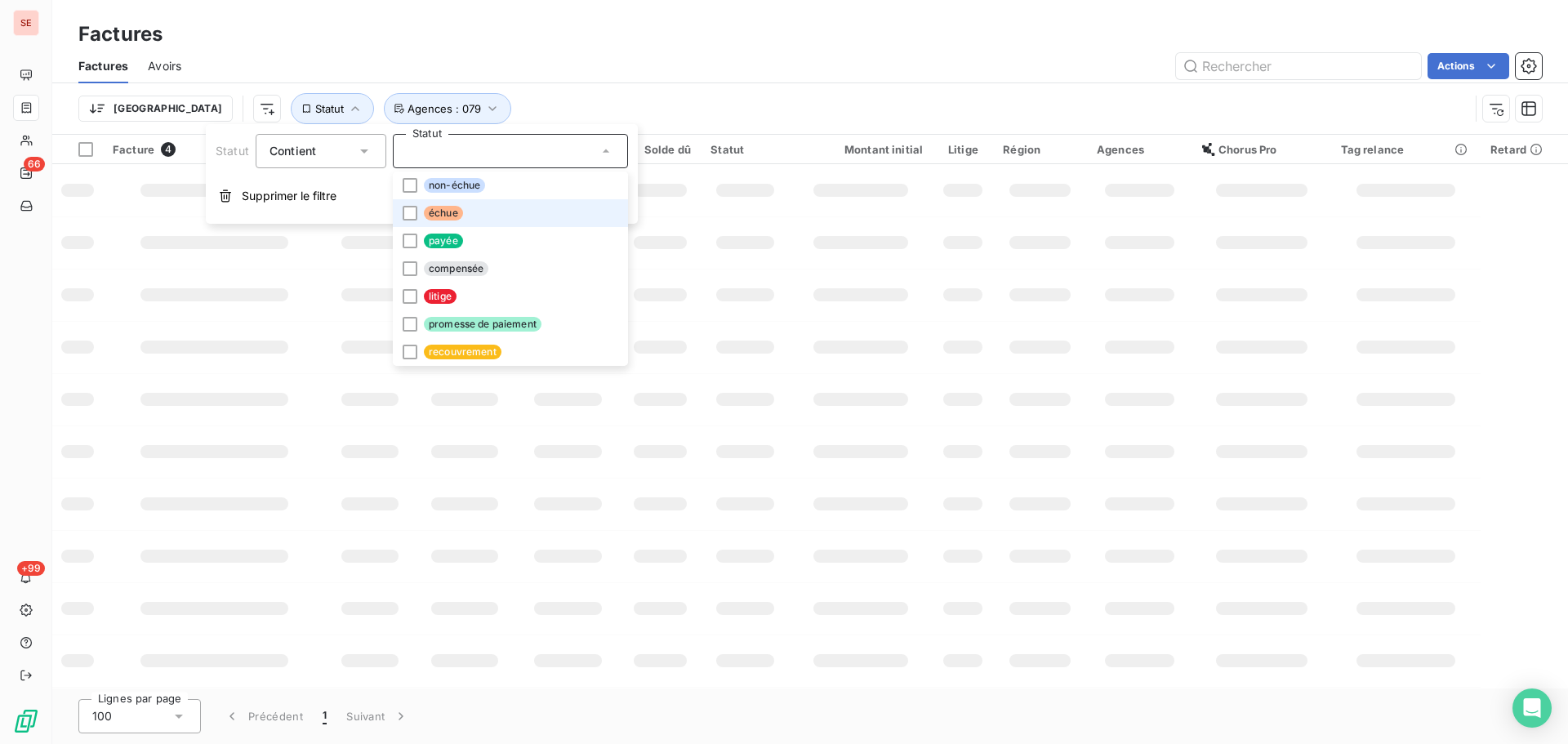
click at [435, 211] on span "échue" at bounding box center [443, 213] width 39 height 15
click at [584, 88] on div "Trier Statut : Échu Agences : 079" at bounding box center [810, 108] width 1464 height 51
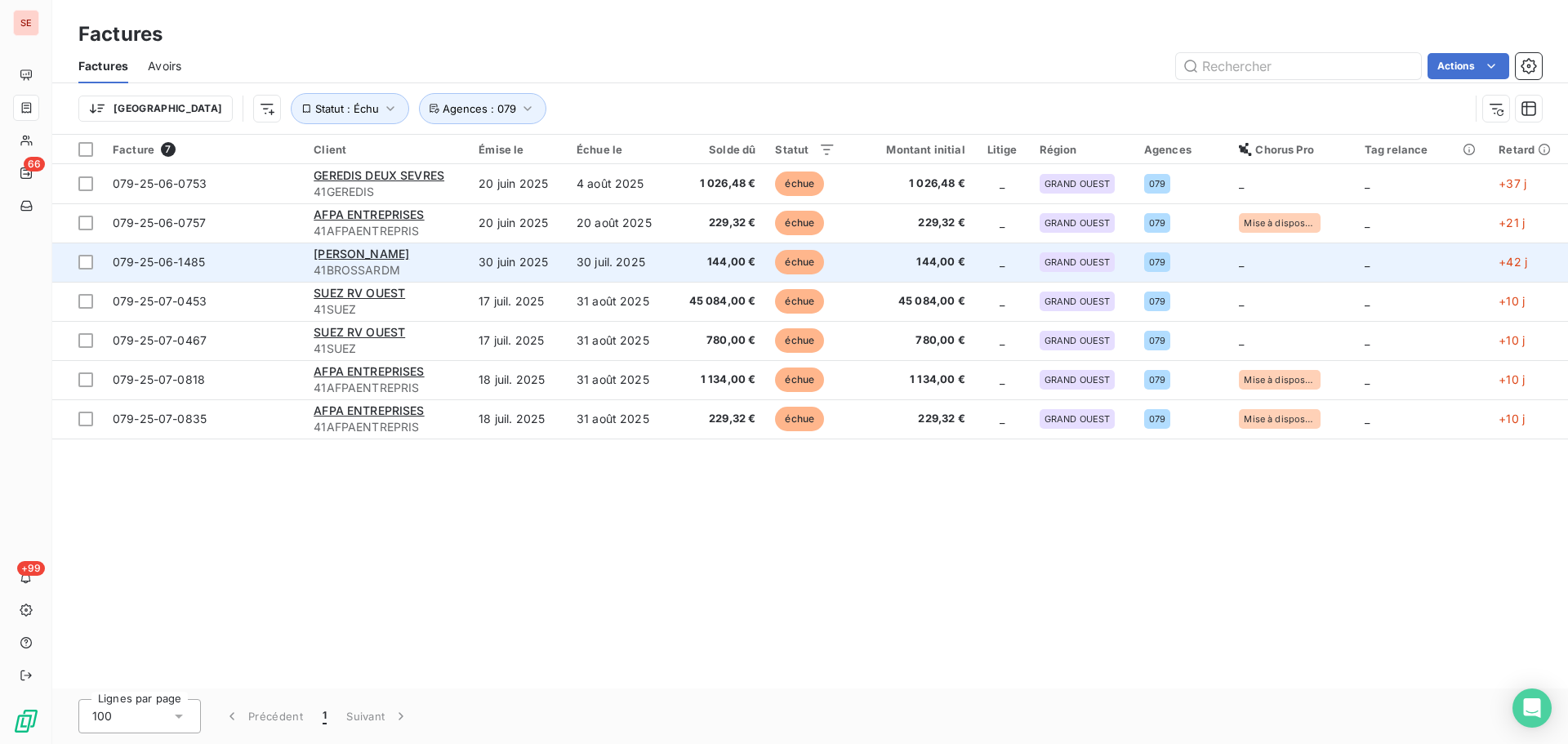
click at [440, 246] on div "[PERSON_NAME]" at bounding box center [387, 254] width 146 height 17
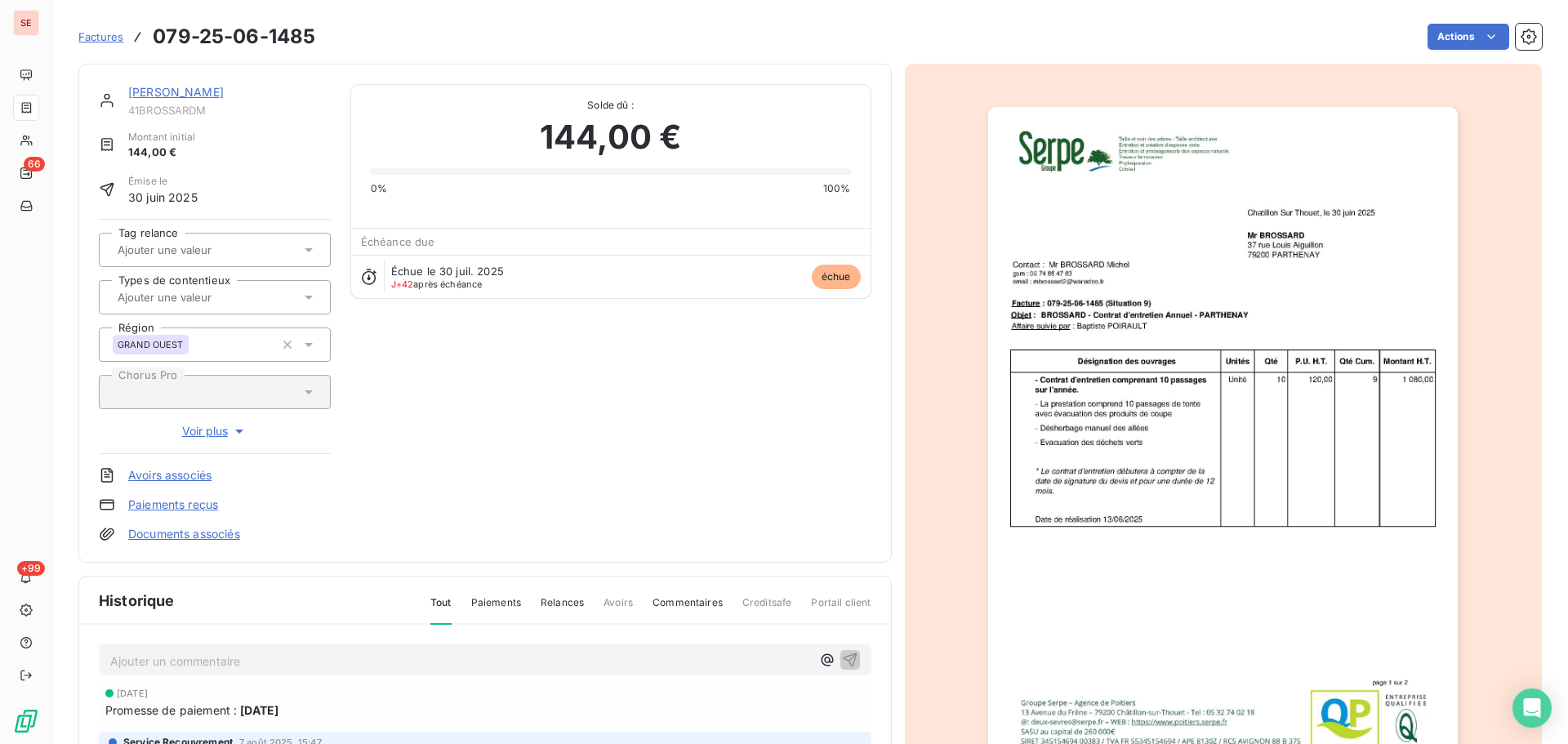
click at [211, 97] on link "[PERSON_NAME]" at bounding box center [176, 91] width 96 height 14
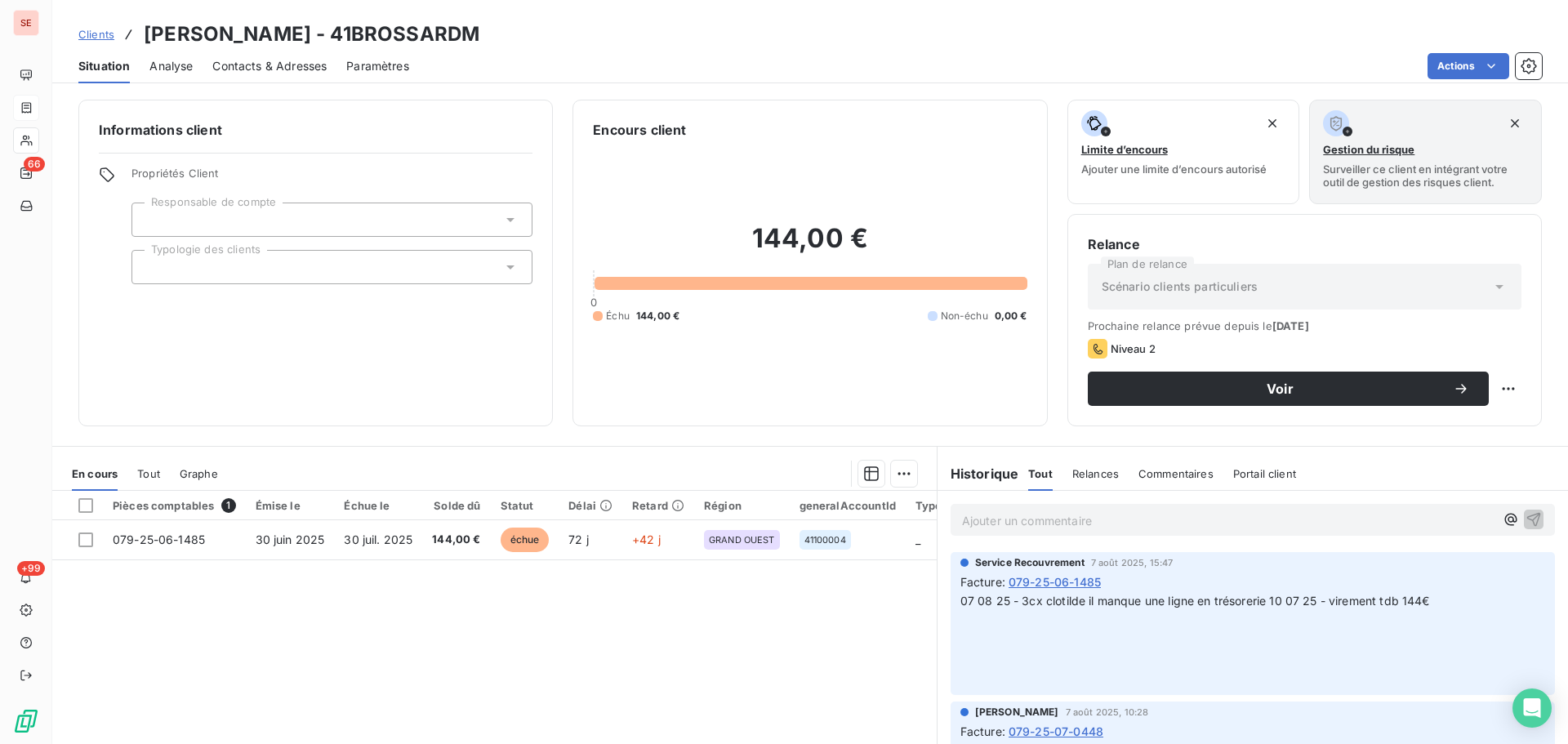
click at [292, 67] on span "Contacts & Adresses" at bounding box center [269, 66] width 114 height 17
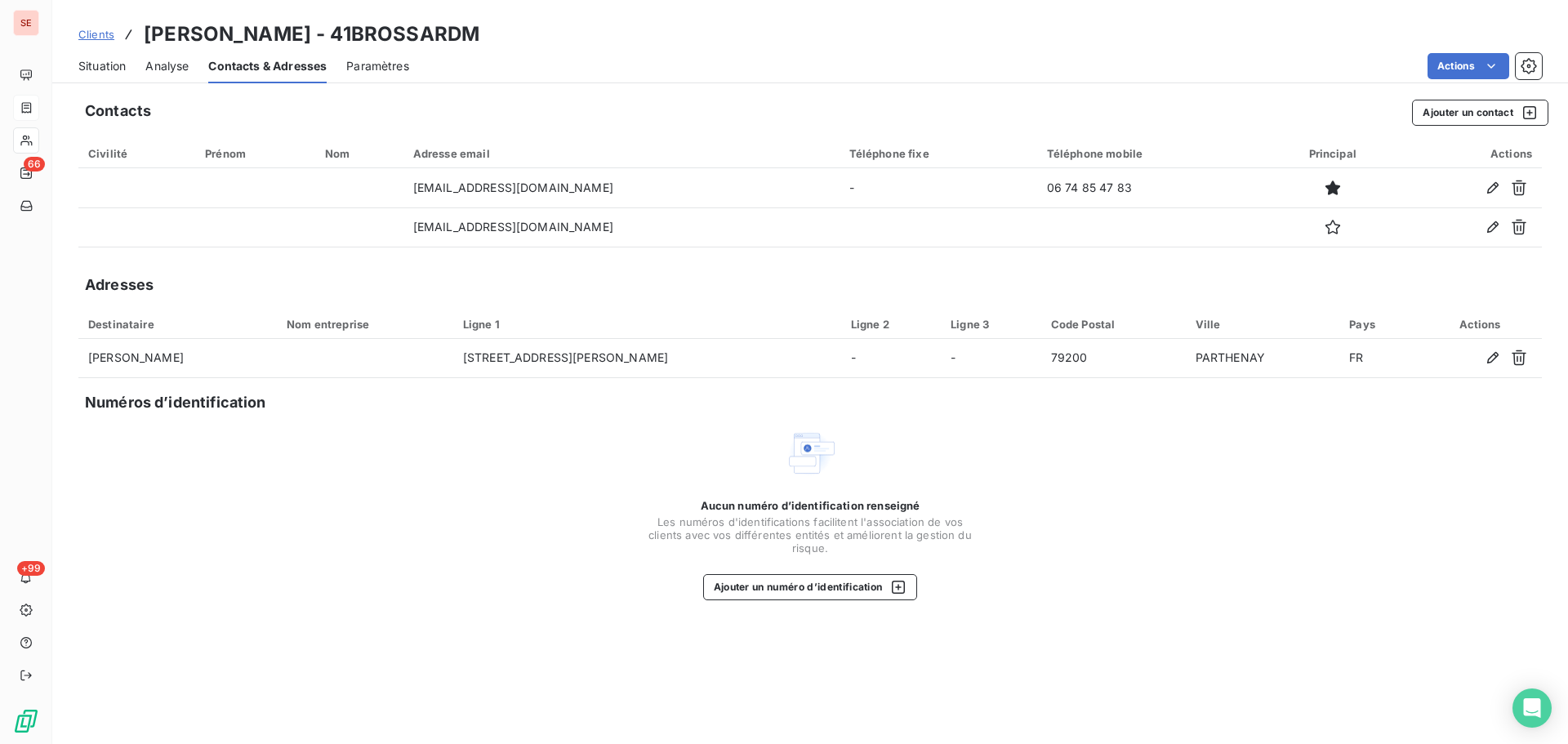
click at [120, 66] on span "Situation" at bounding box center [102, 66] width 47 height 17
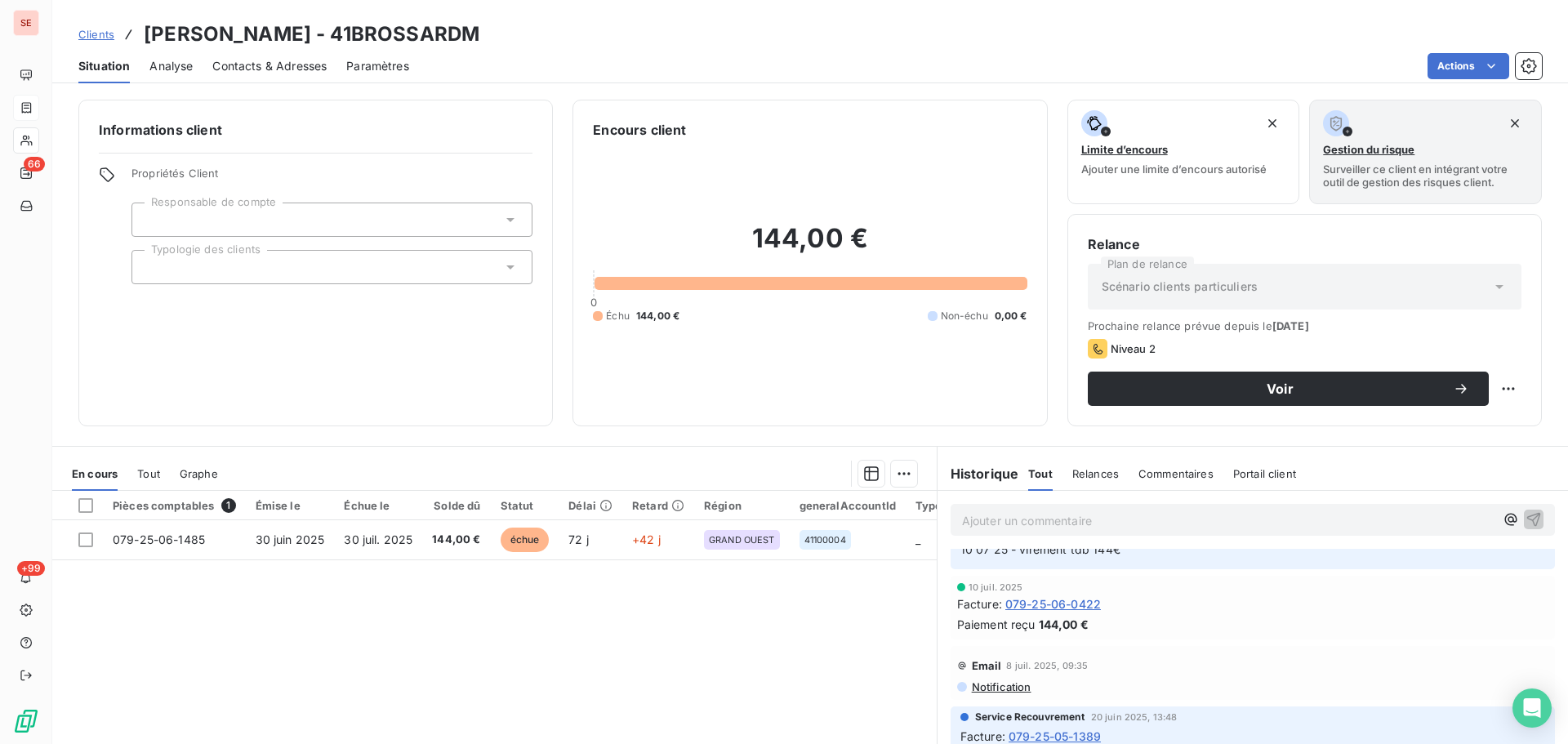
scroll to position [436, 0]
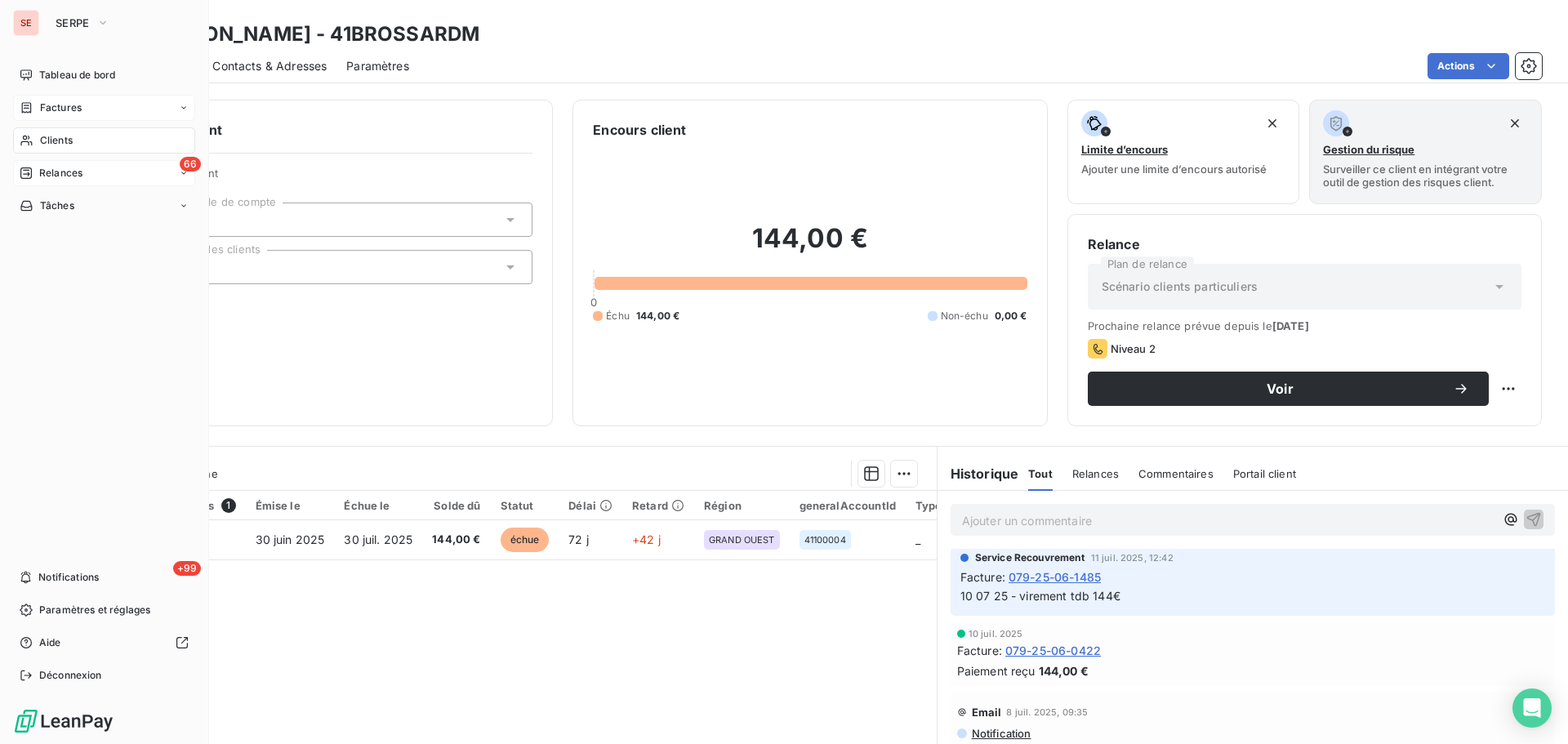
click at [44, 182] on div "66 Relances" at bounding box center [103, 173] width 182 height 26
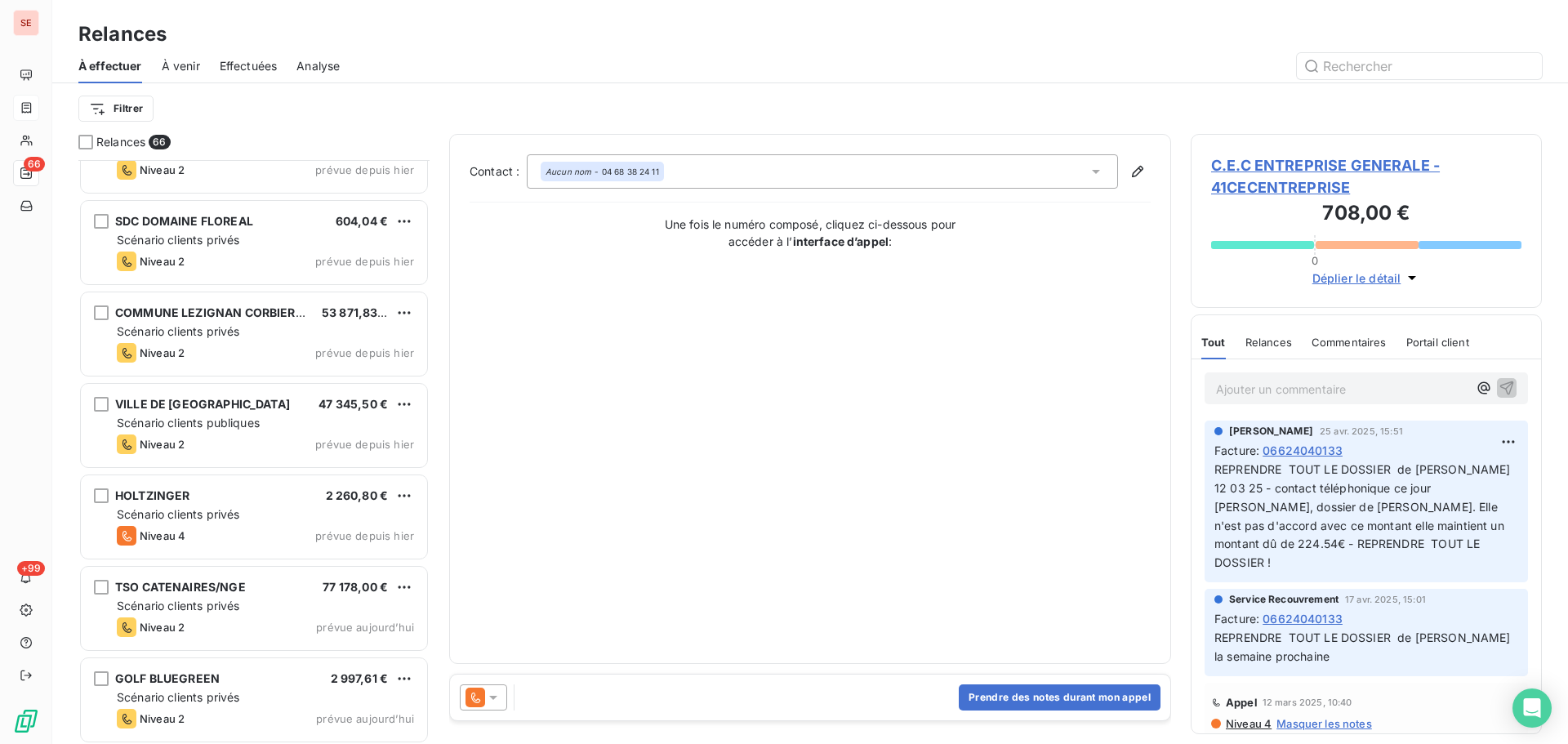
scroll to position [5455, 0]
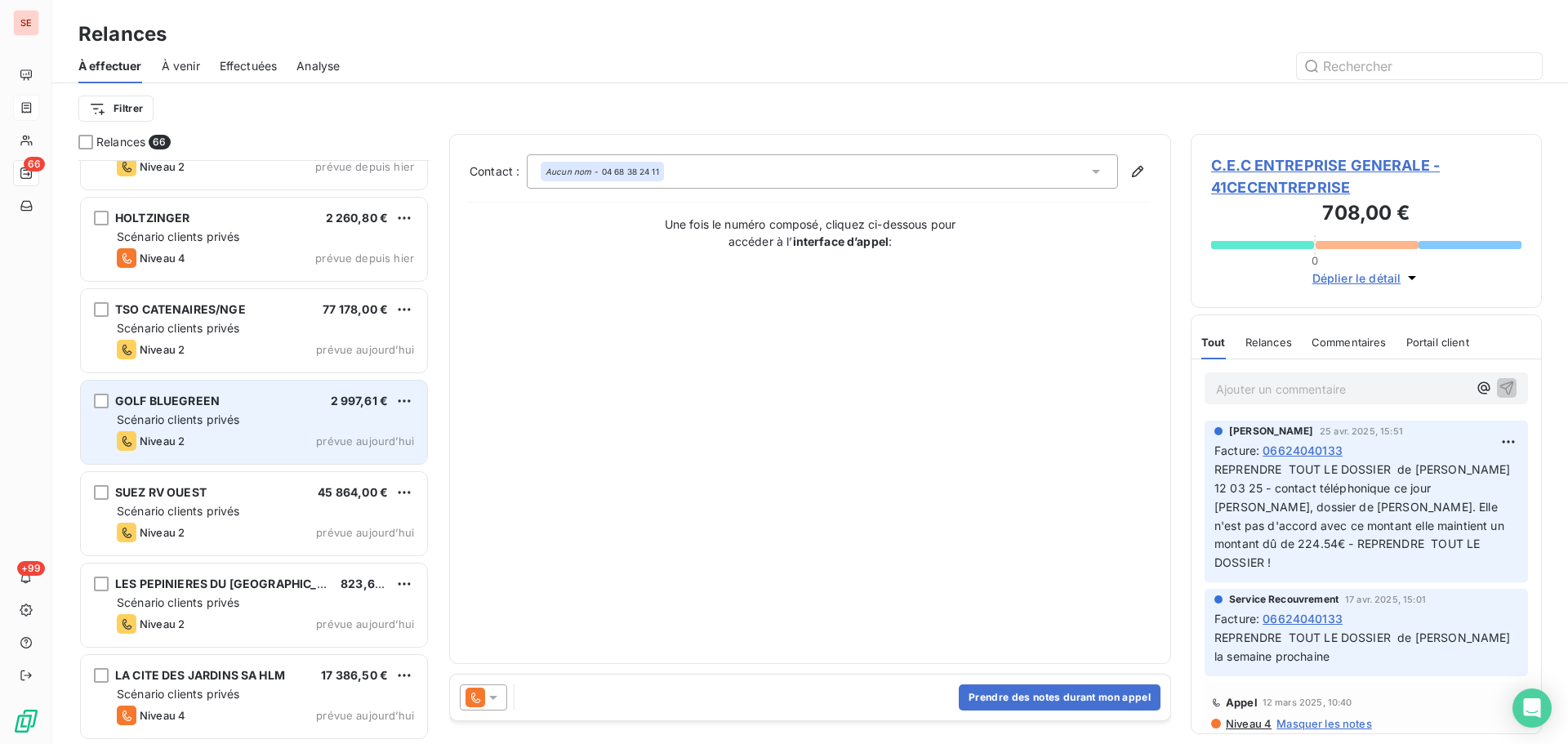
click at [344, 426] on div "Scénario clients privés" at bounding box center [266, 420] width 297 height 17
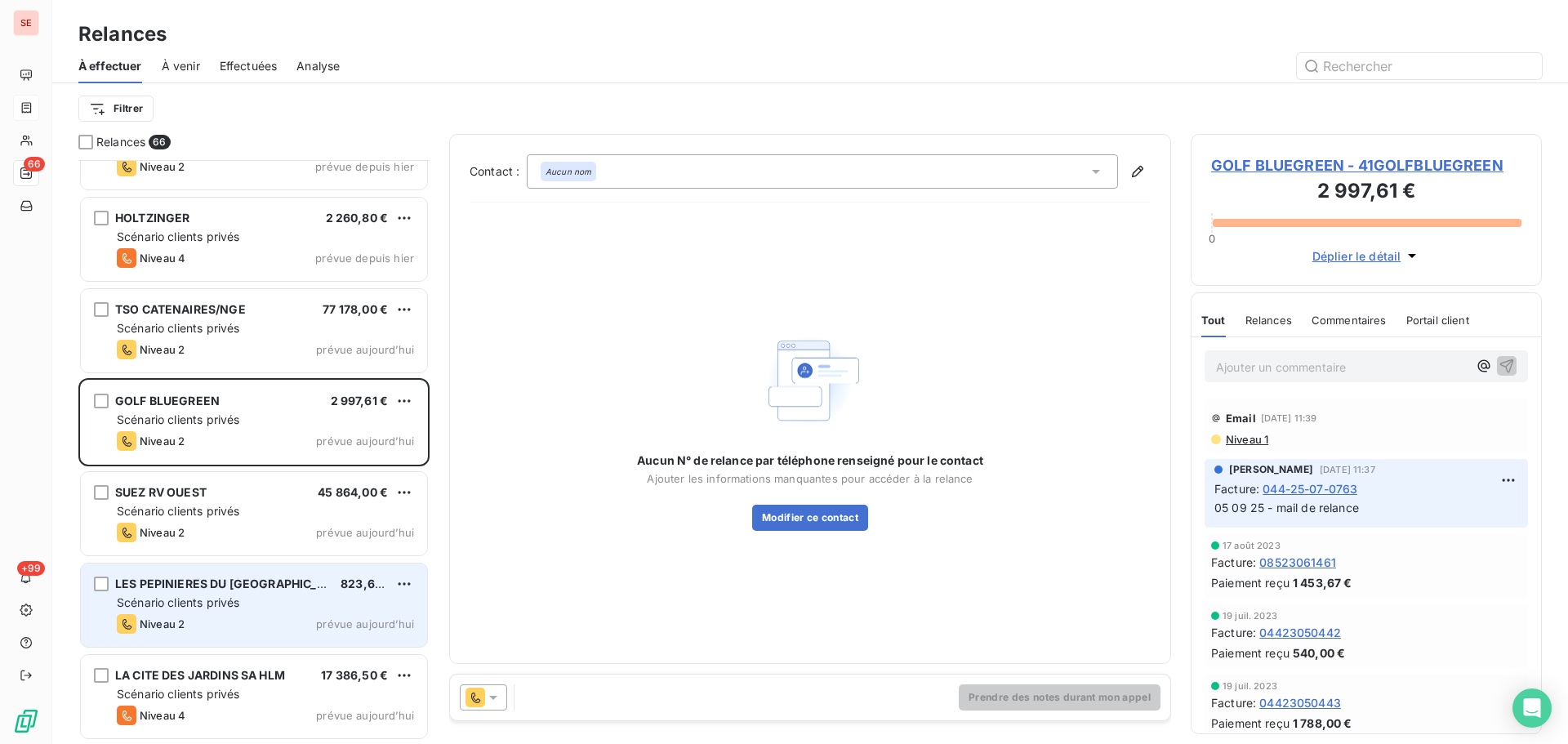
click at [342, 626] on span "prévue aujourd’hui" at bounding box center [365, 624] width 98 height 13
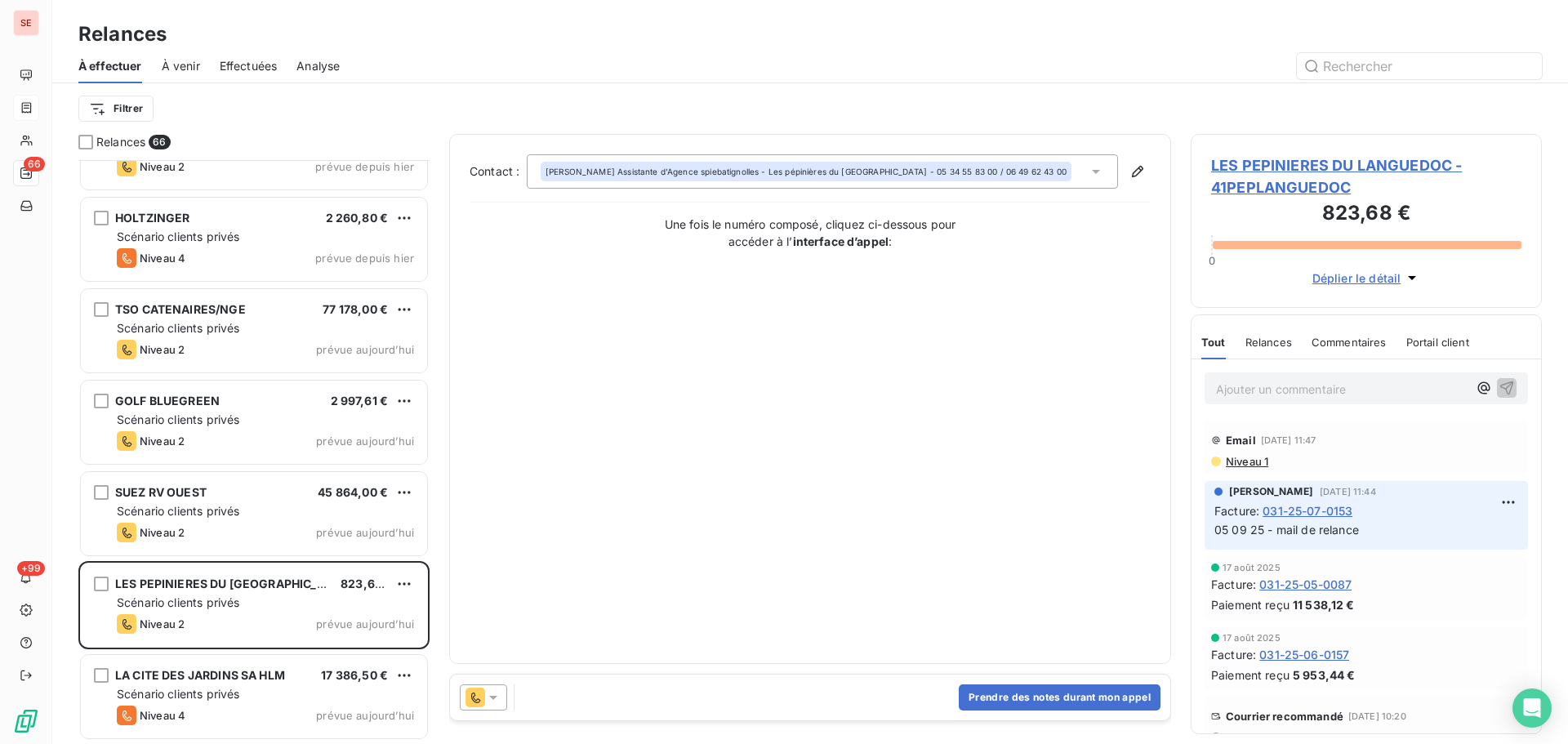
click at [1251, 171] on span "LES PEPINIERES DU LANGUEDOC - 41PEPLANGUEDOC" at bounding box center [1366, 176] width 310 height 44
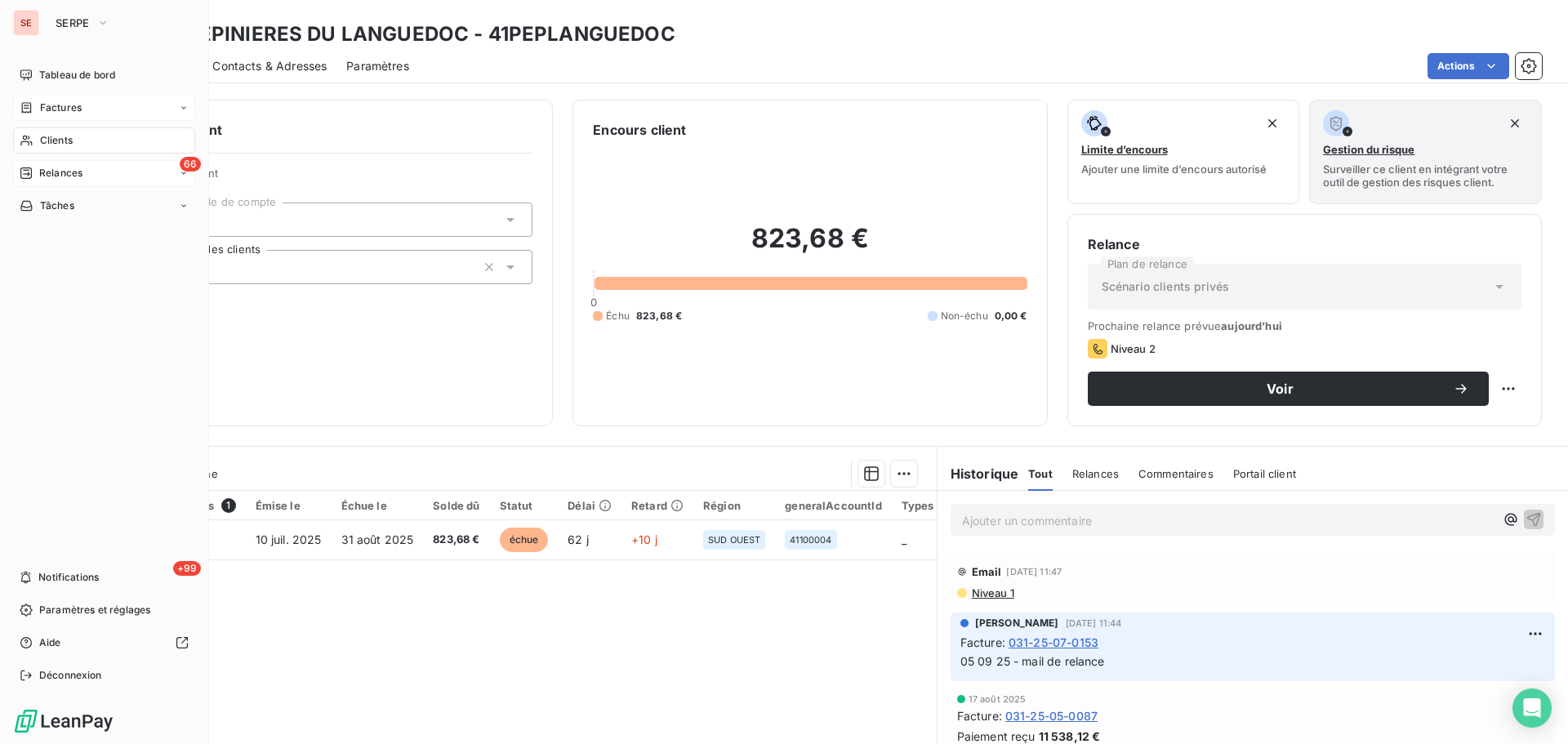
click at [54, 183] on div "66 Relances" at bounding box center [103, 173] width 182 height 26
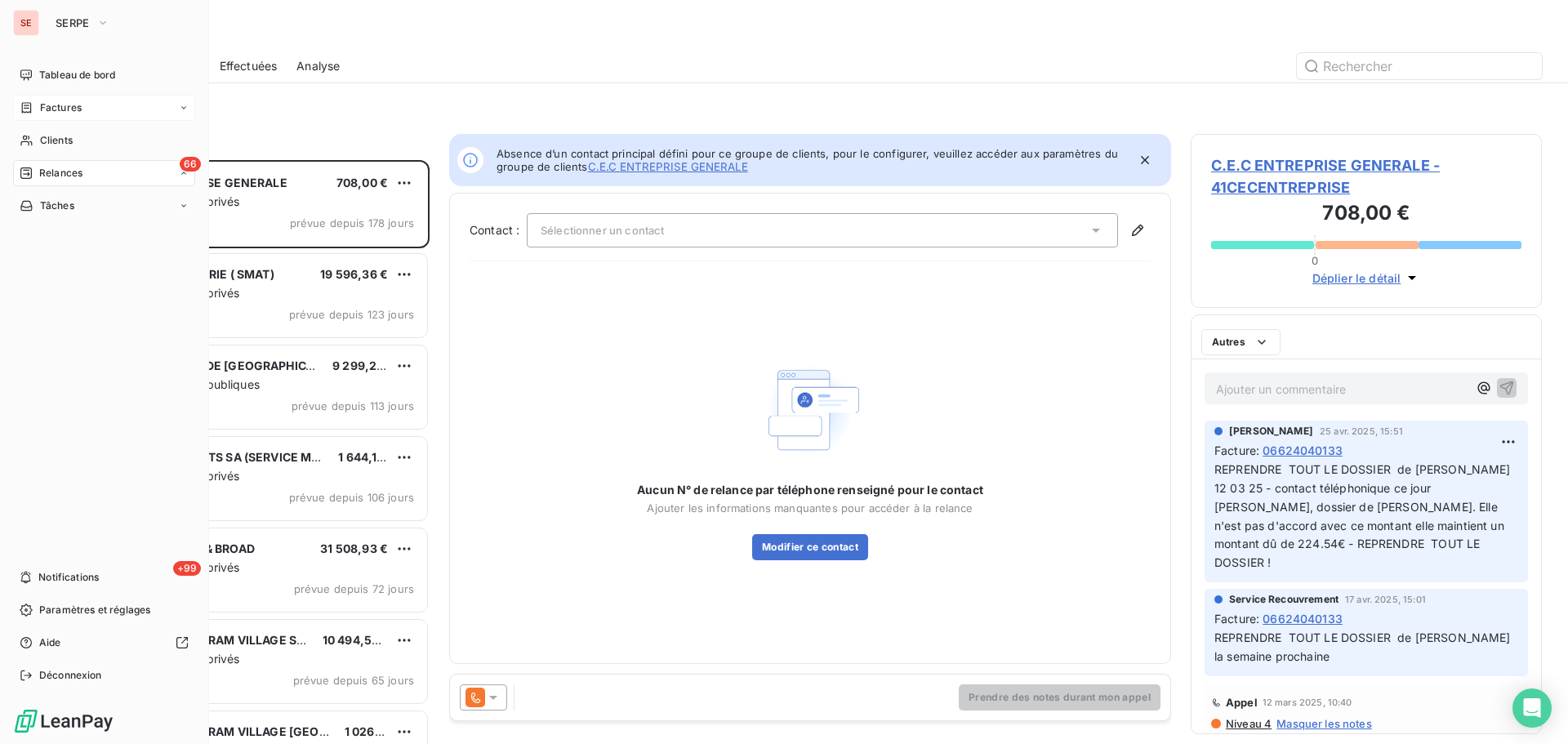
scroll to position [571, 339]
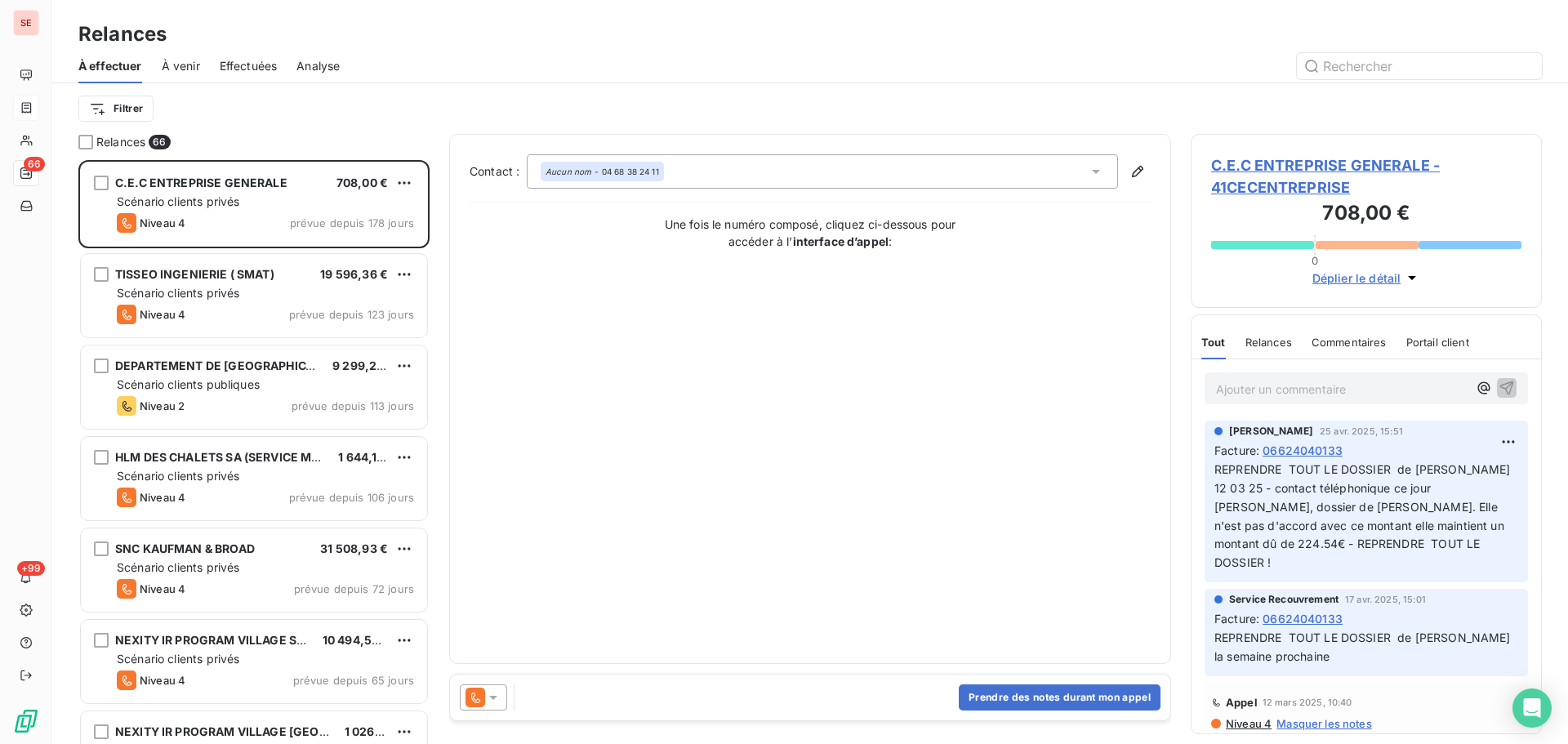
click at [210, 64] on div "À effectuer À venir Effectuées Analyse" at bounding box center [810, 66] width 1516 height 34
click at [228, 68] on span "Effectuées" at bounding box center [248, 66] width 58 height 17
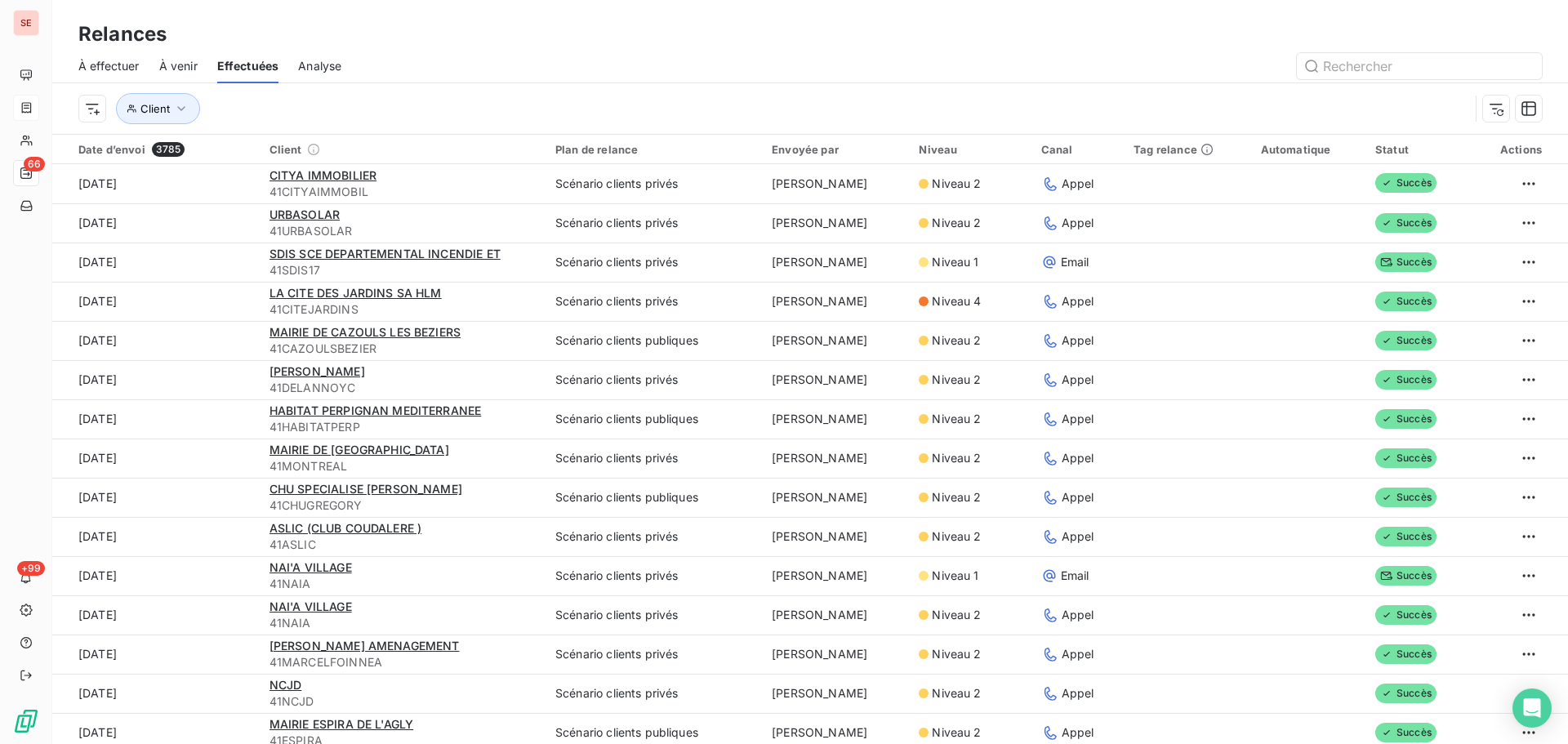
click at [114, 69] on span "À effectuer" at bounding box center [109, 66] width 61 height 17
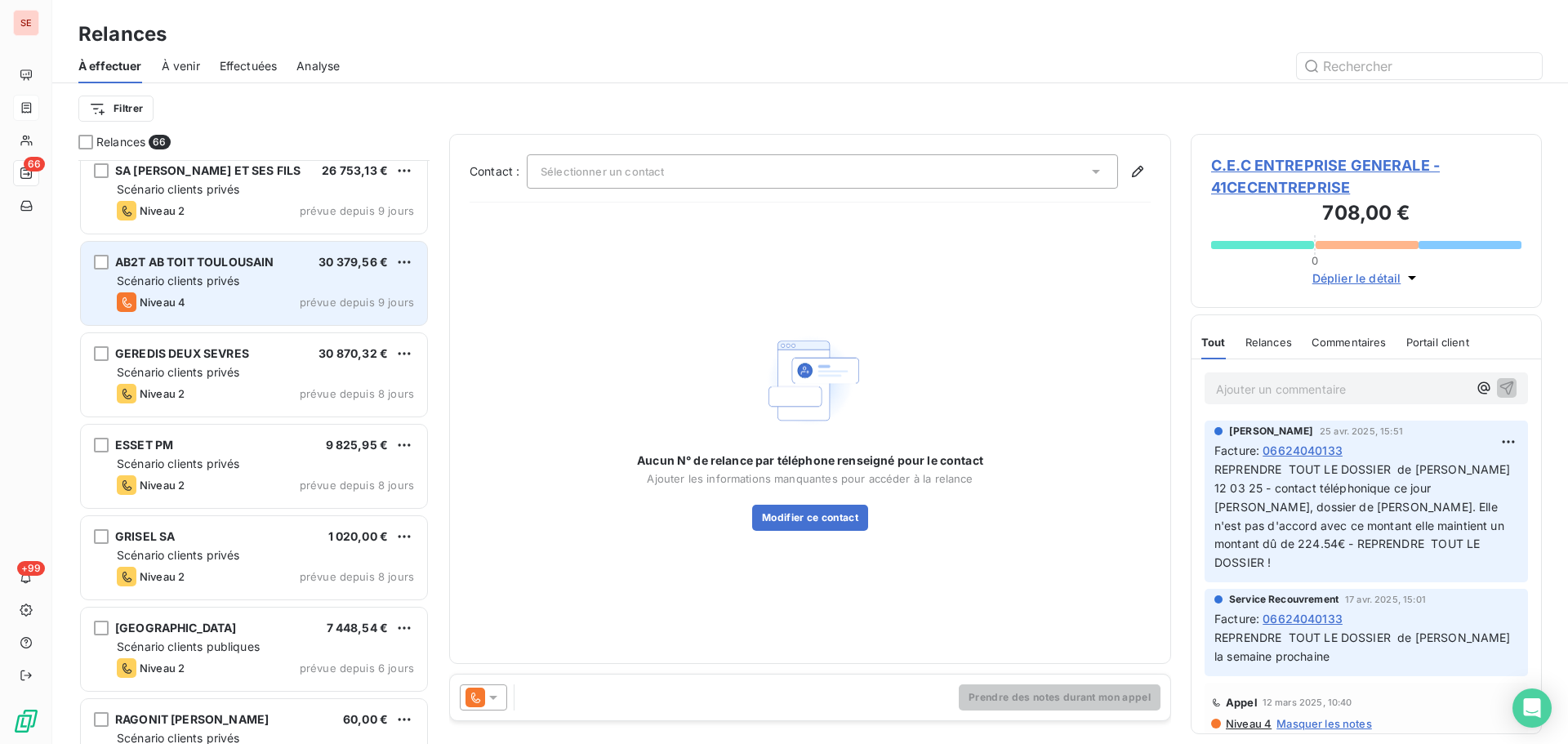
scroll to position [3704, 0]
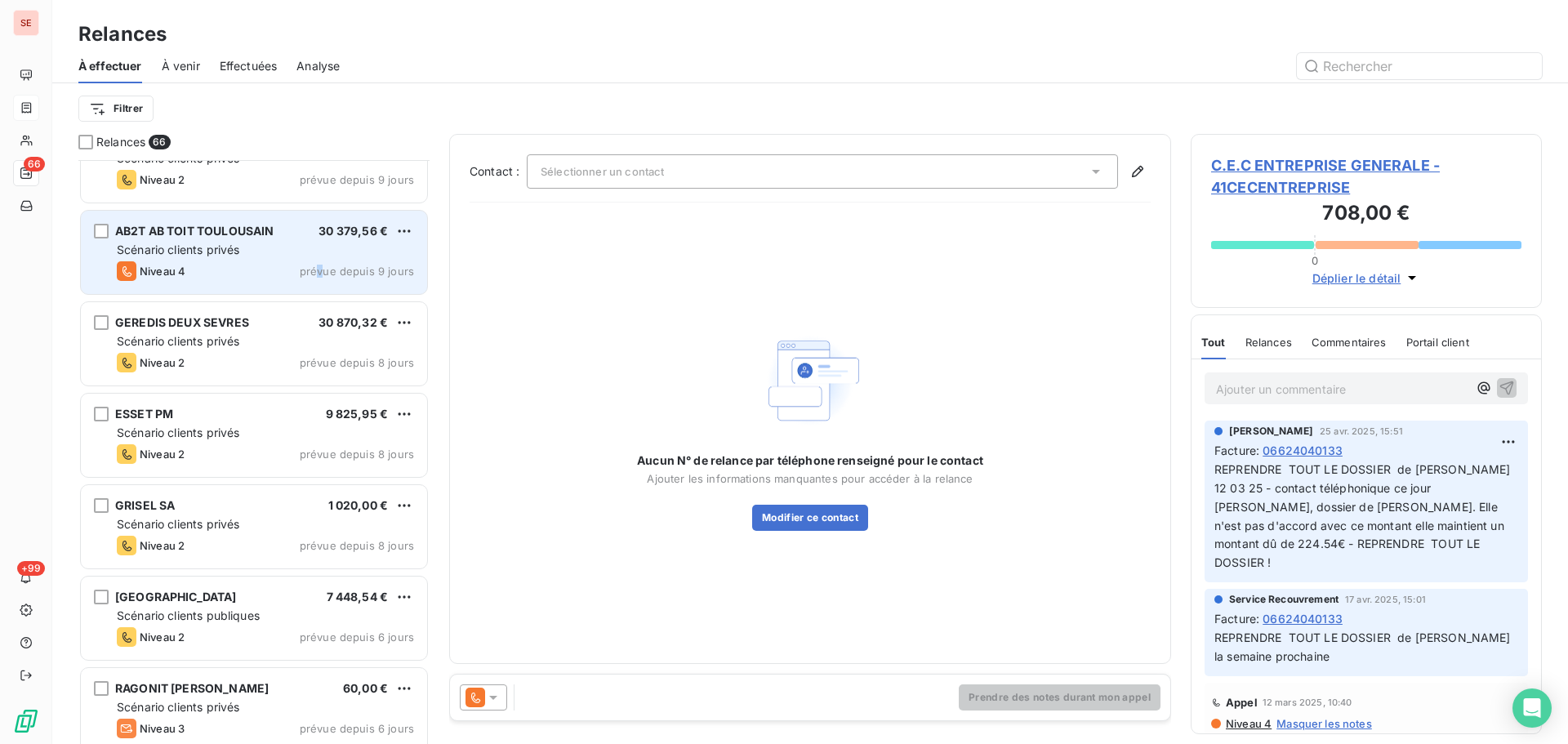
click at [323, 281] on div "Niveau 4 prévue depuis 9 jours" at bounding box center [266, 270] width 297 height 19
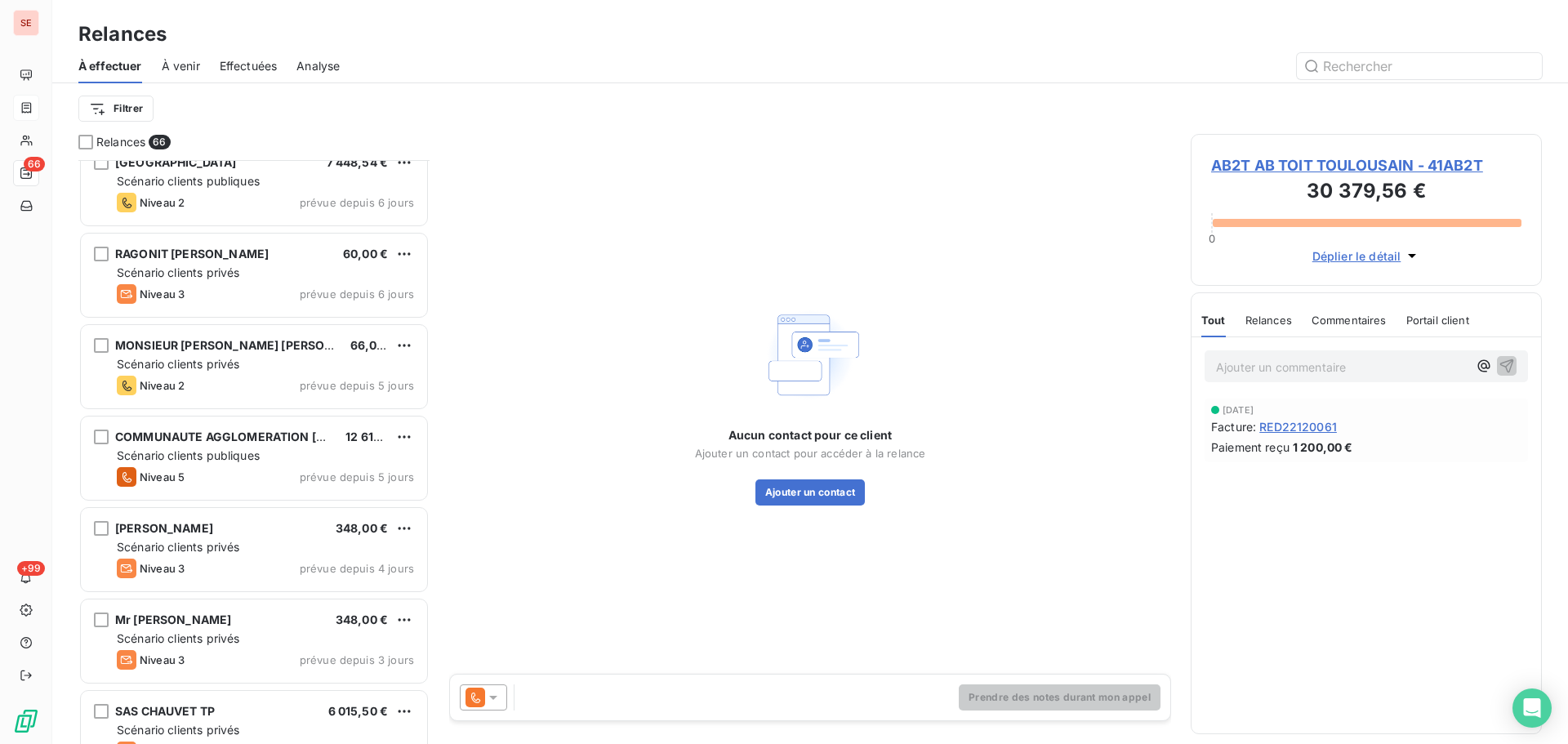
scroll to position [4140, 0]
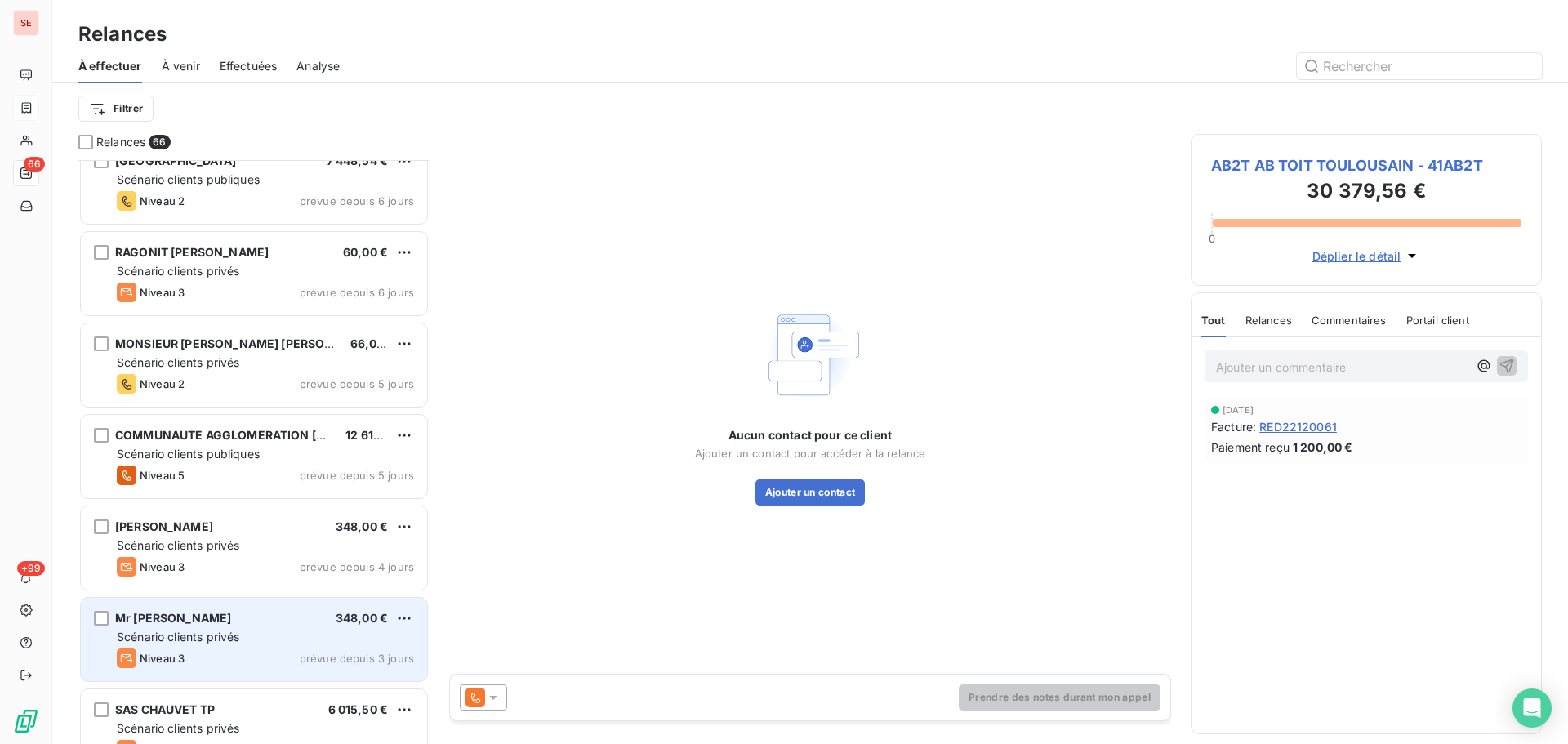
click at [259, 644] on div "Scénario clients privés" at bounding box center [266, 637] width 297 height 17
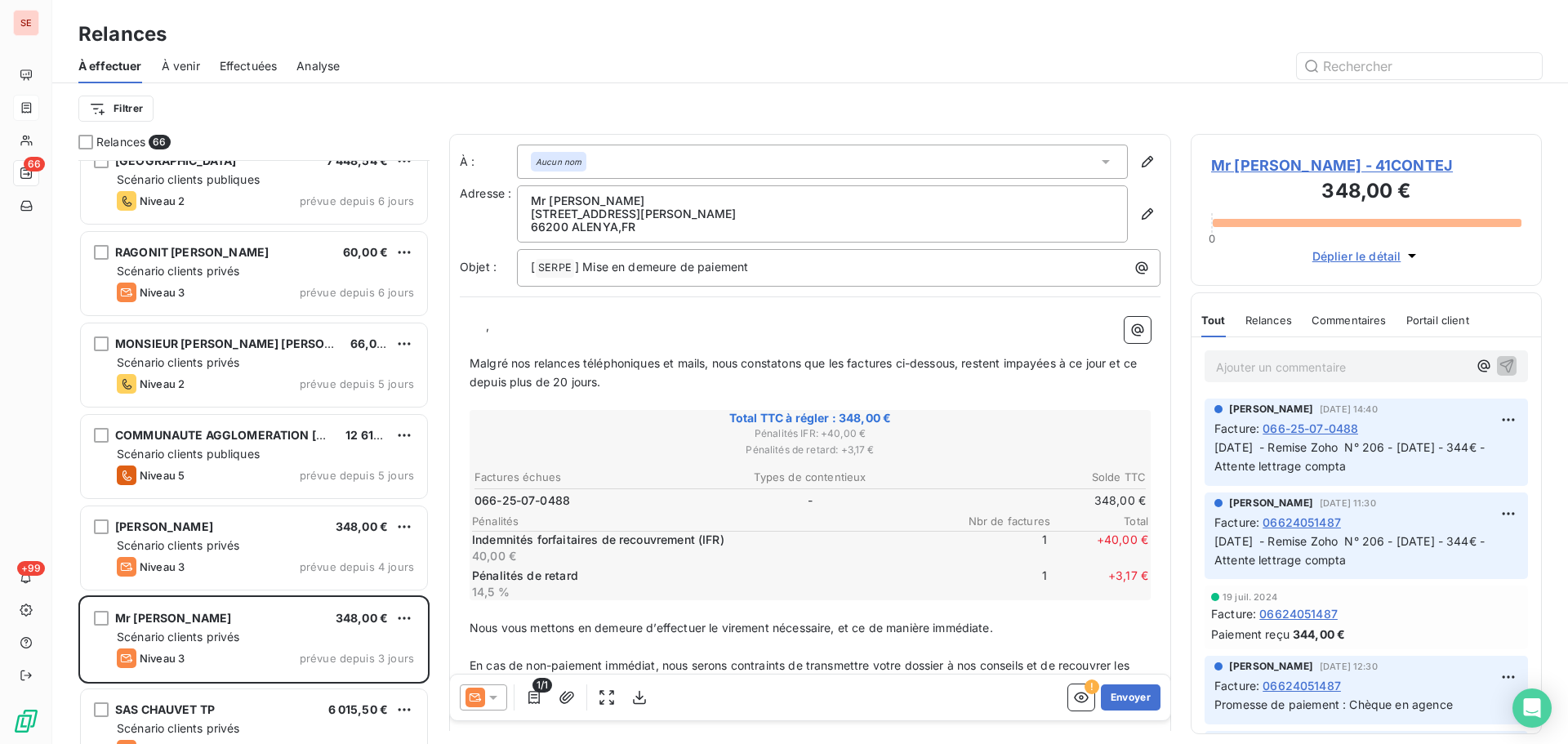
click at [1247, 165] on span "Mr Conte Jean - 41CONTEJ" at bounding box center [1366, 165] width 310 height 22
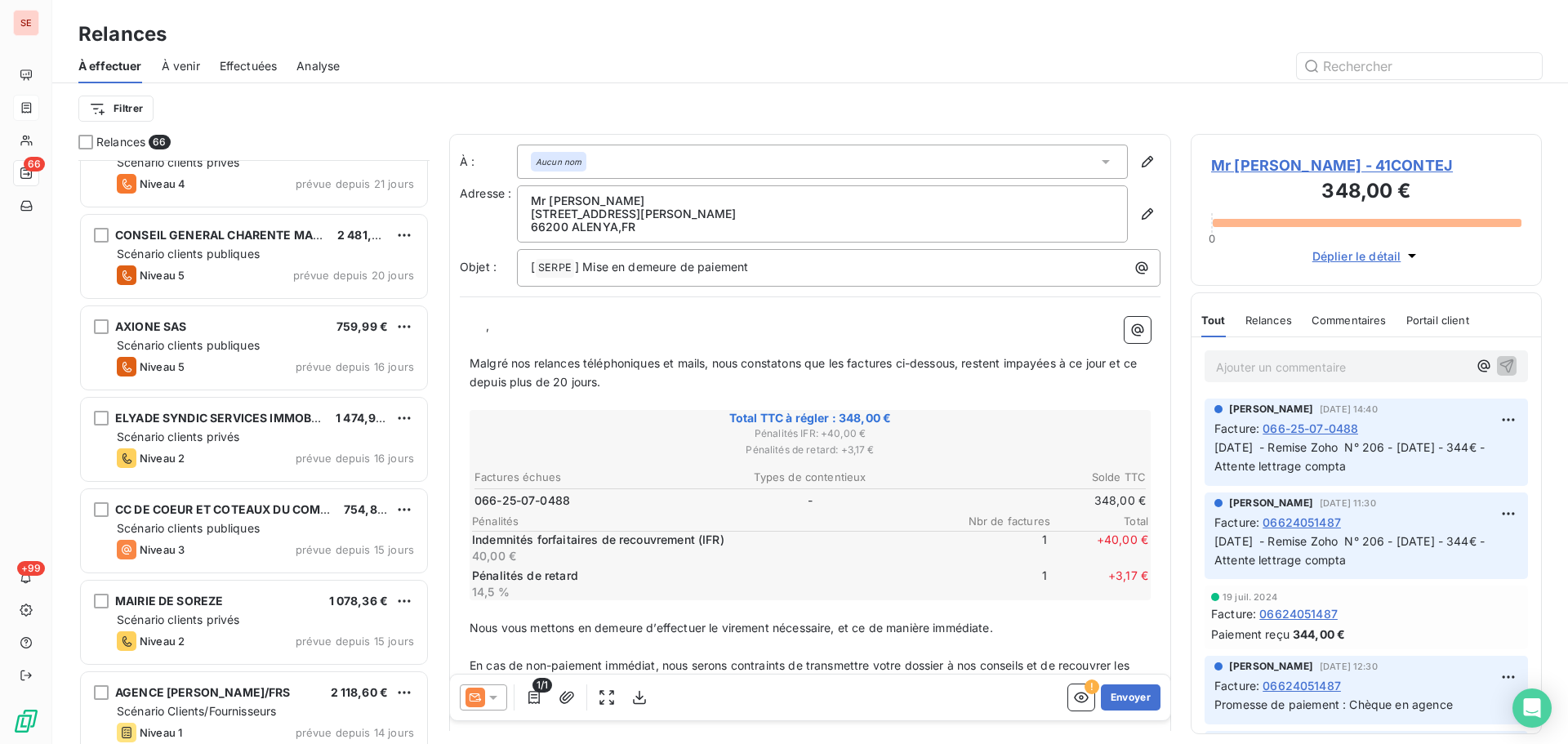
scroll to position [2833, 0]
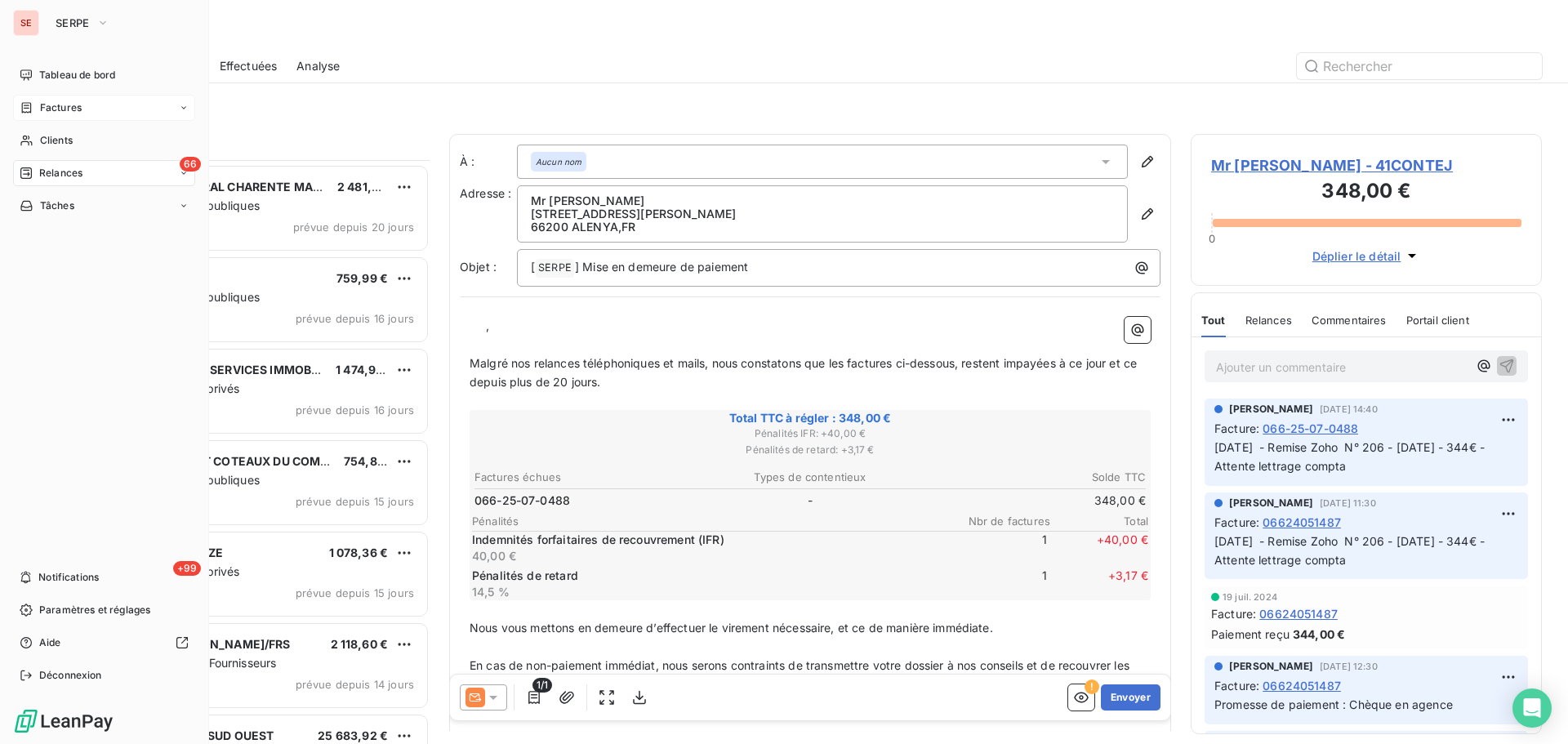
click at [59, 97] on div "Factures" at bounding box center [103, 108] width 182 height 26
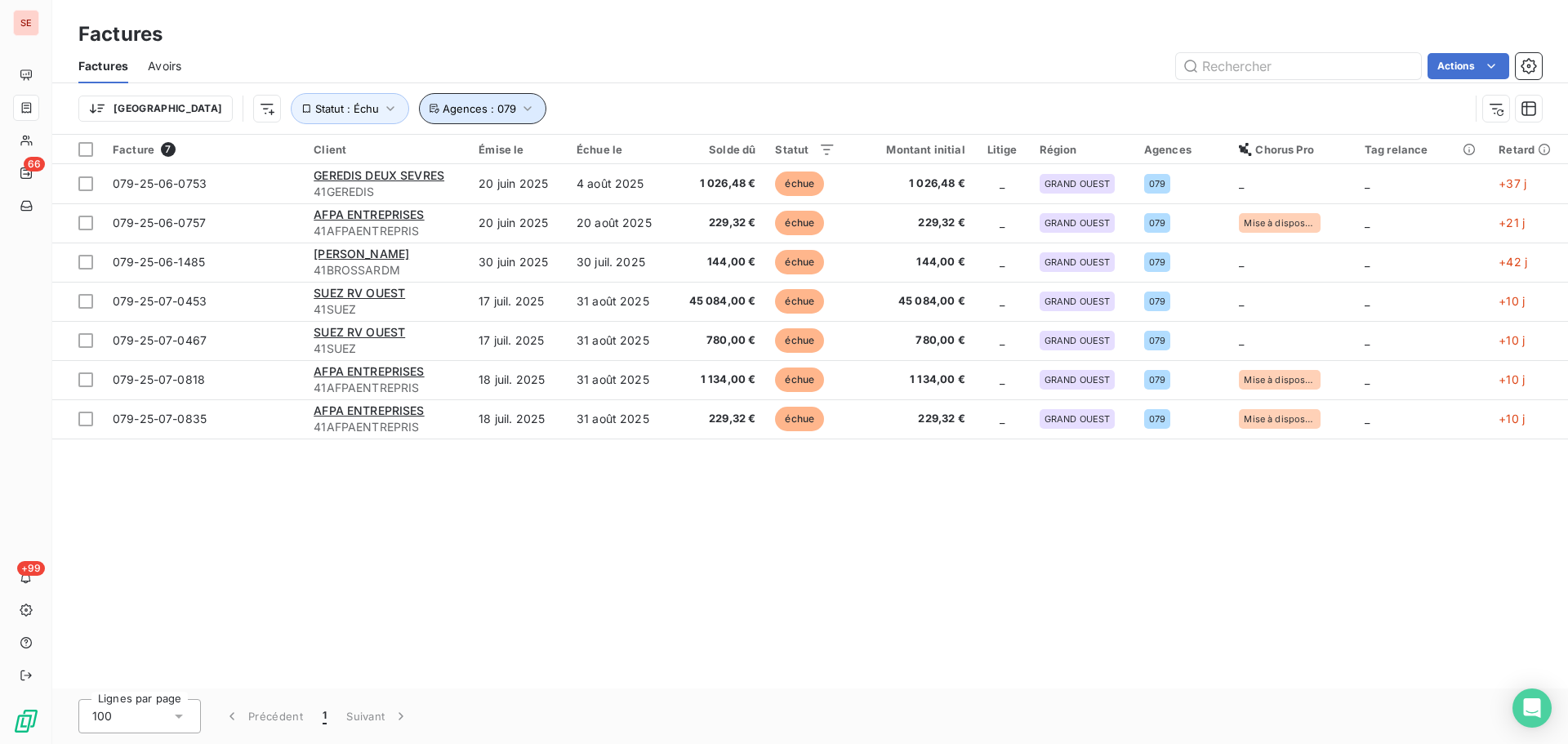
click at [422, 115] on button "Agences : 079" at bounding box center [483, 109] width 127 height 31
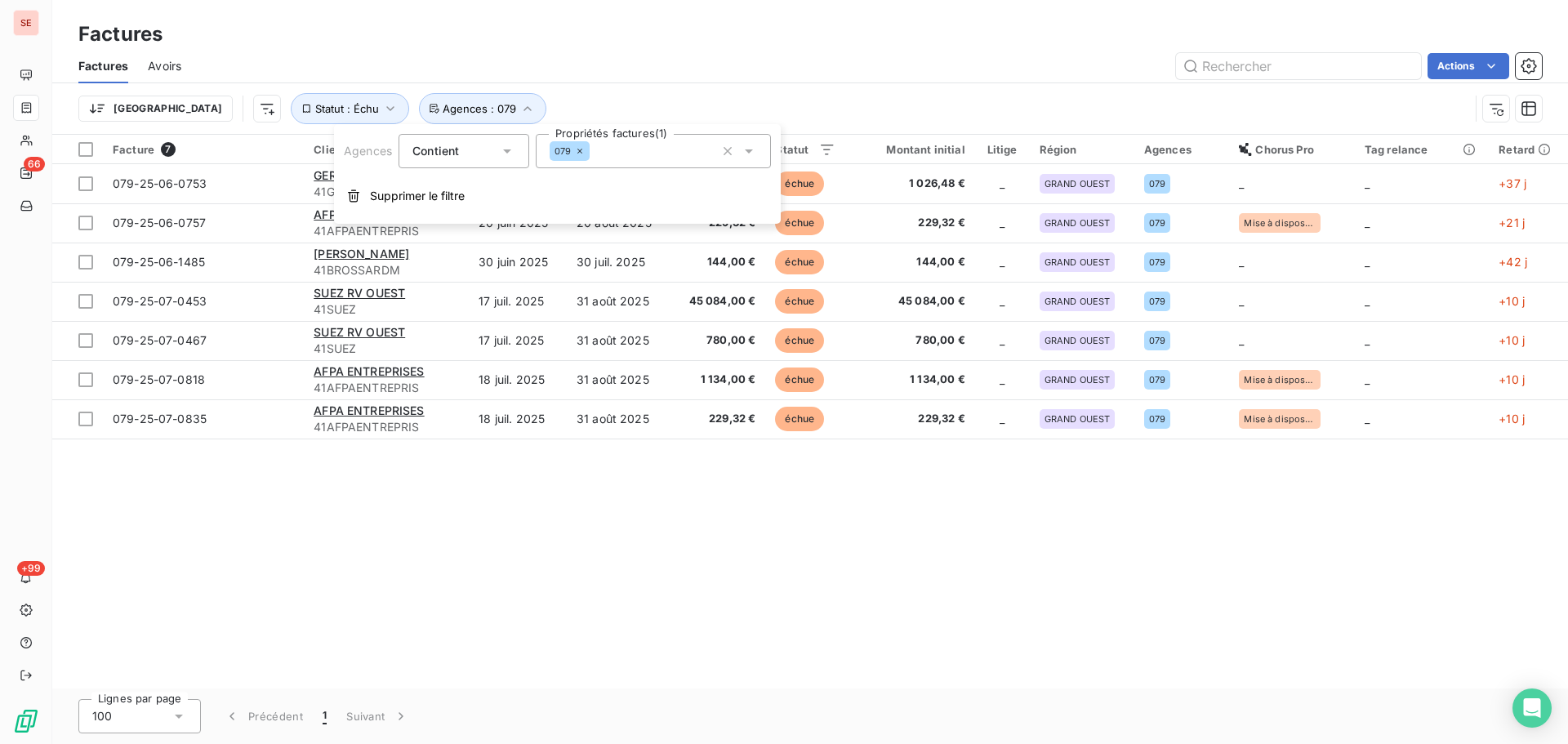
click at [594, 154] on input "text" at bounding box center [596, 151] width 13 height 15
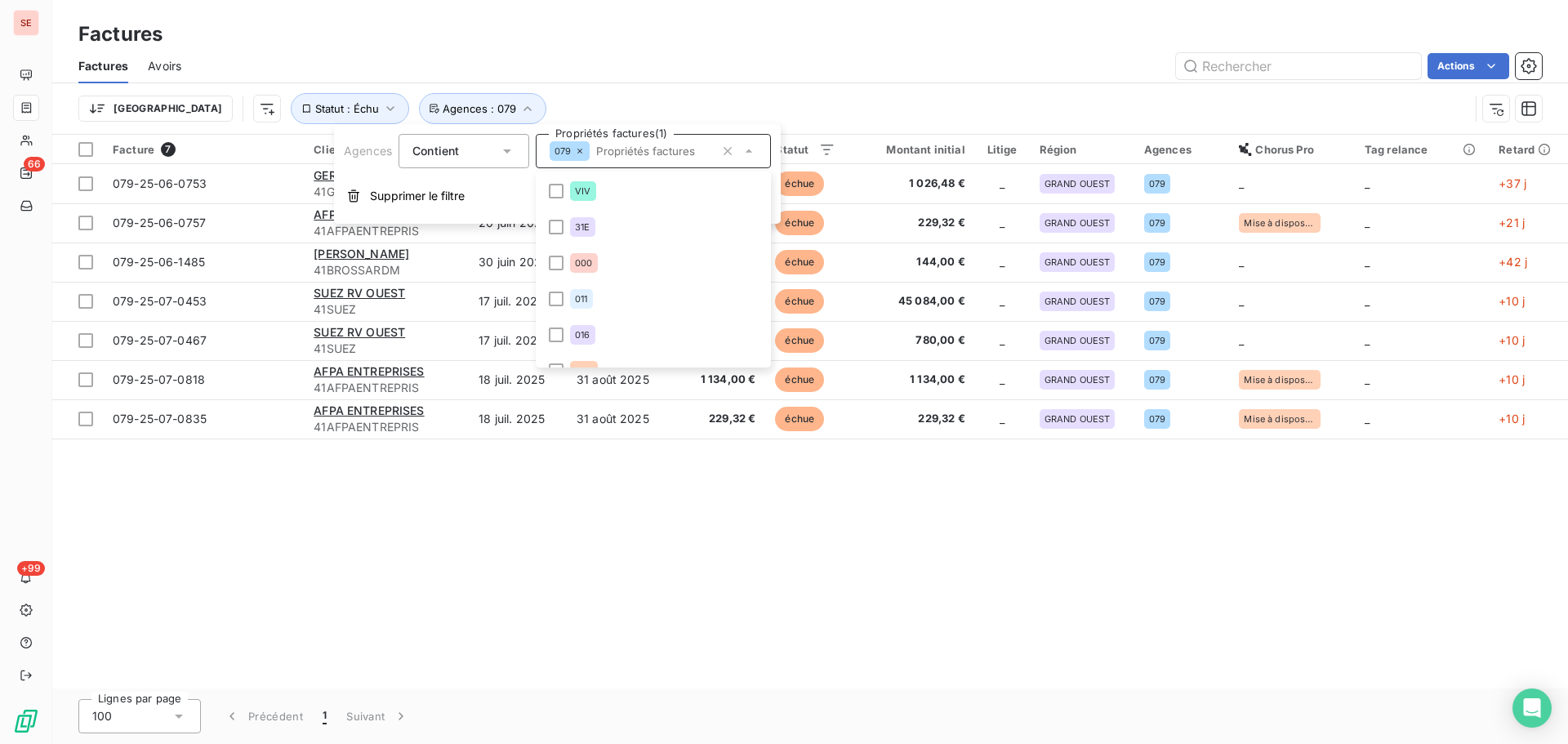
scroll to position [702, 0]
click at [573, 152] on div "079" at bounding box center [569, 150] width 39 height 19
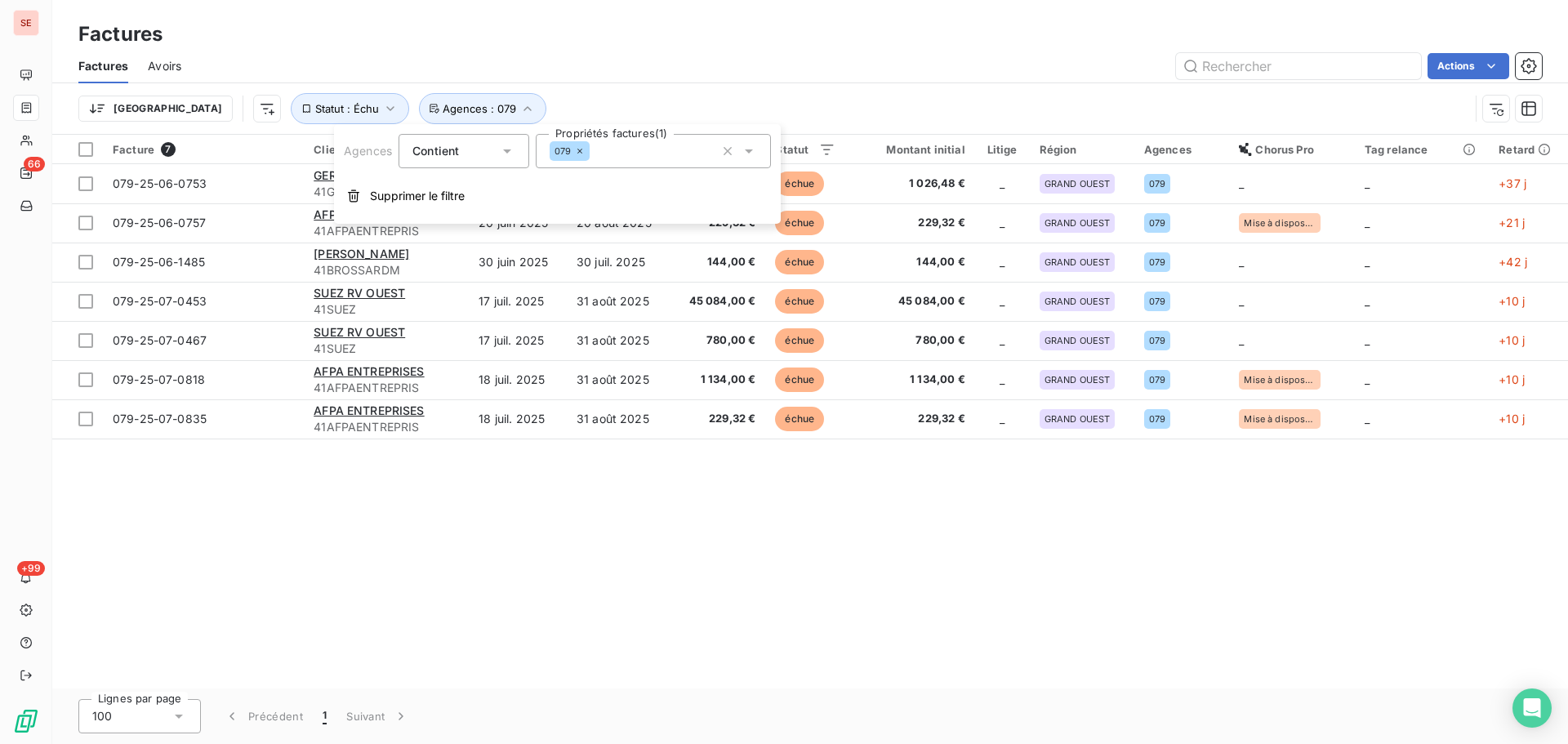
click at [581, 151] on icon at bounding box center [580, 150] width 10 height 10
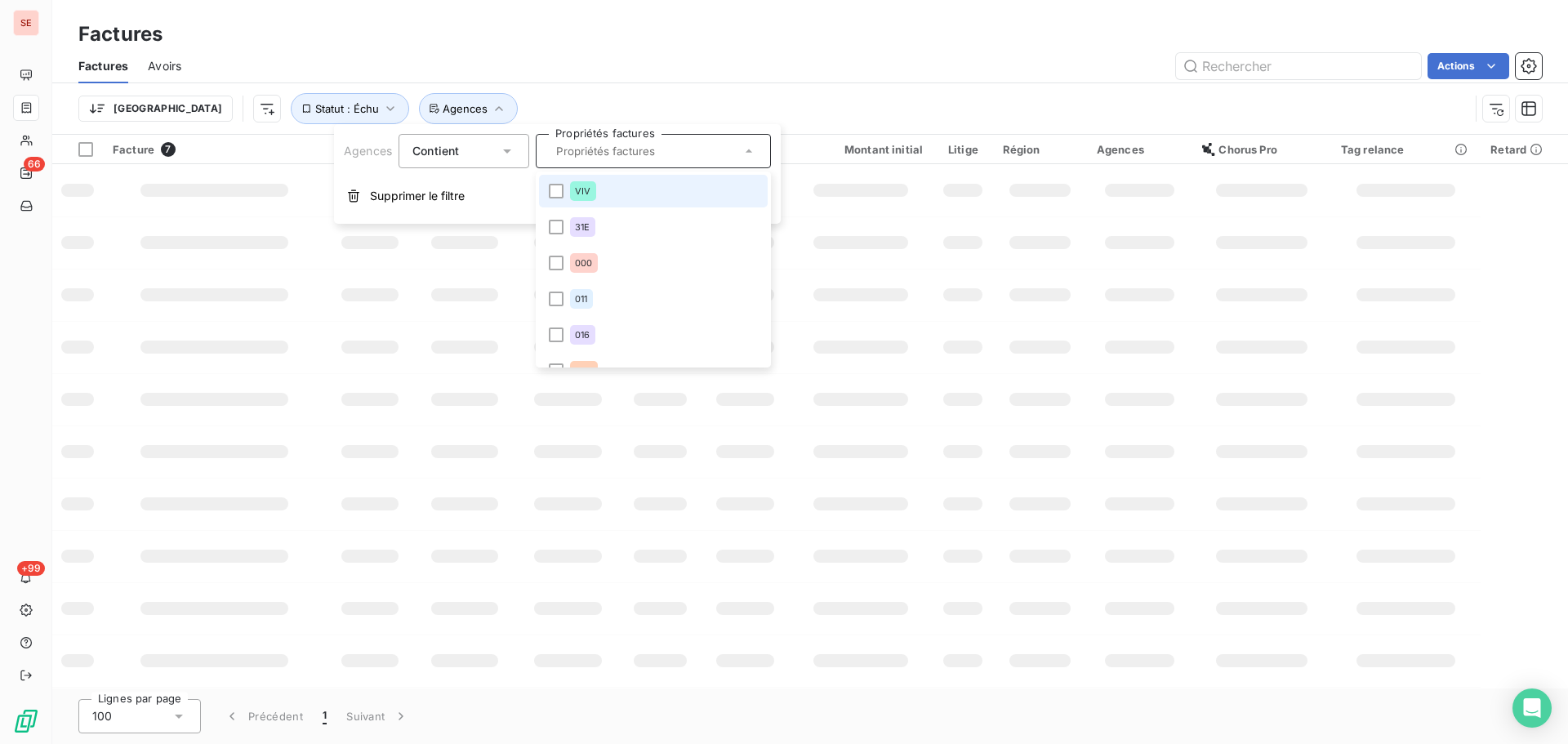
click at [572, 151] on input "text" at bounding box center [645, 151] width 191 height 15
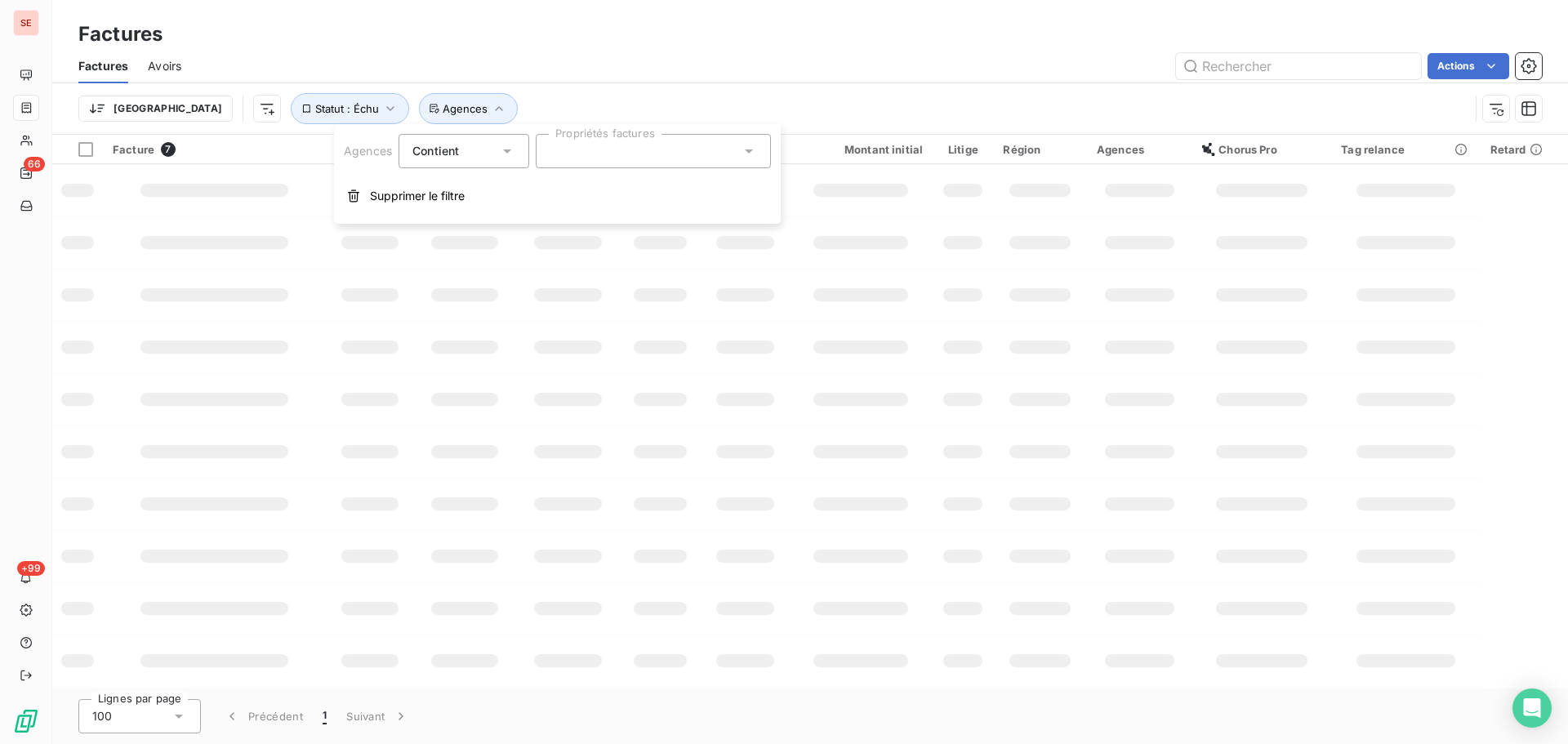
click at [600, 136] on div at bounding box center [653, 150] width 235 height 34
type input "066"
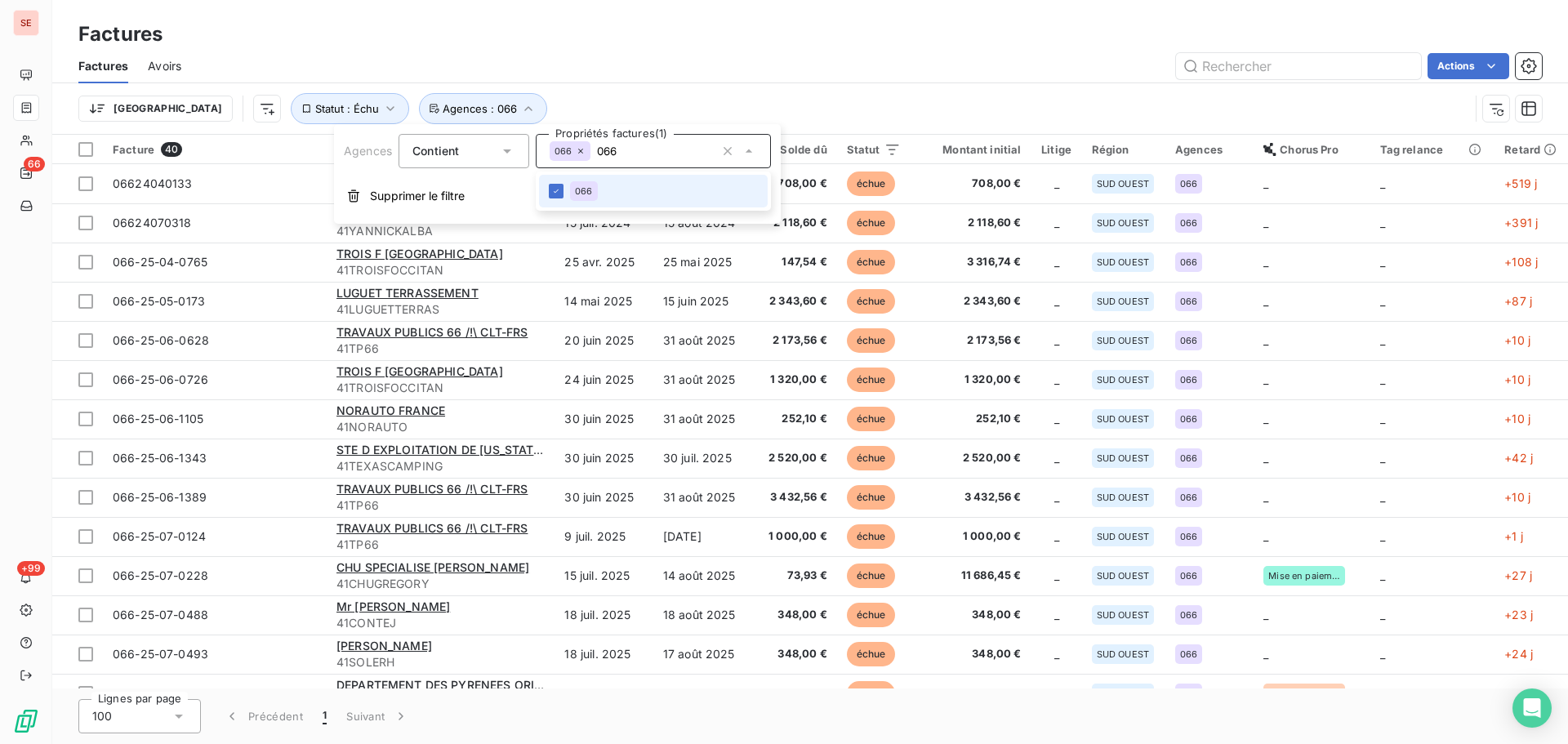
click at [772, 80] on div "Factures Avoirs Actions Trier Statut : Échu Agences : 066" at bounding box center [810, 91] width 1516 height 85
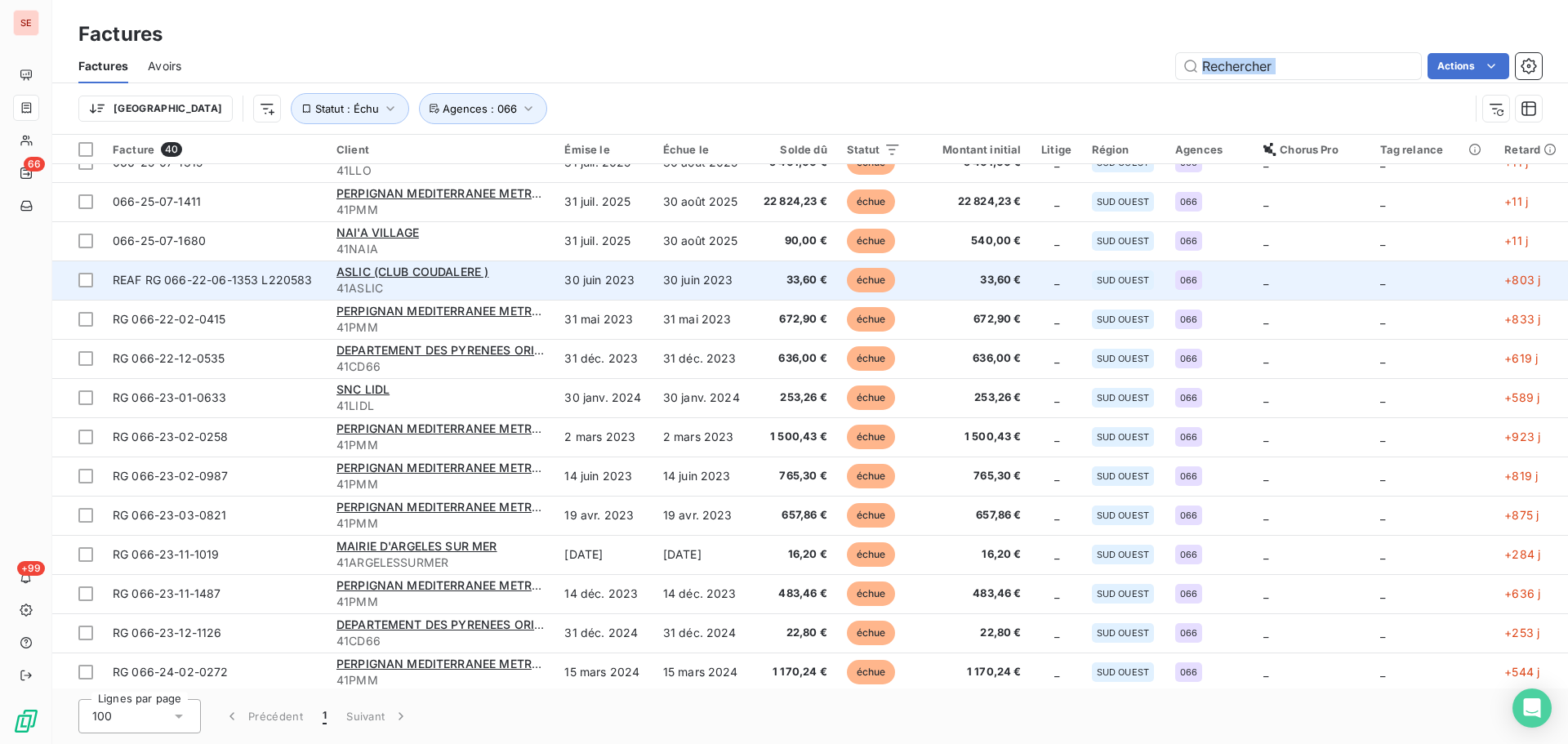
scroll to position [391, 0]
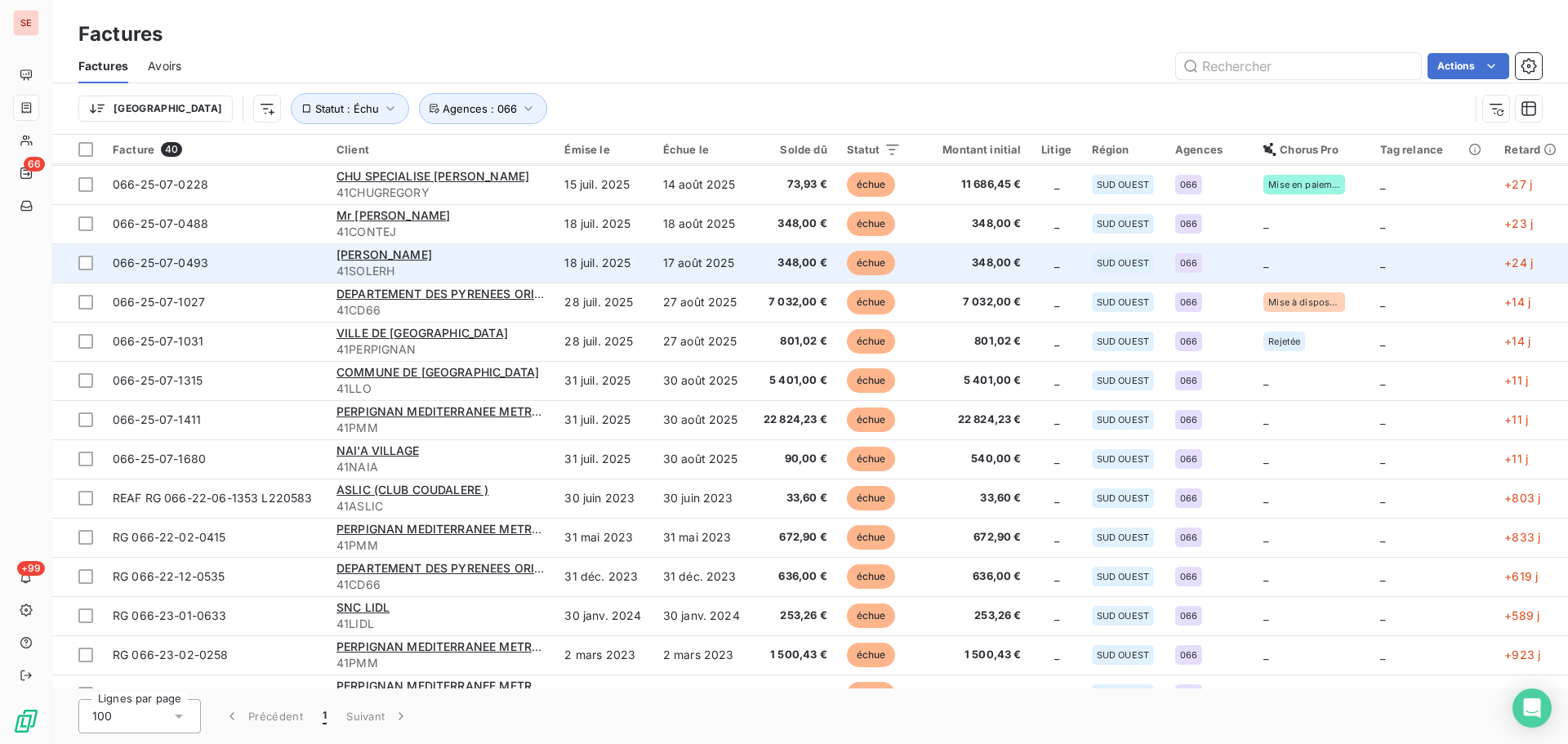
click at [479, 259] on div "[PERSON_NAME]" at bounding box center [441, 255] width 209 height 17
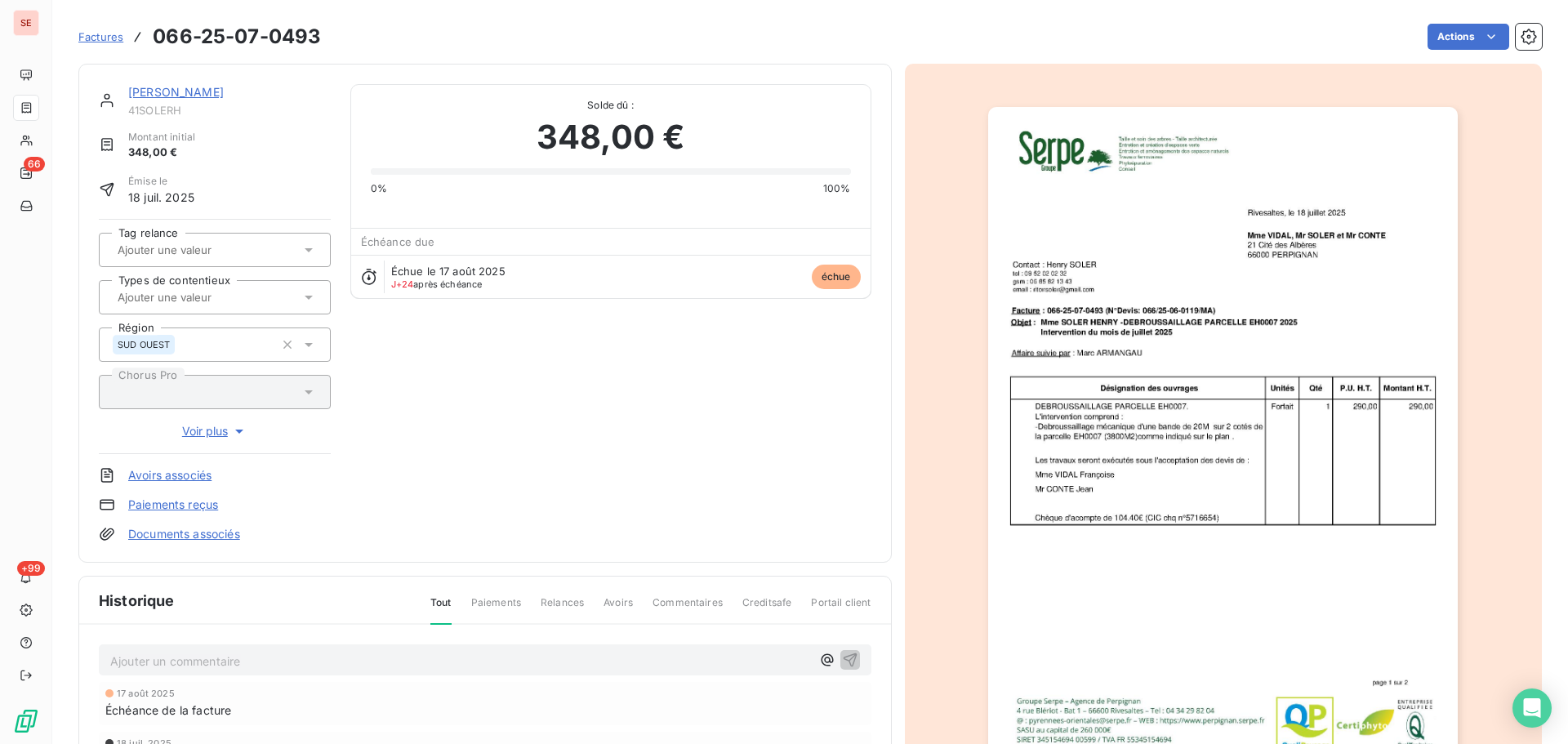
click at [177, 90] on link "[PERSON_NAME]" at bounding box center [176, 91] width 96 height 14
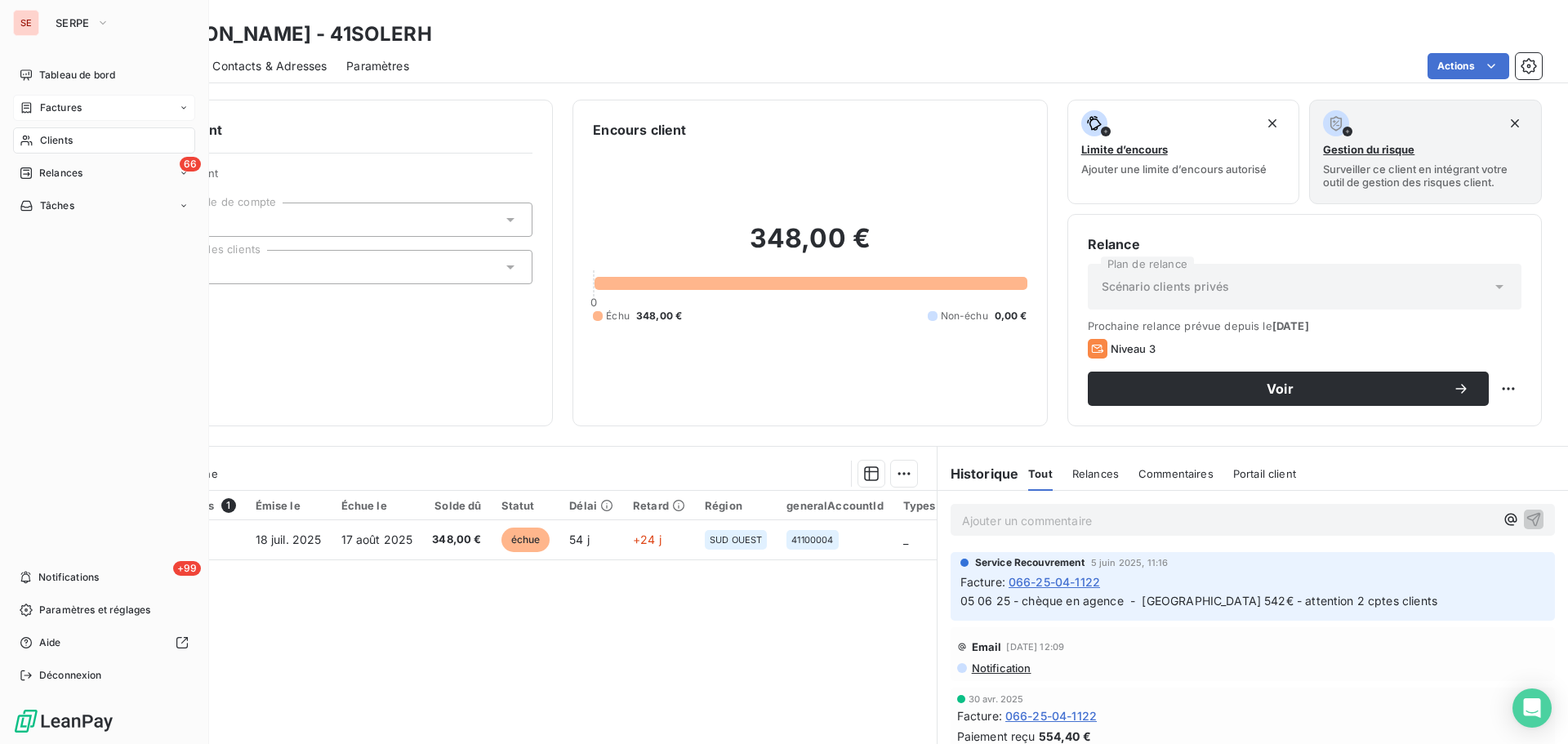
click at [85, 103] on div "Factures" at bounding box center [103, 108] width 182 height 26
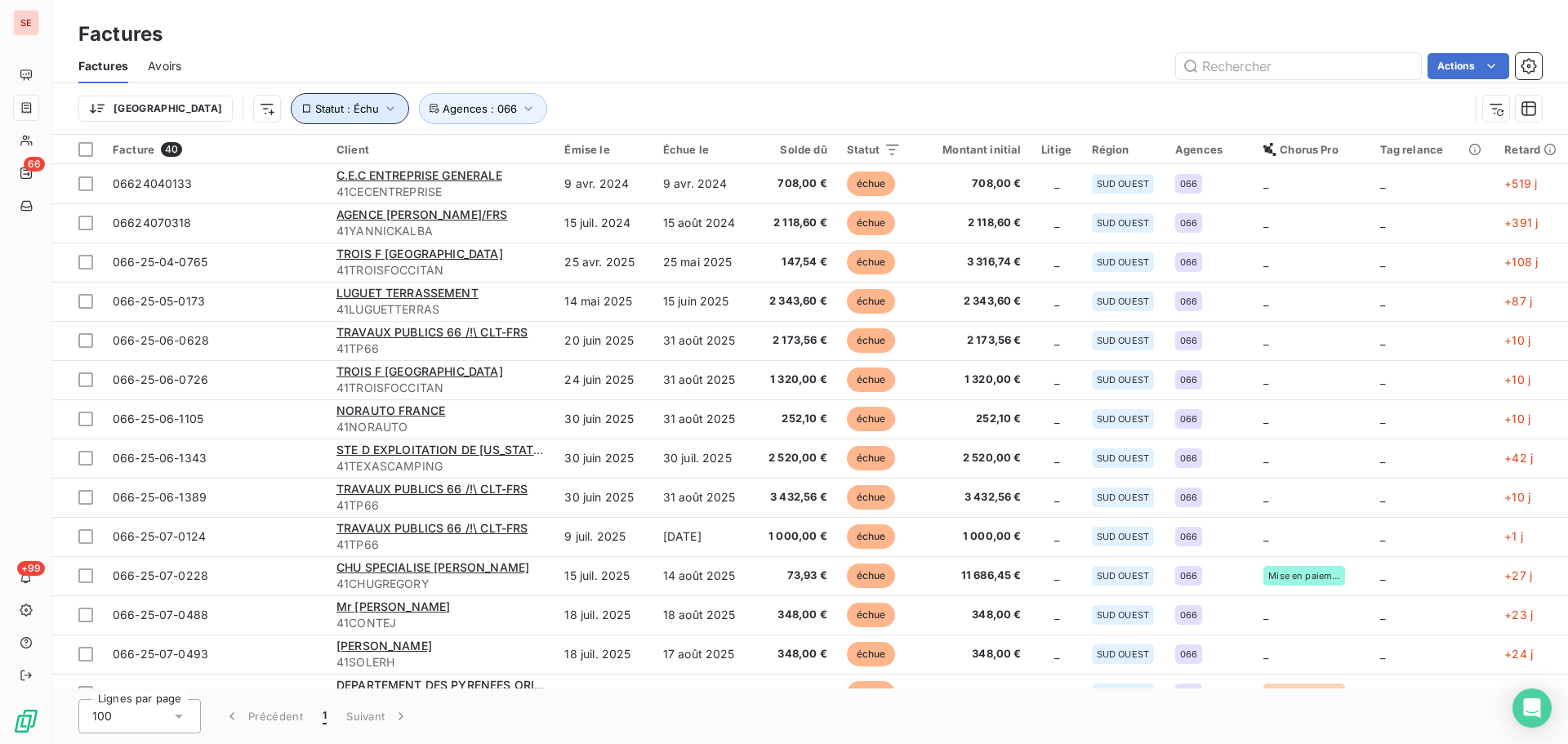
click at [316, 106] on span "Statut : Échu" at bounding box center [347, 109] width 64 height 13
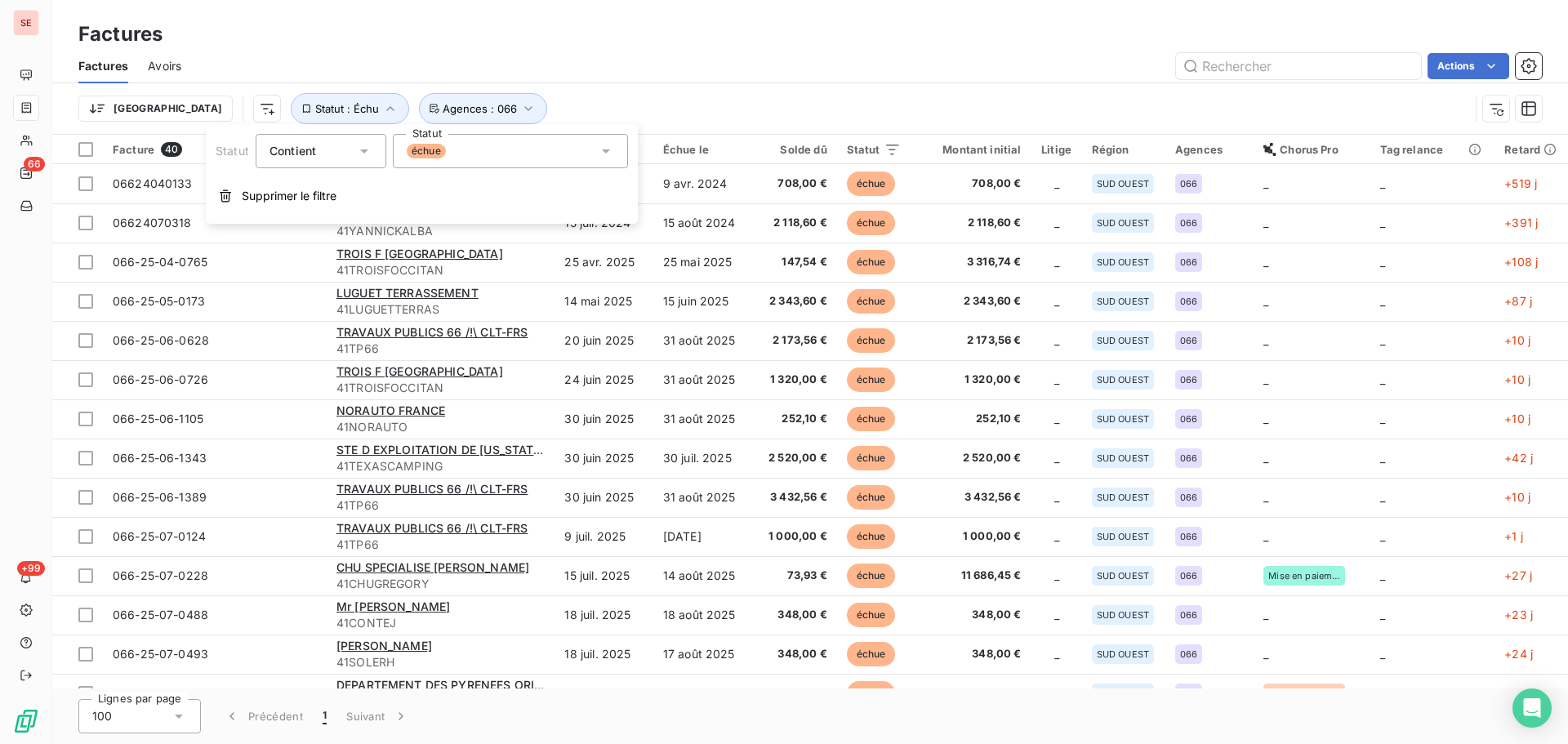
click at [462, 150] on div "échue" at bounding box center [510, 150] width 235 height 34
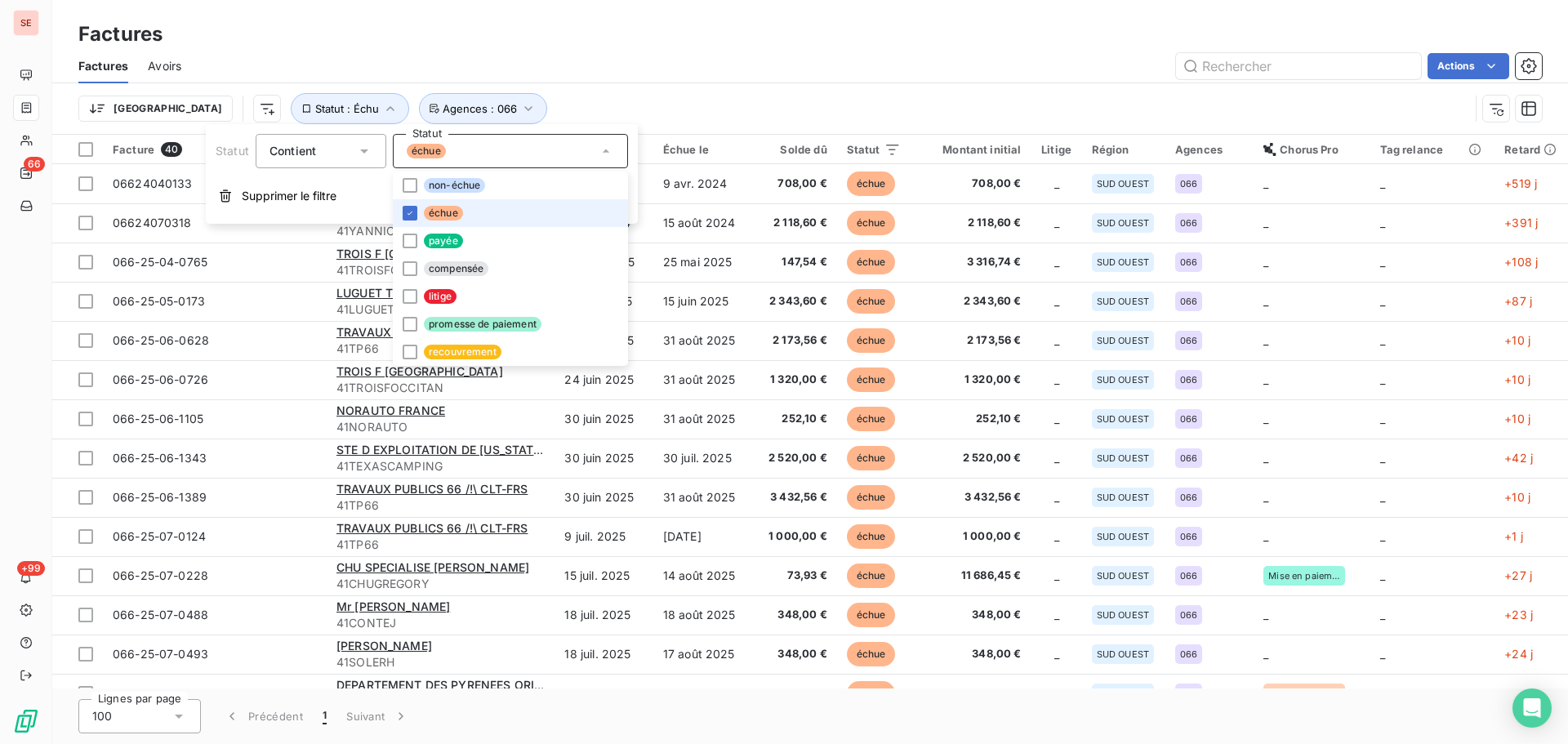
click at [434, 210] on span "échue" at bounding box center [443, 213] width 39 height 15
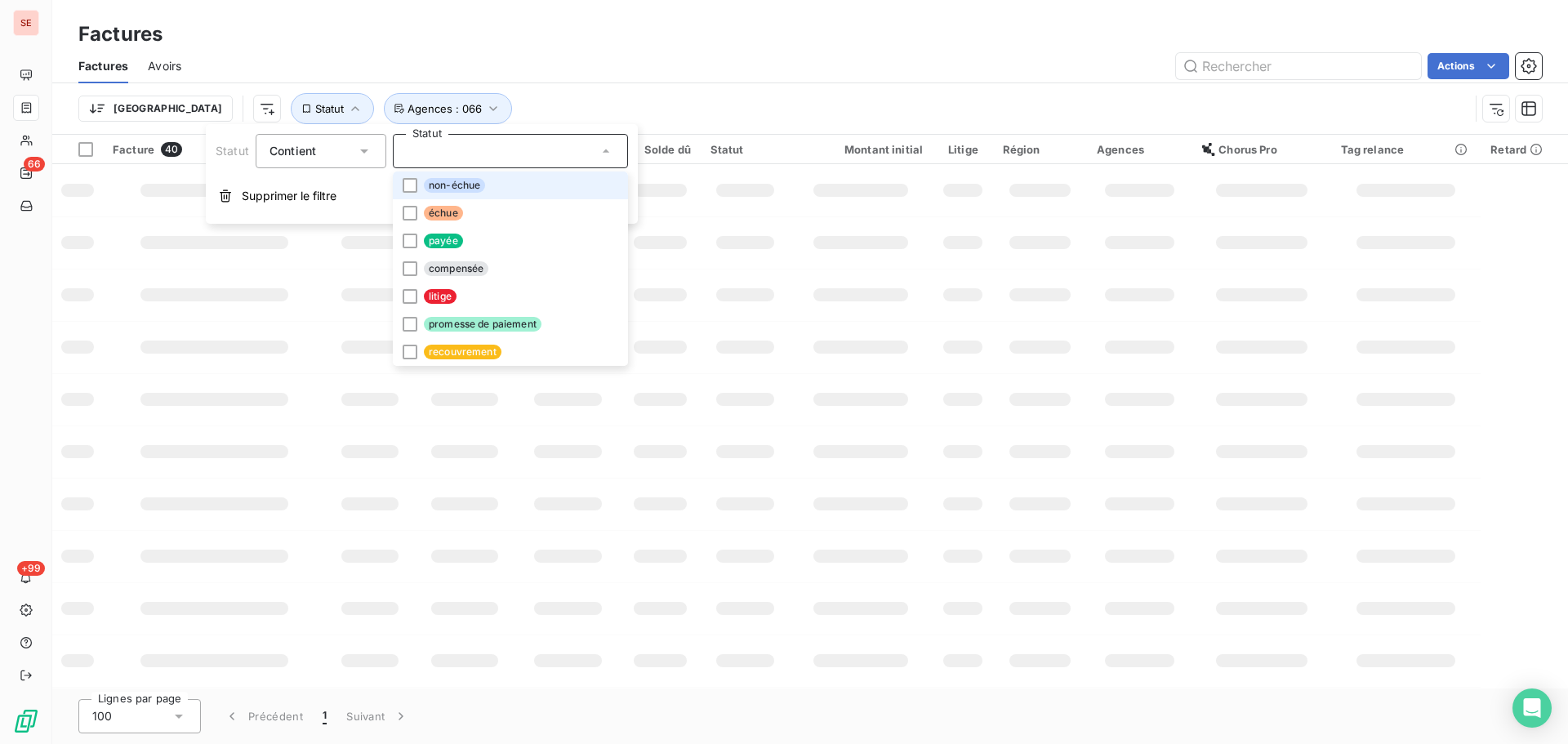
click at [439, 173] on li "non-échue" at bounding box center [510, 186] width 235 height 28
click at [544, 117] on div "Trier Statut : Non-échu Agences : 066" at bounding box center [773, 109] width 1391 height 31
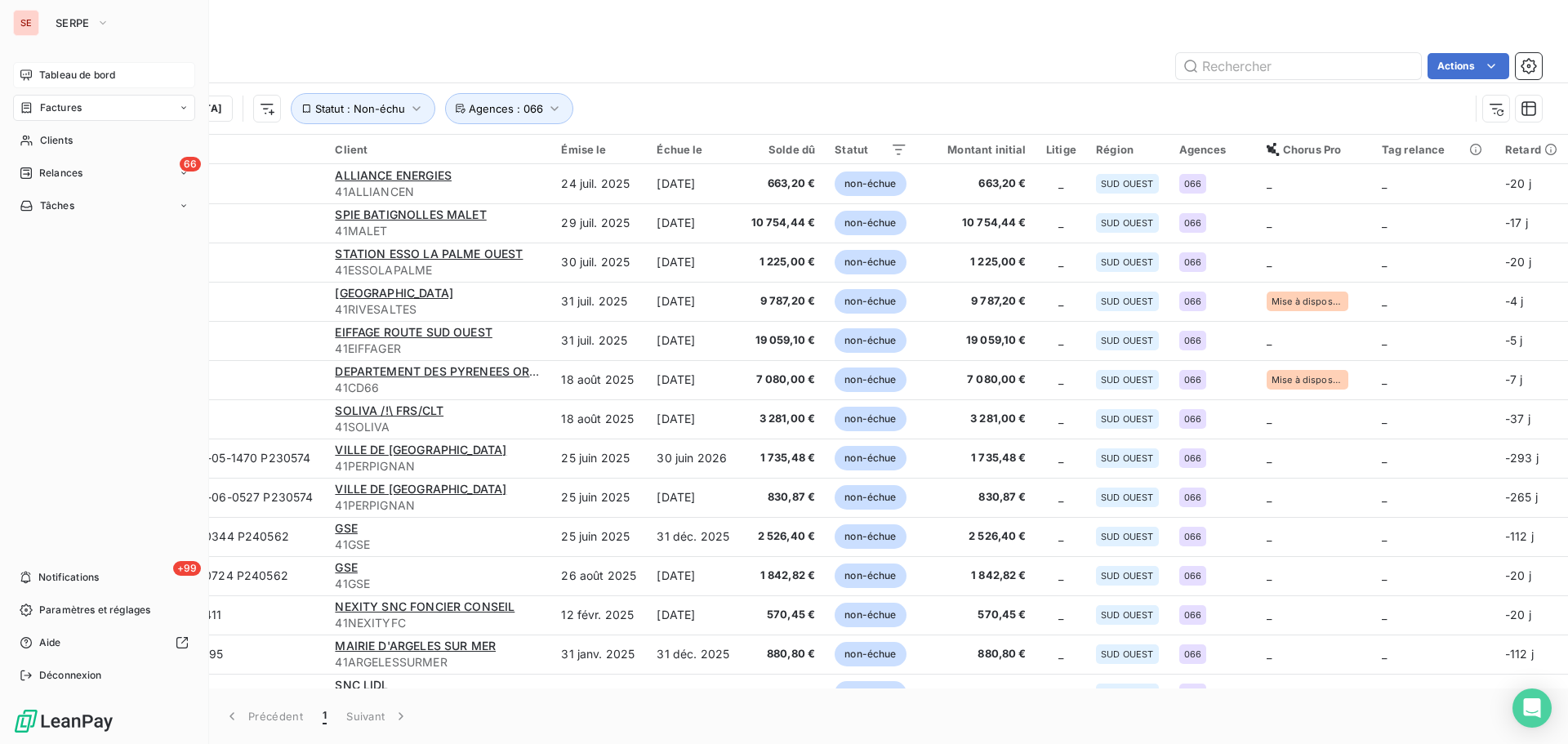
click at [46, 83] on div "Tableau de bord" at bounding box center [103, 75] width 182 height 26
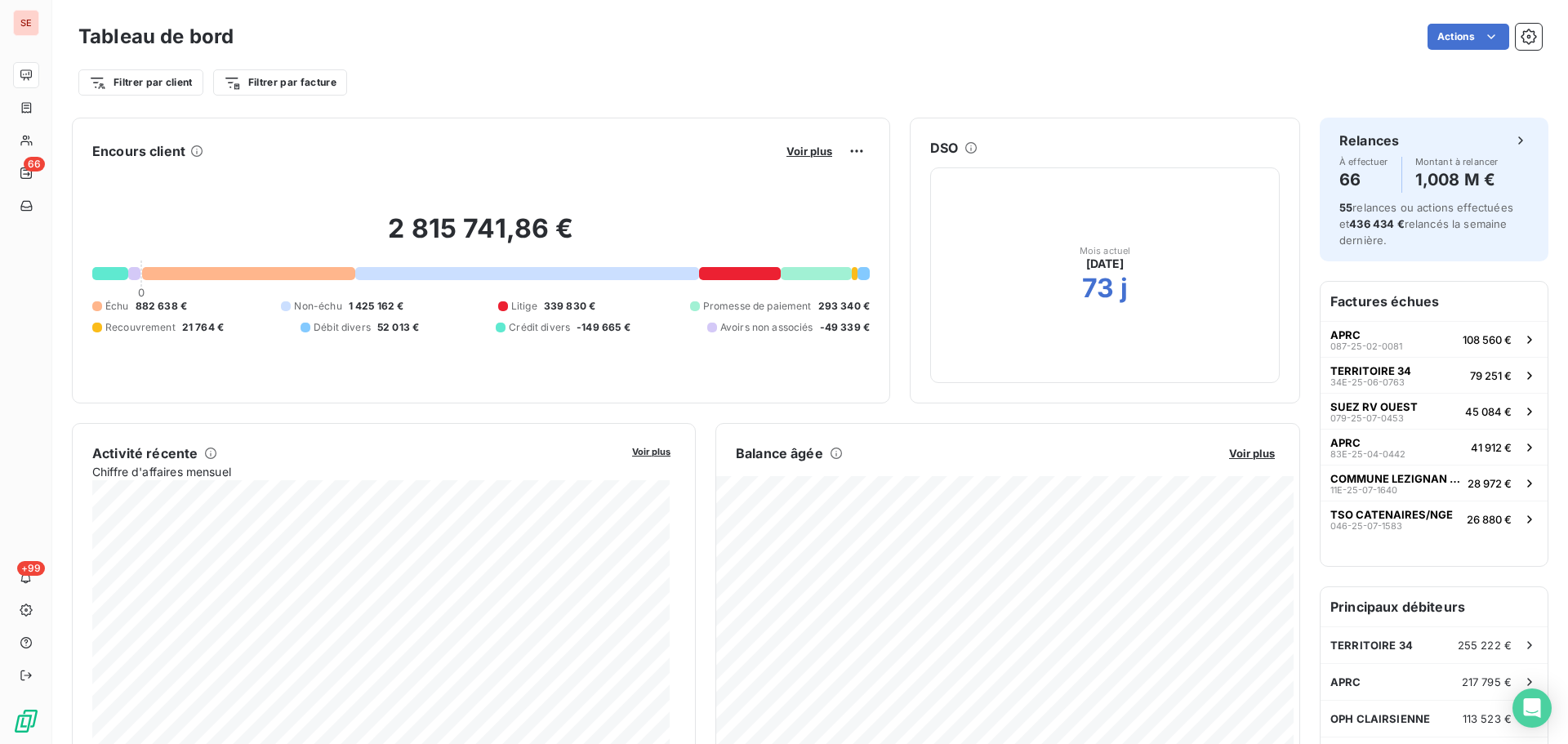
click at [243, 269] on div at bounding box center [248, 273] width 213 height 13
click at [473, 274] on div at bounding box center [527, 273] width 344 height 13
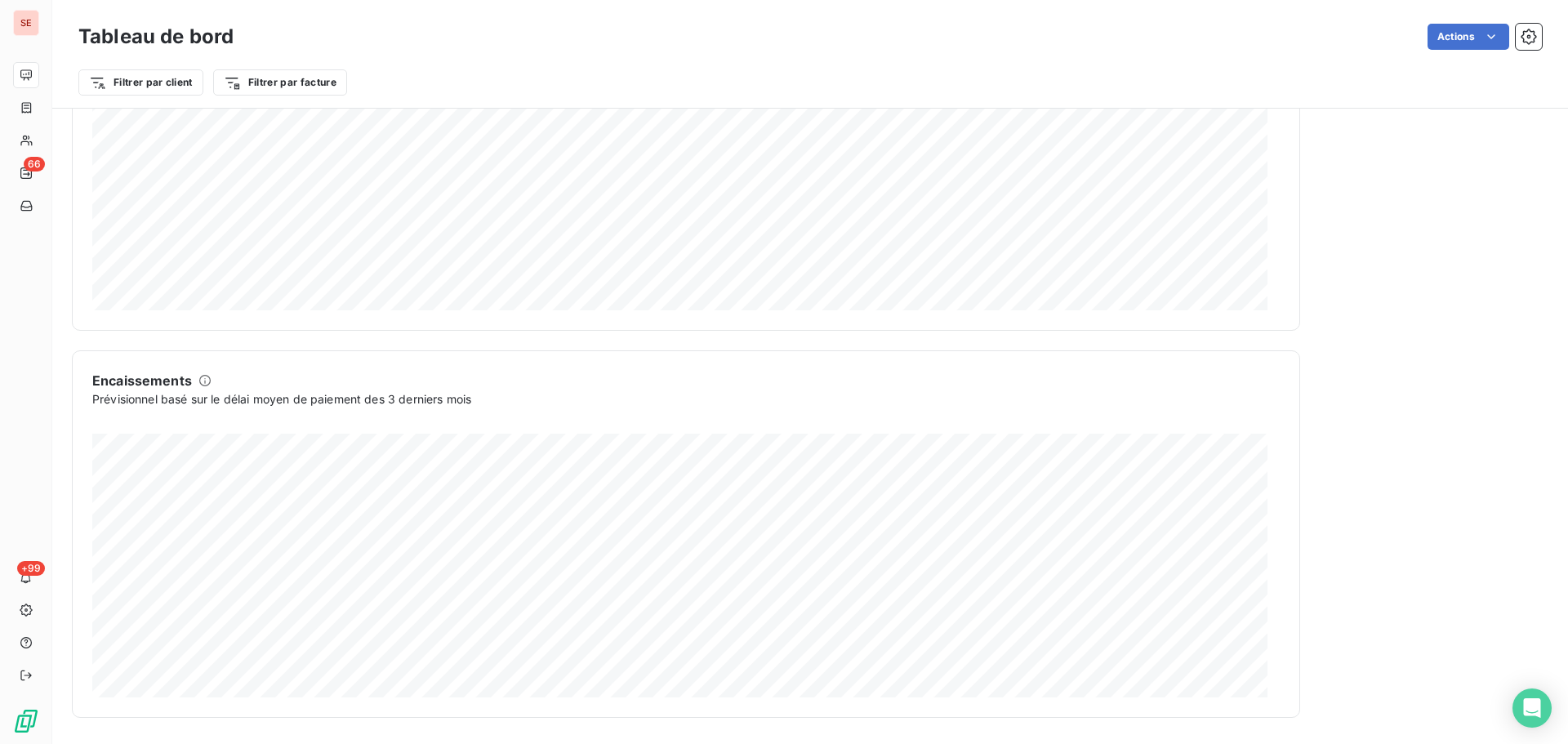
scroll to position [195, 0]
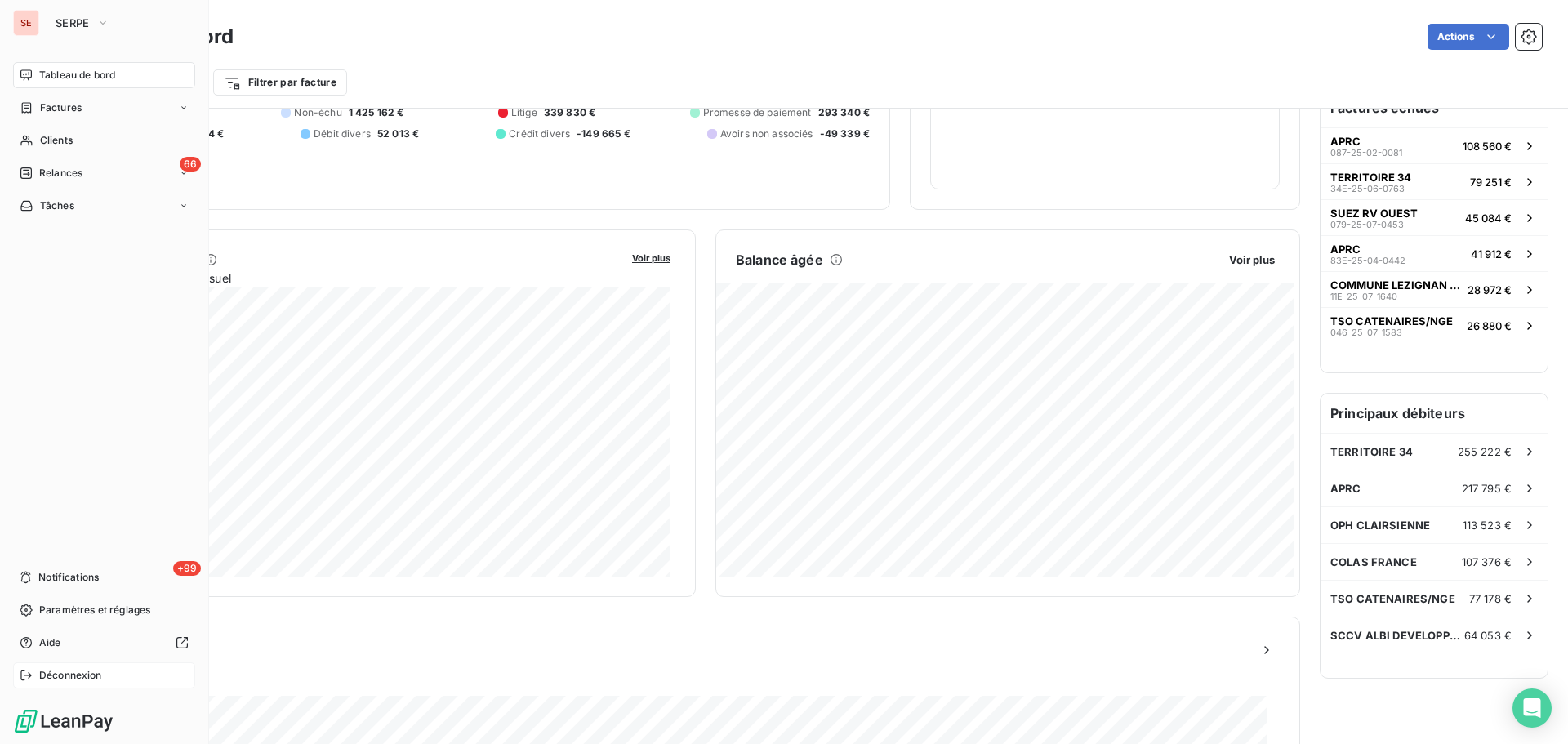
click at [43, 671] on span "Déconnexion" at bounding box center [70, 676] width 63 height 15
